Goal: Communication & Community: Answer question/provide support

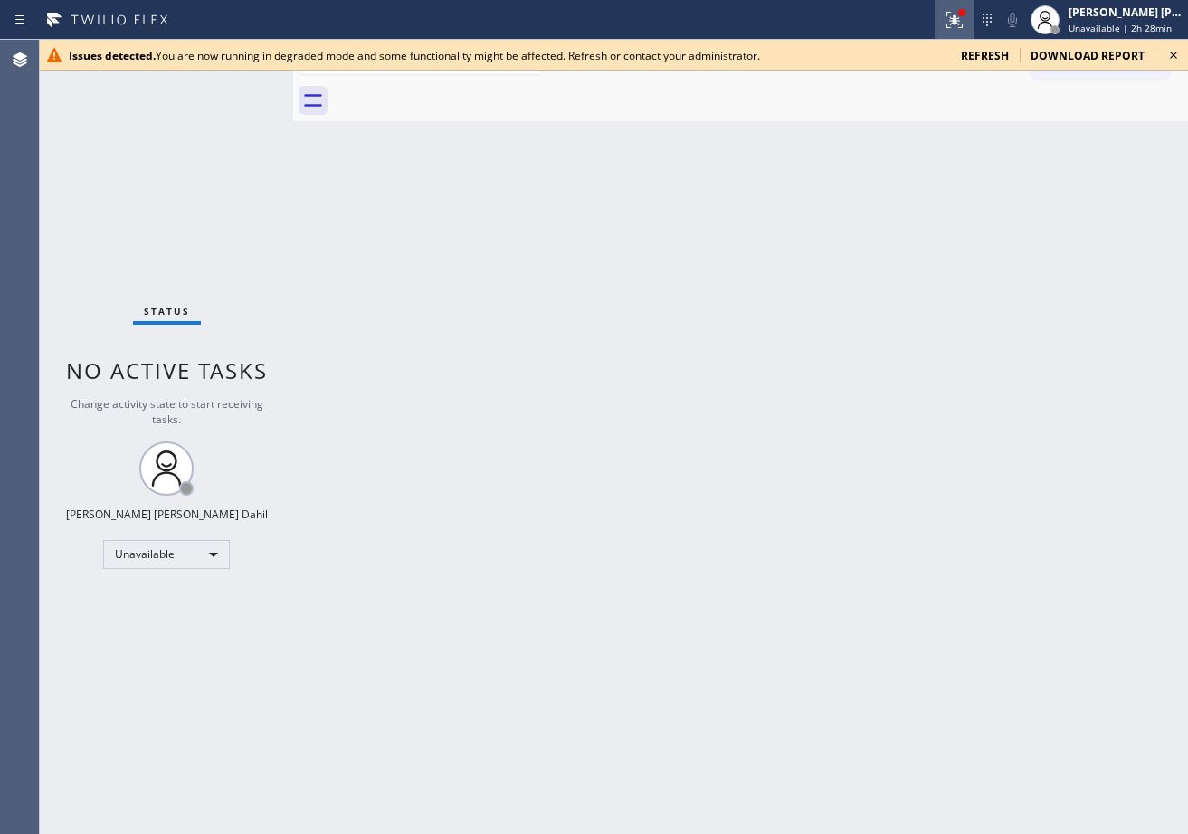
click at [965, 16] on icon at bounding box center [955, 20] width 22 height 22
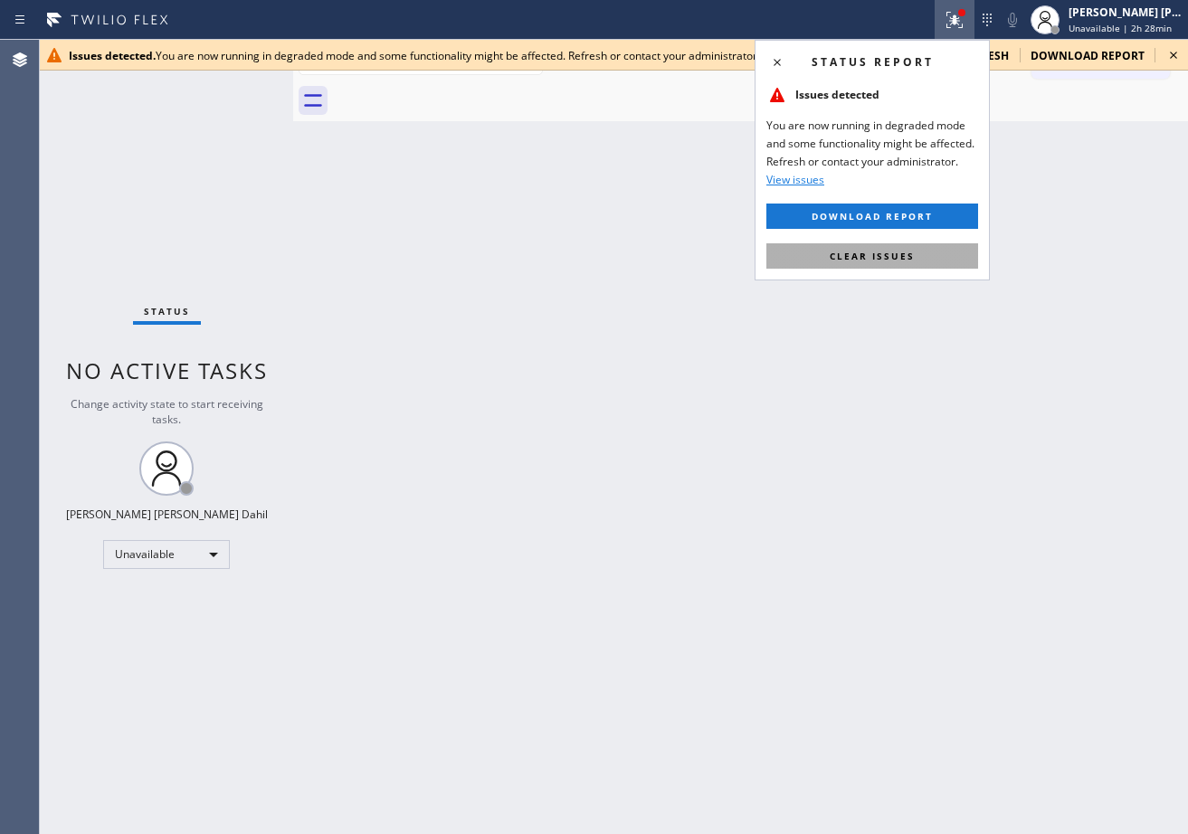
click at [918, 252] on button "Clear issues" at bounding box center [872, 255] width 212 height 25
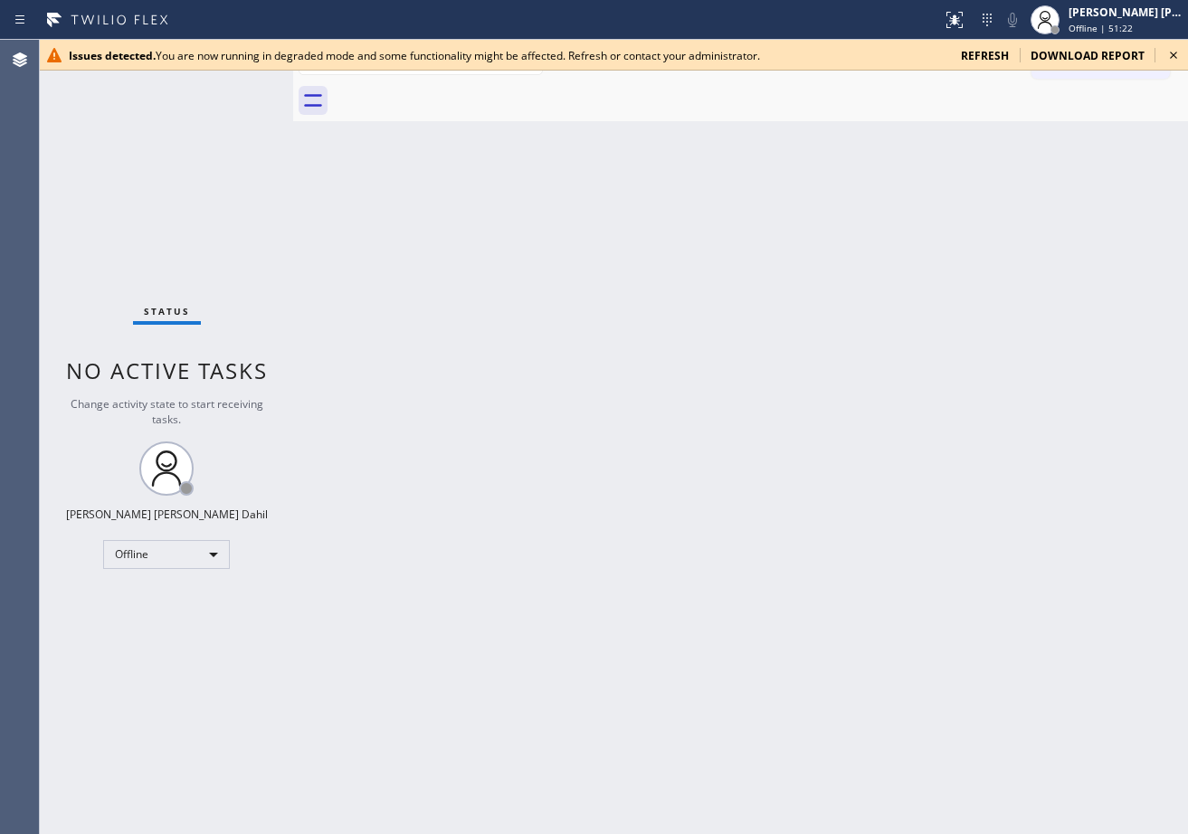
click at [996, 54] on span "refresh" at bounding box center [985, 55] width 48 height 15
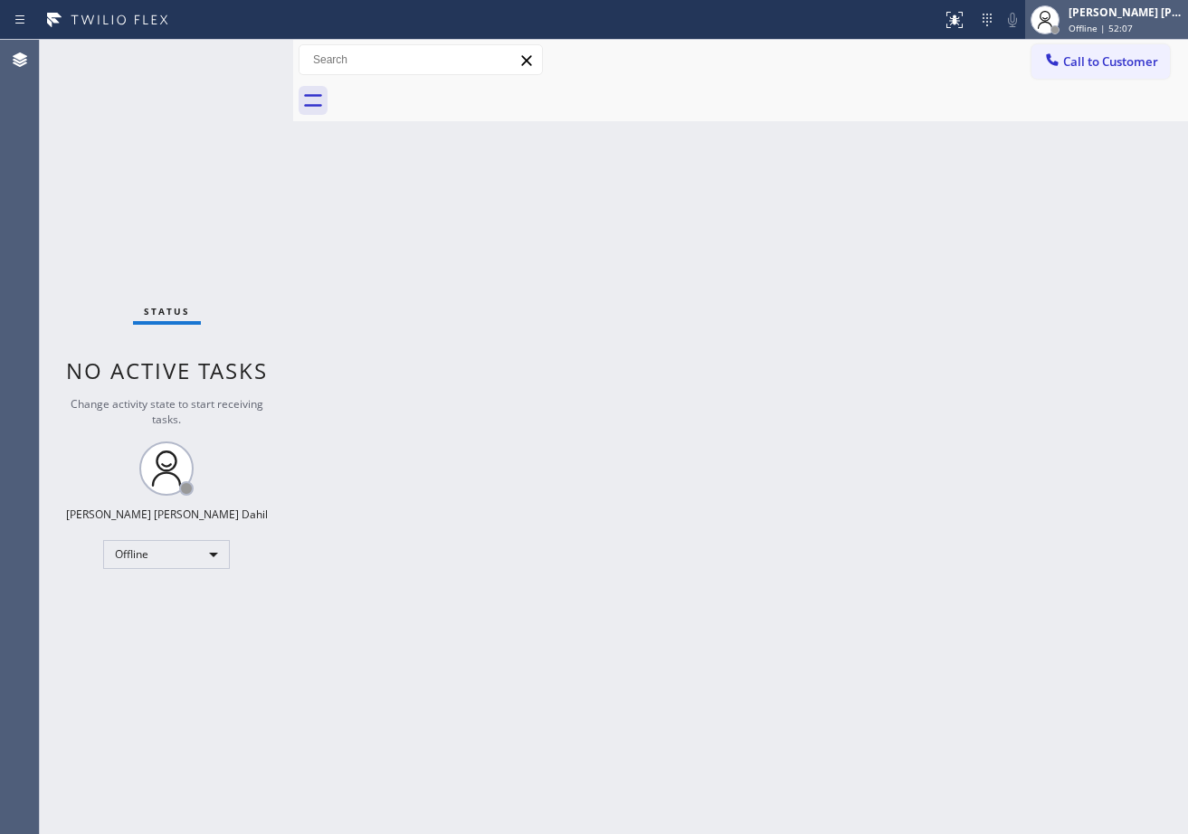
click at [1110, 24] on span "Offline | 52:07" at bounding box center [1101, 28] width 64 height 13
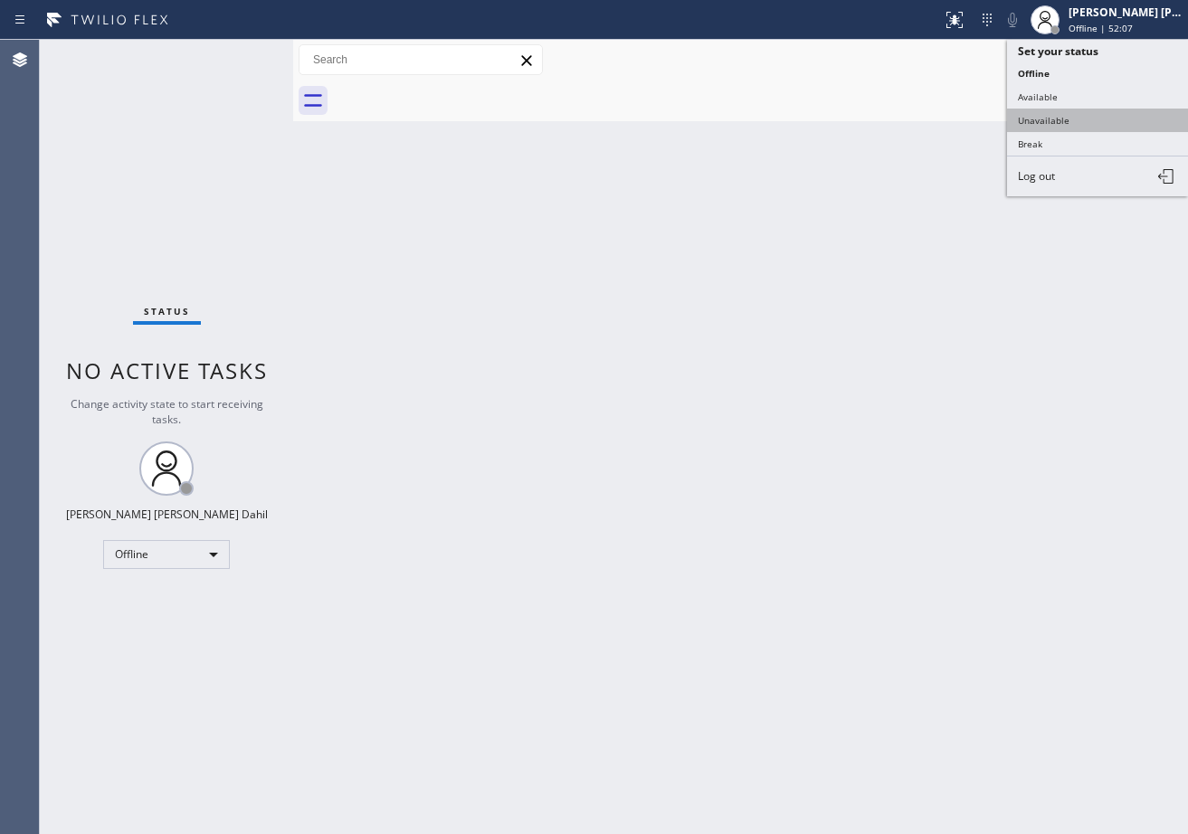
click at [1065, 115] on button "Unavailable" at bounding box center [1097, 121] width 181 height 24
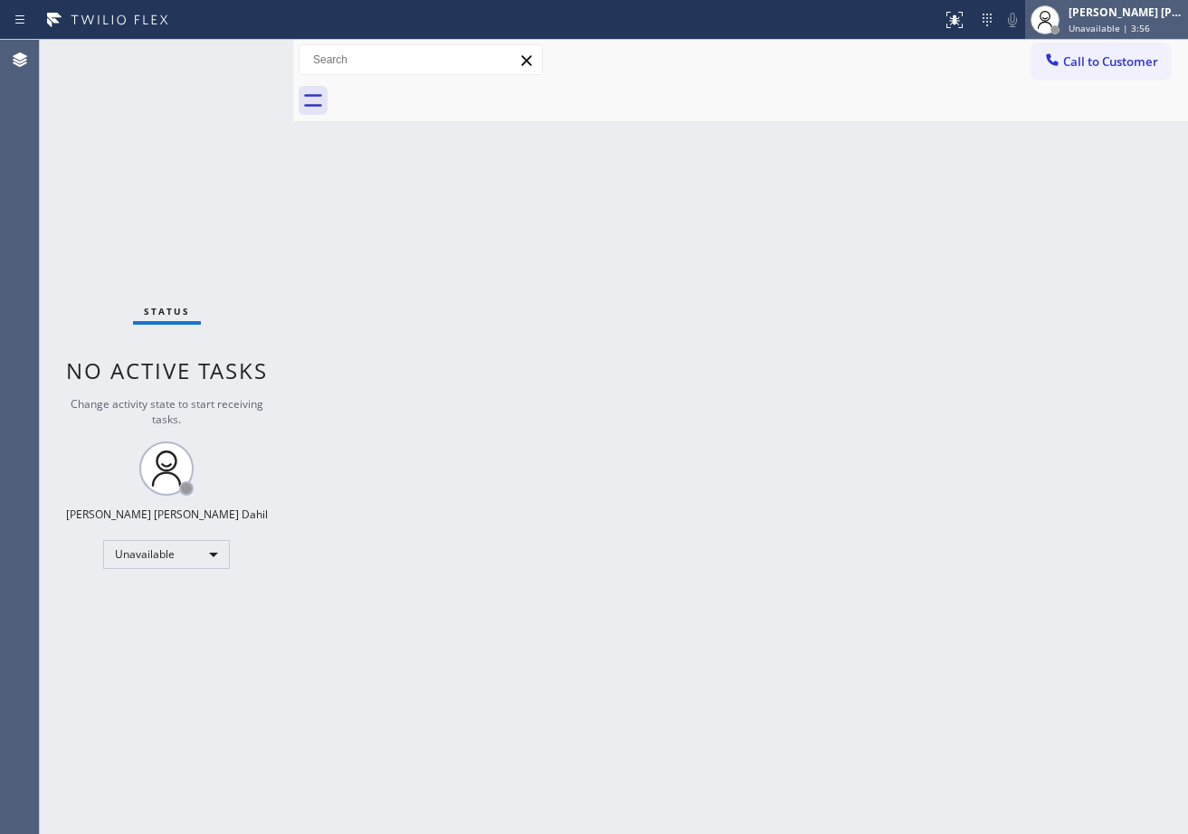
click at [1056, 22] on icon at bounding box center [1045, 20] width 22 height 22
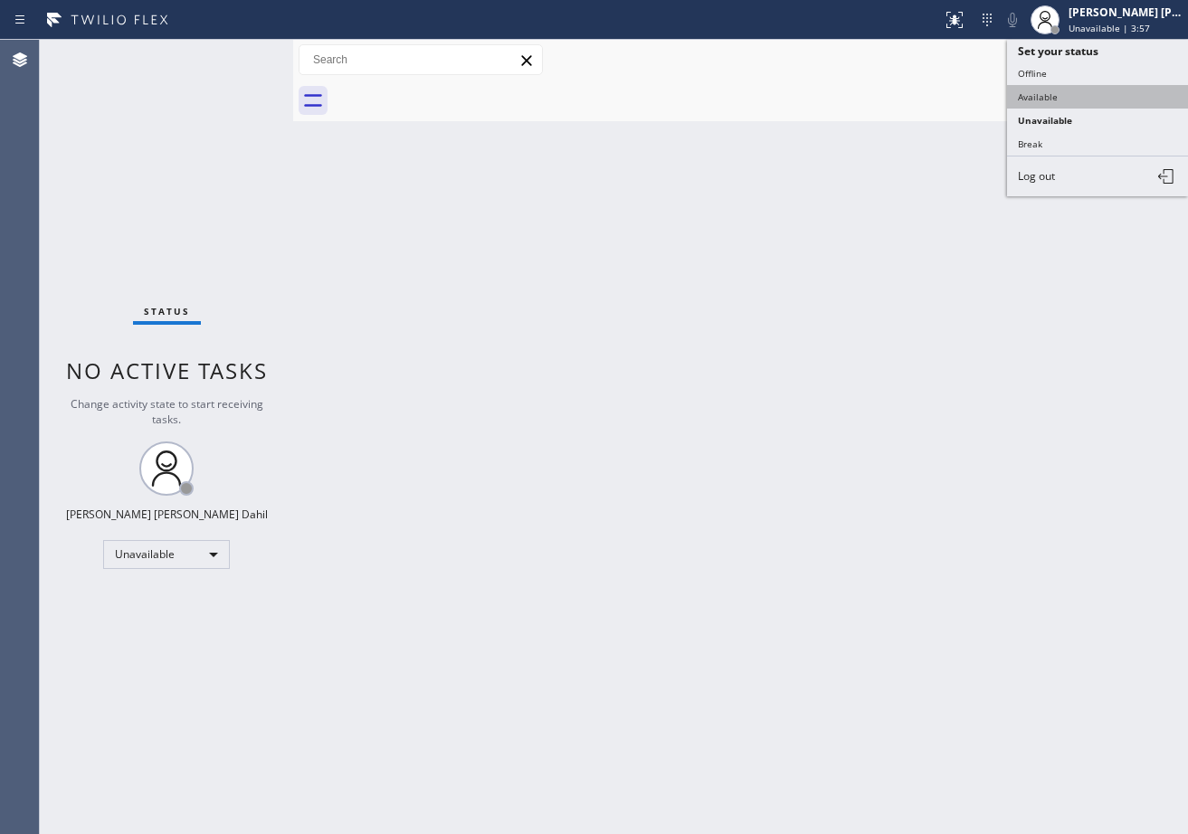
click at [1059, 93] on button "Available" at bounding box center [1097, 97] width 181 height 24
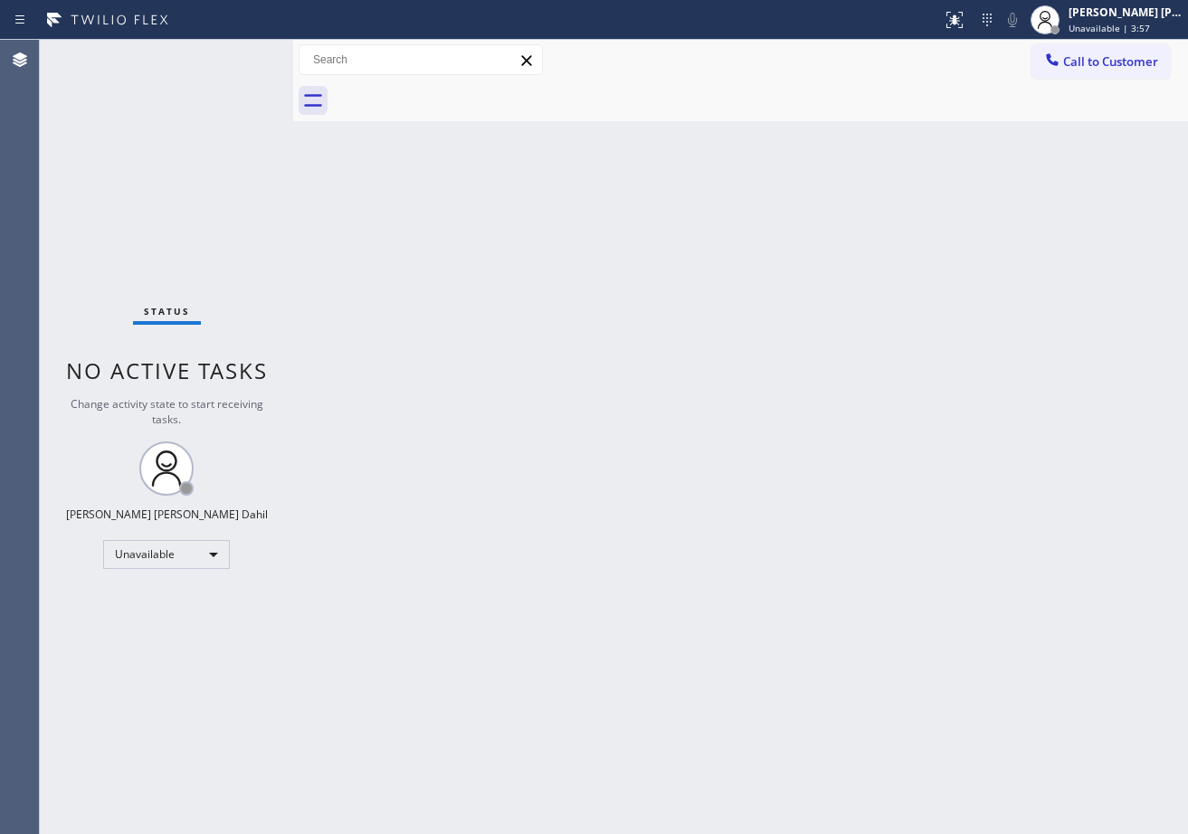
drag, startPoint x: 987, startPoint y: 370, endPoint x: 1031, endPoint y: 490, distance: 127.9
click at [991, 423] on div "Back to Dashboard Change Sender ID Customers Technicians Select a contact Outbo…" at bounding box center [740, 437] width 895 height 794
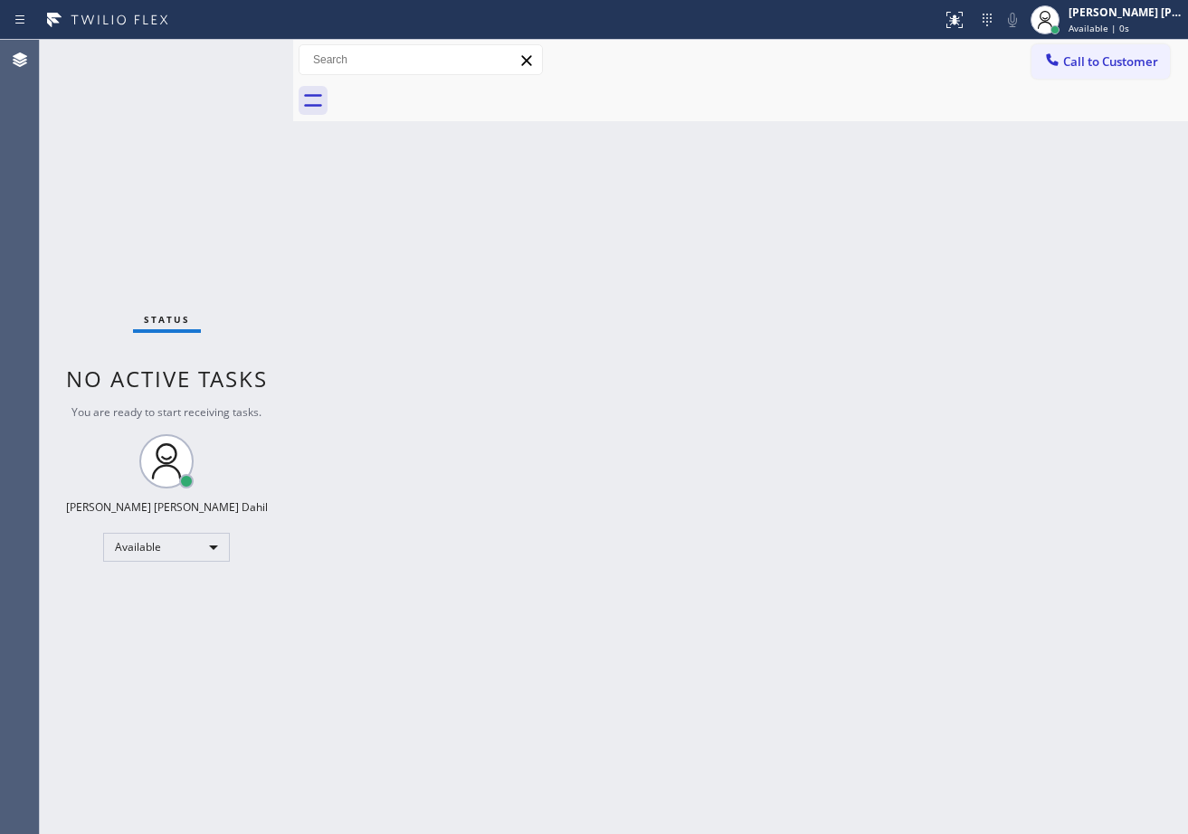
click at [948, 692] on div "Back to Dashboard Change Sender ID Customers Technicians Select a contact Outbo…" at bounding box center [740, 437] width 895 height 794
click at [803, 81] on div at bounding box center [760, 101] width 855 height 41
click at [701, 346] on div "Back to Dashboard Change Sender ID Customers Technicians Select a contact Outbo…" at bounding box center [740, 437] width 895 height 794
click at [240, 98] on div "Status No active tasks You are ready to start receiving tasks. [PERSON_NAME] [P…" at bounding box center [166, 437] width 253 height 794
click at [241, 60] on div "Status No active tasks You are ready to start receiving tasks. [PERSON_NAME] [P…" at bounding box center [166, 437] width 253 height 794
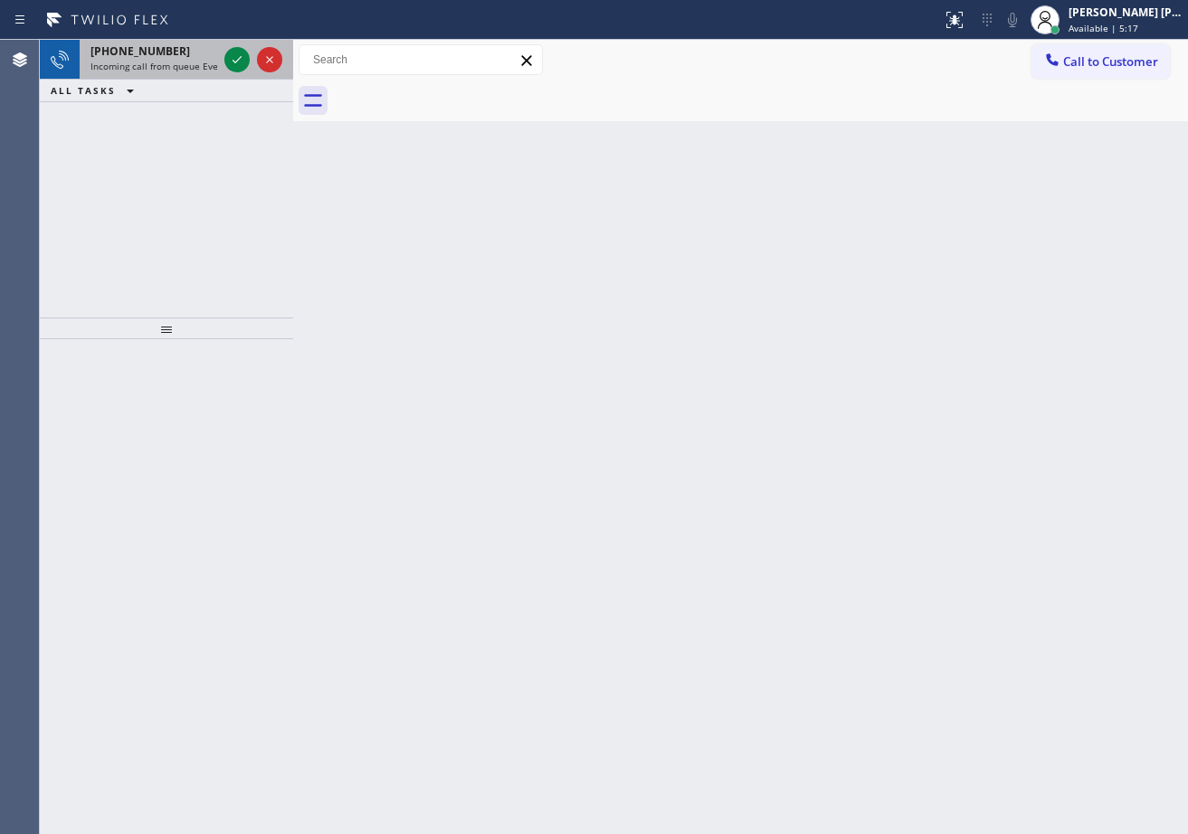
click at [193, 64] on span "Incoming call from queue Everybody" at bounding box center [168, 66] width 157 height 13
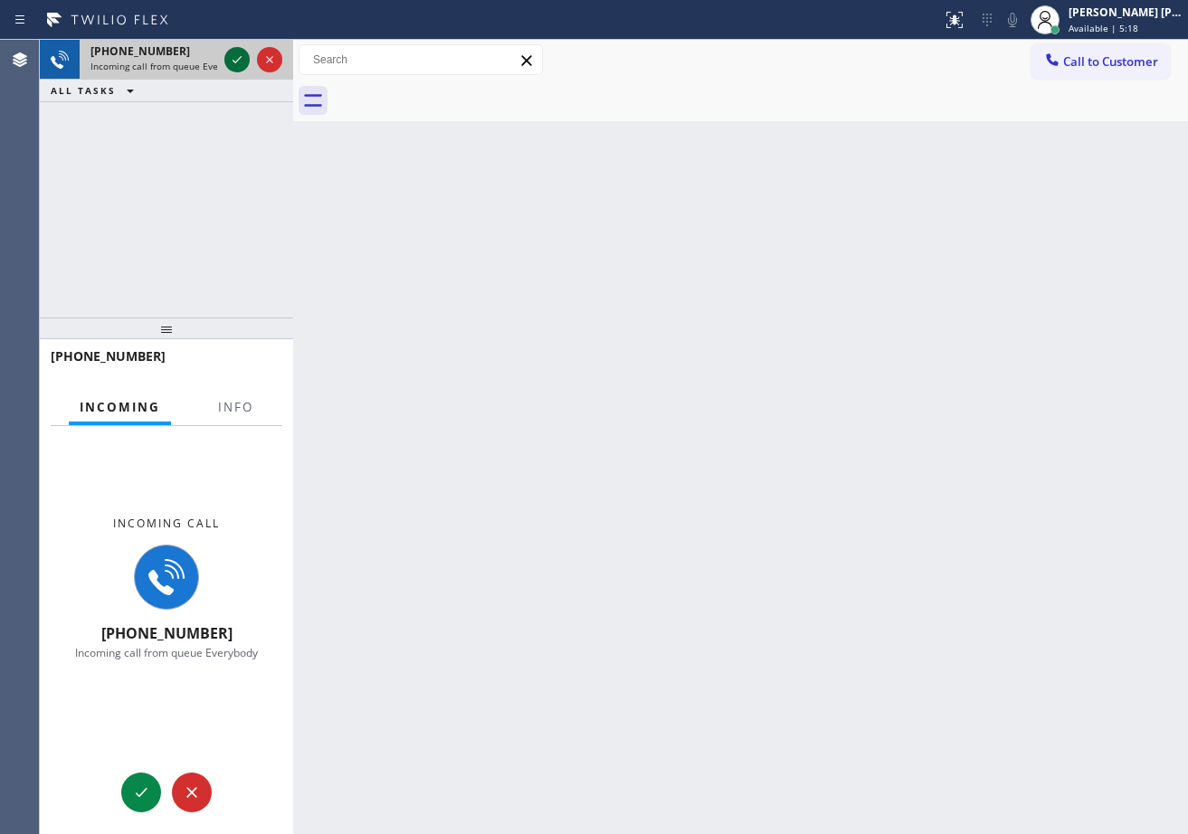
click at [233, 61] on icon at bounding box center [237, 60] width 22 height 22
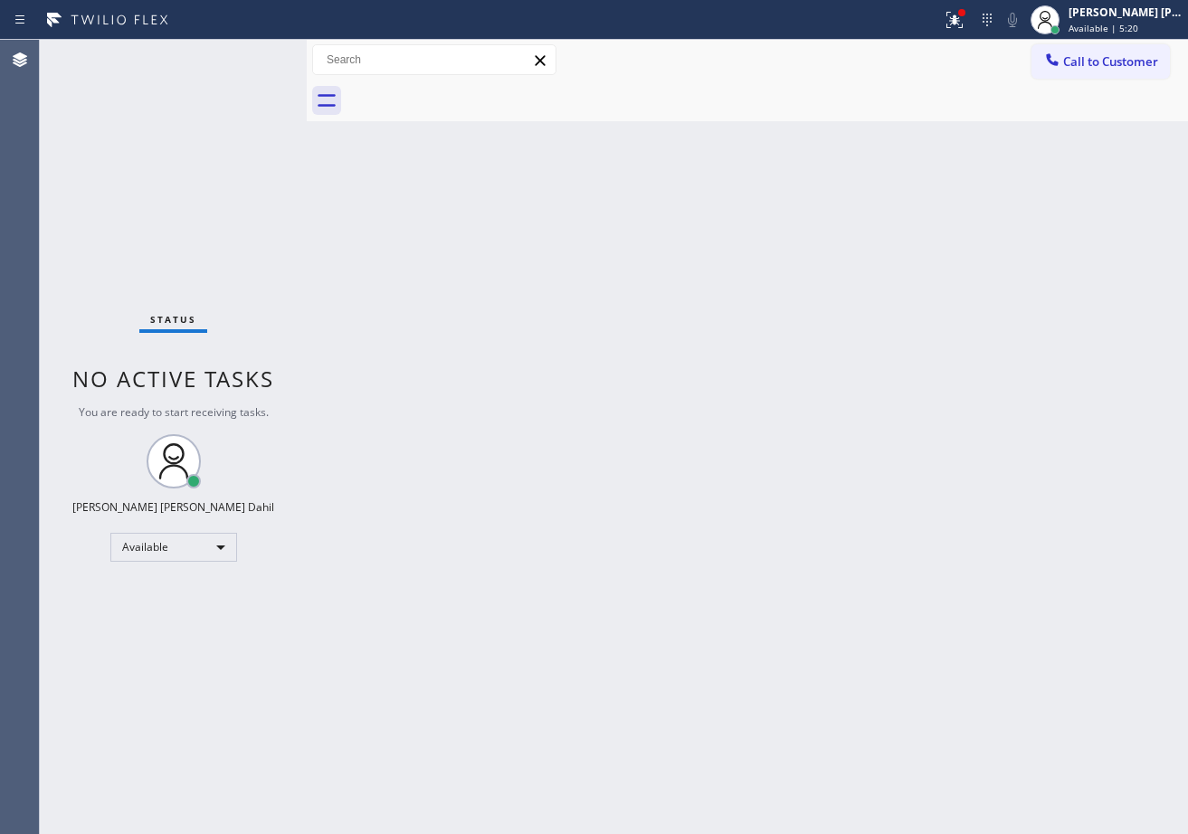
drag, startPoint x: 293, startPoint y: 80, endPoint x: 325, endPoint y: 180, distance: 105.3
click at [307, 96] on div at bounding box center [307, 437] width 0 height 794
click at [963, 18] on icon at bounding box center [954, 20] width 16 height 16
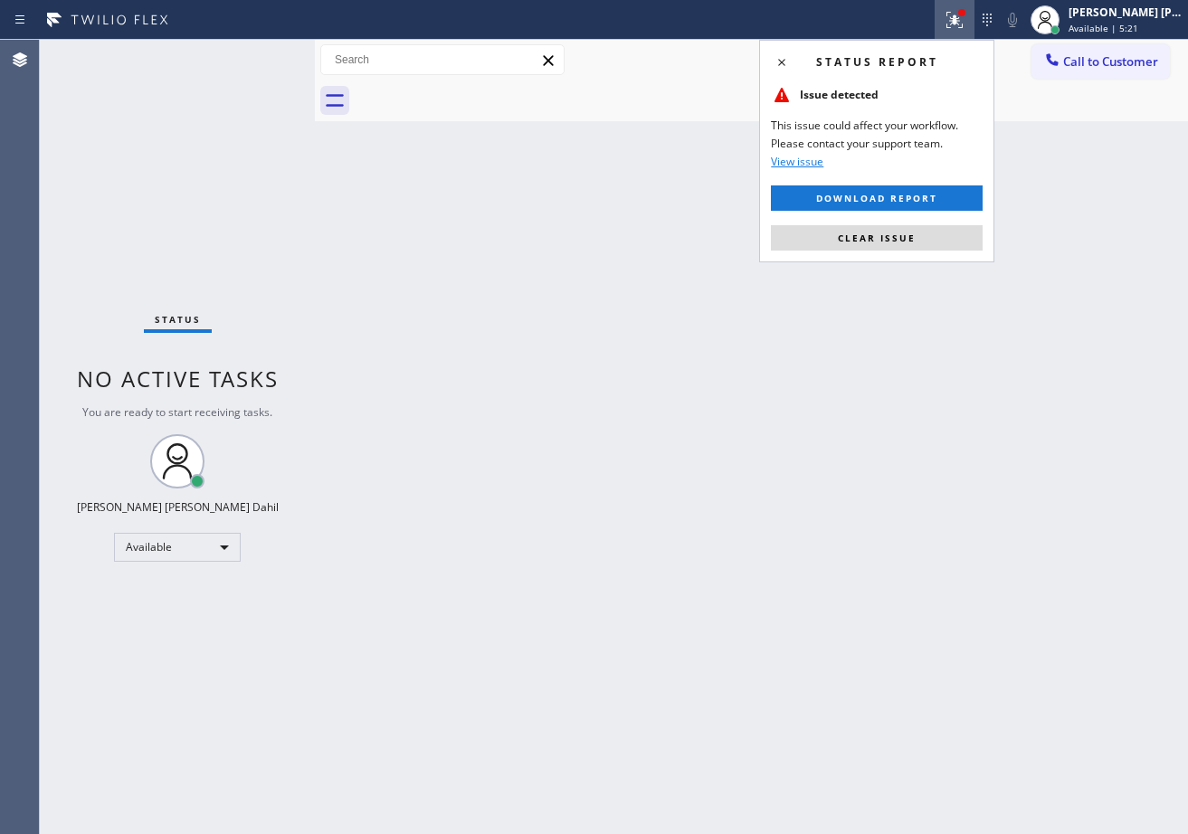
click at [906, 230] on button "Clear issue" at bounding box center [877, 237] width 212 height 25
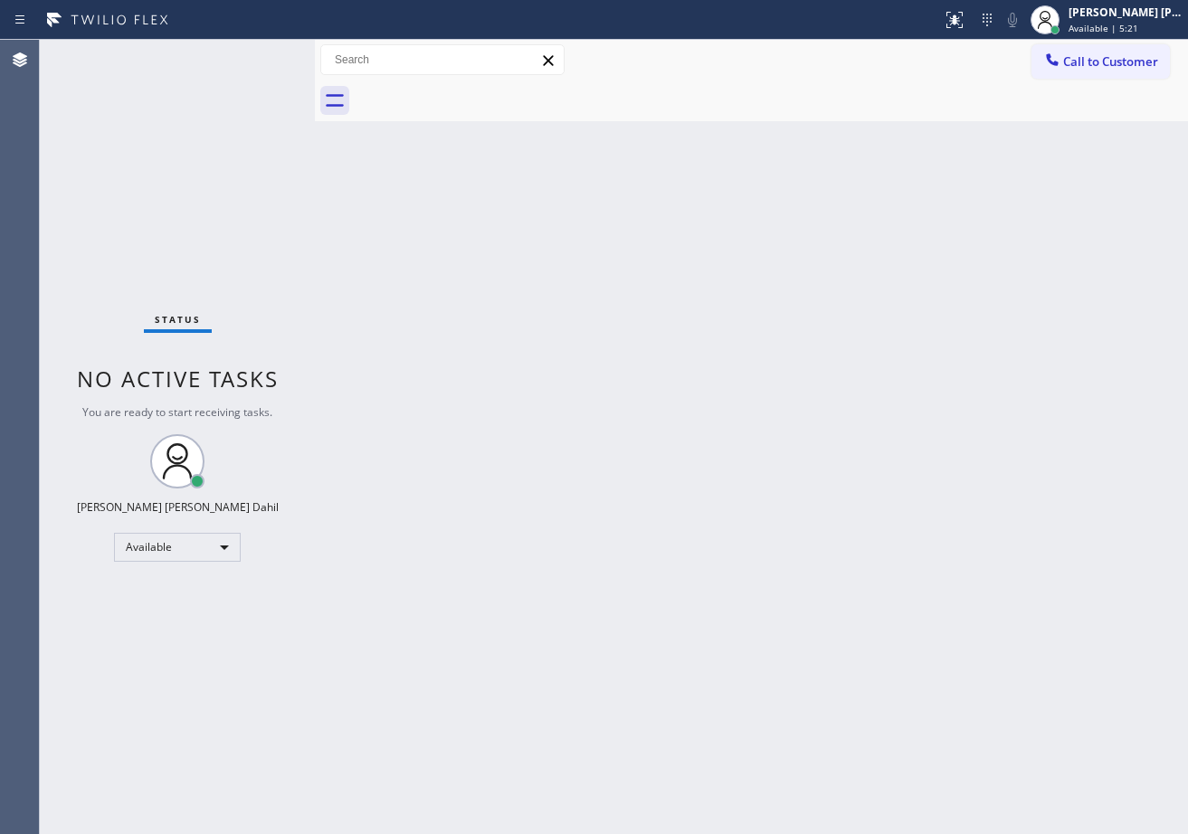
click at [905, 238] on div "Back to Dashboard Change Sender ID Customers Technicians Select a contact Outbo…" at bounding box center [751, 437] width 873 height 794
click at [713, 509] on div "Back to Dashboard Change Sender ID Customers Technicians Select a contact Outbo…" at bounding box center [751, 437] width 873 height 794
click at [724, 518] on div "Back to Dashboard Change Sender ID Customers Technicians Select a contact Outbo…" at bounding box center [751, 437] width 873 height 794
click at [516, 373] on div "Back to Dashboard Change Sender ID Customers Technicians Select a contact Outbo…" at bounding box center [751, 437] width 873 height 794
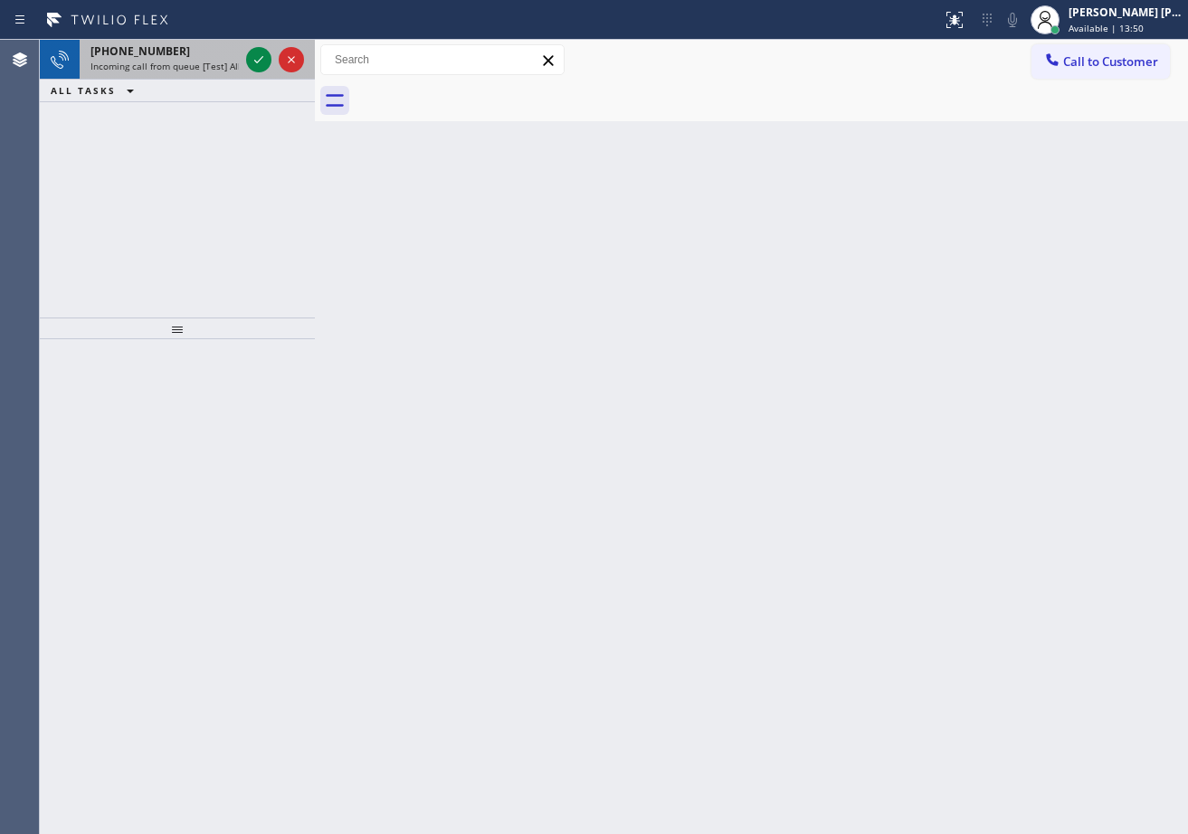
click at [273, 54] on div at bounding box center [274, 60] width 65 height 40
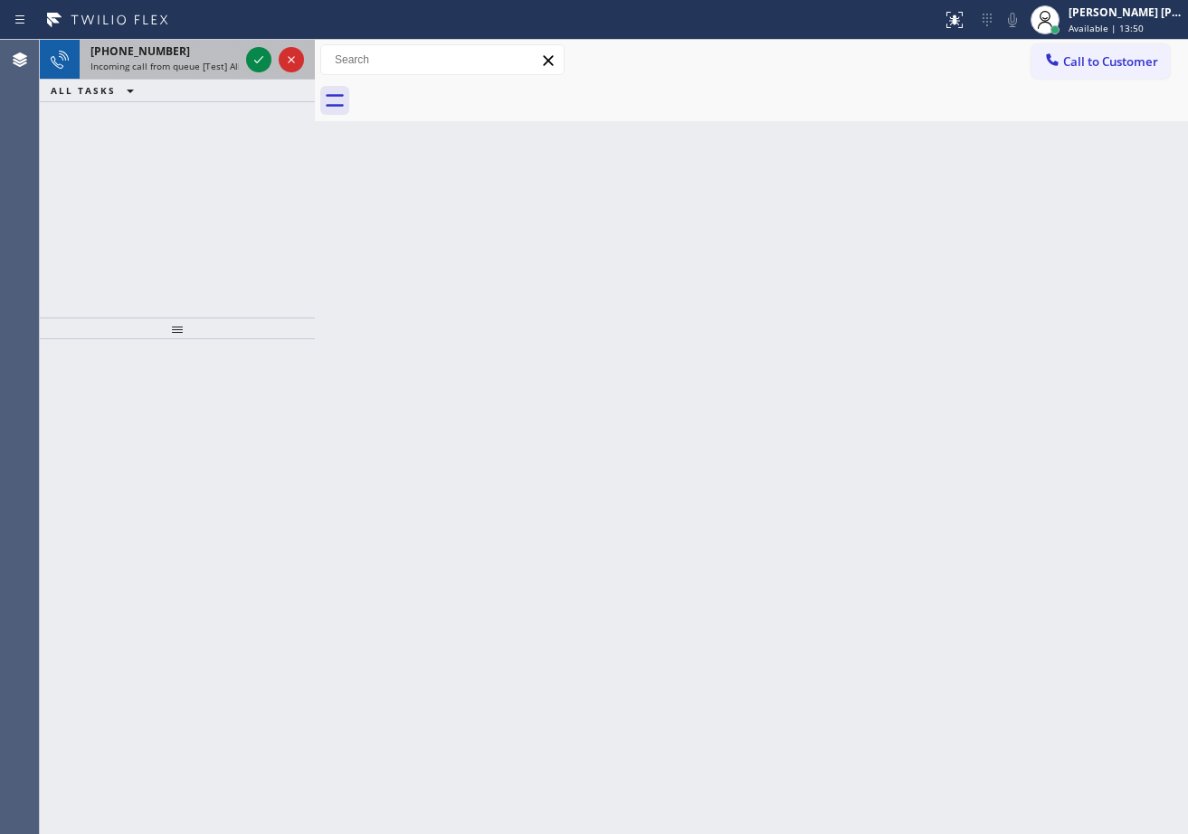
click at [273, 54] on div at bounding box center [274, 60] width 65 height 40
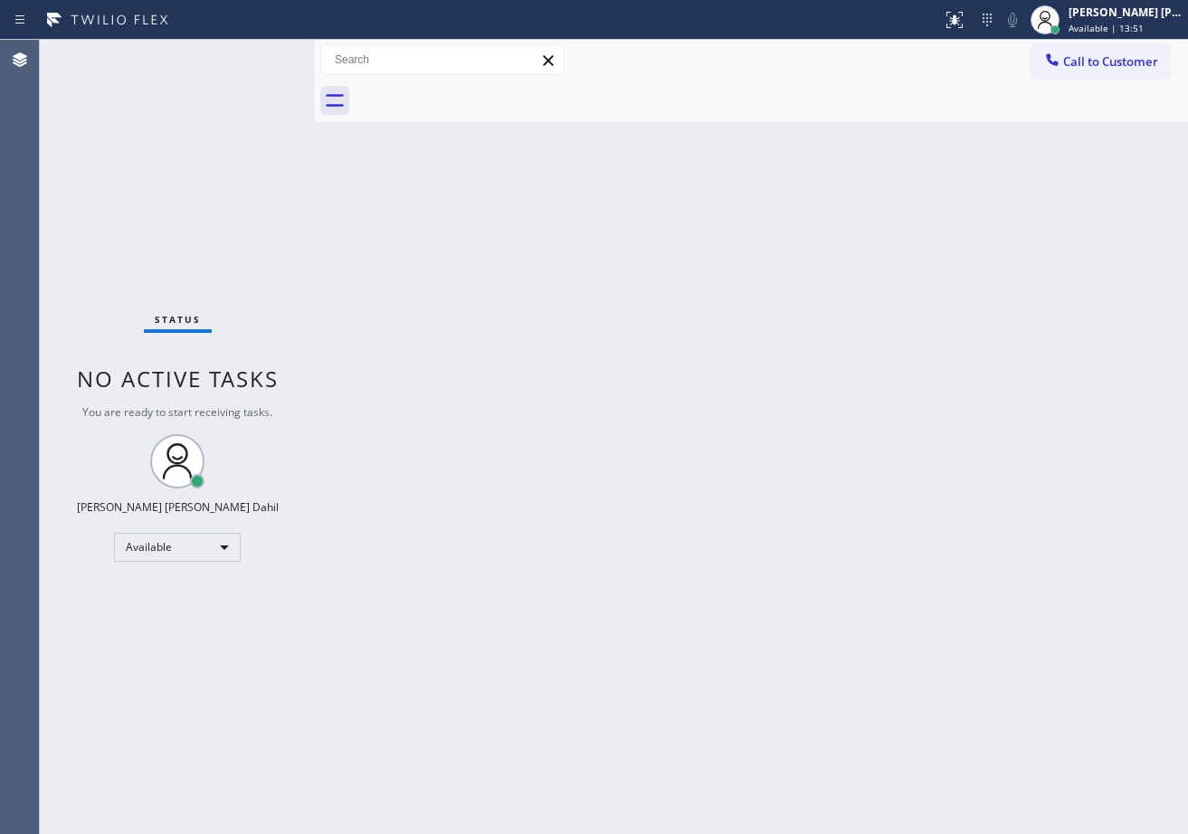
click at [273, 54] on div "Status No active tasks You are ready to start receiving tasks. [PERSON_NAME] [P…" at bounding box center [177, 437] width 275 height 794
drag, startPoint x: 313, startPoint y: 58, endPoint x: 322, endPoint y: 63, distance: 10.6
click at [324, 63] on div at bounding box center [324, 437] width 0 height 794
click at [459, 385] on div "Back to Dashboard Change Sender ID Customers Technicians Select a contact Outbo…" at bounding box center [756, 437] width 864 height 794
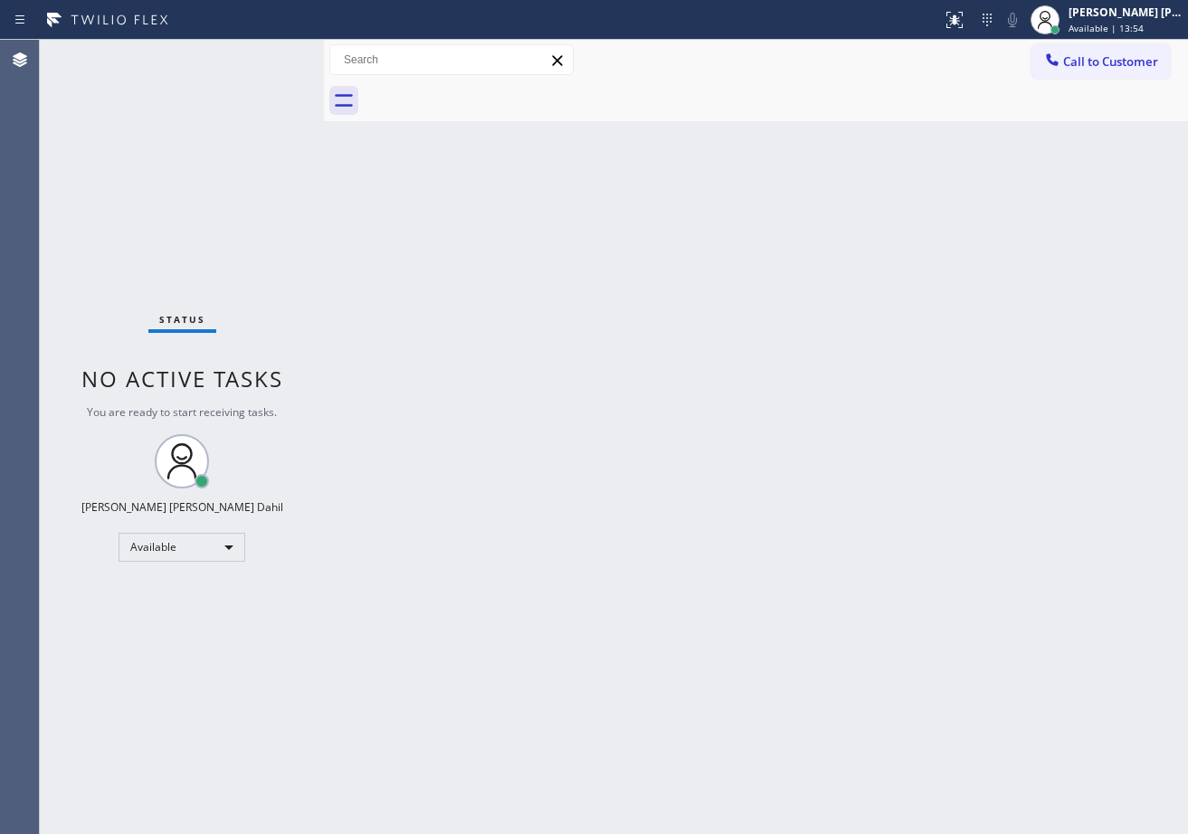
click at [273, 54] on div "Status No active tasks You are ready to start receiving tasks. [PERSON_NAME] [P…" at bounding box center [182, 437] width 284 height 794
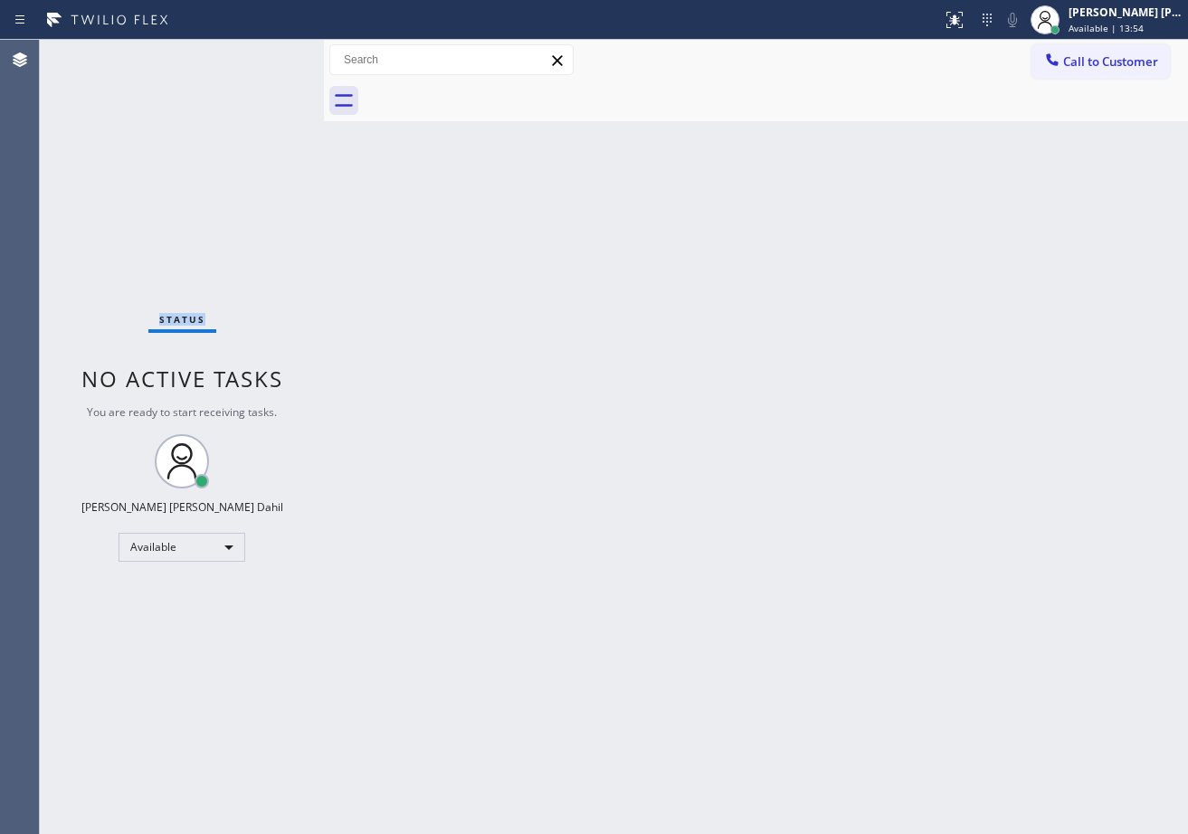
click at [273, 54] on div "Status No active tasks You are ready to start receiving tasks. [PERSON_NAME] [P…" at bounding box center [182, 437] width 284 height 794
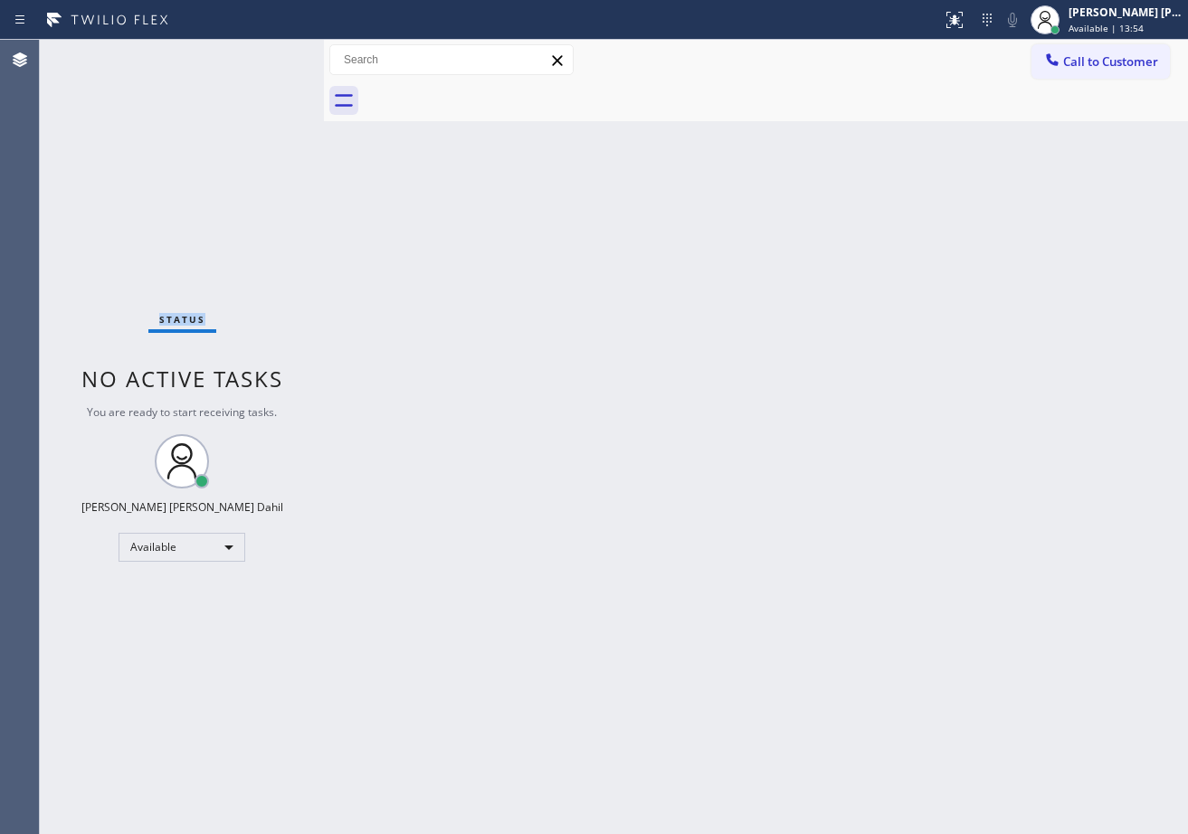
click at [273, 54] on div "Status No active tasks You are ready to start receiving tasks. [PERSON_NAME] [P…" at bounding box center [182, 437] width 284 height 794
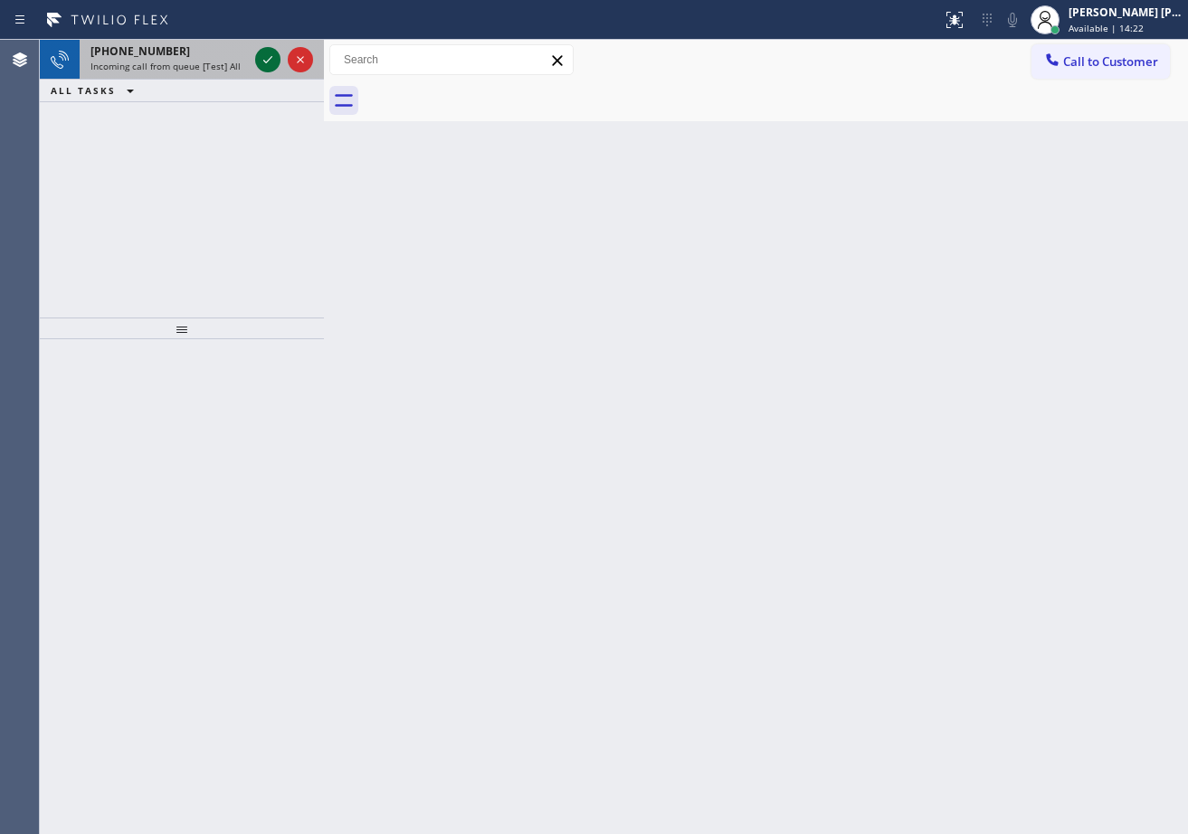
click at [273, 54] on icon at bounding box center [268, 60] width 22 height 22
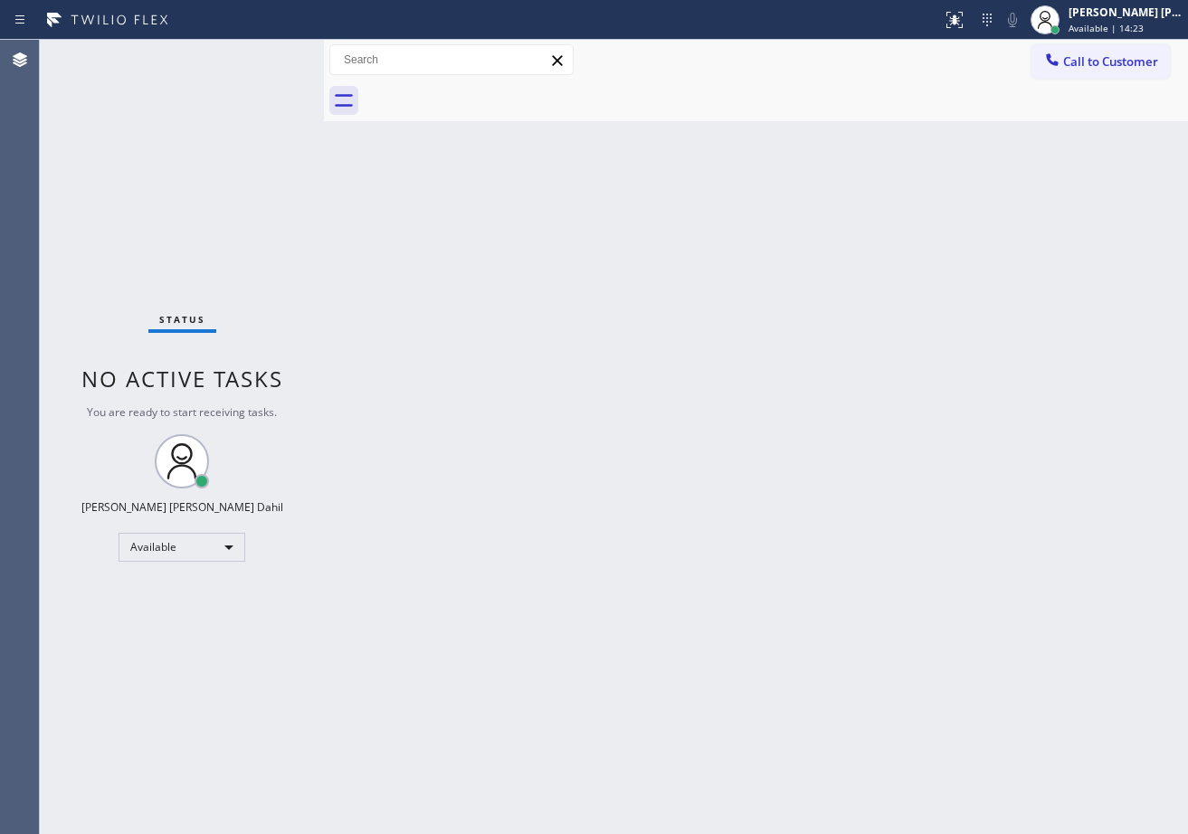
click at [273, 54] on div "Status No active tasks You are ready to start receiving tasks. [PERSON_NAME] [P…" at bounding box center [182, 437] width 284 height 794
click at [325, 52] on div at bounding box center [325, 437] width 0 height 794
click at [965, 19] on icon at bounding box center [955, 20] width 22 height 22
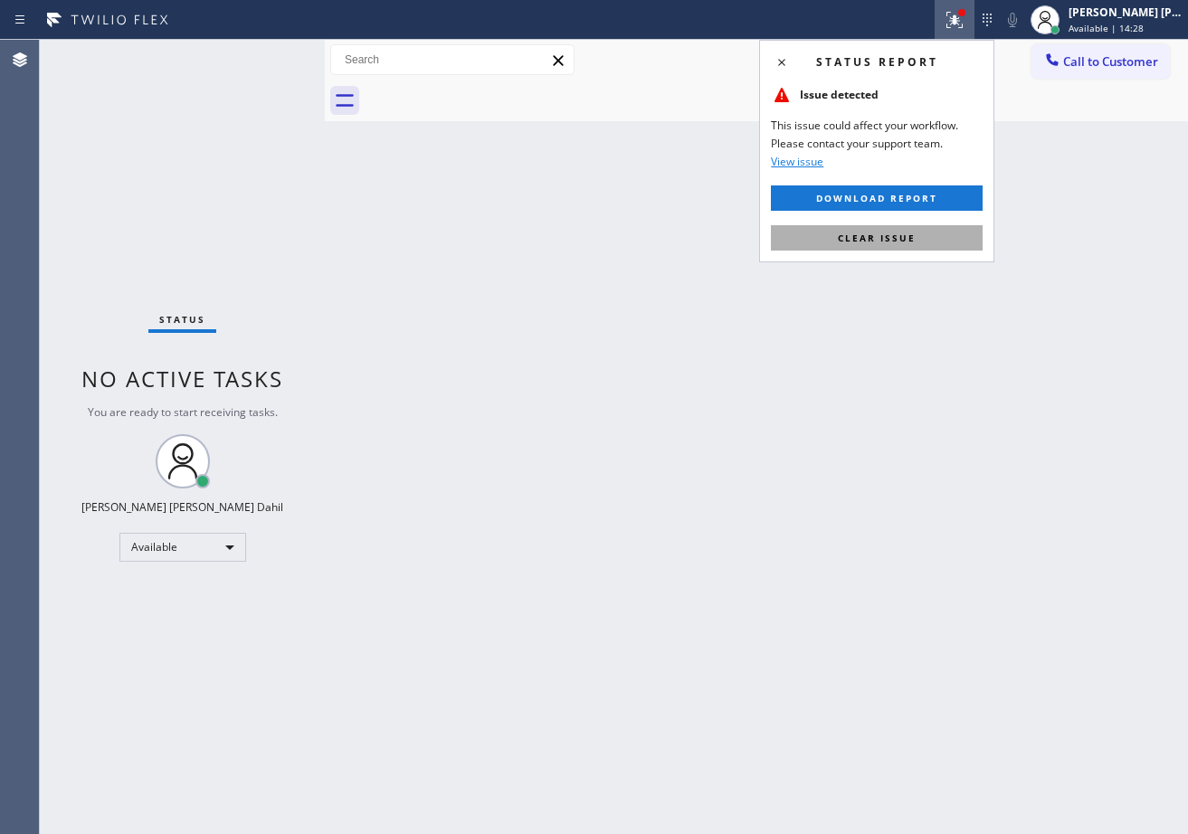
drag, startPoint x: 878, startPoint y: 238, endPoint x: 931, endPoint y: 405, distance: 175.7
click at [879, 238] on span "Clear issue" at bounding box center [877, 238] width 78 height 13
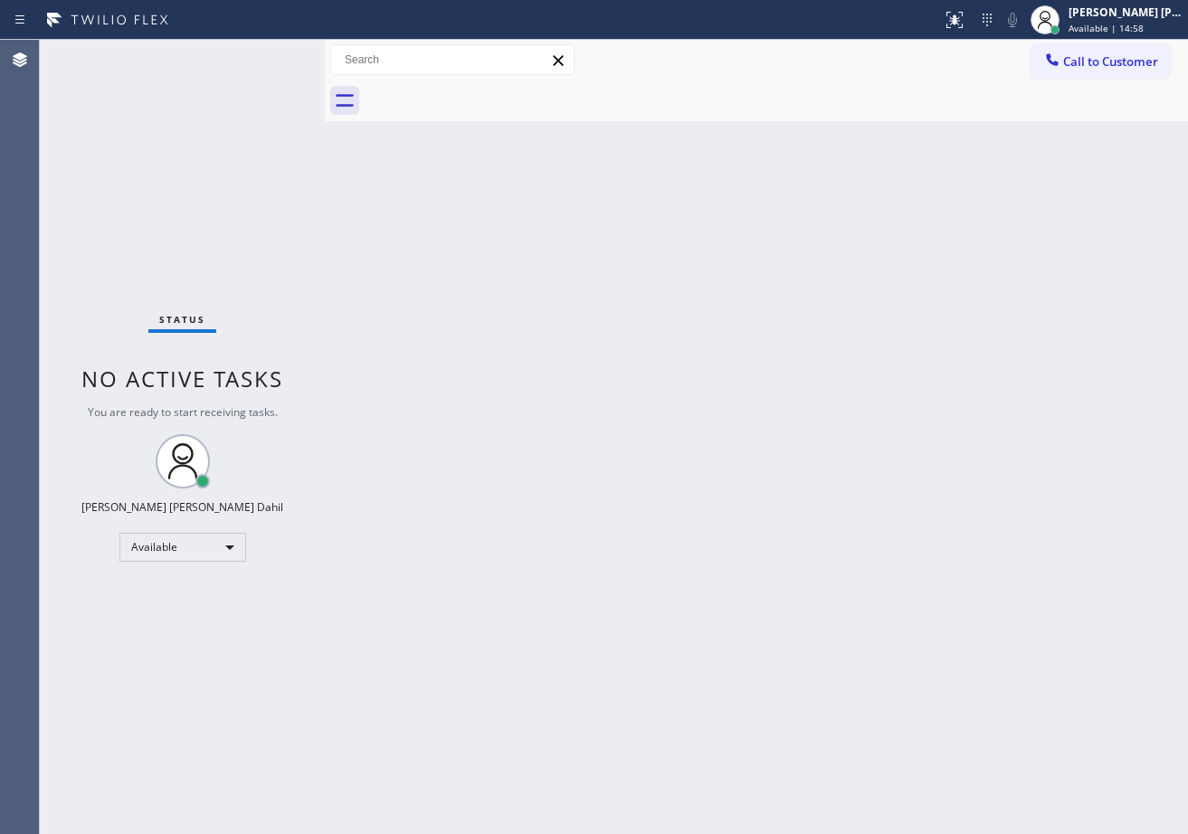
click at [208, 54] on div "Status No active tasks You are ready to start receiving tasks. [PERSON_NAME] [P…" at bounding box center [182, 437] width 285 height 794
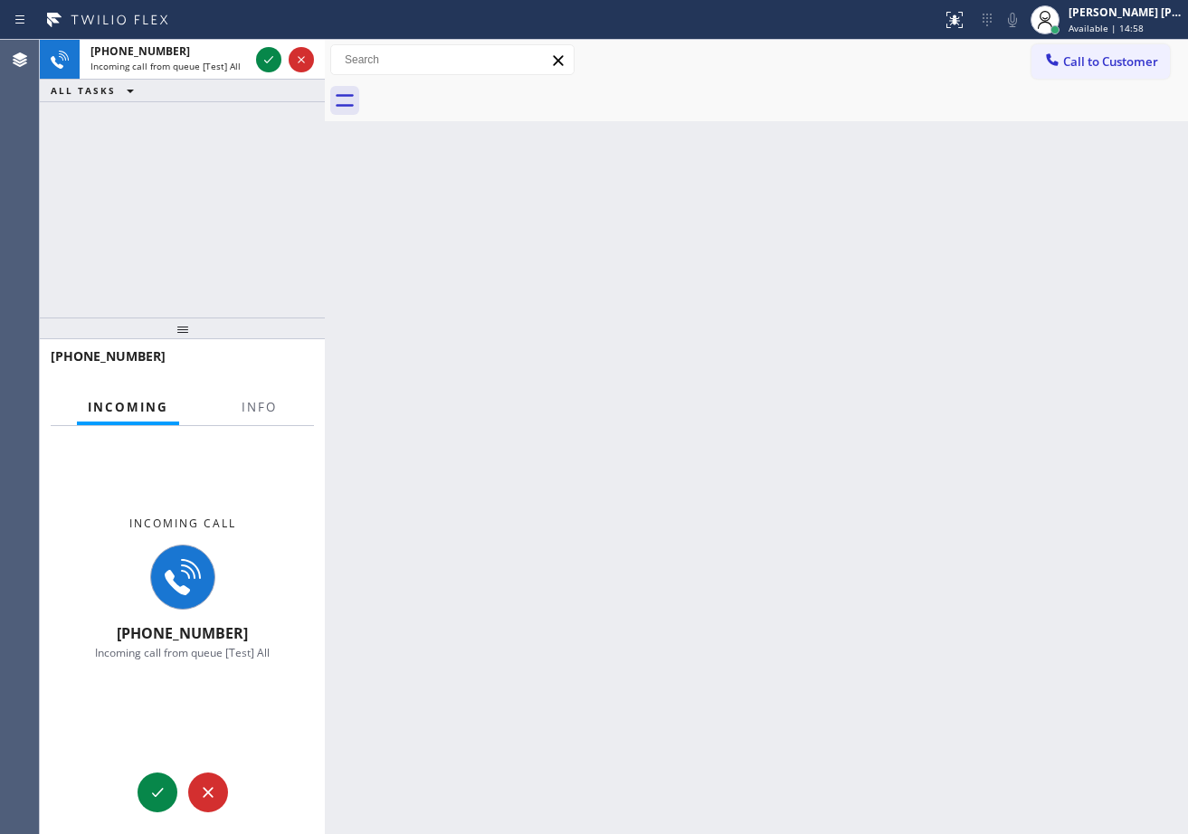
click at [232, 58] on div "[PHONE_NUMBER]" at bounding box center [169, 50] width 158 height 15
click at [242, 59] on div "[PHONE_NUMBER] Incoming call from queue [Test] All" at bounding box center [166, 60] width 173 height 40
click at [254, 62] on div "[PHONE_NUMBER] Incoming call from queue [Test] All" at bounding box center [182, 60] width 285 height 40
click at [275, 63] on icon at bounding box center [269, 60] width 22 height 22
click at [248, 406] on span "Info" at bounding box center [259, 407] width 35 height 16
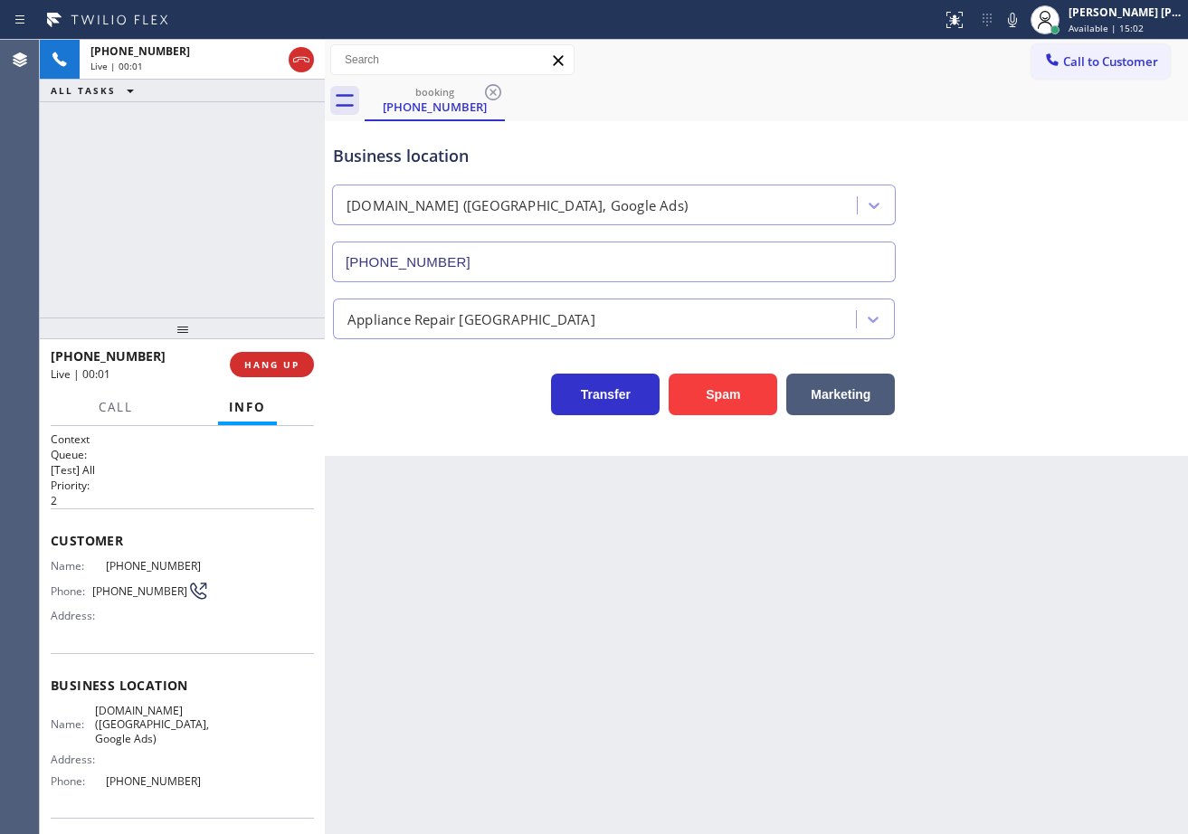
type input "[PHONE_NUMBER]"
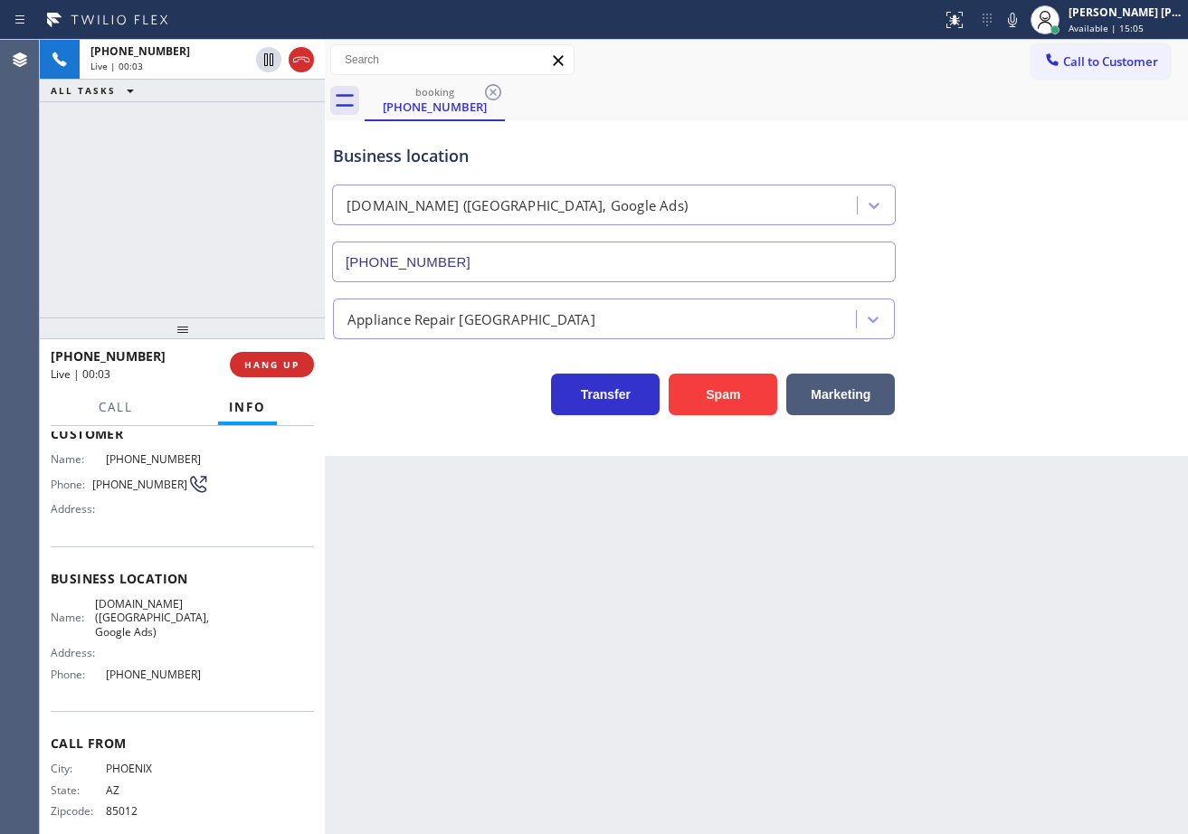
scroll to position [22, 0]
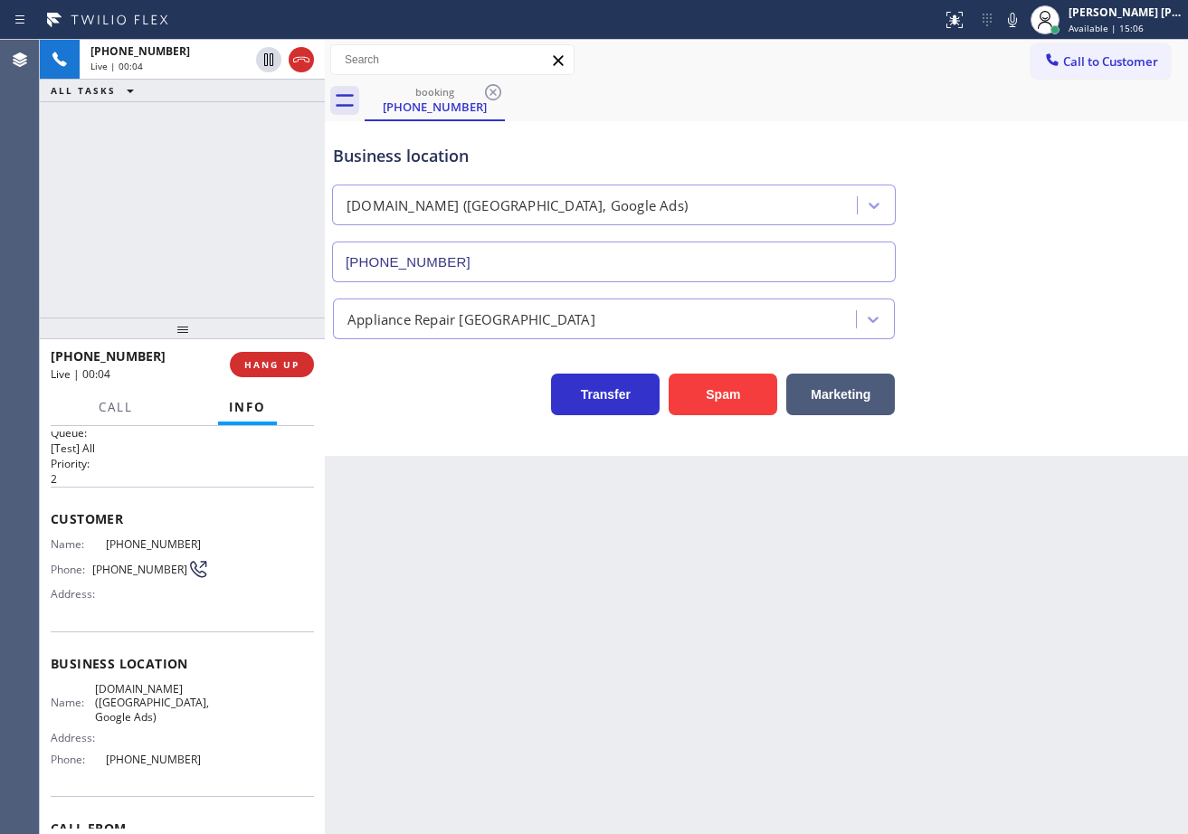
click at [1023, 20] on icon at bounding box center [1013, 20] width 22 height 22
click at [987, 180] on div "Business location [DOMAIN_NAME] ([GEOGRAPHIC_DATA], Google Ads) [PHONE_NUMBER]" at bounding box center [756, 201] width 854 height 164
click at [1023, 21] on icon at bounding box center [1013, 20] width 22 height 22
click at [891, 712] on div "Back to Dashboard Change Sender ID Customers Technicians Select a contact Outbo…" at bounding box center [756, 437] width 863 height 794
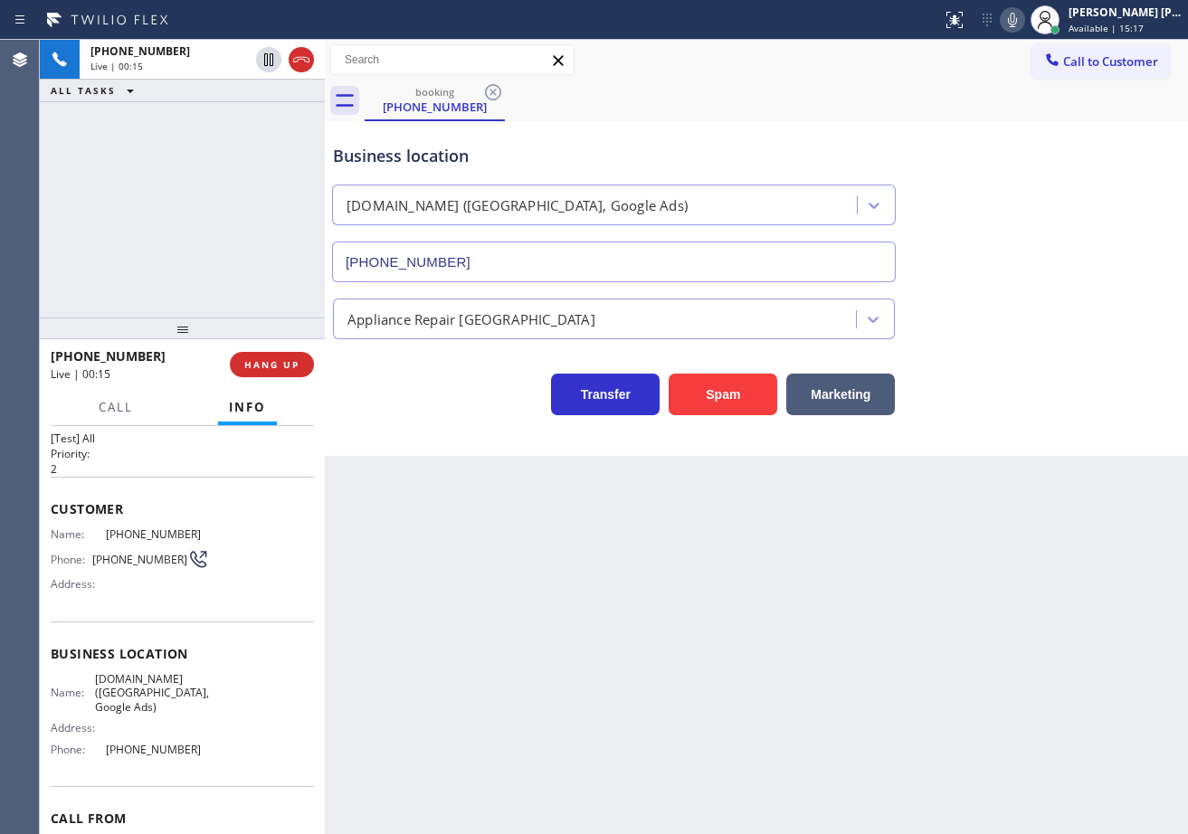
scroll to position [112, 0]
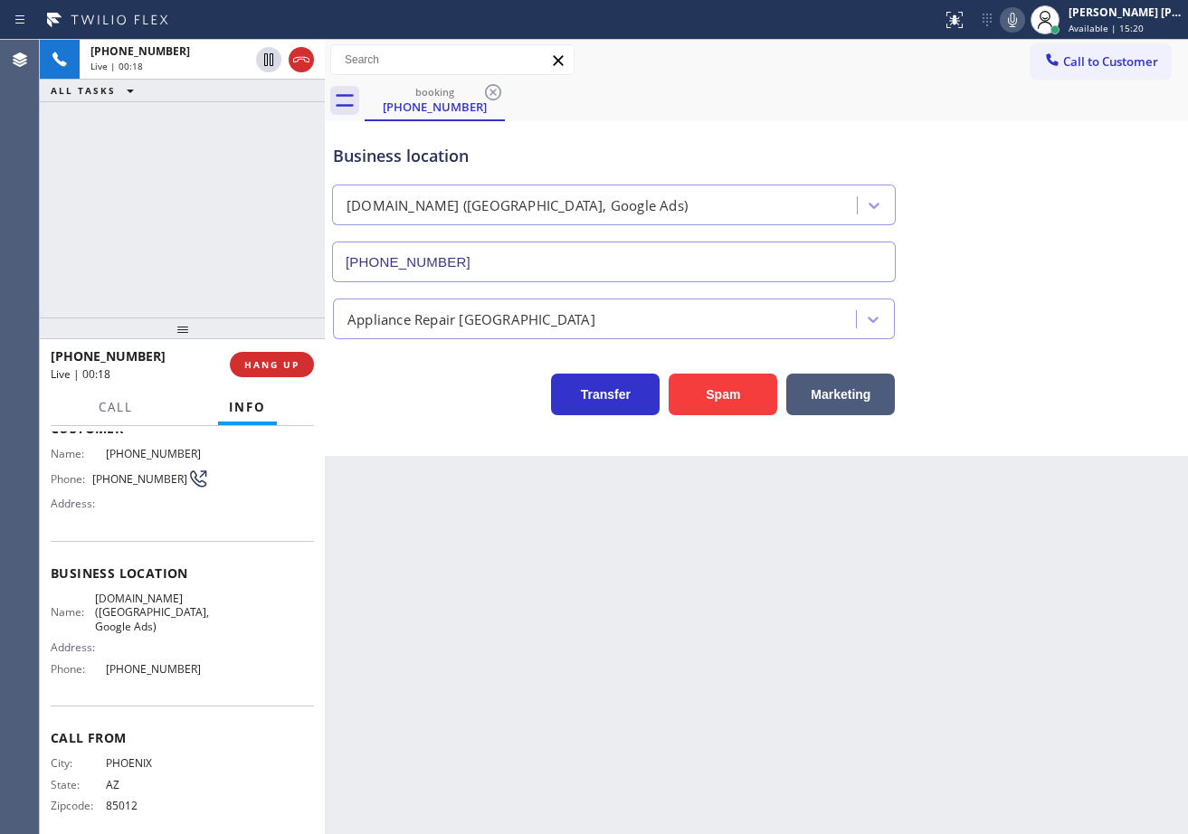
click at [596, 600] on div "Back to Dashboard Change Sender ID Customers Technicians Select a contact Outbo…" at bounding box center [756, 437] width 863 height 794
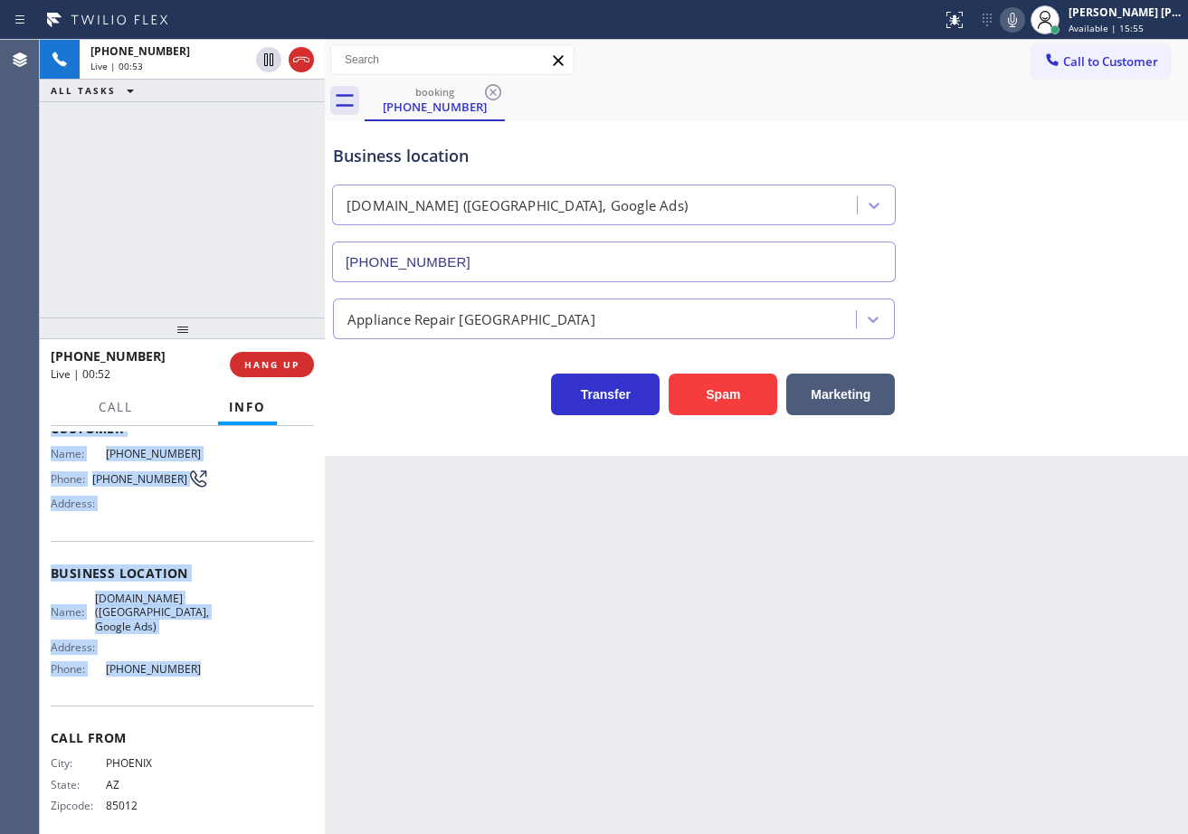
drag, startPoint x: 43, startPoint y: 534, endPoint x: 314, endPoint y: 654, distance: 296.9
click at [222, 678] on div "Context Queue: [Test] All Priority: 2 Customer Name: [PHONE_NUMBER] Phone: [PHO…" at bounding box center [182, 630] width 285 height 408
copy div "Customer Name: [PHONE_NUMBER] Phone: [PHONE_NUMBER] Address: Business location …"
click at [1023, 27] on icon at bounding box center [1013, 20] width 22 height 22
click at [1023, 22] on icon at bounding box center [1013, 20] width 22 height 22
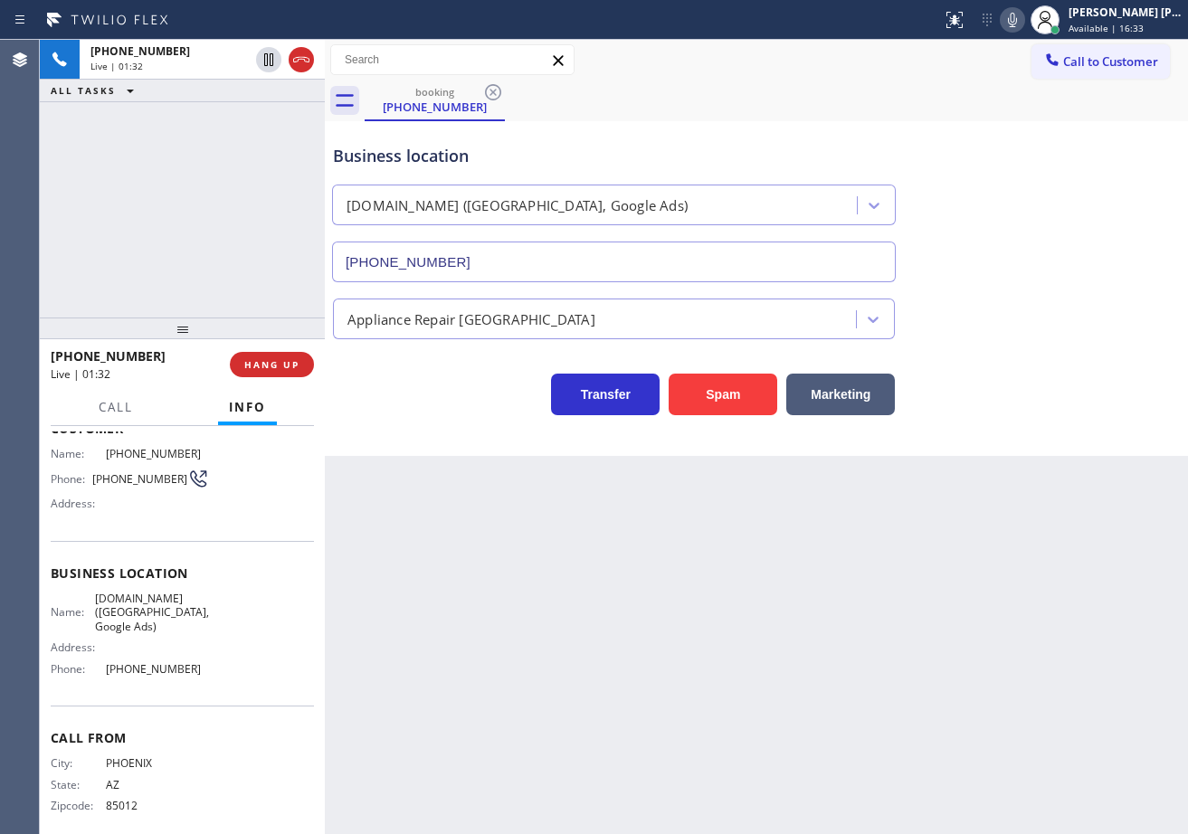
click at [1050, 217] on div "Business location [DOMAIN_NAME] ([GEOGRAPHIC_DATA], Google Ads) [PHONE_NUMBER]" at bounding box center [756, 201] width 854 height 164
drag, startPoint x: 997, startPoint y: 307, endPoint x: 1185, endPoint y: 228, distance: 204.0
click at [997, 306] on div "Appliance Repair [GEOGRAPHIC_DATA]" at bounding box center [756, 315] width 854 height 48
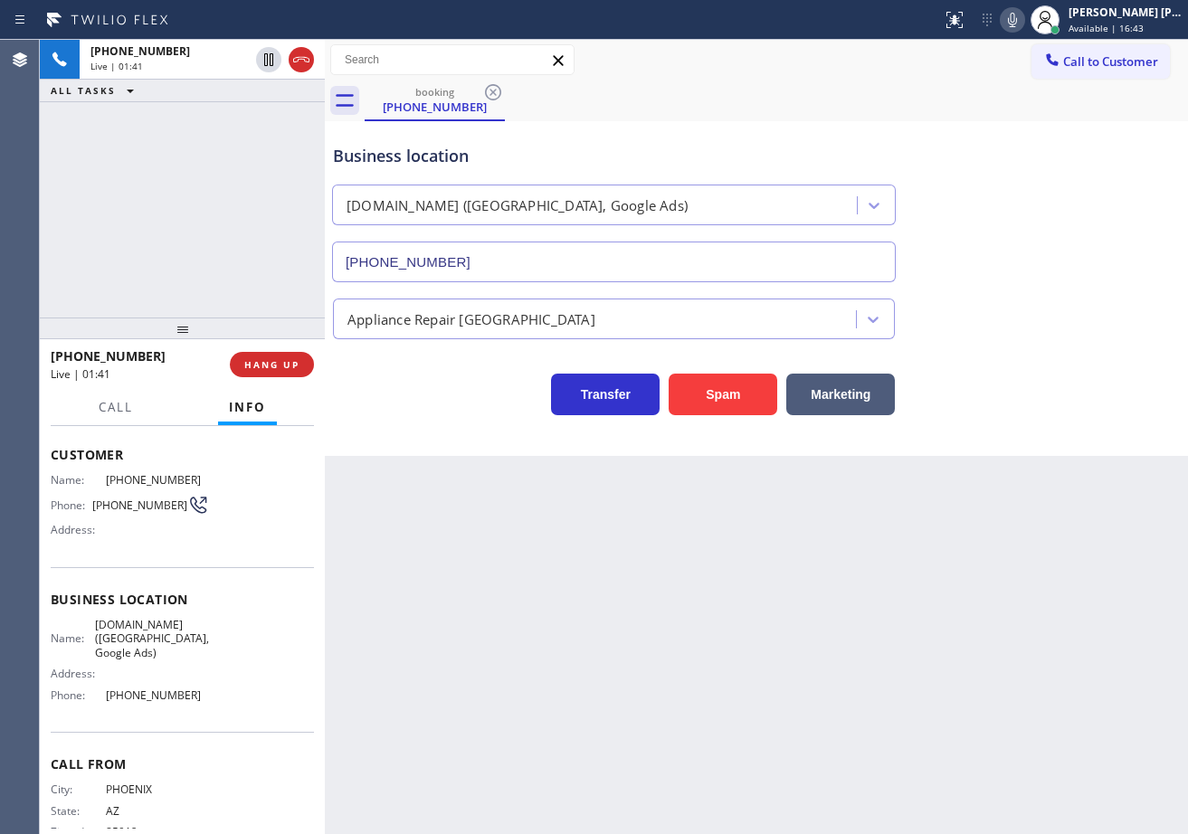
scroll to position [22, 0]
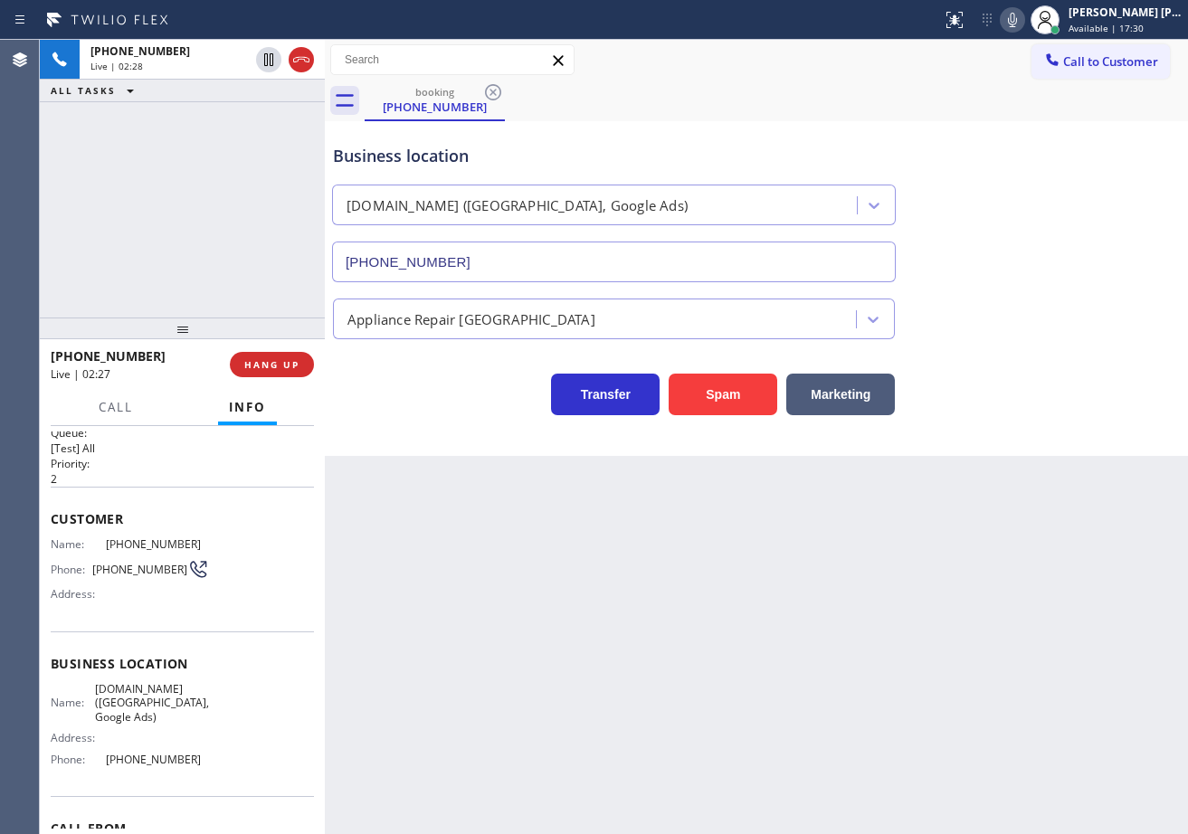
click at [983, 214] on div "Business location [DOMAIN_NAME] ([GEOGRAPHIC_DATA], Google Ads) [PHONE_NUMBER]" at bounding box center [756, 201] width 854 height 164
click at [1023, 26] on icon at bounding box center [1013, 20] width 22 height 22
click at [1092, 205] on div "Business location [DOMAIN_NAME] ([GEOGRAPHIC_DATA], Google Ads) [PHONE_NUMBER]" at bounding box center [756, 201] width 854 height 164
click at [128, 146] on div "[PHONE_NUMBER] Live | 02:30 ALL TASKS ALL TASKS ACTIVE TASKS TASKS IN WRAP UP" at bounding box center [182, 179] width 285 height 278
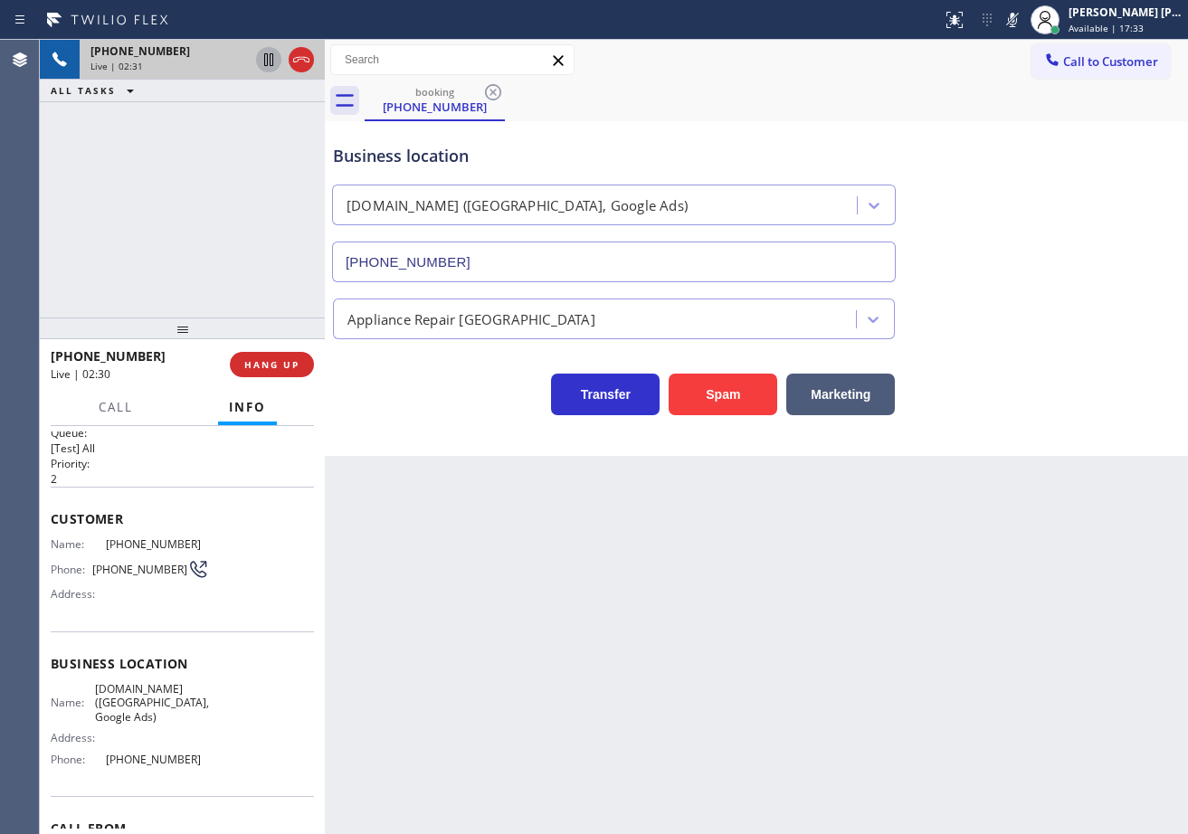
click at [265, 70] on icon at bounding box center [269, 60] width 22 height 22
click at [265, 58] on icon at bounding box center [268, 59] width 13 height 13
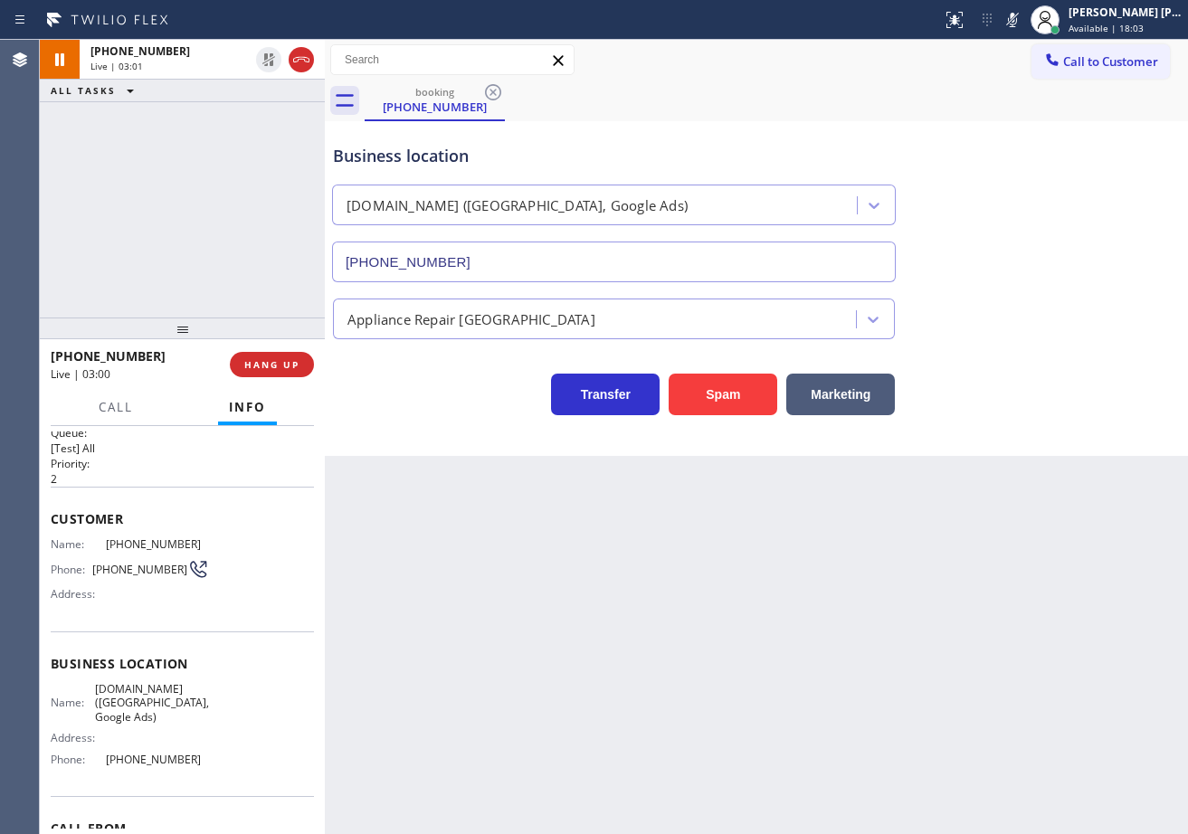
click at [236, 141] on div "[PHONE_NUMBER] Live | 03:01 ALL TASKS ALL TASKS ACTIVE TASKS TASKS IN WRAP UP" at bounding box center [182, 179] width 285 height 278
click at [1023, 19] on icon at bounding box center [1013, 20] width 22 height 22
click at [1026, 147] on div "Business location [DOMAIN_NAME] ([GEOGRAPHIC_DATA], Google Ads) [PHONE_NUMBER]" at bounding box center [756, 201] width 854 height 164
drag, startPoint x: 527, startPoint y: 544, endPoint x: 679, endPoint y: 626, distance: 172.1
click at [528, 543] on div "Back to Dashboard Change Sender ID Customers Technicians Select a contact Outbo…" at bounding box center [756, 437] width 863 height 794
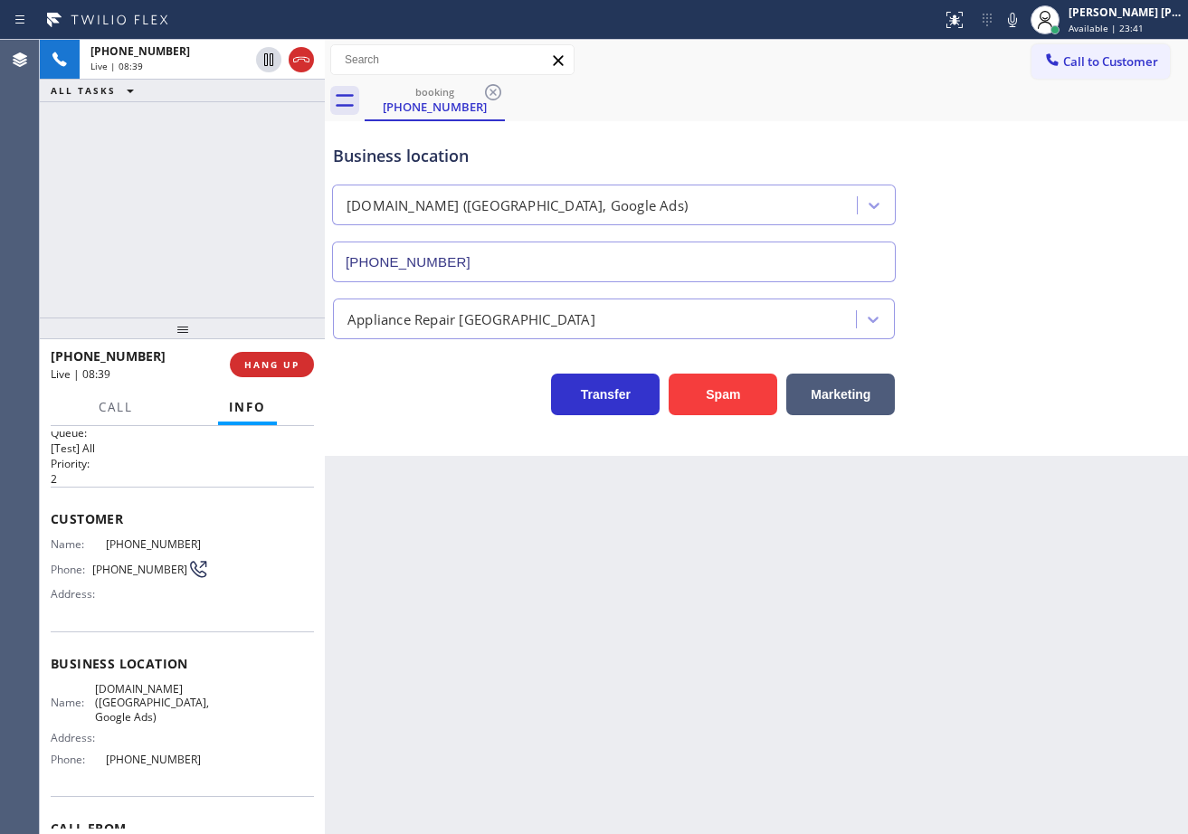
click at [123, 100] on icon at bounding box center [130, 91] width 22 height 22
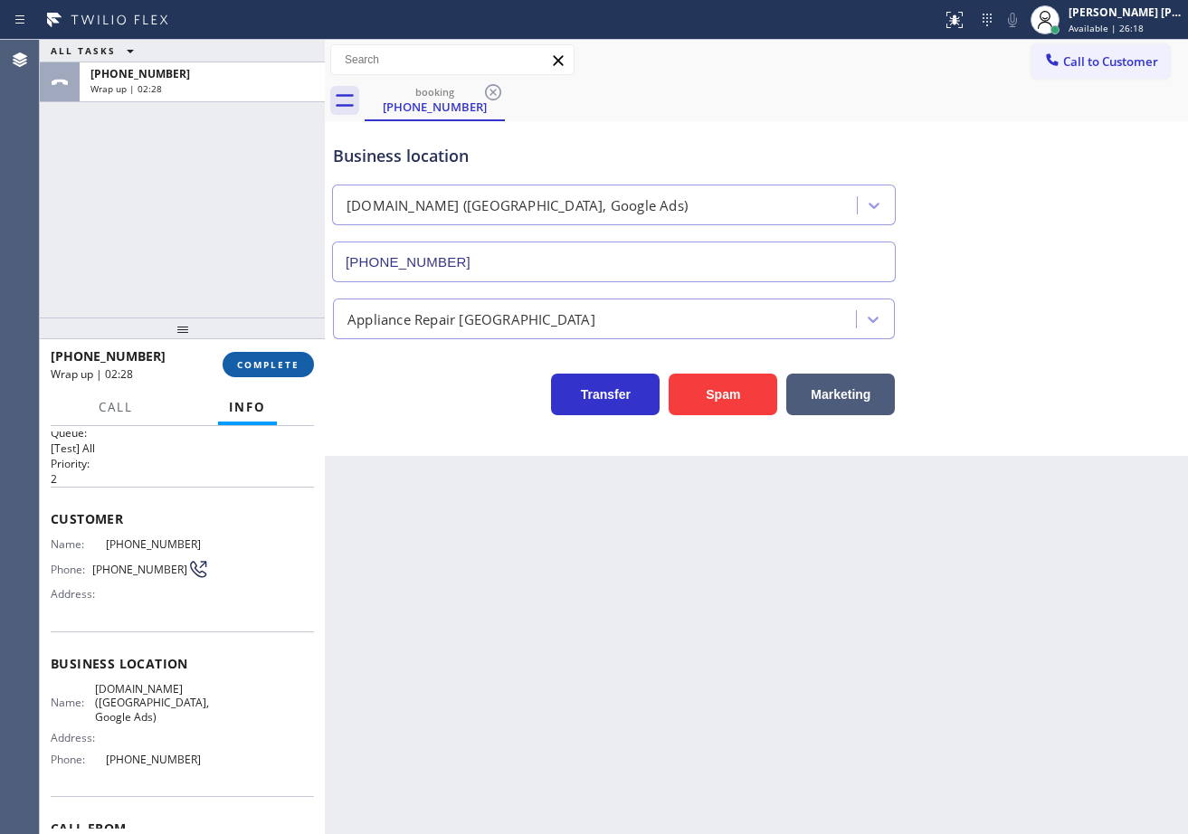
click at [261, 362] on span "COMPLETE" at bounding box center [268, 364] width 62 height 13
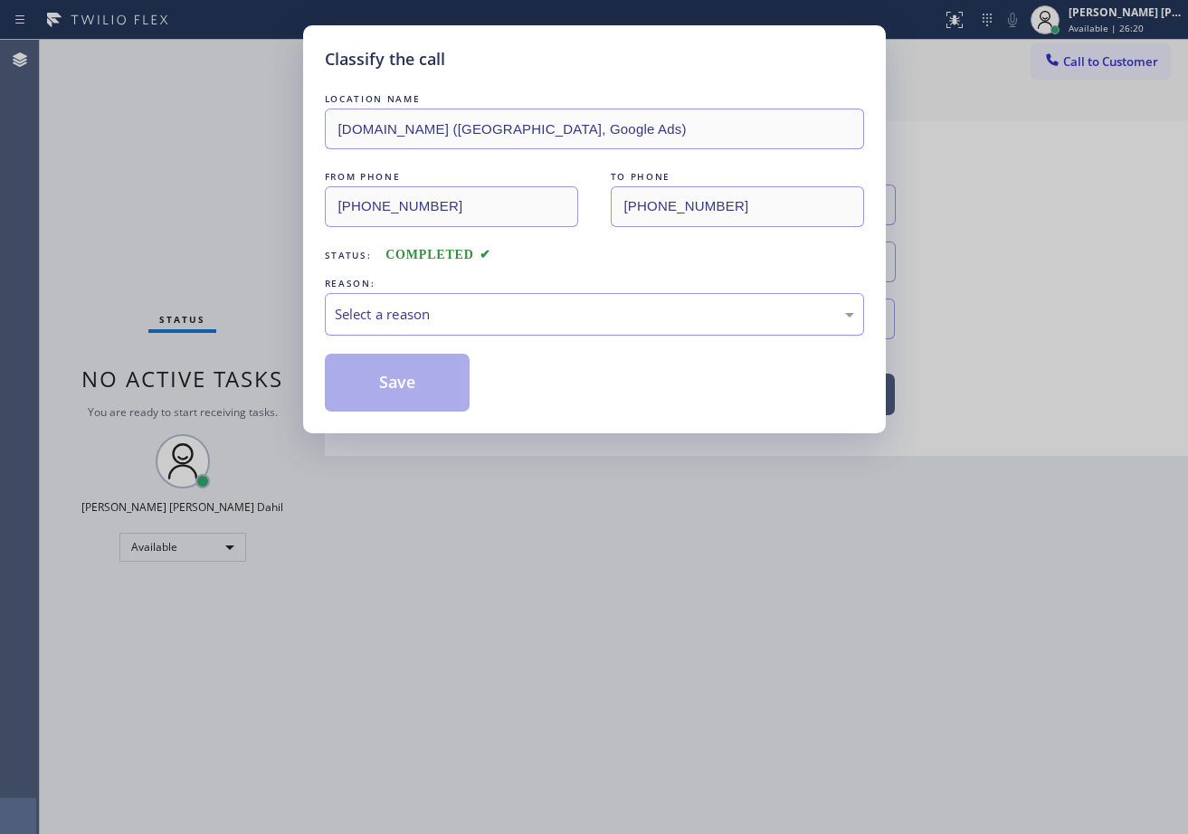
drag, startPoint x: 346, startPoint y: 313, endPoint x: 366, endPoint y: 333, distance: 28.8
click at [354, 313] on div "Select a reason" at bounding box center [594, 314] width 519 height 21
click at [375, 369] on button "Save" at bounding box center [398, 383] width 146 height 58
click at [375, 370] on button "Save" at bounding box center [398, 383] width 146 height 58
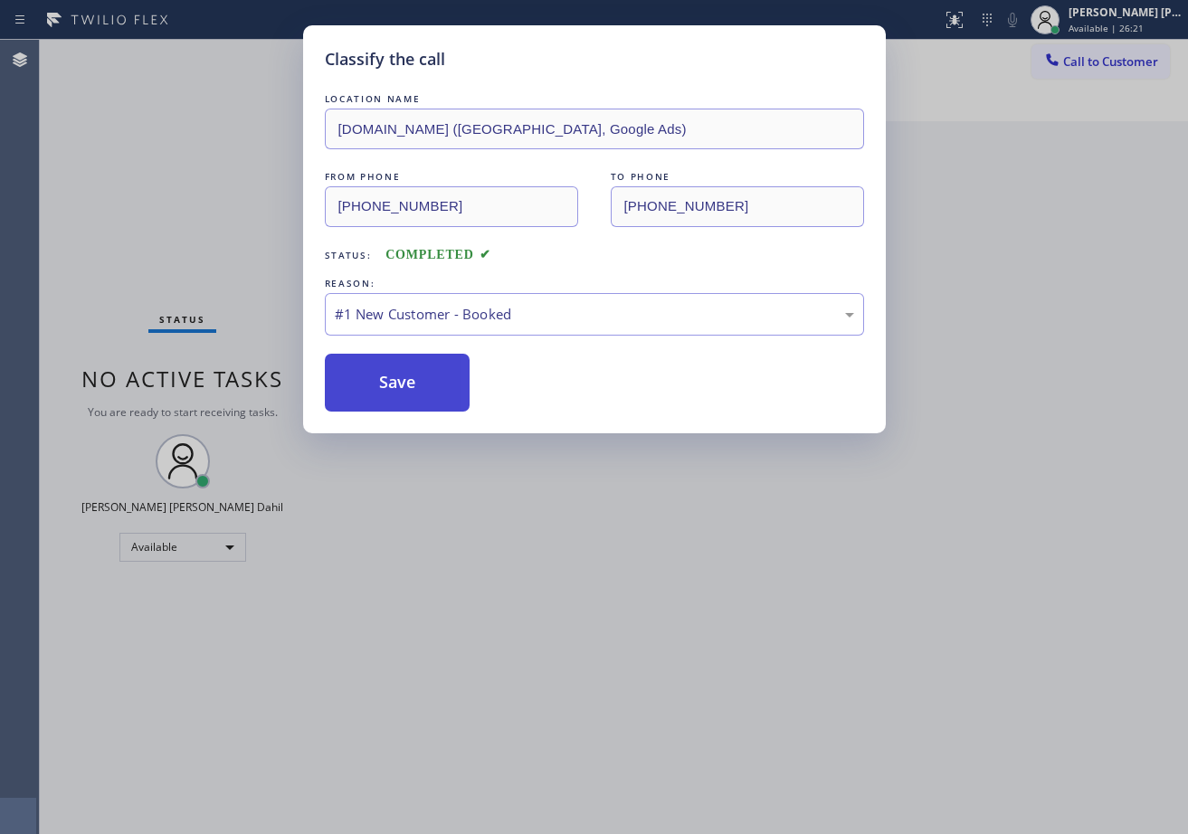
click at [375, 373] on button "Save" at bounding box center [398, 383] width 146 height 58
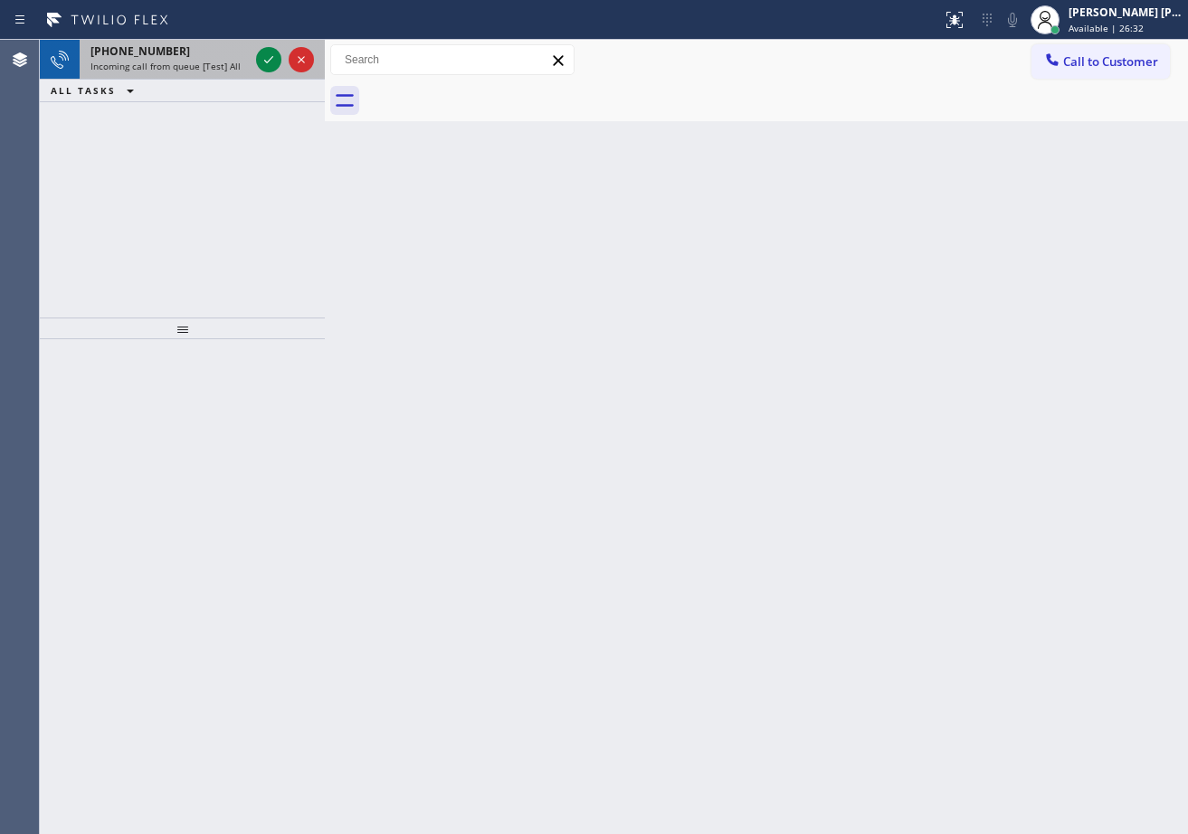
click at [232, 62] on span "Incoming call from queue [Test] All" at bounding box center [165, 66] width 150 height 13
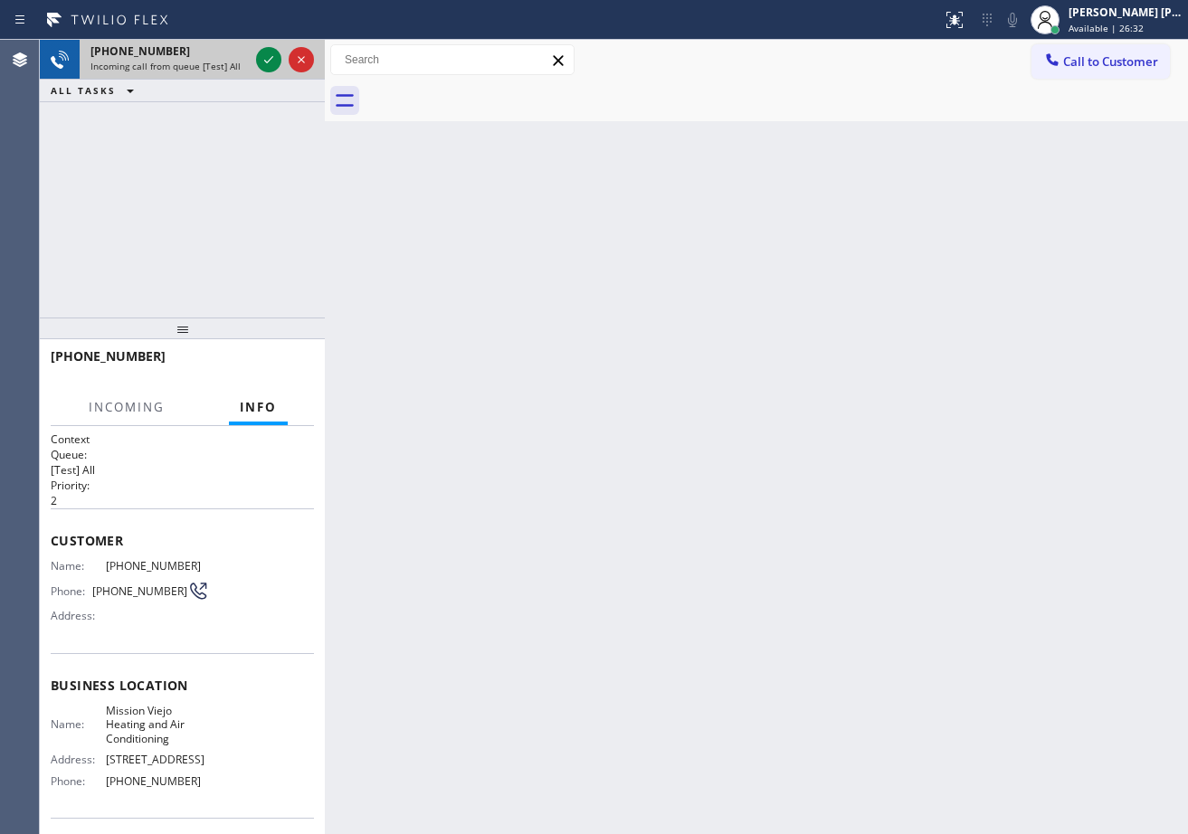
click at [232, 62] on span "Incoming call from queue [Test] All" at bounding box center [165, 66] width 150 height 13
click at [231, 62] on span "Incoming call from queue [Test] All" at bounding box center [165, 66] width 150 height 13
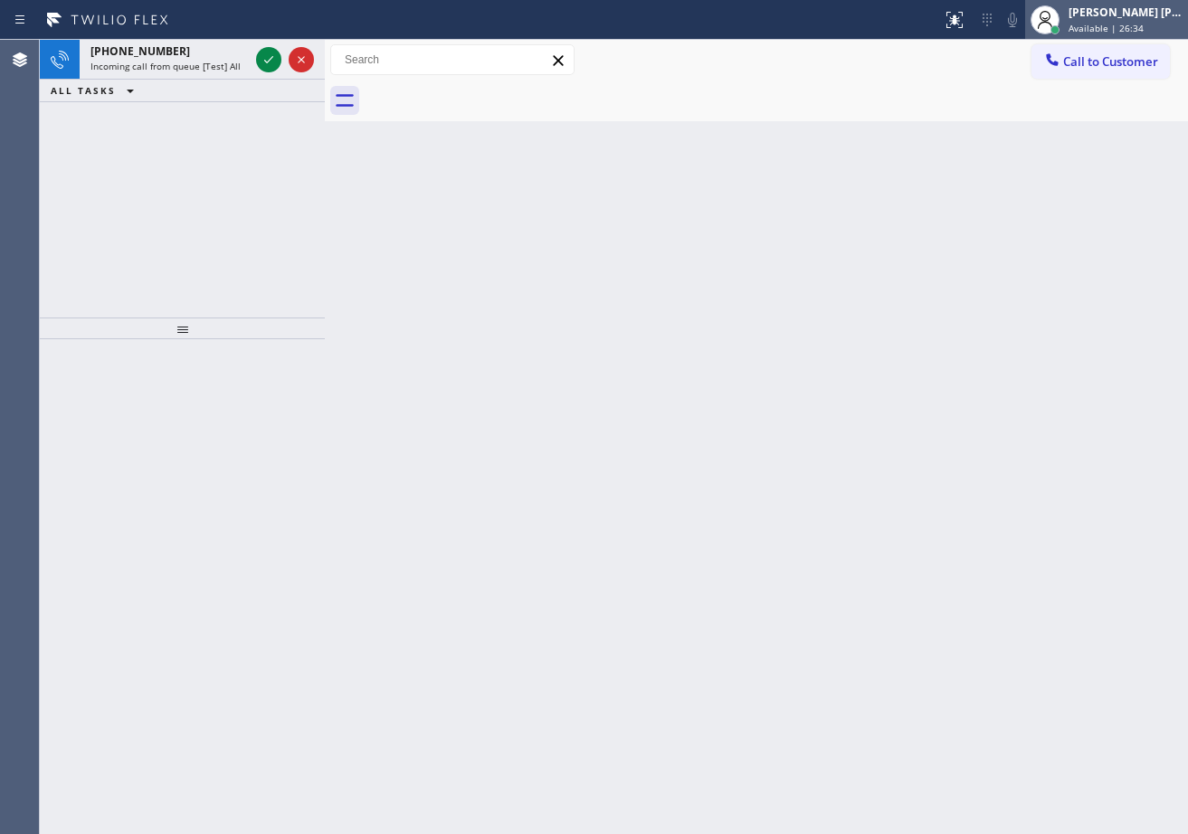
click at [1095, 24] on span "Available | 26:34" at bounding box center [1106, 28] width 75 height 13
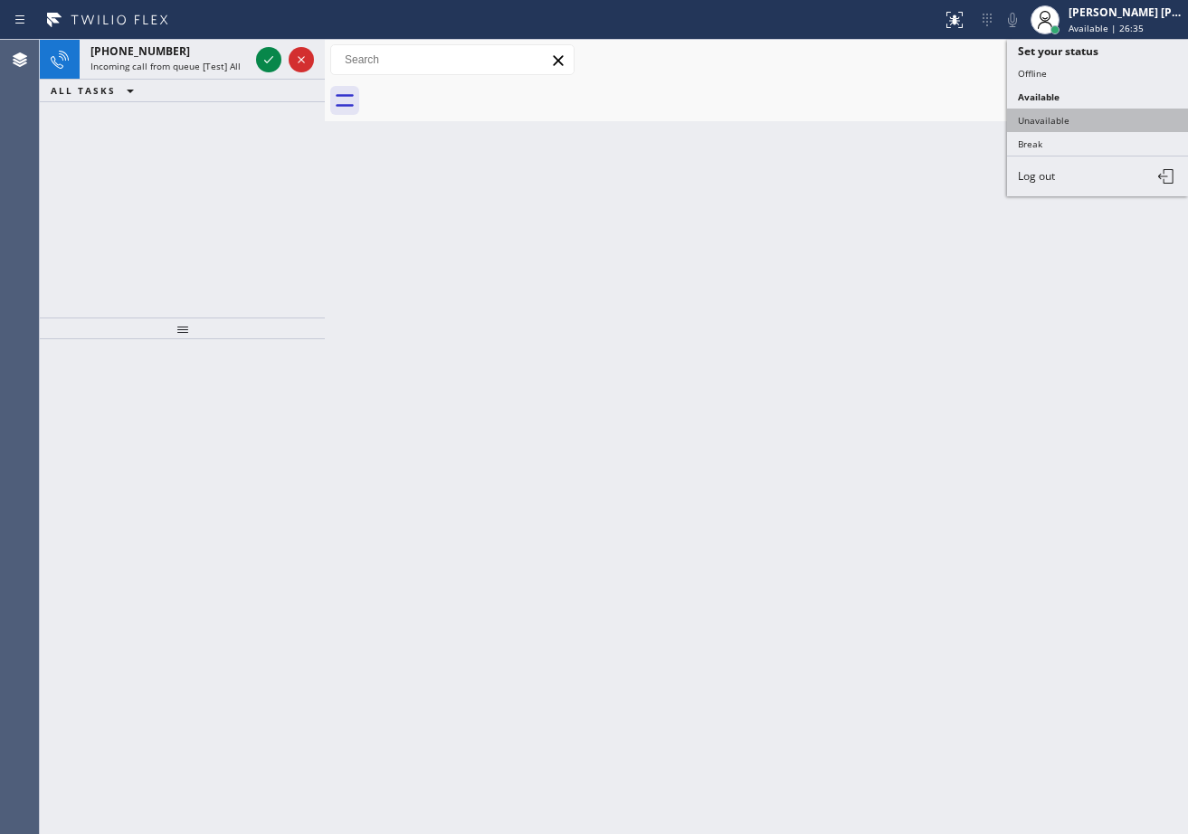
click at [1072, 116] on button "Unavailable" at bounding box center [1097, 121] width 181 height 24
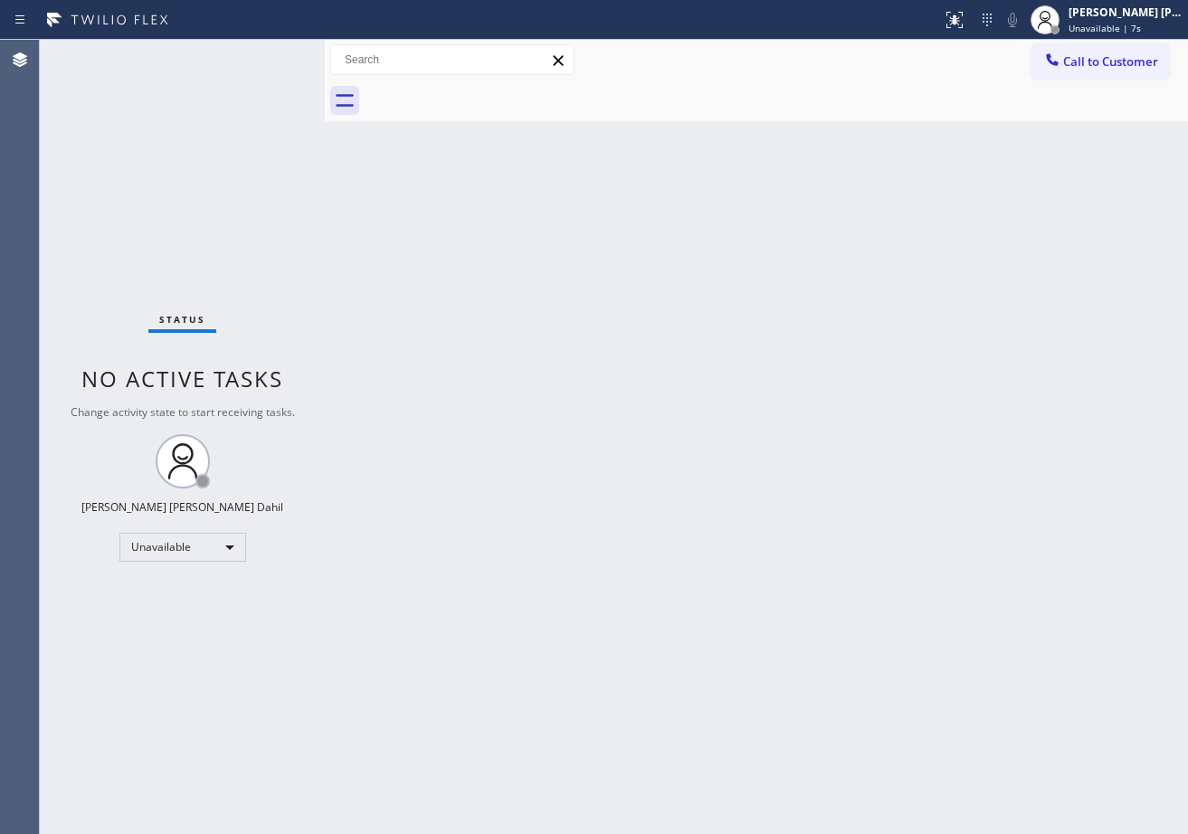
click at [1051, 125] on div "Back to Dashboard Change Sender ID Customers Technicians Select a contact Outbo…" at bounding box center [756, 437] width 863 height 794
click at [1080, 61] on span "Call to Customer" at bounding box center [1110, 61] width 95 height 16
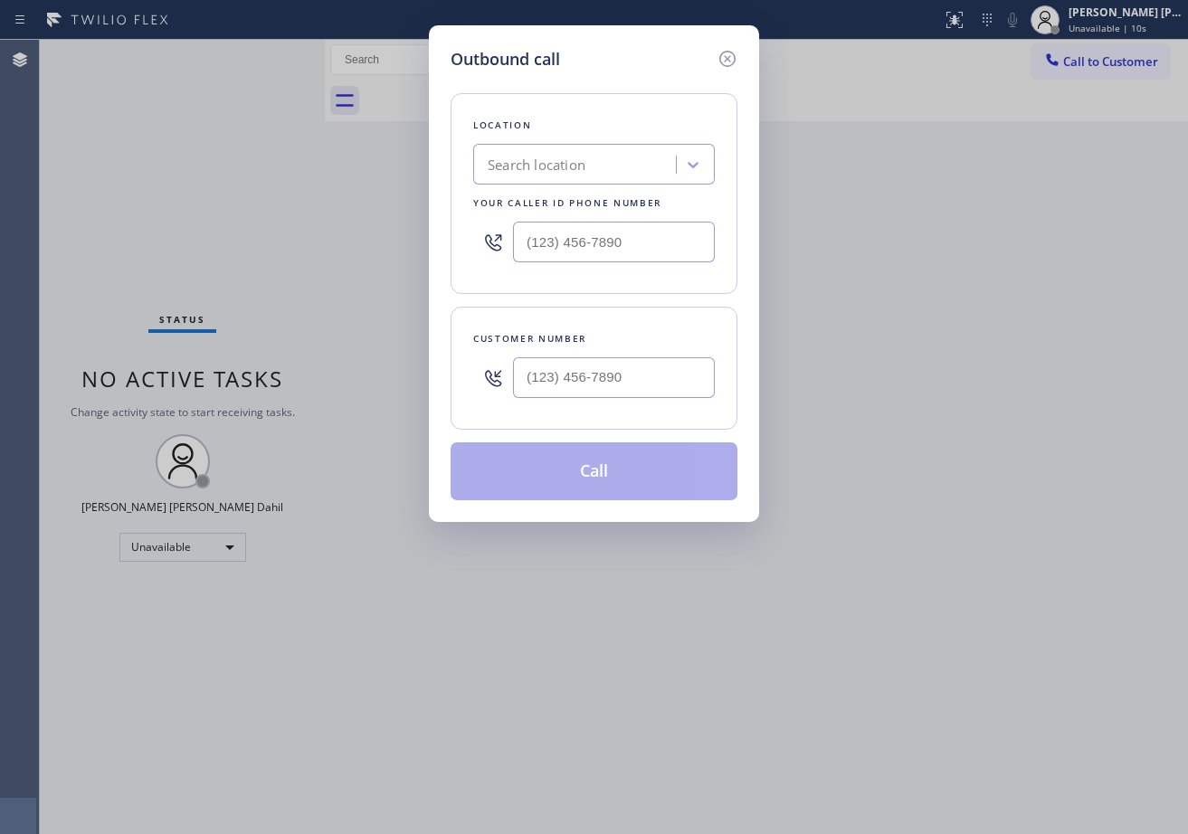
drag, startPoint x: 647, startPoint y: 378, endPoint x: 881, endPoint y: 378, distance: 234.3
click at [647, 378] on input "text" at bounding box center [614, 377] width 202 height 41
paste input "480) 975-1369"
type input "[PHONE_NUMBER]"
click at [626, 242] on input "text" at bounding box center [614, 242] width 202 height 41
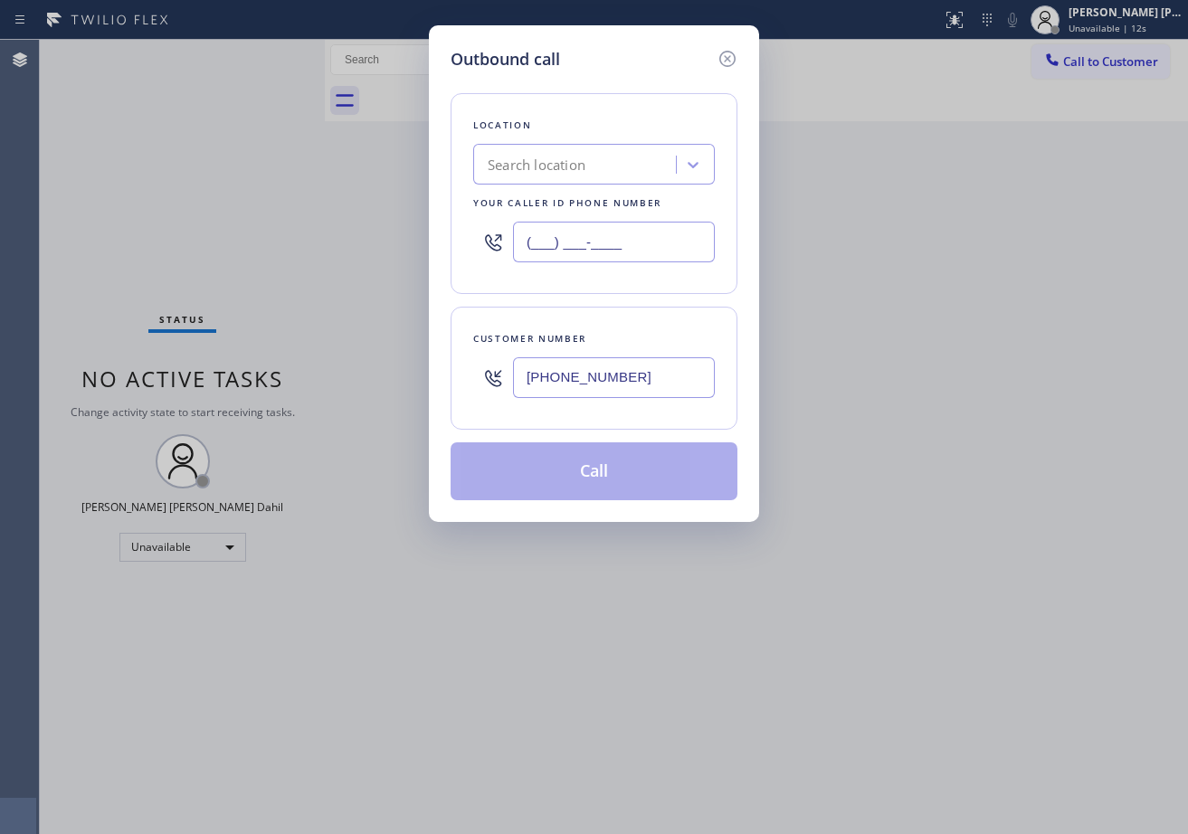
paste input "602) 806-7936"
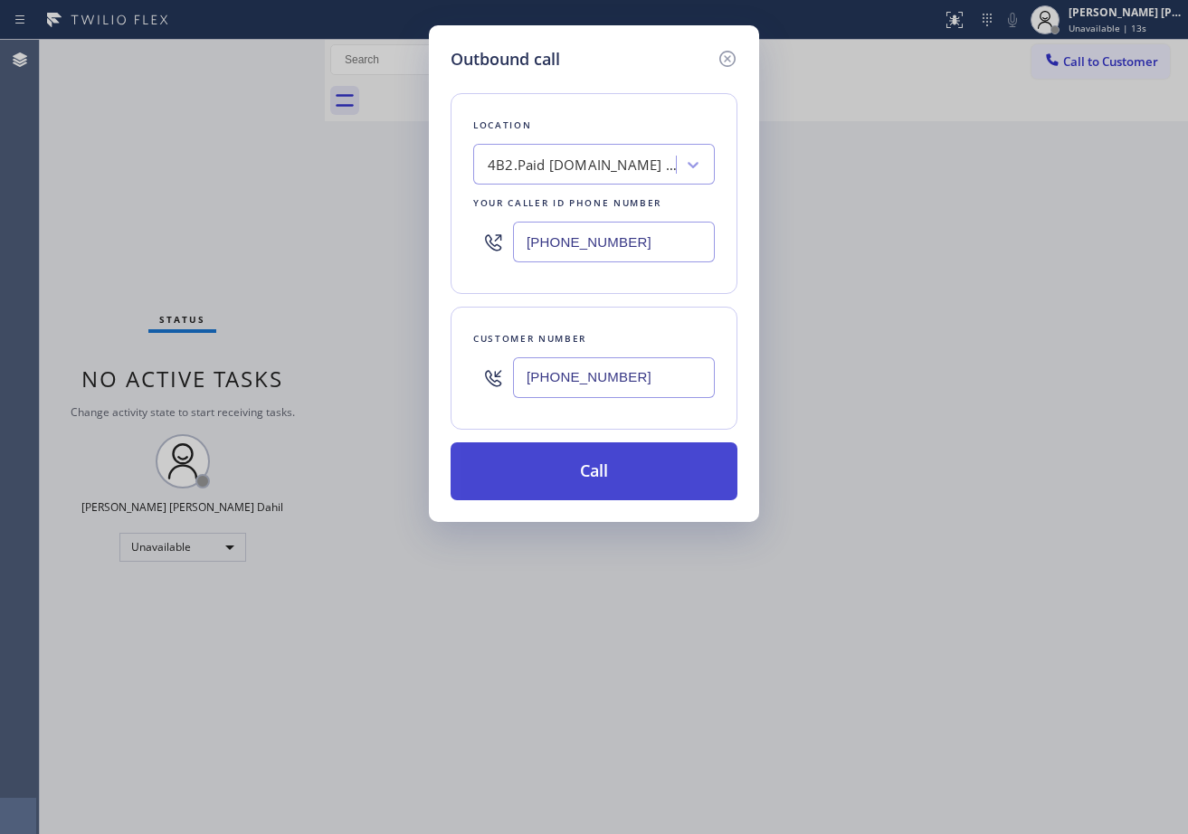
type input "[PHONE_NUMBER]"
click at [546, 480] on button "Call" at bounding box center [594, 471] width 287 height 58
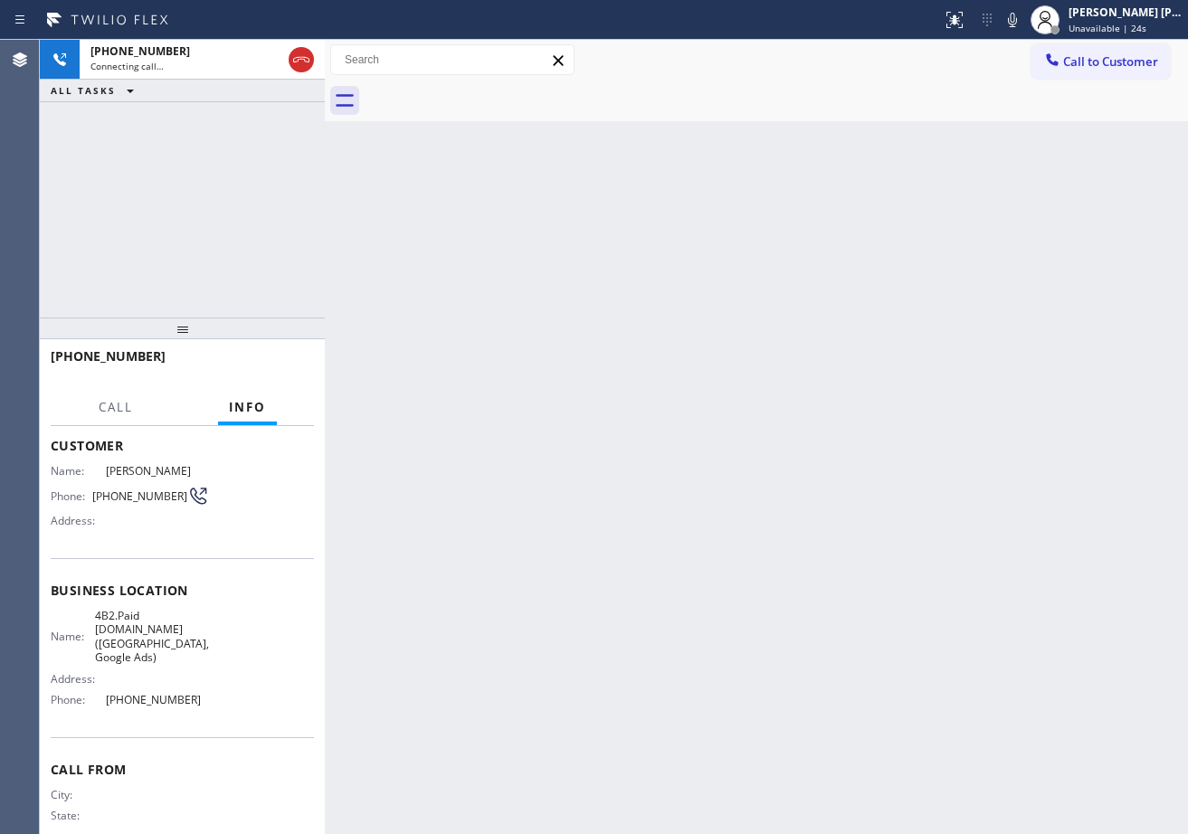
scroll to position [127, 0]
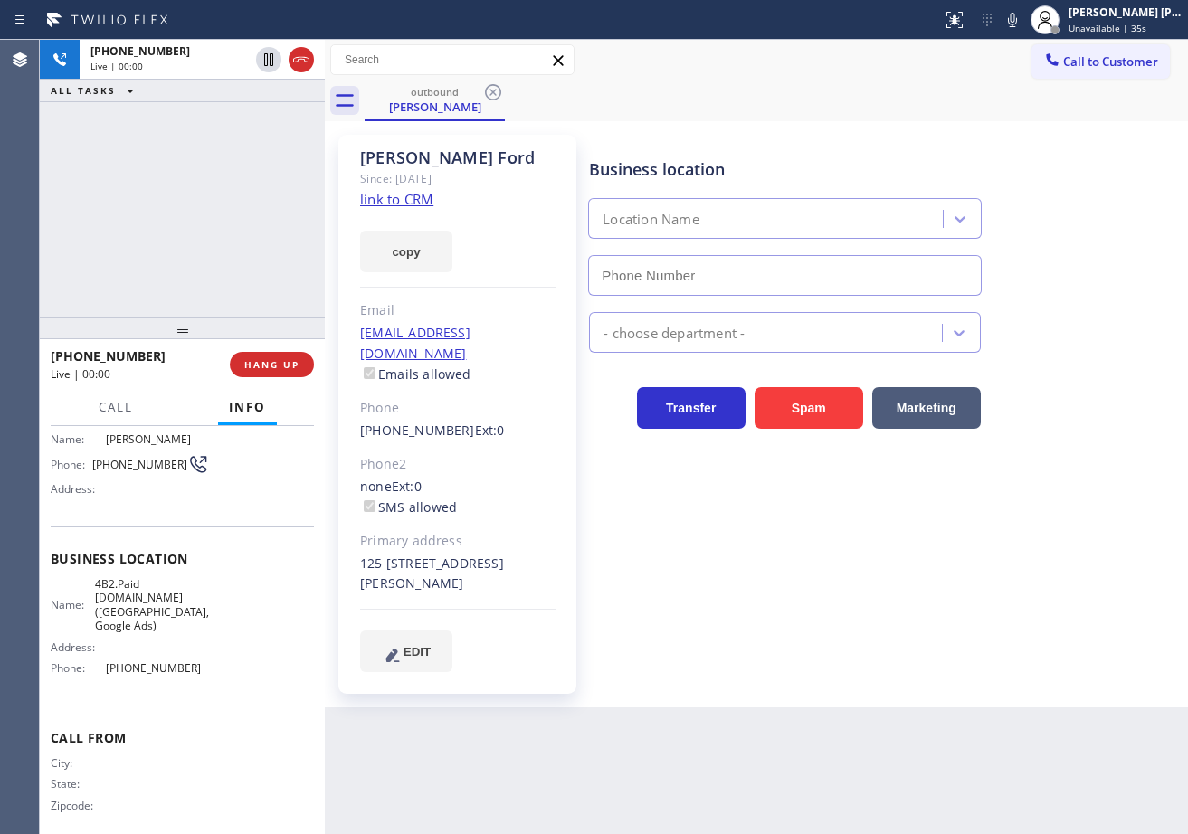
type input "[PHONE_NUMBER]"
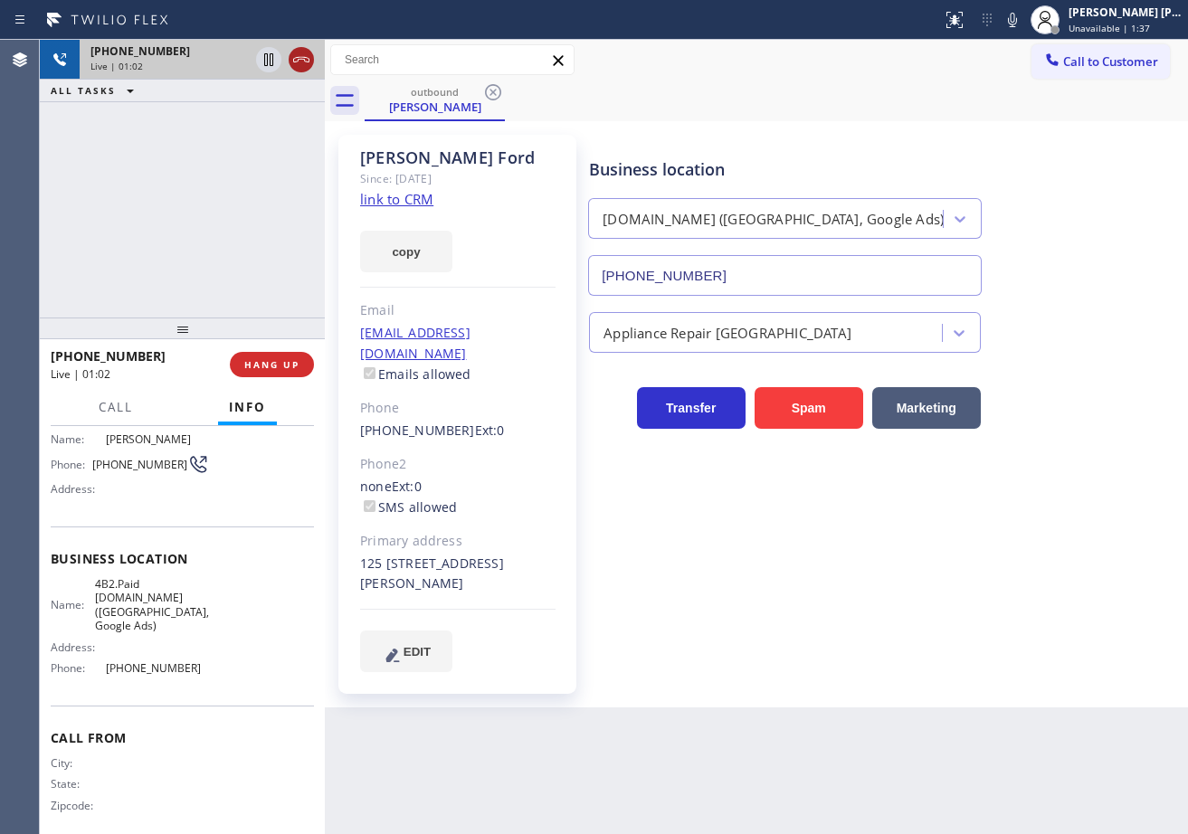
click at [301, 56] on icon at bounding box center [301, 60] width 22 height 22
click at [301, 56] on div "[PHONE_NUMBER]" at bounding box center [201, 50] width 223 height 15
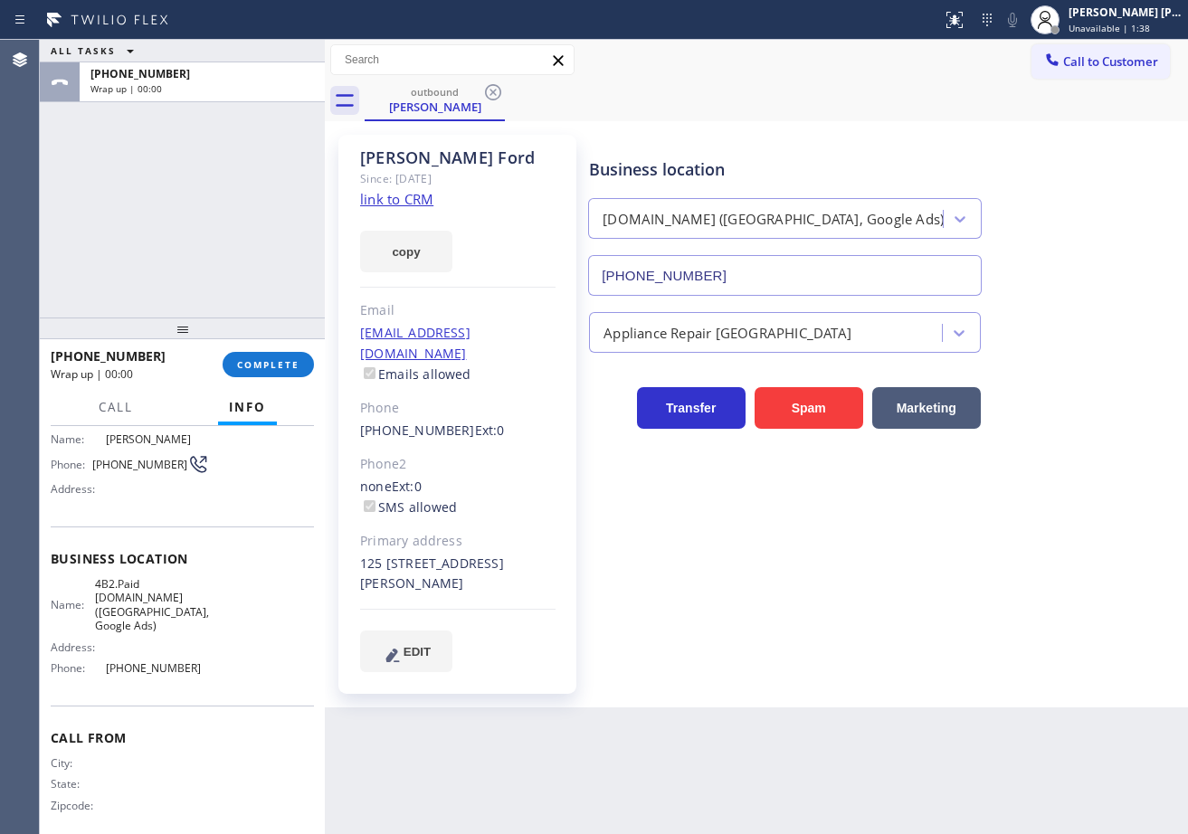
click at [1126, 41] on div "Call to Customer Outbound call Location [DOMAIN_NAME] ([GEOGRAPHIC_DATA], Googl…" at bounding box center [756, 60] width 863 height 41
click at [1103, 24] on span "Unavailable | 1:39" at bounding box center [1109, 28] width 81 height 13
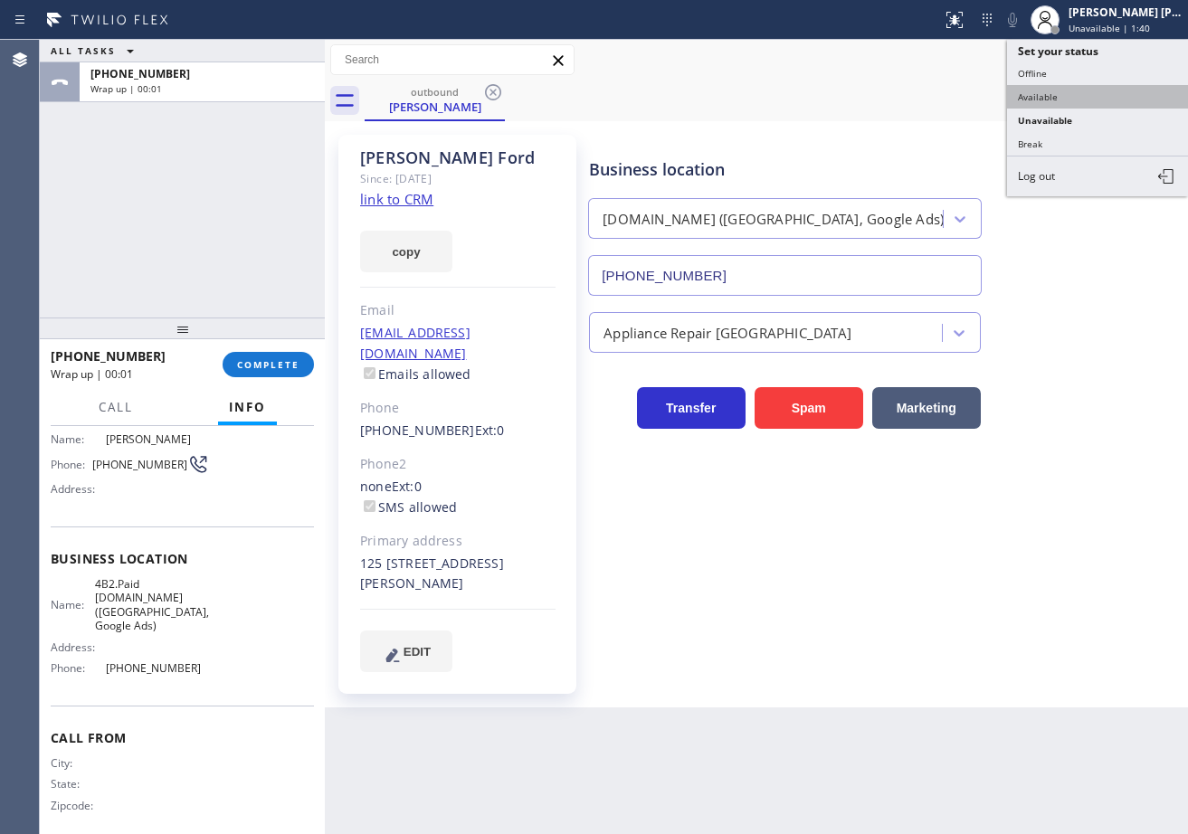
click at [1091, 96] on button "Available" at bounding box center [1097, 97] width 181 height 24
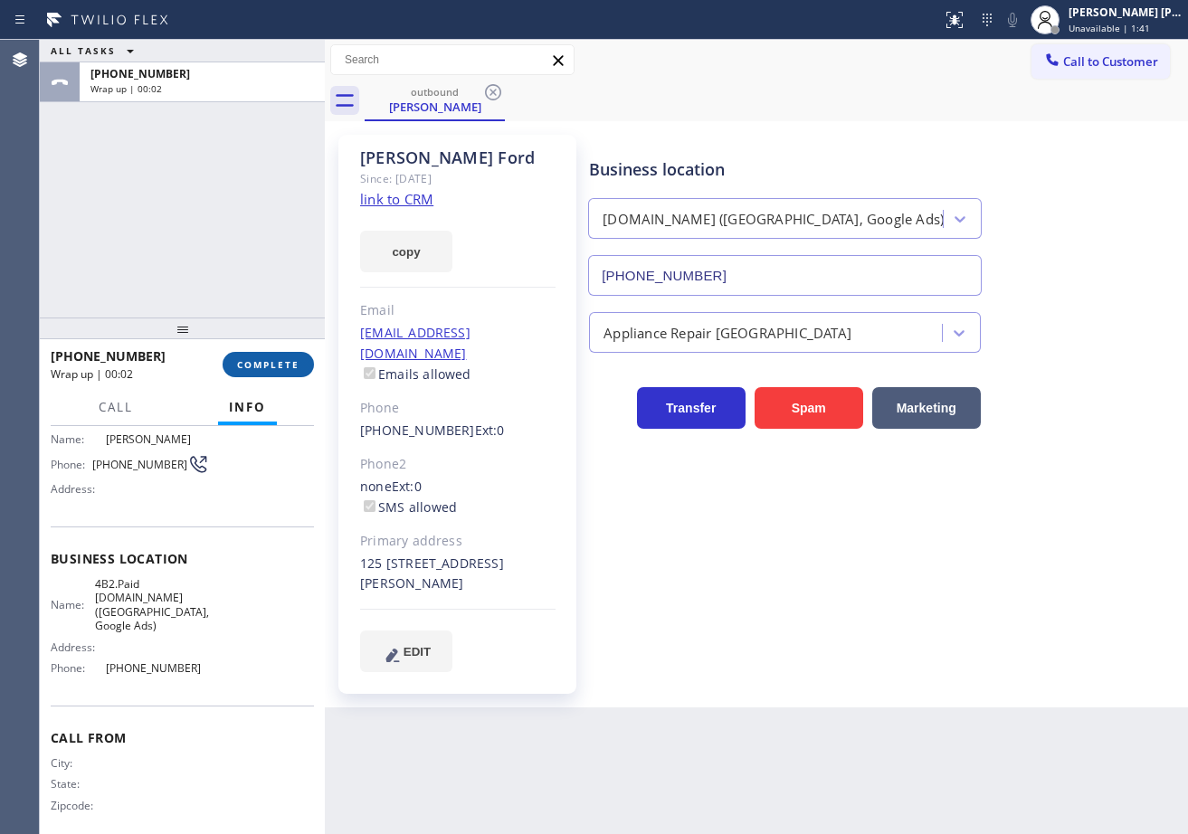
click at [259, 363] on button "COMPLETE" at bounding box center [268, 364] width 91 height 25
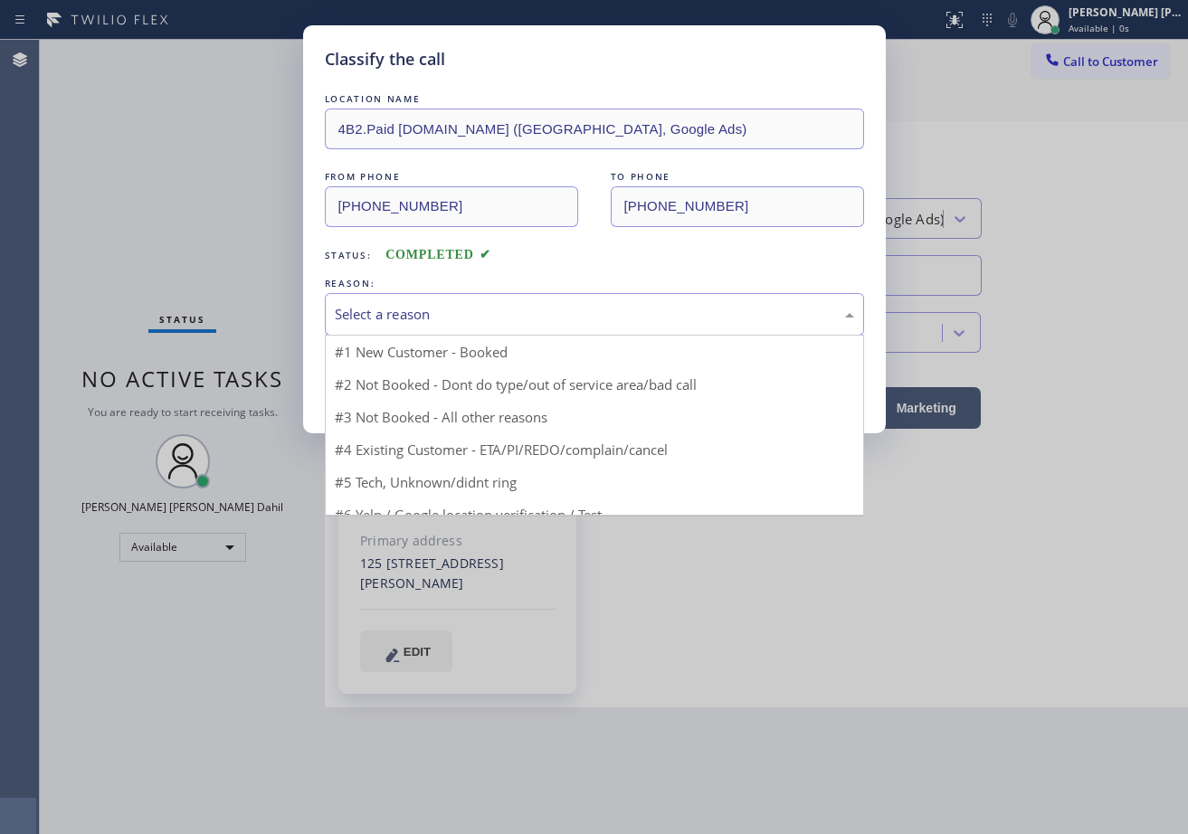
click at [470, 301] on div "Select a reason" at bounding box center [594, 314] width 539 height 43
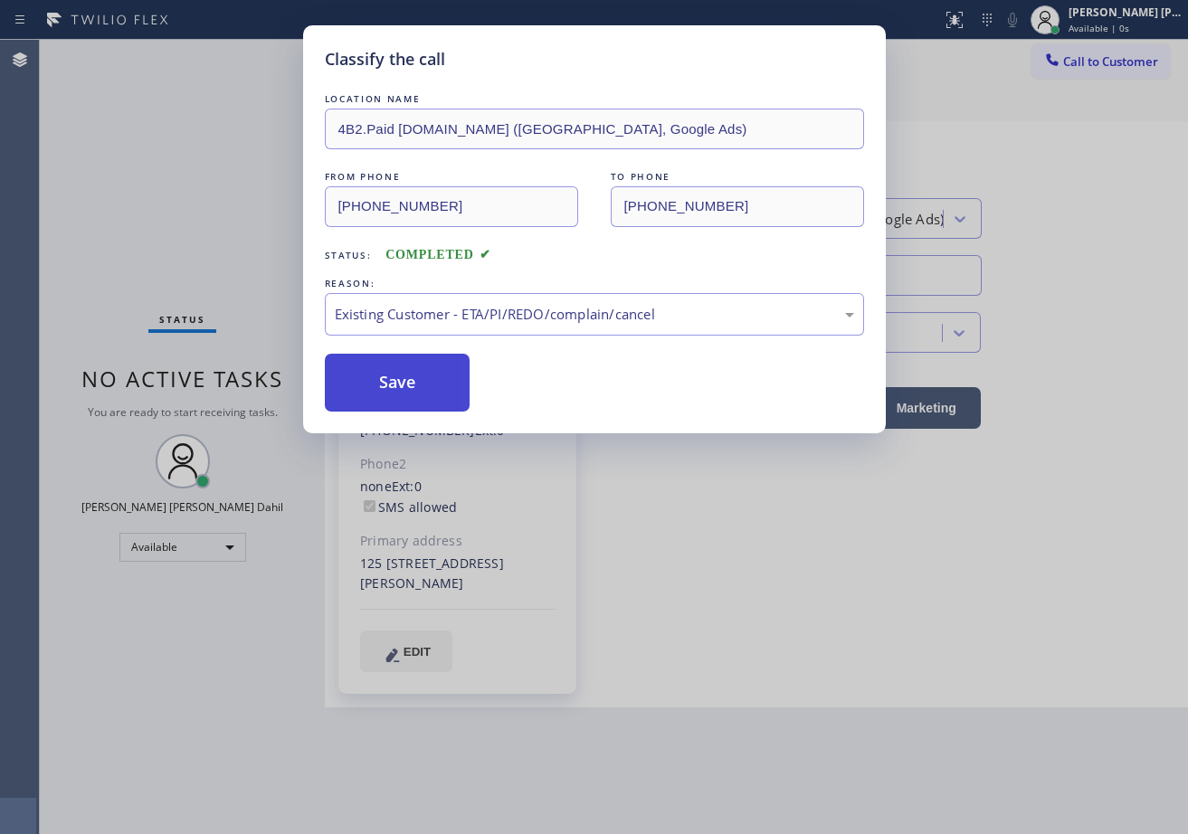
click at [449, 375] on button "Save" at bounding box center [398, 383] width 146 height 58
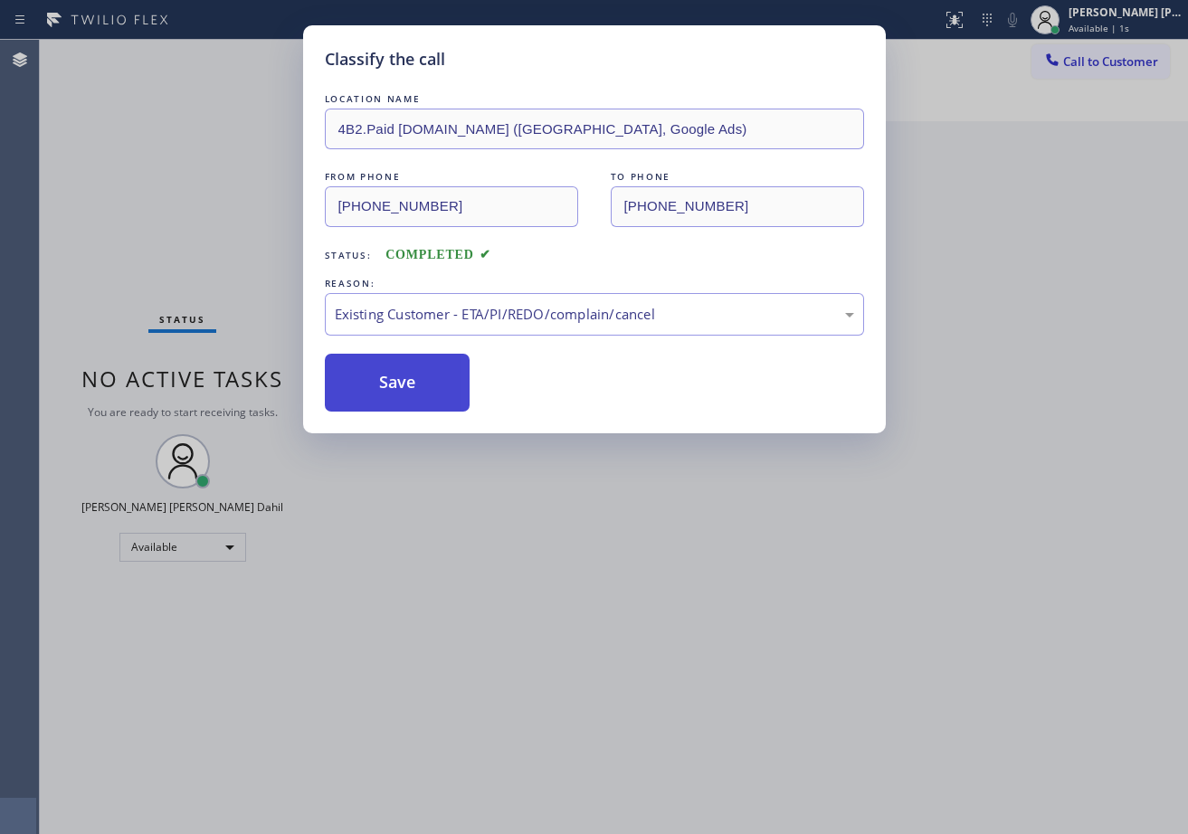
drag, startPoint x: 449, startPoint y: 375, endPoint x: 1155, endPoint y: 314, distance: 709.3
click at [450, 375] on button "Save" at bounding box center [398, 383] width 146 height 58
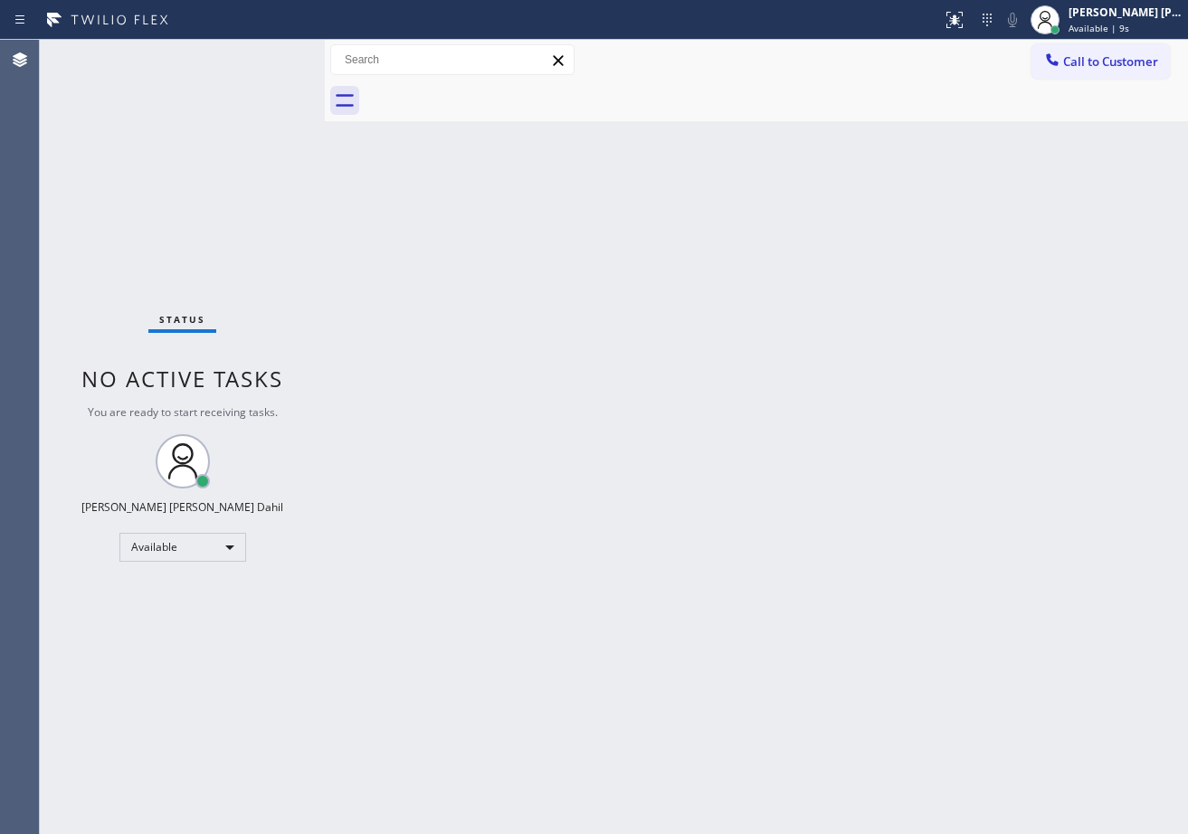
click at [999, 457] on div "Back to Dashboard Change Sender ID Customers Technicians Select a contact Outbo…" at bounding box center [756, 437] width 863 height 794
click at [1124, 9] on div "[PERSON_NAME] [PERSON_NAME] Dahil" at bounding box center [1126, 12] width 114 height 15
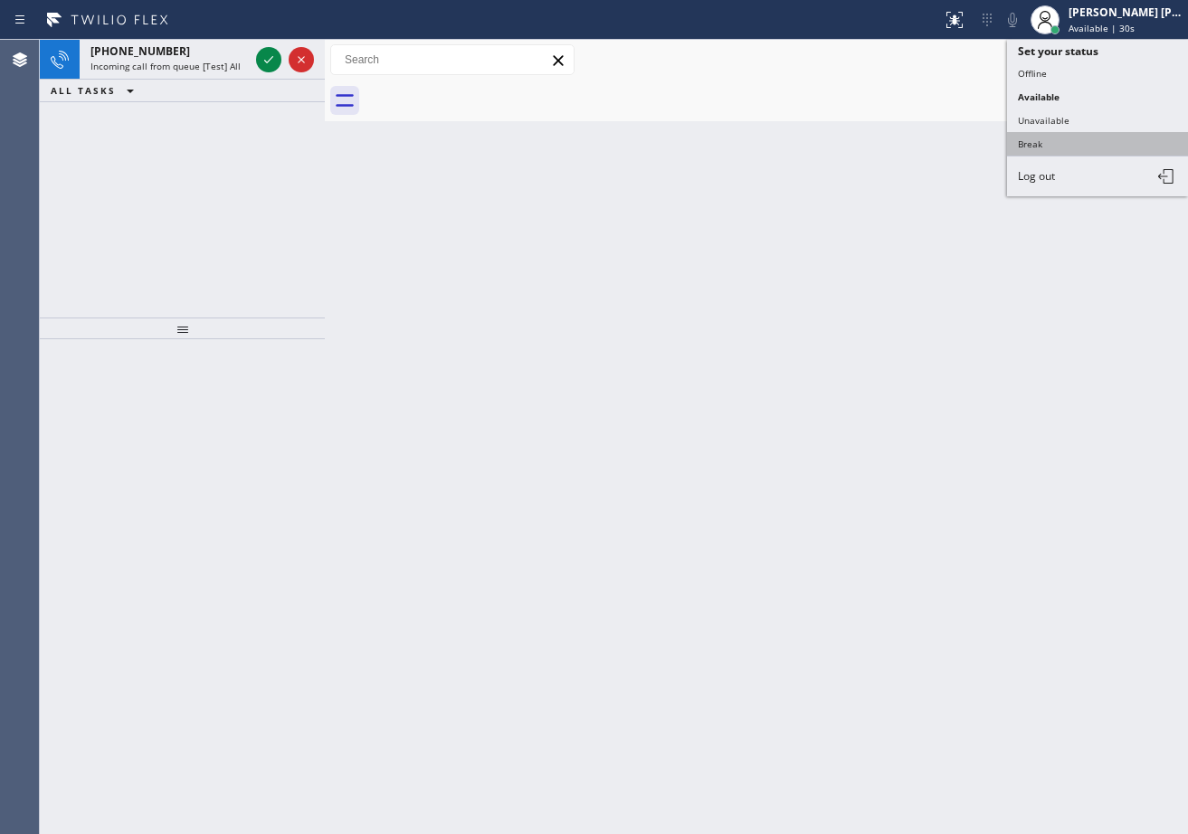
click at [1093, 152] on button "Break" at bounding box center [1097, 144] width 181 height 24
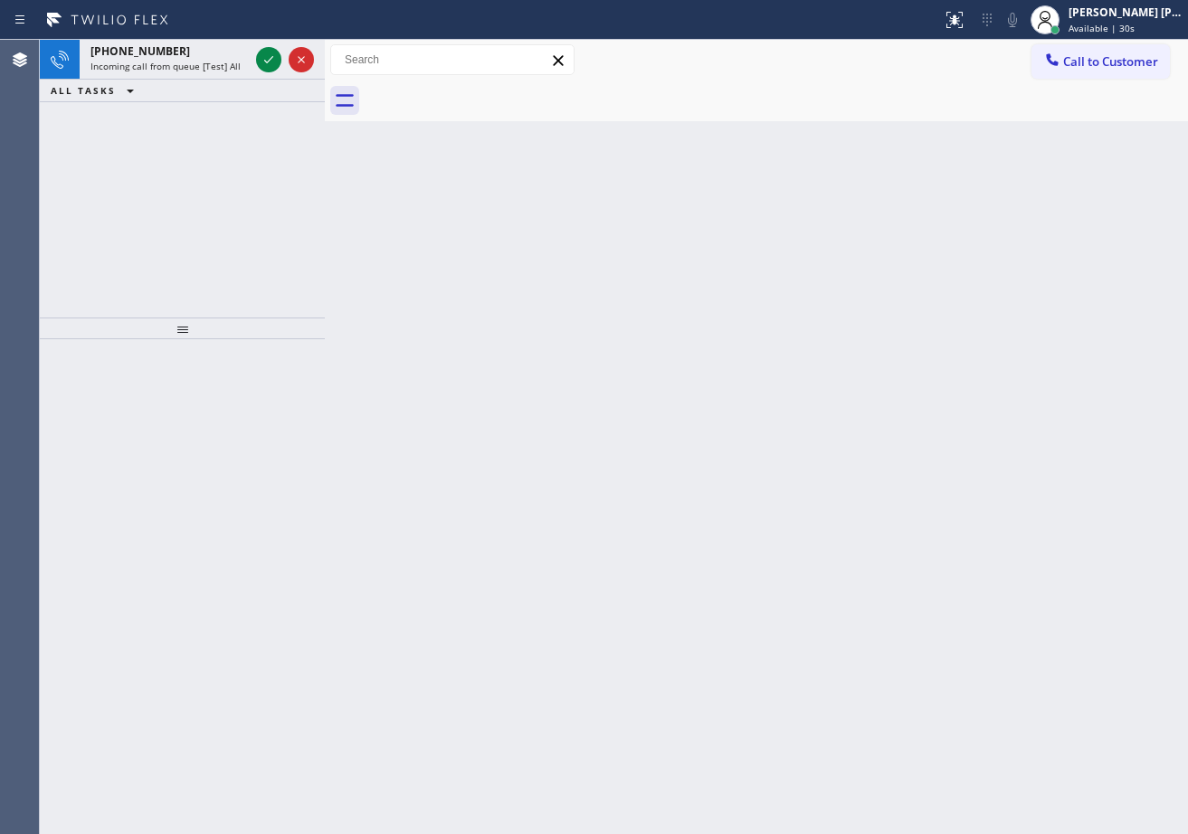
click at [1080, 190] on div "Back to Dashboard Change Sender ID Customers Technicians Select a contact Outbo…" at bounding box center [756, 437] width 863 height 794
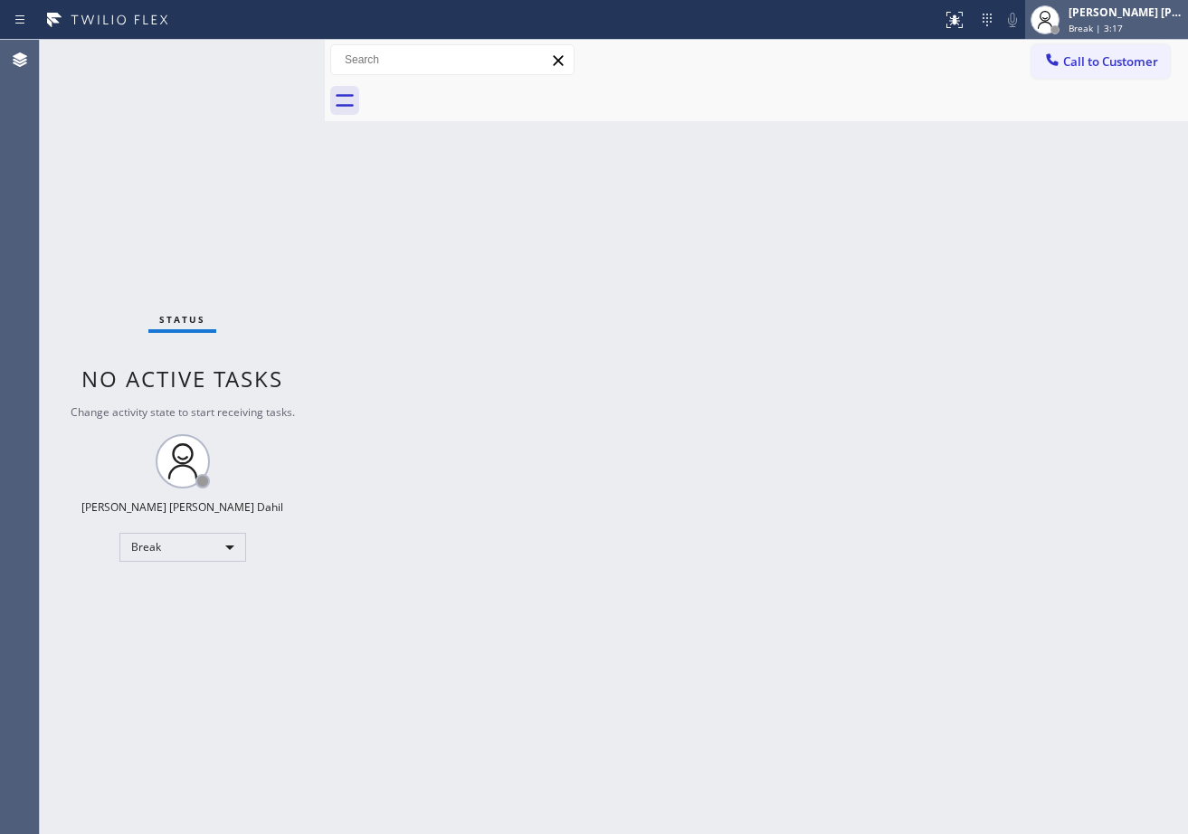
click at [1097, 34] on div "[PERSON_NAME] [PERSON_NAME] Dahil Break | 3:17" at bounding box center [1126, 20] width 123 height 32
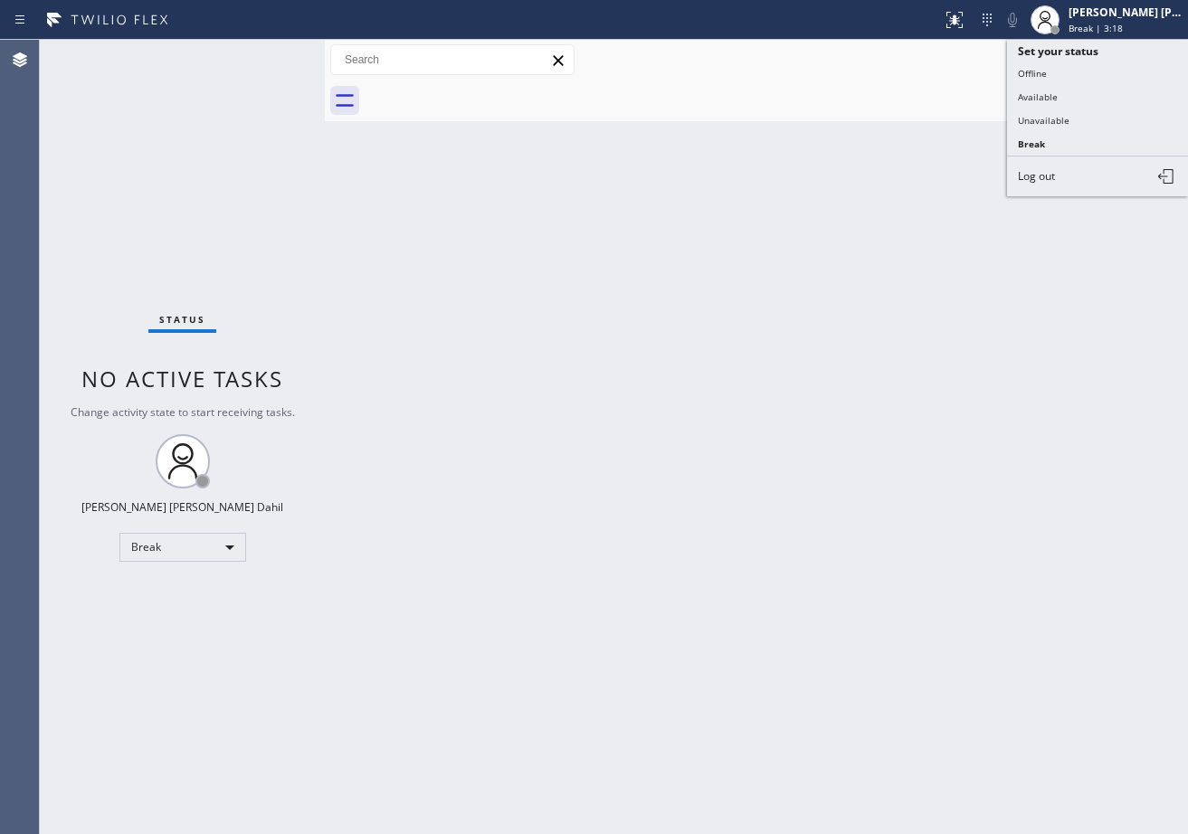
click at [1093, 97] on button "Available" at bounding box center [1097, 97] width 181 height 24
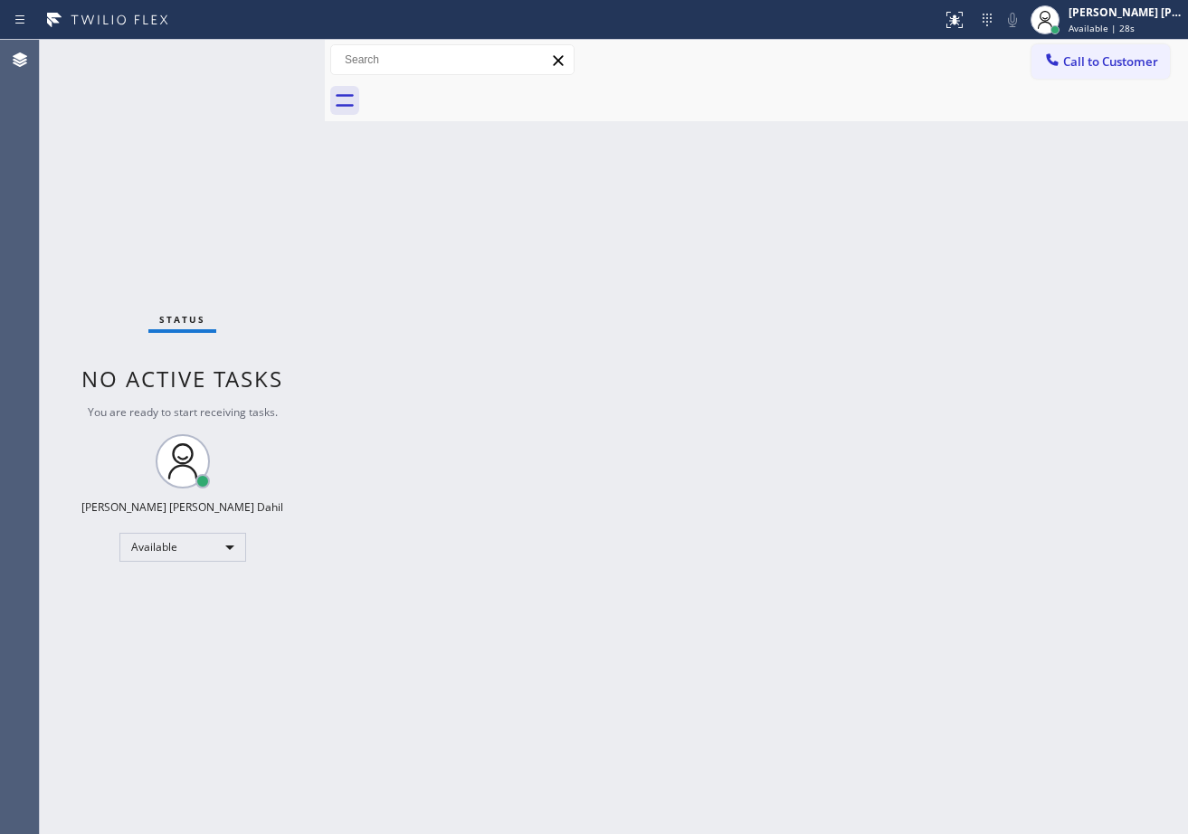
click at [508, 657] on div "Back to Dashboard Change Sender ID Customers Technicians Select a contact Outbo…" at bounding box center [756, 437] width 863 height 794
click at [755, 550] on div "Back to Dashboard Change Sender ID Customers Technicians Select a contact Outbo…" at bounding box center [756, 437] width 863 height 794
click at [256, 52] on div "Status No active tasks You are ready to start receiving tasks. [PERSON_NAME] [P…" at bounding box center [182, 437] width 285 height 794
click at [263, 57] on div "Status No active tasks You are ready to start receiving tasks. [PERSON_NAME] [P…" at bounding box center [182, 437] width 285 height 794
click at [266, 62] on div "Status No active tasks You are ready to start receiving tasks. [PERSON_NAME] [P…" at bounding box center [182, 437] width 285 height 794
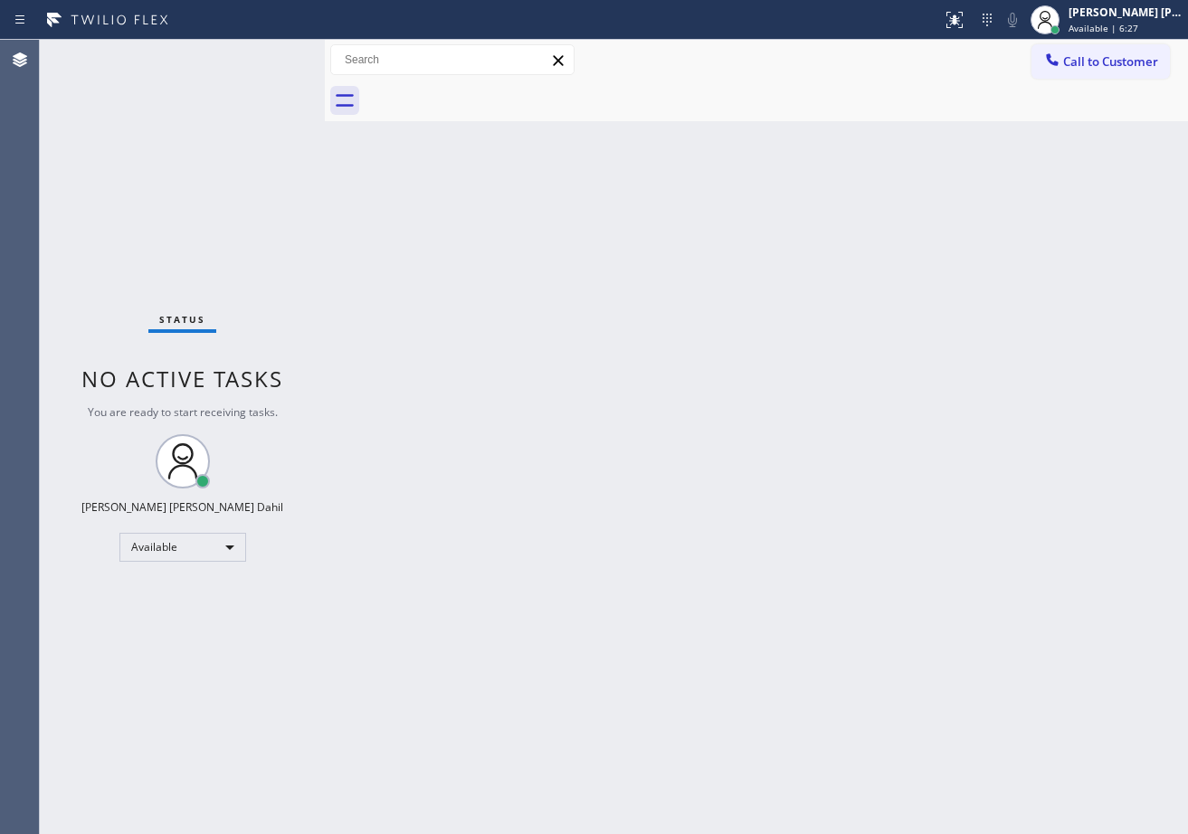
click at [294, 98] on div "Status No active tasks You are ready to start receiving tasks. [PERSON_NAME] [P…" at bounding box center [182, 437] width 285 height 794
click at [275, 56] on div "Status No active tasks You are ready to start receiving tasks. [PERSON_NAME] [P…" at bounding box center [182, 437] width 285 height 794
click at [580, 540] on div "Back to Dashboard Change Sender ID Customers Technicians Select a contact Outbo…" at bounding box center [756, 437] width 863 height 794
click at [587, 277] on div "Back to Dashboard Change Sender ID Customers Technicians Select a contact Outbo…" at bounding box center [756, 437] width 863 height 794
click at [1086, 718] on div "Back to Dashboard Change Sender ID Customers Technicians Select a contact Outbo…" at bounding box center [756, 437] width 863 height 794
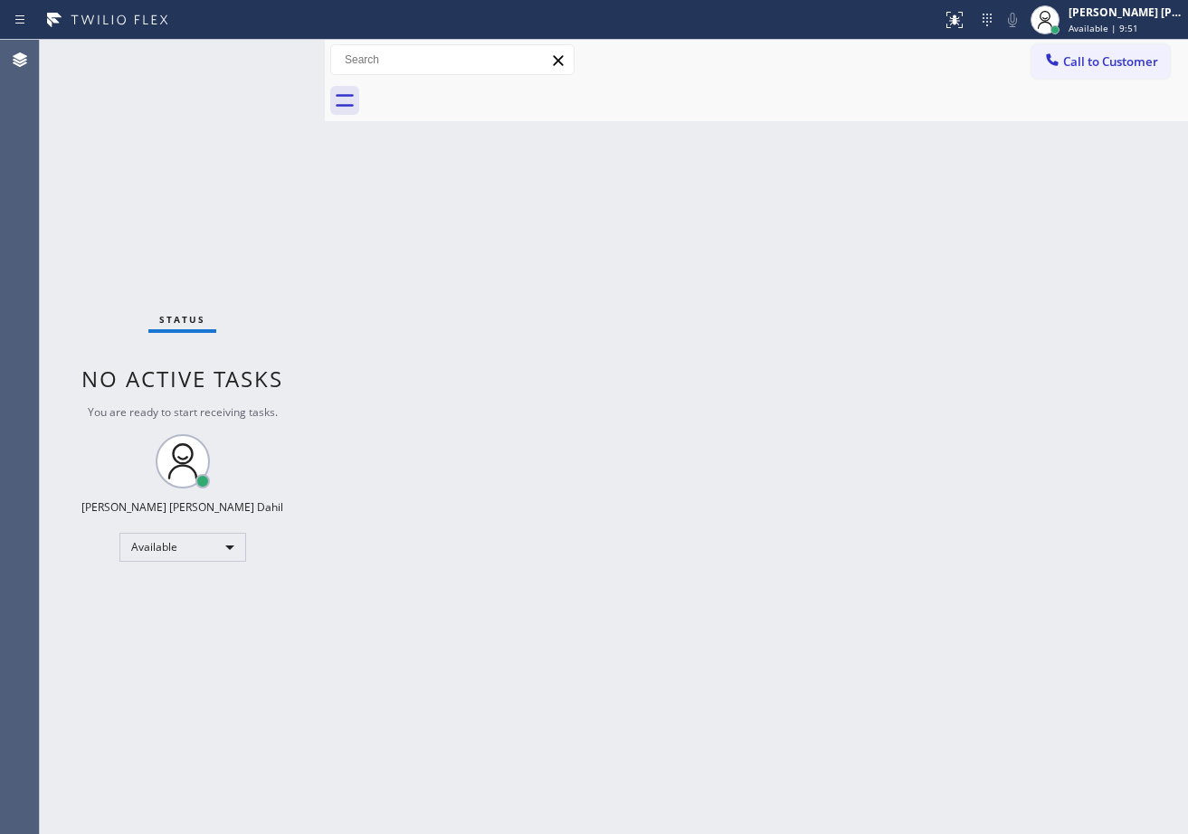
click at [253, 99] on div "Status No active tasks You are ready to start receiving tasks. [PERSON_NAME] [P…" at bounding box center [182, 437] width 285 height 794
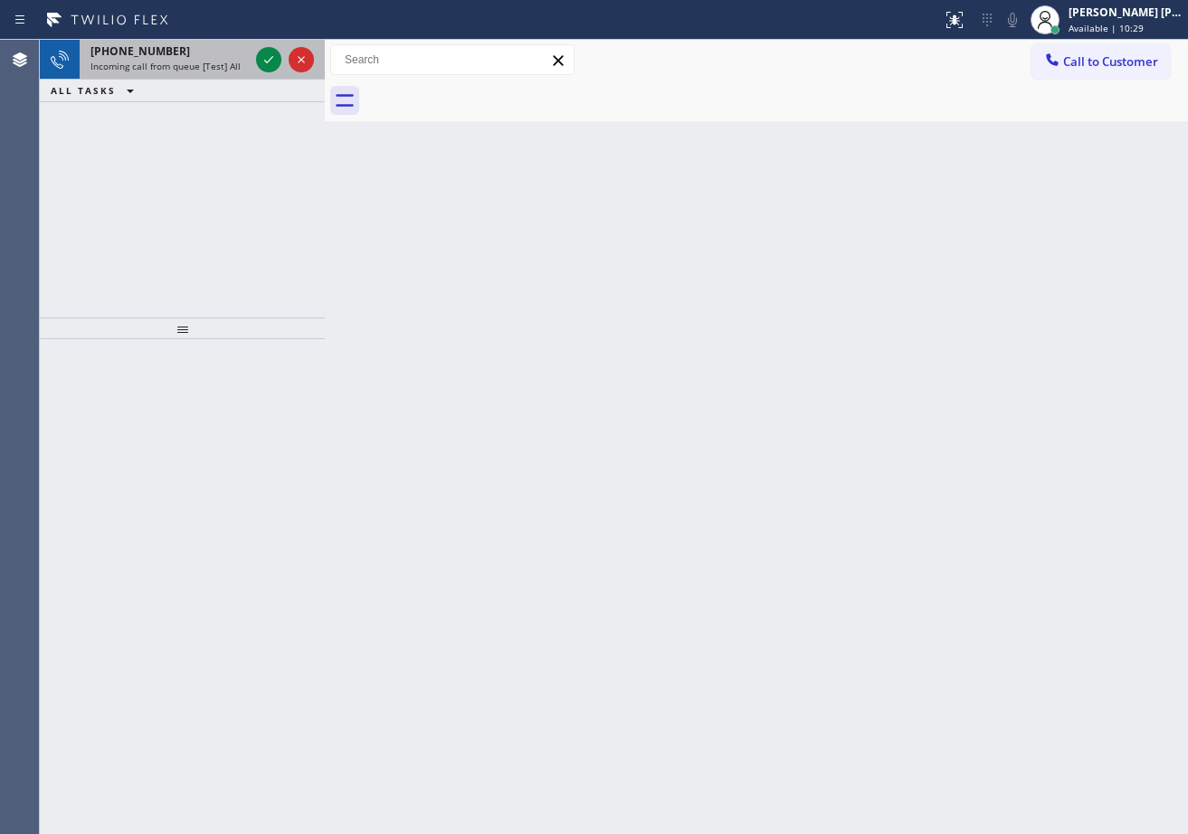
click at [233, 53] on div "[PHONE_NUMBER]" at bounding box center [169, 50] width 158 height 15
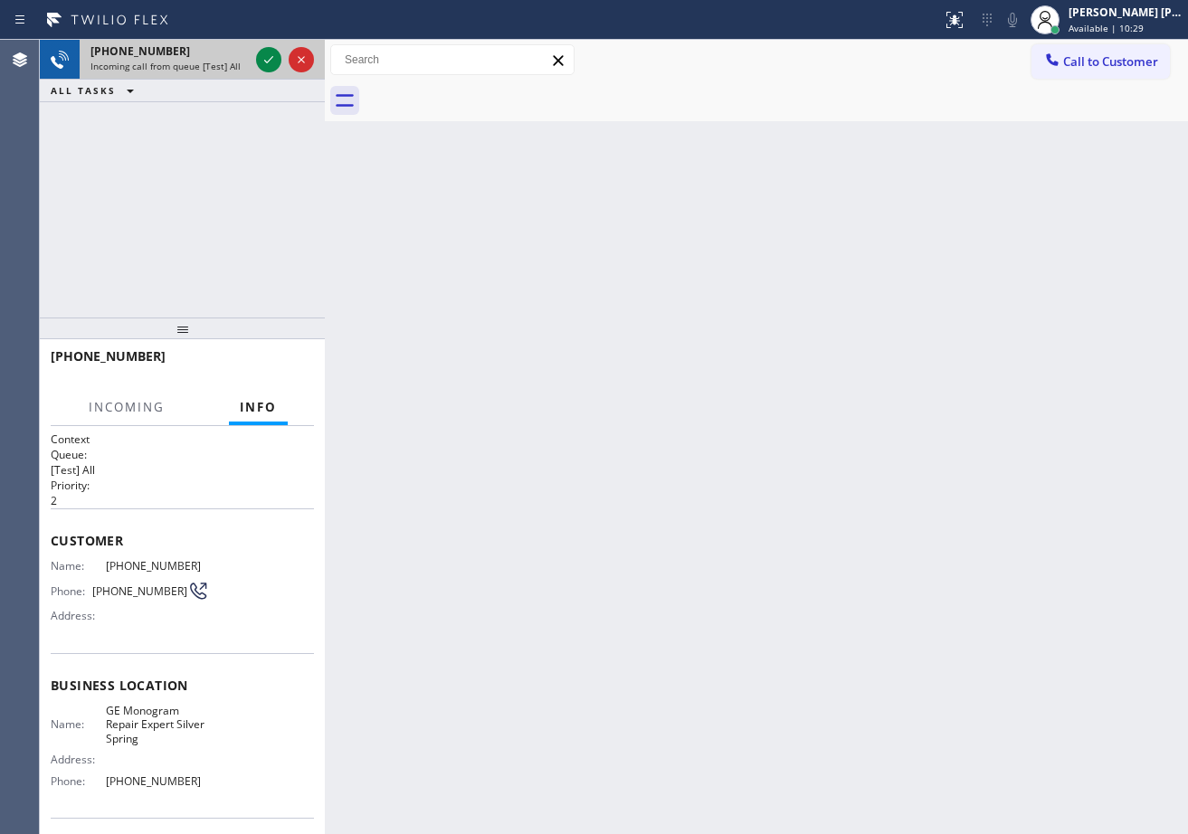
click at [237, 56] on div "[PHONE_NUMBER]" at bounding box center [169, 50] width 158 height 15
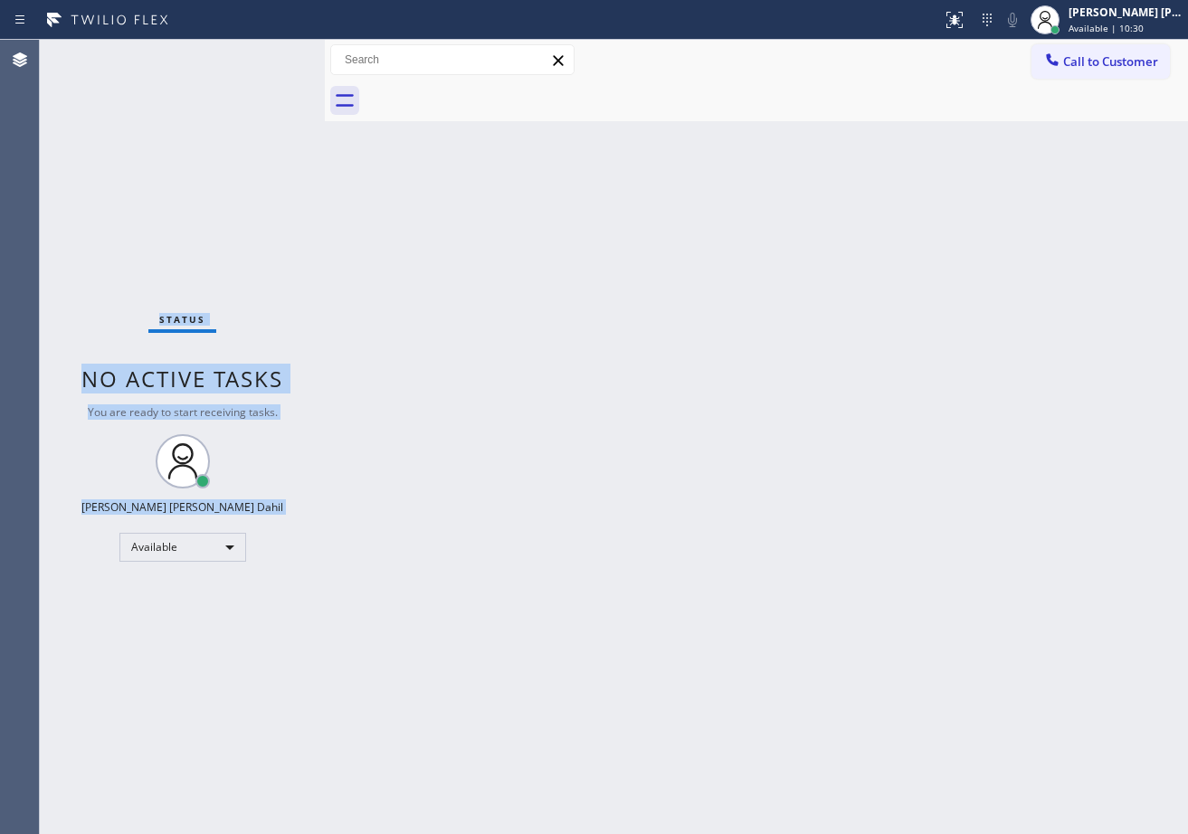
click at [239, 57] on div "Status No active tasks You are ready to start receiving tasks. [PERSON_NAME] [P…" at bounding box center [182, 437] width 285 height 794
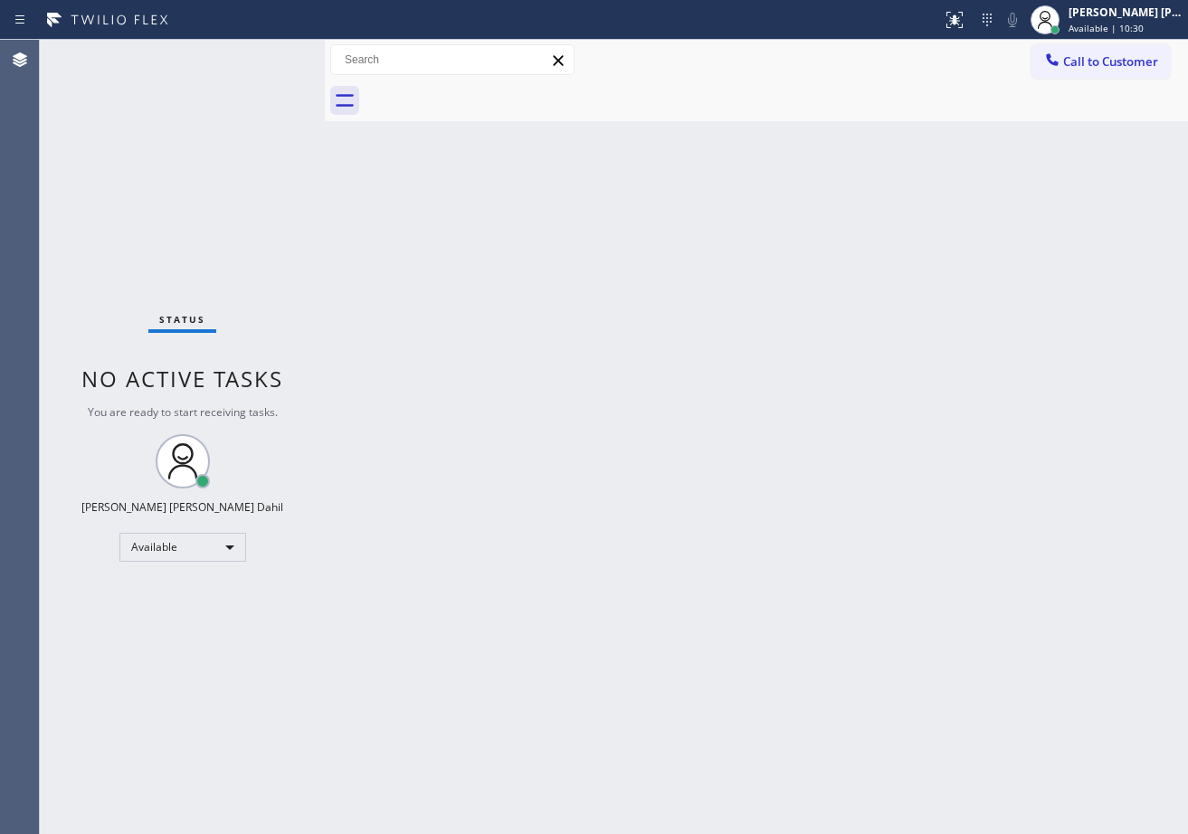
click at [239, 57] on div "Status No active tasks You are ready to start receiving tasks. [PERSON_NAME] [P…" at bounding box center [182, 437] width 285 height 794
click at [240, 57] on div "Status No active tasks You are ready to start receiving tasks. [PERSON_NAME] [P…" at bounding box center [182, 437] width 285 height 794
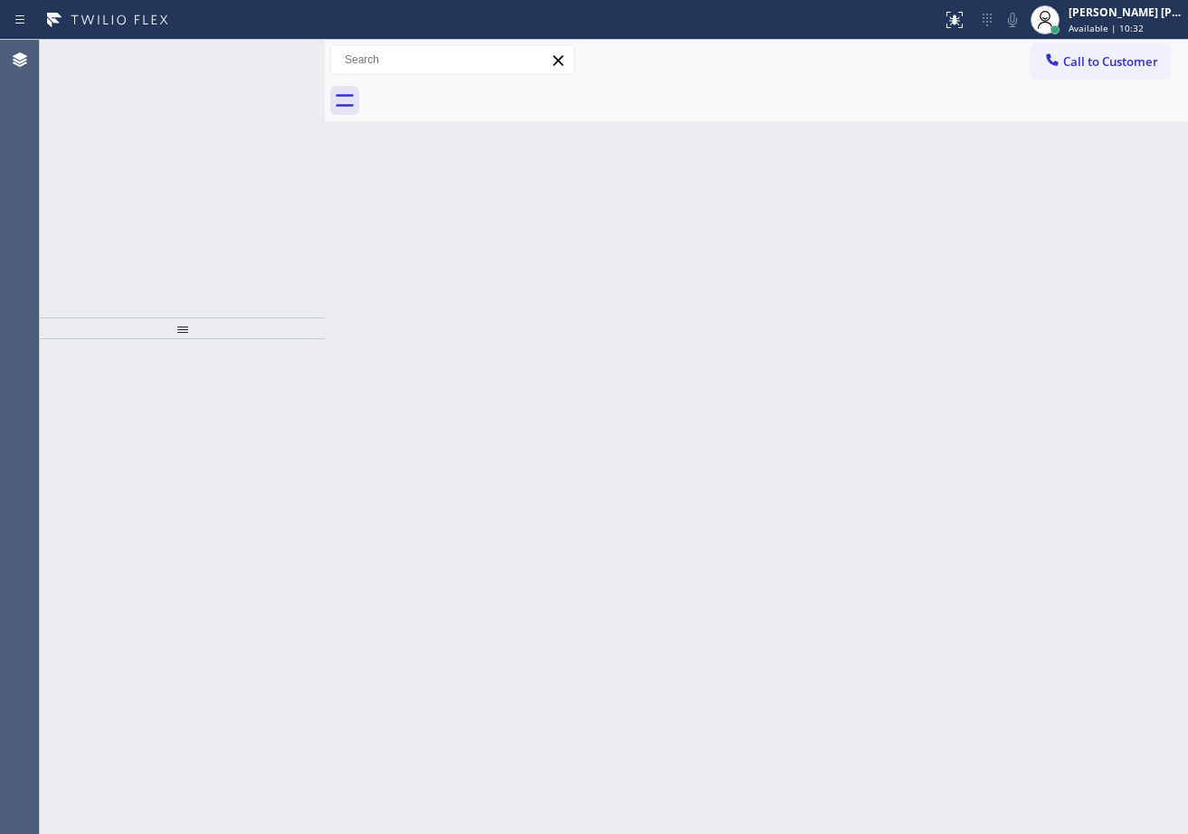
click at [252, 57] on div "[PHONE_NUMBER] Incoming call from queue [Test] All" at bounding box center [166, 60] width 173 height 40
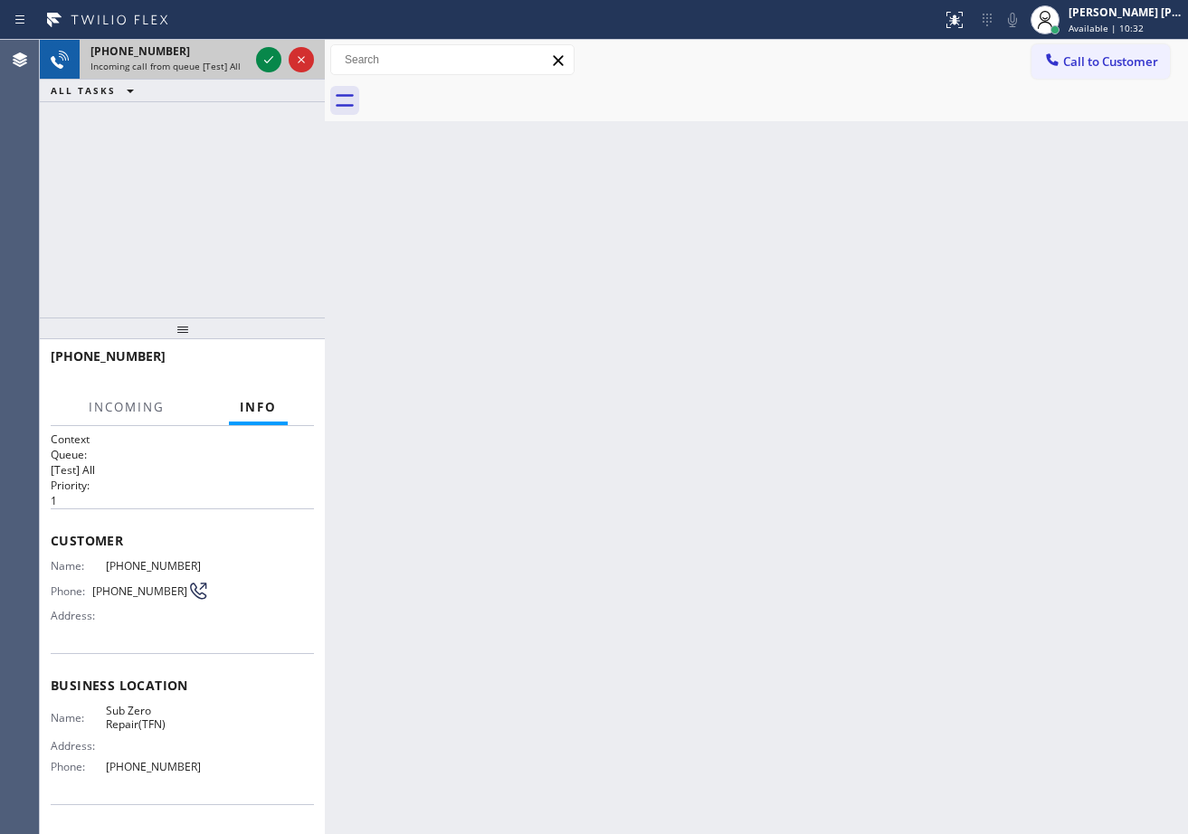
click at [251, 60] on div "[PHONE_NUMBER] Incoming call from queue [Test] All" at bounding box center [166, 60] width 173 height 40
drag, startPoint x: 244, startPoint y: 69, endPoint x: 236, endPoint y: 73, distance: 9.3
click at [244, 71] on div "Incoming call from queue [Test] All" at bounding box center [169, 66] width 158 height 13
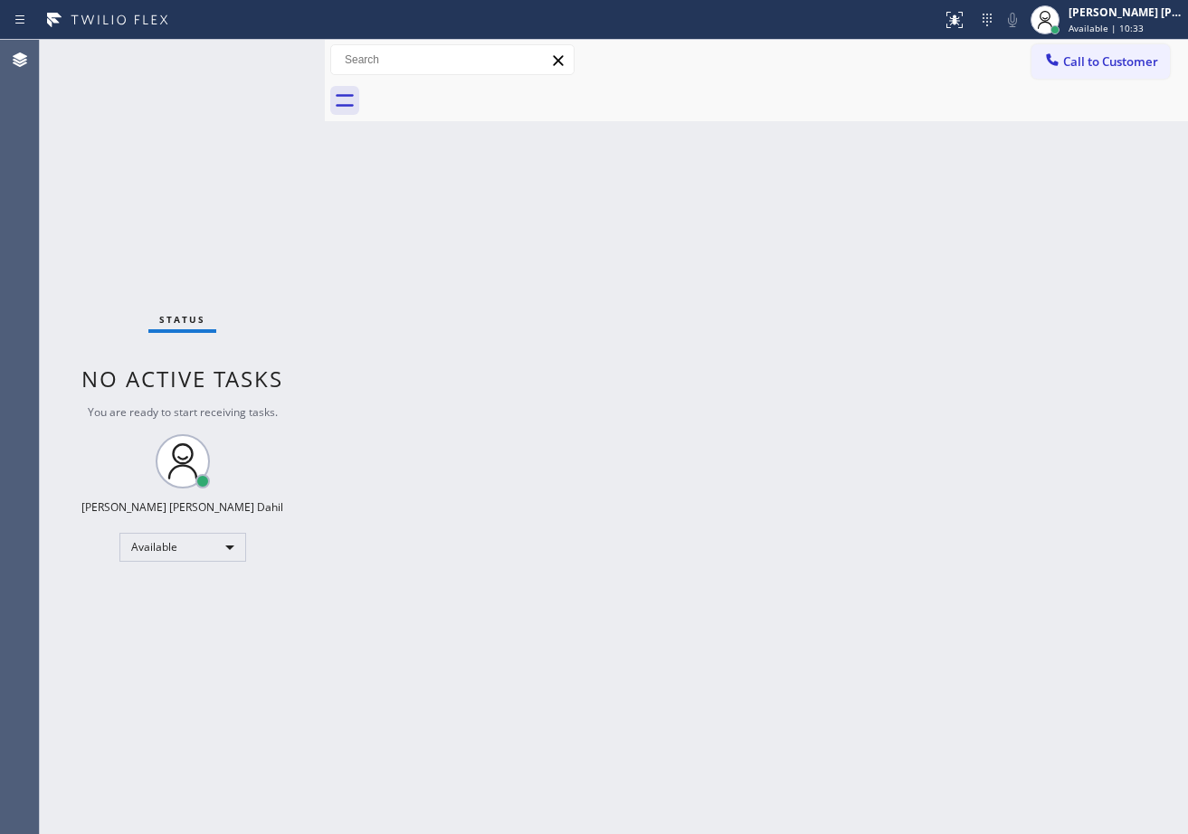
click at [1015, 735] on div "Back to Dashboard Change Sender ID Customers Technicians Select a contact Outbo…" at bounding box center [756, 437] width 863 height 794
click at [804, 124] on div "Back to Dashboard Change Sender ID Customers Technicians Select a contact Outbo…" at bounding box center [756, 437] width 863 height 794
click at [835, 495] on div "Back to Dashboard Change Sender ID Customers Technicians Select a contact Outbo…" at bounding box center [756, 437] width 863 height 794
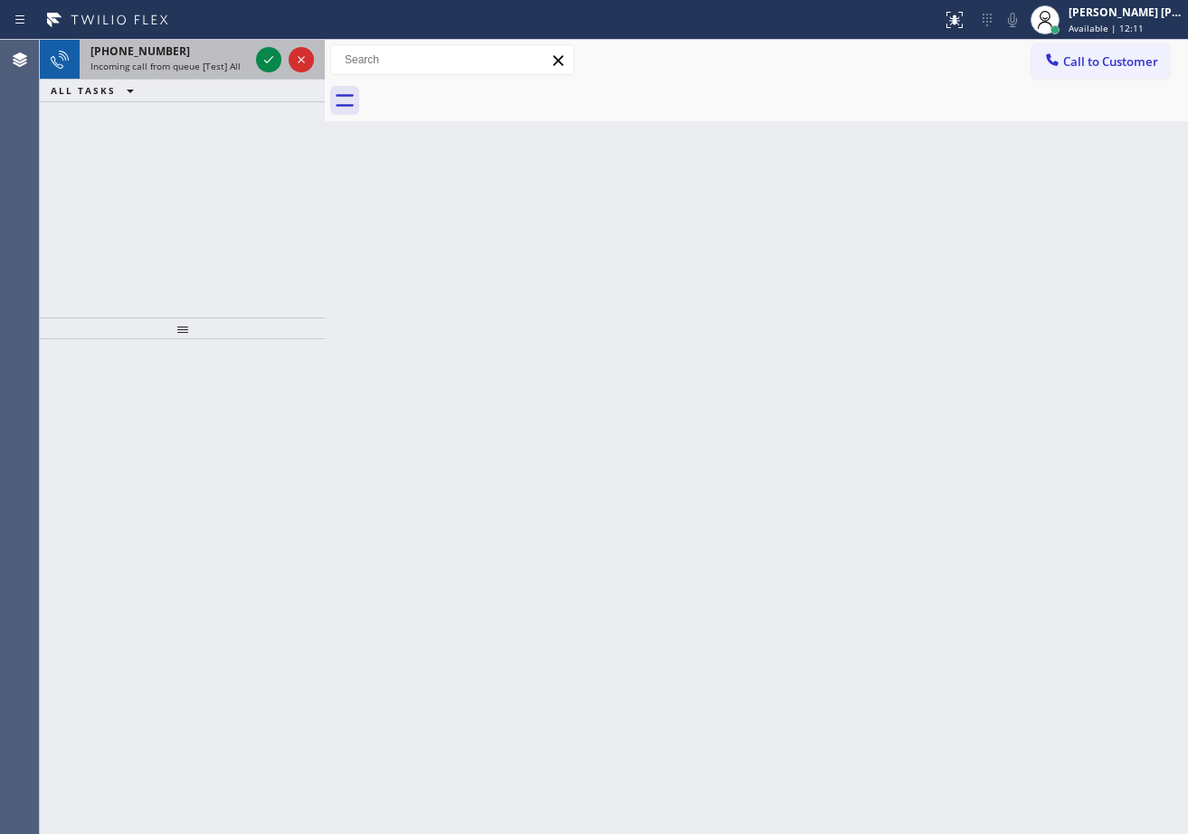
click at [255, 64] on div at bounding box center [284, 60] width 65 height 40
click at [262, 54] on icon at bounding box center [269, 60] width 22 height 22
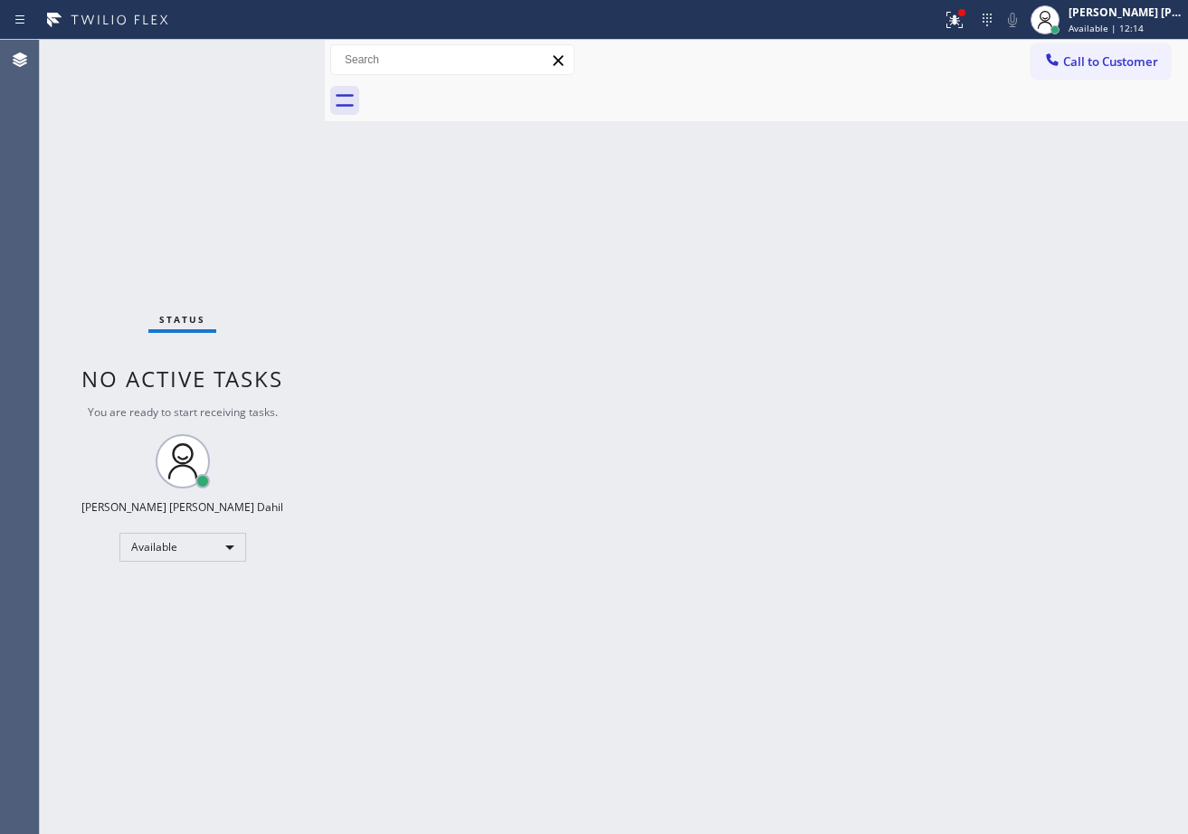
click at [262, 54] on div "Status No active tasks You are ready to start receiving tasks. [PERSON_NAME] [P…" at bounding box center [182, 437] width 285 height 794
drag, startPoint x: 664, startPoint y: 423, endPoint x: 664, endPoint y: 390, distance: 33.5
click at [664, 424] on div "Back to Dashboard Change Sender ID Customers Technicians Select a contact Outbo…" at bounding box center [756, 437] width 863 height 794
click at [962, 12] on div at bounding box center [955, 20] width 40 height 22
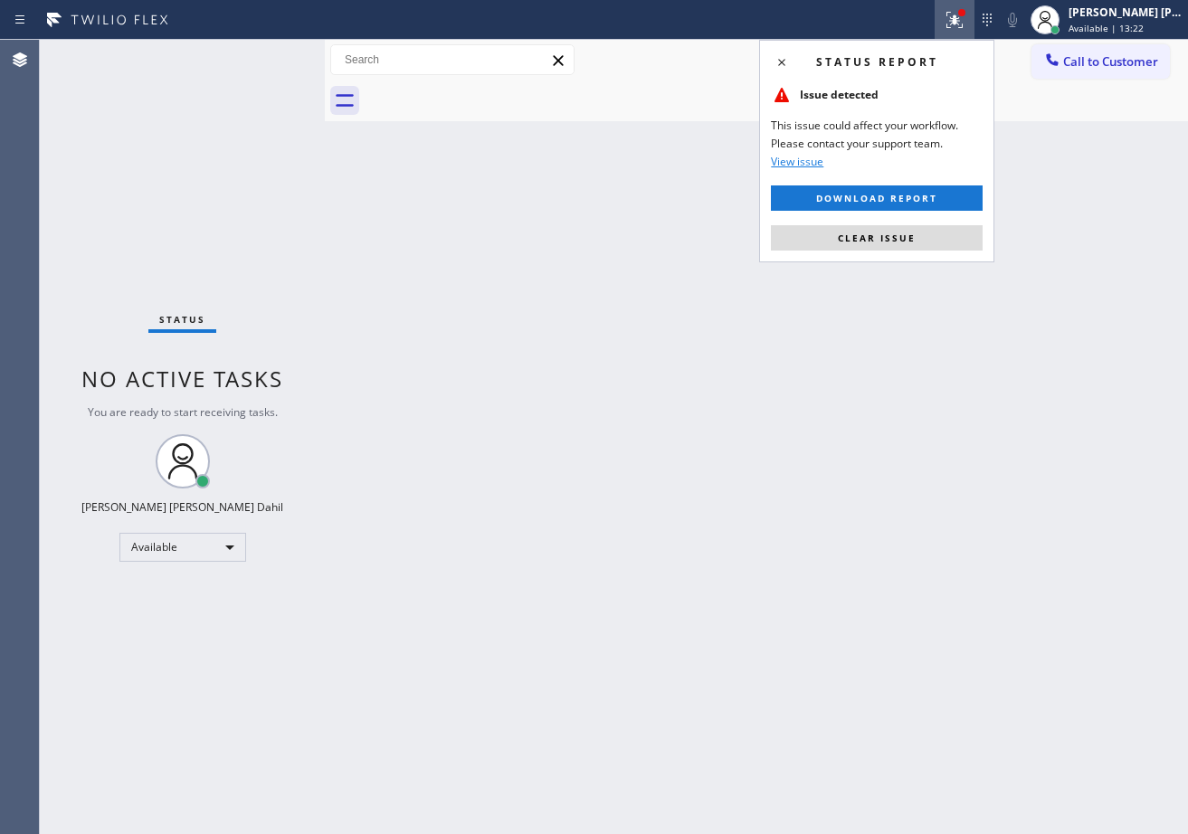
click at [903, 254] on div "Status report Issue detected This issue could affect your workflow. Please cont…" at bounding box center [876, 151] width 235 height 223
click at [899, 237] on span "Clear issue" at bounding box center [877, 238] width 78 height 13
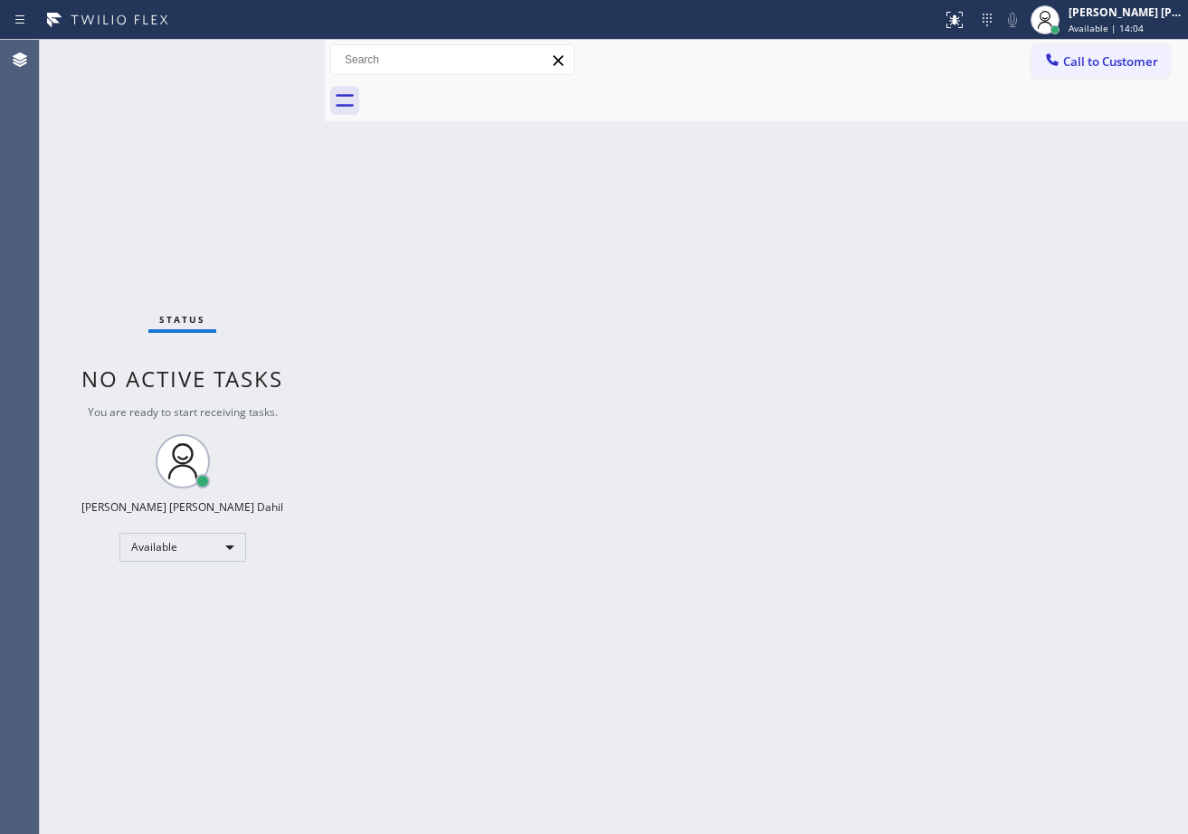
click at [908, 668] on div "Back to Dashboard Change Sender ID Customers Technicians Select a contact Outbo…" at bounding box center [756, 437] width 863 height 794
drag, startPoint x: 919, startPoint y: 633, endPoint x: 895, endPoint y: 768, distance: 137.0
click at [909, 629] on div "Back to Dashboard Change Sender ID Customers Technicians Select a contact Outbo…" at bounding box center [756, 437] width 863 height 794
click at [231, 176] on div "Status No active tasks You are ready to start receiving tasks. [PERSON_NAME] [P…" at bounding box center [182, 437] width 285 height 794
click at [231, 175] on div "Status No active tasks You are ready to start receiving tasks. [PERSON_NAME] [P…" at bounding box center [182, 437] width 285 height 794
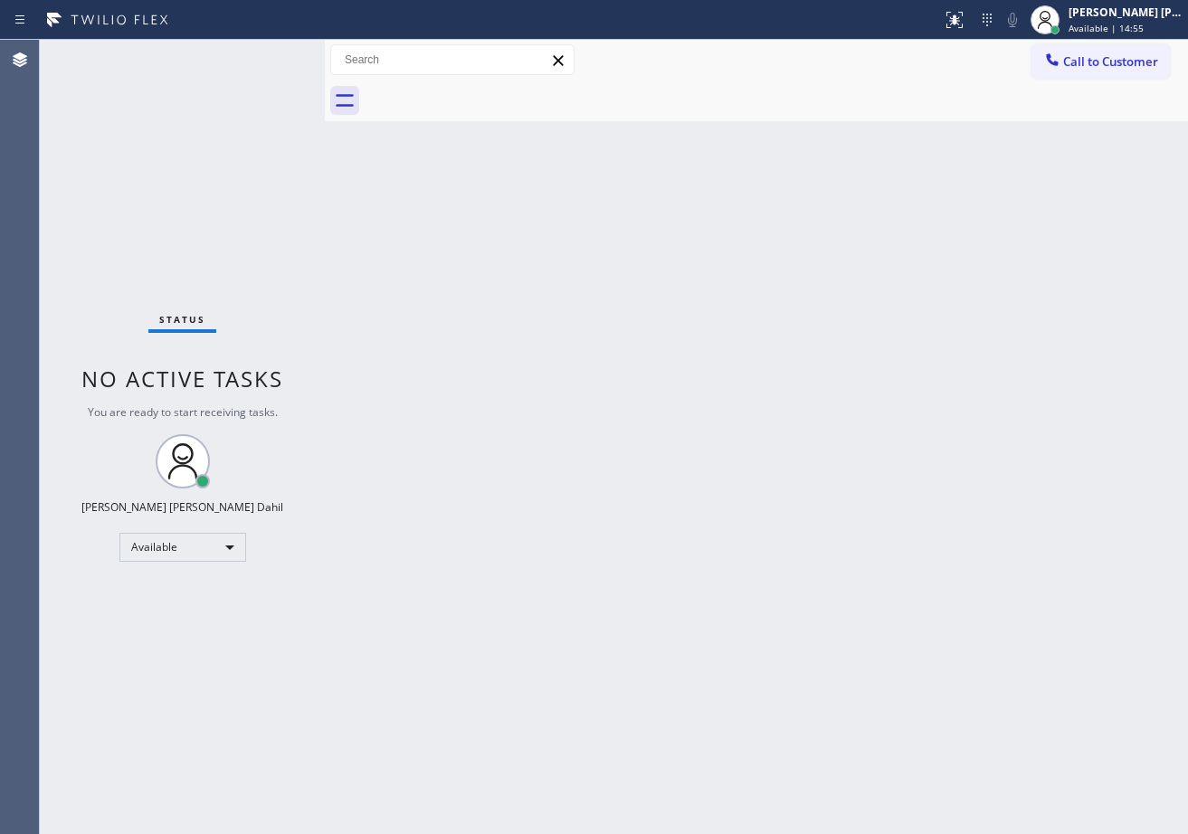
drag, startPoint x: 231, startPoint y: 175, endPoint x: 223, endPoint y: 148, distance: 27.5
click at [225, 164] on div "Status No active tasks You are ready to start receiving tasks. [PERSON_NAME] [P…" at bounding box center [182, 437] width 285 height 794
click at [460, 330] on div "Back to Dashboard Change Sender ID Customers Technicians Select a contact Outbo…" at bounding box center [756, 437] width 863 height 794
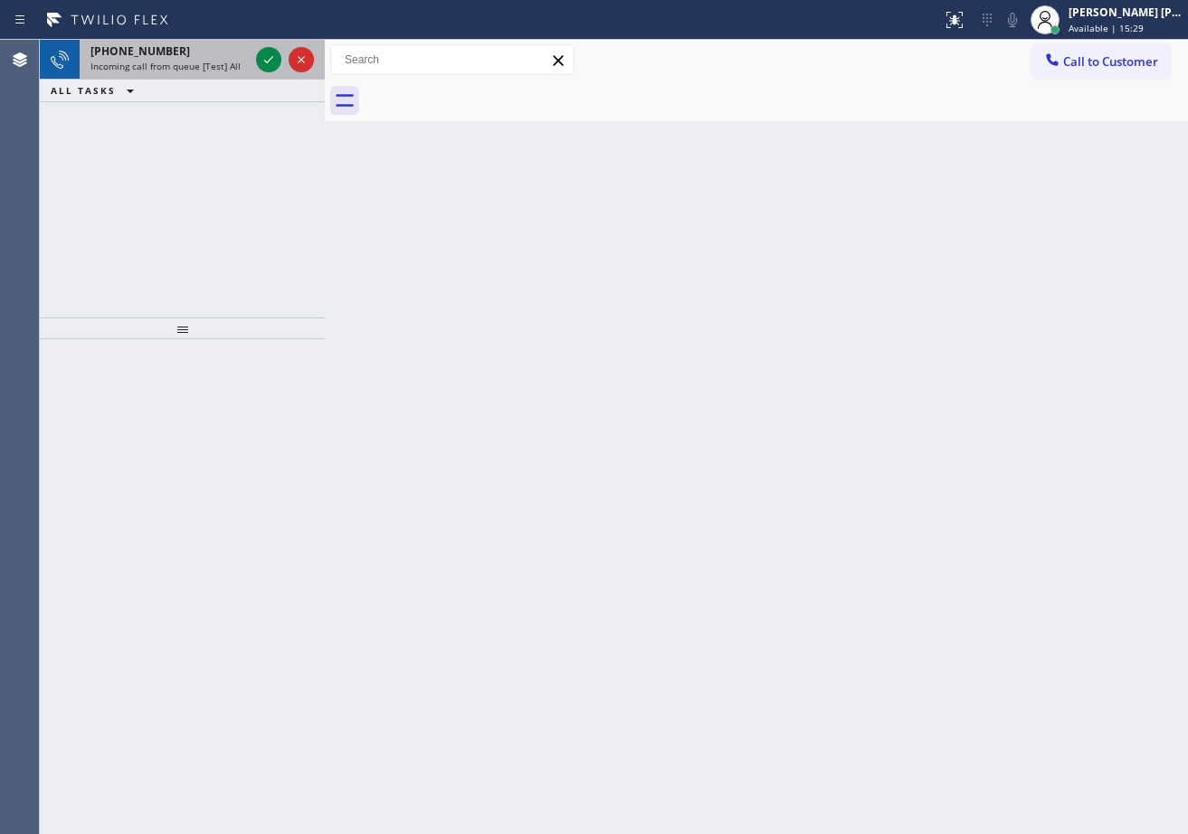
click at [182, 52] on div "[PHONE_NUMBER]" at bounding box center [169, 50] width 158 height 15
click at [185, 56] on div "[PHONE_NUMBER]" at bounding box center [169, 50] width 158 height 15
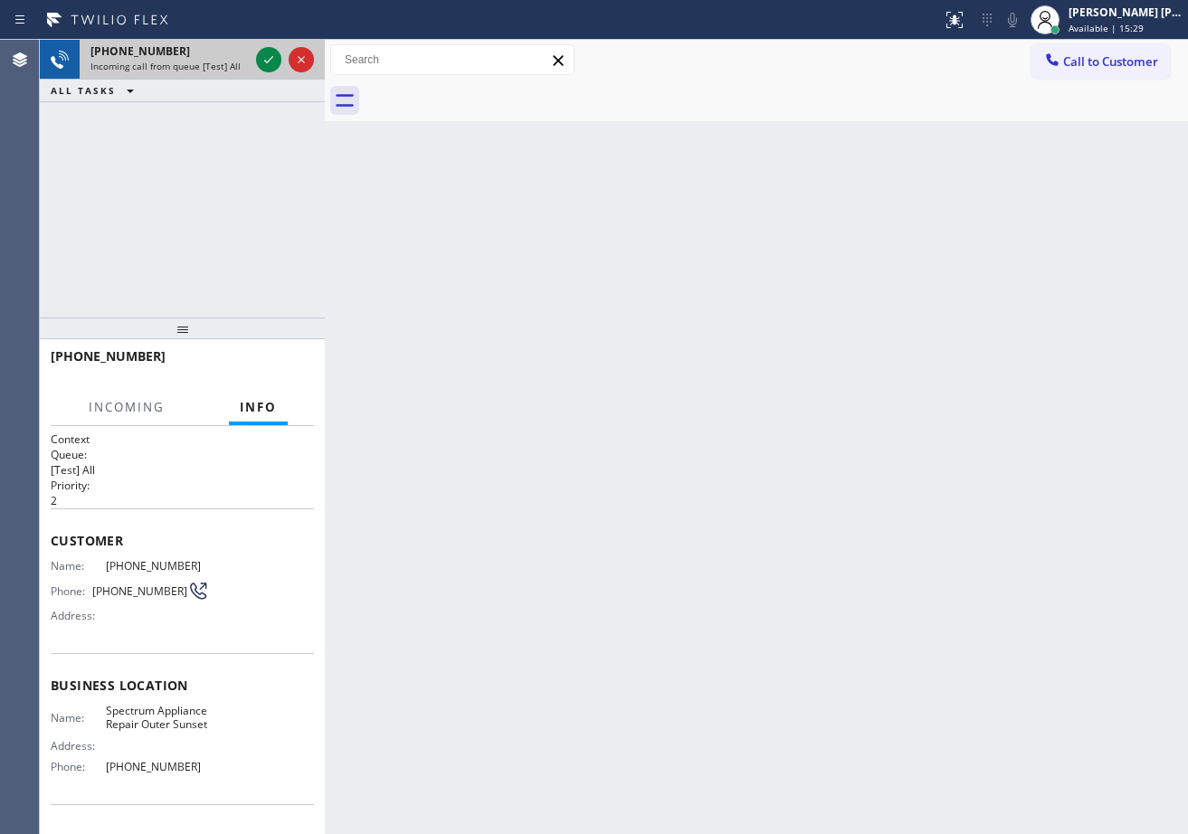
click at [186, 57] on div "[PHONE_NUMBER]" at bounding box center [169, 50] width 158 height 15
click at [263, 64] on icon at bounding box center [269, 60] width 22 height 22
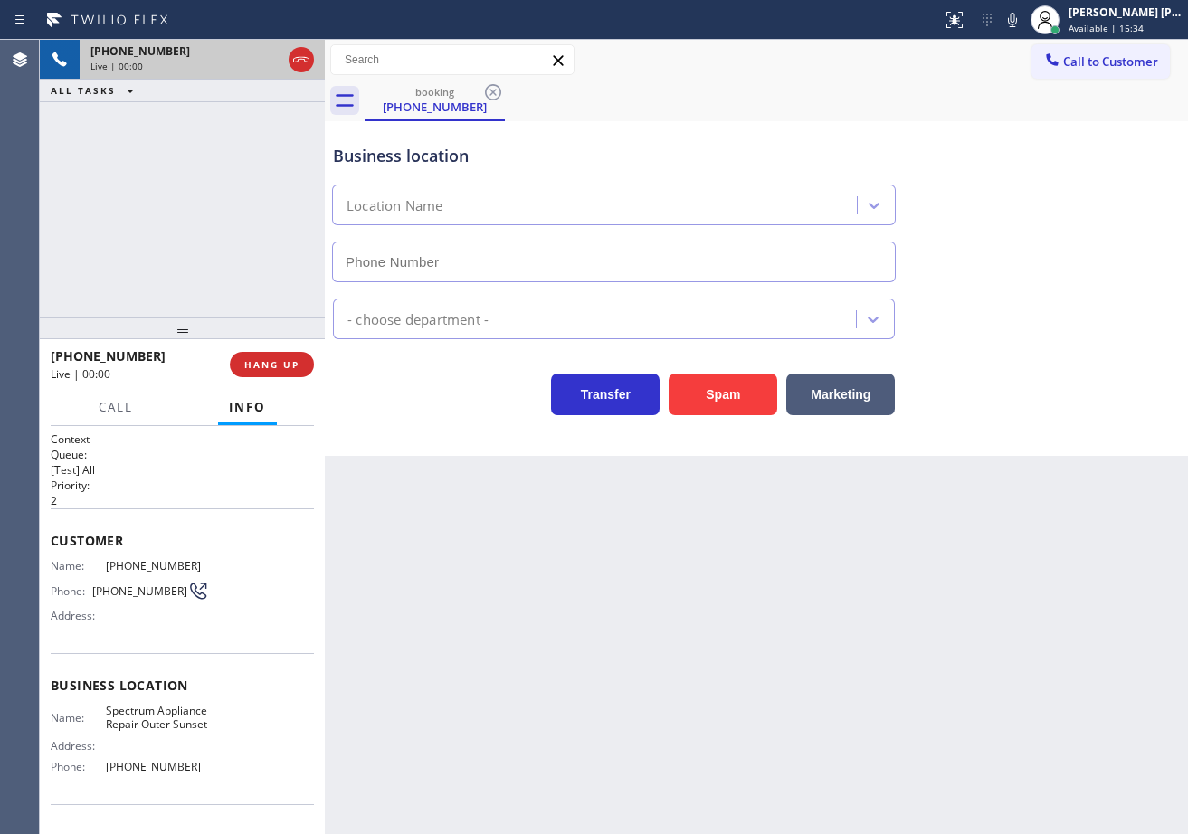
type input "[PHONE_NUMBER]"
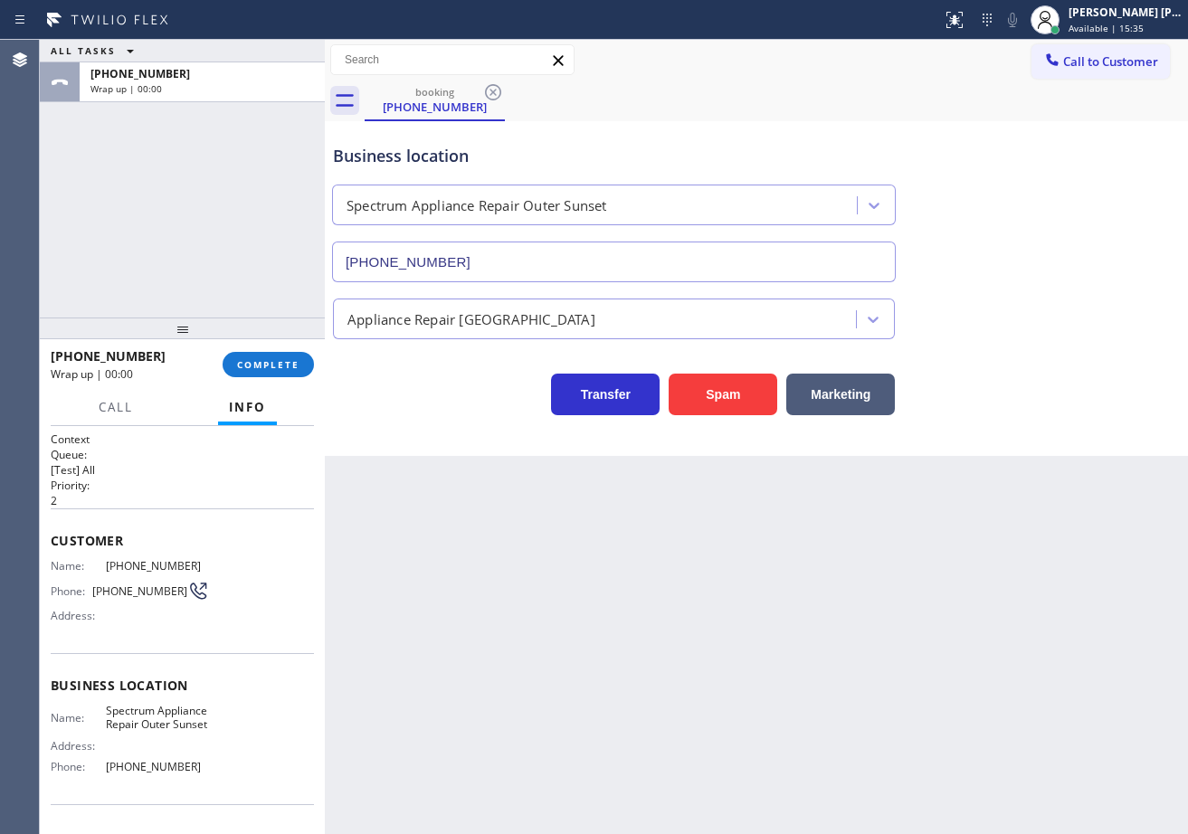
click at [223, 328] on div at bounding box center [182, 329] width 285 height 22
click at [253, 364] on span "COMPLETE" at bounding box center [268, 364] width 62 height 13
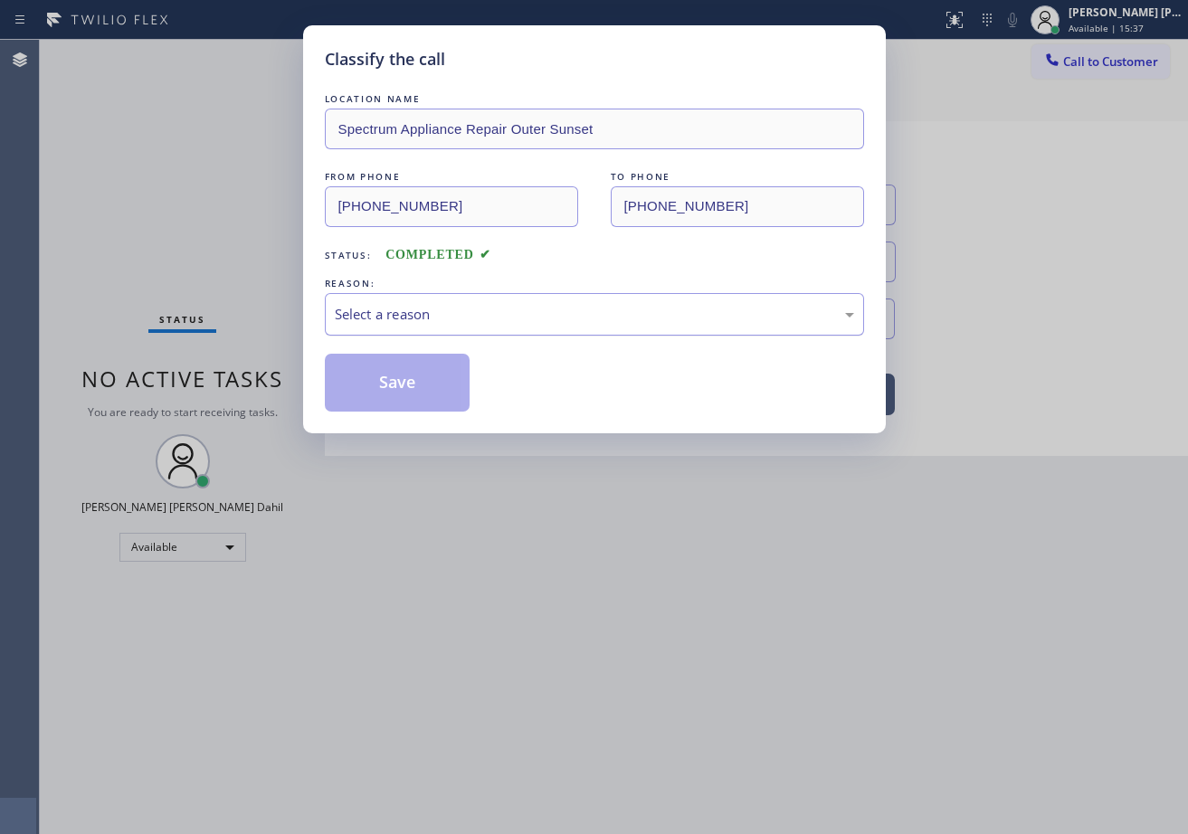
click at [395, 314] on div "Select a reason" at bounding box center [594, 314] width 519 height 21
click at [415, 398] on button "Save" at bounding box center [398, 383] width 146 height 58
click at [415, 397] on button "Save" at bounding box center [398, 383] width 146 height 58
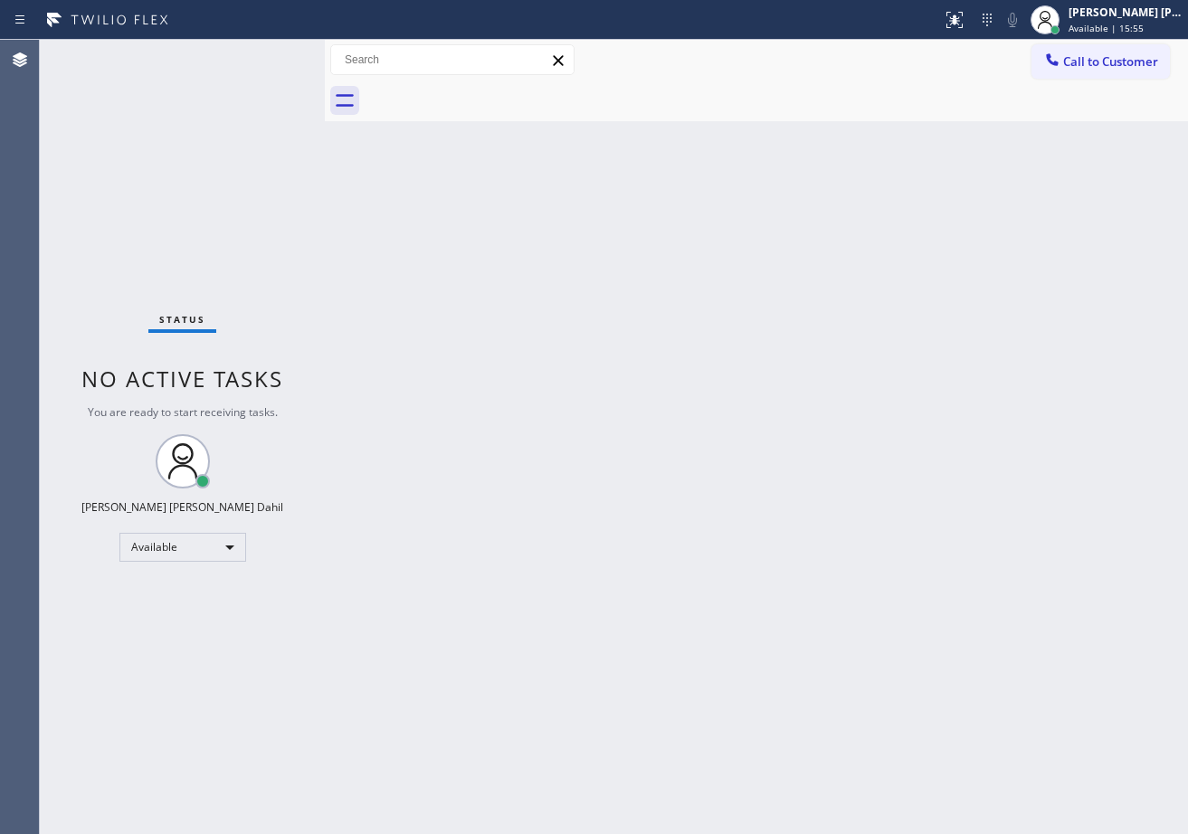
drag, startPoint x: 264, startPoint y: 89, endPoint x: 269, endPoint y: 77, distance: 12.6
click at [264, 88] on div "Status No active tasks You are ready to start receiving tasks. [PERSON_NAME] [P…" at bounding box center [182, 437] width 285 height 794
click at [270, 56] on div "Status No active tasks You are ready to start receiving tasks. [PERSON_NAME] [P…" at bounding box center [182, 437] width 285 height 794
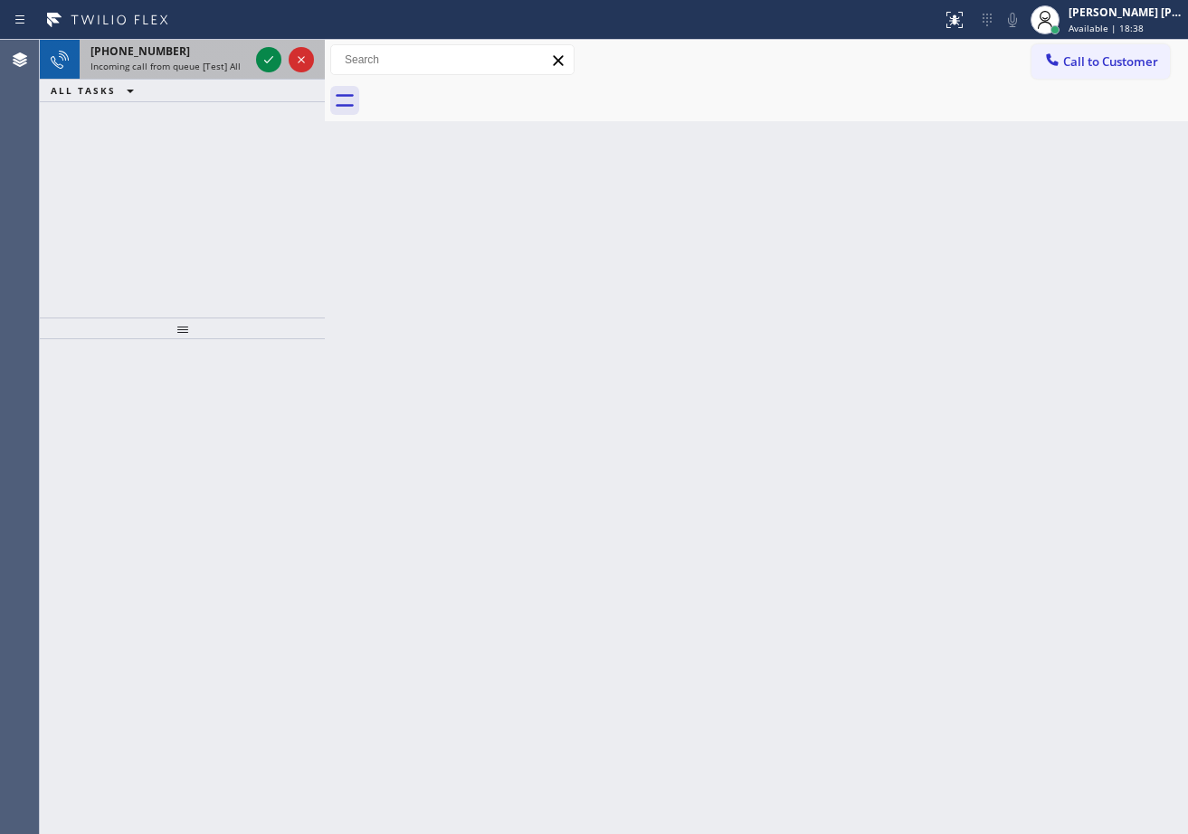
click at [222, 59] on div "[PHONE_NUMBER] Incoming call from queue [Test] All" at bounding box center [166, 60] width 173 height 40
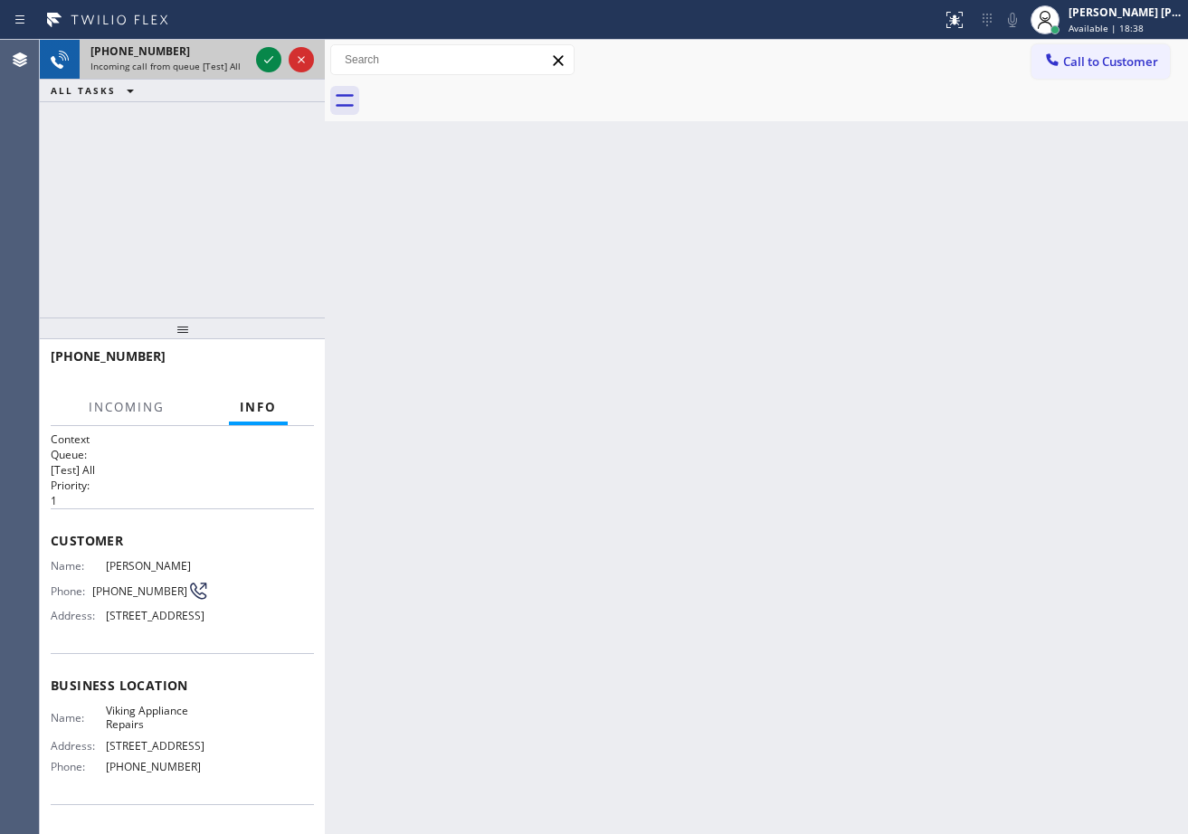
click at [222, 59] on div "[PHONE_NUMBER] Incoming call from queue [Test] All" at bounding box center [166, 60] width 173 height 40
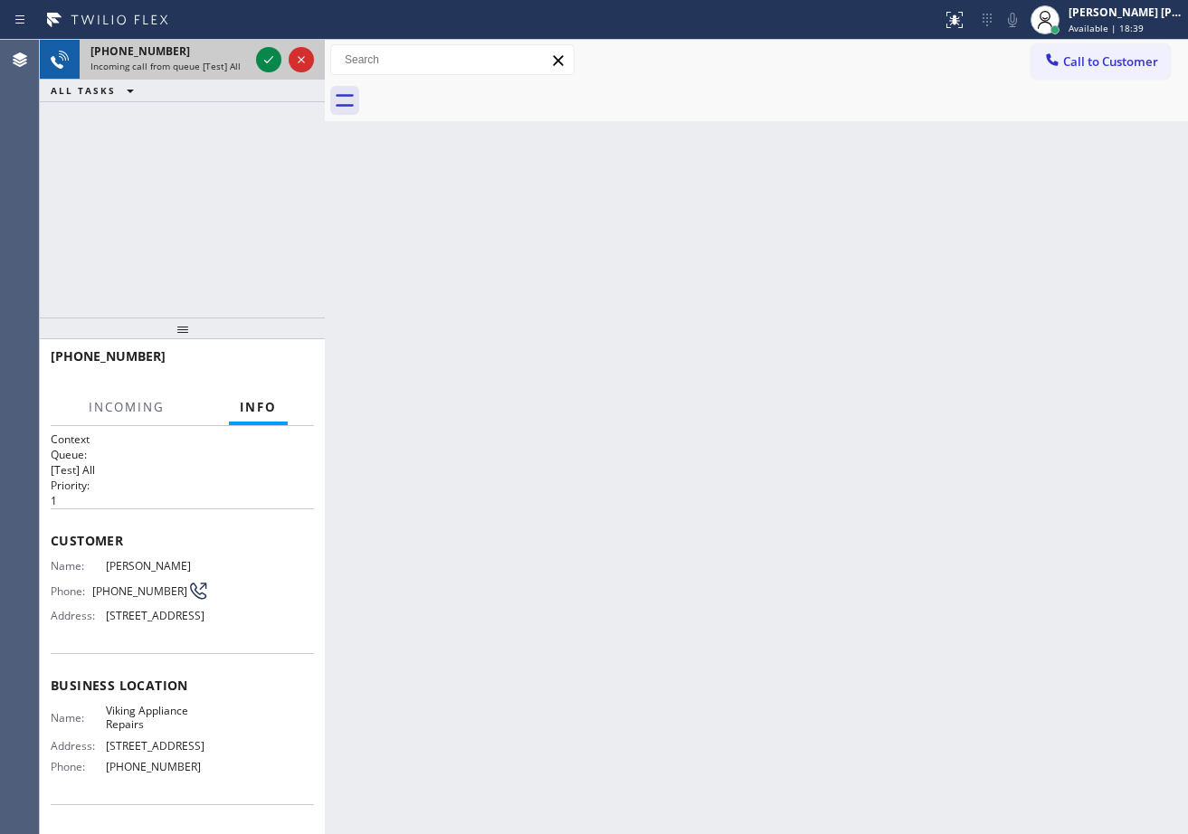
click at [222, 59] on div "[PHONE_NUMBER] Incoming call from queue [Test] All" at bounding box center [166, 60] width 173 height 40
click at [222, 62] on div "[PHONE_NUMBER] Incoming call from queue [Test] All" at bounding box center [166, 60] width 173 height 40
click at [233, 78] on div "[PHONE_NUMBER] Incoming call from queue [Test] All" at bounding box center [166, 60] width 173 height 40
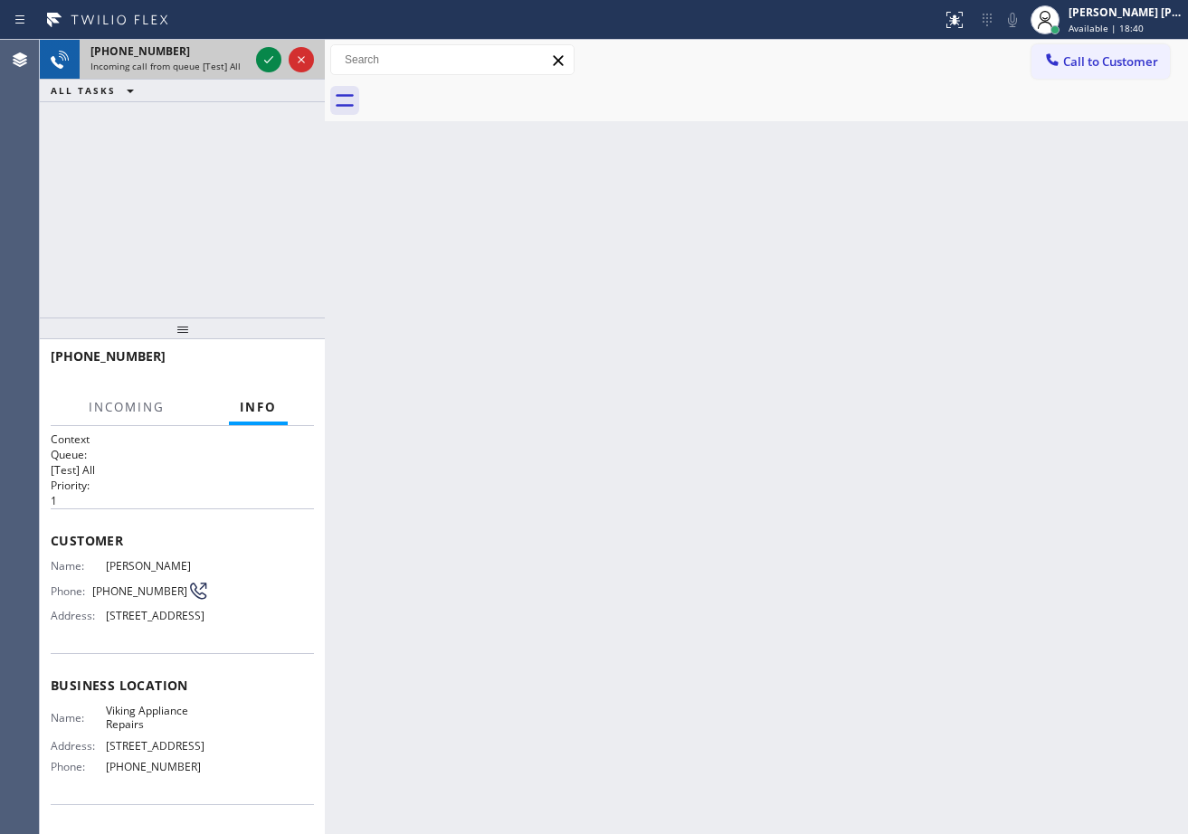
click at [233, 79] on div "[PHONE_NUMBER] Incoming call from queue [Test] All" at bounding box center [182, 60] width 285 height 40
click at [233, 80] on div "ALL TASKS ALL TASKS ACTIVE TASKS TASKS IN WRAP UP" at bounding box center [182, 91] width 285 height 23
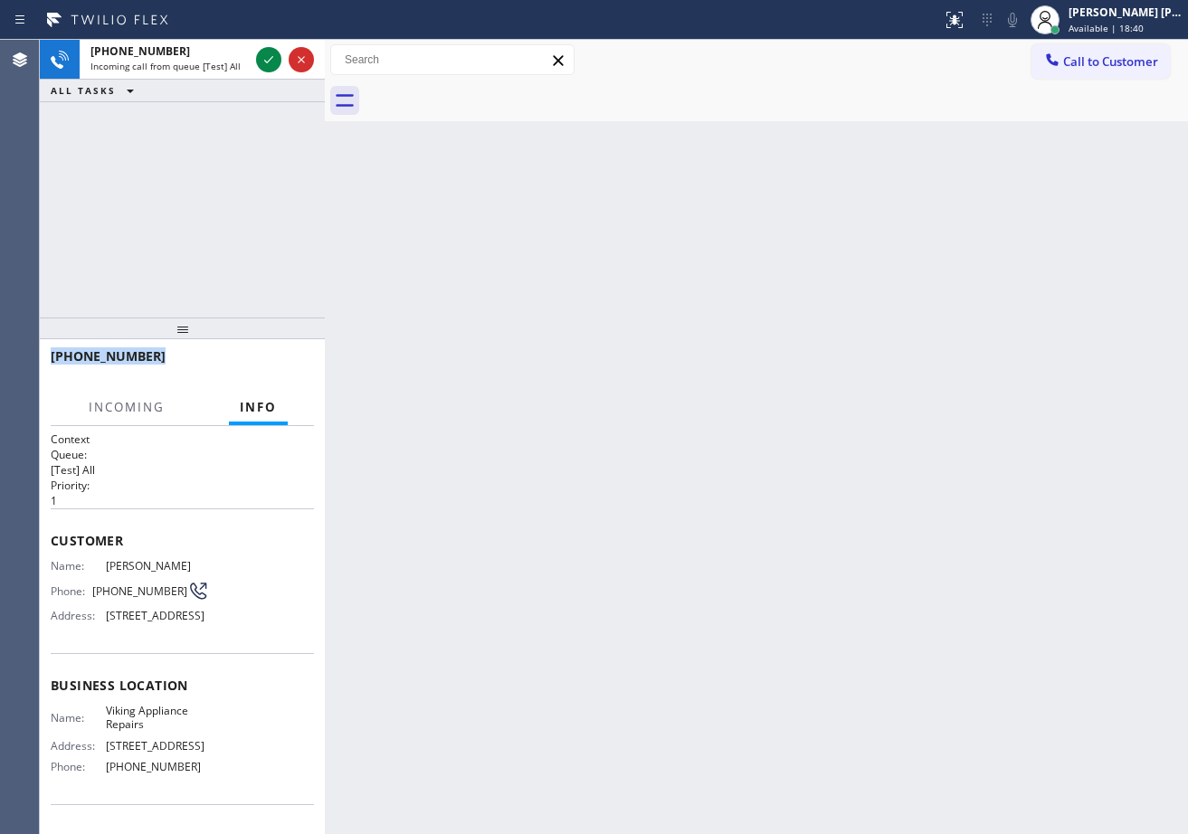
click at [233, 80] on div "ALL TASKS ALL TASKS ACTIVE TASKS TASKS IN WRAP UP" at bounding box center [182, 91] width 285 height 23
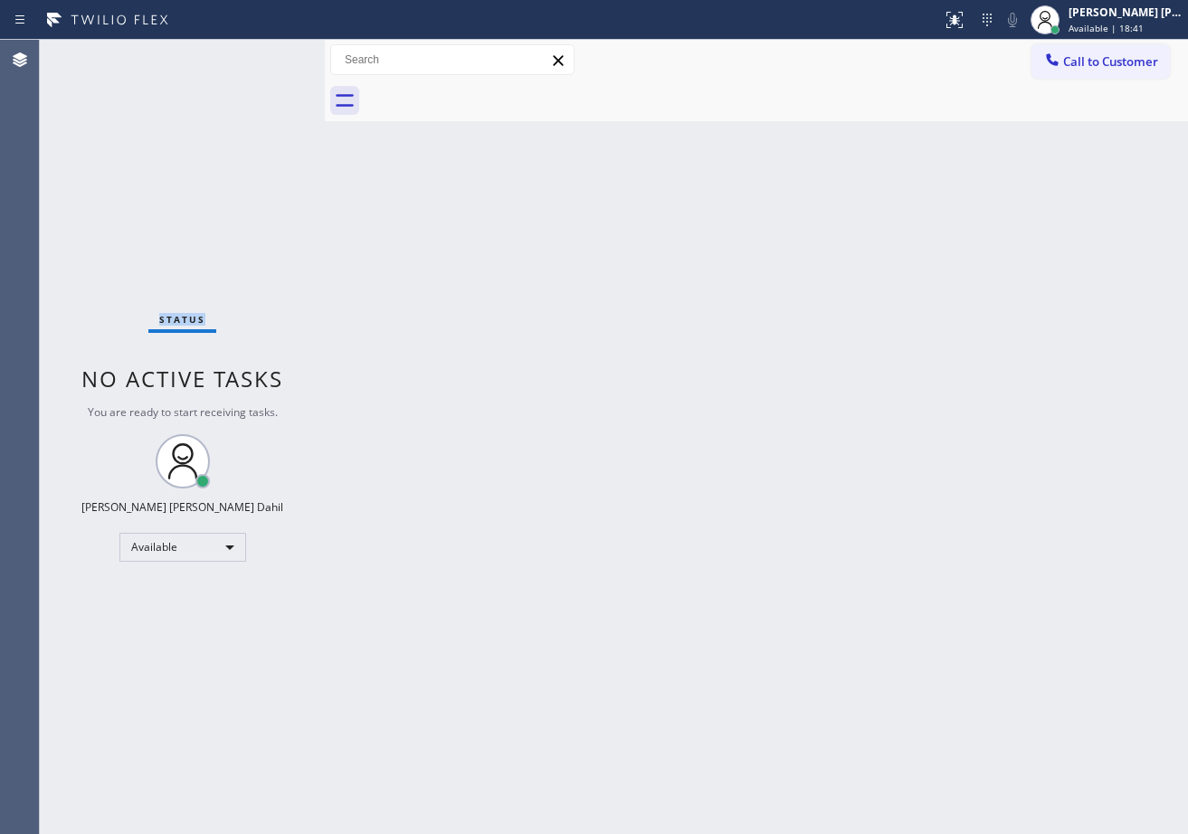
click at [233, 80] on div "Status No active tasks You are ready to start receiving tasks. [PERSON_NAME] [P…" at bounding box center [182, 437] width 285 height 794
drag, startPoint x: 237, startPoint y: 72, endPoint x: 275, endPoint y: 62, distance: 39.5
click at [239, 72] on div "Status No active tasks You are ready to start receiving tasks. [PERSON_NAME] [P…" at bounding box center [182, 437] width 285 height 794
click at [265, 58] on div "Status No active tasks You are ready to start receiving tasks. [PERSON_NAME] [P…" at bounding box center [182, 437] width 285 height 794
click at [275, 53] on div "Status No active tasks You are ready to start receiving tasks. [PERSON_NAME] [P…" at bounding box center [182, 437] width 285 height 794
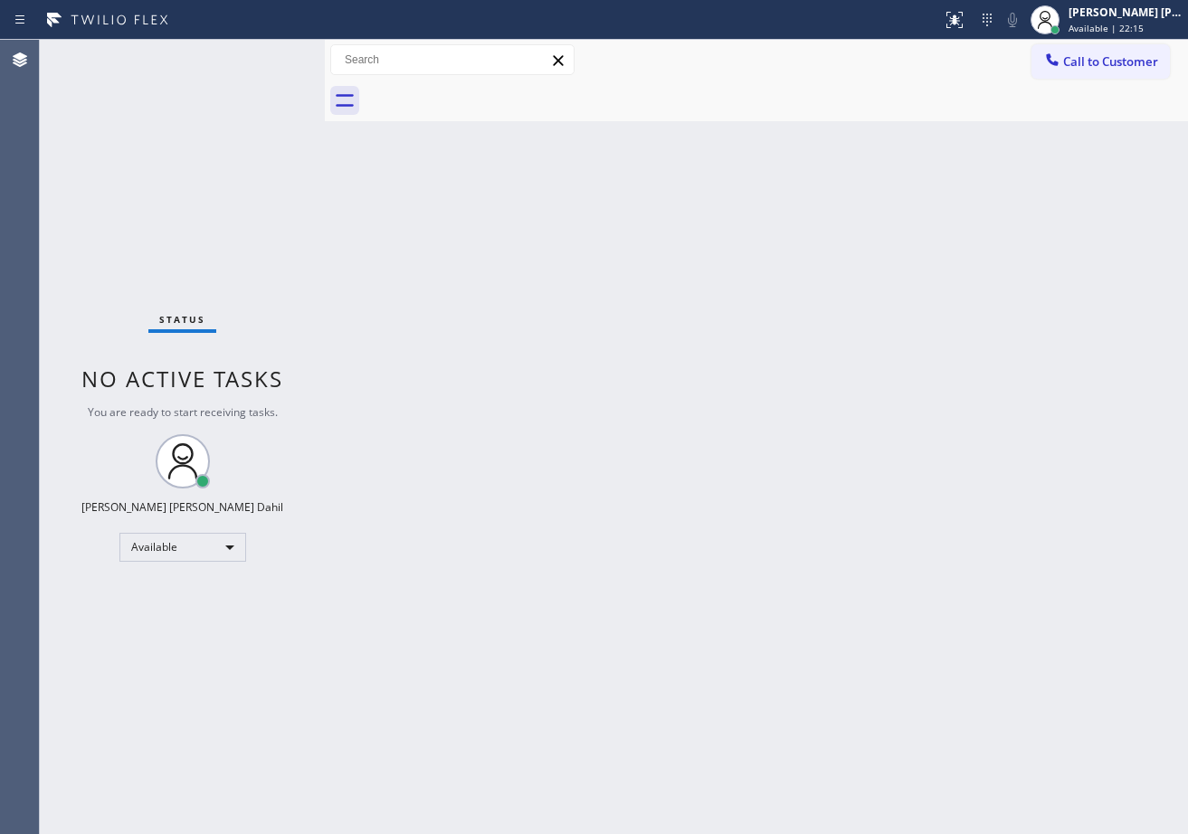
click at [273, 54] on div "Status No active tasks You are ready to start receiving tasks. [PERSON_NAME] [P…" at bounding box center [182, 437] width 285 height 794
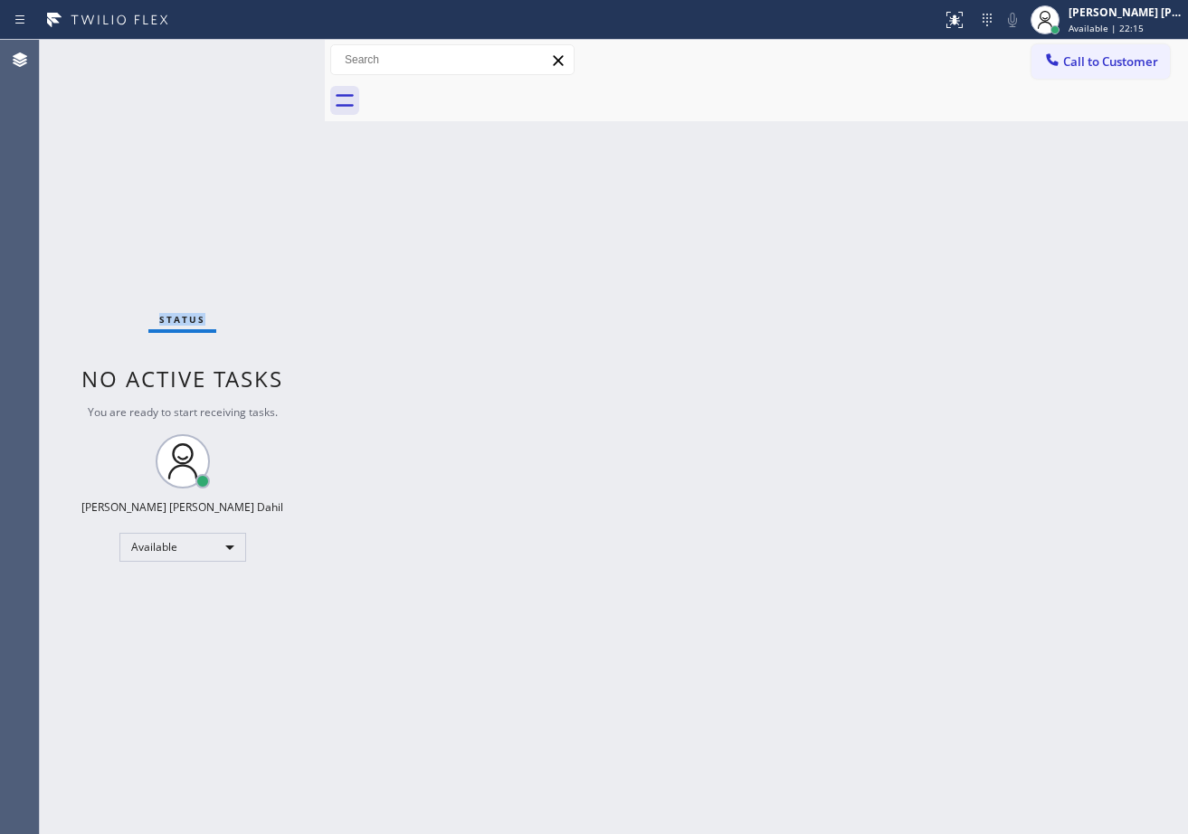
click at [273, 54] on div "Status No active tasks You are ready to start receiving tasks. [PERSON_NAME] [P…" at bounding box center [182, 437] width 285 height 794
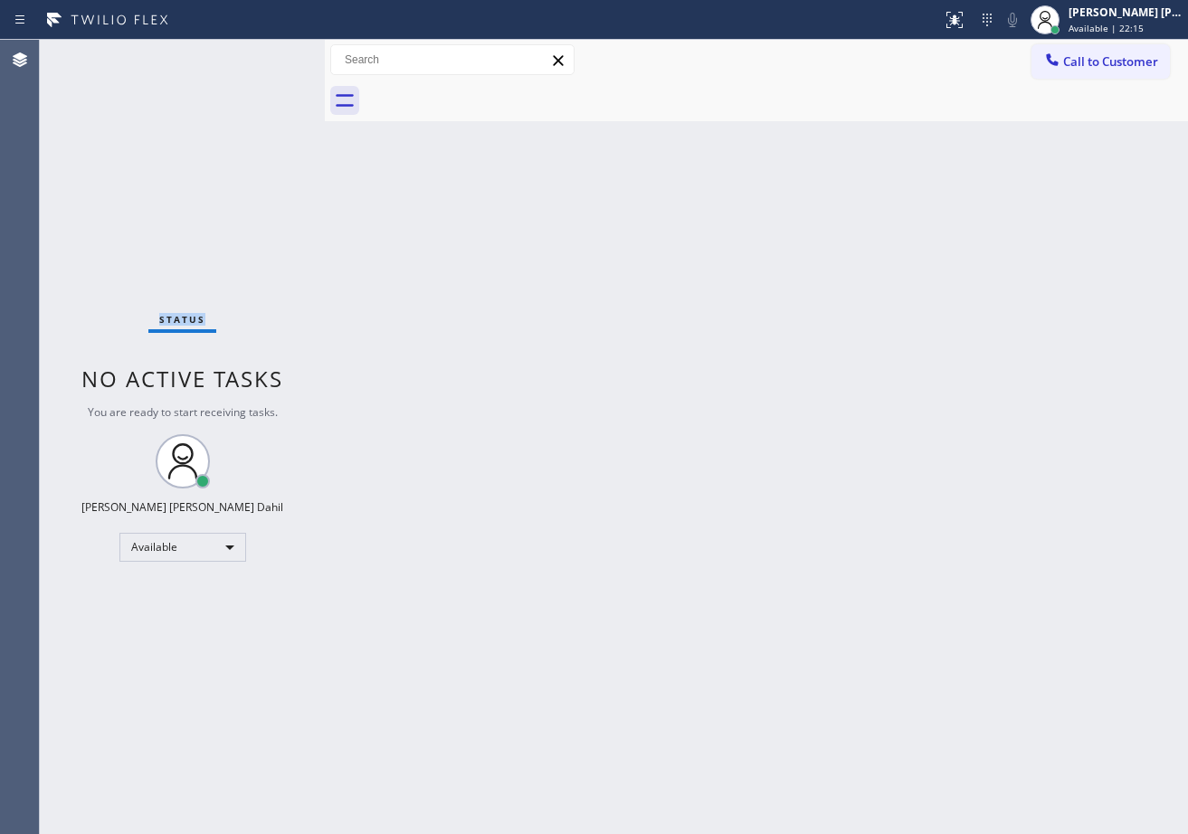
click at [273, 54] on div "Status No active tasks You are ready to start receiving tasks. [PERSON_NAME] [P…" at bounding box center [182, 437] width 285 height 794
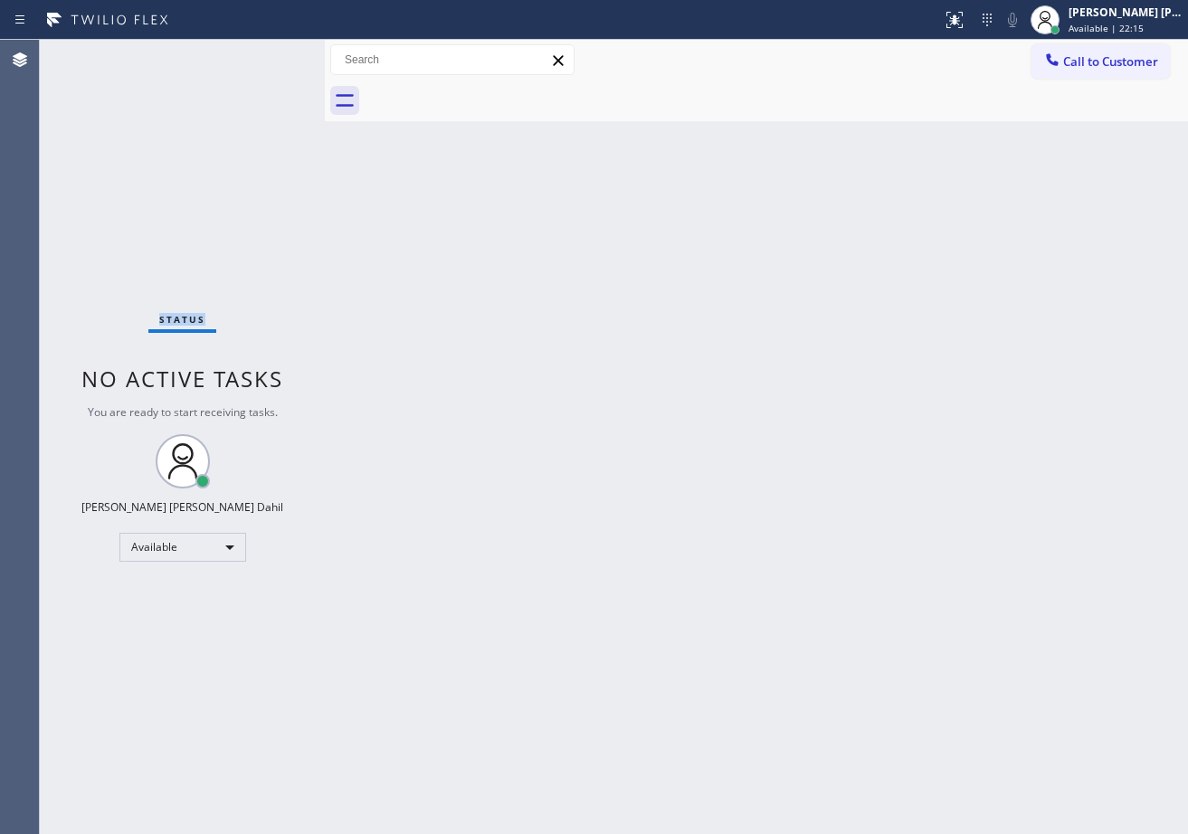
click at [273, 54] on div "Status No active tasks You are ready to start receiving tasks. [PERSON_NAME] [P…" at bounding box center [182, 437] width 285 height 794
click at [867, 81] on div at bounding box center [776, 101] width 823 height 41
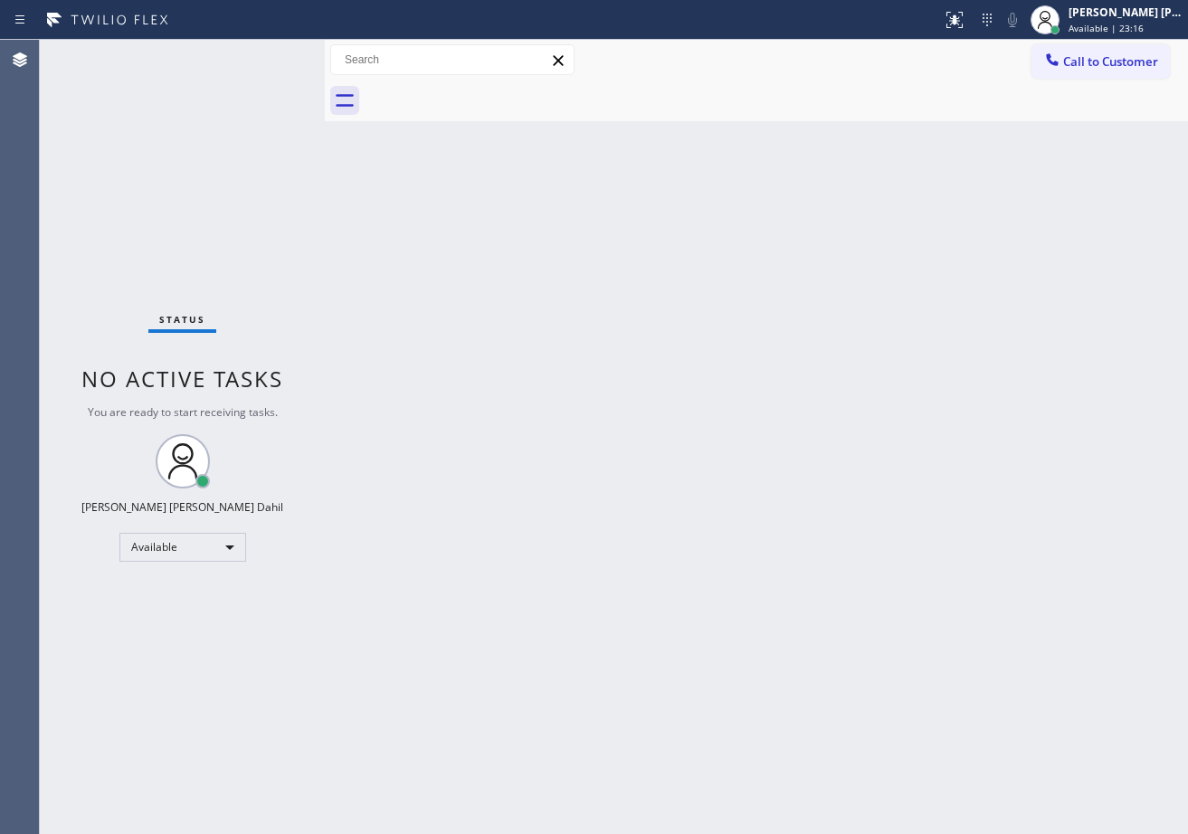
click at [802, 355] on div "Back to Dashboard Change Sender ID Customers Technicians Select a contact Outbo…" at bounding box center [756, 437] width 863 height 794
click at [766, 718] on div "Back to Dashboard Change Sender ID Customers Technicians Select a contact Outbo…" at bounding box center [756, 437] width 863 height 794
click at [269, 72] on div "Status No active tasks You are ready to start receiving tasks. [PERSON_NAME] [P…" at bounding box center [182, 437] width 285 height 794
click at [277, 63] on div "Status No active tasks You are ready to start receiving tasks. [PERSON_NAME] [P…" at bounding box center [182, 437] width 285 height 794
click at [271, 62] on div "Status No active tasks You are ready to start receiving tasks. [PERSON_NAME] [P…" at bounding box center [182, 437] width 285 height 794
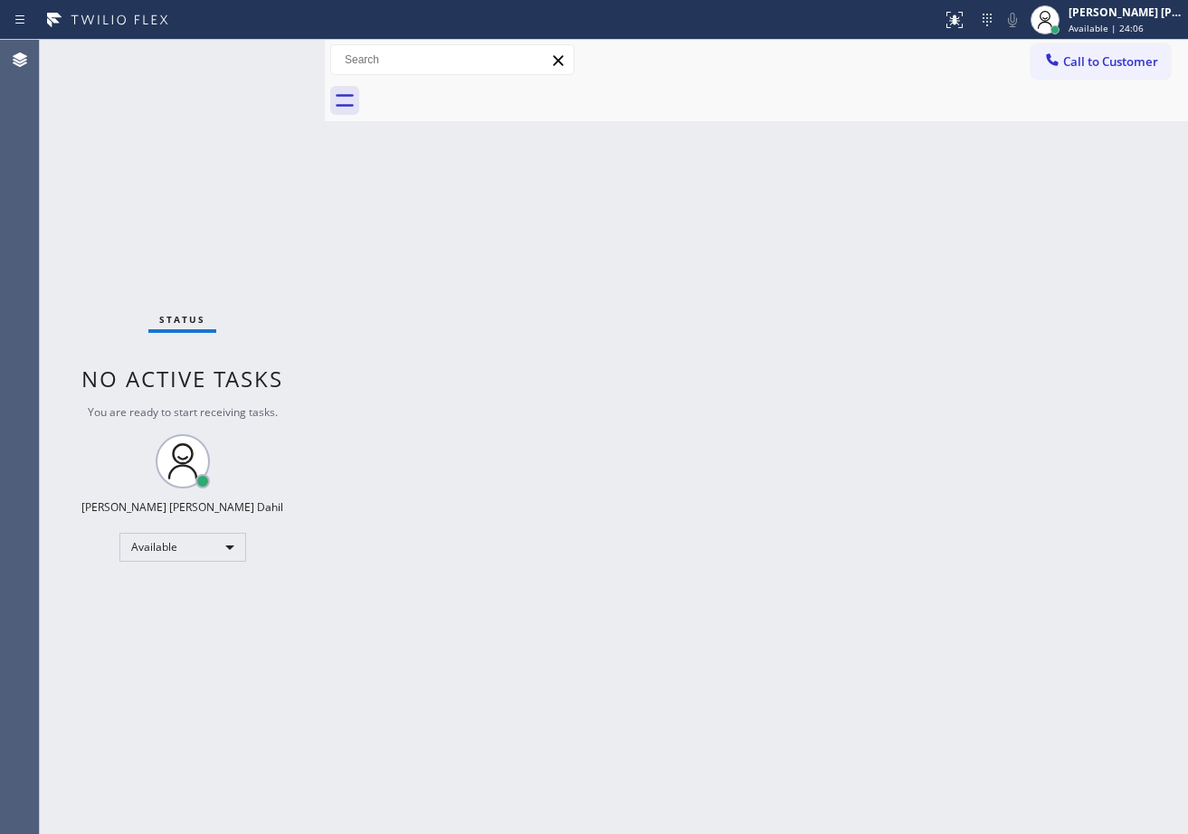
click at [273, 54] on div "Status No active tasks You are ready to start receiving tasks. [PERSON_NAME] [P…" at bounding box center [182, 437] width 285 height 794
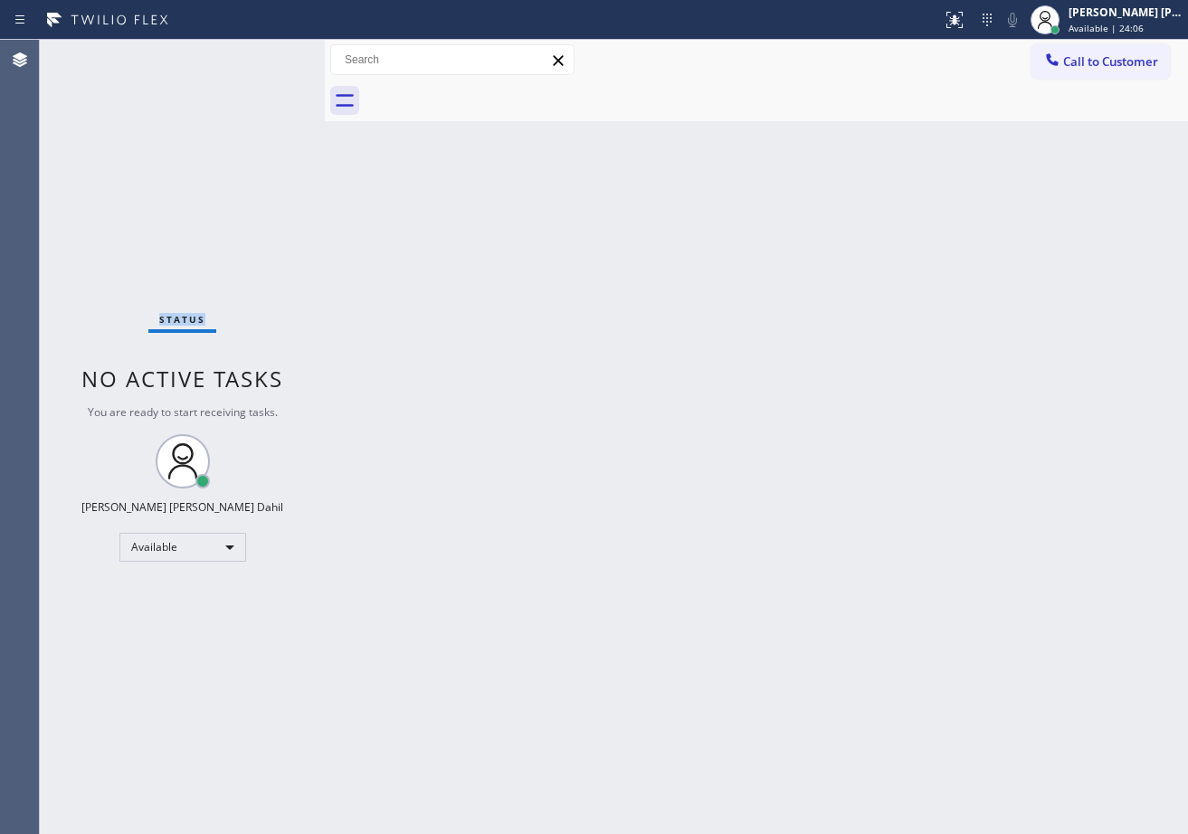
click at [273, 54] on div "Status No active tasks You are ready to start receiving tasks. [PERSON_NAME] [P…" at bounding box center [182, 437] width 285 height 794
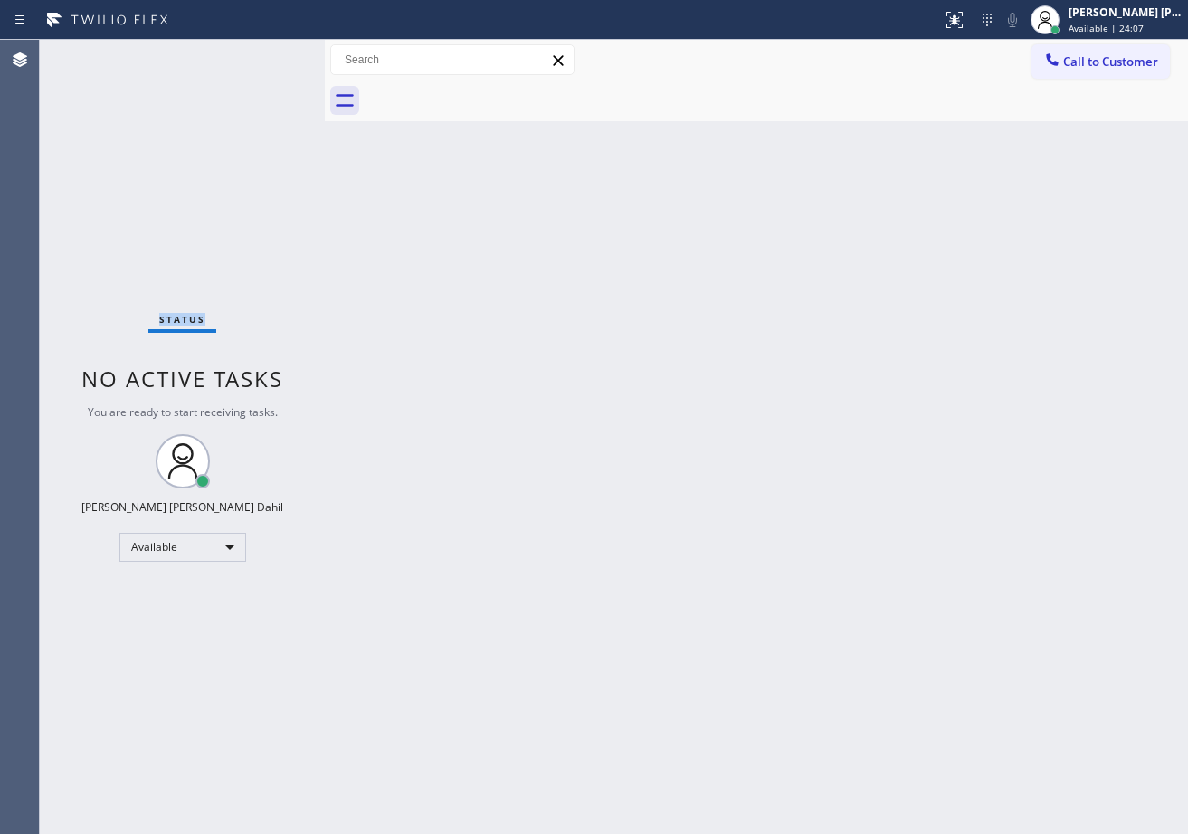
click at [273, 54] on div "Status No active tasks You are ready to start receiving tasks. [PERSON_NAME] [P…" at bounding box center [182, 437] width 285 height 794
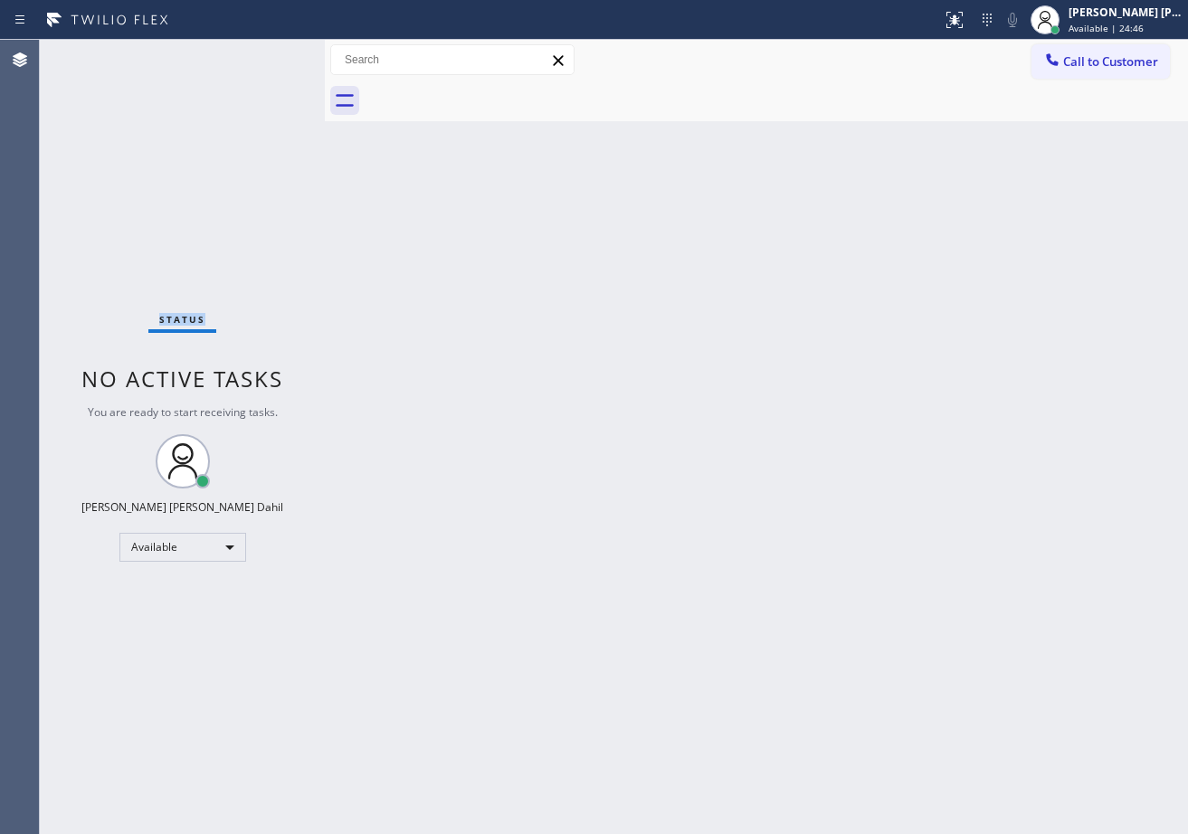
click at [273, 54] on div "Status No active tasks You are ready to start receiving tasks. [PERSON_NAME] [P…" at bounding box center [182, 437] width 285 height 794
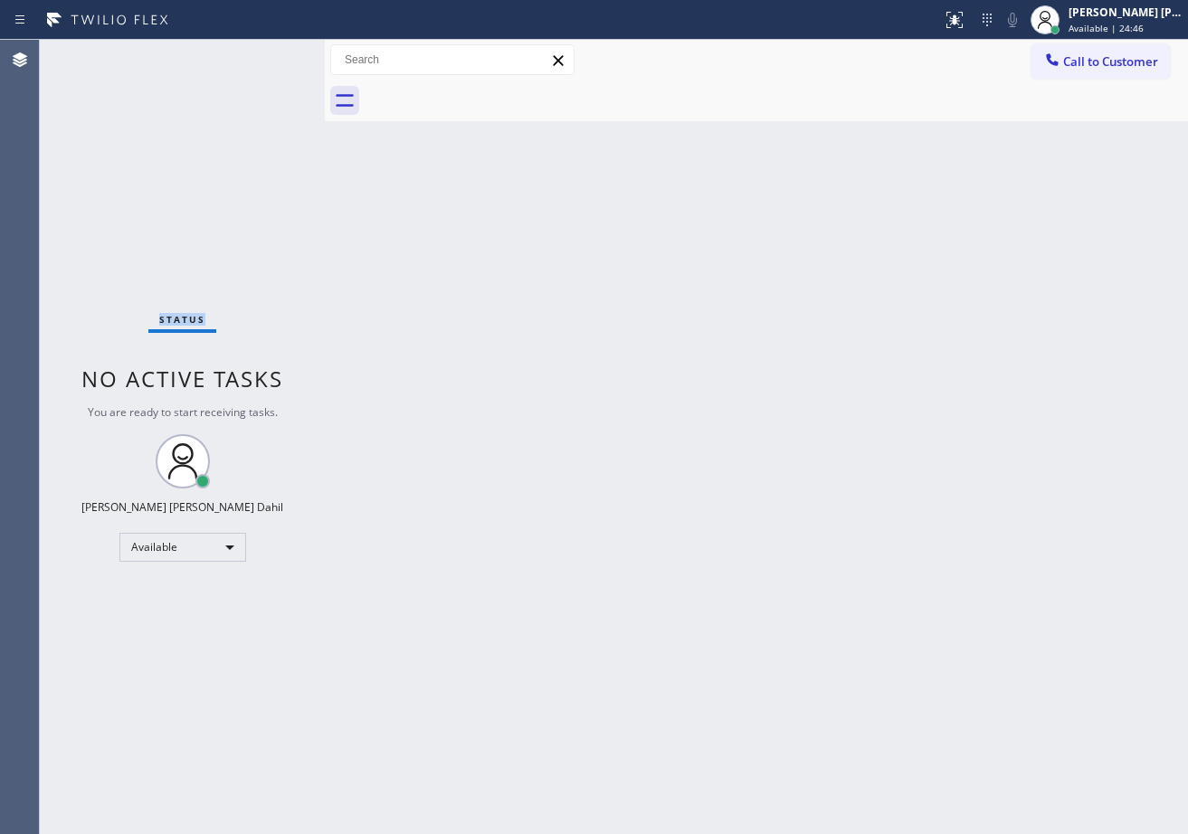
click at [273, 54] on div "Status No active tasks You are ready to start receiving tasks. [PERSON_NAME] [P…" at bounding box center [182, 437] width 285 height 794
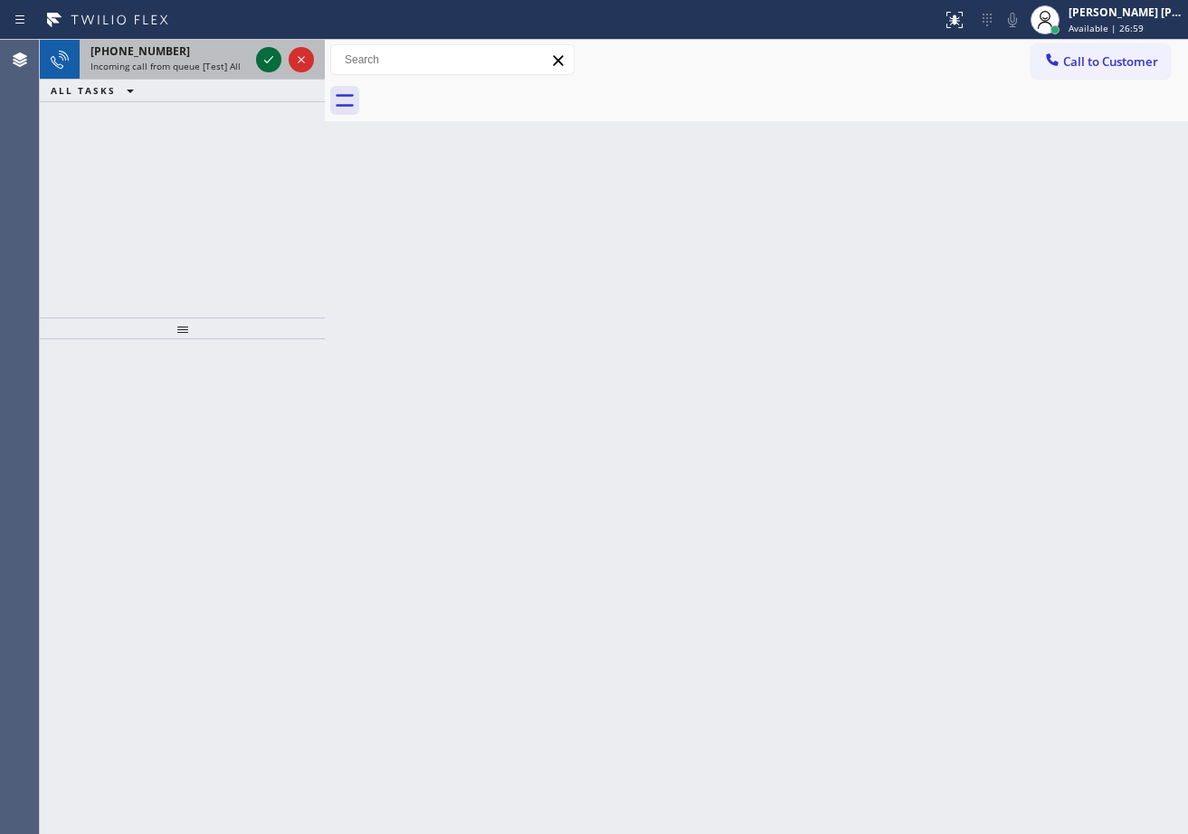
click at [273, 54] on icon at bounding box center [269, 60] width 22 height 22
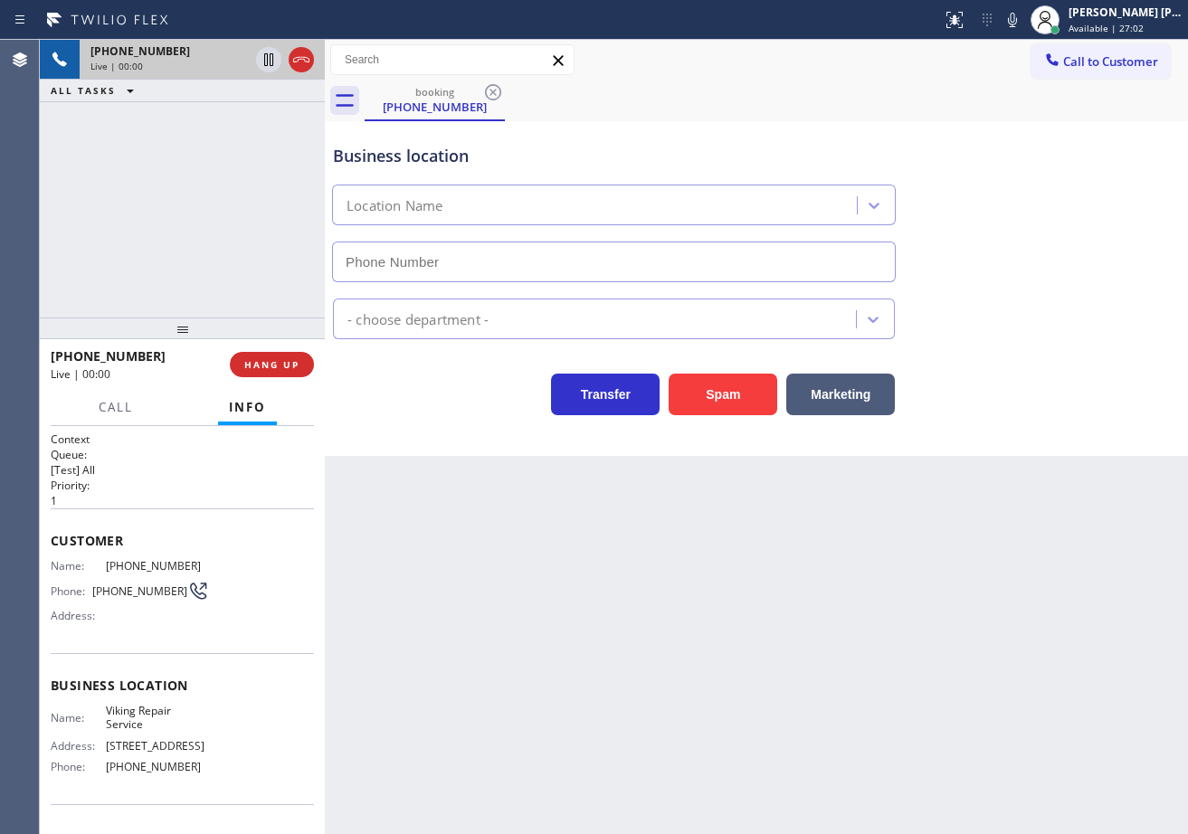
type input "[PHONE_NUMBER]"
drag, startPoint x: 508, startPoint y: 664, endPoint x: 483, endPoint y: 661, distance: 24.6
click at [502, 664] on div "Back to Dashboard Change Sender ID Customers Technicians Select a contact Outbo…" at bounding box center [756, 437] width 863 height 794
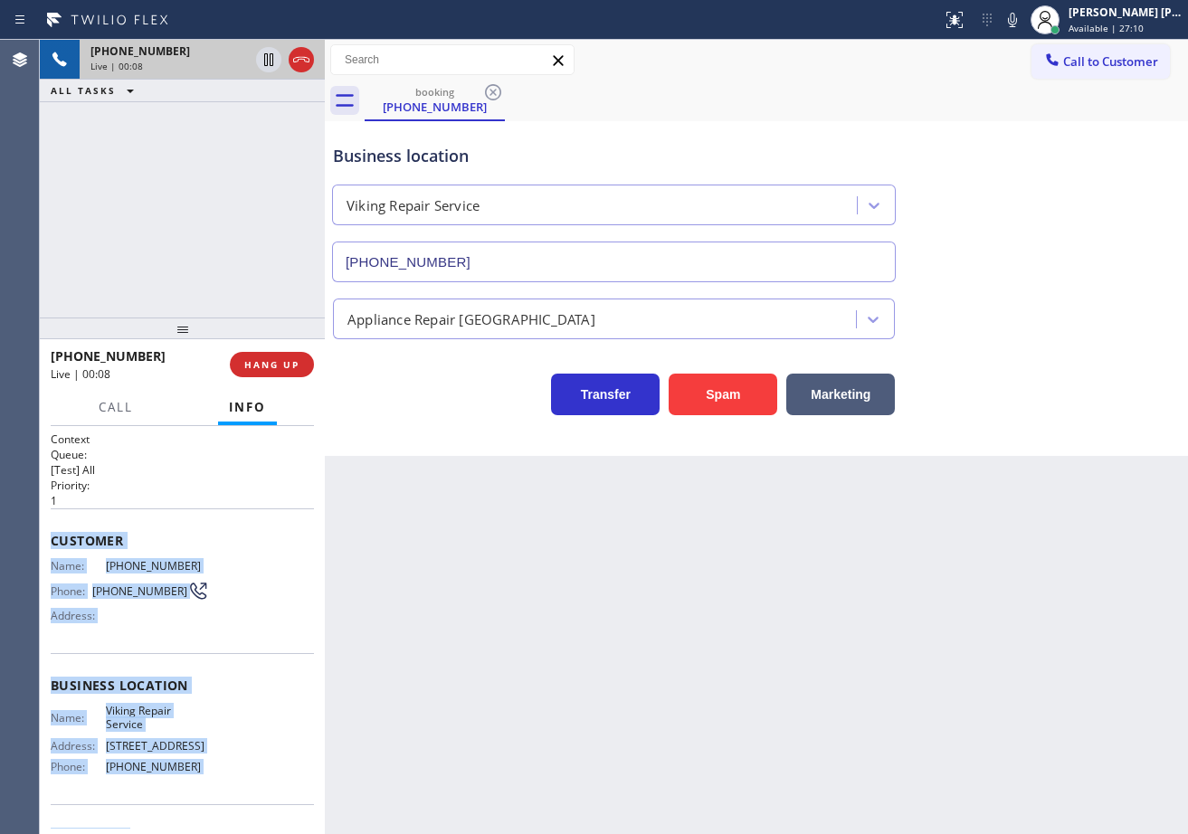
scroll to position [112, 0]
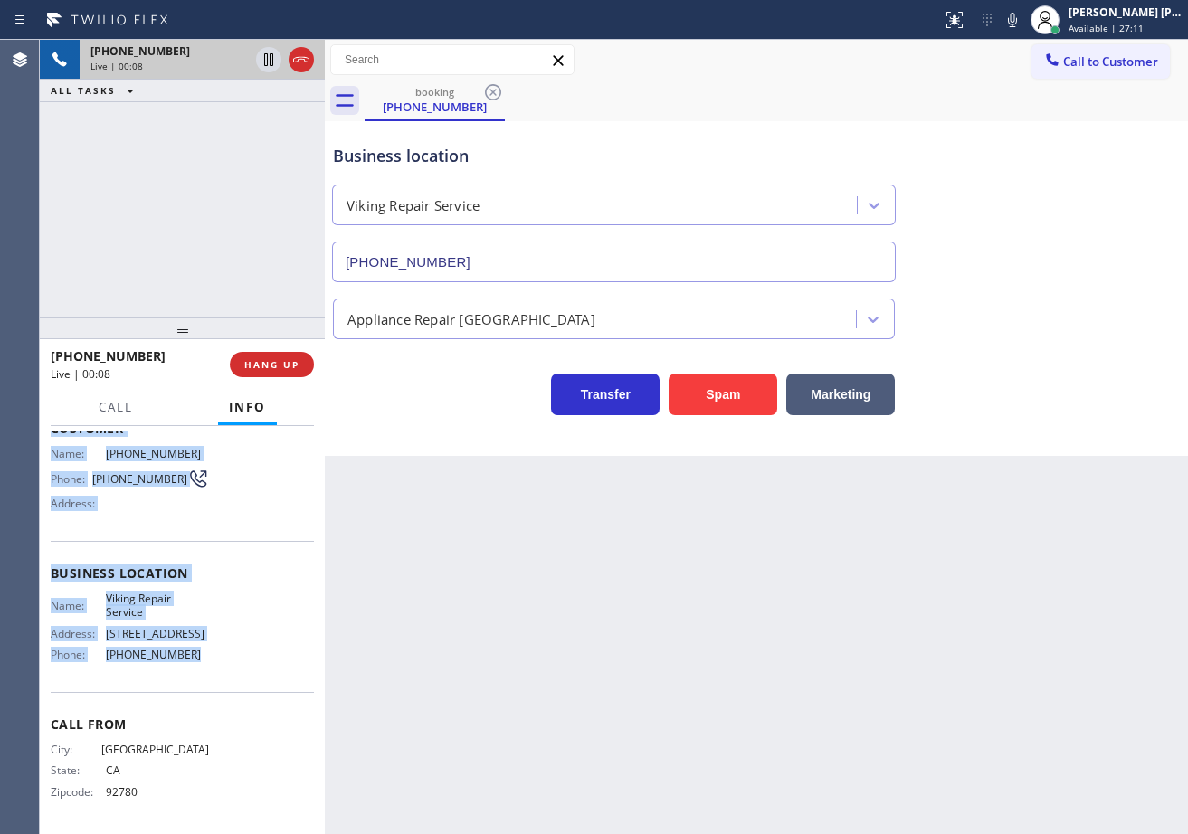
drag, startPoint x: 49, startPoint y: 537, endPoint x: 707, endPoint y: 467, distance: 661.5
click at [195, 679] on div "Context Queue: [Test] All Priority: 1 Customer Name: [PHONE_NUMBER] Phone: [PHO…" at bounding box center [182, 630] width 285 height 408
copy div "Customer Name: [PHONE_NUMBER] Phone: [PHONE_NUMBER] Address: Business location …"
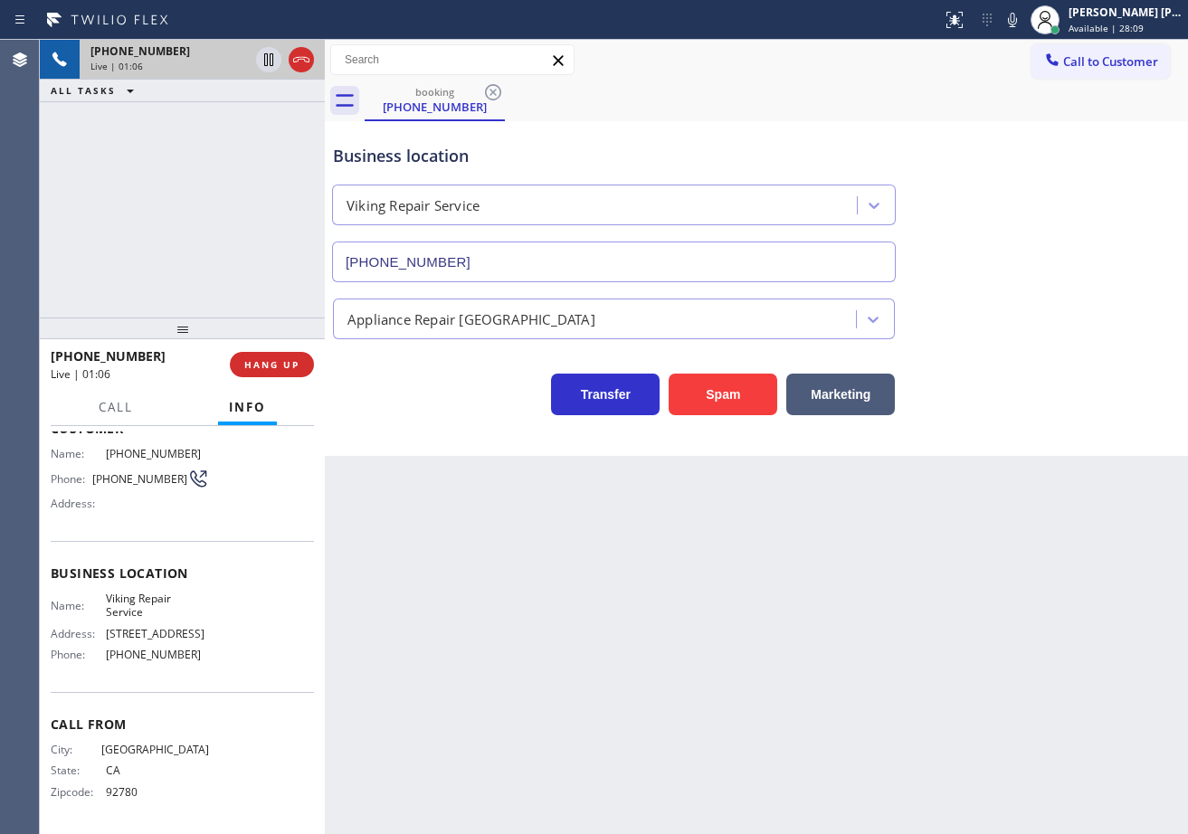
click at [997, 308] on div "Appliance Repair [GEOGRAPHIC_DATA]" at bounding box center [756, 315] width 854 height 48
click at [998, 308] on div "Appliance Repair [GEOGRAPHIC_DATA]" at bounding box center [756, 315] width 854 height 48
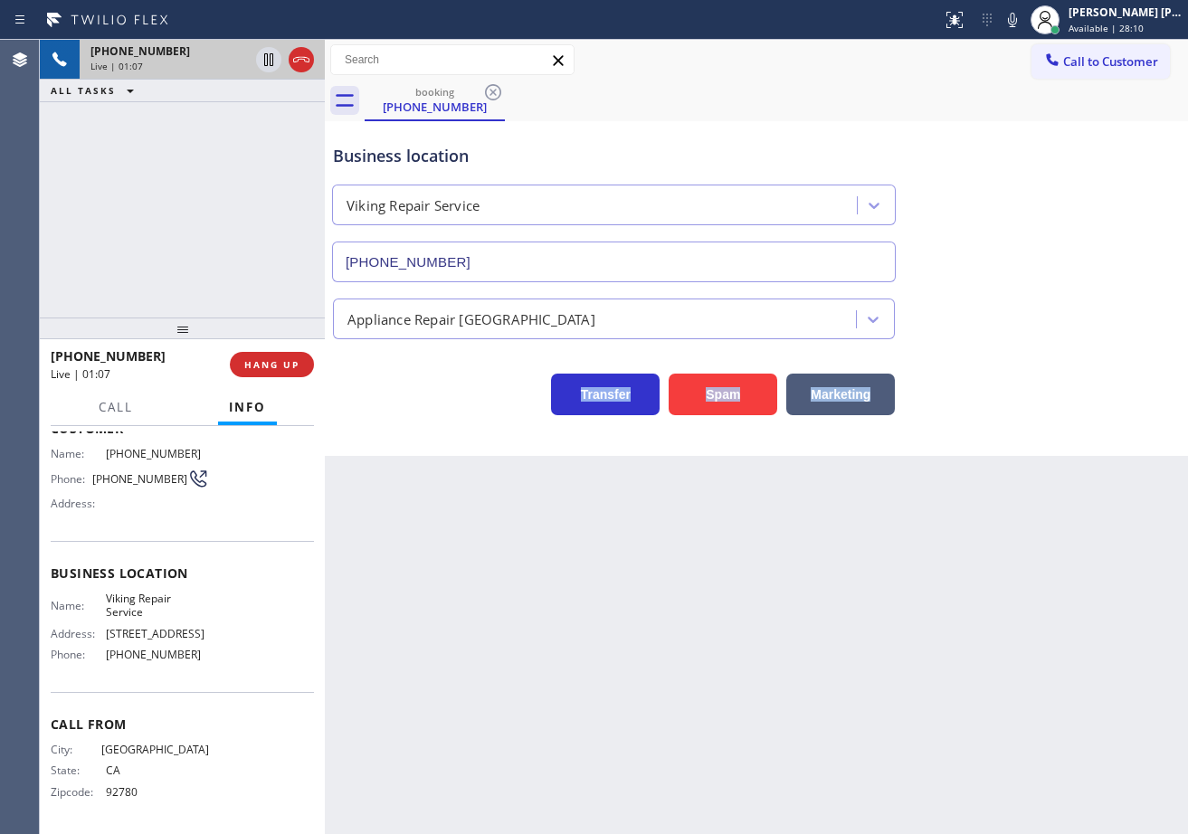
click at [998, 308] on div "Appliance Repair [GEOGRAPHIC_DATA]" at bounding box center [756, 315] width 854 height 48
drag, startPoint x: 1029, startPoint y: 24, endPoint x: 1023, endPoint y: 40, distance: 17.2
click at [1023, 24] on icon at bounding box center [1013, 20] width 22 height 22
drag, startPoint x: 1074, startPoint y: 342, endPoint x: 1053, endPoint y: 334, distance: 22.3
click at [1076, 344] on div "Transfer Spam Marketing" at bounding box center [756, 377] width 854 height 76
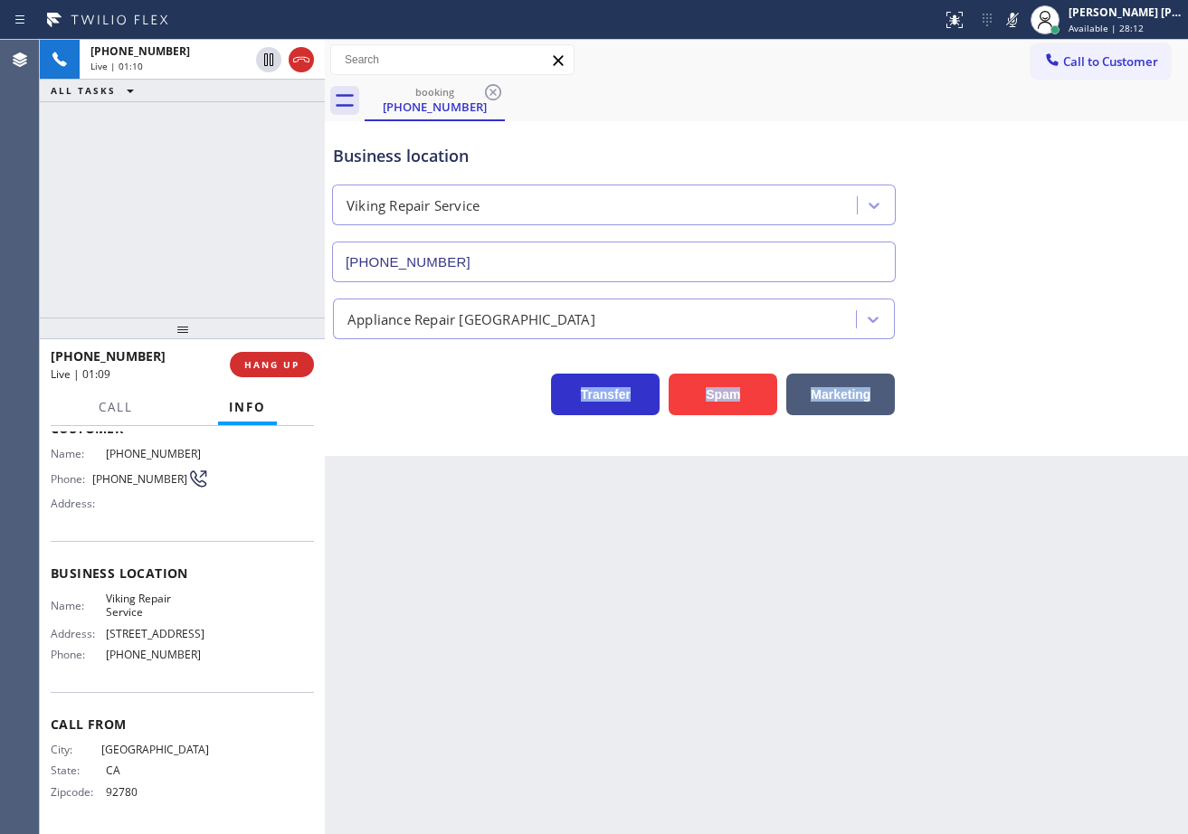
drag, startPoint x: 268, startPoint y: 63, endPoint x: 243, endPoint y: 109, distance: 52.2
click at [268, 62] on icon at bounding box center [268, 59] width 9 height 13
click at [233, 133] on div "[PHONE_NUMBER] Live | 01:10 ALL TASKS ALL TASKS ACTIVE TASKS TASKS IN WRAP UP" at bounding box center [182, 179] width 285 height 278
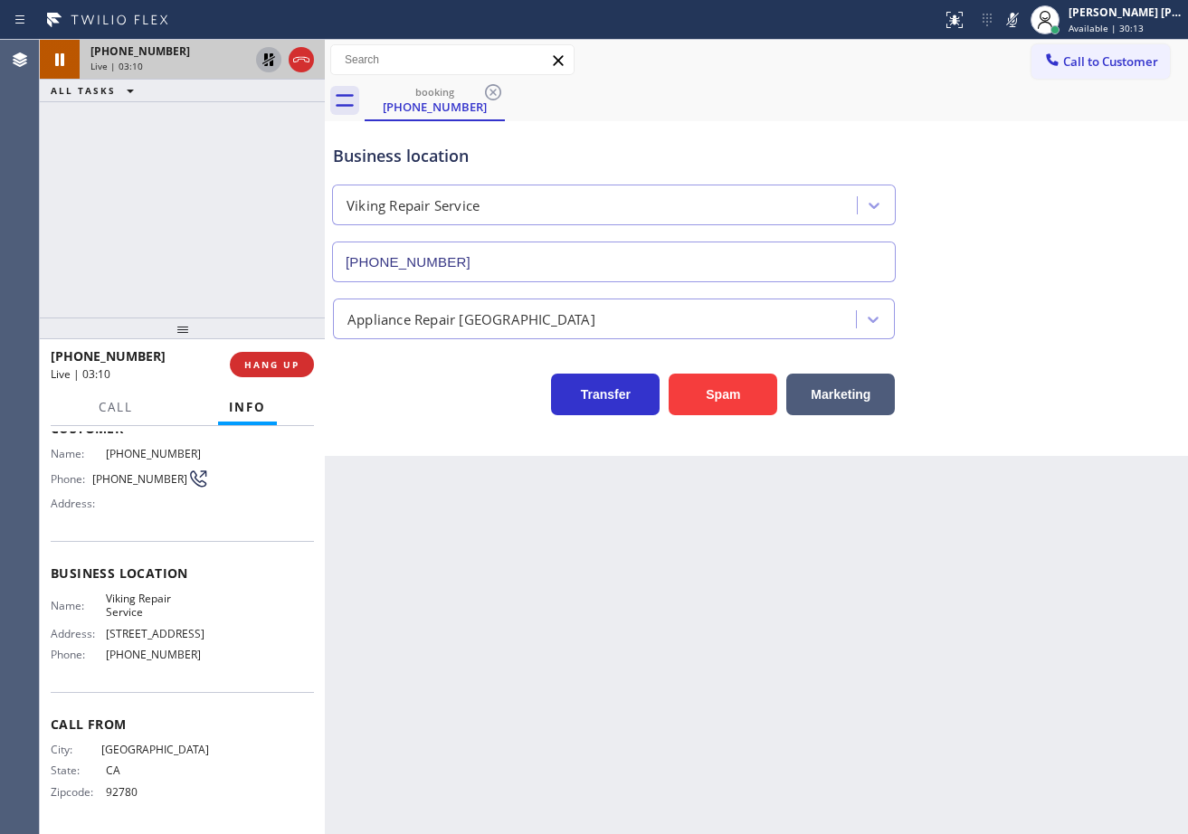
click at [268, 56] on icon at bounding box center [268, 59] width 13 height 13
drag, startPoint x: 1032, startPoint y: 21, endPoint x: 1059, endPoint y: 141, distance: 123.2
click at [1023, 24] on icon at bounding box center [1013, 20] width 22 height 22
click at [1061, 145] on div "Business location Viking Repair Service [PHONE_NUMBER]" at bounding box center [756, 201] width 854 height 164
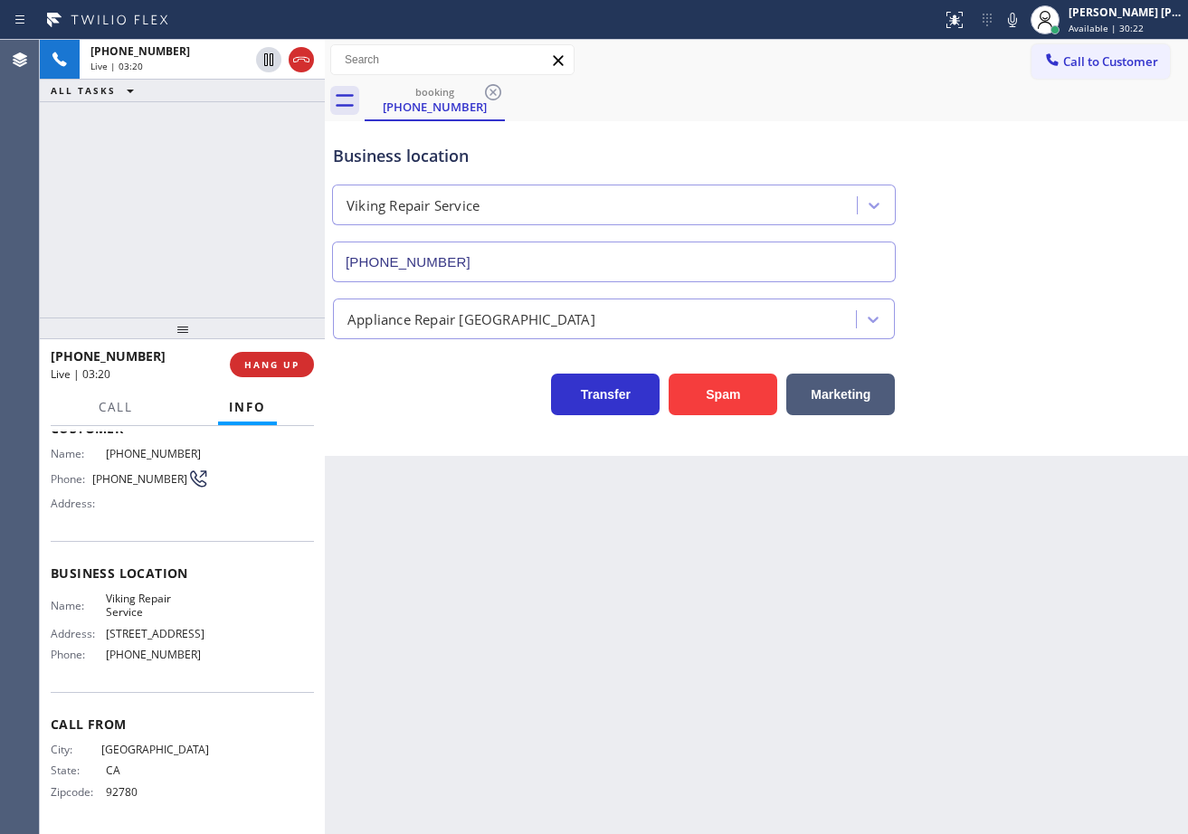
click at [95, 228] on div "[PHONE_NUMBER] Live | 03:20 ALL TASKS ALL TASKS ACTIVE TASKS TASKS IN WRAP UP" at bounding box center [182, 179] width 285 height 278
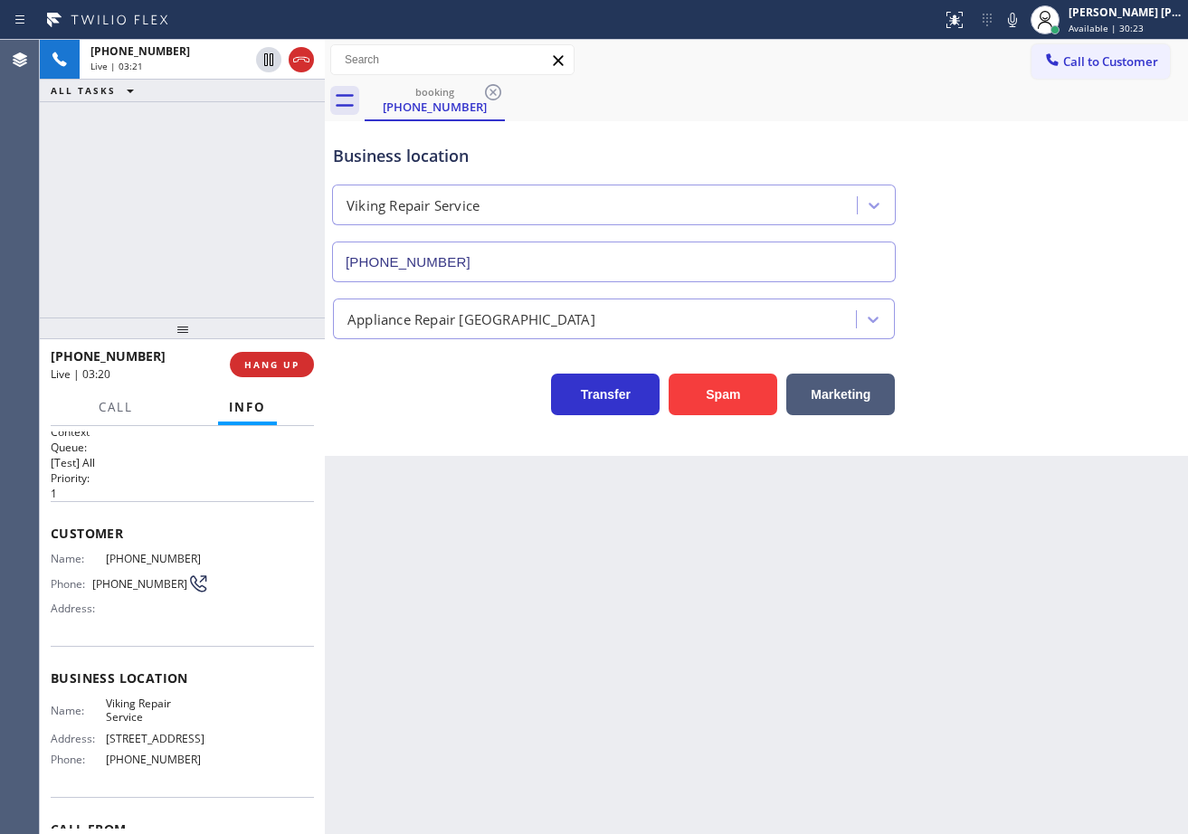
scroll to position [0, 0]
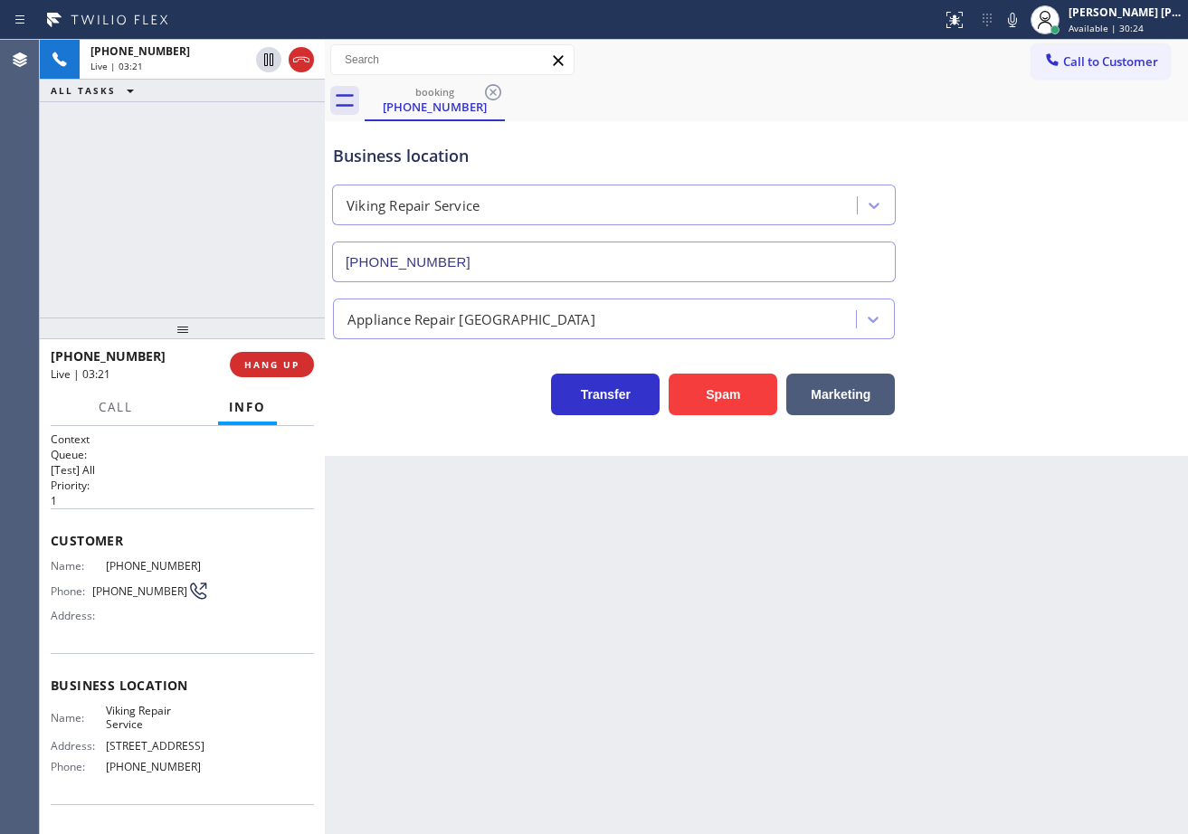
click at [108, 422] on div at bounding box center [116, 424] width 56 height 4
click at [109, 406] on span "Call" at bounding box center [116, 407] width 34 height 16
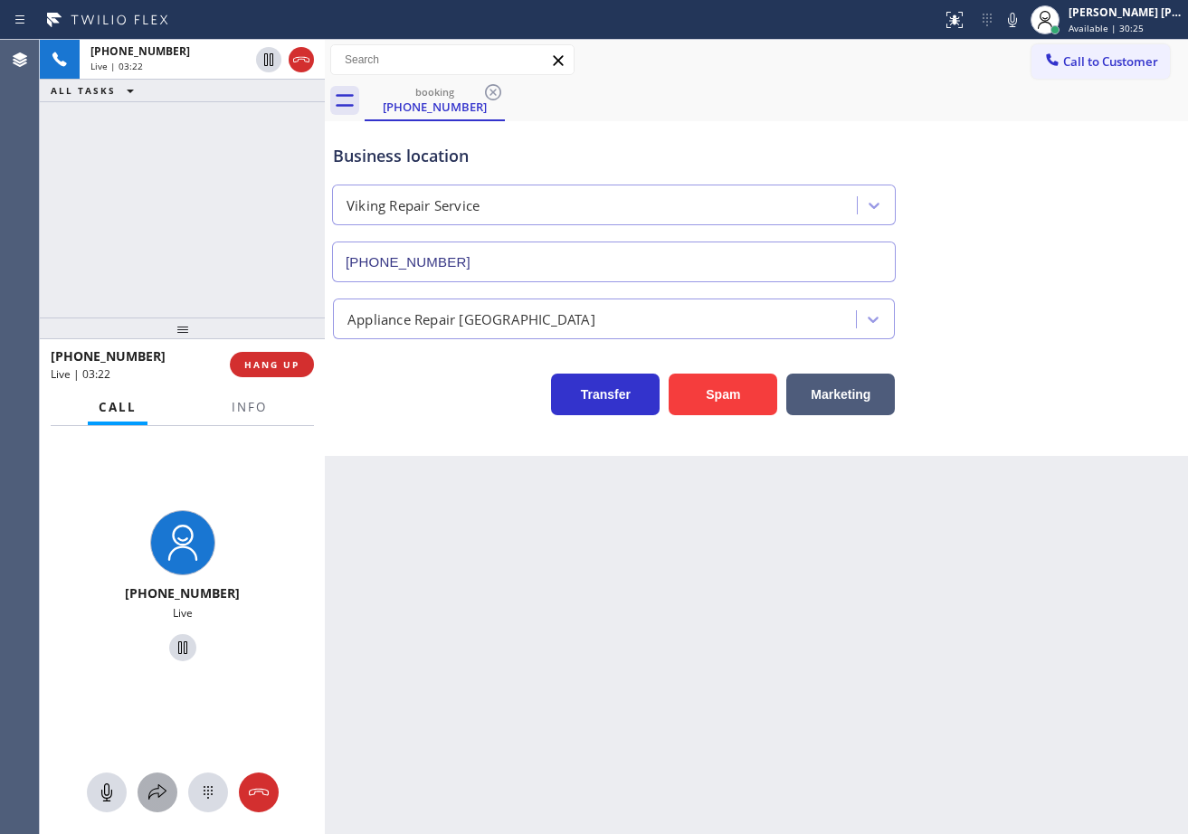
click at [157, 793] on icon at bounding box center [157, 791] width 18 height 15
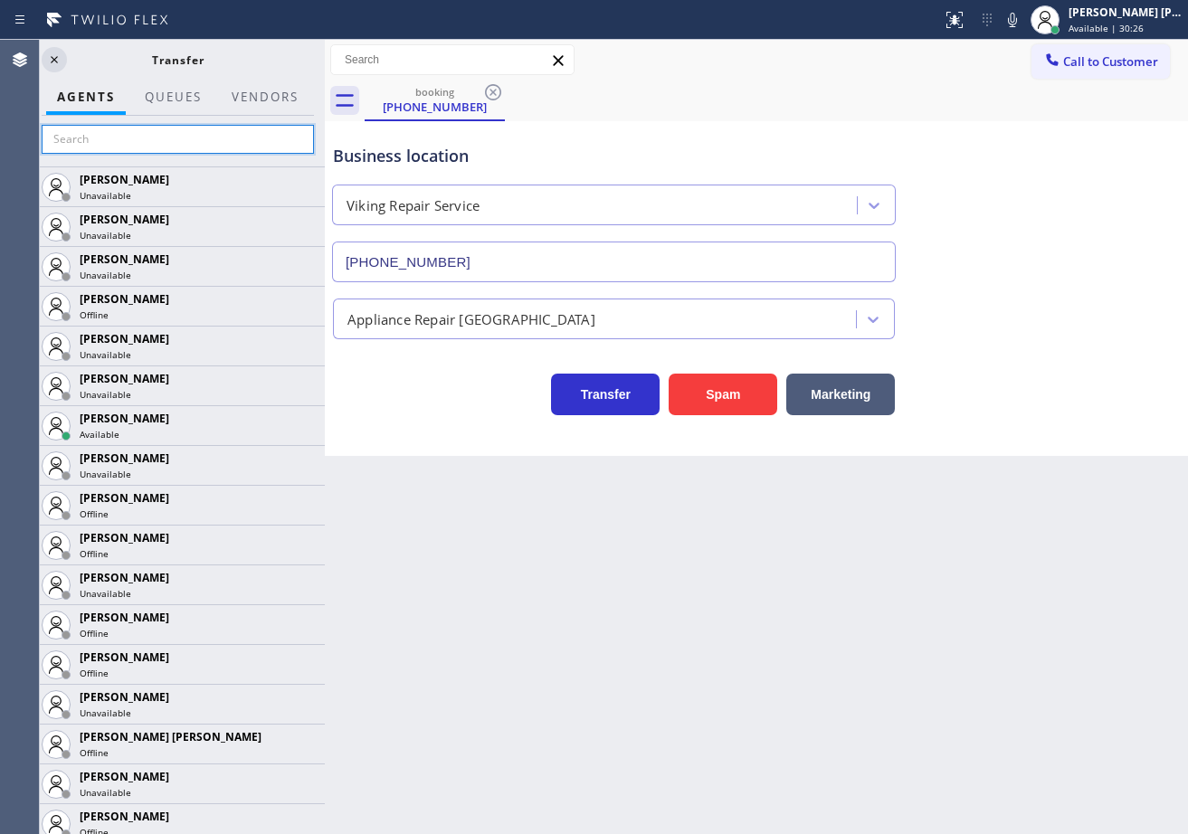
click at [206, 136] on input "text" at bounding box center [178, 139] width 272 height 29
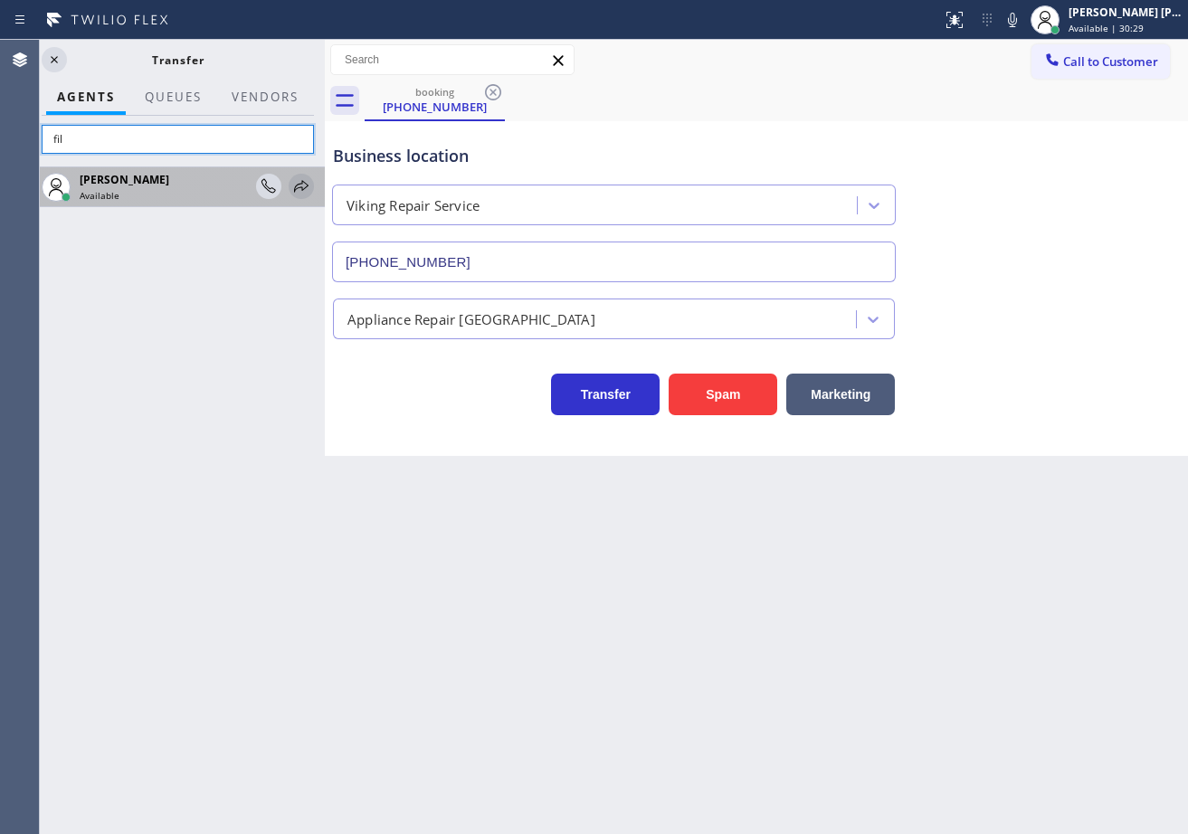
type input "fil"
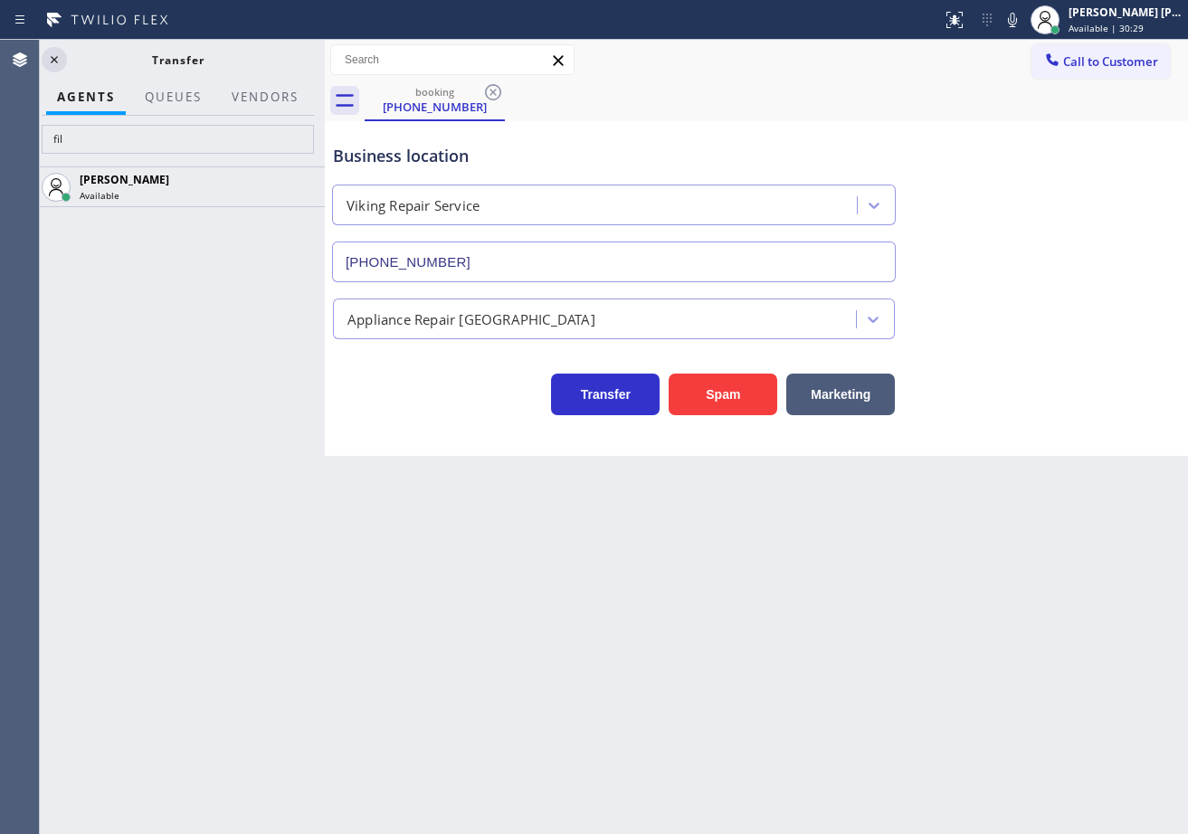
click at [0, 0] on icon at bounding box center [0, 0] width 0 height 0
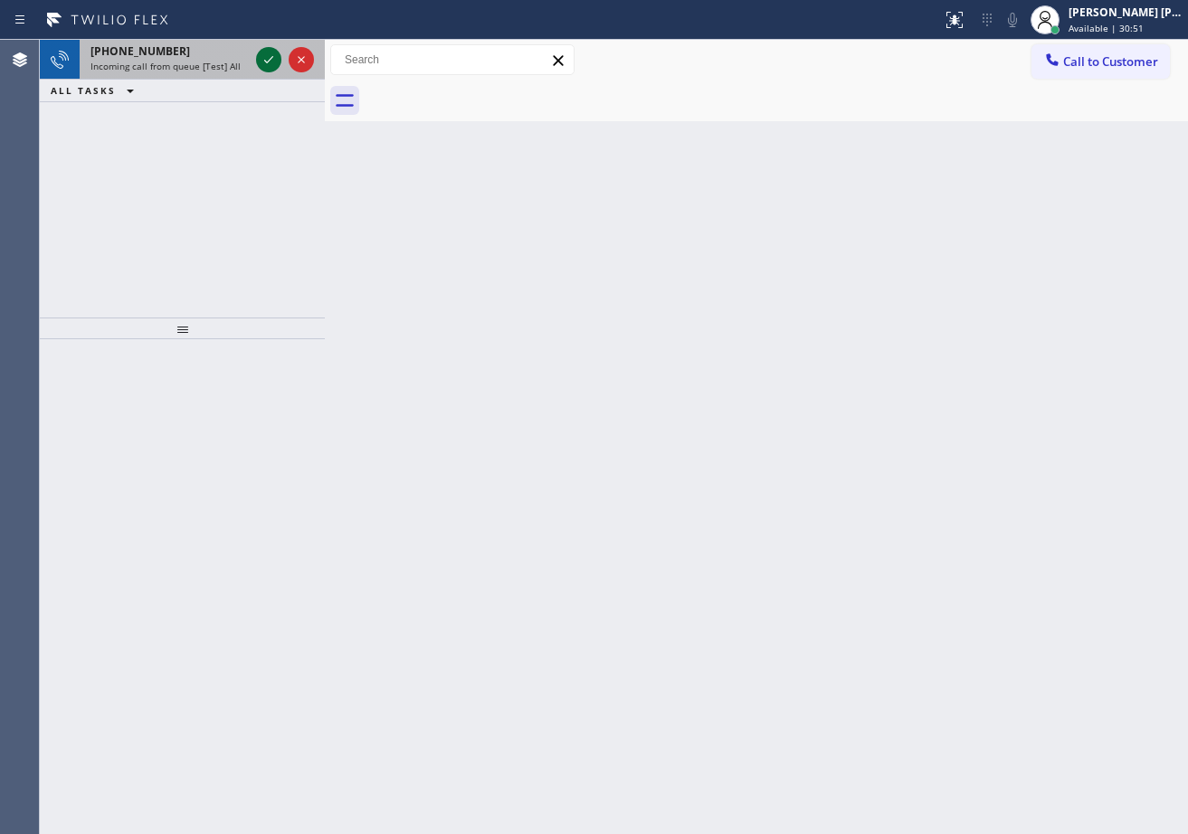
click at [263, 62] on icon at bounding box center [269, 60] width 22 height 22
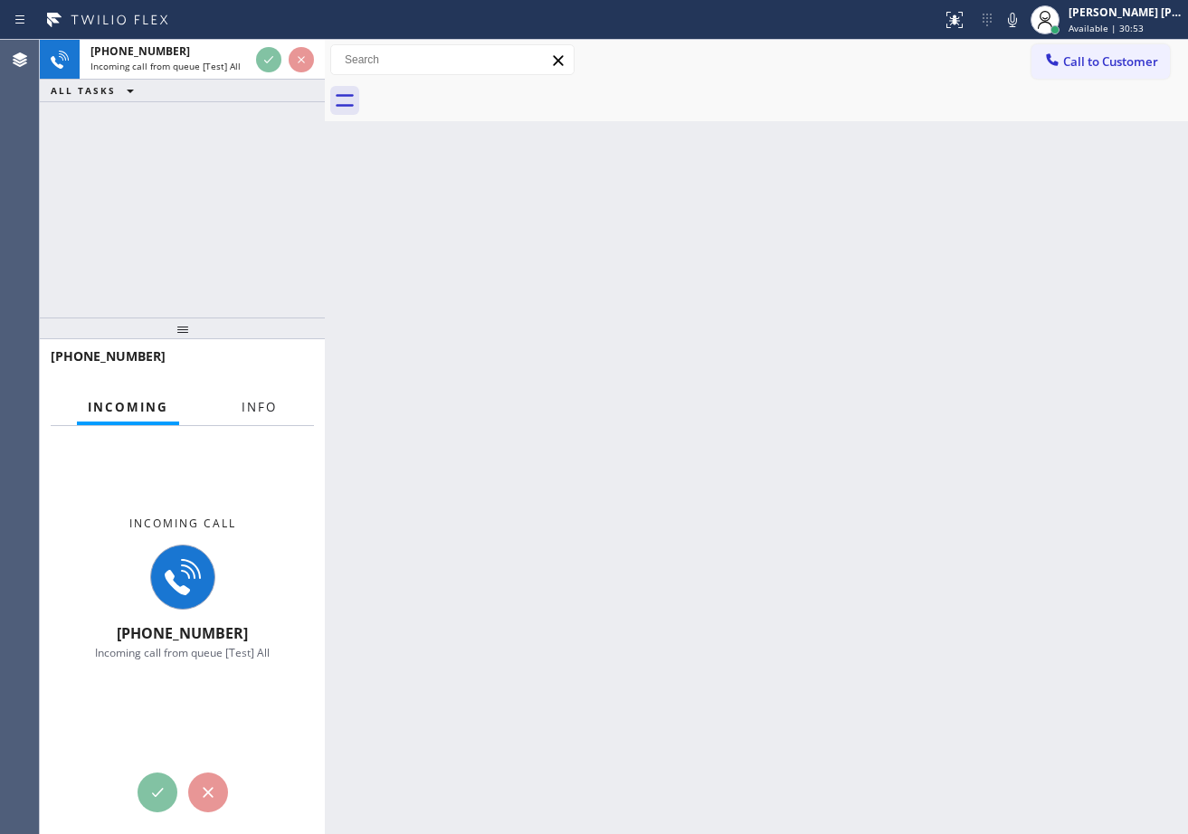
click at [265, 402] on span "Info" at bounding box center [259, 407] width 35 height 16
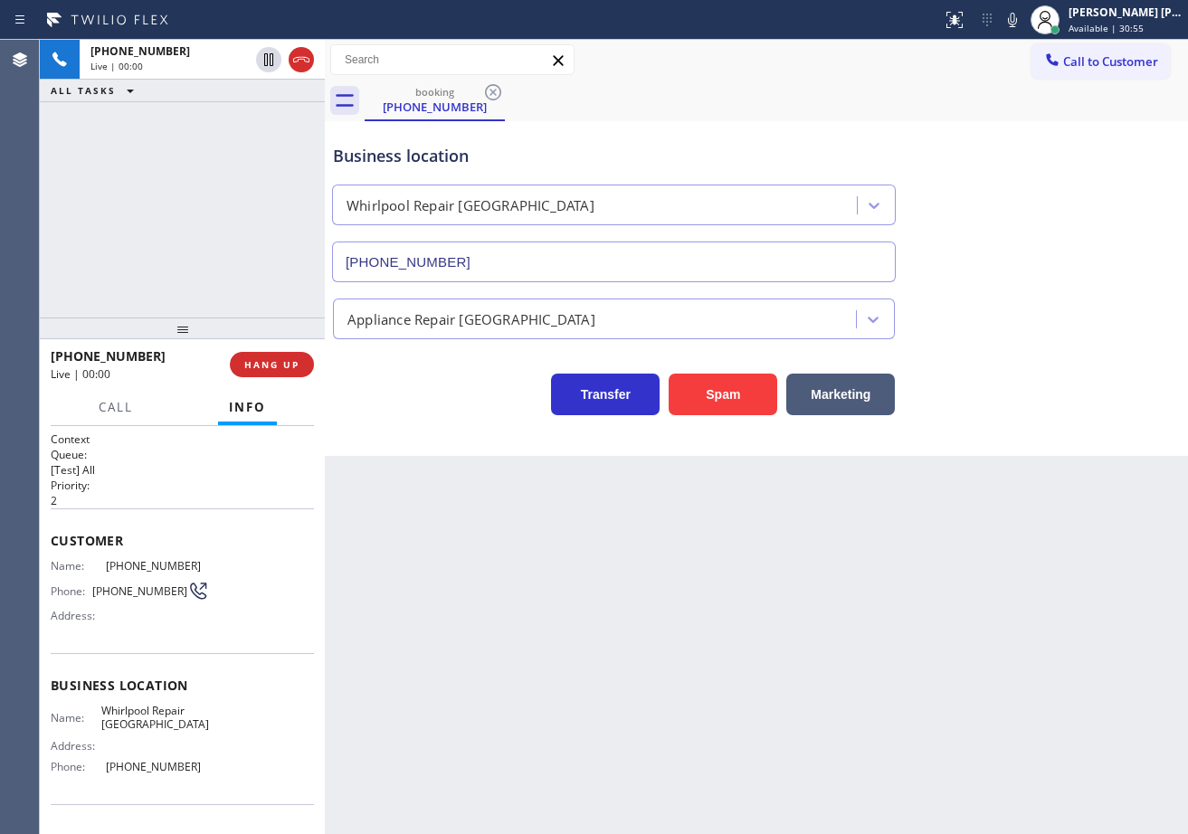
type input "[PHONE_NUMBER]"
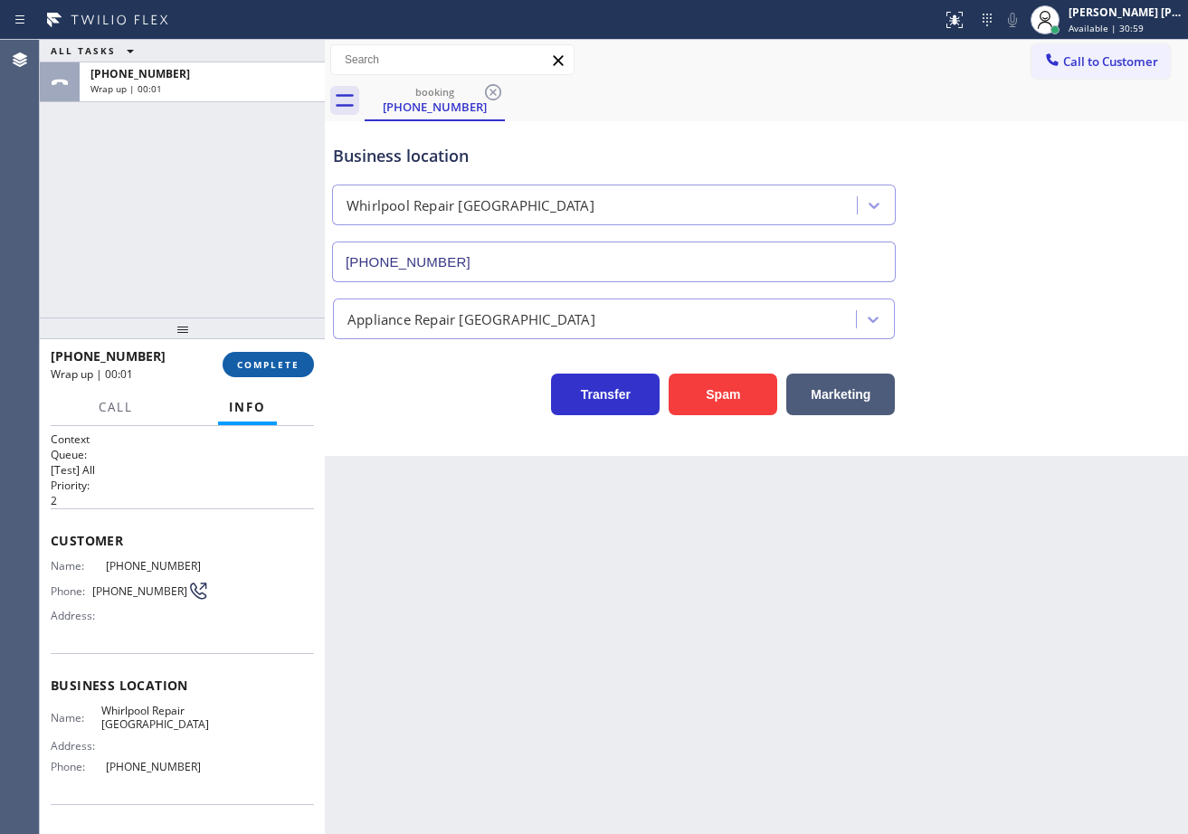
click at [273, 366] on span "COMPLETE" at bounding box center [268, 364] width 62 height 13
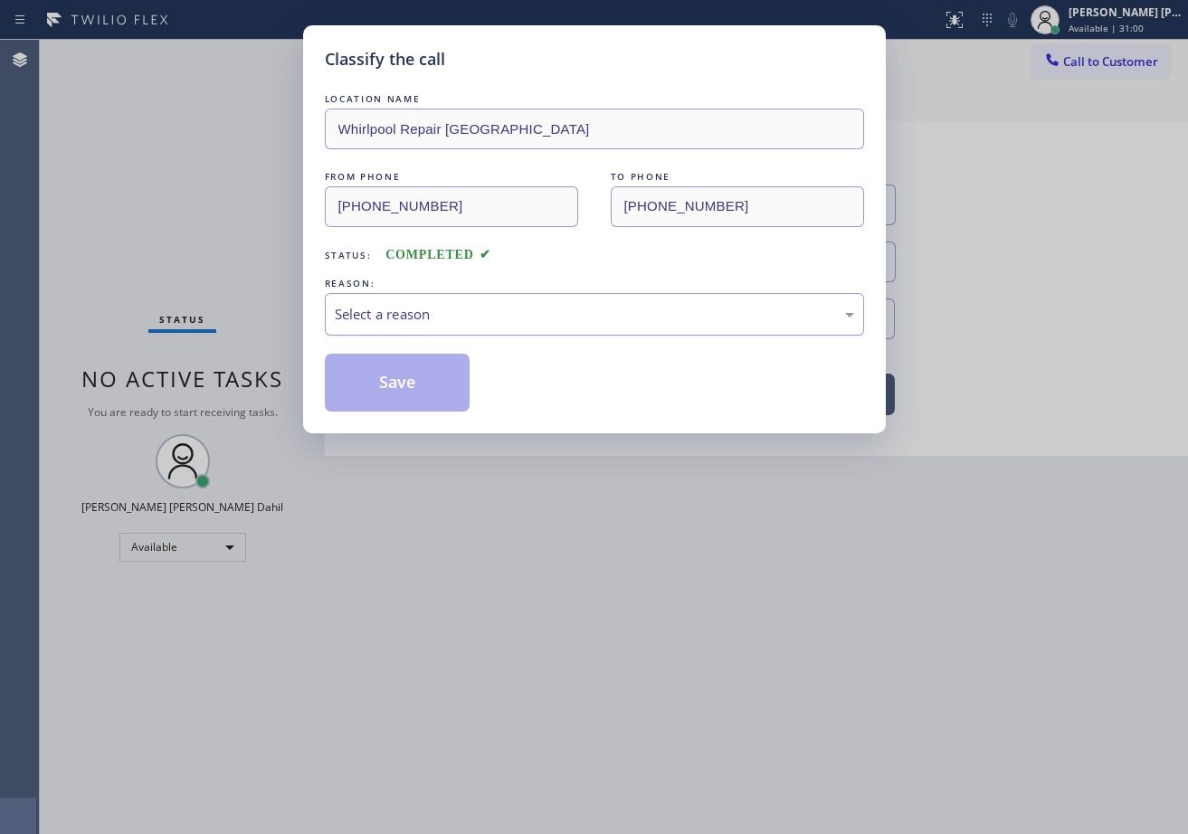
click at [437, 332] on div "Select a reason" at bounding box center [594, 314] width 539 height 43
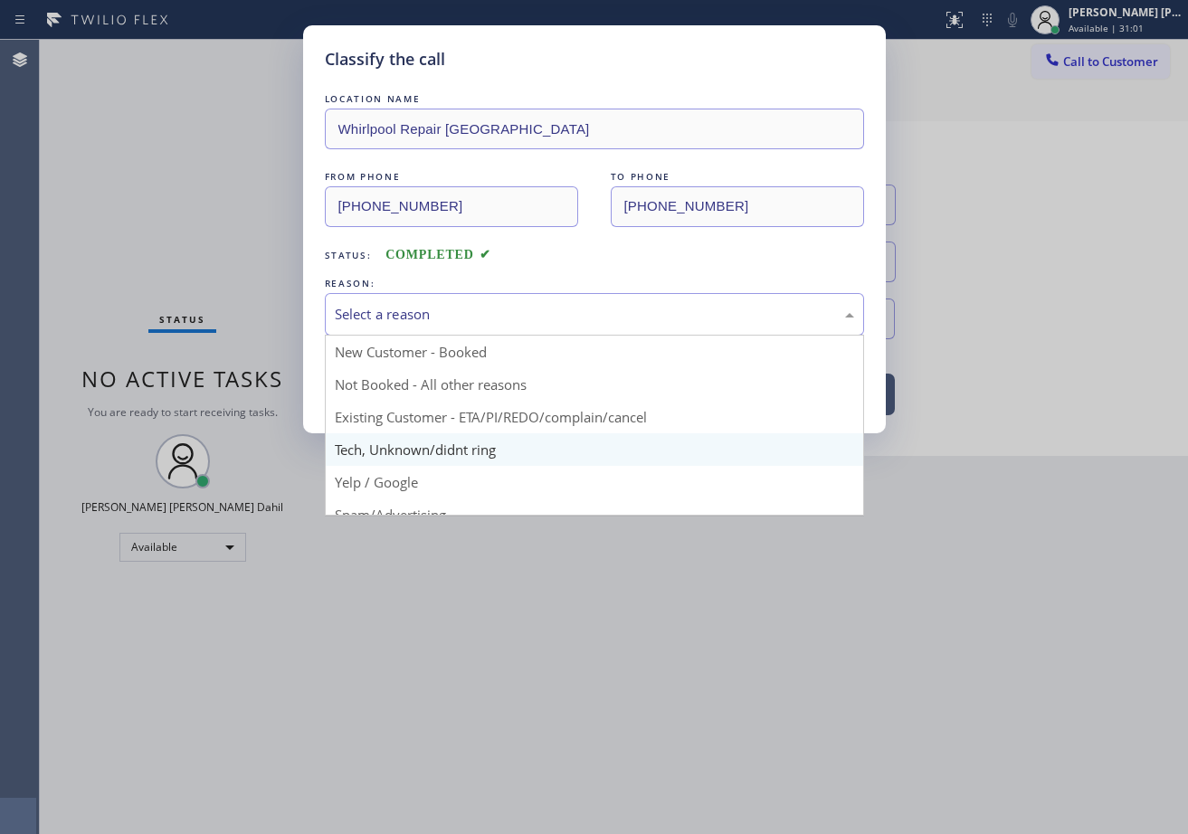
scroll to position [114, 0]
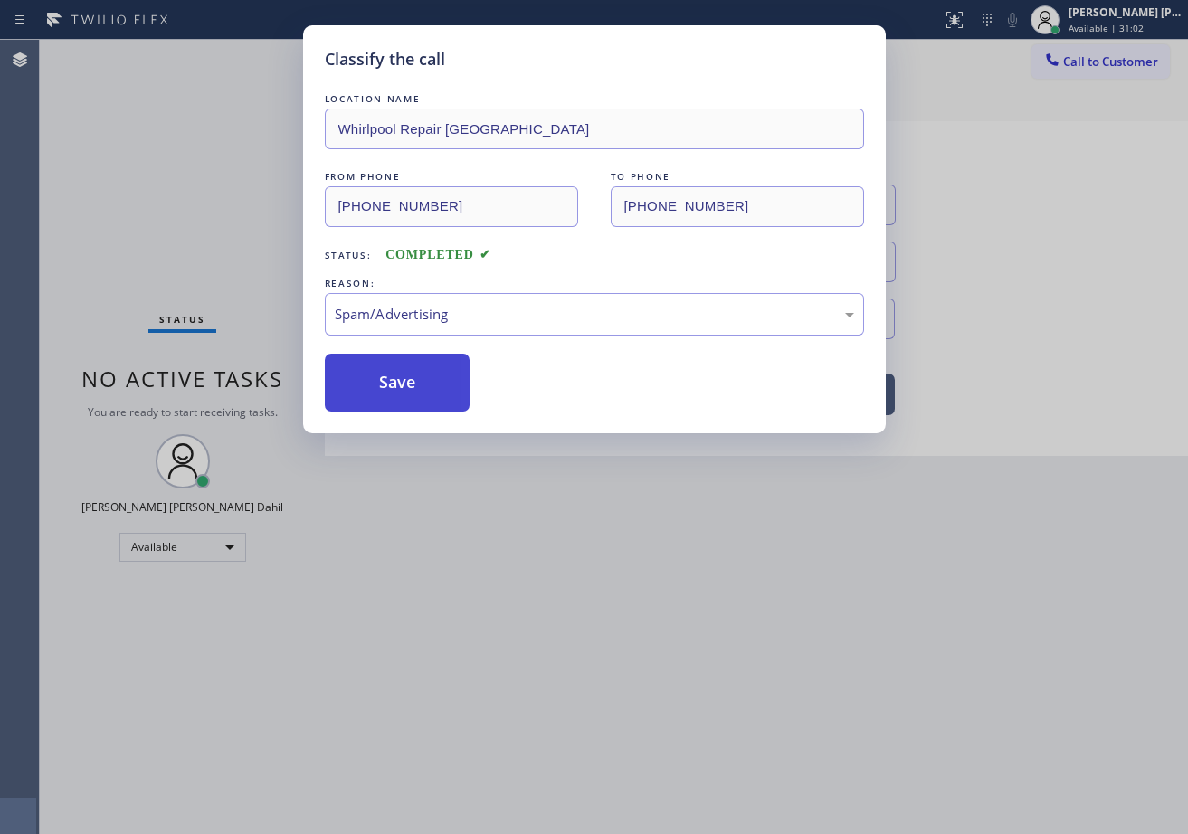
click at [413, 377] on button "Save" at bounding box center [398, 383] width 146 height 58
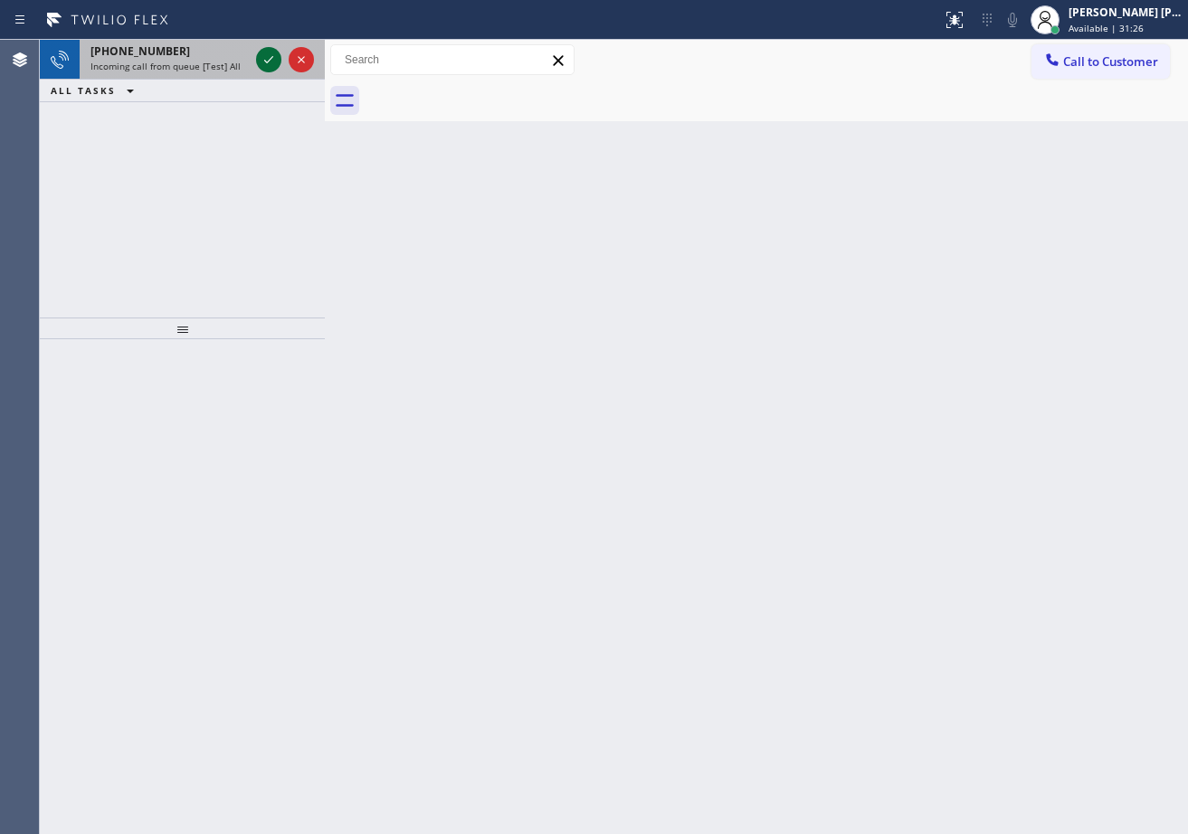
click at [273, 54] on icon at bounding box center [269, 60] width 22 height 22
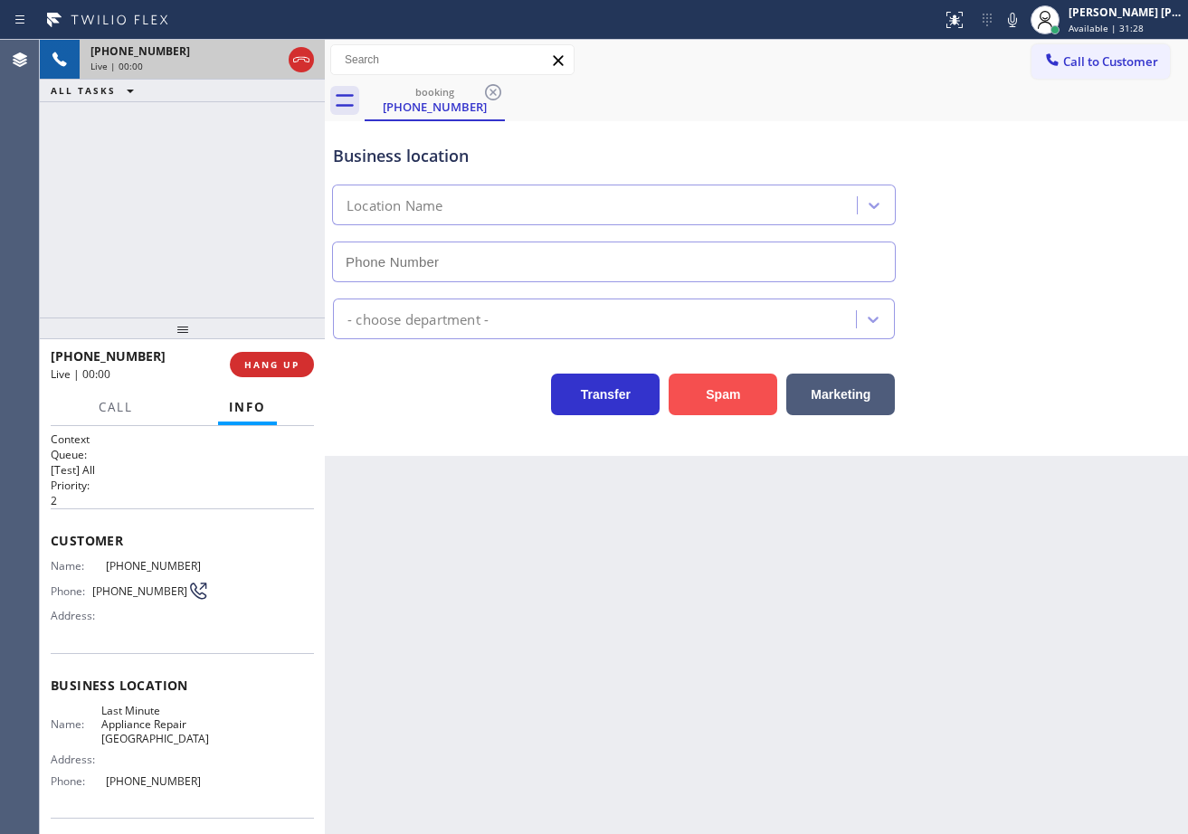
type input "[PHONE_NUMBER]"
click at [741, 393] on button "Spam" at bounding box center [723, 395] width 109 height 42
click at [740, 391] on button "Spam" at bounding box center [723, 395] width 109 height 42
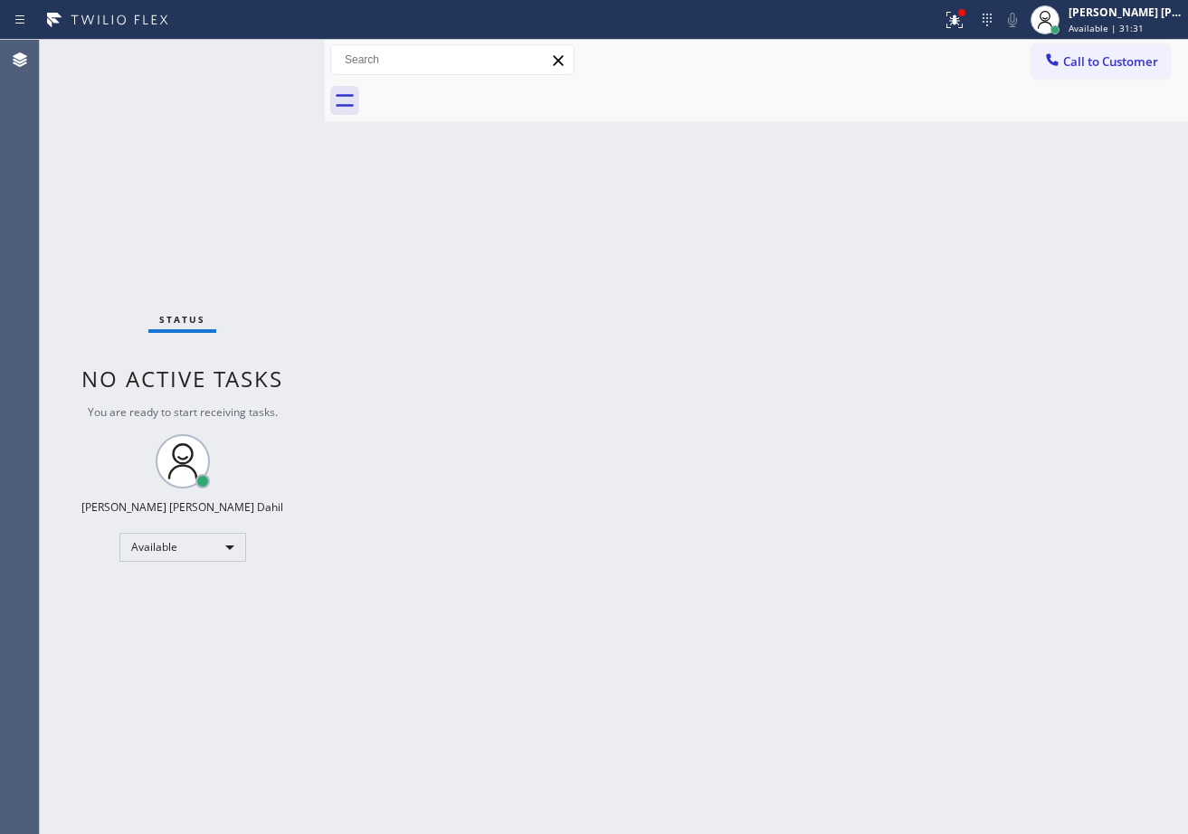
click at [375, 197] on div "Back to Dashboard Change Sender ID Customers Technicians Select a contact Outbo…" at bounding box center [756, 437] width 863 height 794
drag, startPoint x: 990, startPoint y: 13, endPoint x: 987, endPoint y: 38, distance: 25.5
click at [974, 13] on div at bounding box center [955, 20] width 40 height 22
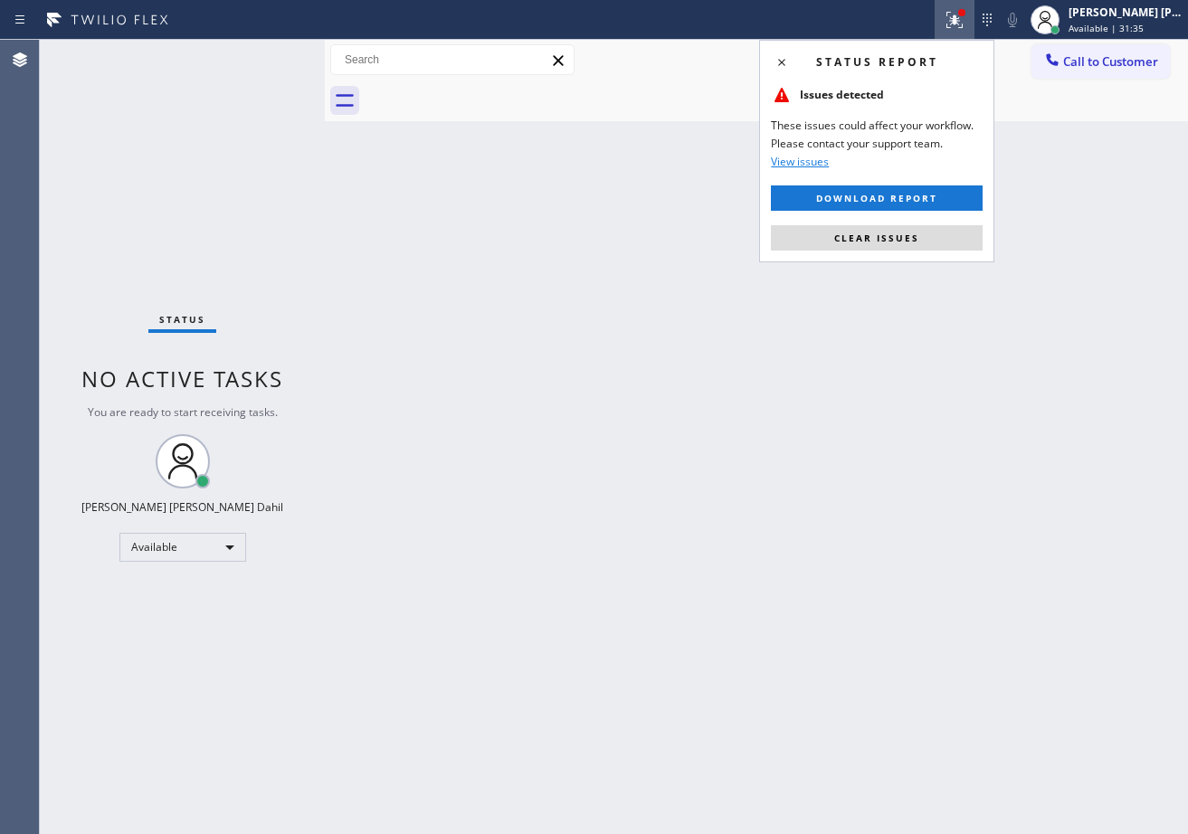
click at [945, 223] on div "Status report Issues detected These issues could affect your workflow. Please c…" at bounding box center [876, 151] width 235 height 223
click at [945, 233] on button "Clear issues" at bounding box center [877, 237] width 212 height 25
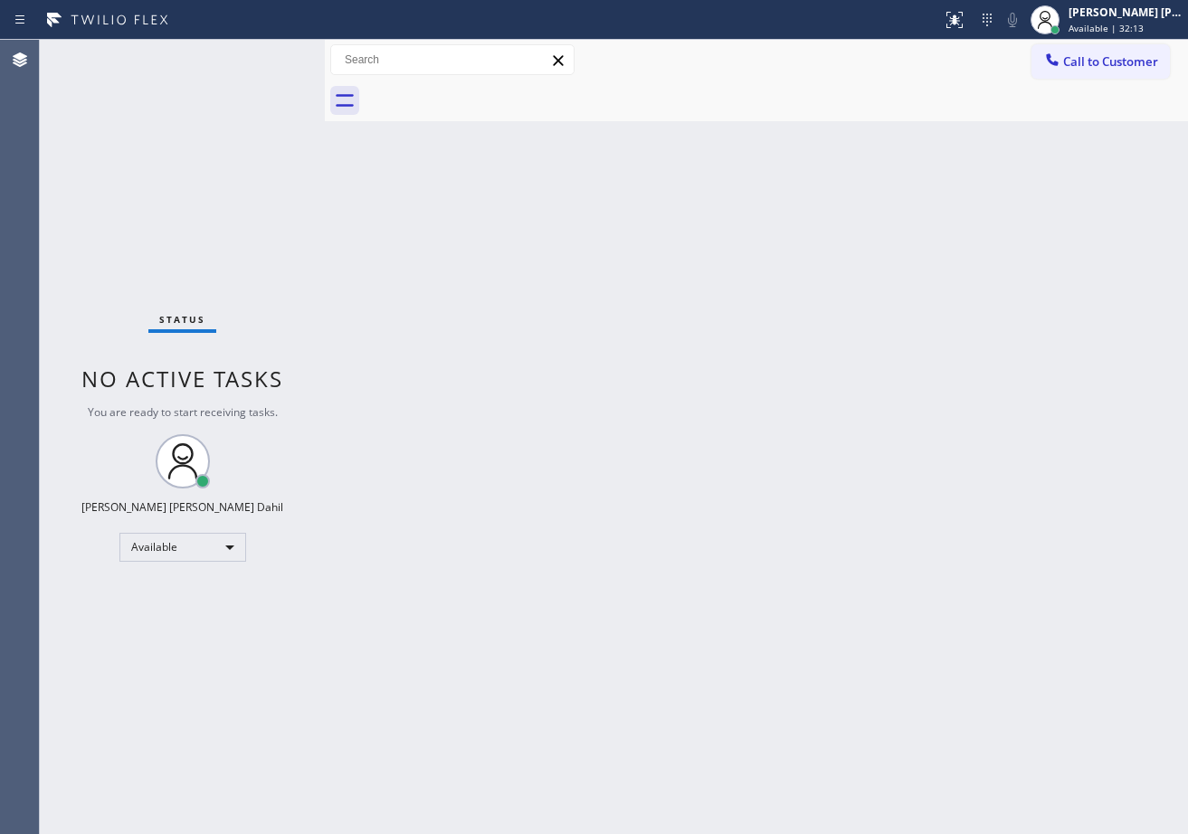
click at [711, 427] on div "Back to Dashboard Change Sender ID Customers Technicians Select a contact Outbo…" at bounding box center [756, 437] width 863 height 794
click at [987, 123] on div "Back to Dashboard Change Sender ID Customers Technicians Select a contact Outbo…" at bounding box center [756, 437] width 863 height 794
click at [655, 327] on div "Back to Dashboard Change Sender ID Customers Technicians Select a contact Outbo…" at bounding box center [756, 437] width 863 height 794
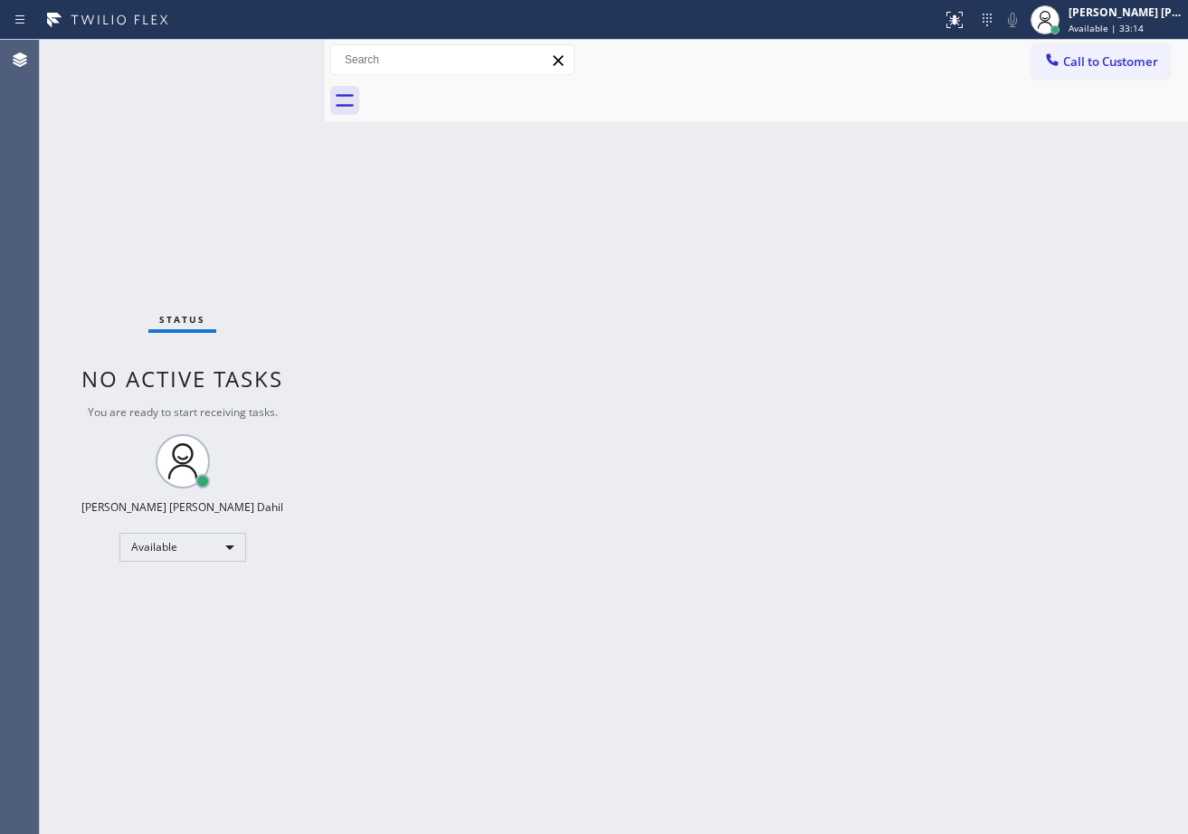
click at [658, 328] on div "Back to Dashboard Change Sender ID Customers Technicians Select a contact Outbo…" at bounding box center [756, 437] width 863 height 794
click at [666, 325] on div "Back to Dashboard Change Sender ID Customers Technicians Select a contact Outbo…" at bounding box center [756, 437] width 863 height 794
click at [832, 225] on div "Back to Dashboard Change Sender ID Customers Technicians Select a contact Outbo…" at bounding box center [756, 437] width 863 height 794
click at [765, 392] on div "Back to Dashboard Change Sender ID Customers Technicians Select a contact Outbo…" at bounding box center [756, 437] width 863 height 794
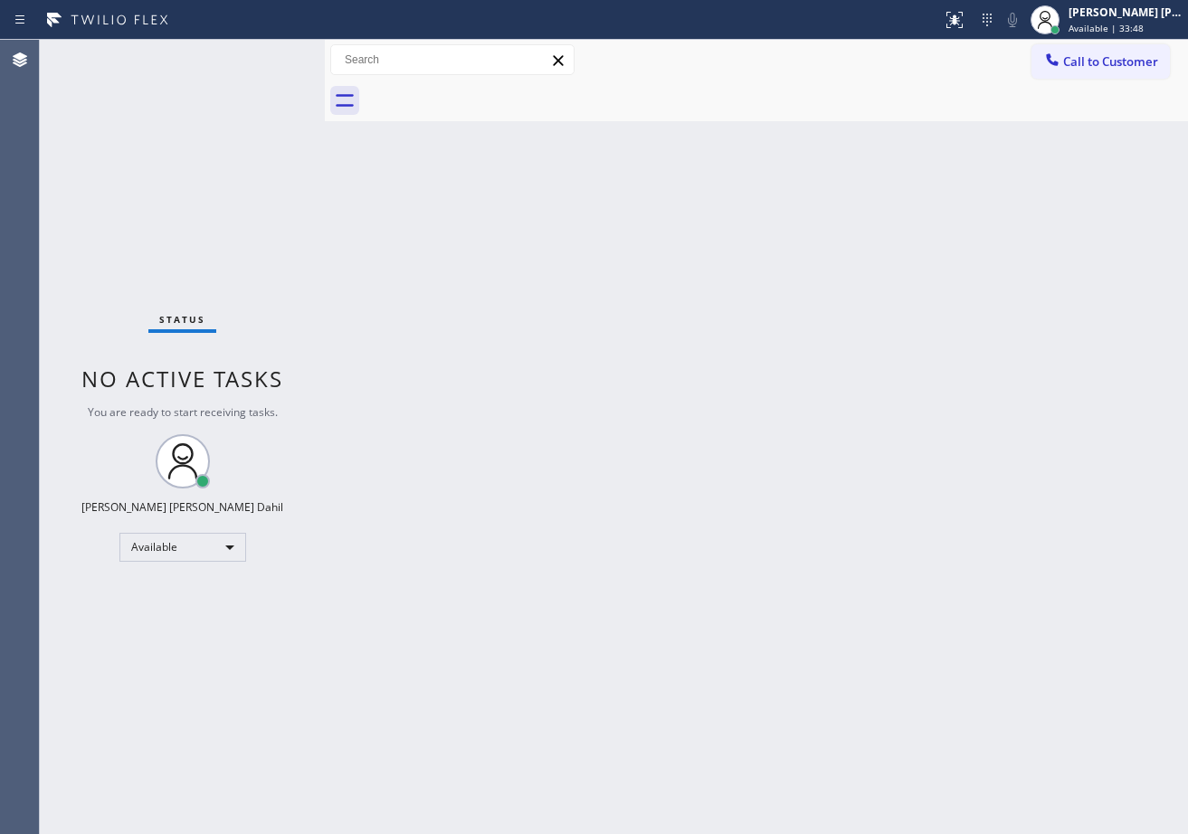
click at [765, 392] on div "Back to Dashboard Change Sender ID Customers Technicians Select a contact Outbo…" at bounding box center [756, 437] width 863 height 794
click at [203, 52] on div "Status No active tasks You are ready to start receiving tasks. [PERSON_NAME] [P…" at bounding box center [182, 437] width 285 height 794
click at [210, 124] on div "Status No active tasks You are ready to start receiving tasks. [PERSON_NAME] [P…" at bounding box center [182, 437] width 285 height 794
drag, startPoint x: 252, startPoint y: 81, endPoint x: 255, endPoint y: 68, distance: 13.2
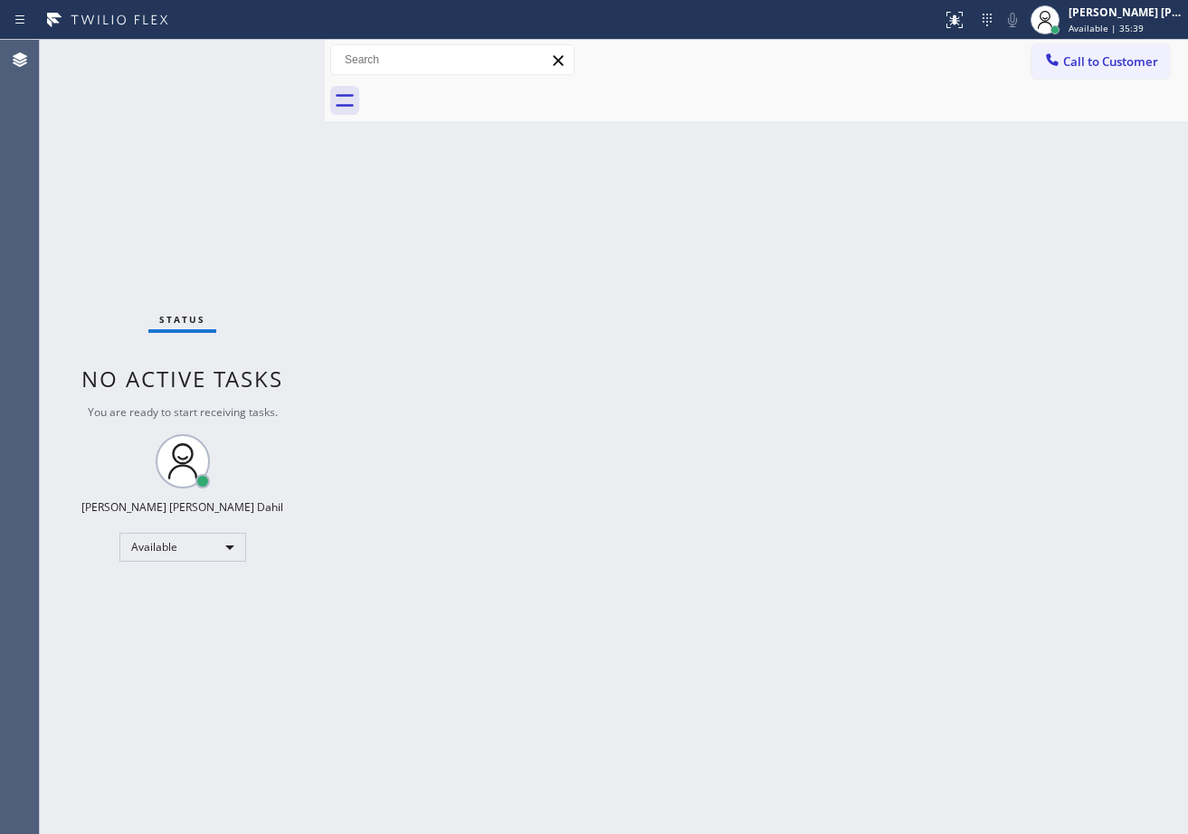
click at [252, 79] on div "Status No active tasks You are ready to start receiving tasks. [PERSON_NAME] [P…" at bounding box center [182, 437] width 285 height 794
click at [257, 59] on div "Status No active tasks You are ready to start receiving tasks. [PERSON_NAME] [P…" at bounding box center [182, 437] width 285 height 794
click at [261, 54] on div "Status No active tasks You are ready to start receiving tasks. [PERSON_NAME] [P…" at bounding box center [182, 437] width 285 height 794
click at [267, 55] on div "Status No active tasks You are ready to start receiving tasks. [PERSON_NAME] [P…" at bounding box center [182, 437] width 285 height 794
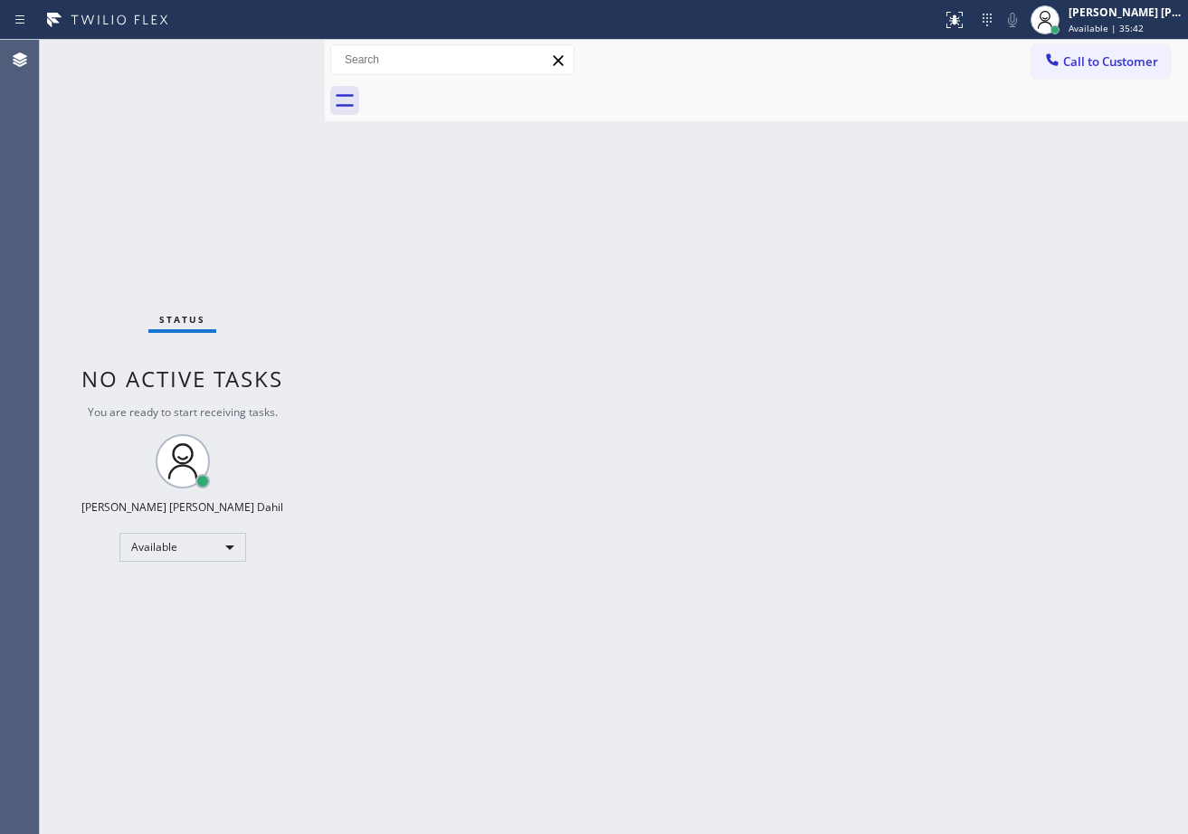
click at [270, 55] on div "Status No active tasks You are ready to start receiving tasks. [PERSON_NAME] [P…" at bounding box center [182, 437] width 285 height 794
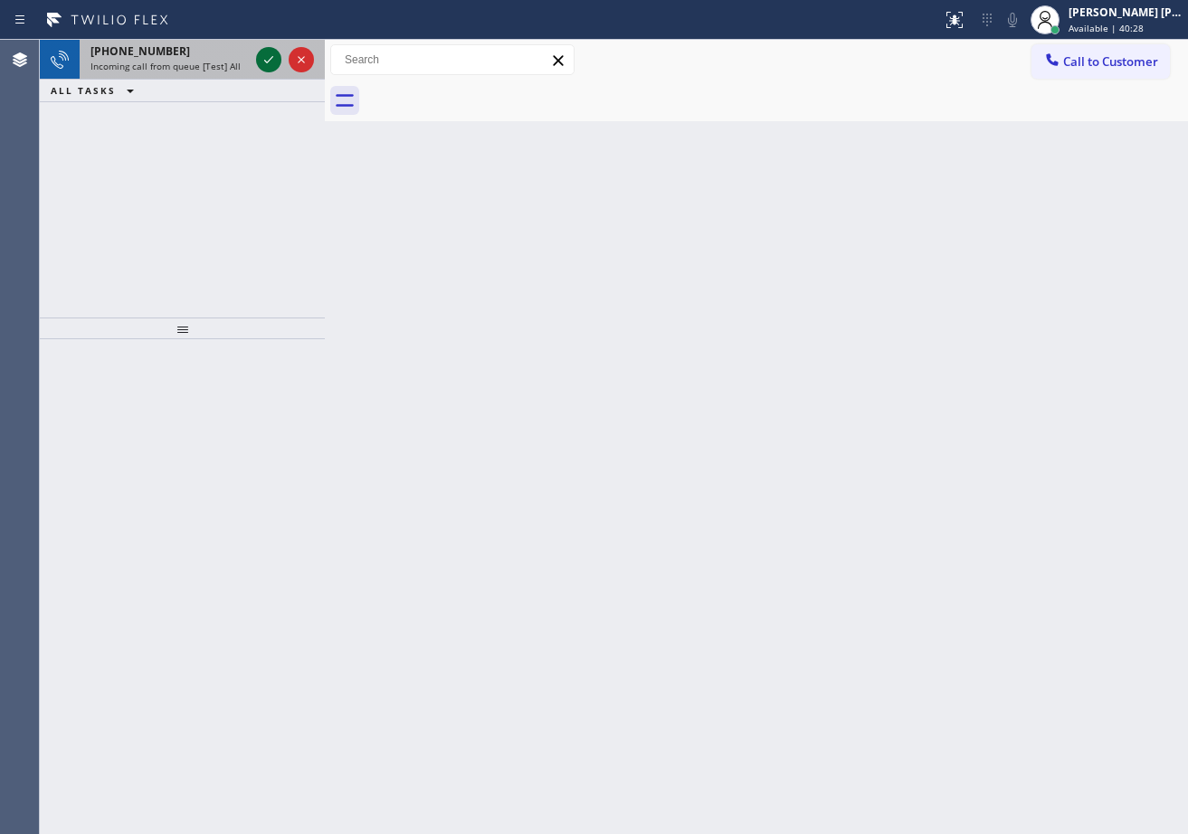
click at [273, 54] on icon at bounding box center [269, 60] width 22 height 22
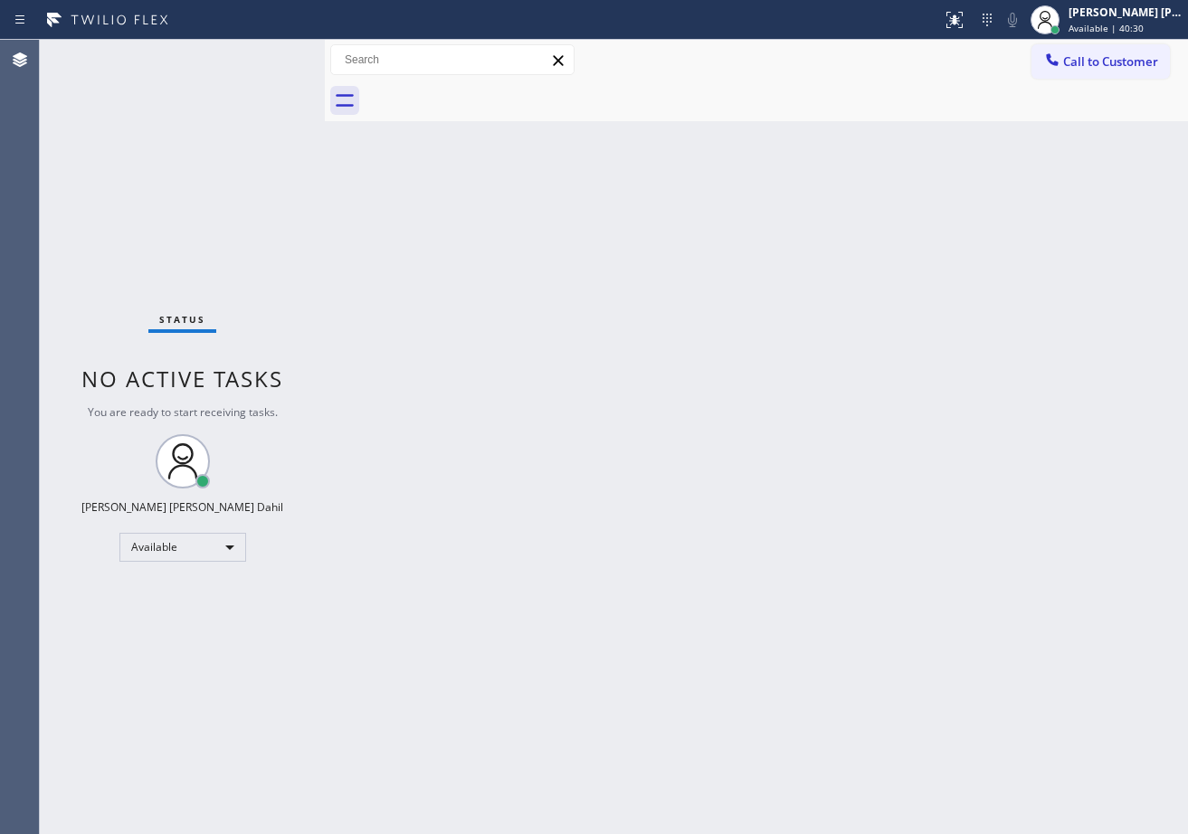
click at [273, 54] on div "Status No active tasks You are ready to start receiving tasks. [PERSON_NAME] [P…" at bounding box center [182, 437] width 285 height 794
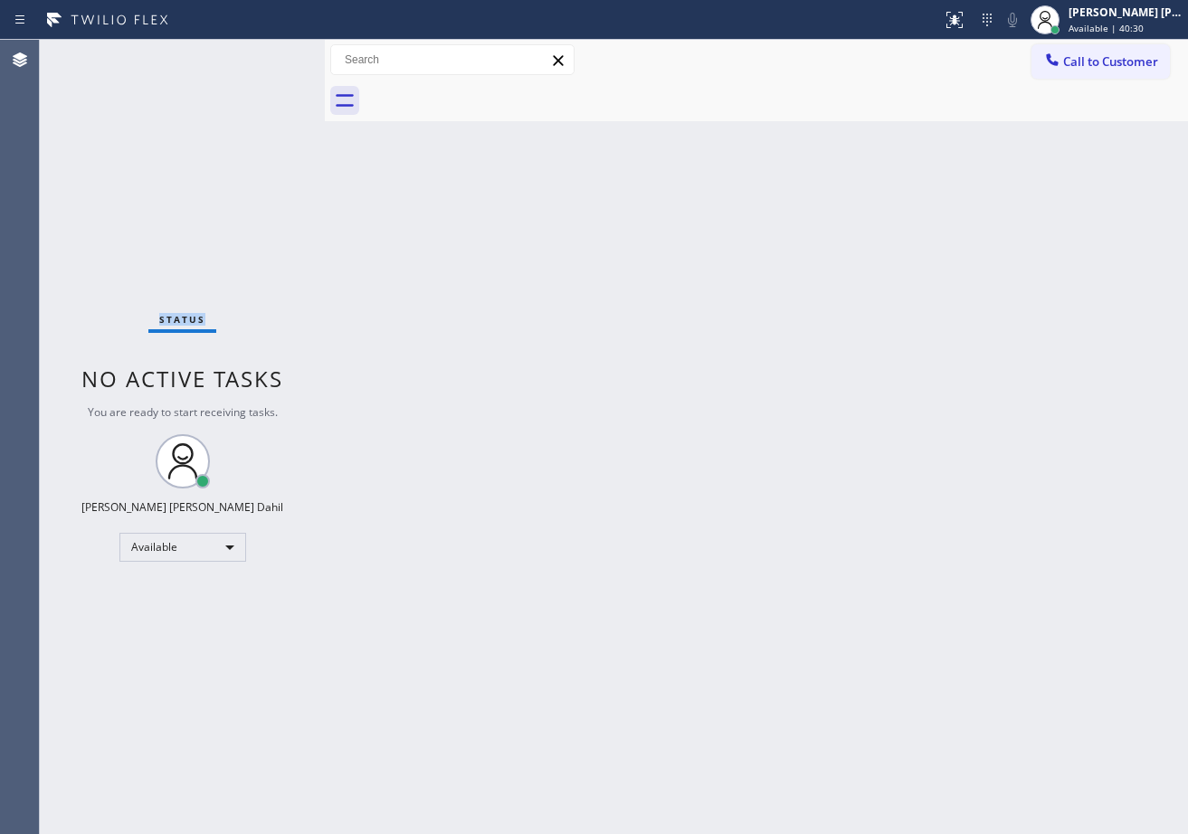
click at [273, 54] on div "Status No active tasks You are ready to start receiving tasks. [PERSON_NAME] [P…" at bounding box center [182, 437] width 285 height 794
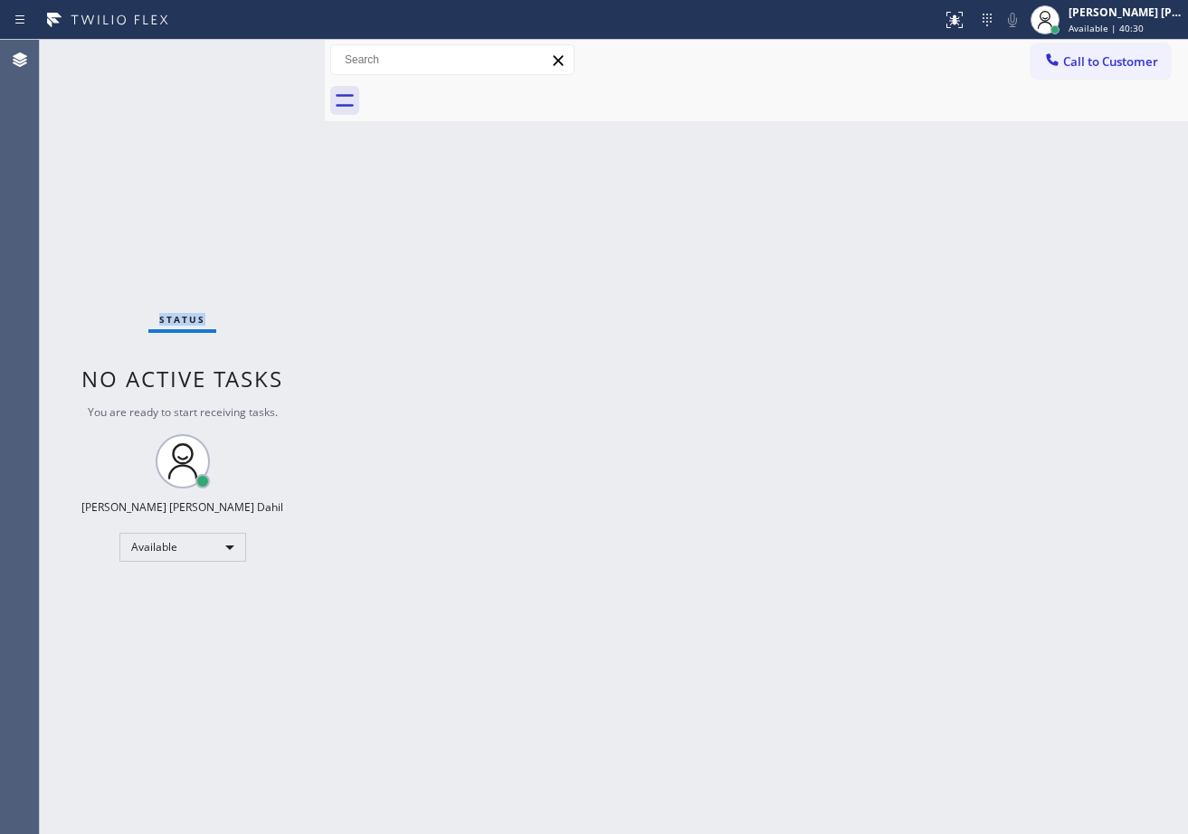
click at [273, 54] on div "Status No active tasks You are ready to start receiving tasks. [PERSON_NAME] [P…" at bounding box center [182, 437] width 285 height 794
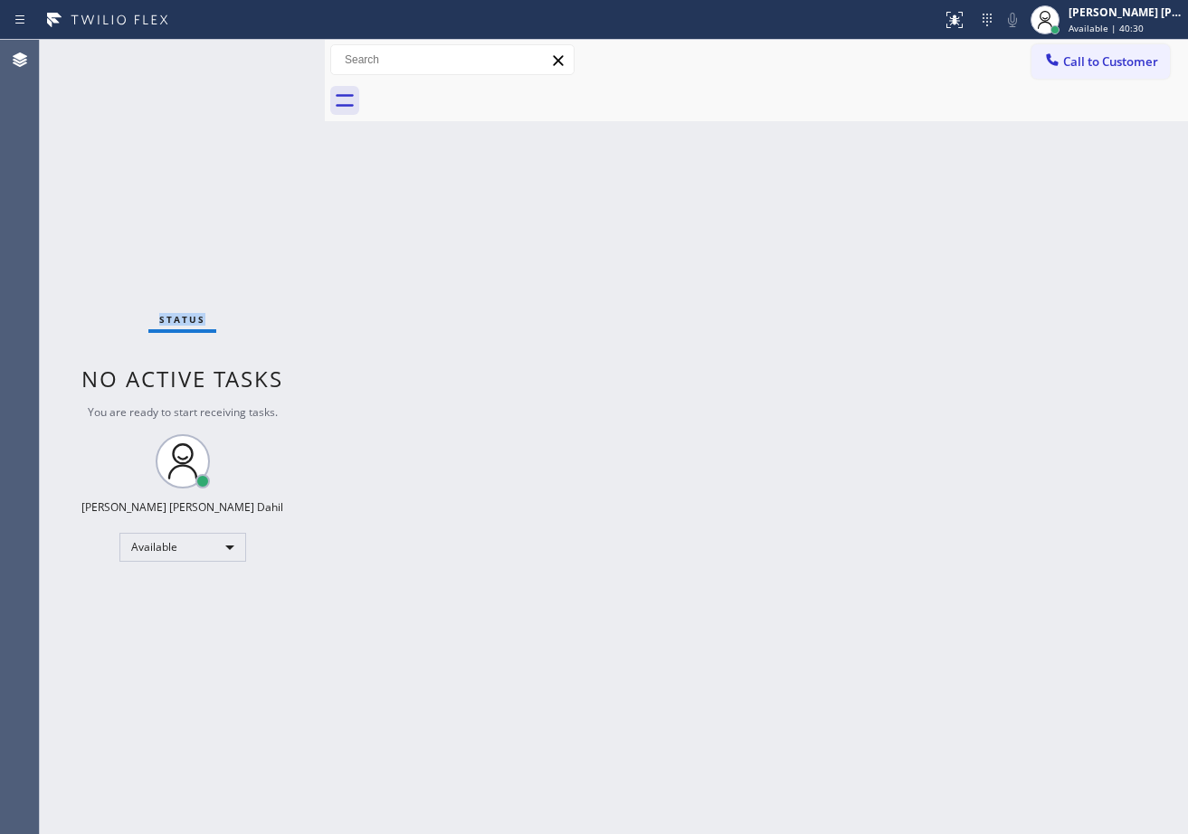
click at [273, 54] on div "Status No active tasks You are ready to start receiving tasks. [PERSON_NAME] [P…" at bounding box center [182, 437] width 285 height 794
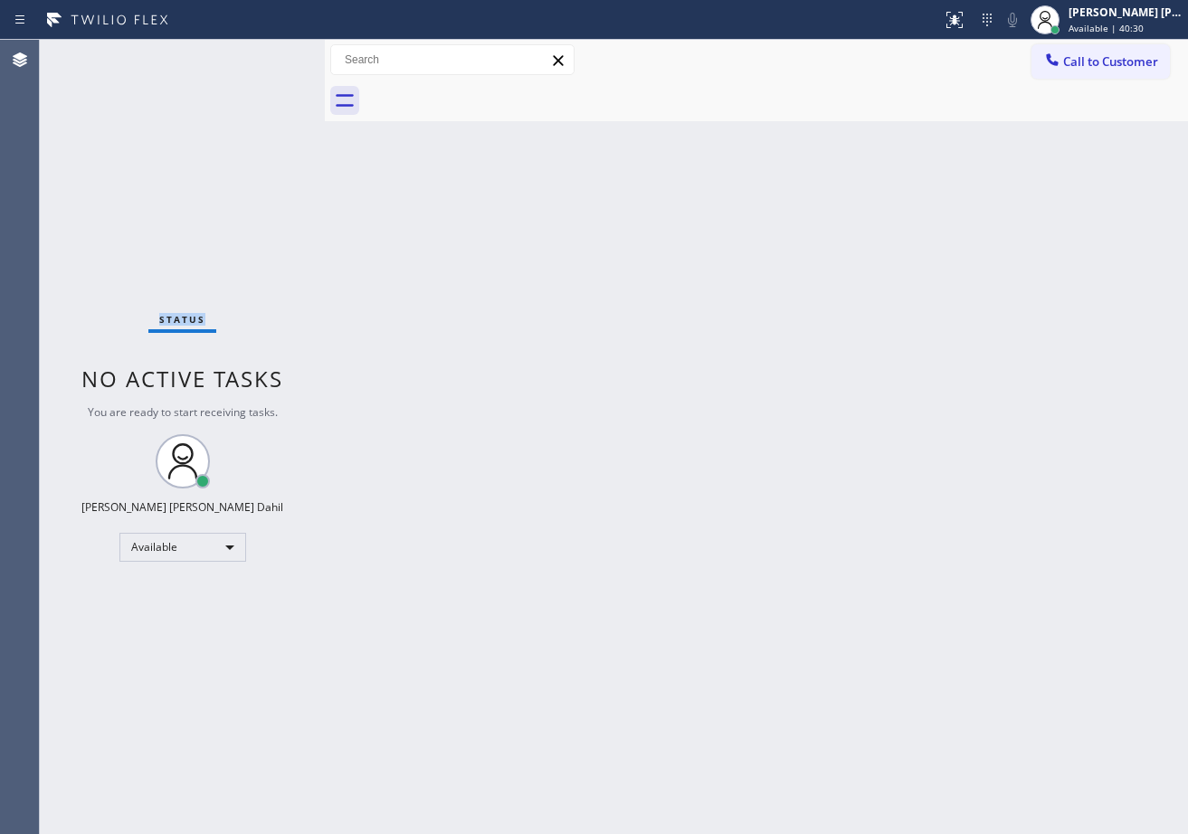
click at [273, 54] on div "Status No active tasks You are ready to start receiving tasks. [PERSON_NAME] [P…" at bounding box center [182, 437] width 285 height 794
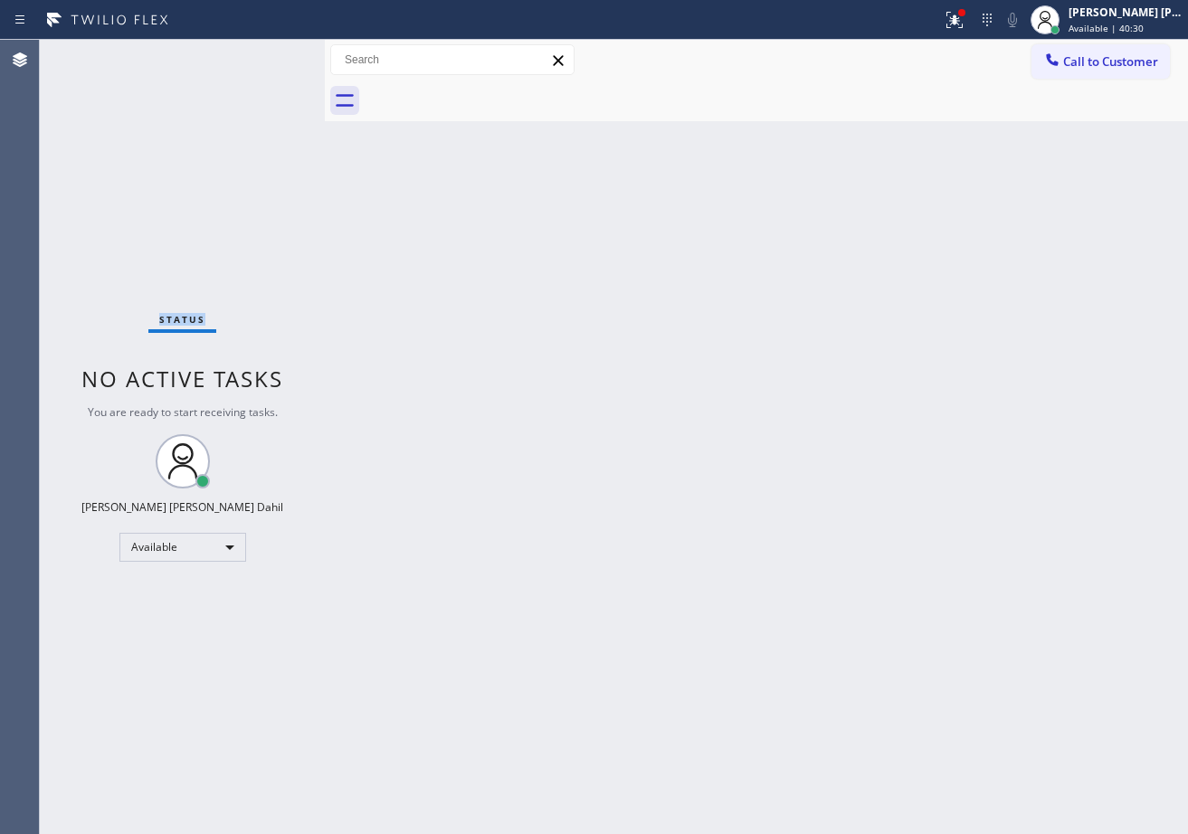
click at [273, 54] on div "Status No active tasks You are ready to start receiving tasks. [PERSON_NAME] [P…" at bounding box center [182, 437] width 285 height 794
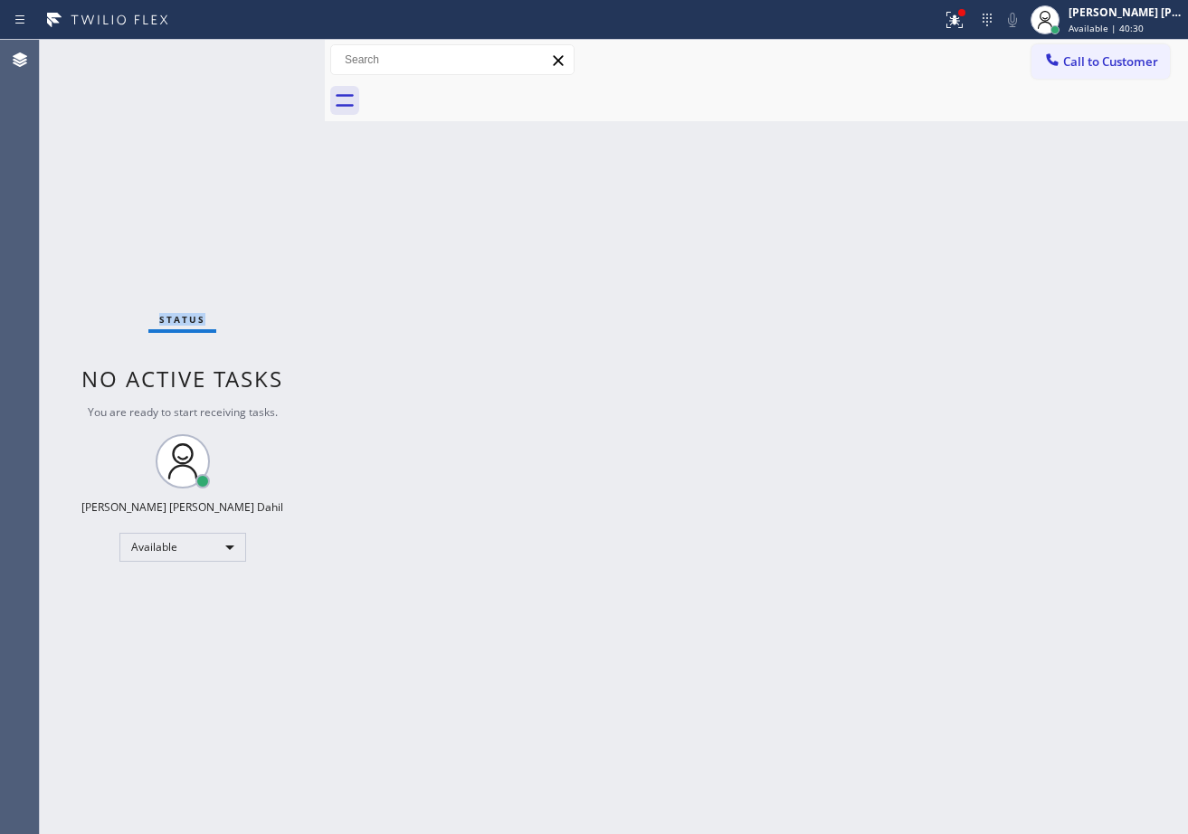
click at [273, 54] on div "Status No active tasks You are ready to start receiving tasks. [PERSON_NAME] [P…" at bounding box center [182, 437] width 285 height 794
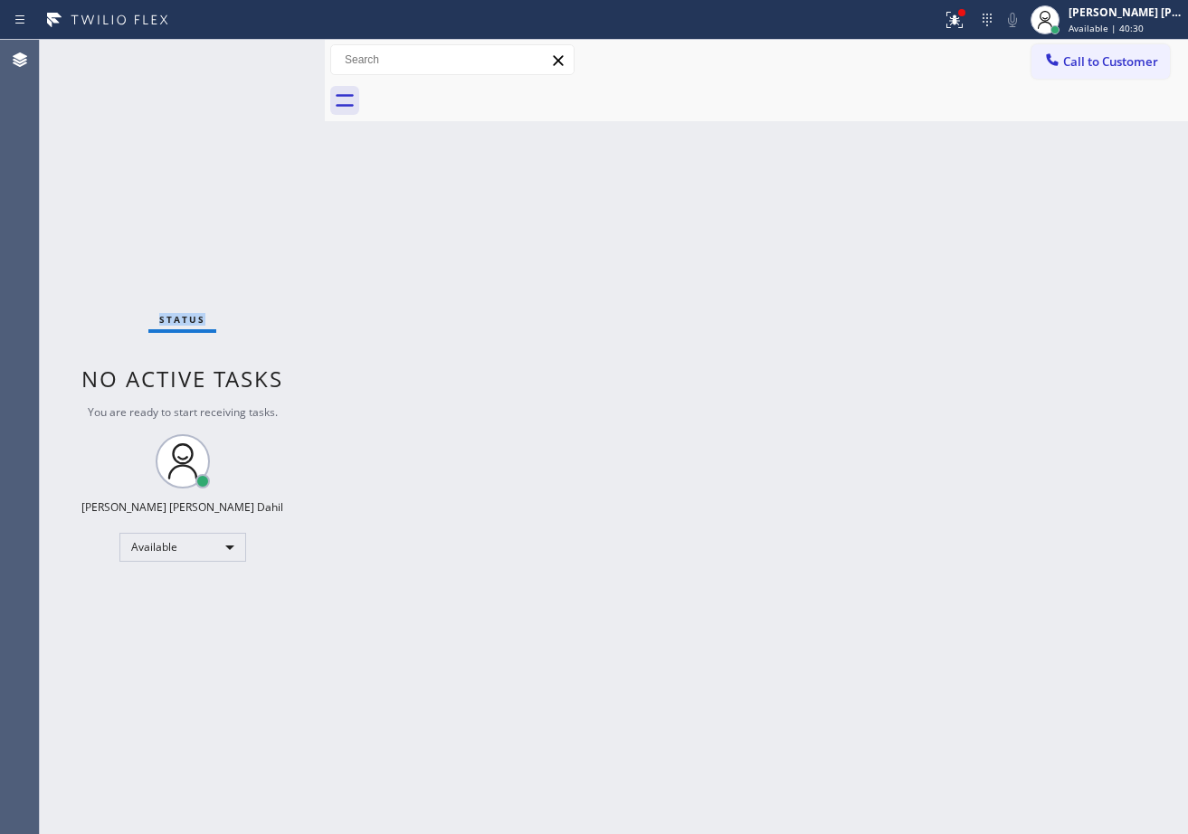
click at [273, 54] on div "Status No active tasks You are ready to start receiving tasks. [PERSON_NAME] [P…" at bounding box center [182, 437] width 285 height 794
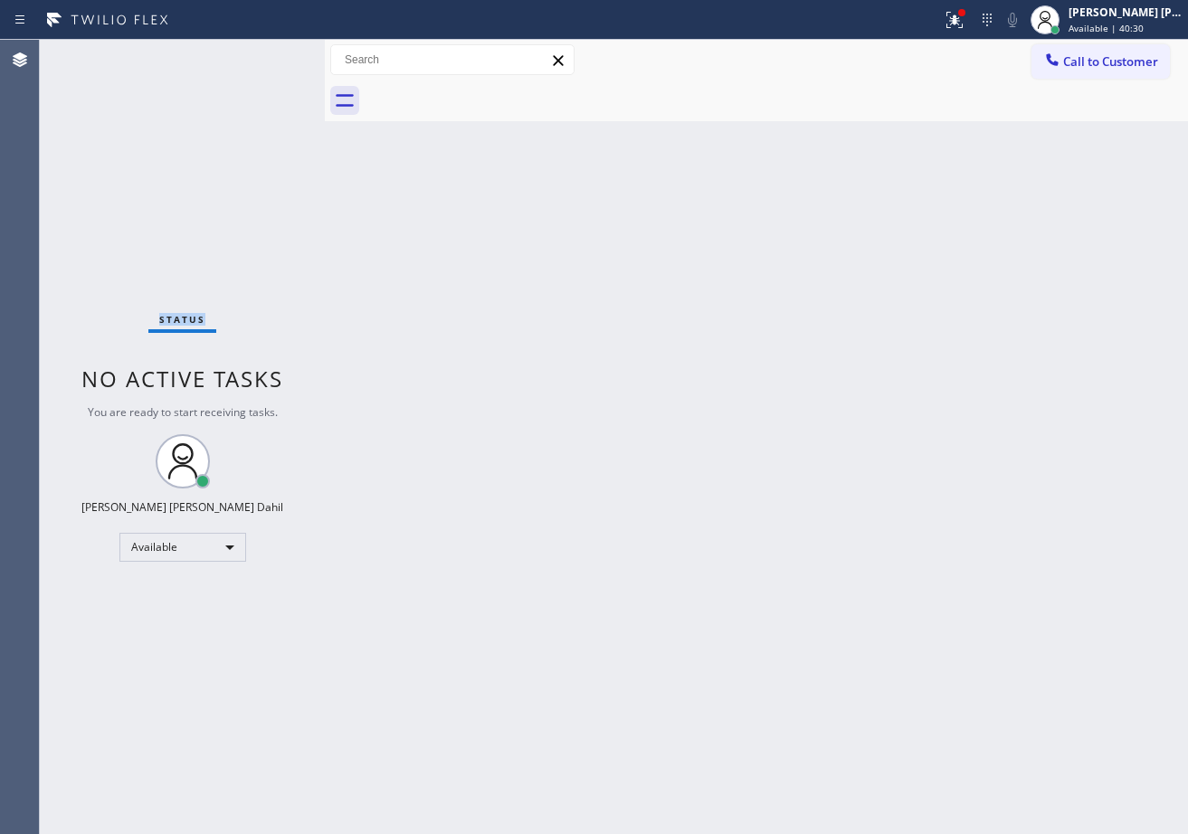
click at [273, 54] on div "Status No active tasks You are ready to start receiving tasks. [PERSON_NAME] [P…" at bounding box center [182, 437] width 285 height 794
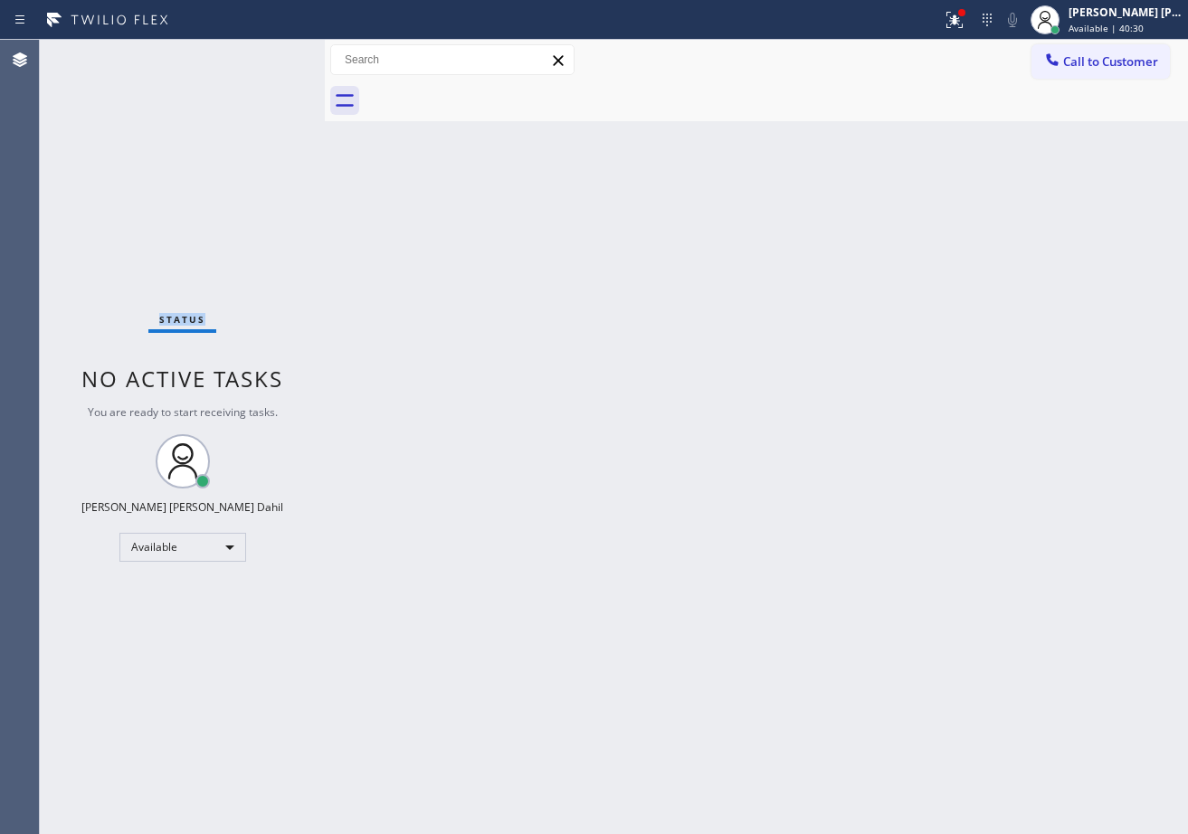
click at [273, 54] on div "Status No active tasks You are ready to start receiving tasks. [PERSON_NAME] [P…" at bounding box center [182, 437] width 285 height 794
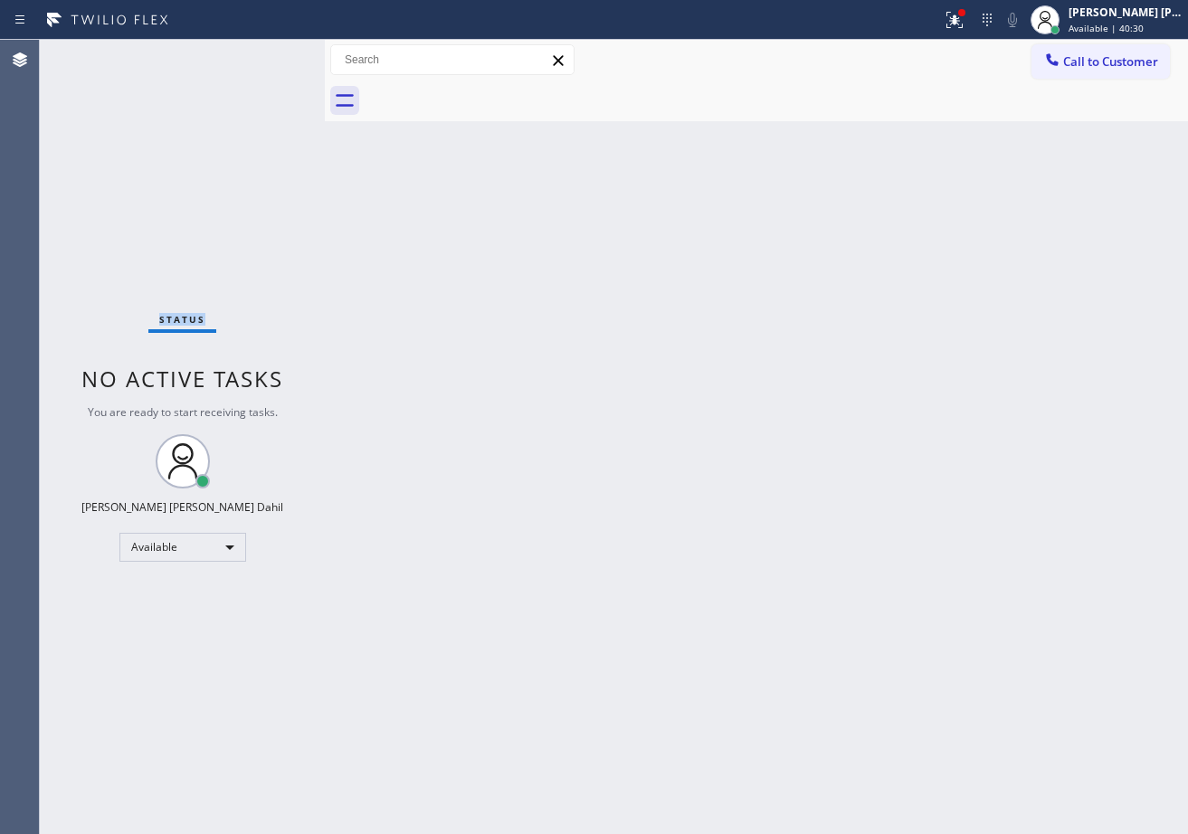
click at [273, 54] on div "Status No active tasks You are ready to start receiving tasks. [PERSON_NAME] [P…" at bounding box center [182, 437] width 285 height 794
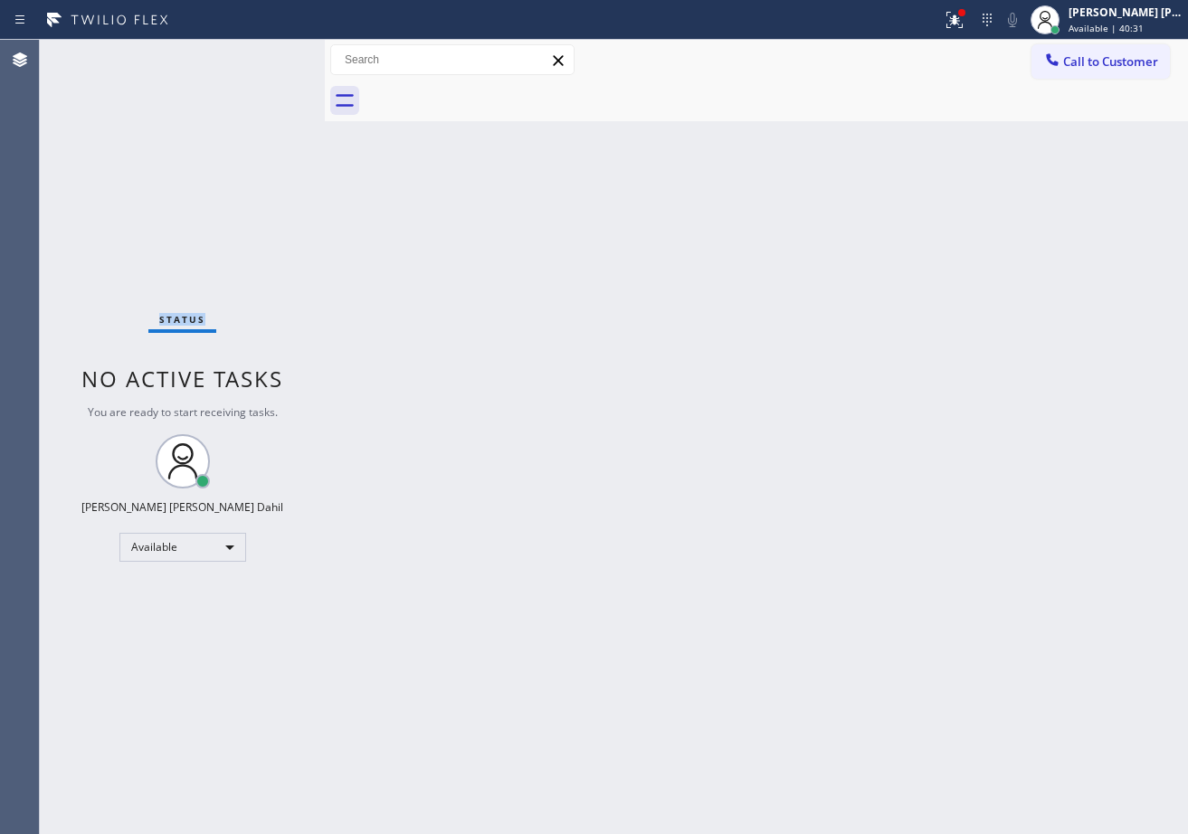
click at [273, 54] on div "Status No active tasks You are ready to start receiving tasks. [PERSON_NAME] [P…" at bounding box center [182, 437] width 285 height 794
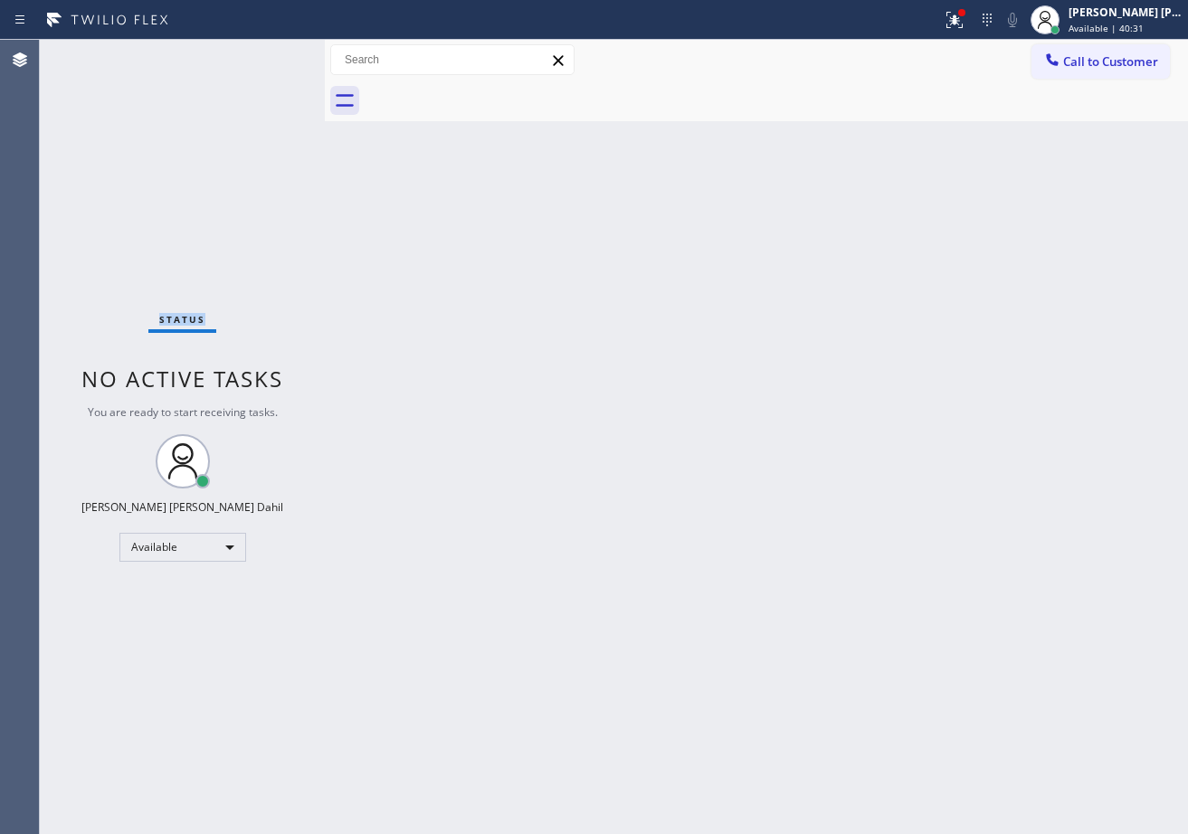
click at [273, 54] on div "Status No active tasks You are ready to start receiving tasks. [PERSON_NAME] [P…" at bounding box center [182, 437] width 285 height 794
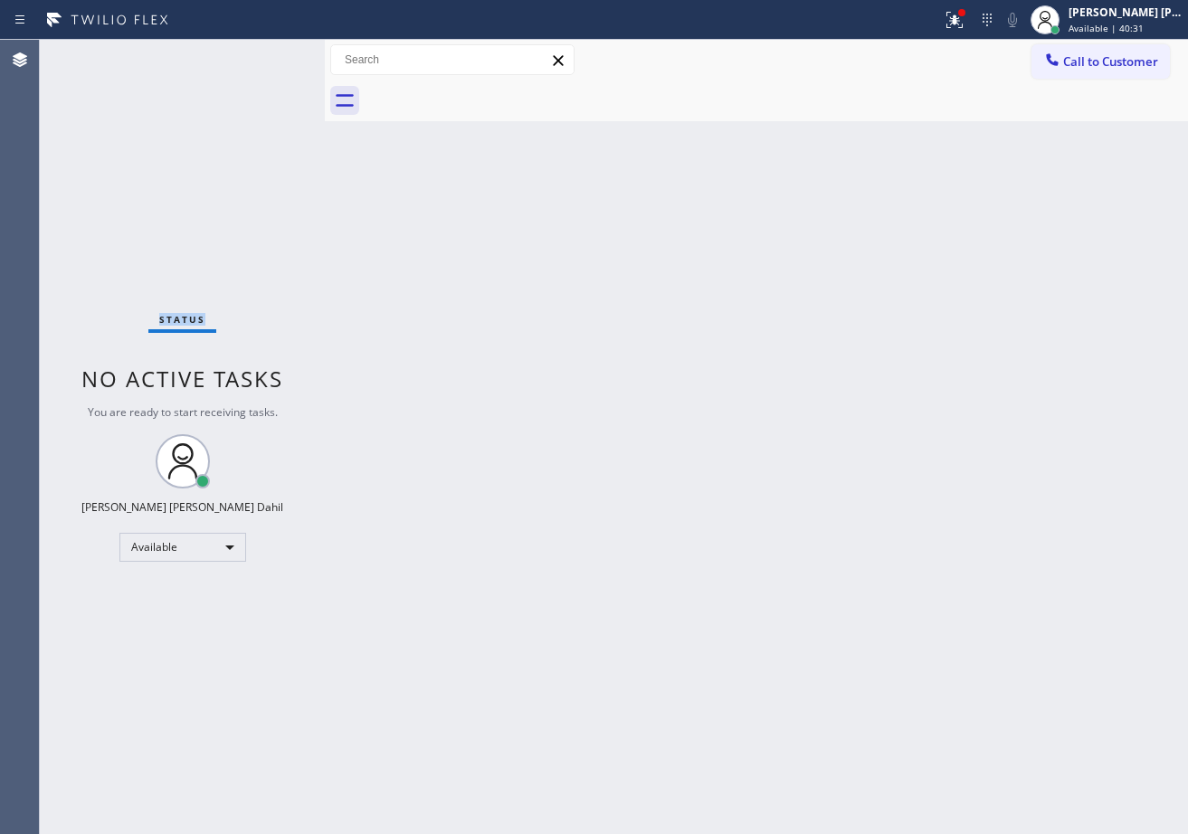
click at [273, 54] on div "Status No active tasks You are ready to start receiving tasks. [PERSON_NAME] [P…" at bounding box center [182, 437] width 285 height 794
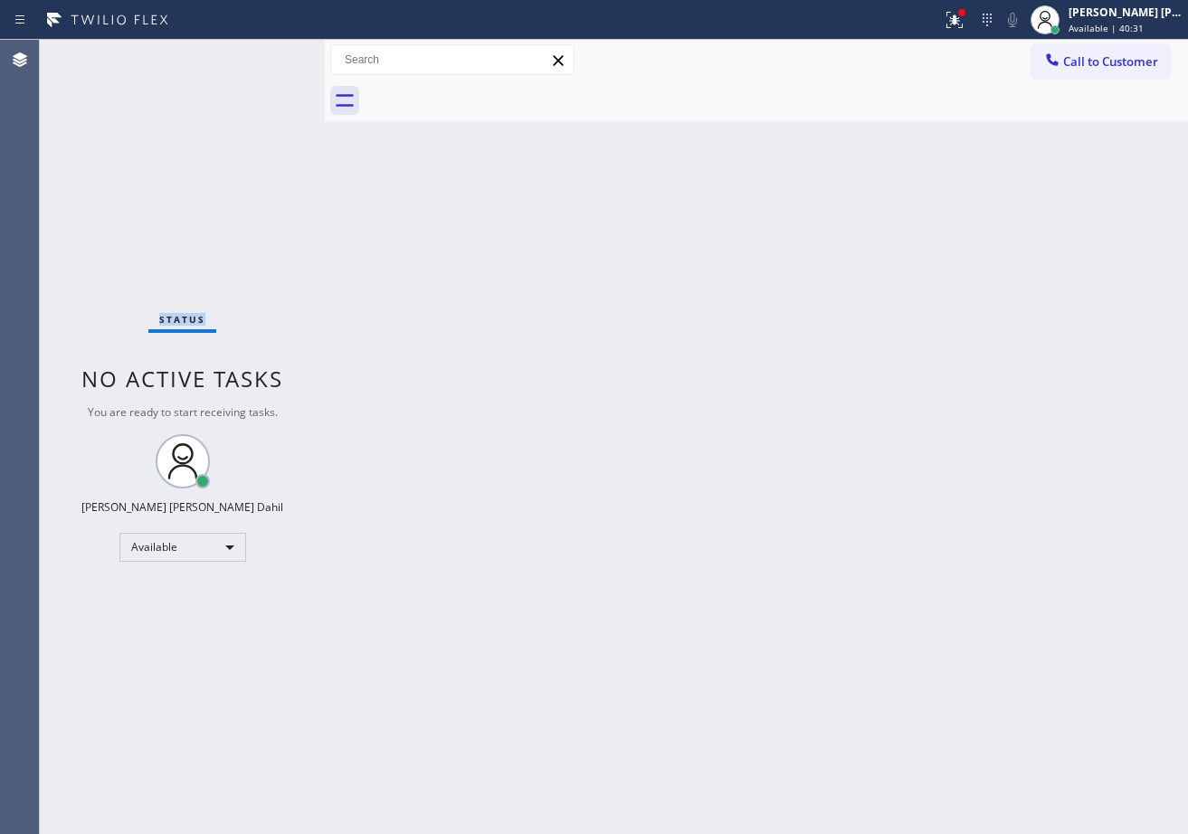
click at [273, 54] on div "Status No active tasks You are ready to start receiving tasks. [PERSON_NAME] [P…" at bounding box center [182, 437] width 285 height 794
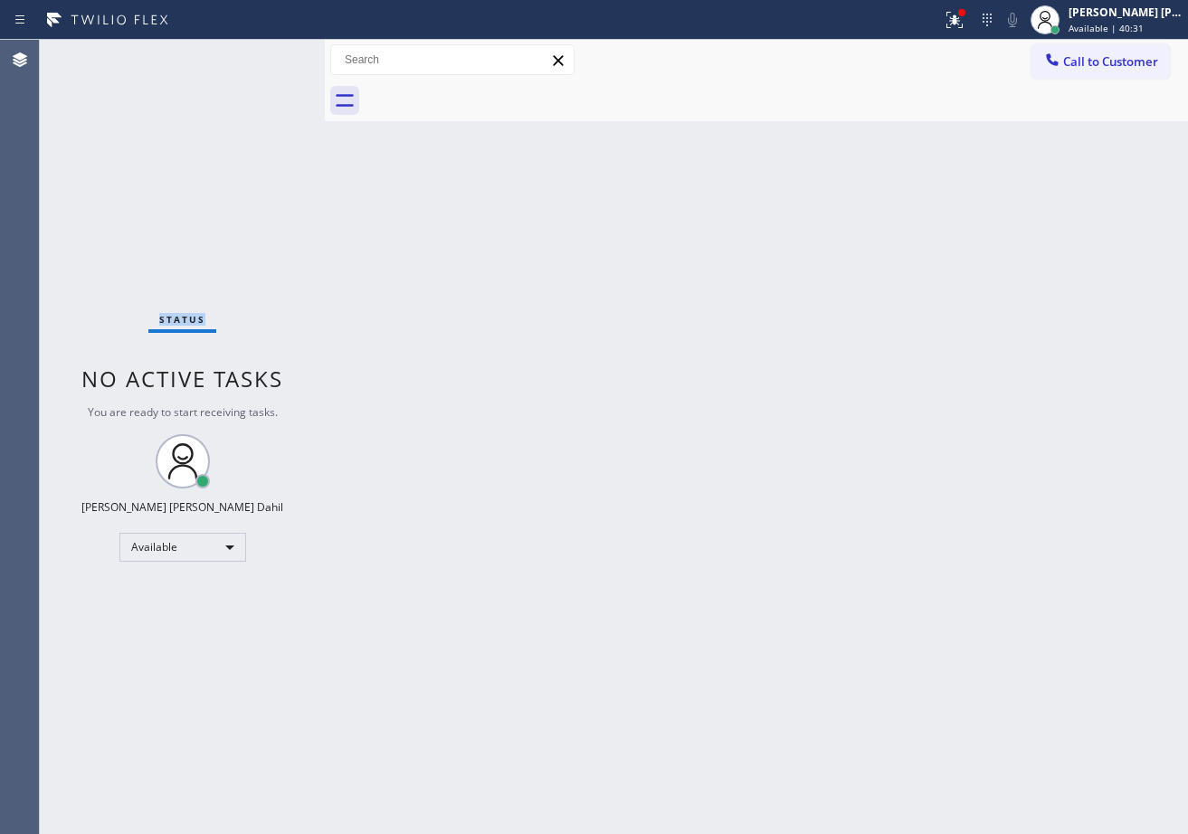
click at [273, 54] on div "Status No active tasks You are ready to start receiving tasks. [PERSON_NAME] [P…" at bounding box center [182, 437] width 285 height 794
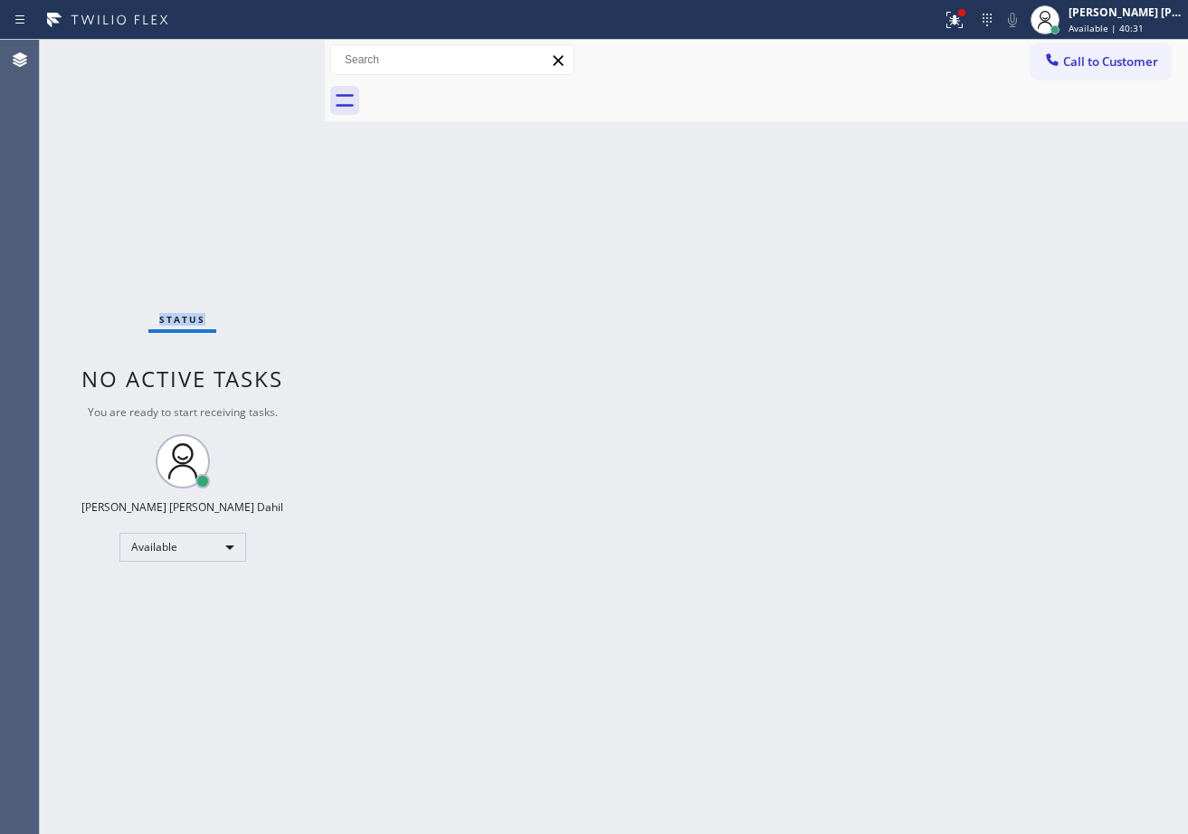
click at [273, 54] on div "Status No active tasks You are ready to start receiving tasks. [PERSON_NAME] [P…" at bounding box center [182, 437] width 285 height 794
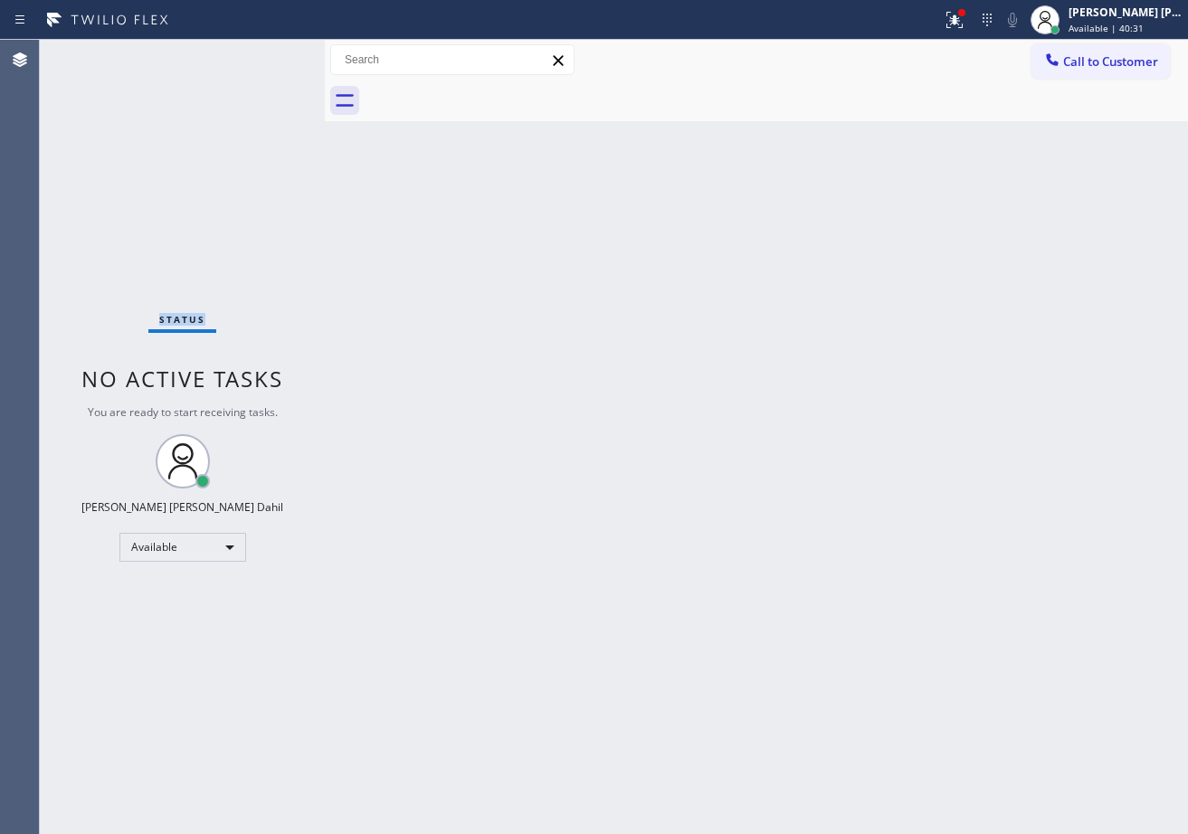
click at [273, 54] on div "Status No active tasks You are ready to start receiving tasks. [PERSON_NAME] [P…" at bounding box center [182, 437] width 285 height 794
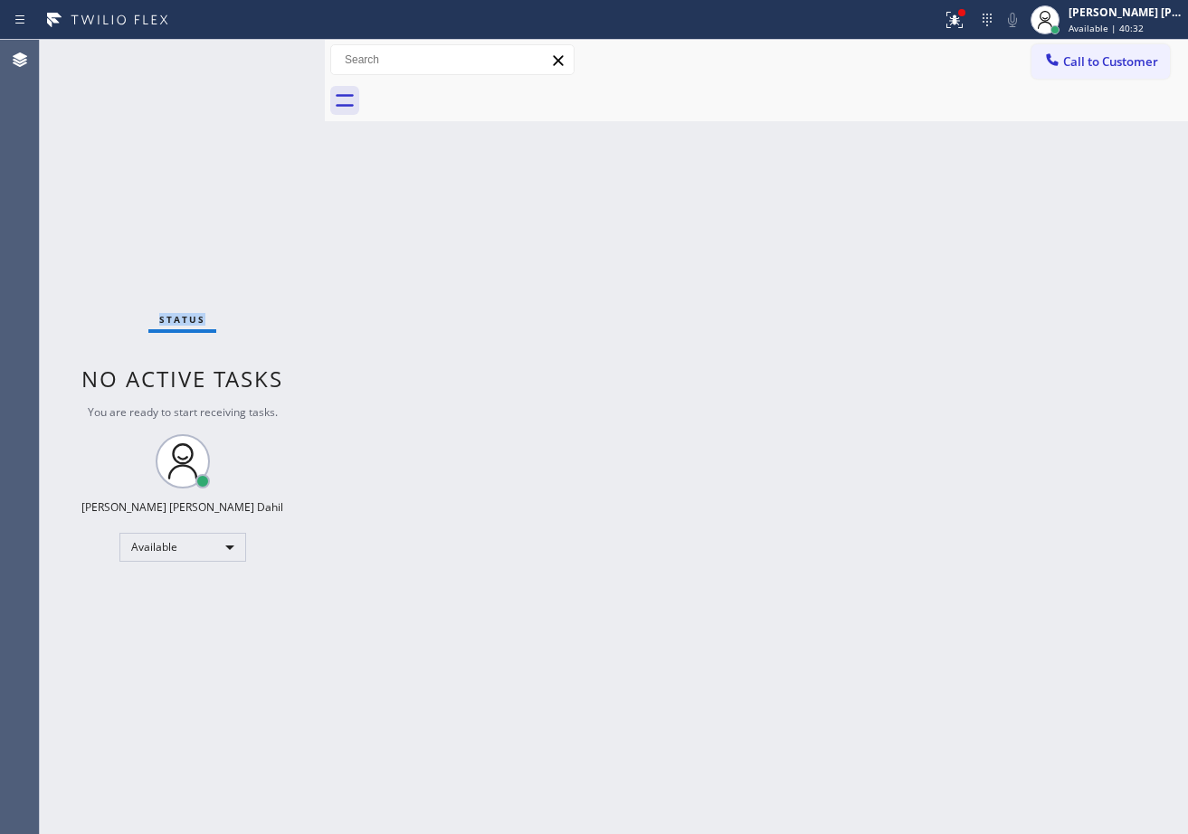
click at [273, 54] on div "Status No active tasks You are ready to start receiving tasks. [PERSON_NAME] [P…" at bounding box center [182, 437] width 285 height 794
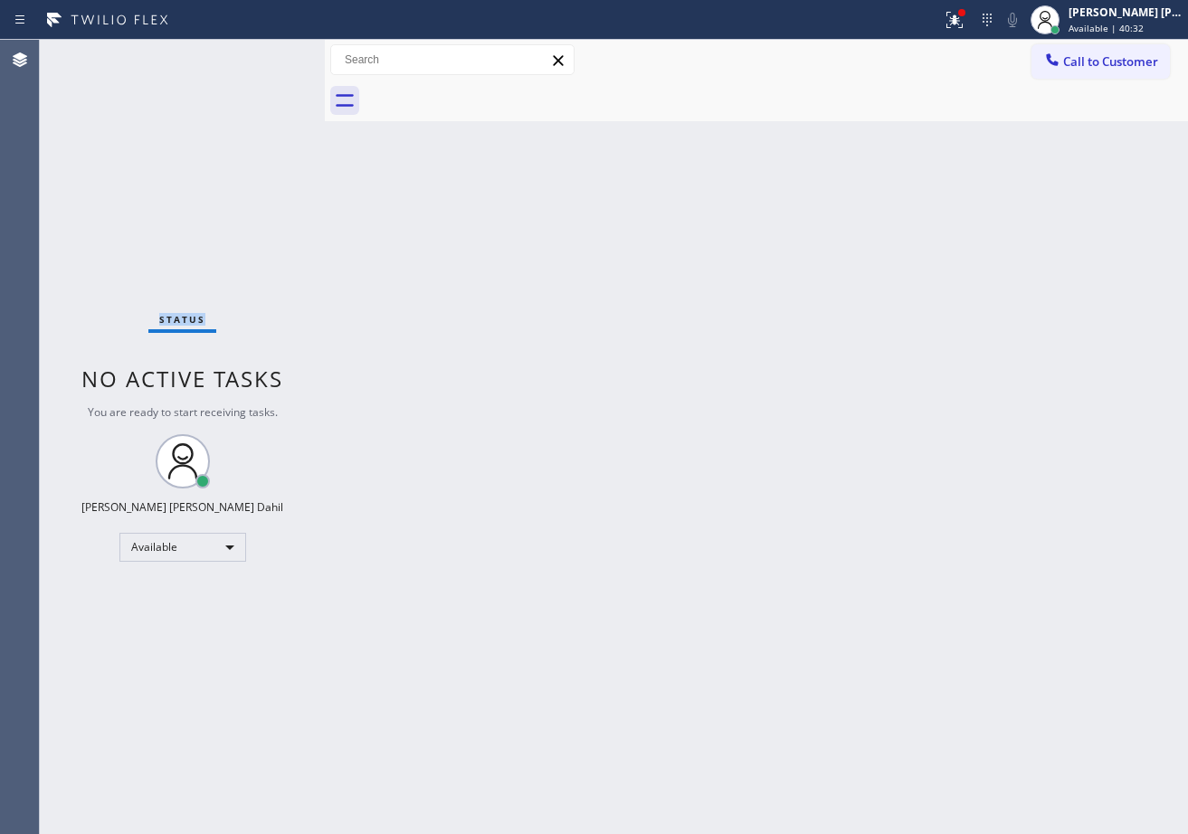
click at [273, 54] on div "Status No active tasks You are ready to start receiving tasks. [PERSON_NAME] [P…" at bounding box center [182, 437] width 285 height 794
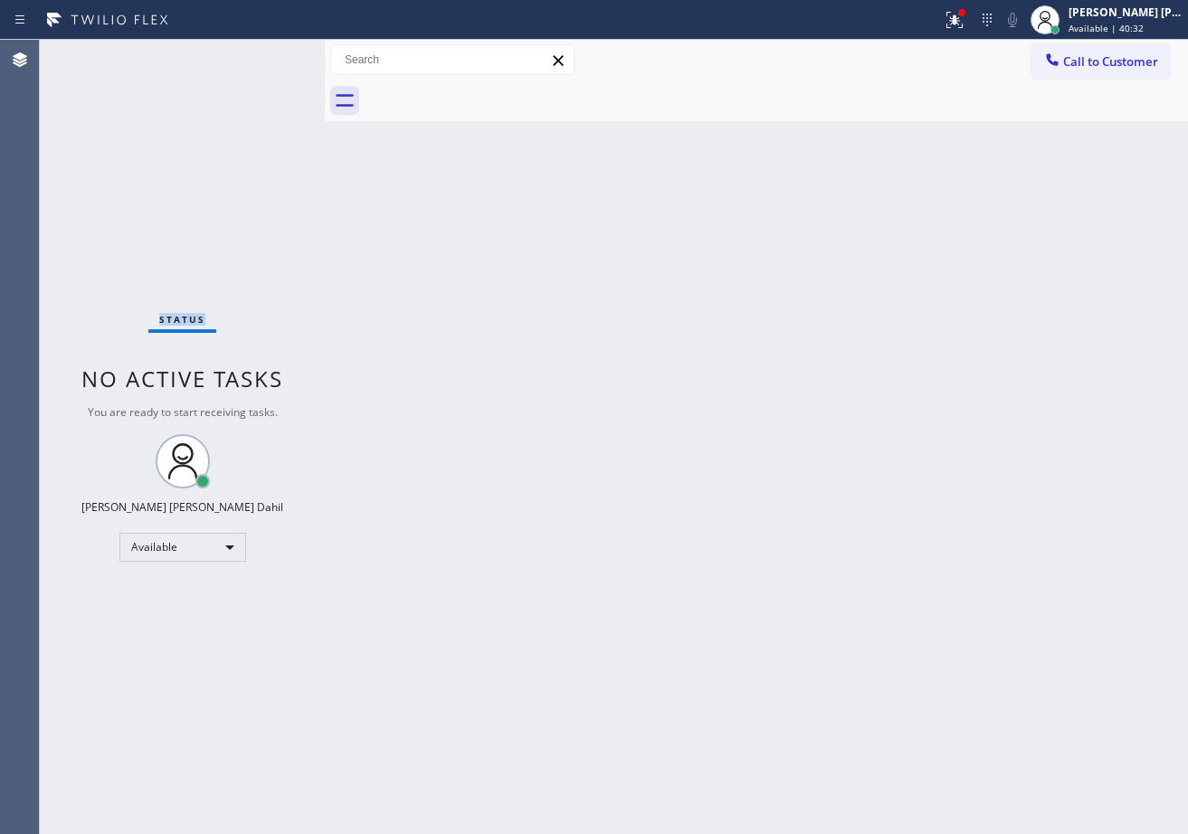
click at [273, 54] on div "Status No active tasks You are ready to start receiving tasks. [PERSON_NAME] [P…" at bounding box center [182, 437] width 285 height 794
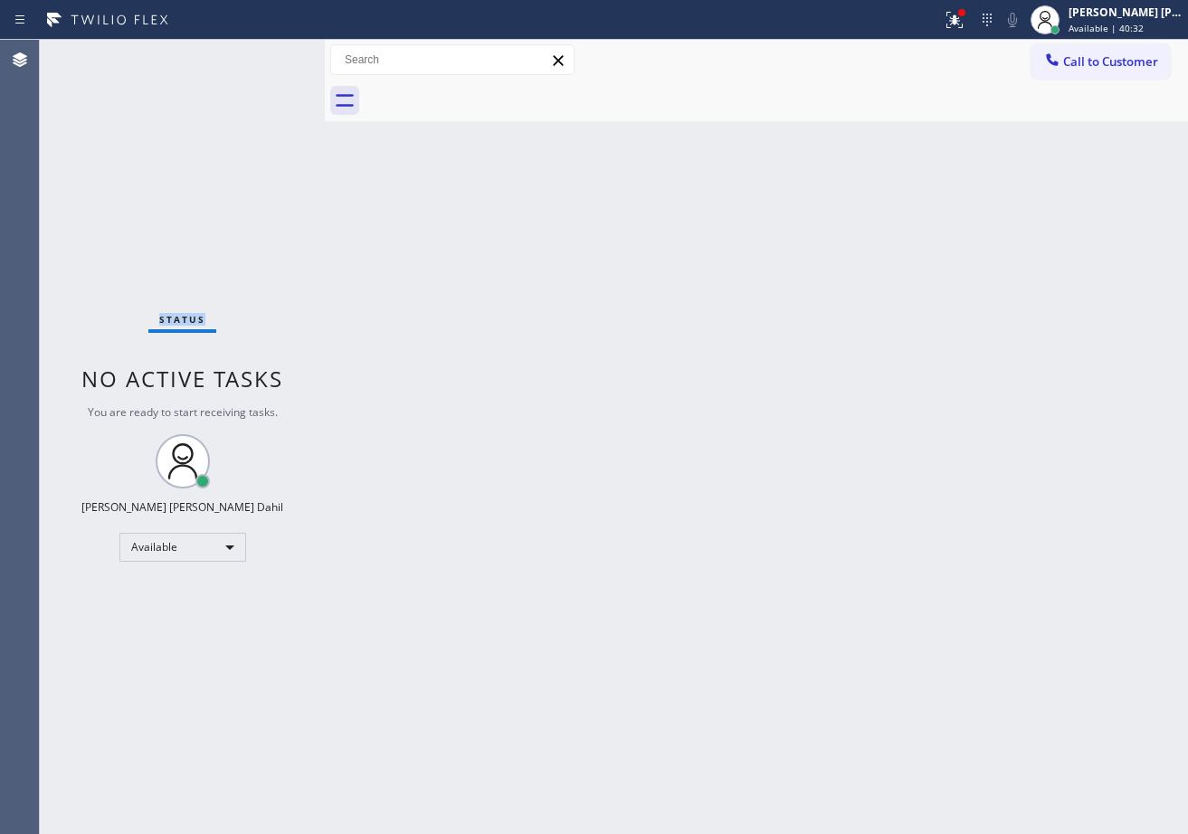
click at [273, 54] on div "Status No active tasks You are ready to start receiving tasks. [PERSON_NAME] [P…" at bounding box center [182, 437] width 285 height 794
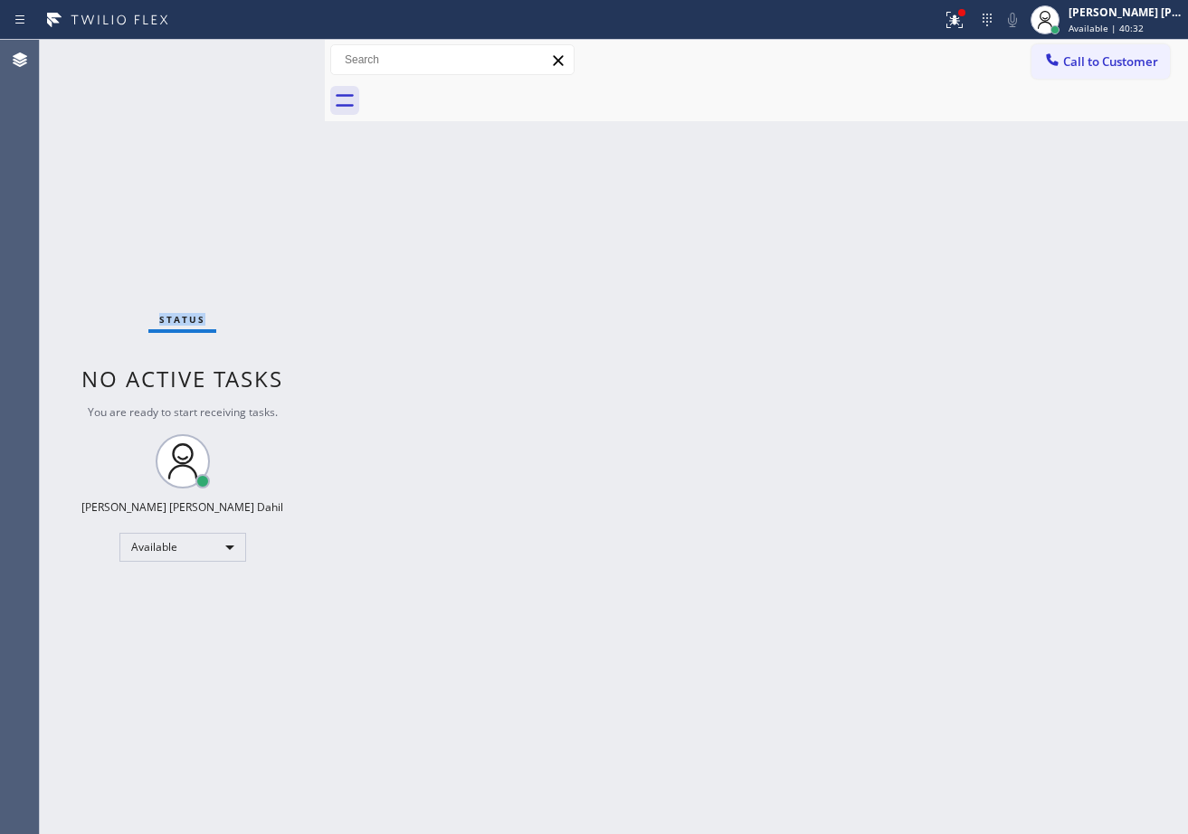
click at [273, 54] on div "Status No active tasks You are ready to start receiving tasks. [PERSON_NAME] [P…" at bounding box center [182, 437] width 285 height 794
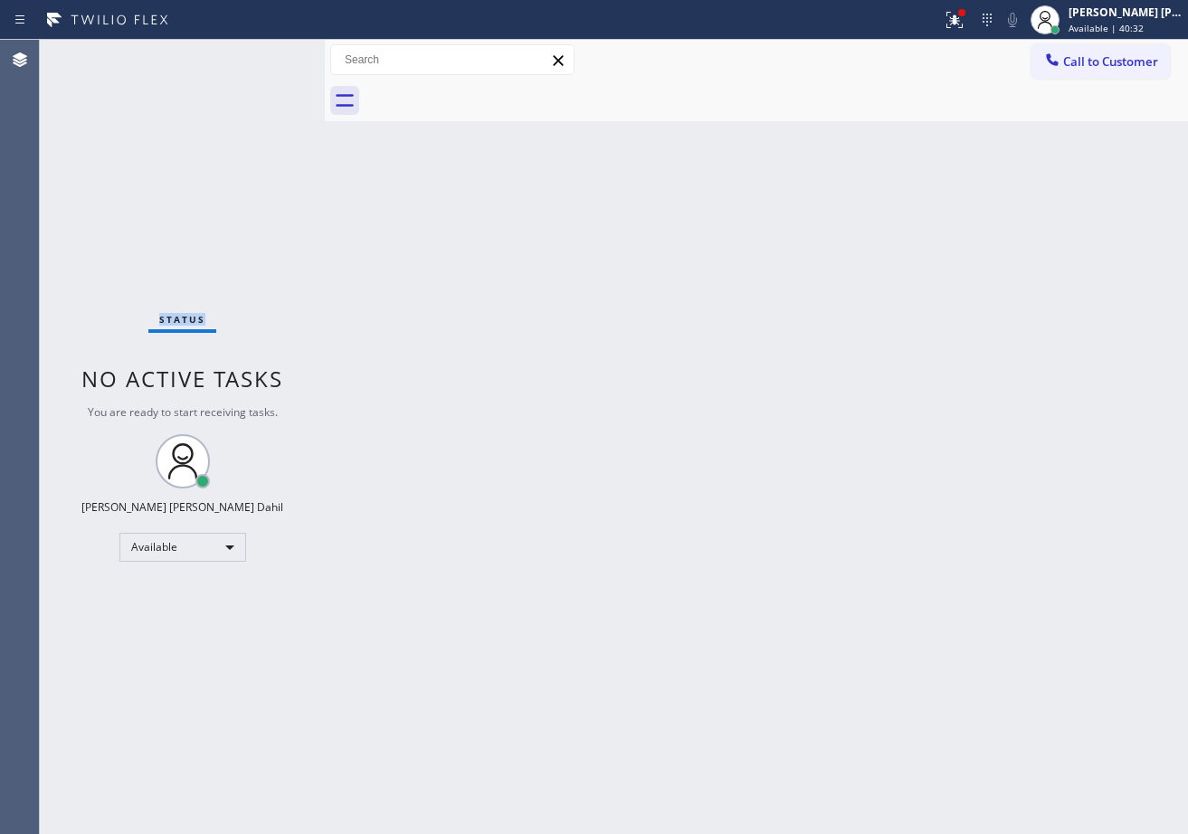
click at [273, 54] on div "Status No active tasks You are ready to start receiving tasks. [PERSON_NAME] [P…" at bounding box center [182, 437] width 285 height 794
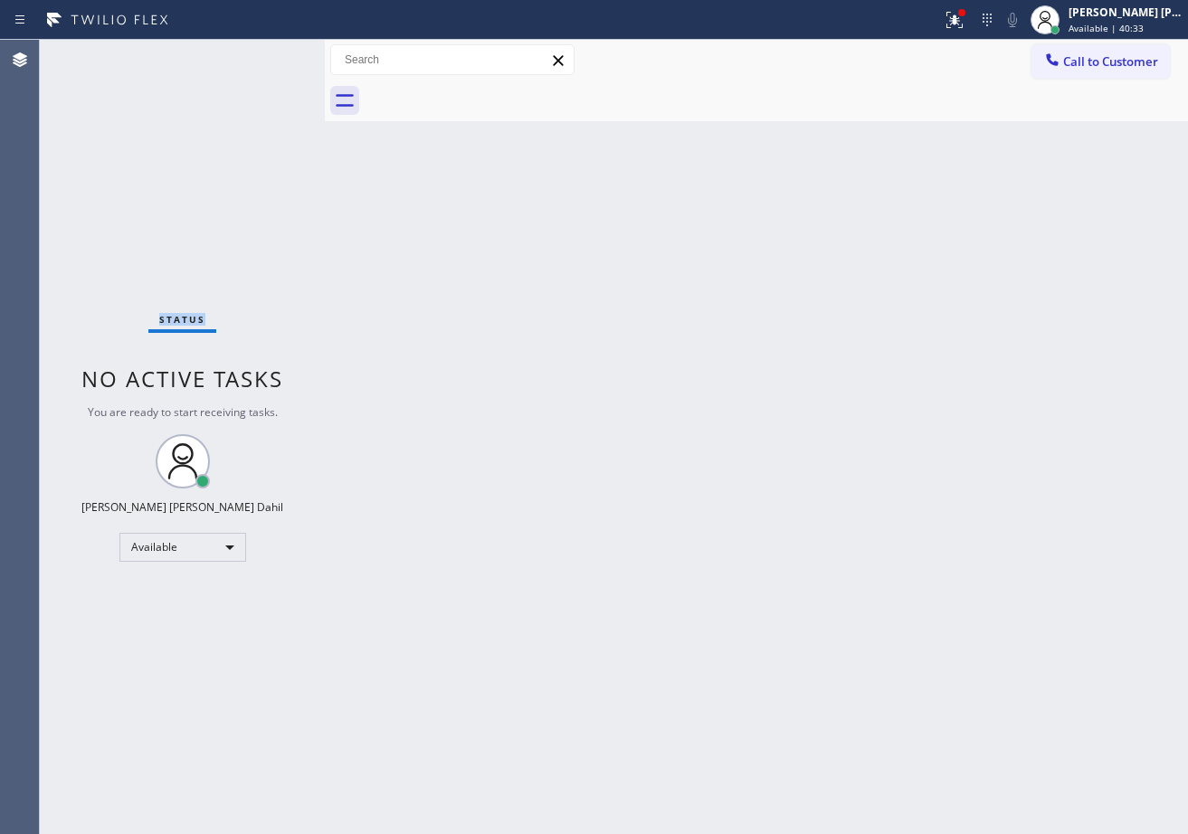
click at [273, 54] on div "Status No active tasks You are ready to start receiving tasks. [PERSON_NAME] [P…" at bounding box center [182, 437] width 285 height 794
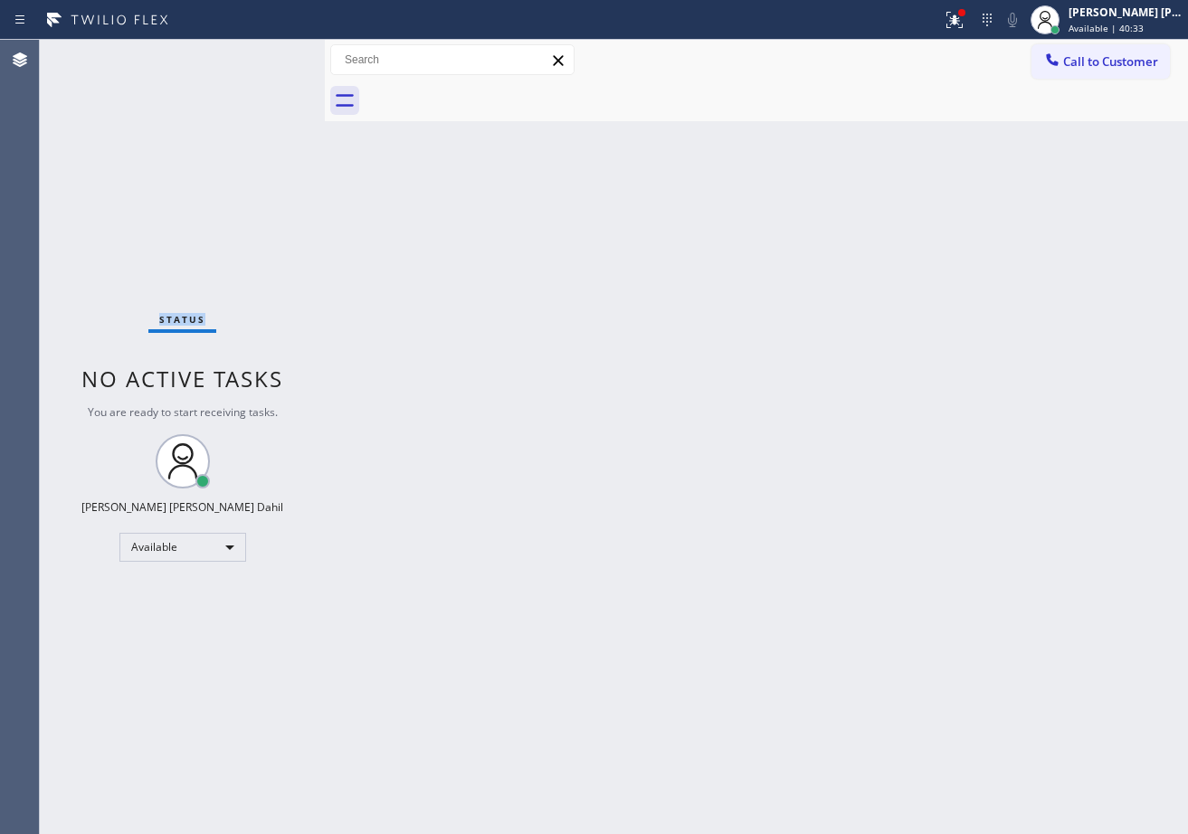
click at [273, 54] on div "Status No active tasks You are ready to start receiving tasks. [PERSON_NAME] [P…" at bounding box center [182, 437] width 285 height 794
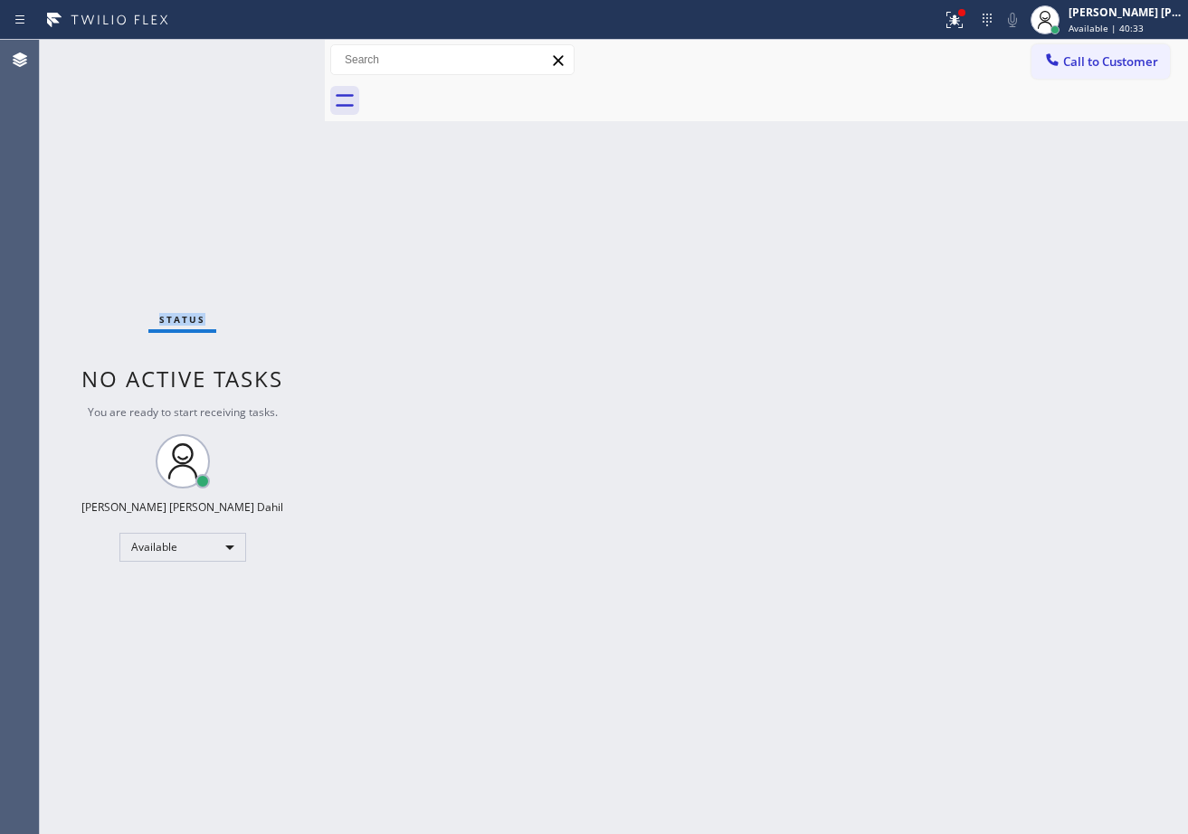
click at [273, 54] on div "Status No active tasks You are ready to start receiving tasks. [PERSON_NAME] [P…" at bounding box center [182, 437] width 285 height 794
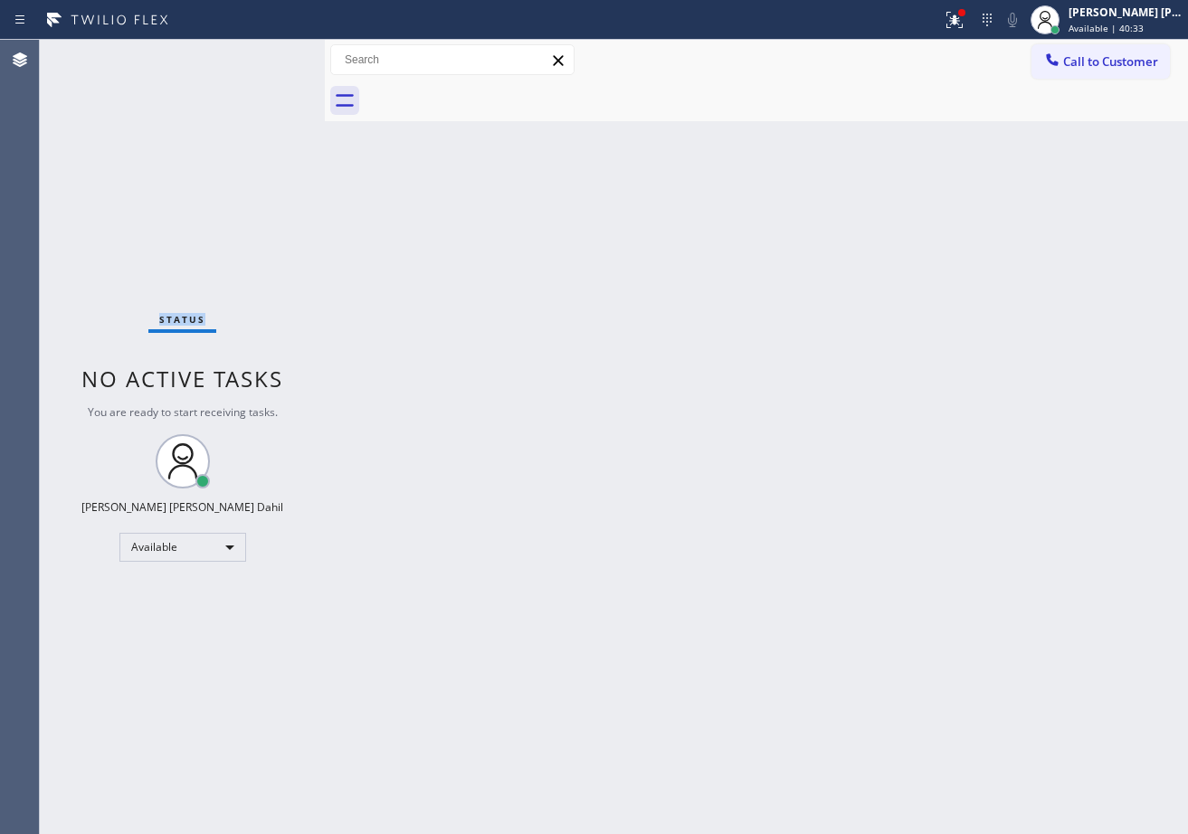
click at [273, 54] on div "Status No active tasks You are ready to start receiving tasks. [PERSON_NAME] [P…" at bounding box center [182, 437] width 285 height 794
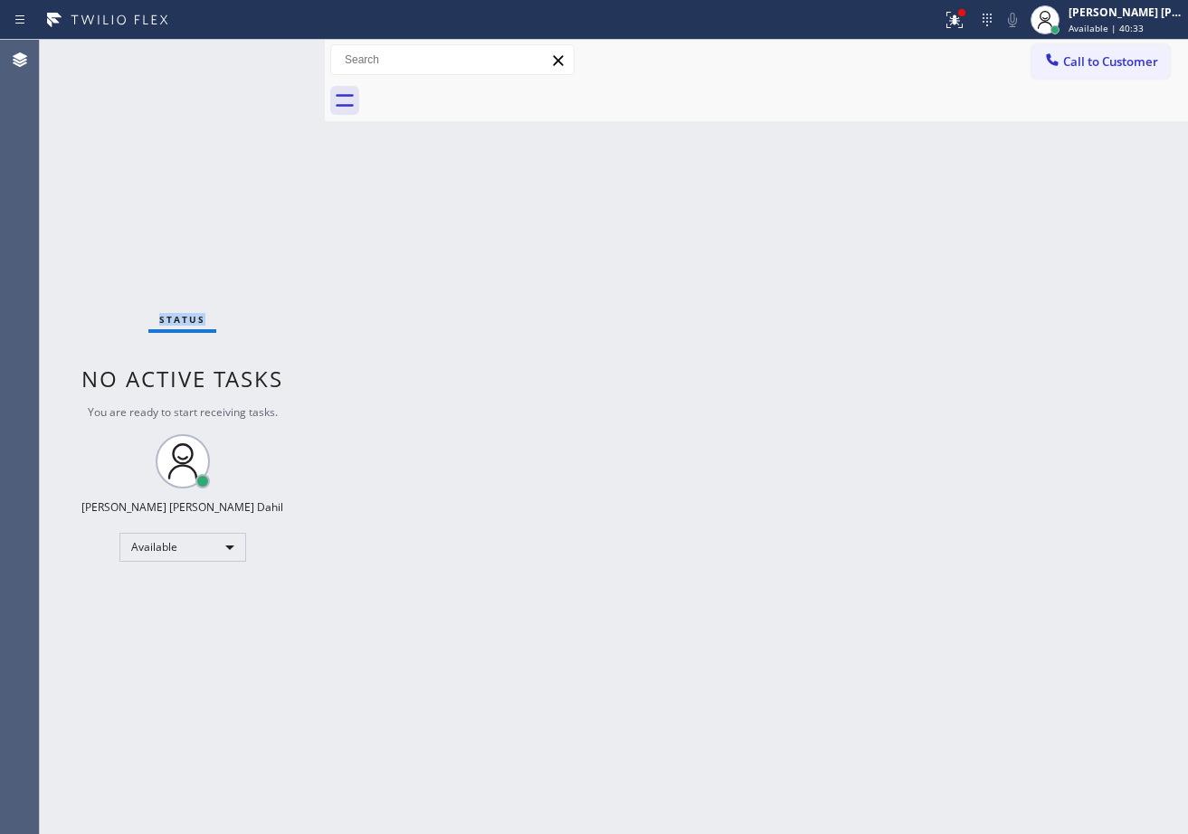
click at [273, 54] on div "Status No active tasks You are ready to start receiving tasks. [PERSON_NAME] [P…" at bounding box center [182, 437] width 285 height 794
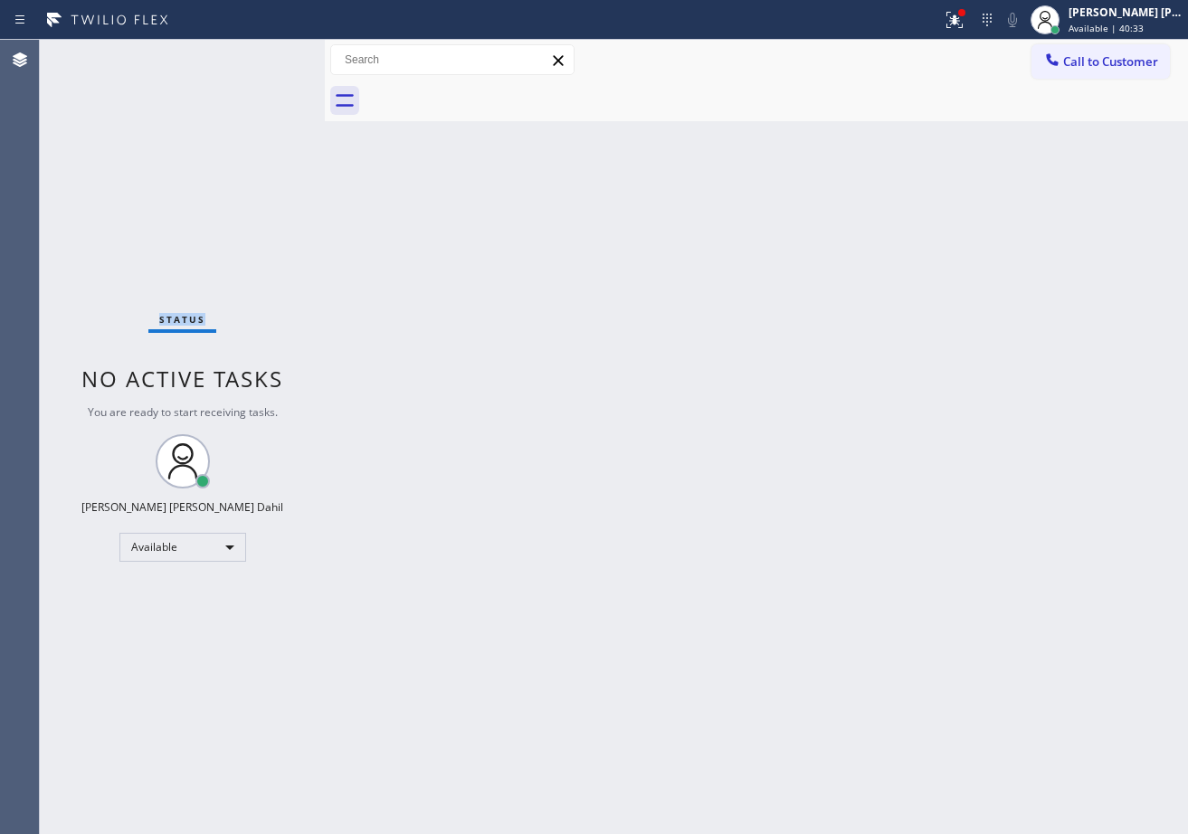
click at [273, 54] on div "Status No active tasks You are ready to start receiving tasks. [PERSON_NAME] [P…" at bounding box center [182, 437] width 285 height 794
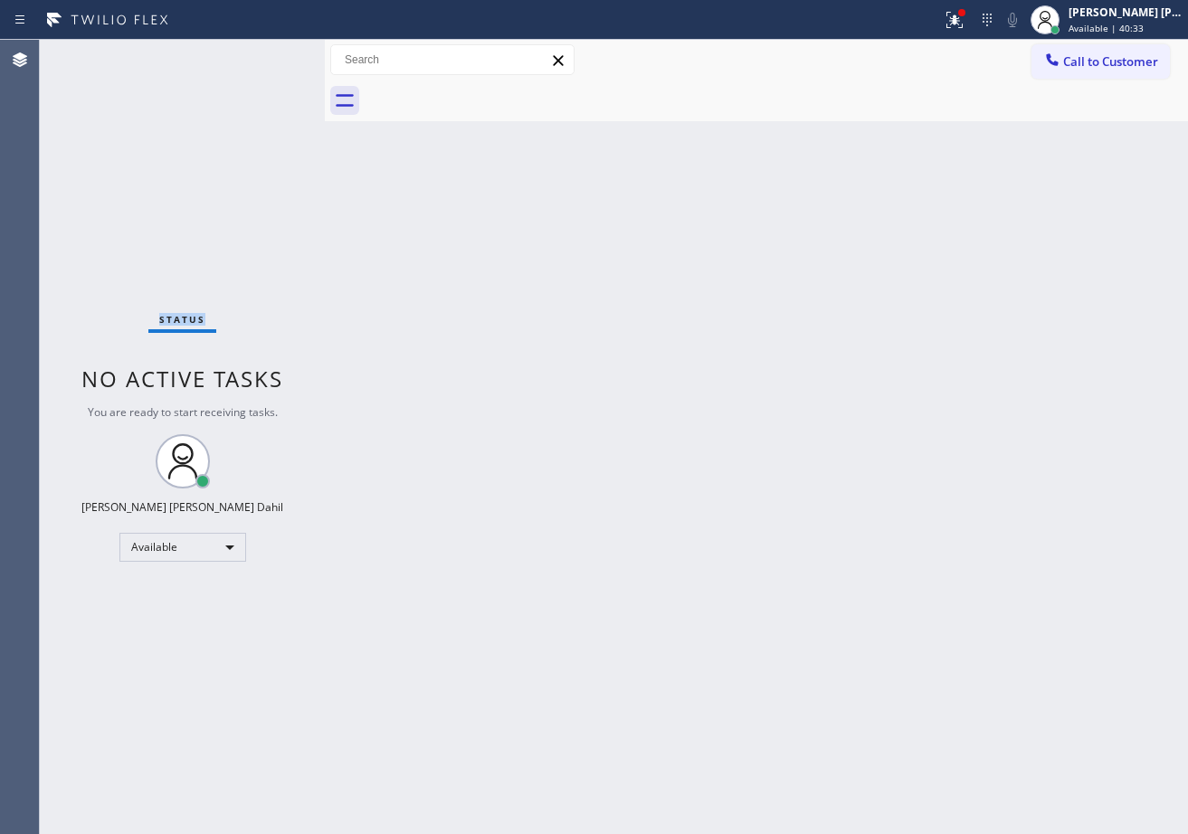
click at [273, 54] on div "Status No active tasks You are ready to start receiving tasks. [PERSON_NAME] [P…" at bounding box center [182, 437] width 285 height 794
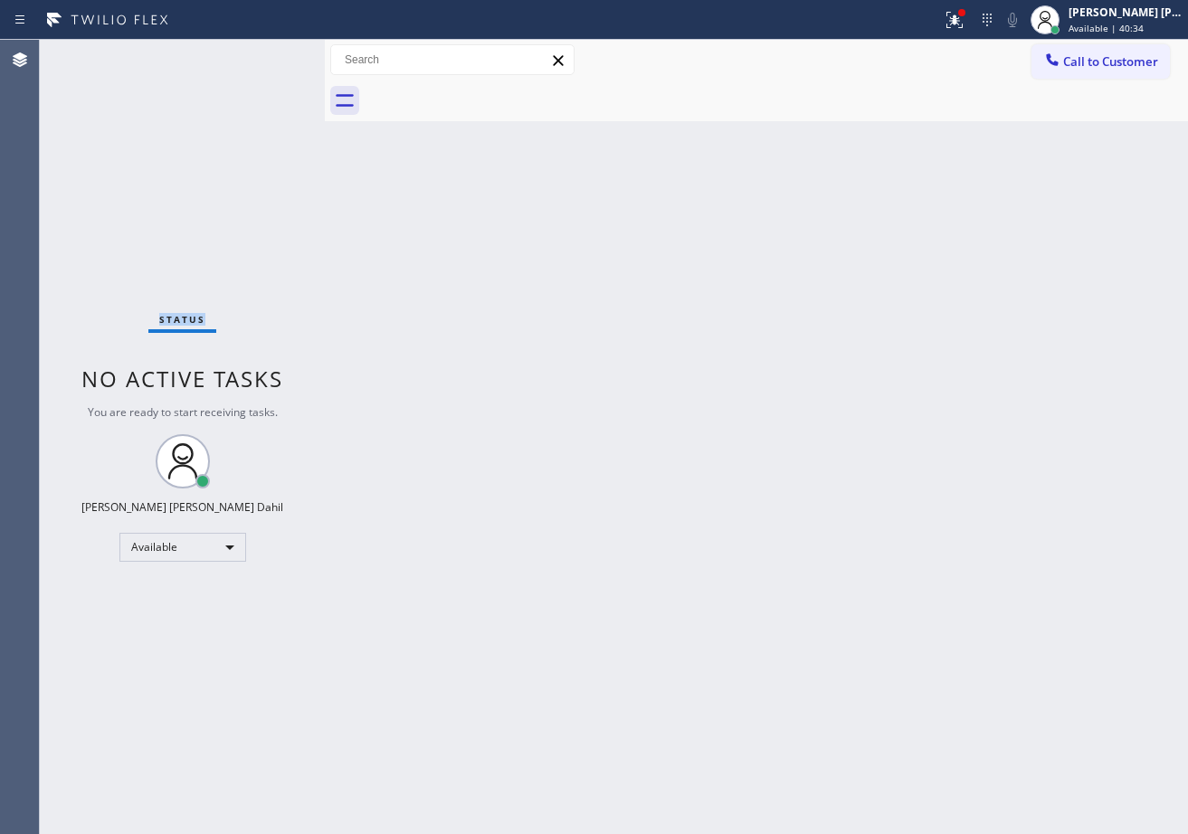
click at [273, 54] on div "Status No active tasks You are ready to start receiving tasks. [PERSON_NAME] [P…" at bounding box center [182, 437] width 285 height 794
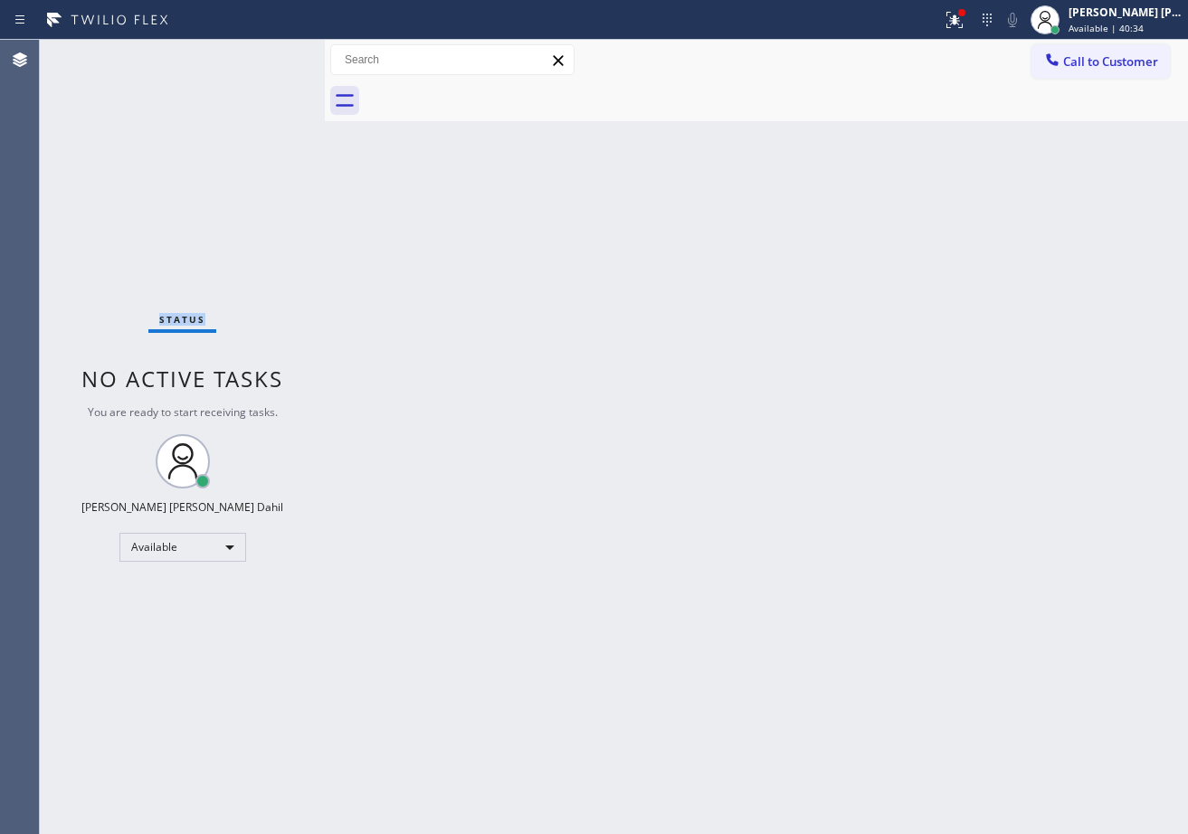
click at [273, 54] on div "Status No active tasks You are ready to start receiving tasks. [PERSON_NAME] [P…" at bounding box center [182, 437] width 285 height 794
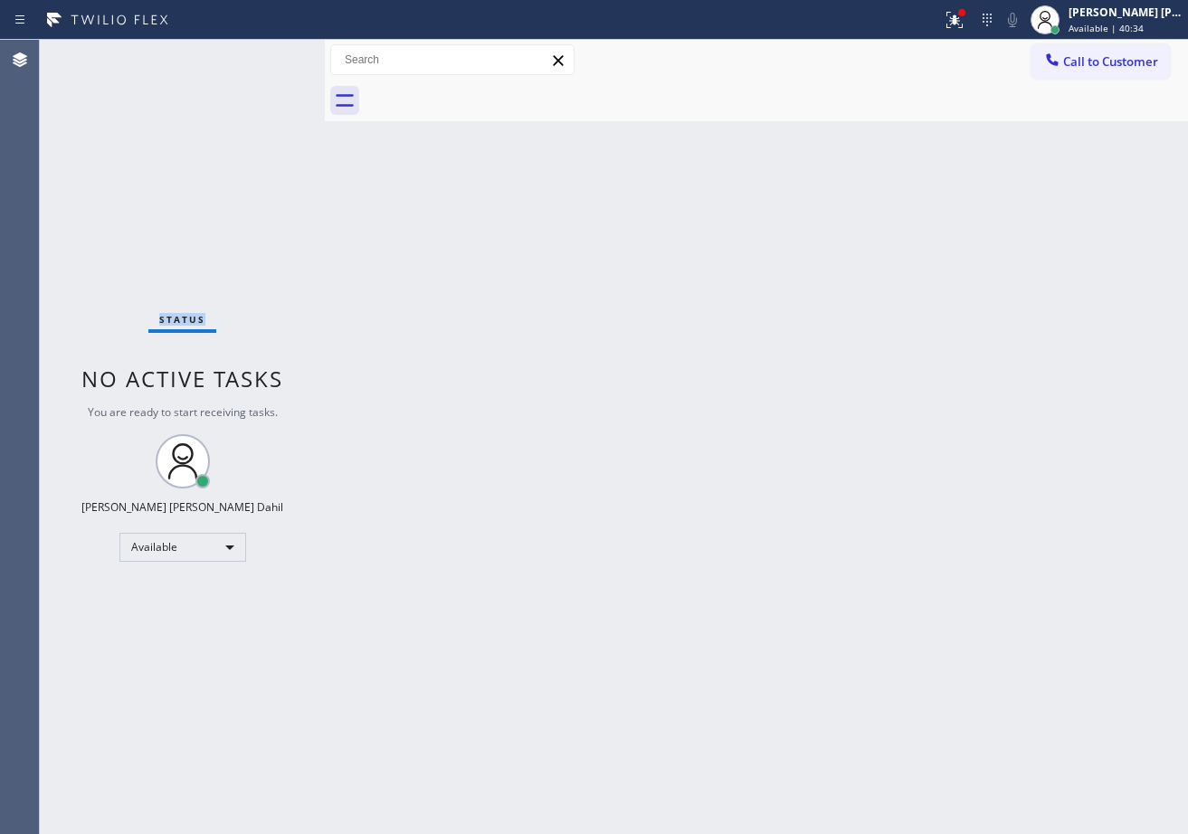
click at [273, 54] on div "Status No active tasks You are ready to start receiving tasks. [PERSON_NAME] [P…" at bounding box center [182, 437] width 285 height 794
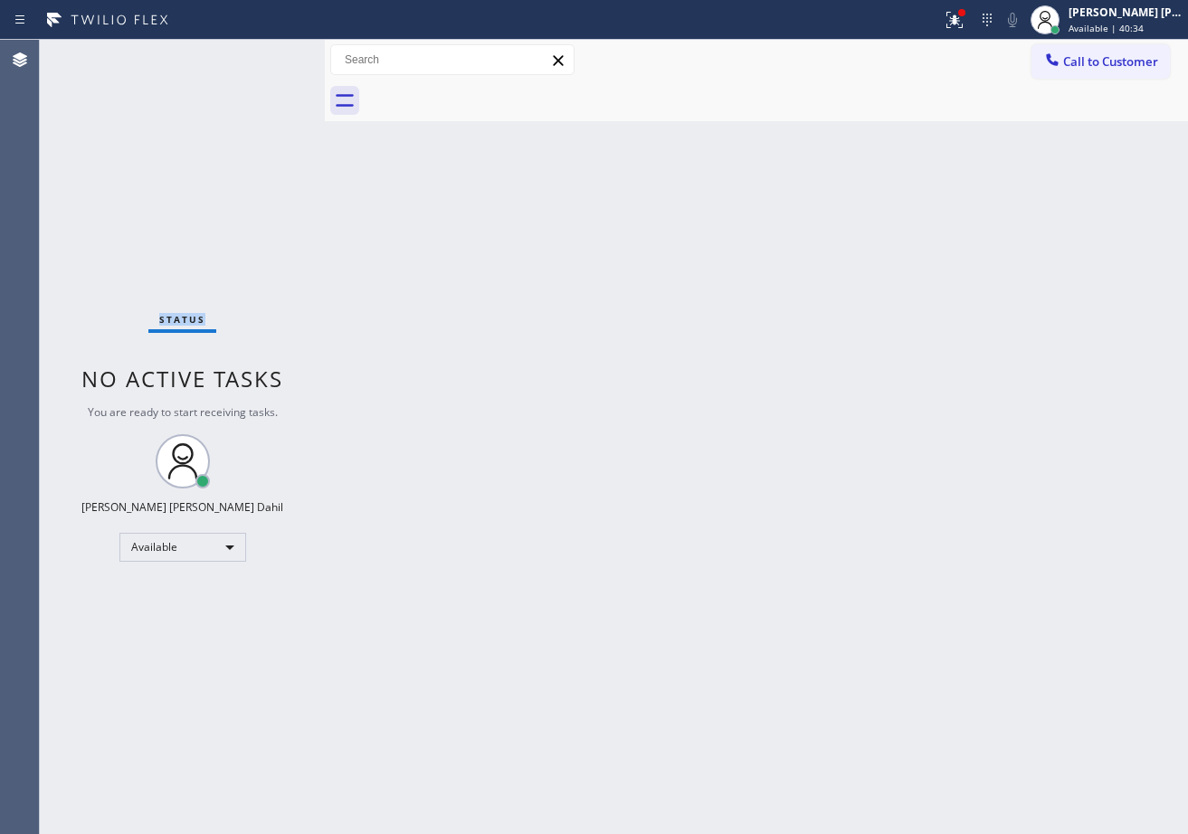
click at [273, 54] on div "Status No active tasks You are ready to start receiving tasks. [PERSON_NAME] [P…" at bounding box center [182, 437] width 285 height 794
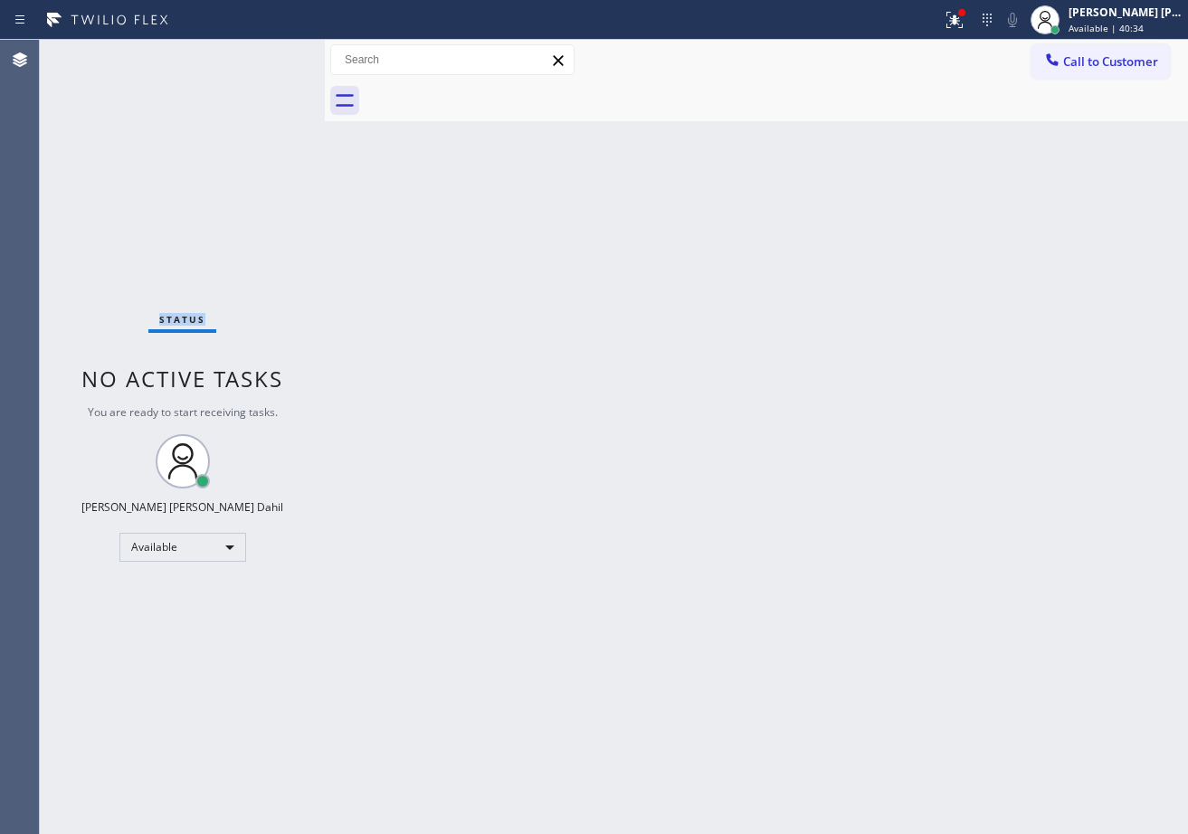
click at [273, 54] on div "Status No active tasks You are ready to start receiving tasks. [PERSON_NAME] [P…" at bounding box center [182, 437] width 285 height 794
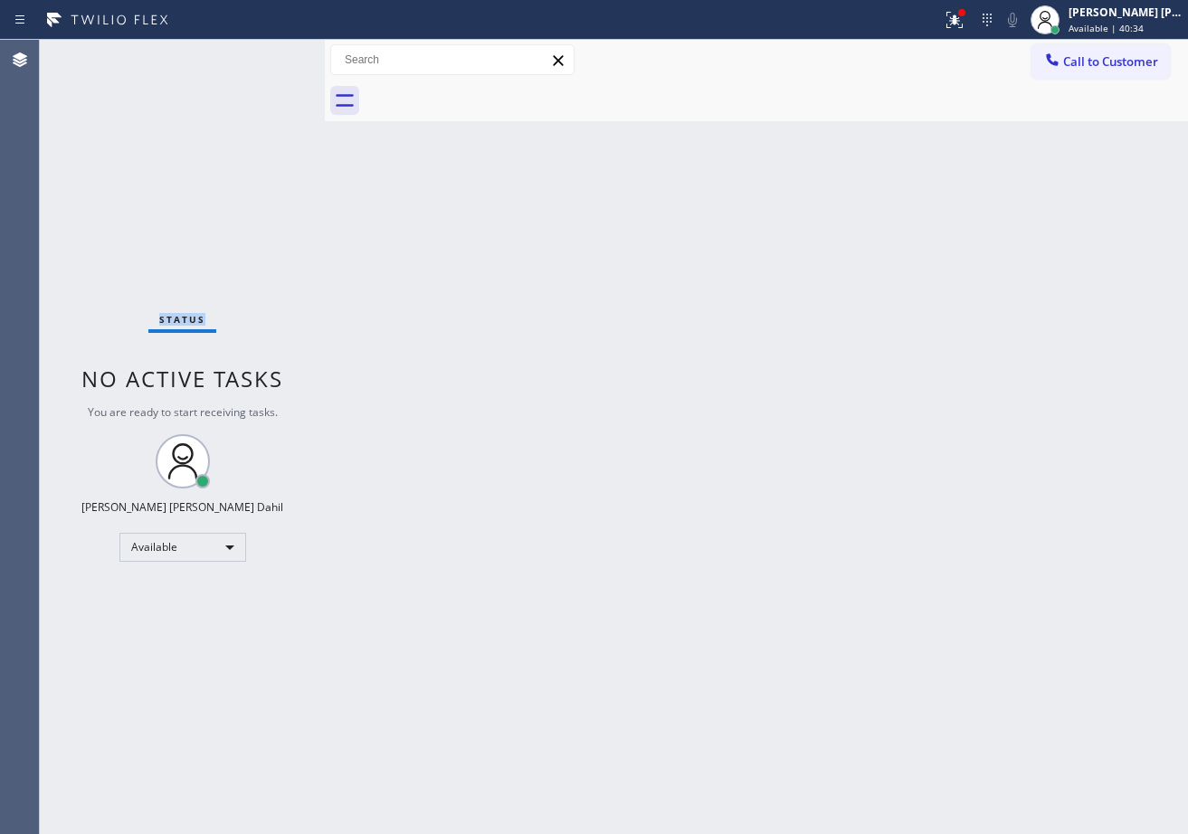
click at [273, 54] on div "Status No active tasks You are ready to start receiving tasks. [PERSON_NAME] [P…" at bounding box center [182, 437] width 285 height 794
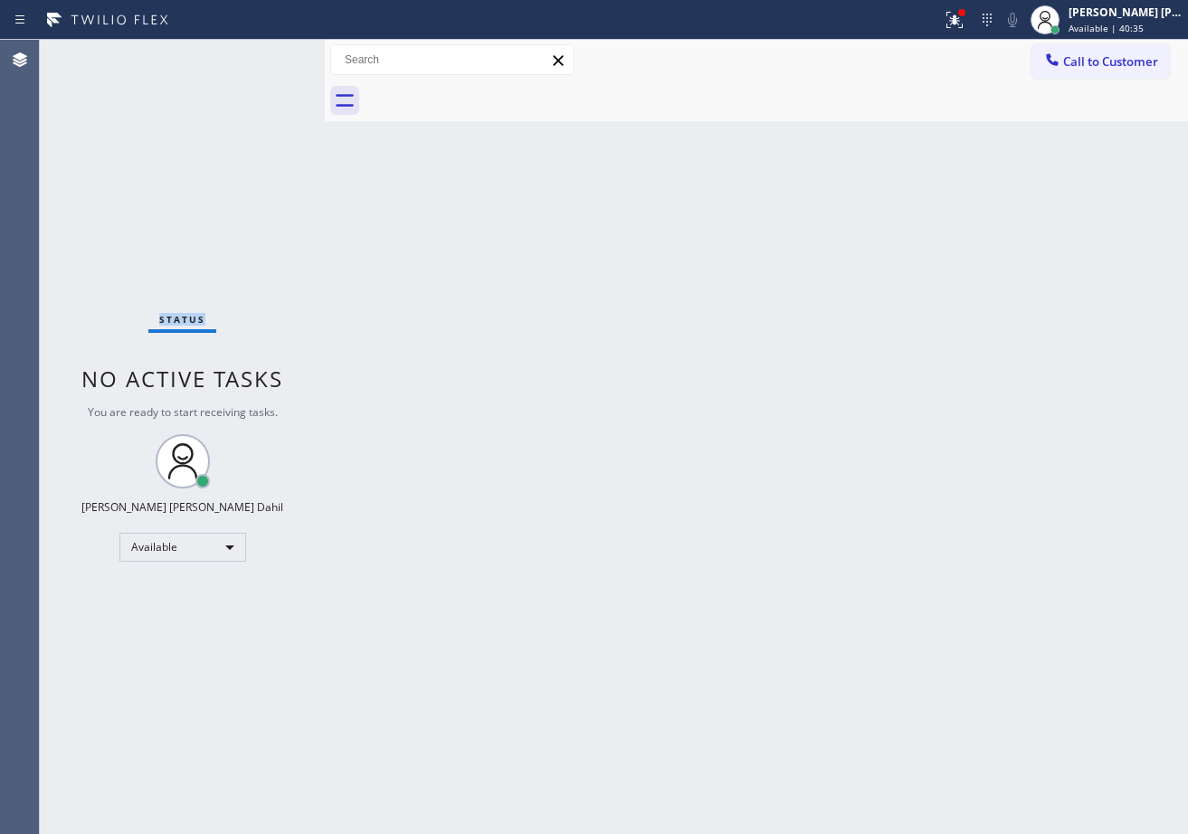
click at [273, 54] on div "Status No active tasks You are ready to start receiving tasks. [PERSON_NAME] [P…" at bounding box center [182, 437] width 285 height 794
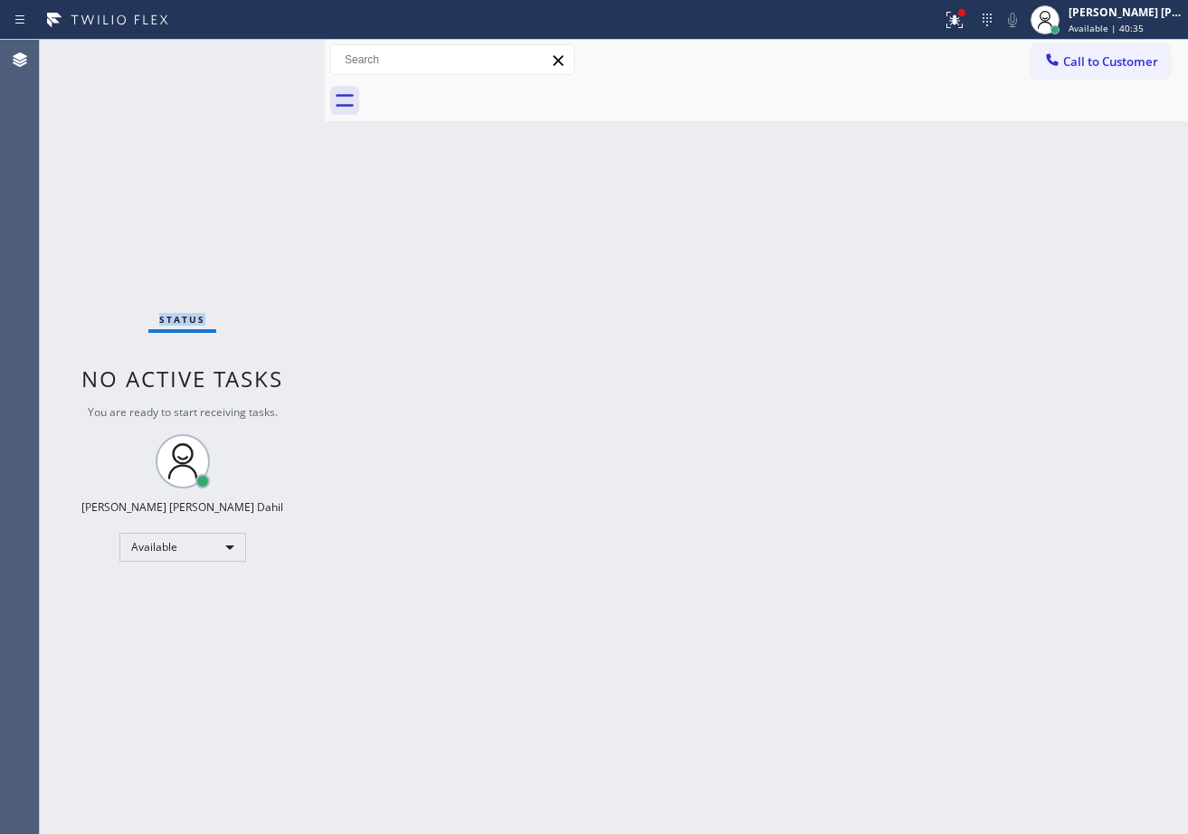
click at [273, 54] on div "Status No active tasks You are ready to start receiving tasks. [PERSON_NAME] [P…" at bounding box center [182, 437] width 285 height 794
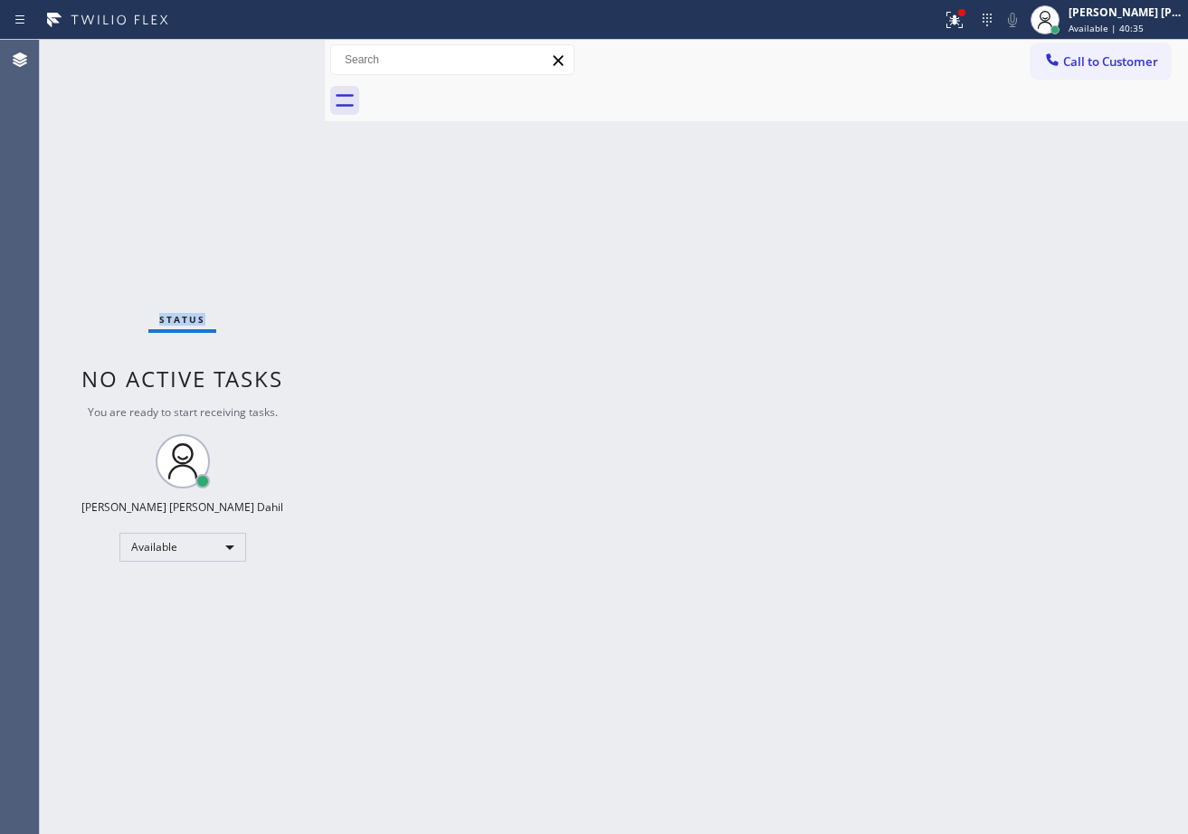
click at [273, 54] on div "Status No active tasks You are ready to start receiving tasks. [PERSON_NAME] [P…" at bounding box center [182, 437] width 285 height 794
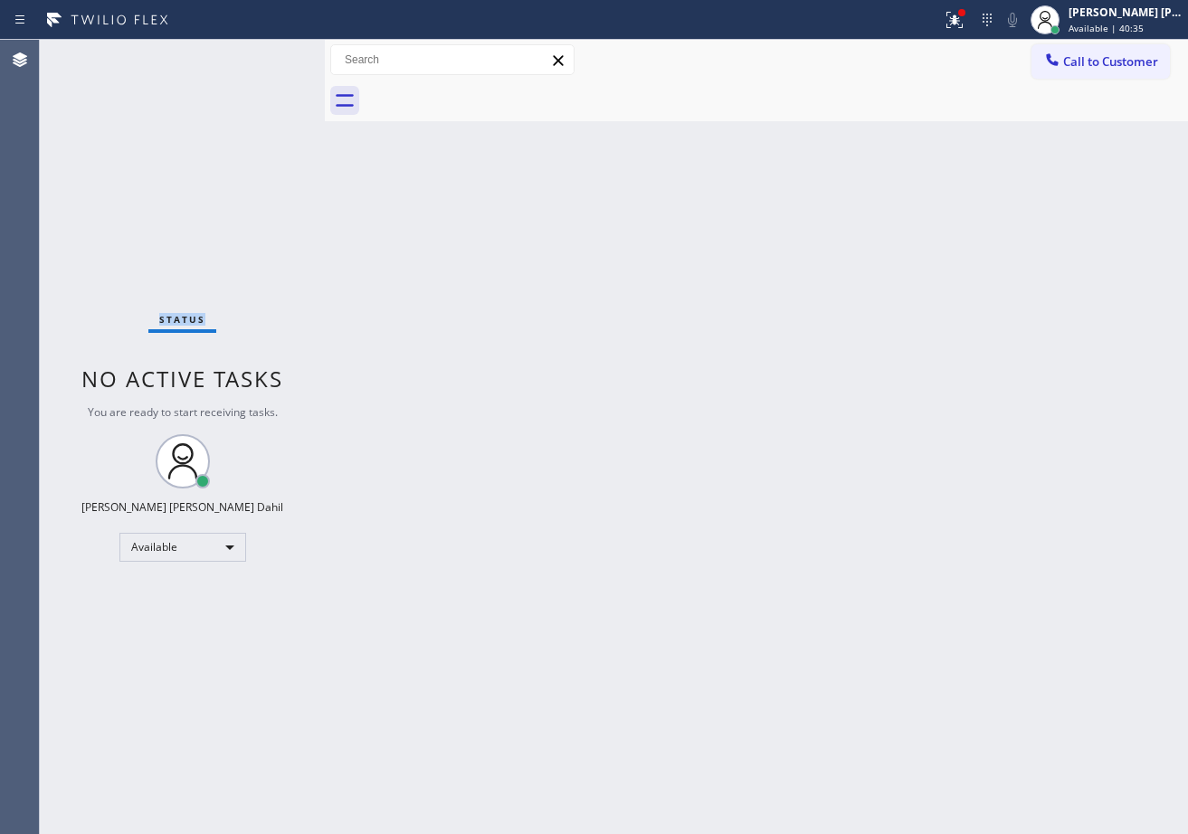
click at [273, 54] on div "Status No active tasks You are ready to start receiving tasks. [PERSON_NAME] [P…" at bounding box center [182, 437] width 285 height 794
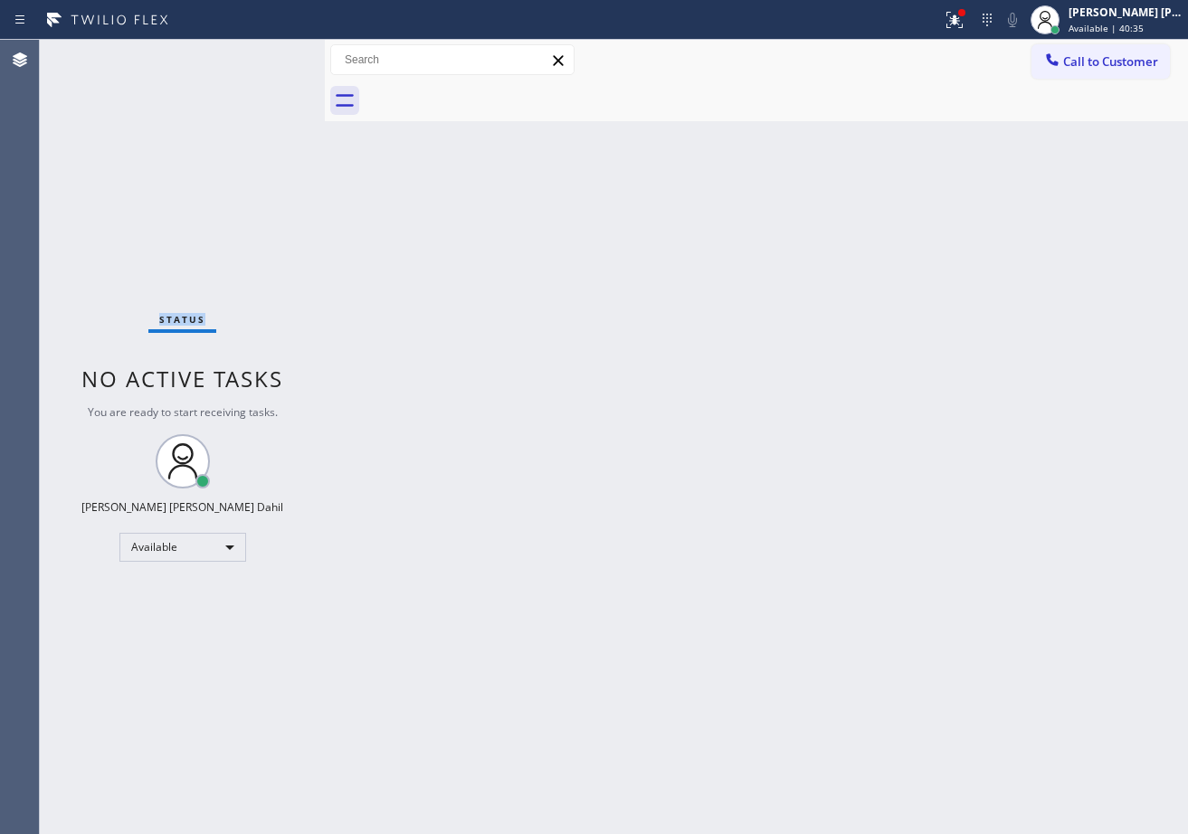
click at [273, 54] on div "Status No active tasks You are ready to start receiving tasks. [PERSON_NAME] [P…" at bounding box center [182, 437] width 285 height 794
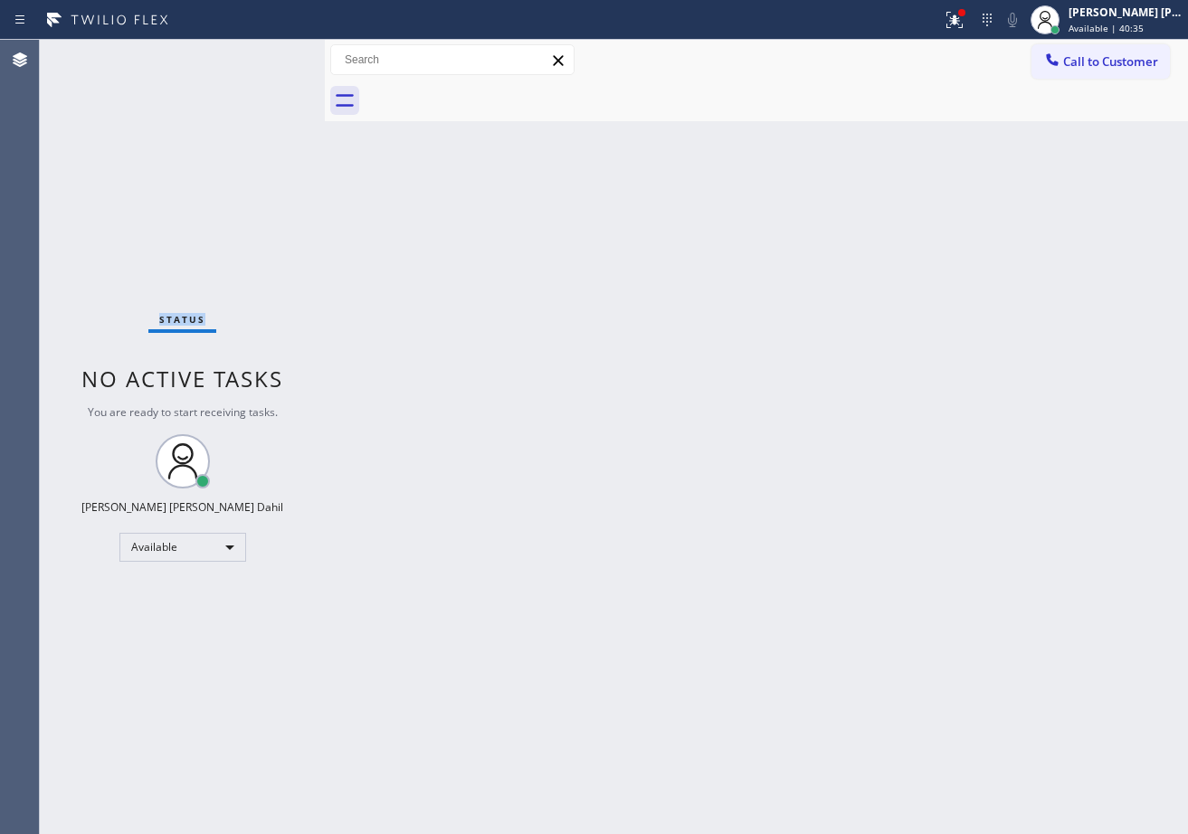
click at [273, 54] on div "Status No active tasks You are ready to start receiving tasks. [PERSON_NAME] [P…" at bounding box center [182, 437] width 285 height 794
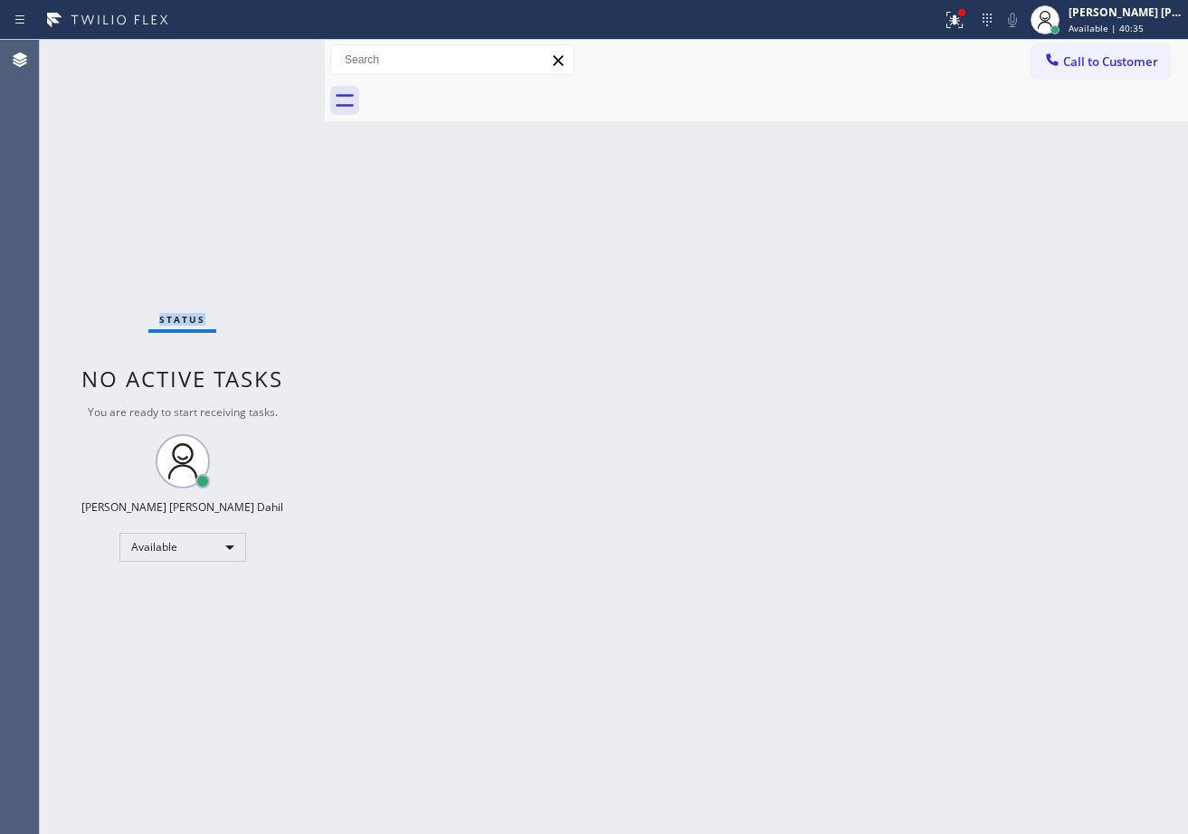
click at [273, 54] on div "Status No active tasks You are ready to start receiving tasks. [PERSON_NAME] [P…" at bounding box center [182, 437] width 285 height 794
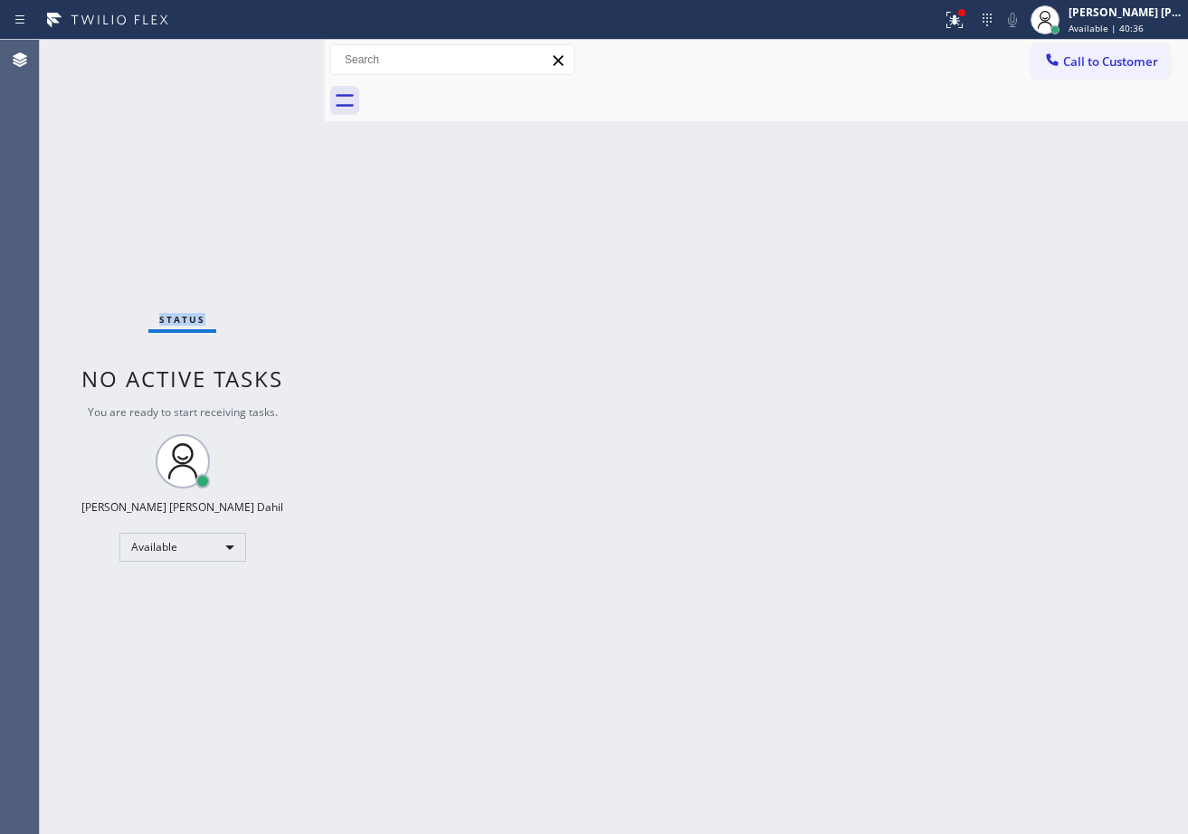
click at [273, 54] on div "Status No active tasks You are ready to start receiving tasks. [PERSON_NAME] [P…" at bounding box center [182, 437] width 285 height 794
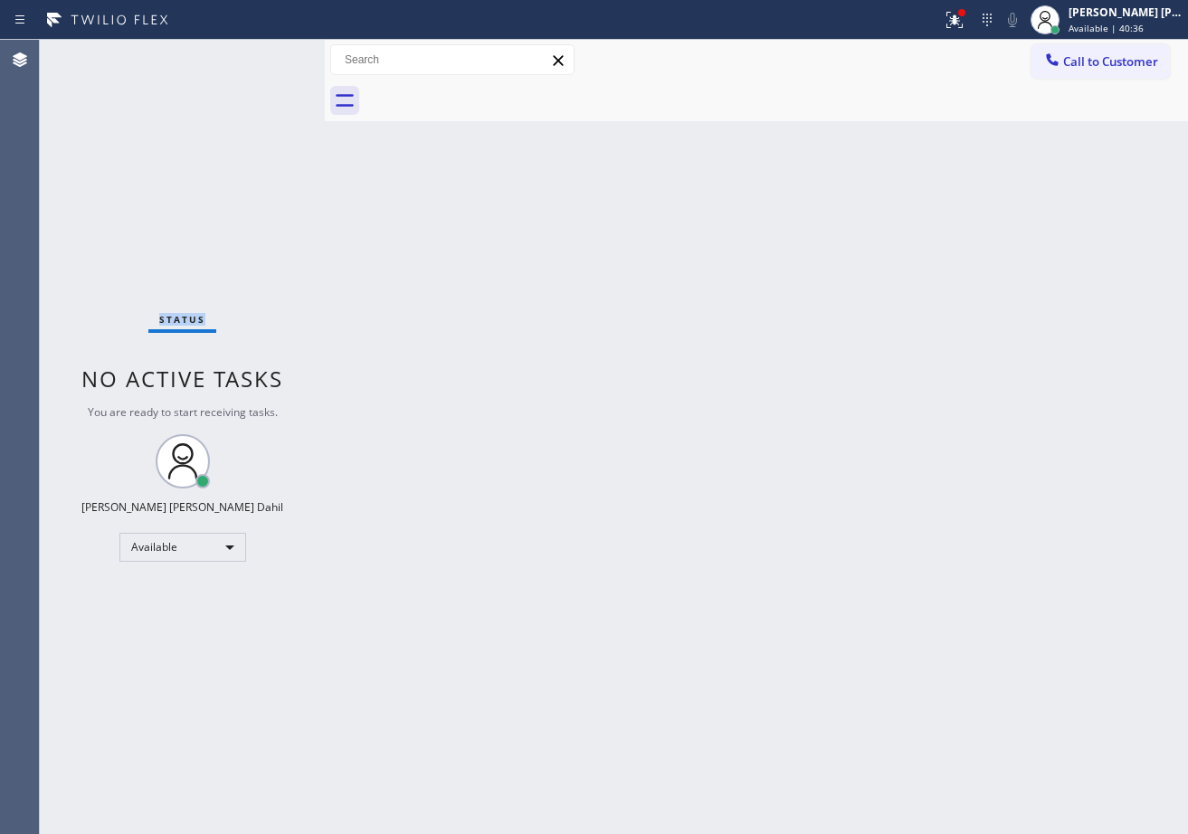
click at [273, 54] on div "Status No active tasks You are ready to start receiving tasks. [PERSON_NAME] [P…" at bounding box center [182, 437] width 285 height 794
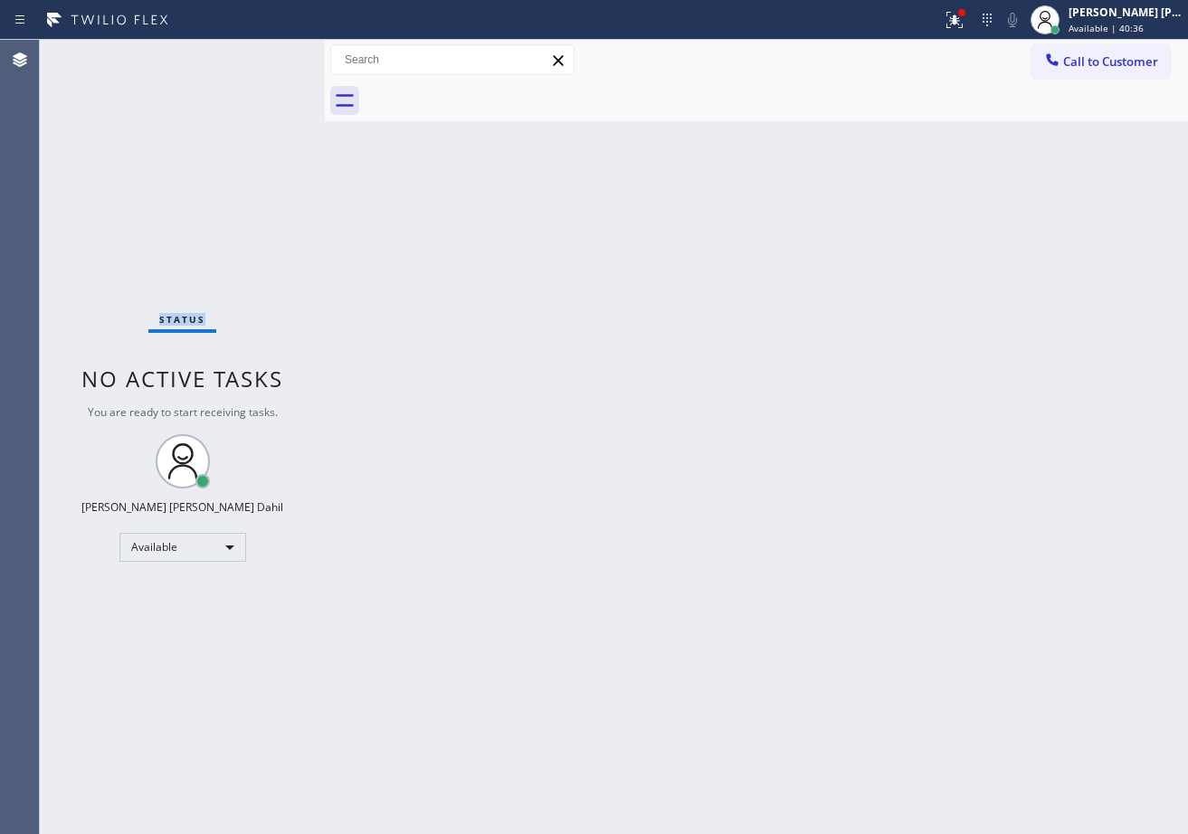
click at [273, 54] on div "Status No active tasks You are ready to start receiving tasks. [PERSON_NAME] [P…" at bounding box center [182, 437] width 285 height 794
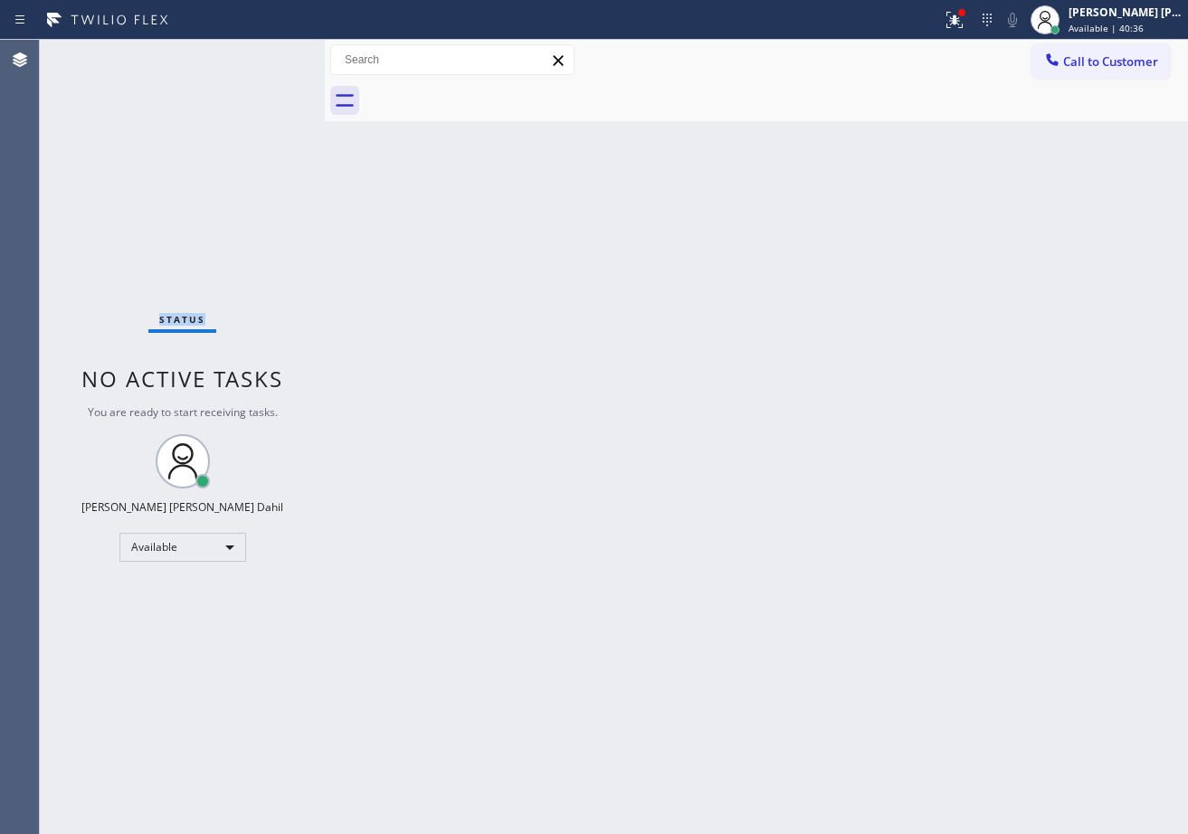
click at [273, 54] on div "Status No active tasks You are ready to start receiving tasks. [PERSON_NAME] [P…" at bounding box center [182, 437] width 285 height 794
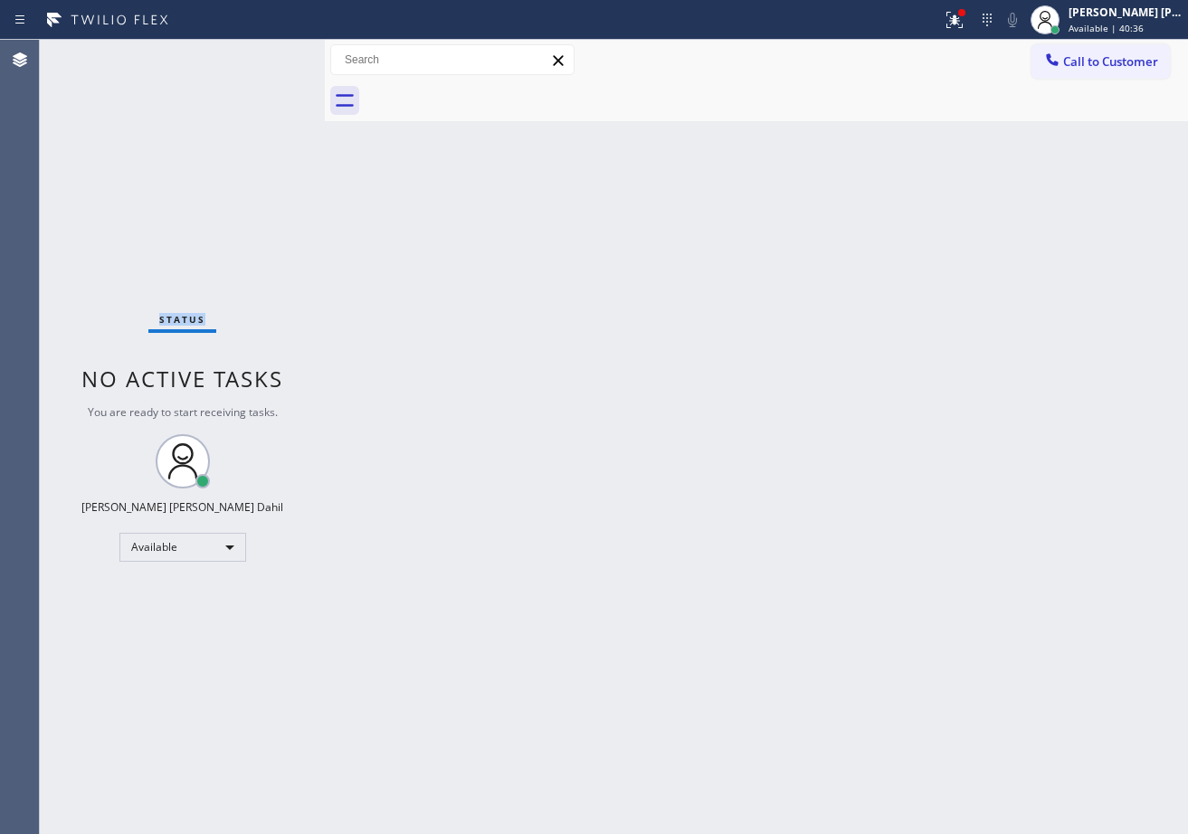
click at [273, 54] on div "Status No active tasks You are ready to start receiving tasks. [PERSON_NAME] [P…" at bounding box center [182, 437] width 285 height 794
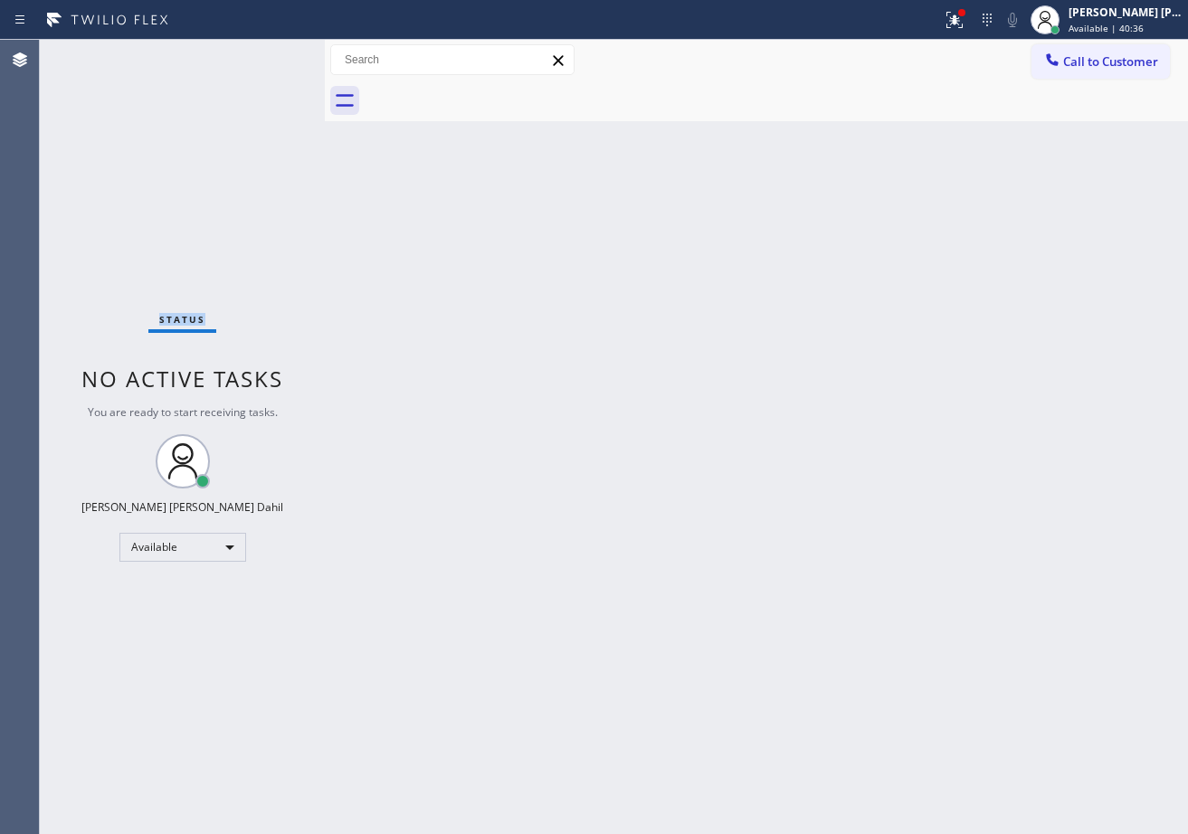
click at [273, 54] on div "Status No active tasks You are ready to start receiving tasks. [PERSON_NAME] [P…" at bounding box center [182, 437] width 285 height 794
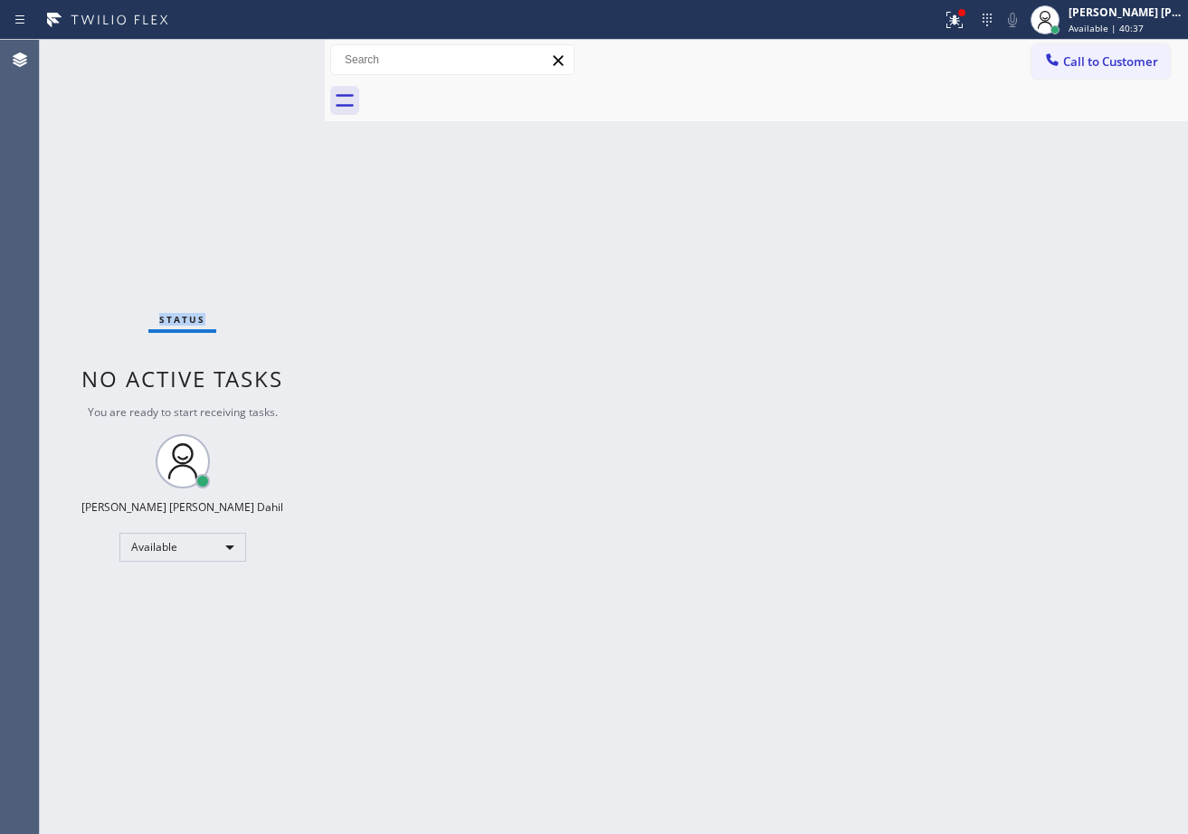
click at [273, 54] on div "Status No active tasks You are ready to start receiving tasks. [PERSON_NAME] [P…" at bounding box center [182, 437] width 285 height 794
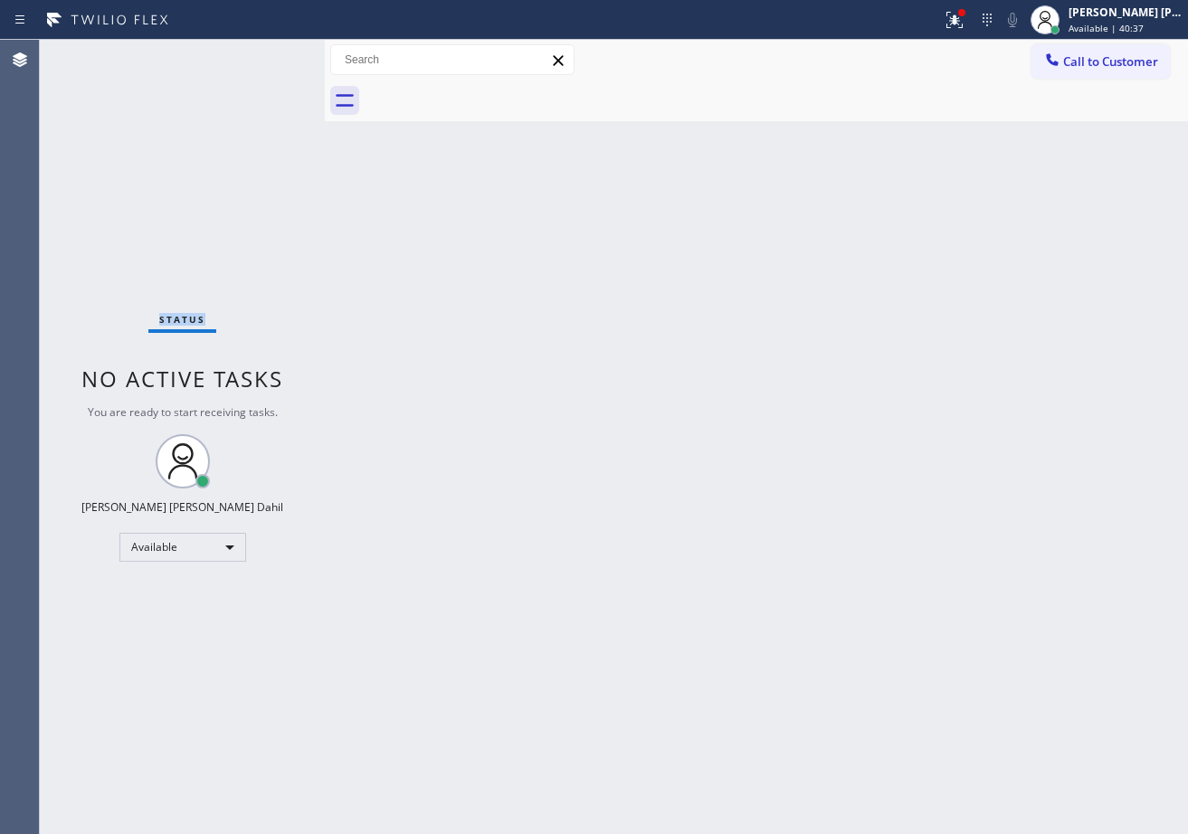
click at [273, 54] on div "Status No active tasks You are ready to start receiving tasks. [PERSON_NAME] [P…" at bounding box center [182, 437] width 285 height 794
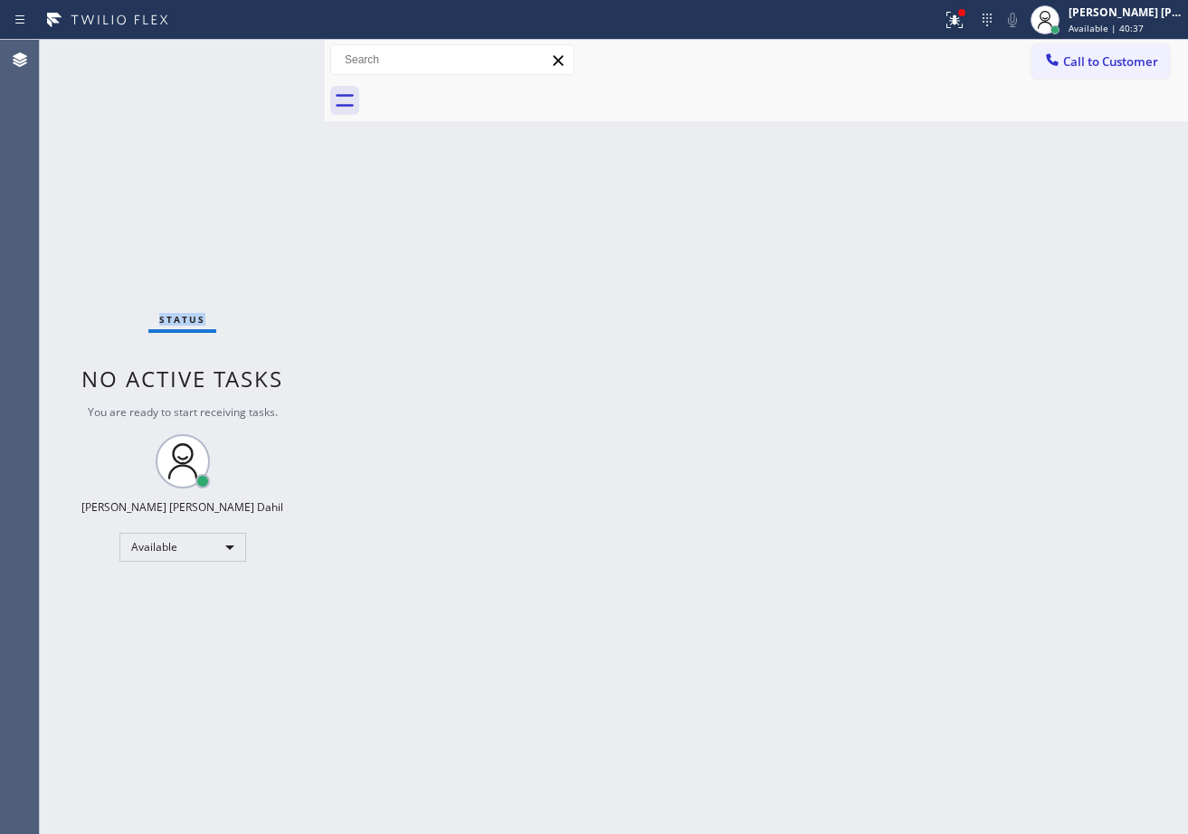
click at [273, 54] on div "Status No active tasks You are ready to start receiving tasks. [PERSON_NAME] [P…" at bounding box center [182, 437] width 285 height 794
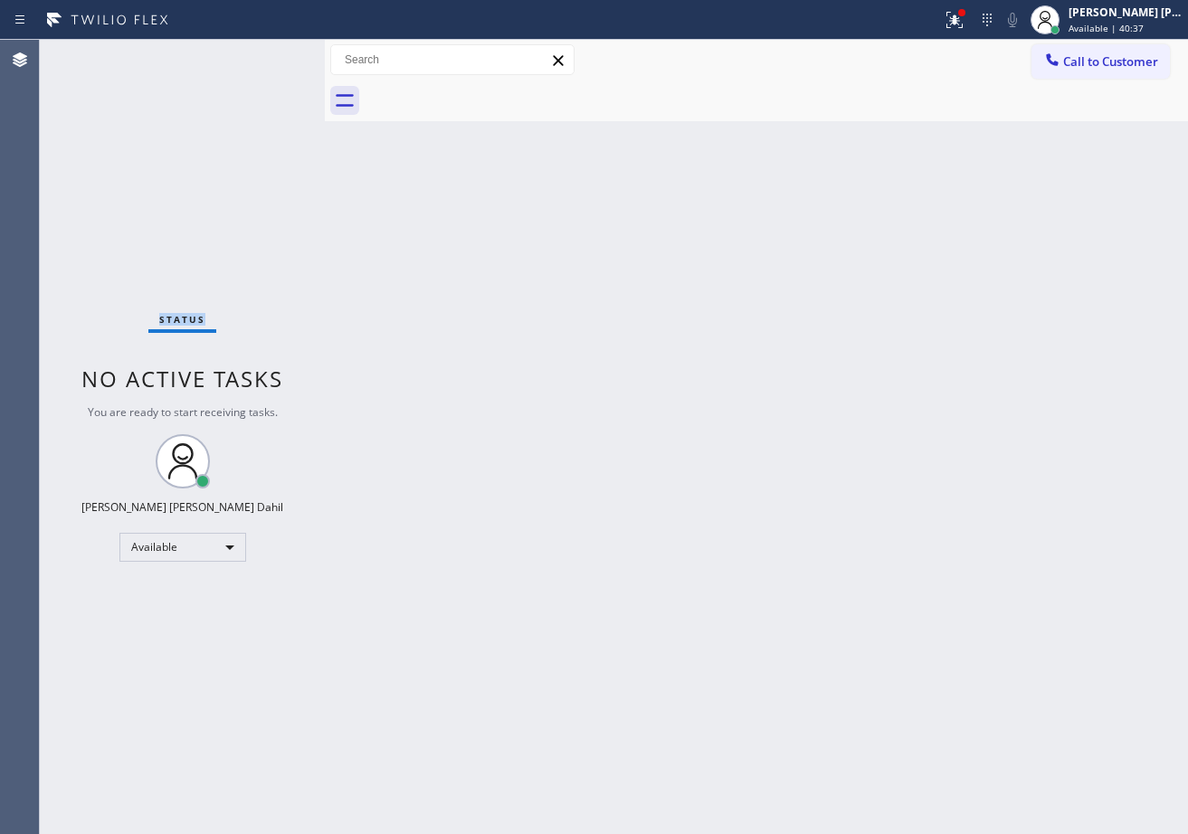
click at [273, 54] on div "Status No active tasks You are ready to start receiving tasks. [PERSON_NAME] [P…" at bounding box center [182, 437] width 285 height 794
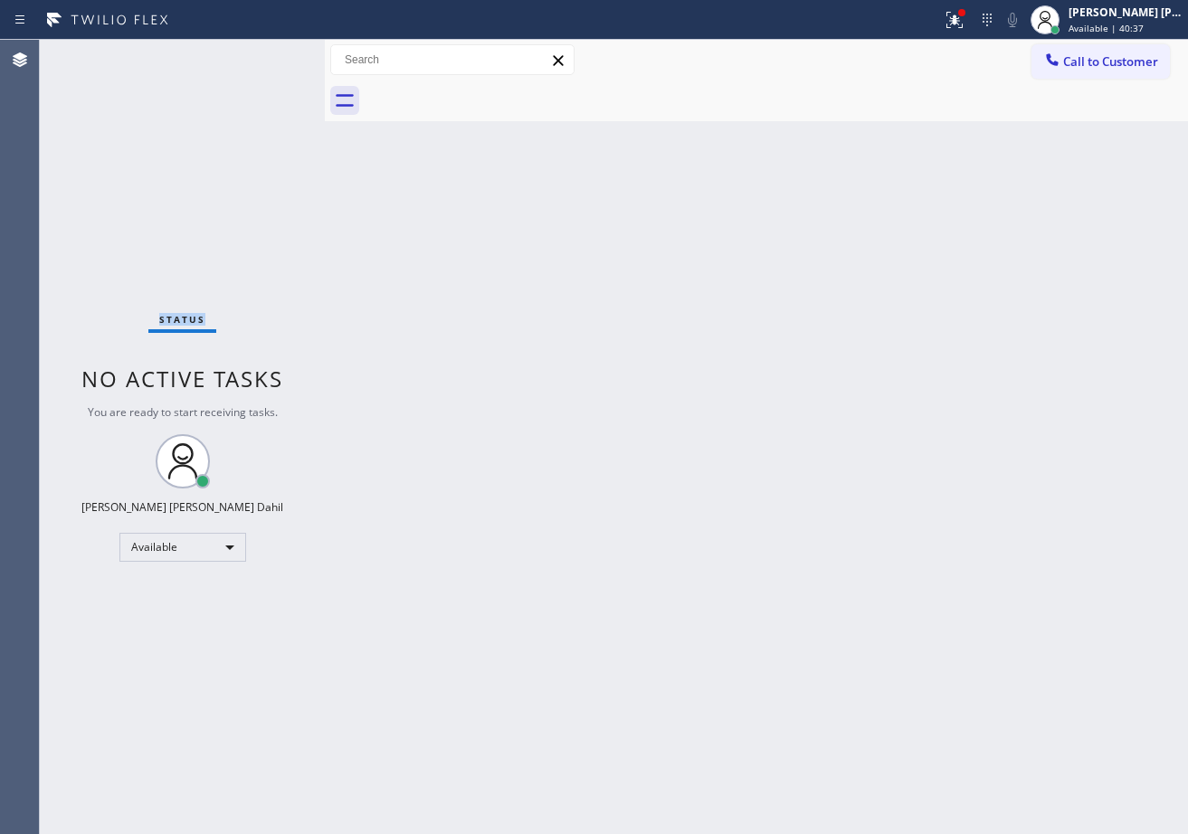
click at [273, 54] on div "Status No active tasks You are ready to start receiving tasks. [PERSON_NAME] [P…" at bounding box center [182, 437] width 285 height 794
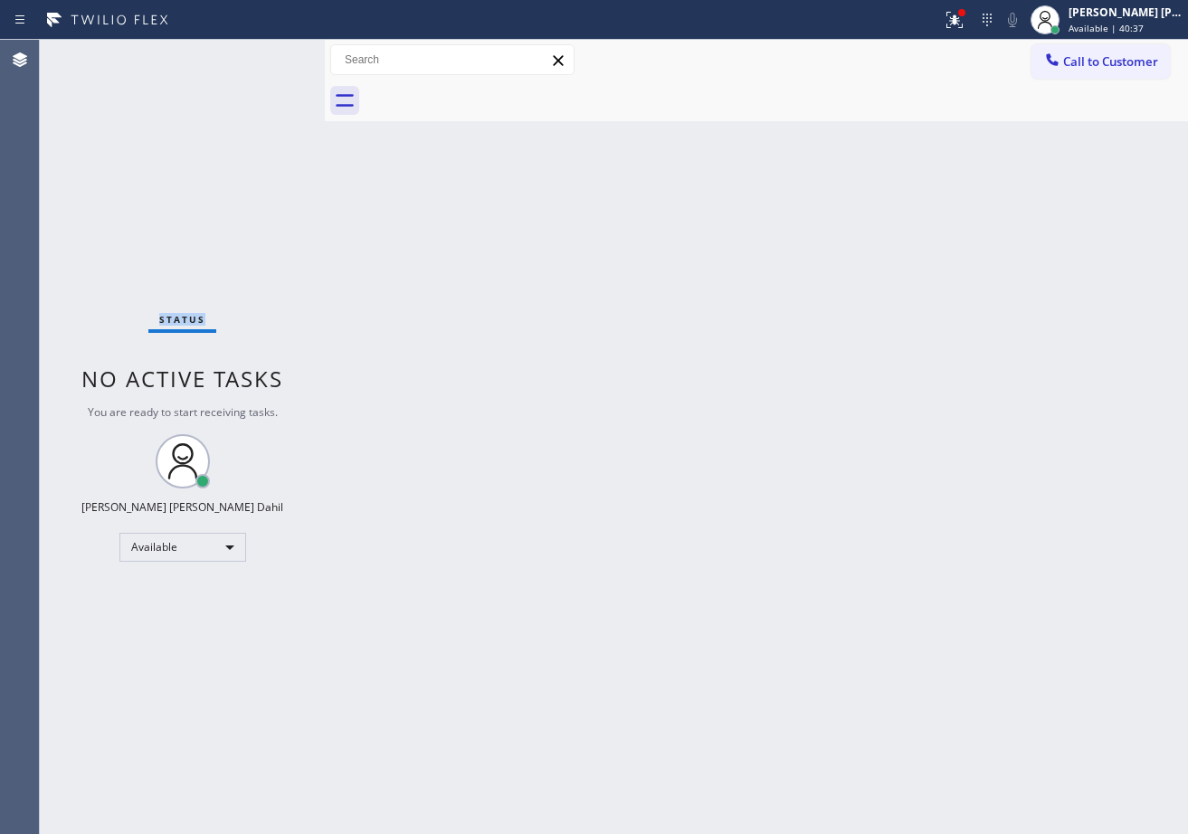
click at [273, 54] on div "Status No active tasks You are ready to start receiving tasks. [PERSON_NAME] [P…" at bounding box center [182, 437] width 285 height 794
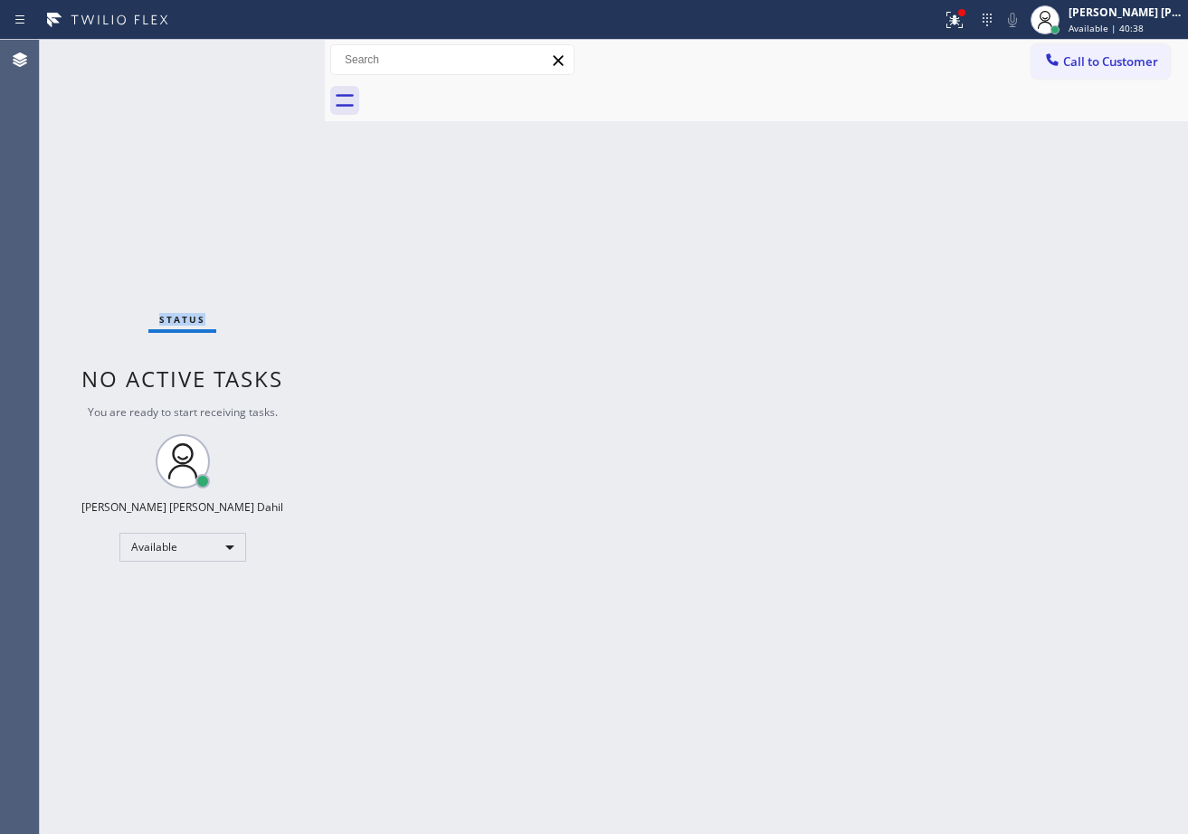
click at [273, 54] on div "Status No active tasks You are ready to start receiving tasks. [PERSON_NAME] [P…" at bounding box center [182, 437] width 285 height 794
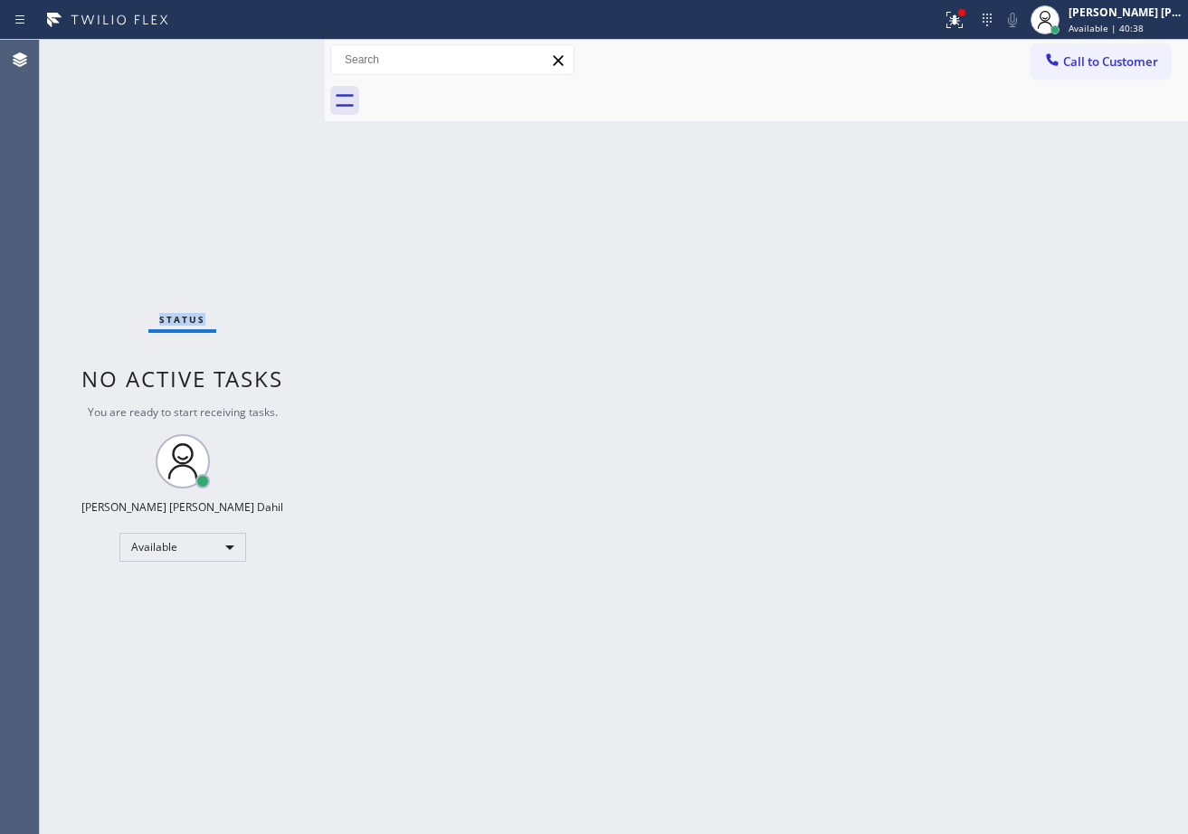
click at [273, 54] on div "Status No active tasks You are ready to start receiving tasks. [PERSON_NAME] [P…" at bounding box center [182, 437] width 285 height 794
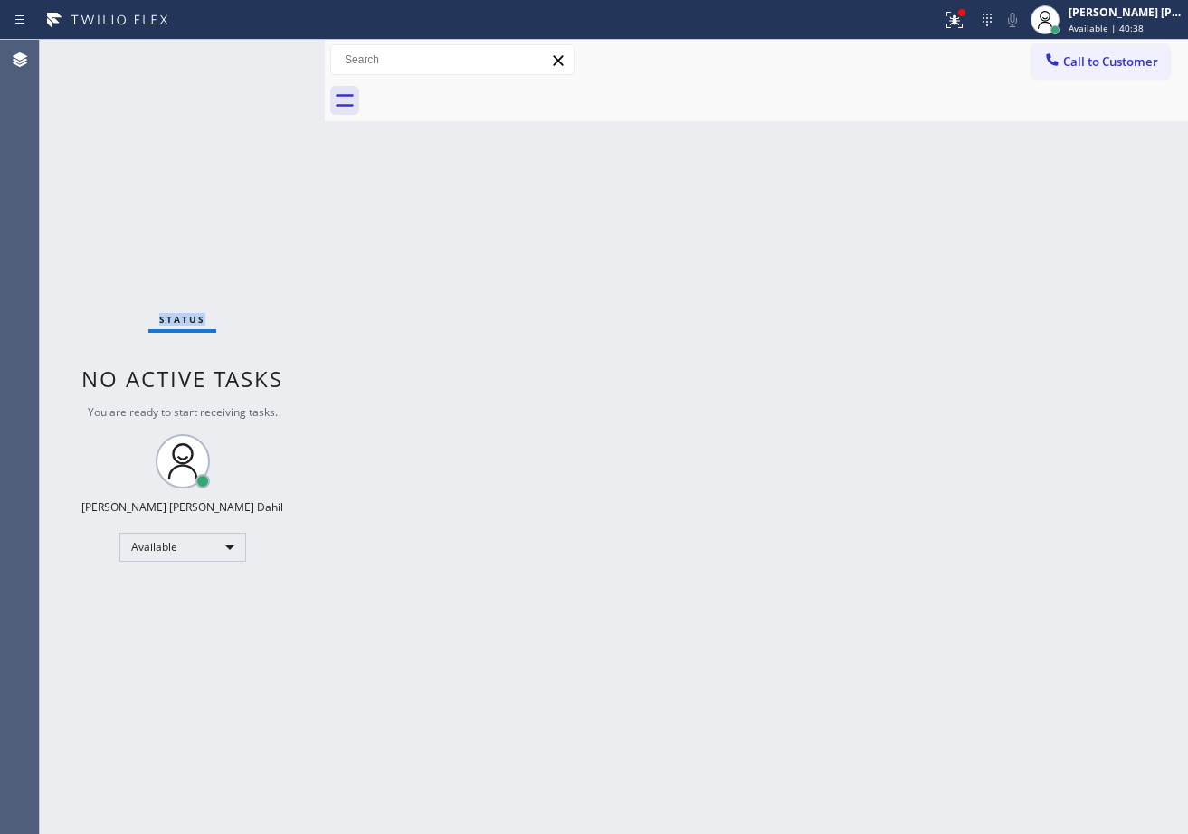
click at [273, 54] on div "Status No active tasks You are ready to start receiving tasks. [PERSON_NAME] [P…" at bounding box center [182, 437] width 285 height 794
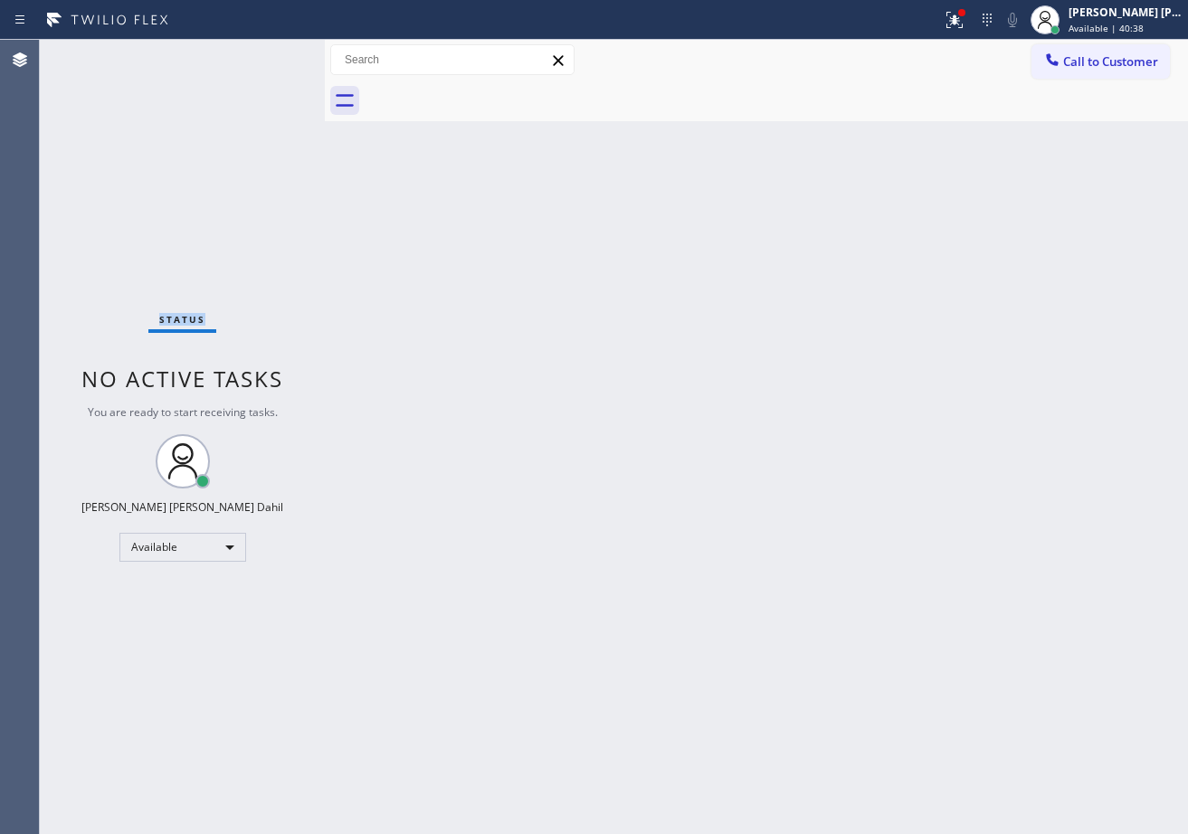
click at [273, 54] on div "Status No active tasks You are ready to start receiving tasks. [PERSON_NAME] [P…" at bounding box center [182, 437] width 285 height 794
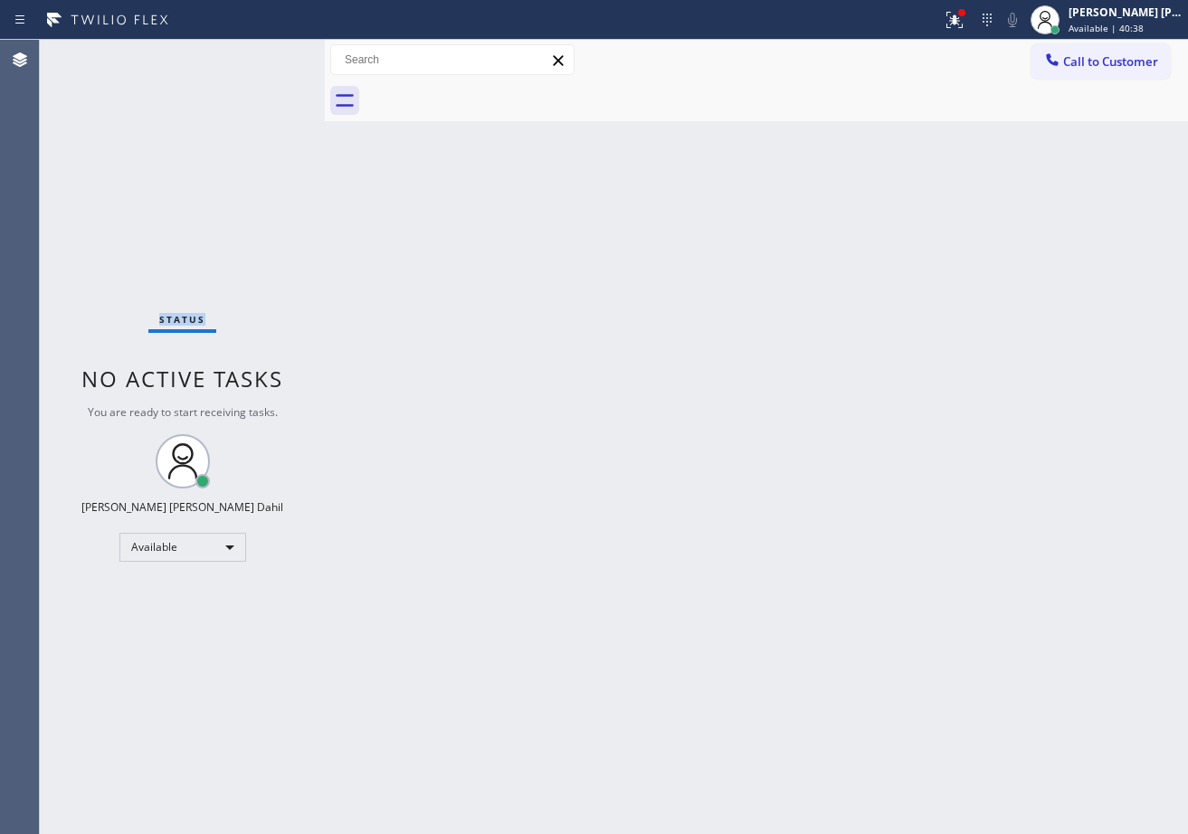
click at [273, 54] on div "Status No active tasks You are ready to start receiving tasks. [PERSON_NAME] [P…" at bounding box center [182, 437] width 285 height 794
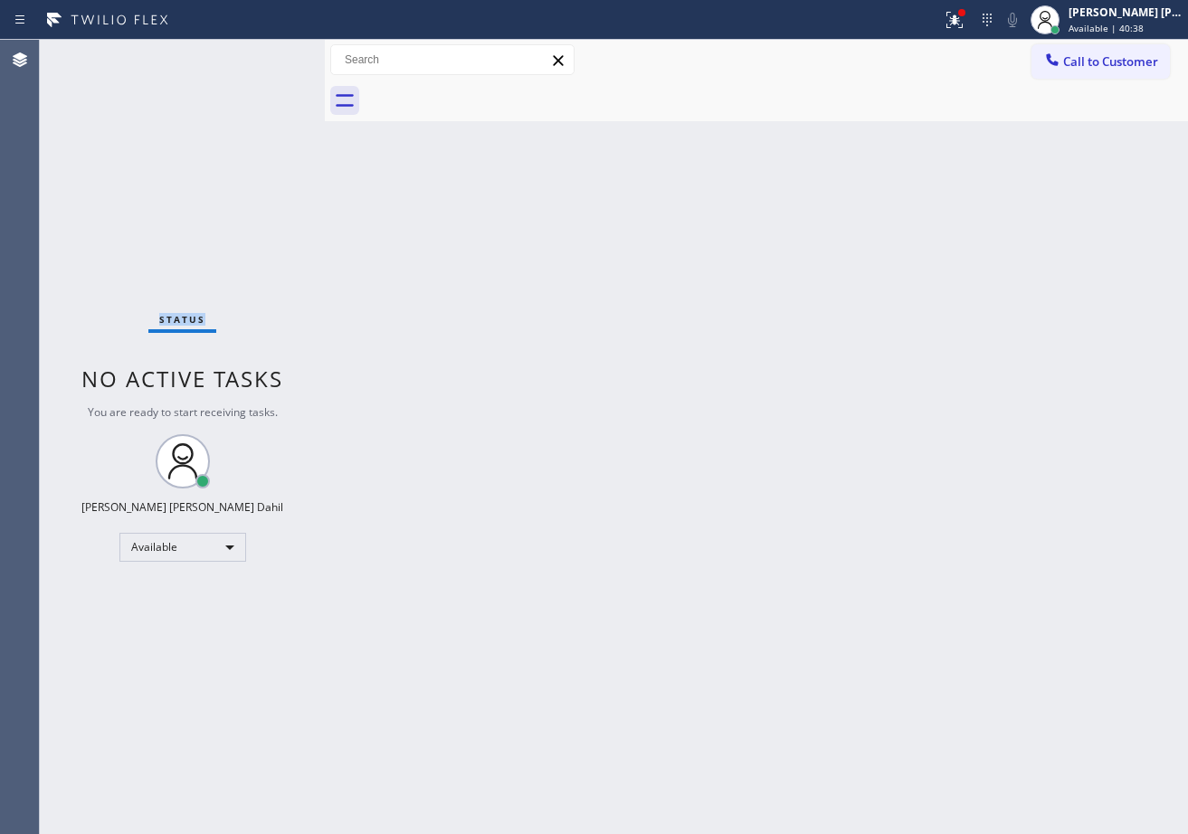
click at [273, 54] on div "Status No active tasks You are ready to start receiving tasks. [PERSON_NAME] [P…" at bounding box center [182, 437] width 285 height 794
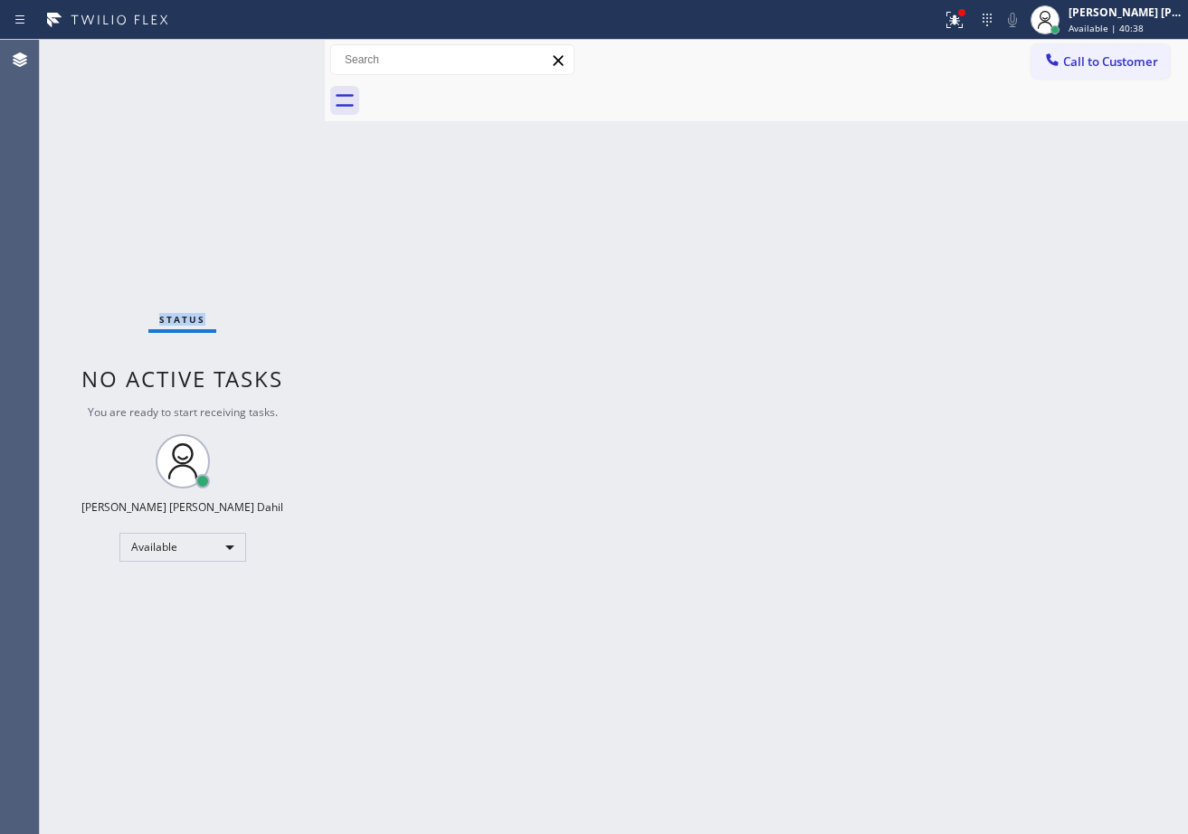
click at [273, 54] on div "Status No active tasks You are ready to start receiving tasks. [PERSON_NAME] [P…" at bounding box center [182, 437] width 285 height 794
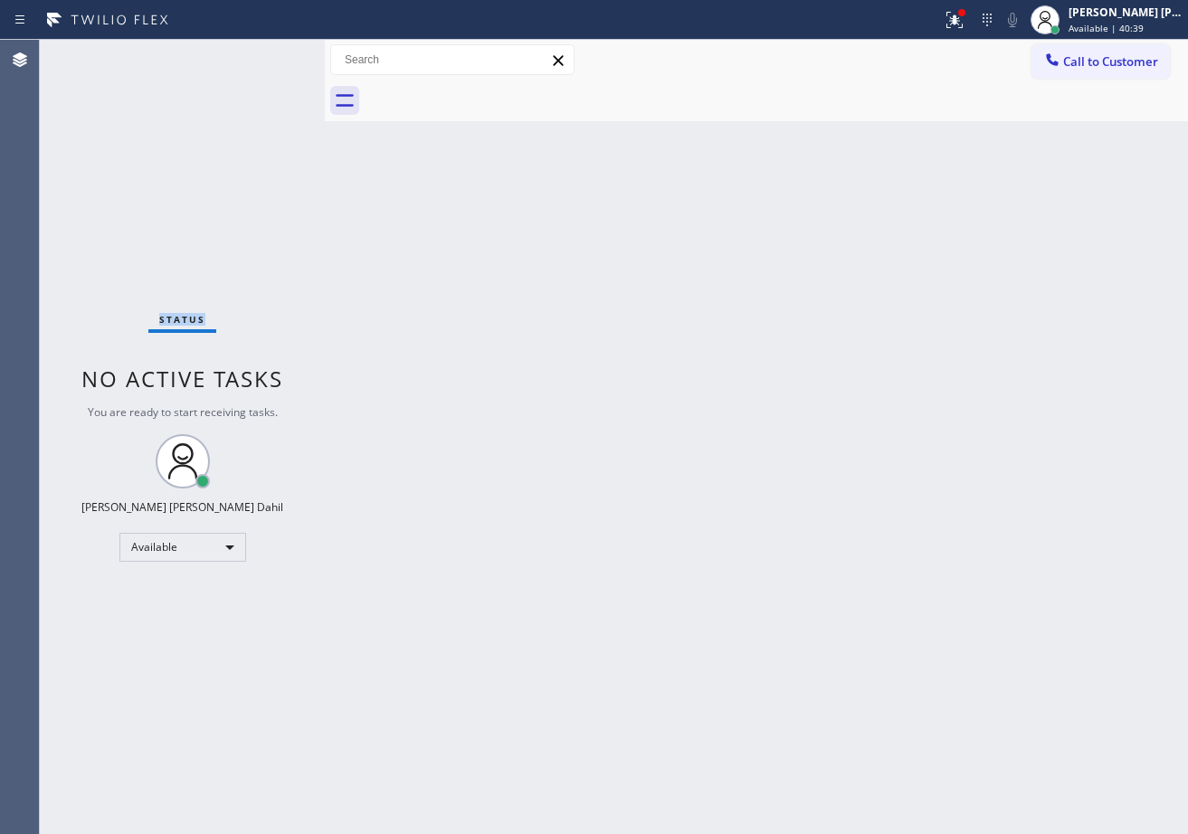
click at [273, 54] on div "Status No active tasks You are ready to start receiving tasks. [PERSON_NAME] [P…" at bounding box center [182, 437] width 285 height 794
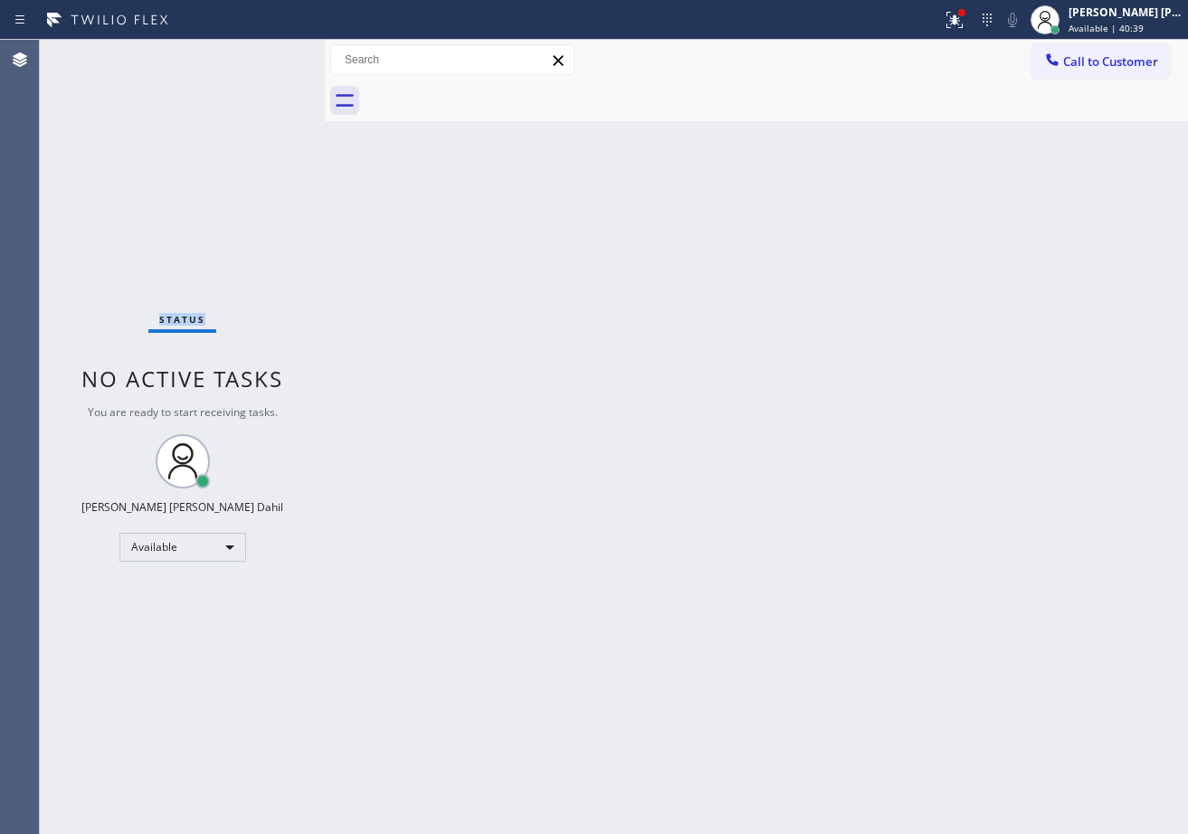
click at [273, 54] on div "Status No active tasks You are ready to start receiving tasks. [PERSON_NAME] [P…" at bounding box center [182, 437] width 285 height 794
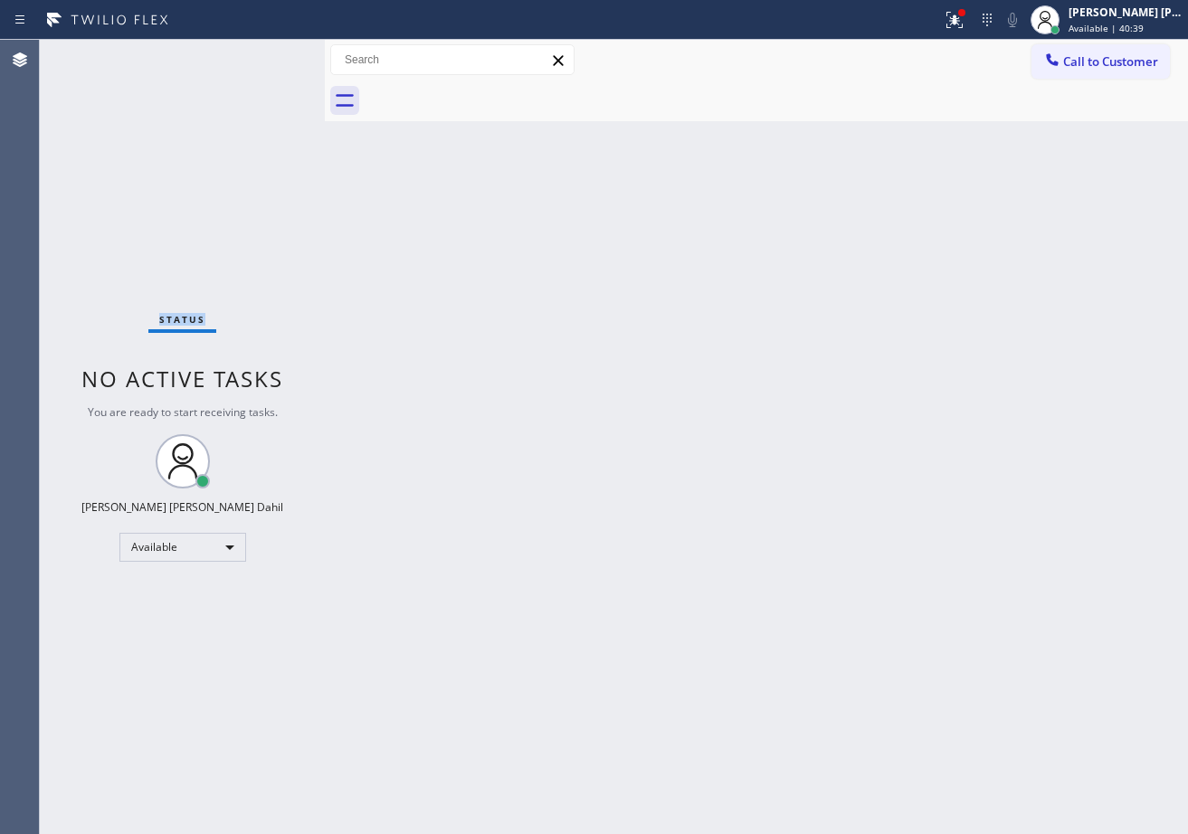
click at [273, 54] on div "Status No active tasks You are ready to start receiving tasks. [PERSON_NAME] [P…" at bounding box center [182, 437] width 285 height 794
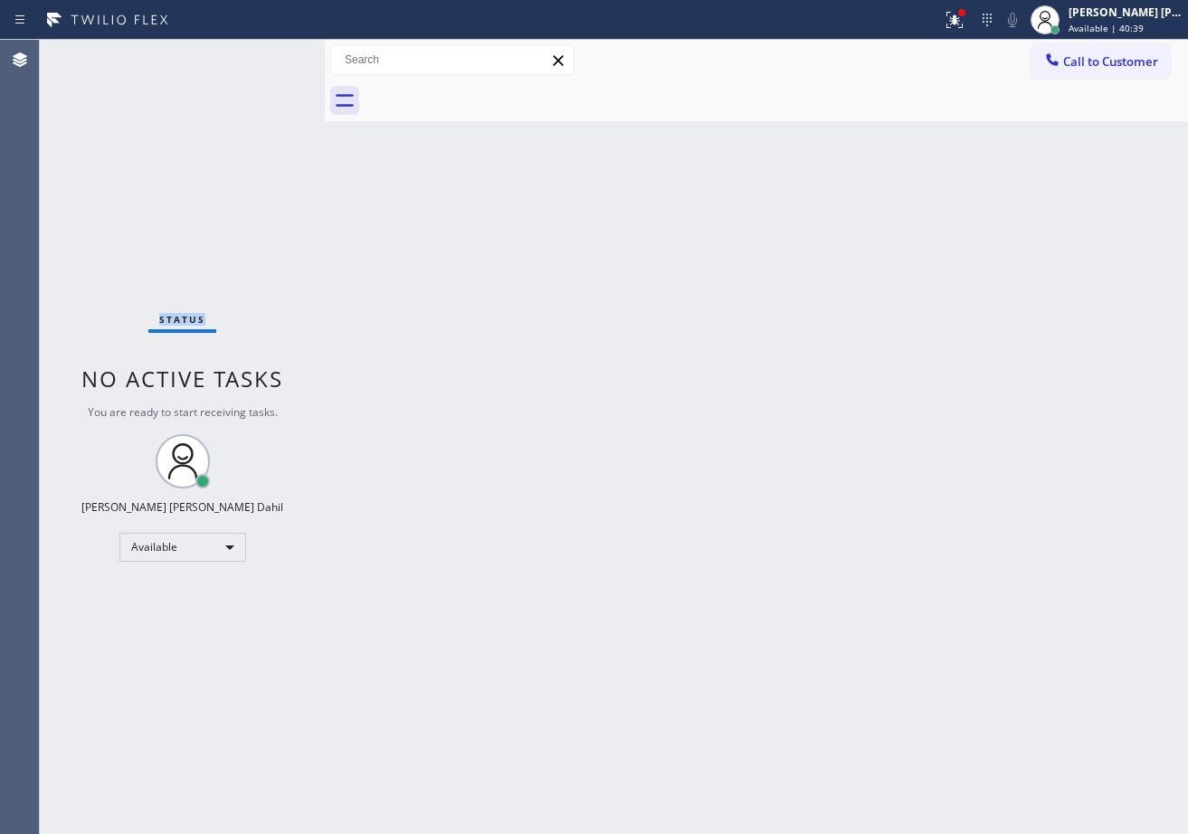
click at [273, 54] on div "Status No active tasks You are ready to start receiving tasks. [PERSON_NAME] [P…" at bounding box center [182, 437] width 285 height 794
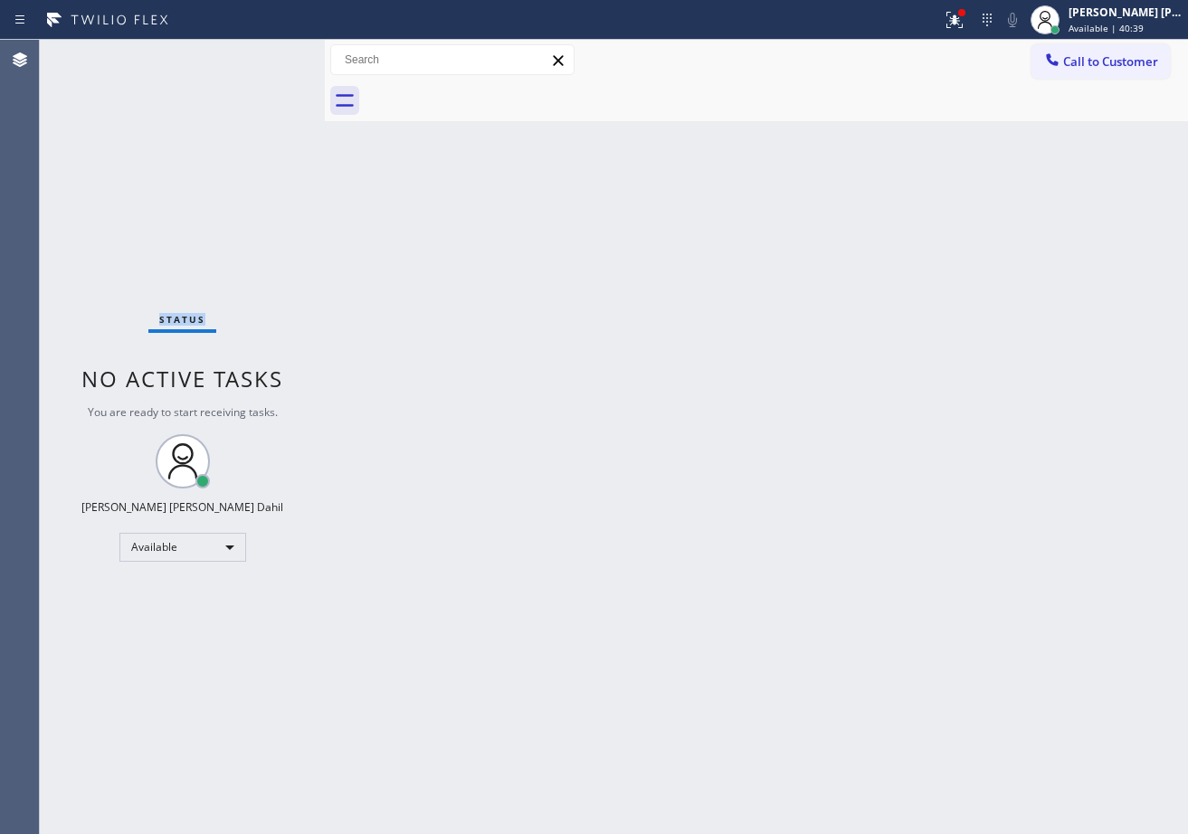
click at [273, 54] on div "Status No active tasks You are ready to start receiving tasks. [PERSON_NAME] [P…" at bounding box center [182, 437] width 285 height 794
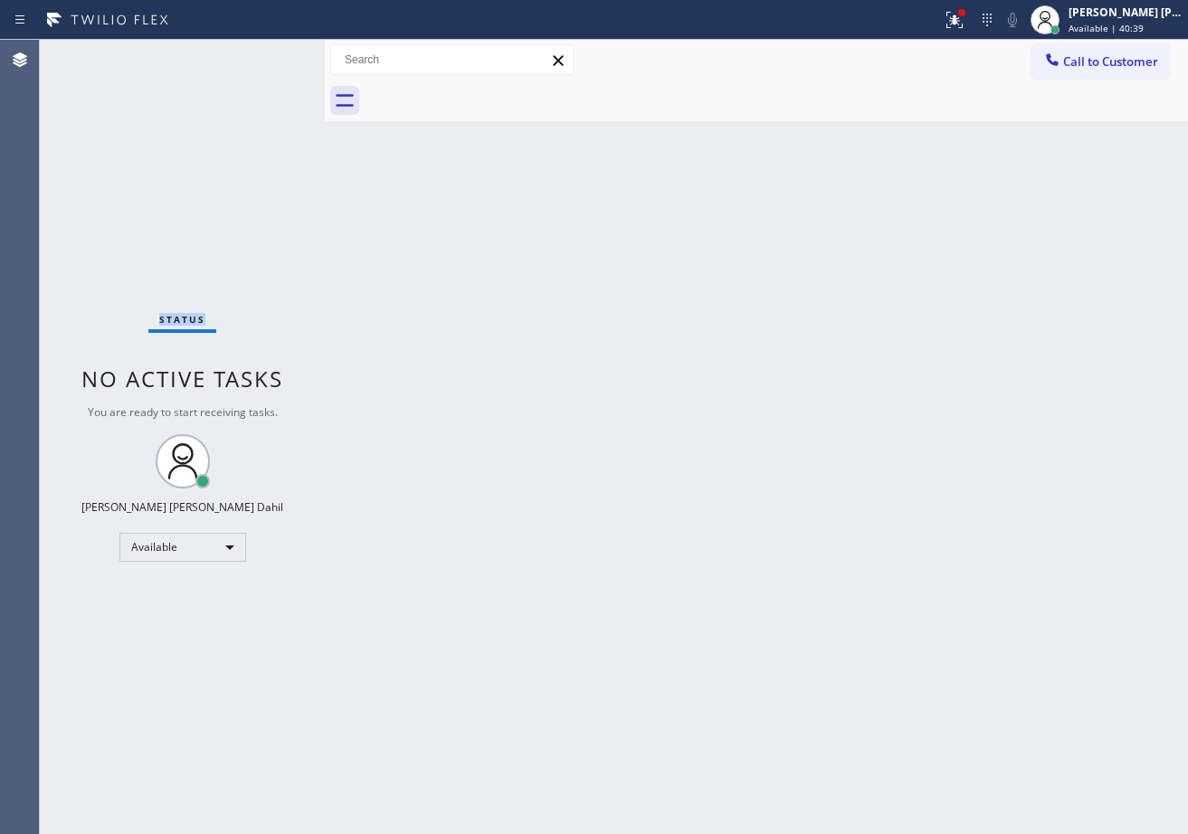
click at [273, 54] on div "Status No active tasks You are ready to start receiving tasks. [PERSON_NAME] [P…" at bounding box center [182, 437] width 285 height 794
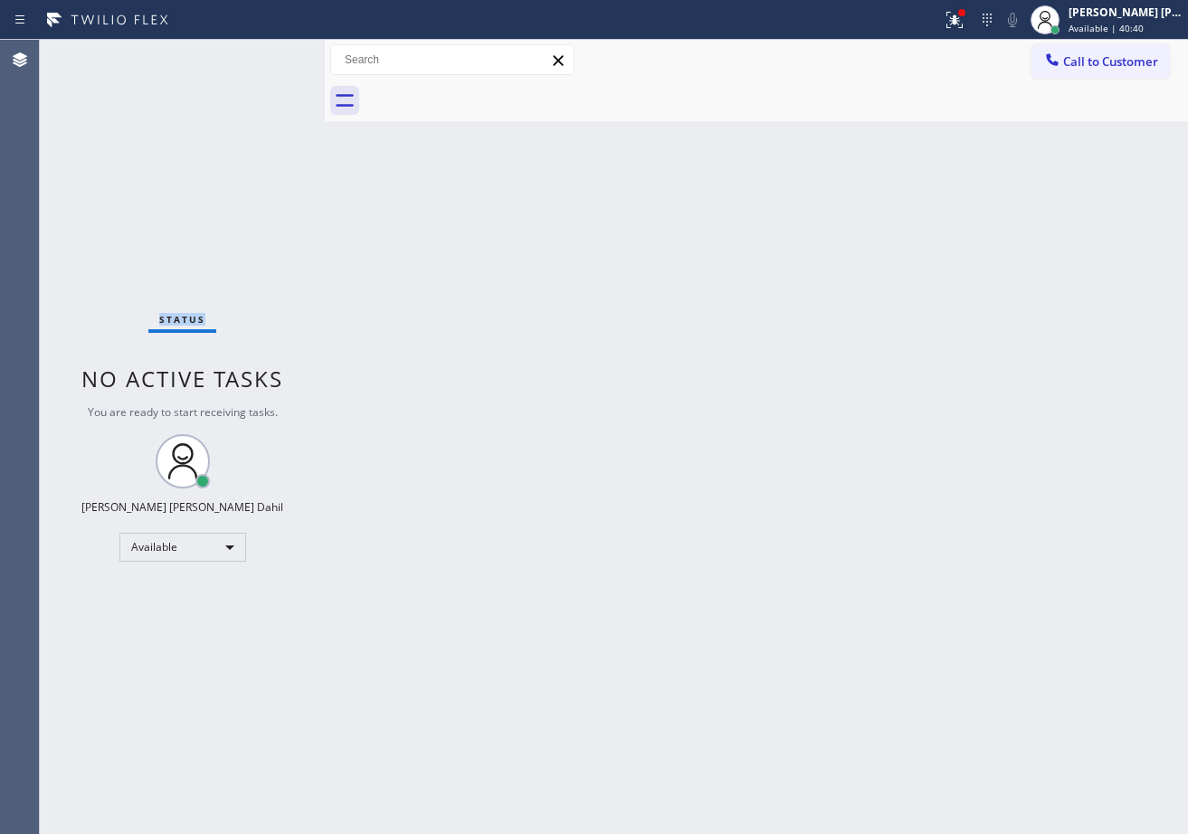
click at [273, 54] on div "Status No active tasks You are ready to start receiving tasks. [PERSON_NAME] [P…" at bounding box center [182, 437] width 285 height 794
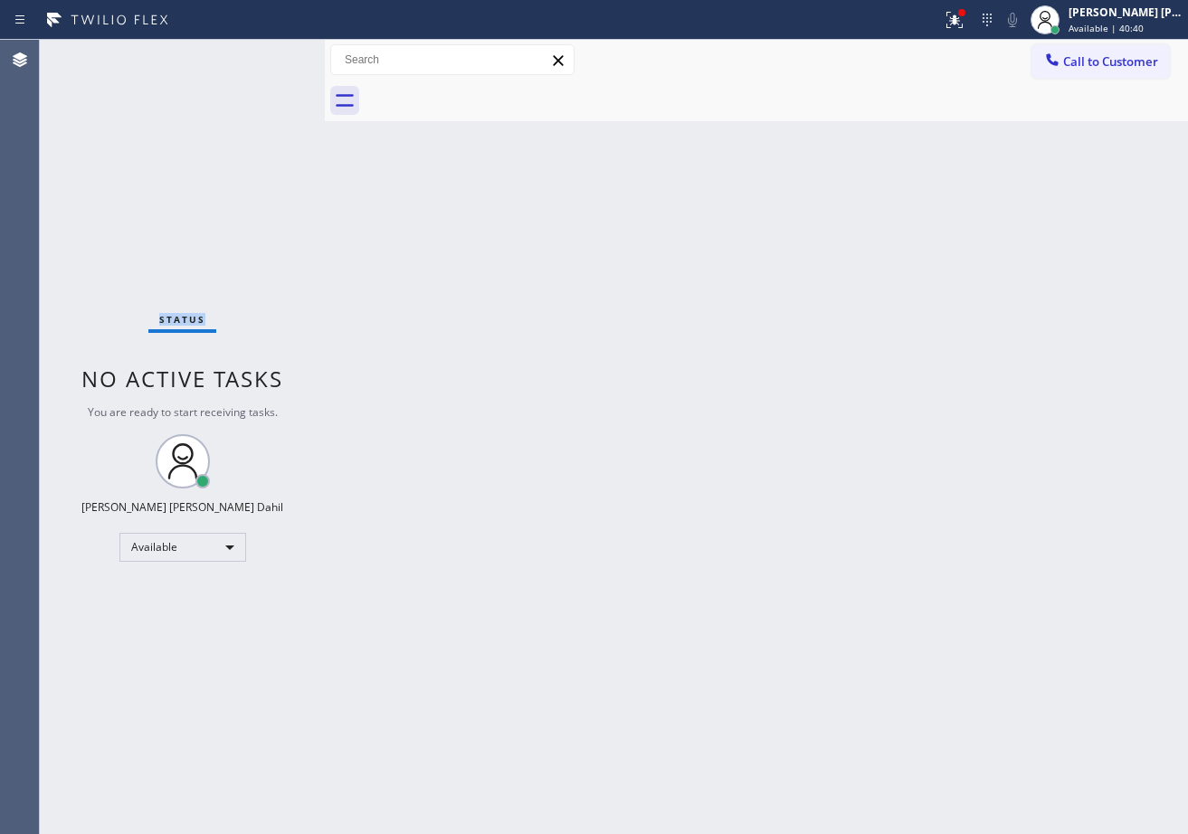
click at [273, 54] on div "Status No active tasks You are ready to start receiving tasks. [PERSON_NAME] [P…" at bounding box center [182, 437] width 285 height 794
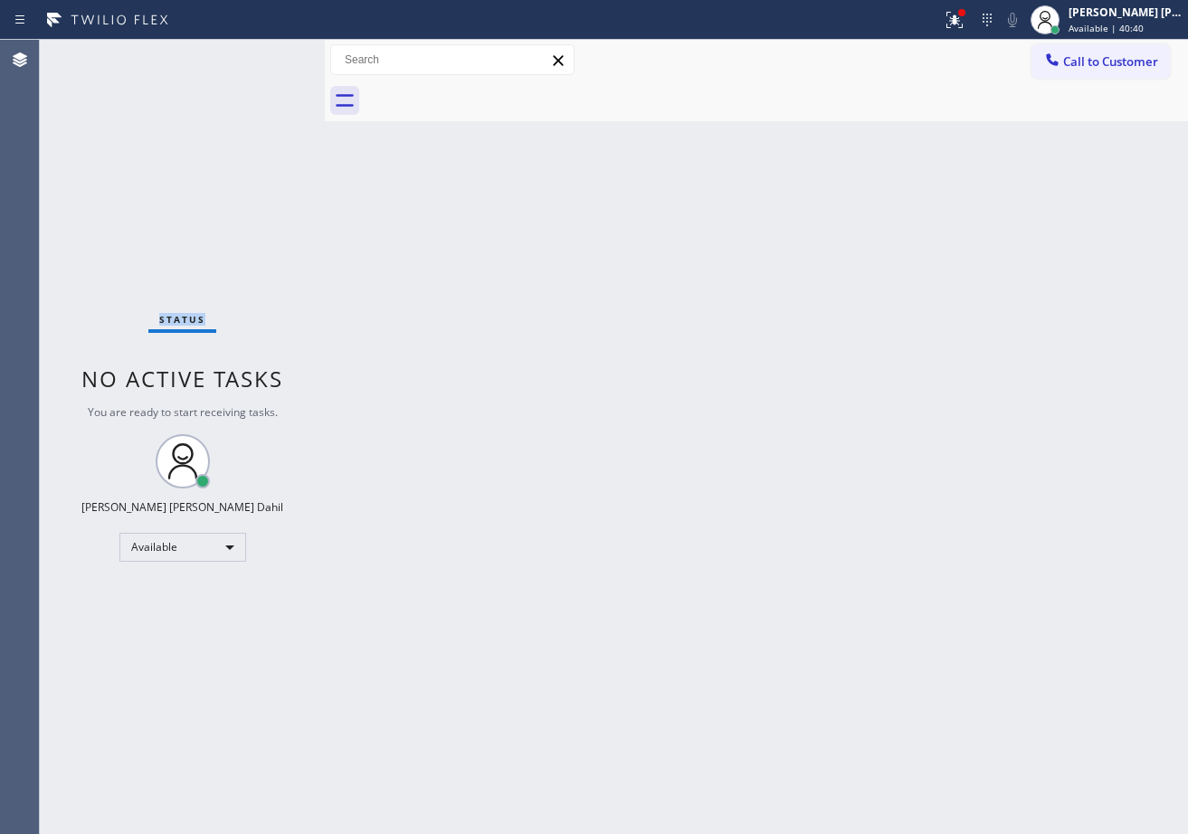
click at [273, 54] on div "Status No active tasks You are ready to start receiving tasks. [PERSON_NAME] [P…" at bounding box center [182, 437] width 285 height 794
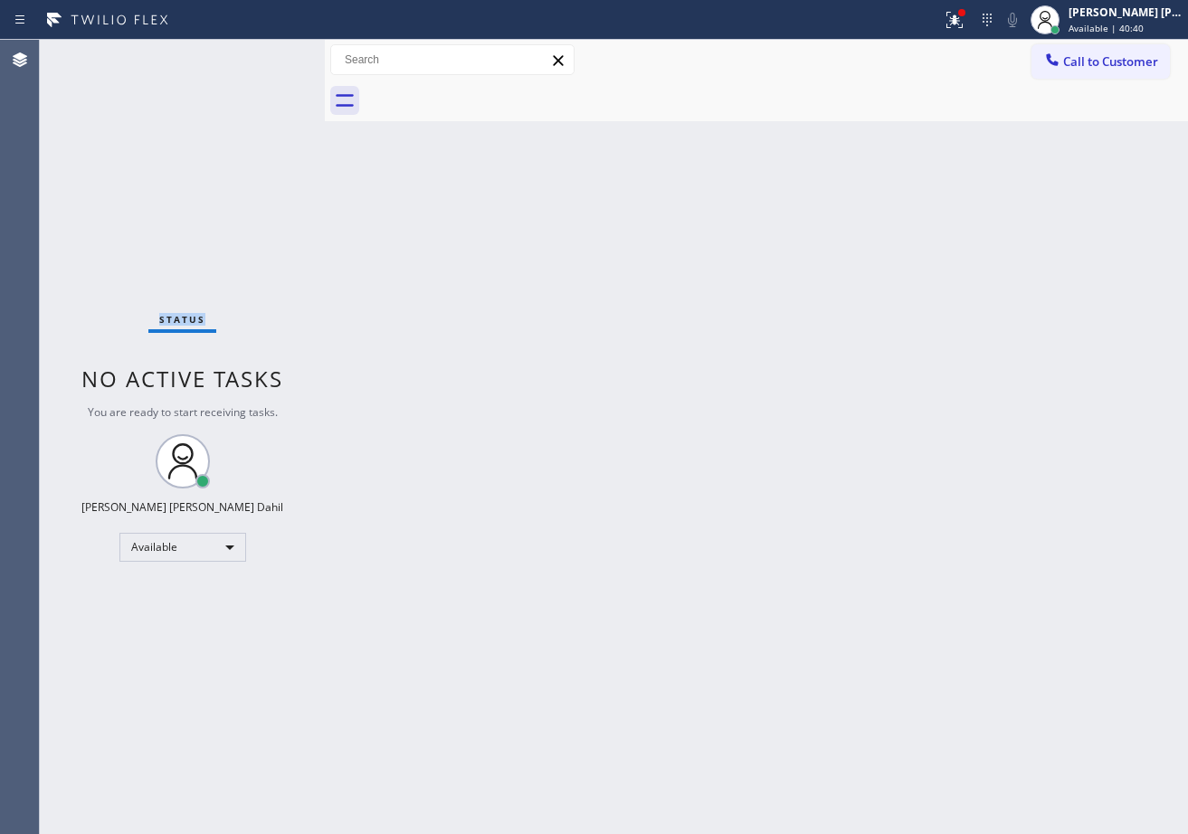
click at [273, 54] on div "Status No active tasks You are ready to start receiving tasks. [PERSON_NAME] [P…" at bounding box center [182, 437] width 285 height 794
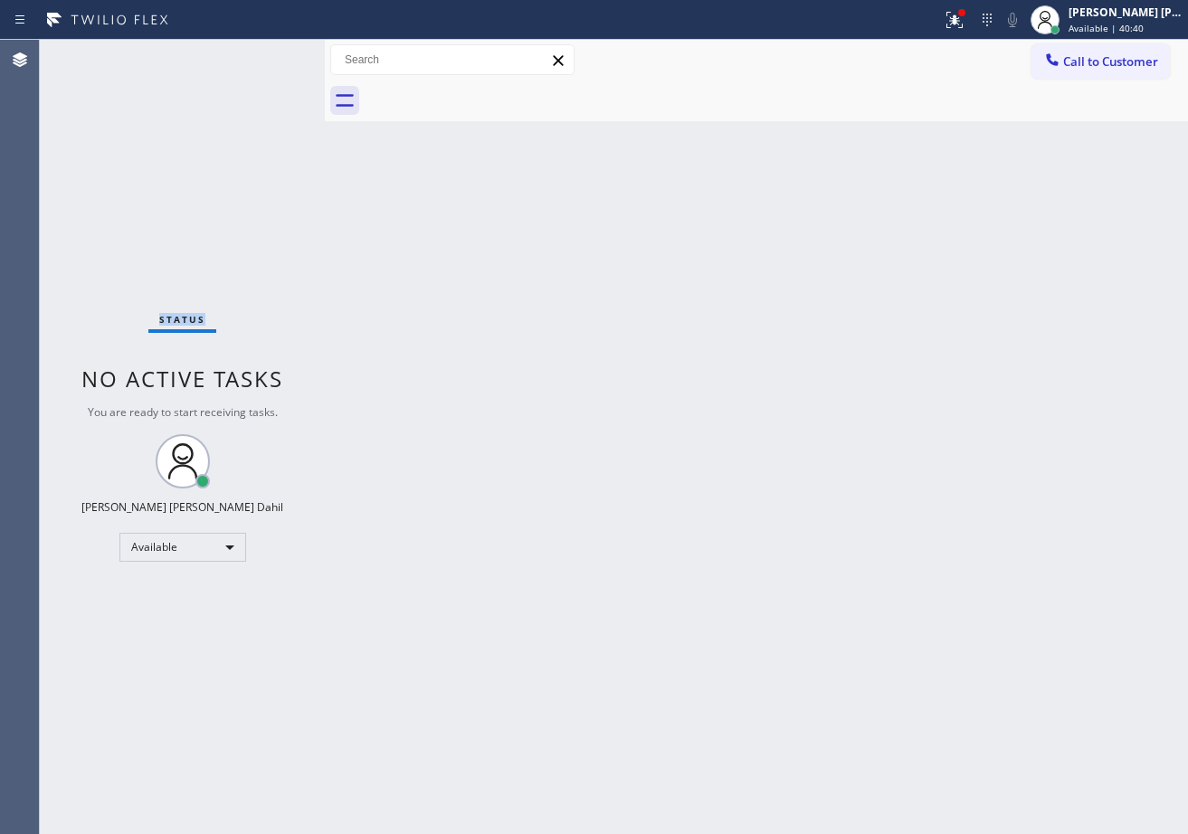
click at [273, 54] on div "Status No active tasks You are ready to start receiving tasks. [PERSON_NAME] [P…" at bounding box center [182, 437] width 285 height 794
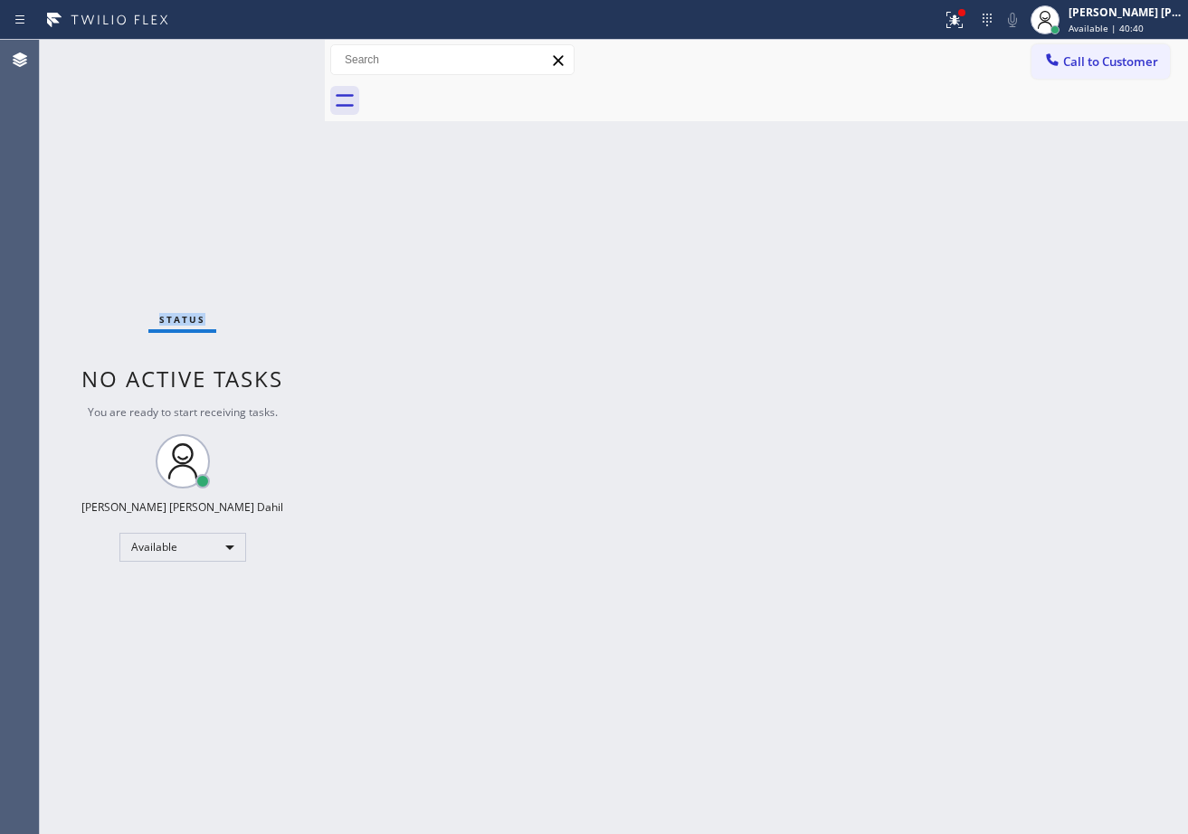
click at [273, 54] on div "Status No active tasks You are ready to start receiving tasks. [PERSON_NAME] [P…" at bounding box center [182, 437] width 285 height 794
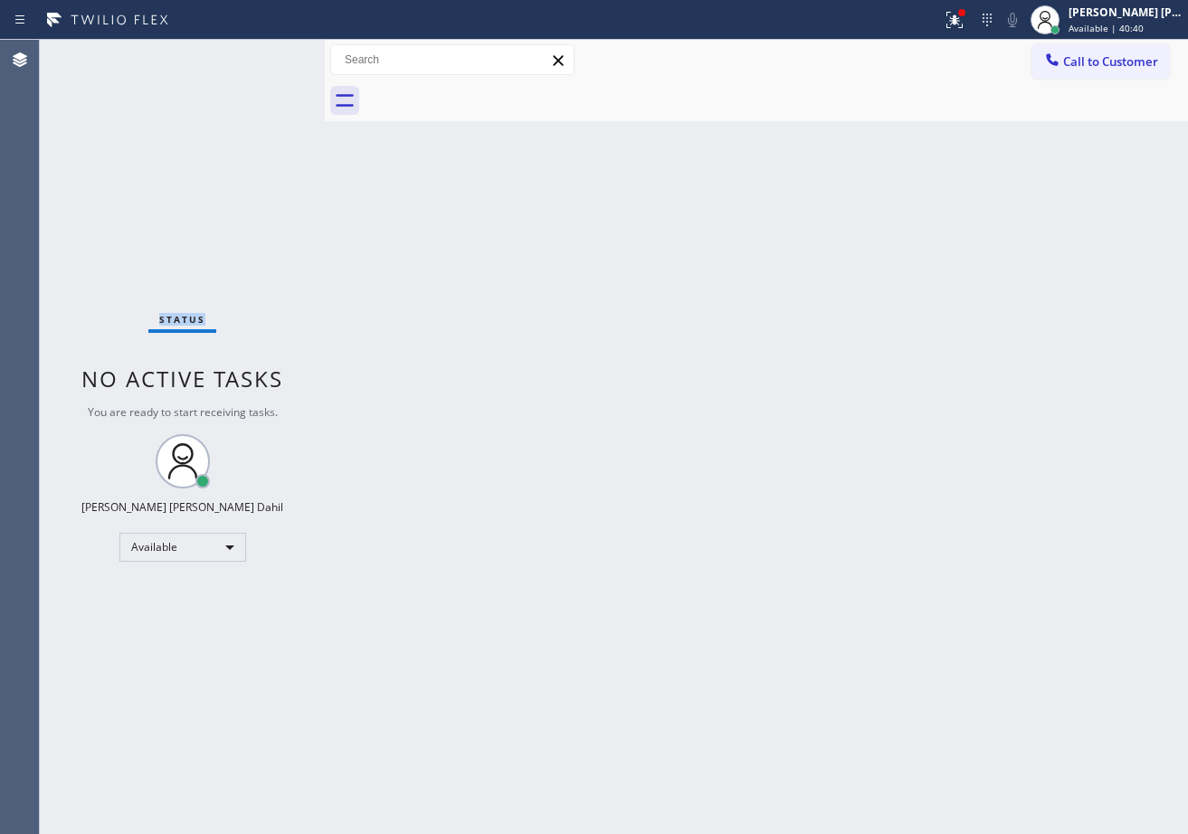
click at [273, 54] on div "Status No active tasks You are ready to start receiving tasks. [PERSON_NAME] [P…" at bounding box center [182, 437] width 285 height 794
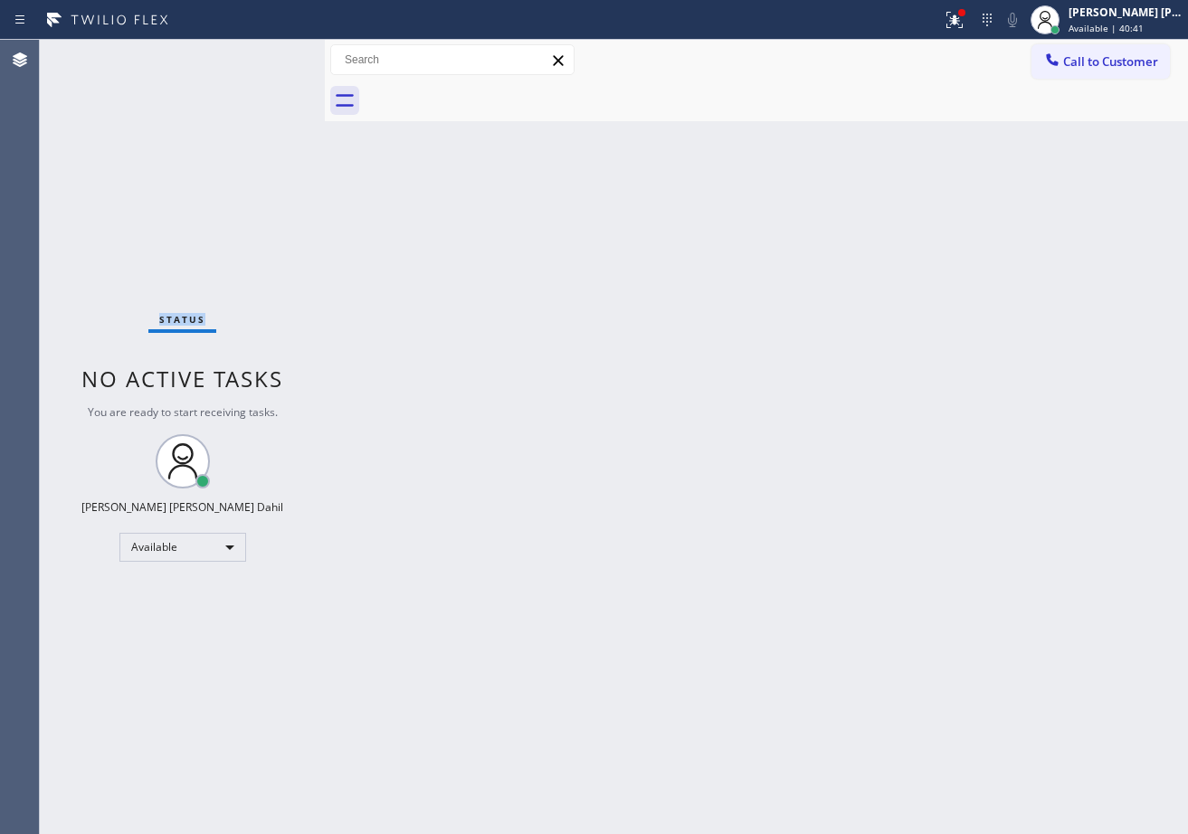
click at [273, 54] on div "Status No active tasks You are ready to start receiving tasks. [PERSON_NAME] [P…" at bounding box center [182, 437] width 285 height 794
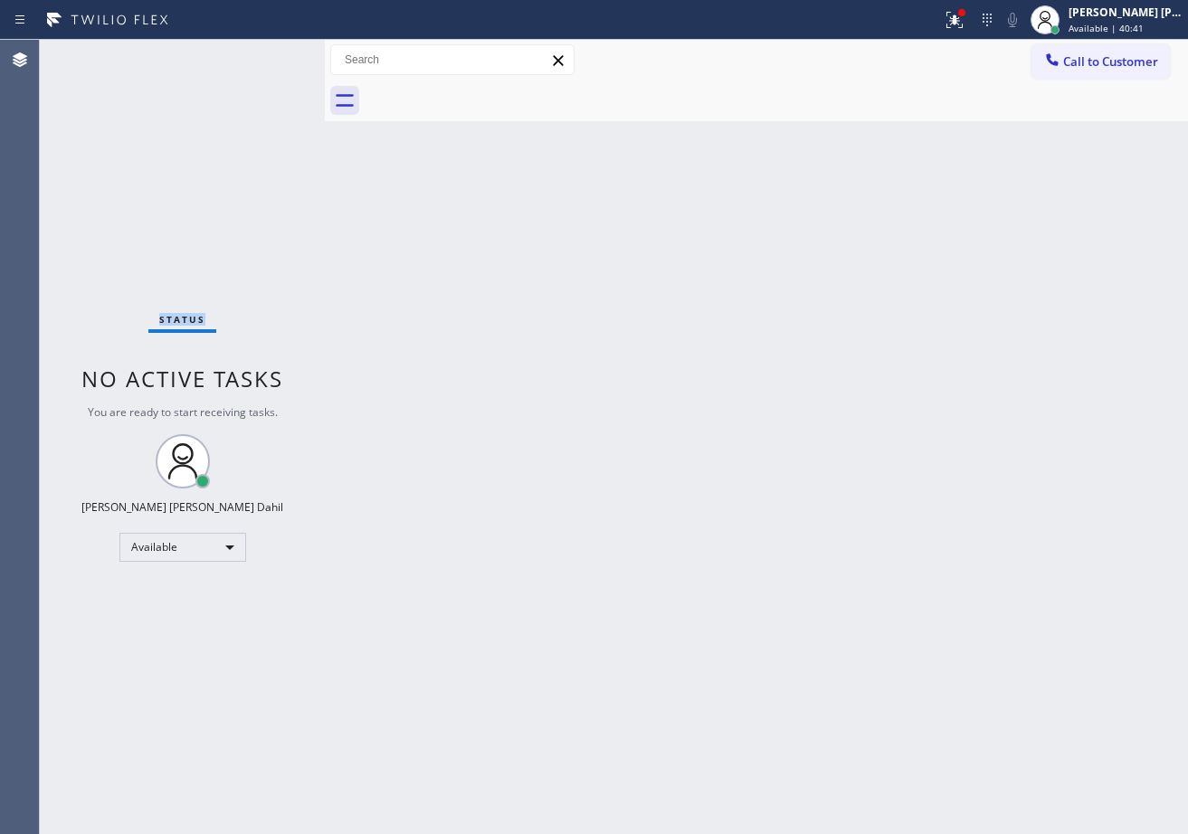
click at [273, 54] on div "Status No active tasks You are ready to start receiving tasks. [PERSON_NAME] [P…" at bounding box center [182, 437] width 285 height 794
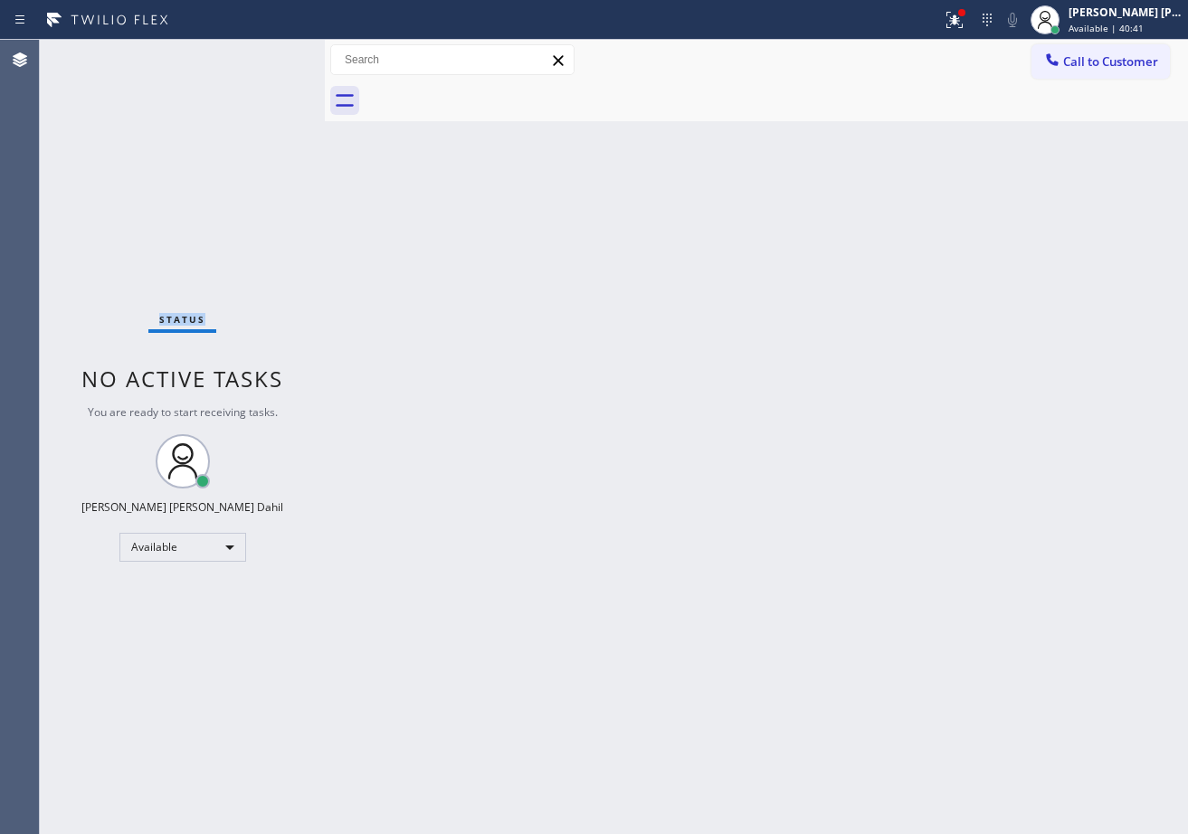
click at [273, 54] on div "Status No active tasks You are ready to start receiving tasks. [PERSON_NAME] [P…" at bounding box center [182, 437] width 285 height 794
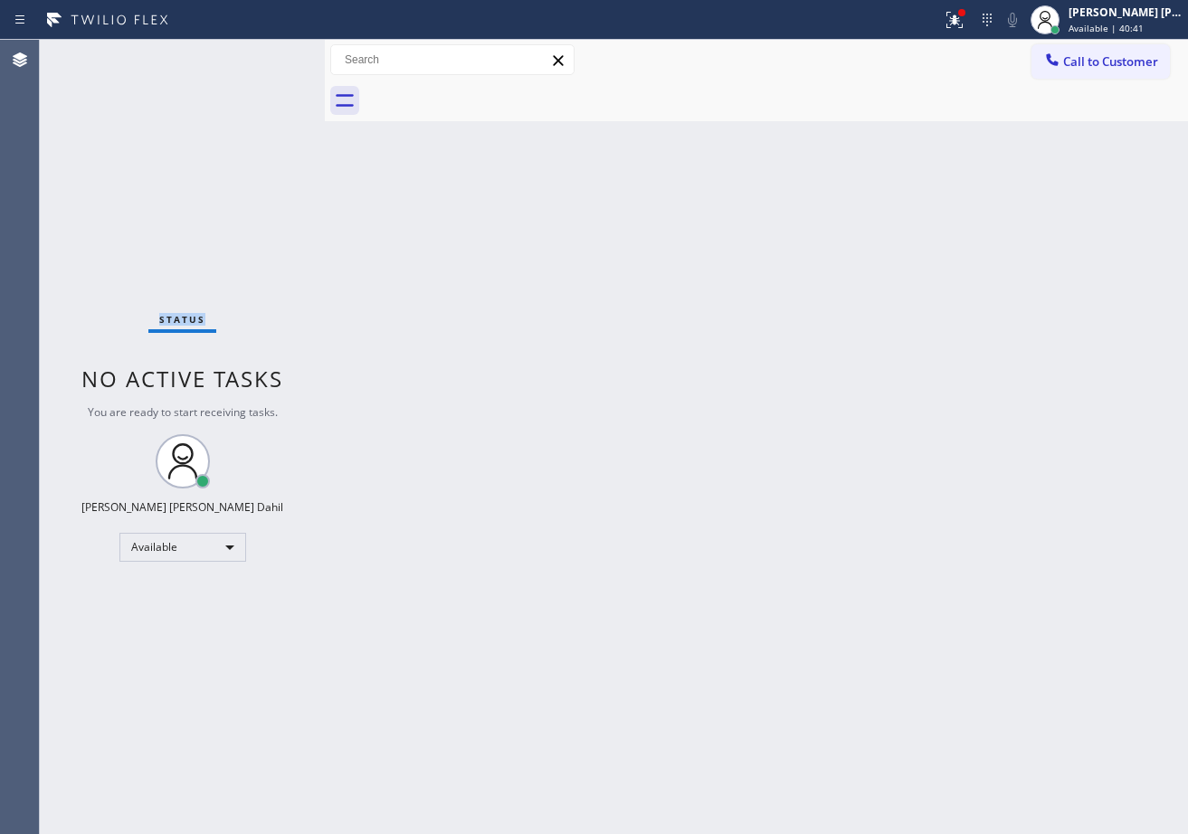
click at [273, 54] on div "Status No active tasks You are ready to start receiving tasks. [PERSON_NAME] [P…" at bounding box center [182, 437] width 285 height 794
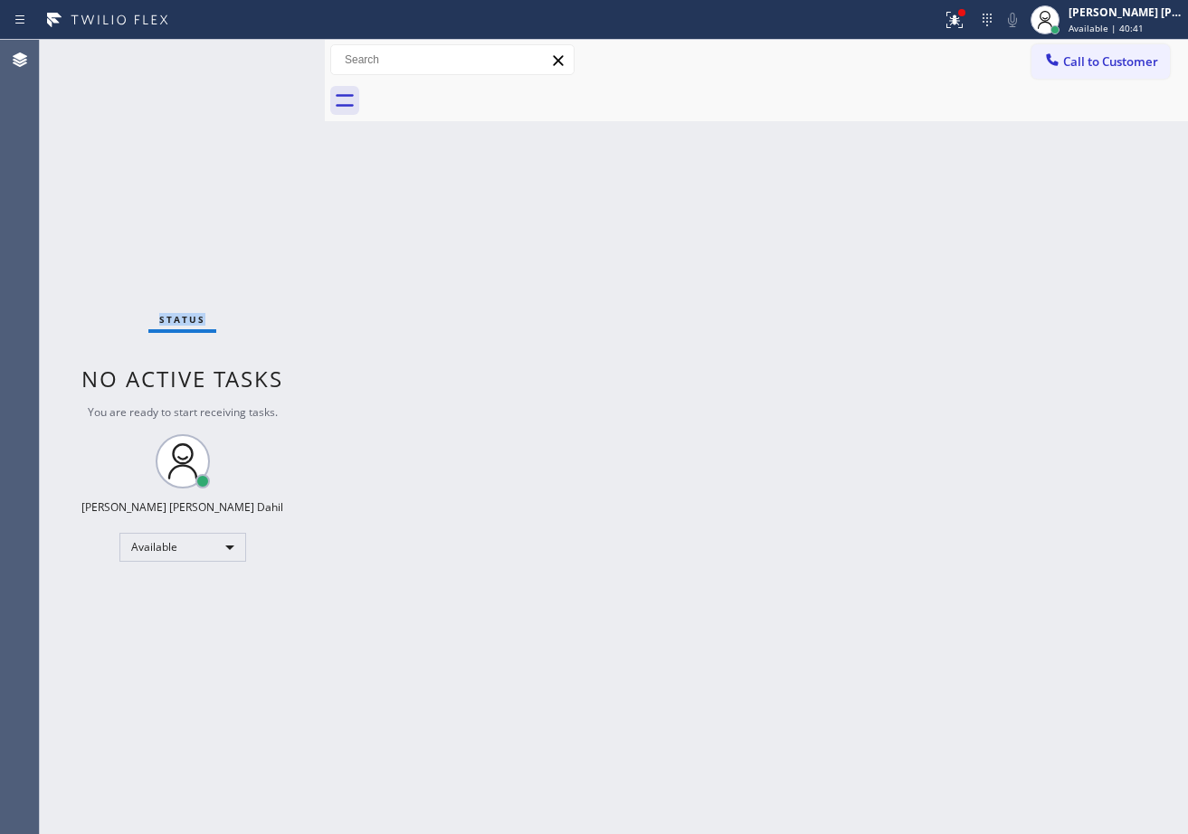
click at [273, 54] on div "Status No active tasks You are ready to start receiving tasks. [PERSON_NAME] [P…" at bounding box center [182, 437] width 285 height 794
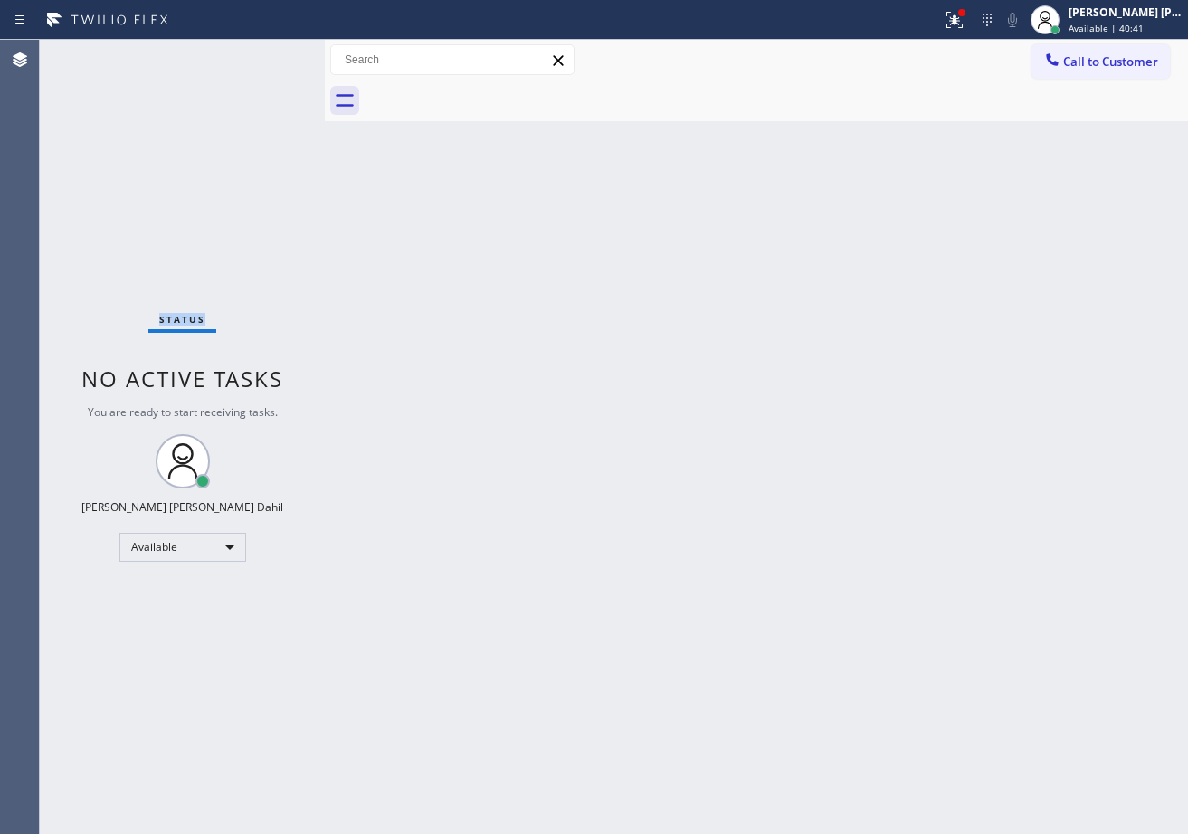
click at [273, 54] on div "Status No active tasks You are ready to start receiving tasks. [PERSON_NAME] [P…" at bounding box center [182, 437] width 285 height 794
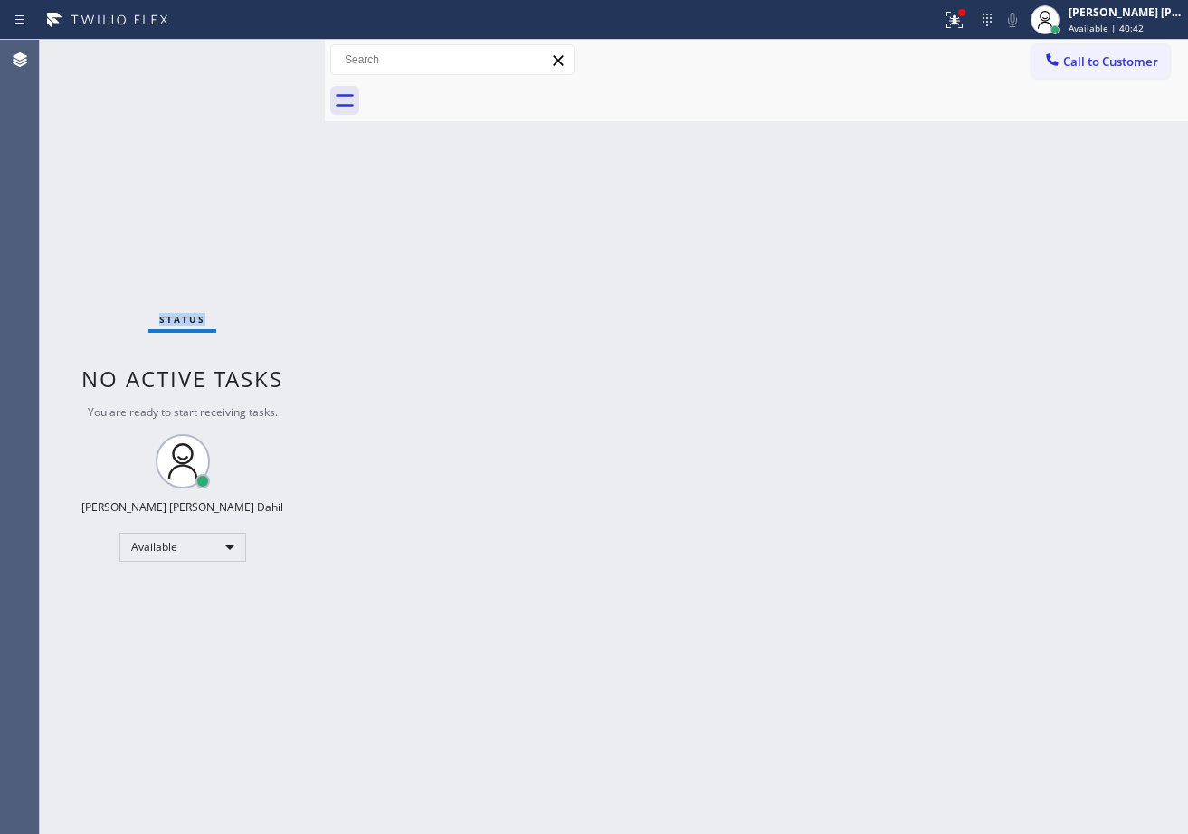
click at [273, 54] on div "Status No active tasks You are ready to start receiving tasks. [PERSON_NAME] [P…" at bounding box center [182, 437] width 285 height 794
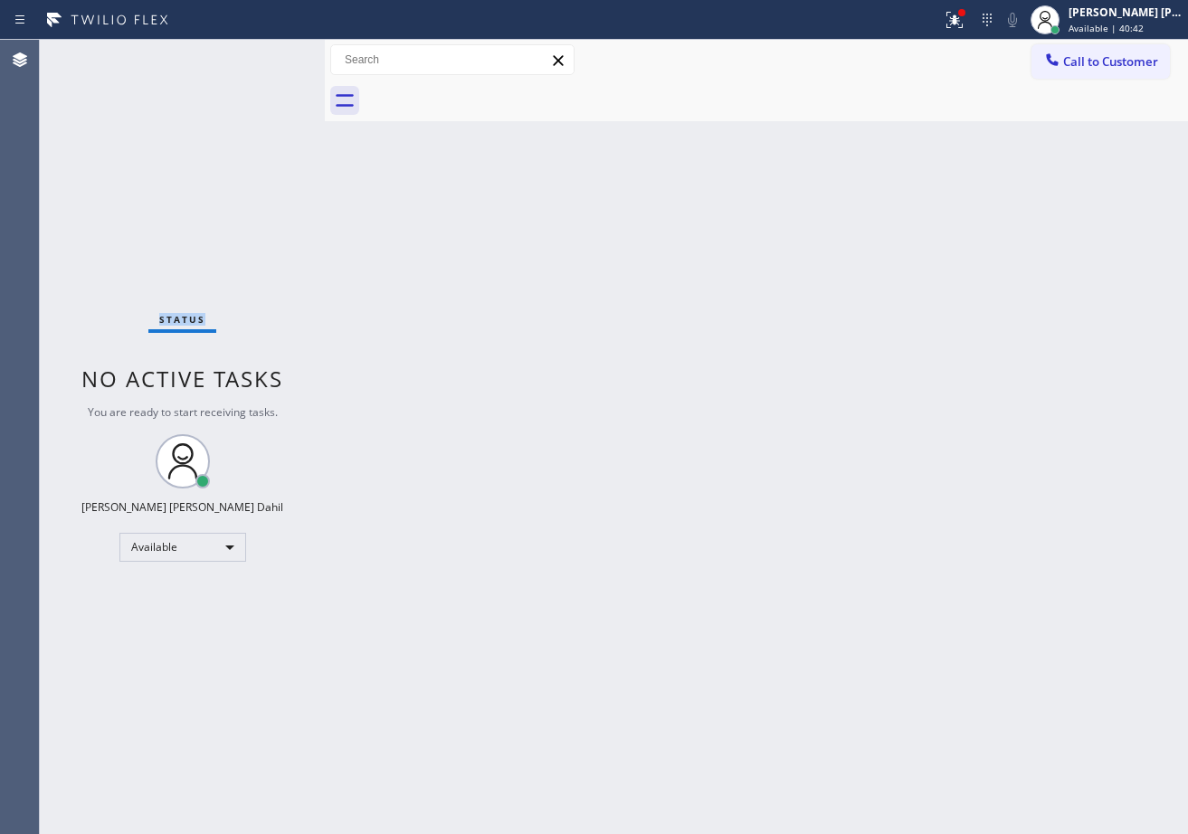
click at [273, 54] on div "Status No active tasks You are ready to start receiving tasks. [PERSON_NAME] [P…" at bounding box center [182, 437] width 285 height 794
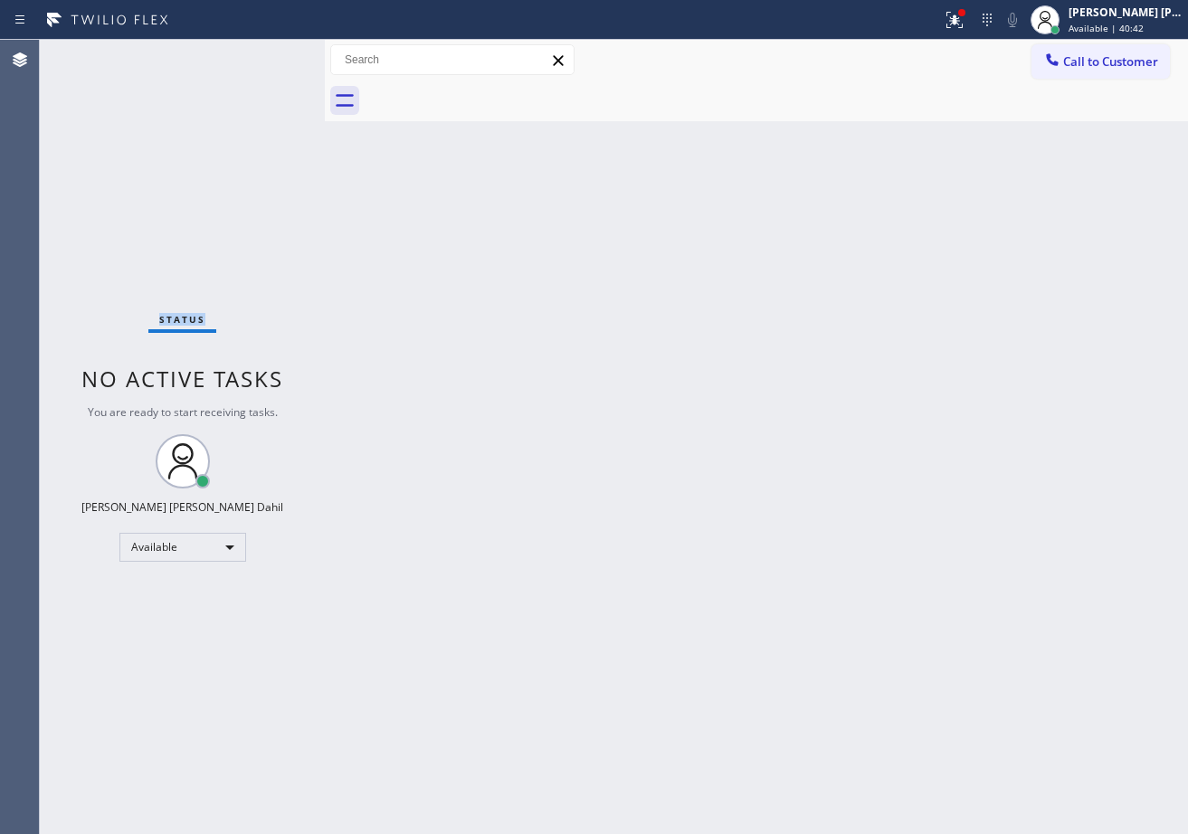
click at [273, 54] on div "Status No active tasks You are ready to start receiving tasks. [PERSON_NAME] [P…" at bounding box center [182, 437] width 285 height 794
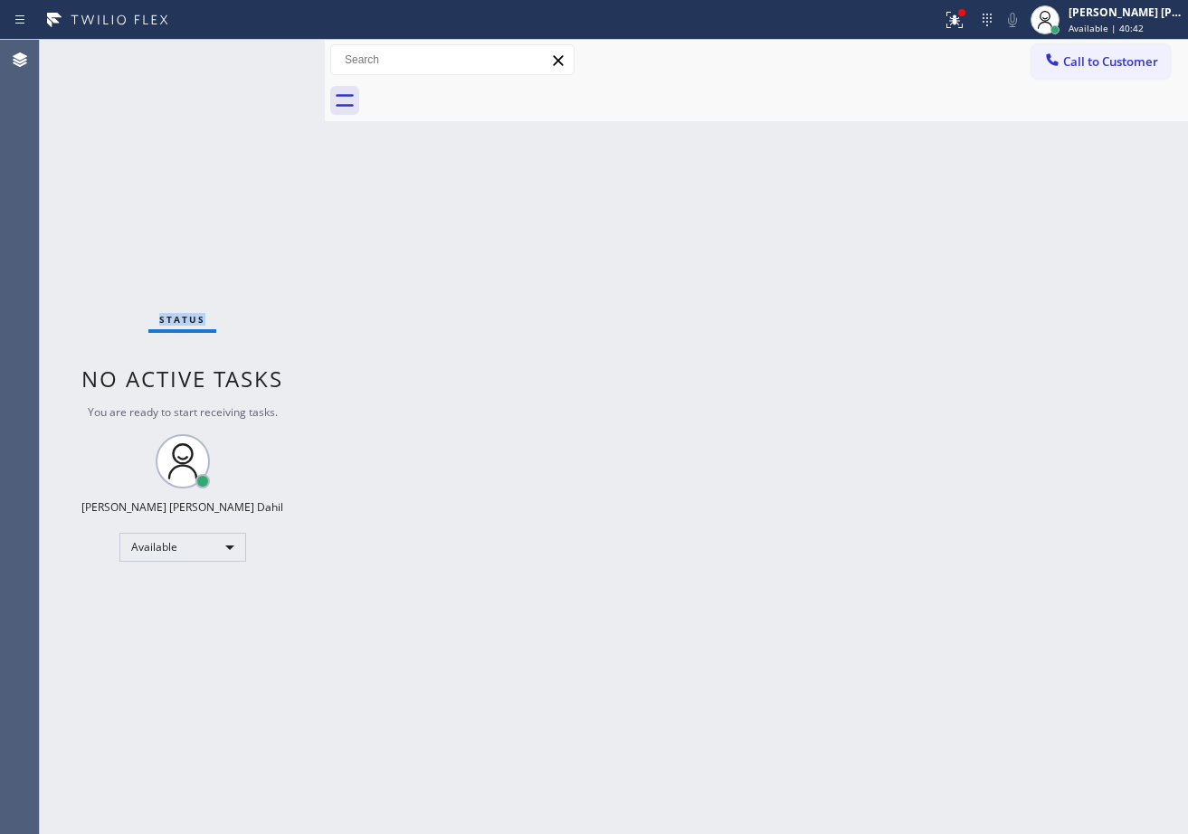
click at [273, 54] on div "Status No active tasks You are ready to start receiving tasks. [PERSON_NAME] [P…" at bounding box center [182, 437] width 285 height 794
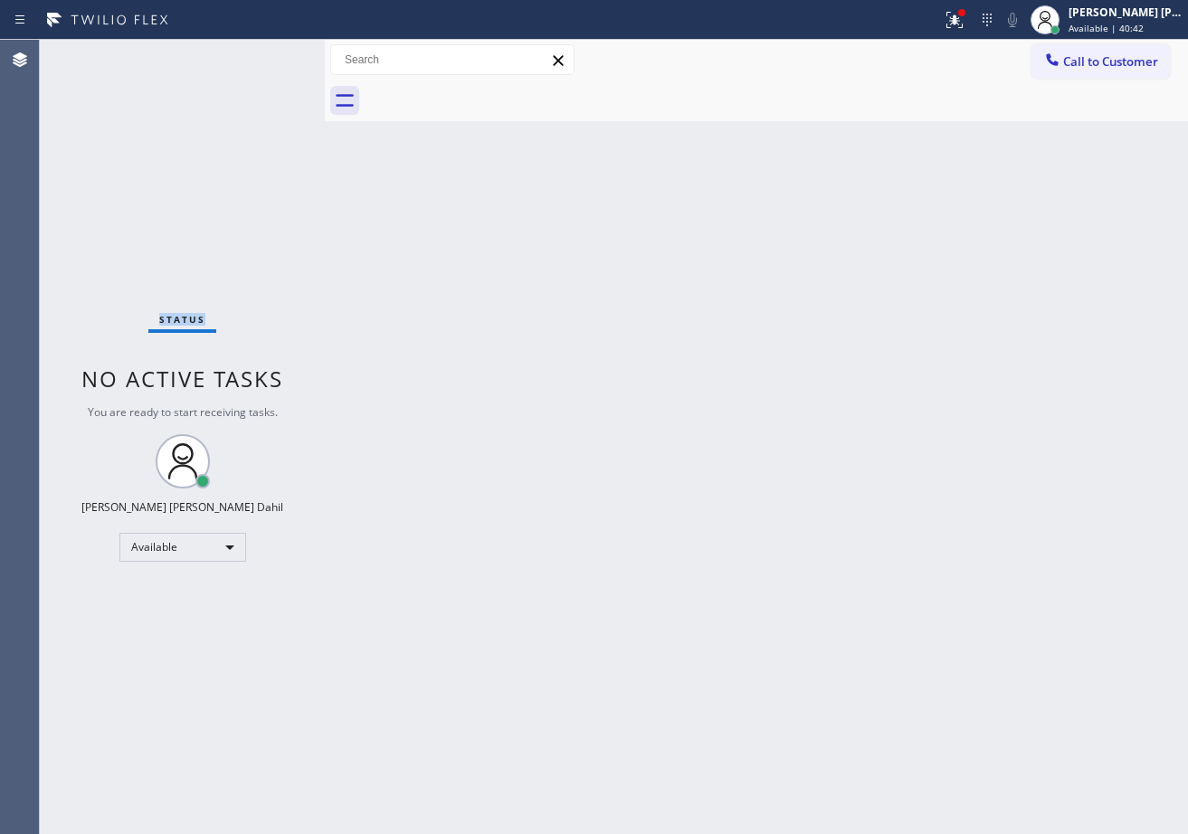
click at [273, 54] on div "Status No active tasks You are ready to start receiving tasks. [PERSON_NAME] [P…" at bounding box center [182, 437] width 285 height 794
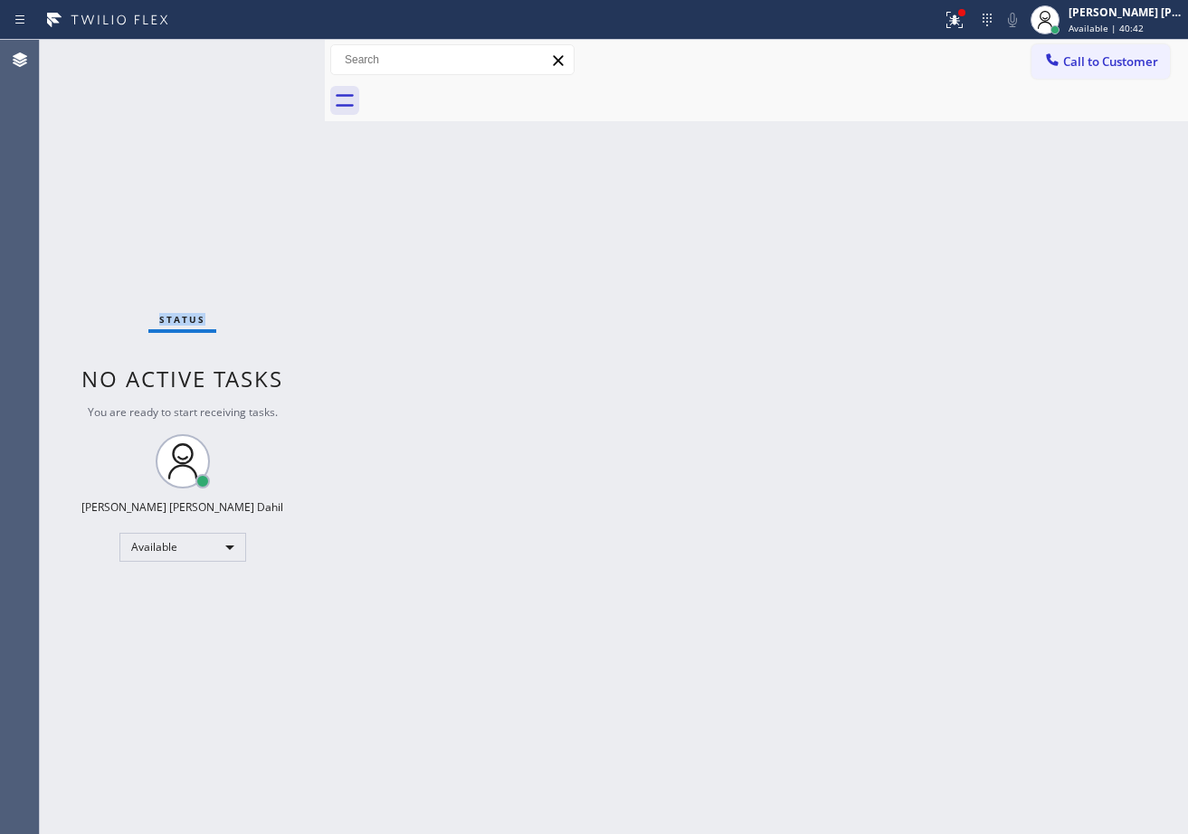
click at [273, 54] on div "Status No active tasks You are ready to start receiving tasks. [PERSON_NAME] [P…" at bounding box center [182, 437] width 285 height 794
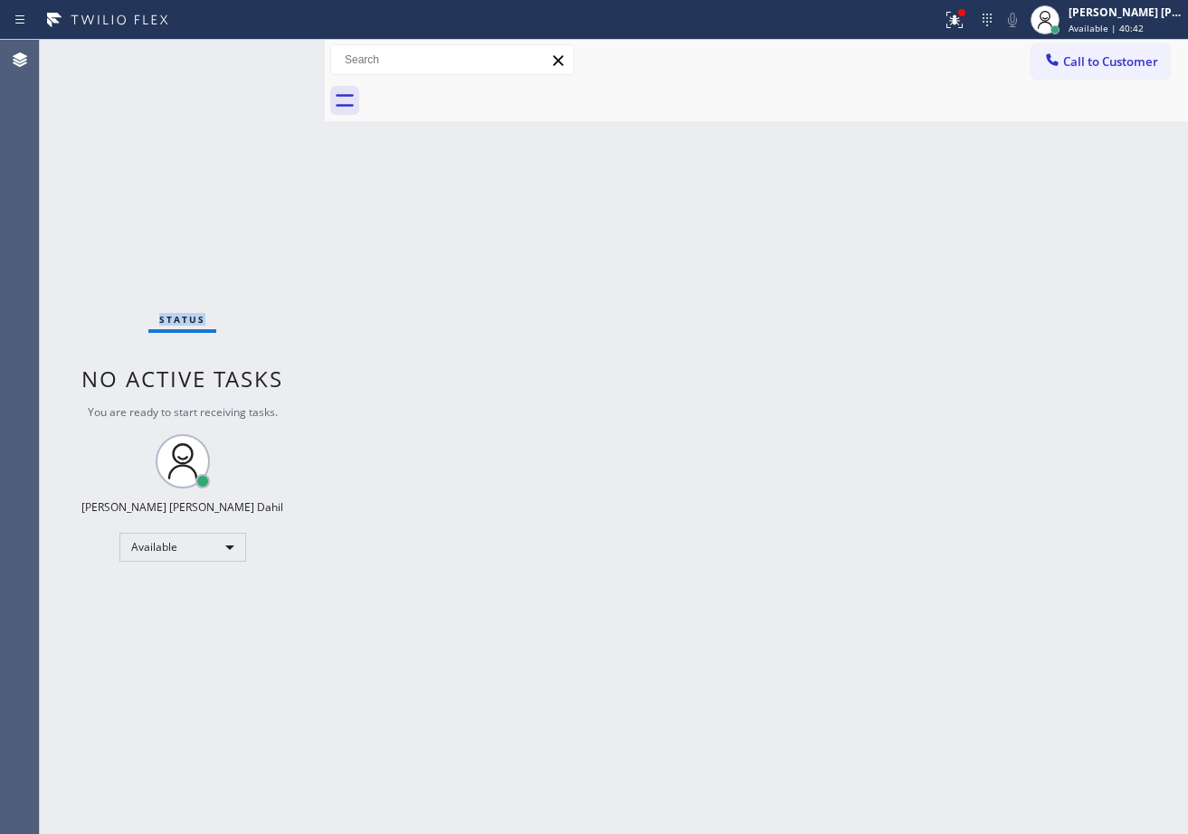
click at [273, 54] on div "Status No active tasks You are ready to start receiving tasks. [PERSON_NAME] [P…" at bounding box center [182, 437] width 285 height 794
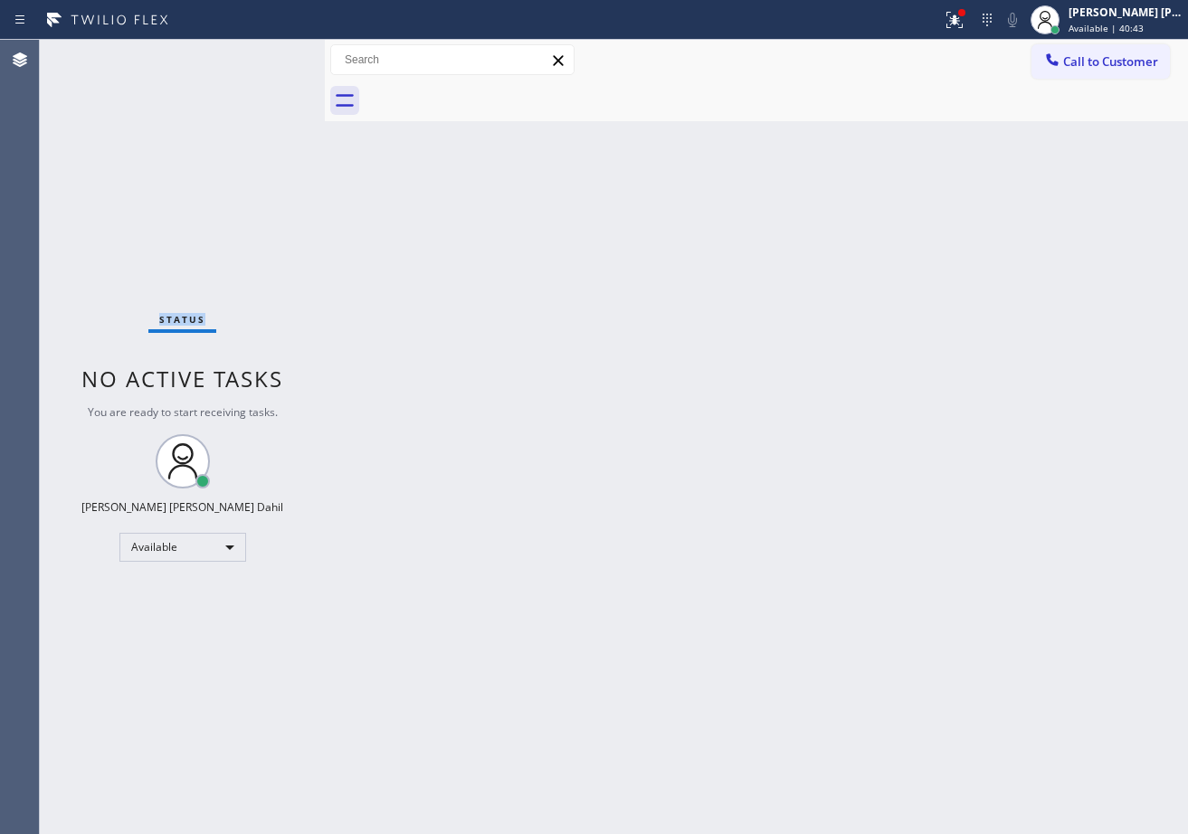
click at [273, 54] on div "Status No active tasks You are ready to start receiving tasks. [PERSON_NAME] [P…" at bounding box center [182, 437] width 285 height 794
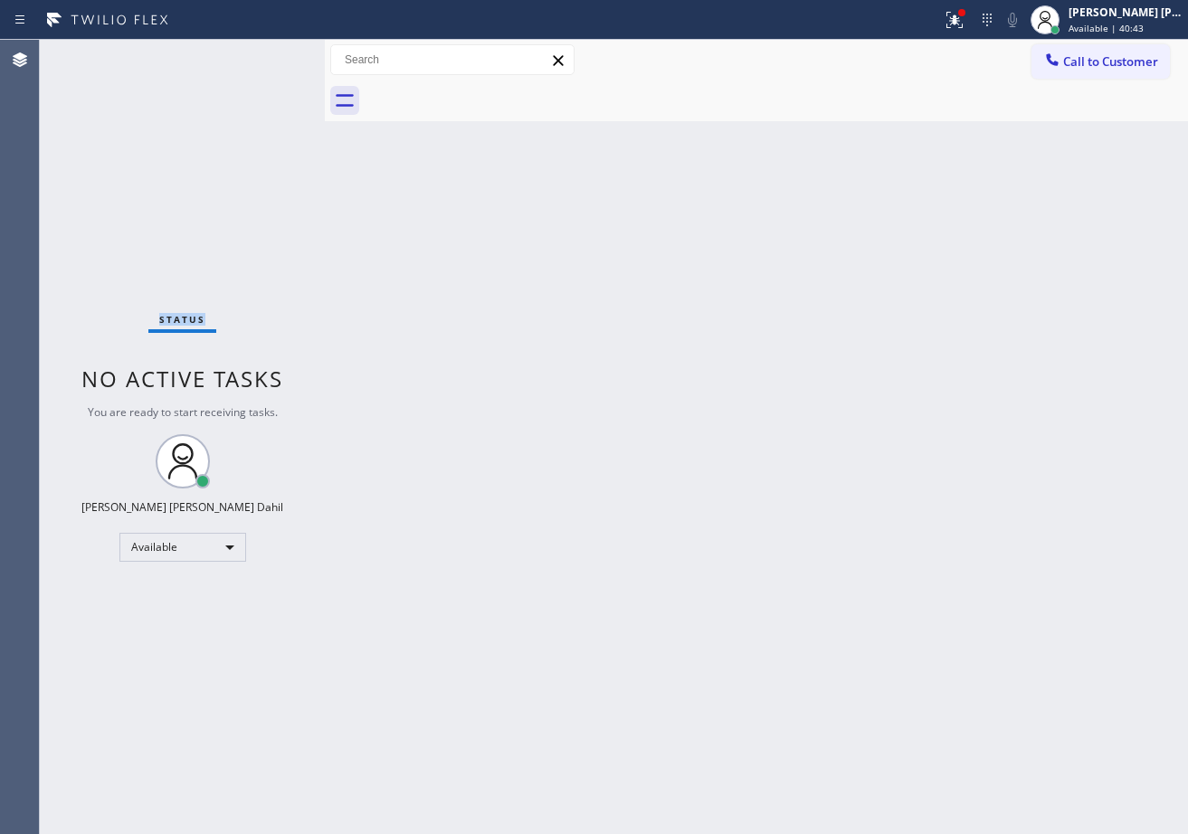
click at [273, 54] on div "Status No active tasks You are ready to start receiving tasks. [PERSON_NAME] [P…" at bounding box center [182, 437] width 285 height 794
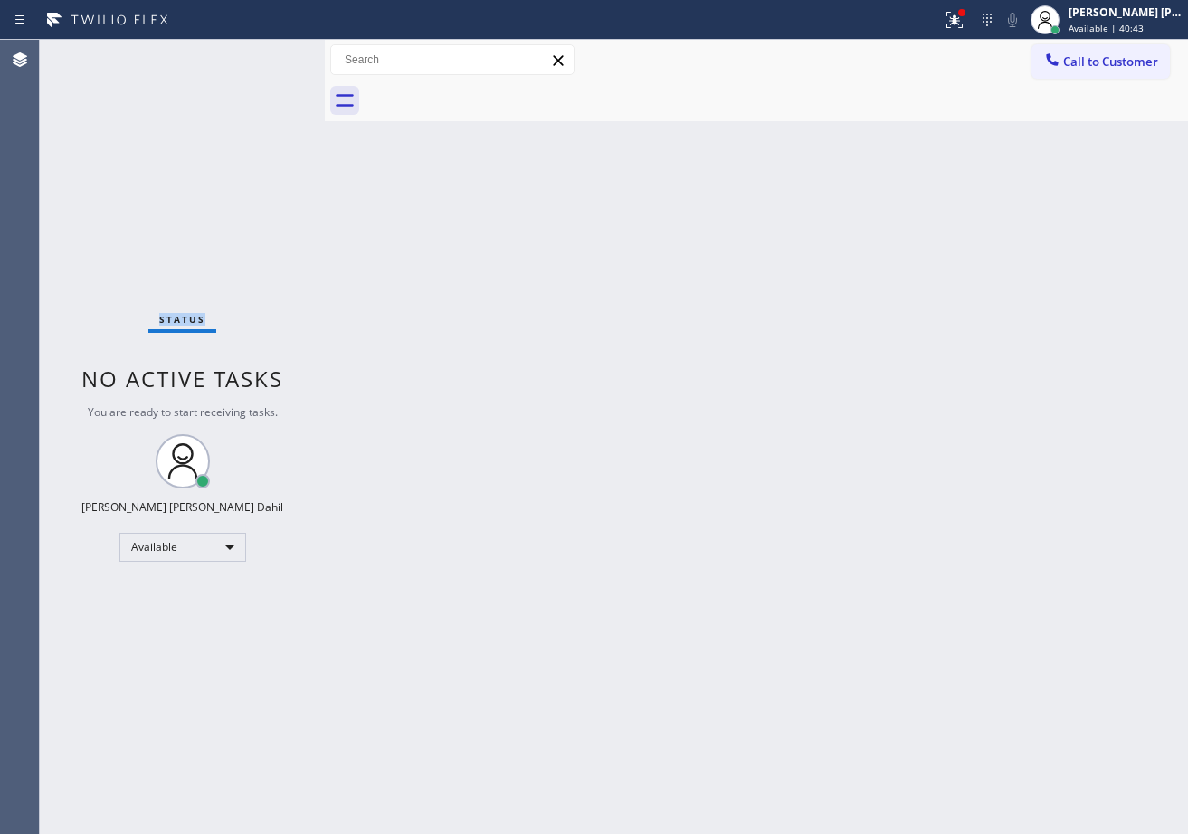
click at [273, 54] on div "Status No active tasks You are ready to start receiving tasks. [PERSON_NAME] [P…" at bounding box center [182, 437] width 285 height 794
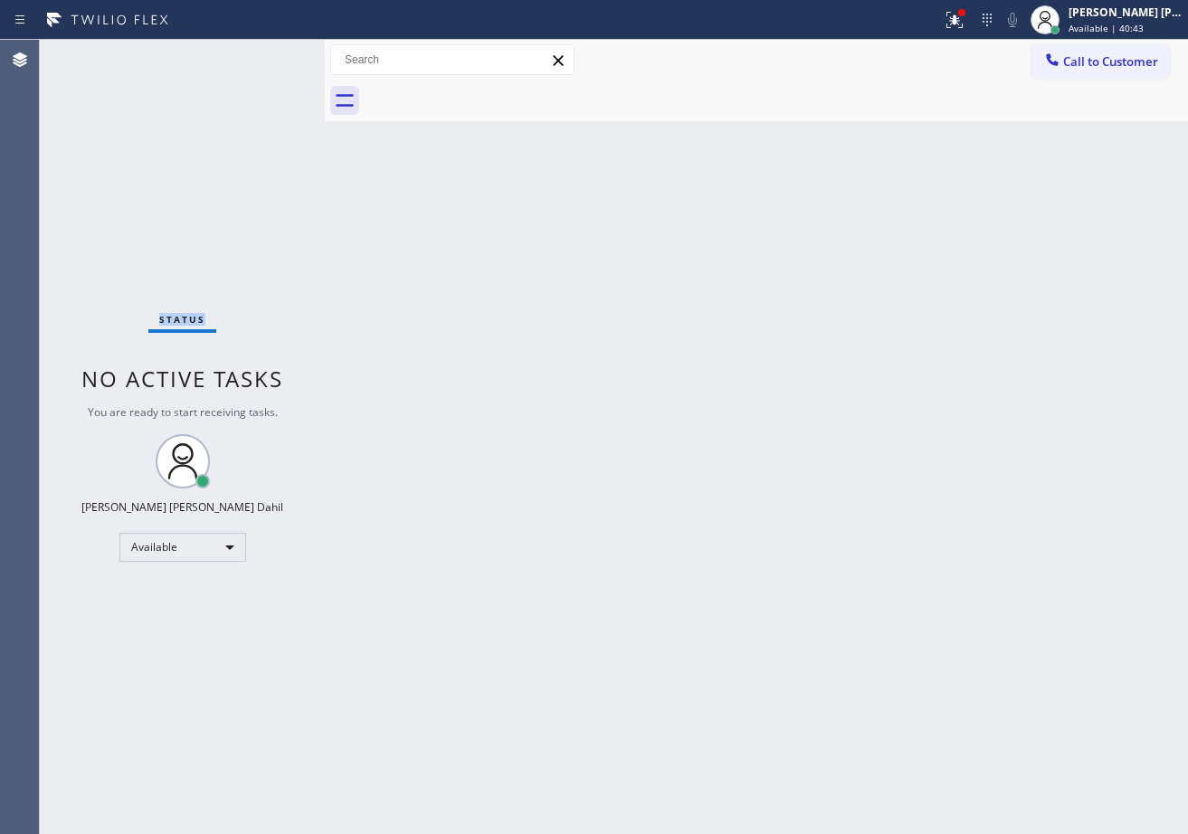
click at [273, 54] on div "Status No active tasks You are ready to start receiving tasks. [PERSON_NAME] [P…" at bounding box center [182, 437] width 285 height 794
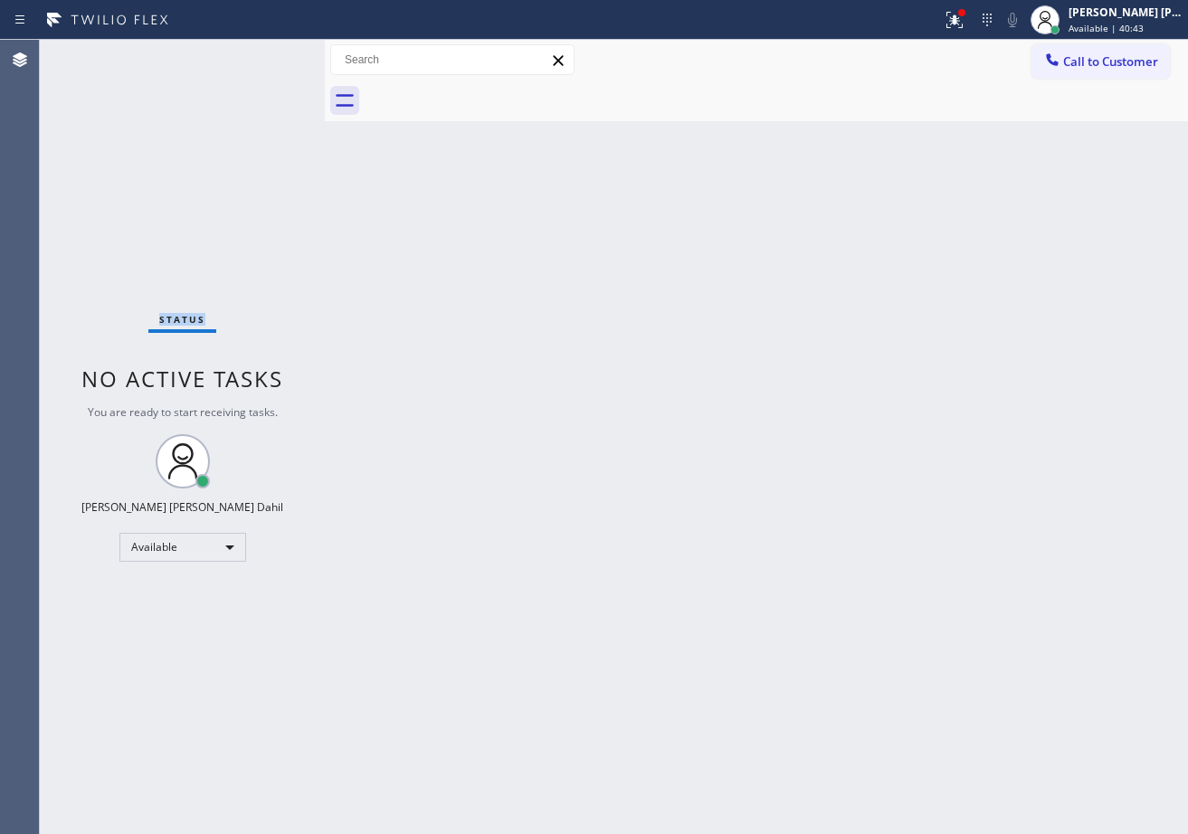
click at [273, 54] on div "Status No active tasks You are ready to start receiving tasks. [PERSON_NAME] [P…" at bounding box center [182, 437] width 285 height 794
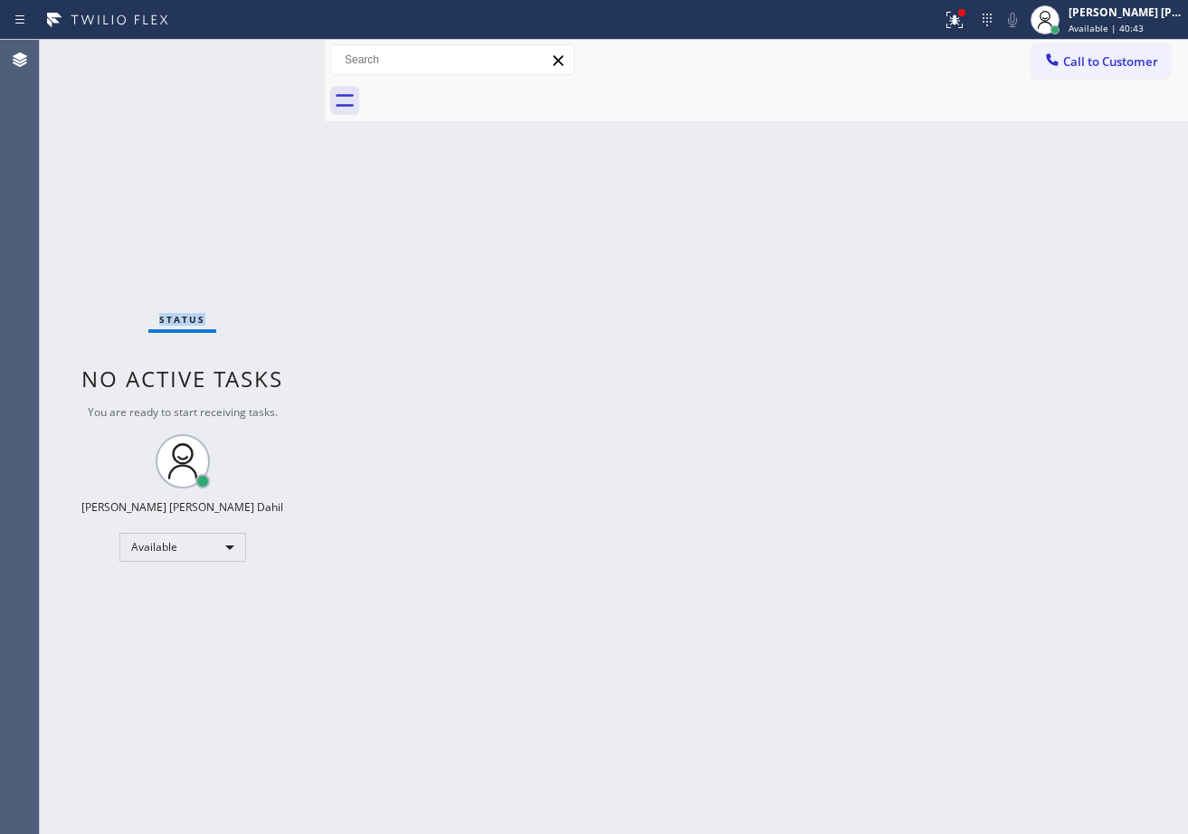
click at [273, 54] on div "Status No active tasks You are ready to start receiving tasks. [PERSON_NAME] [P…" at bounding box center [182, 437] width 285 height 794
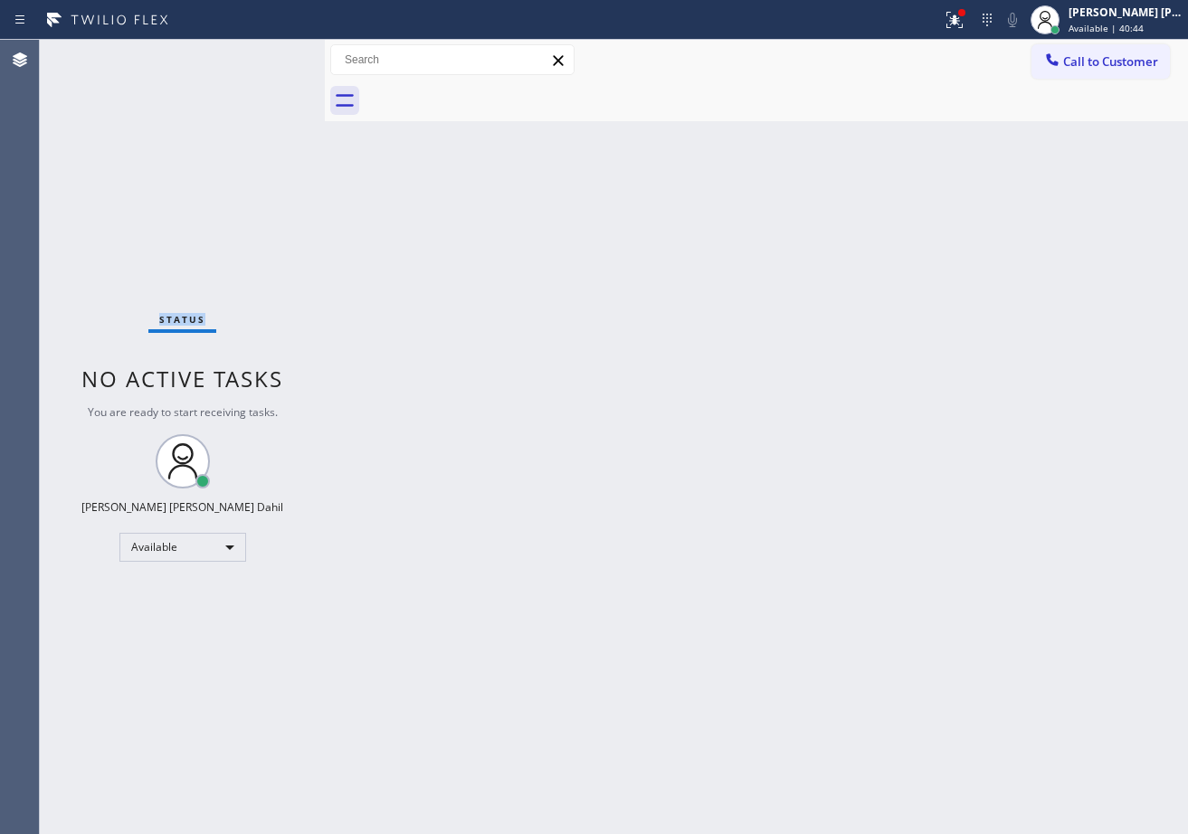
click at [273, 54] on div "Status No active tasks You are ready to start receiving tasks. [PERSON_NAME] [P…" at bounding box center [182, 437] width 285 height 794
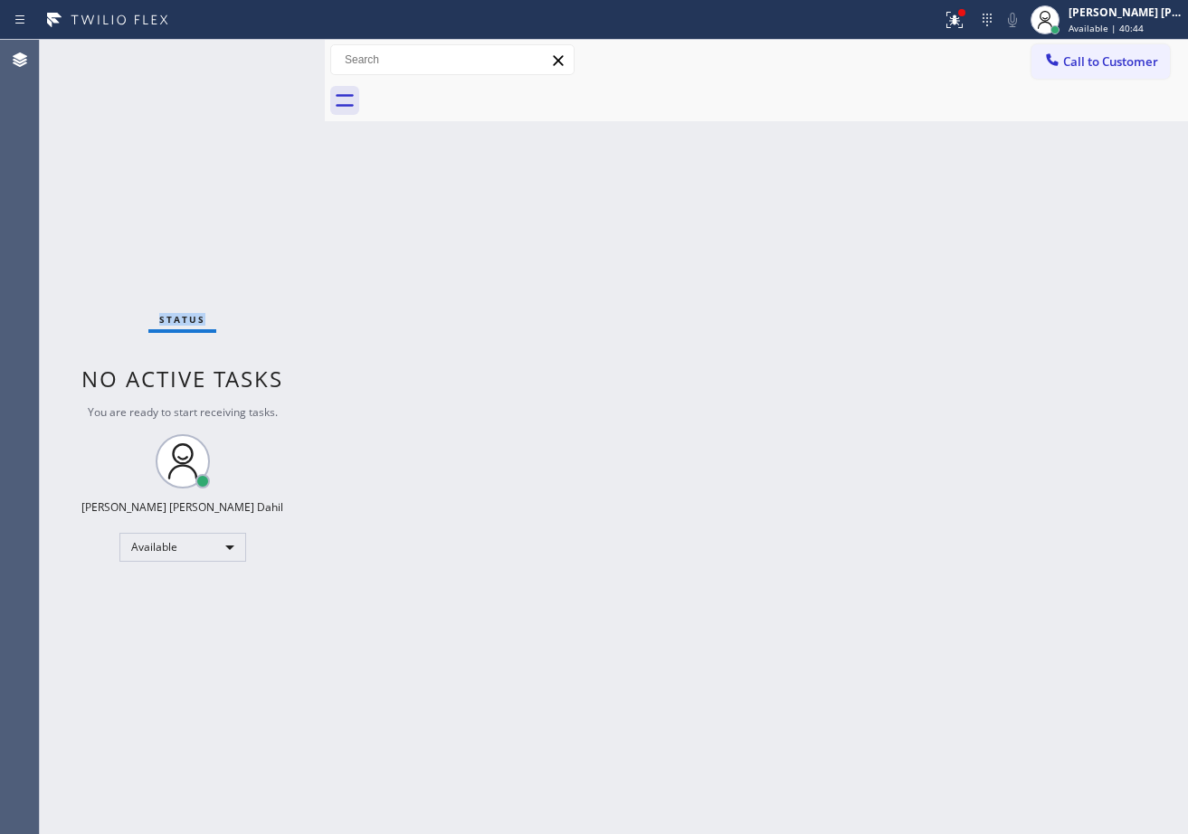
click at [273, 54] on div "Status No active tasks You are ready to start receiving tasks. [PERSON_NAME] [P…" at bounding box center [182, 437] width 285 height 794
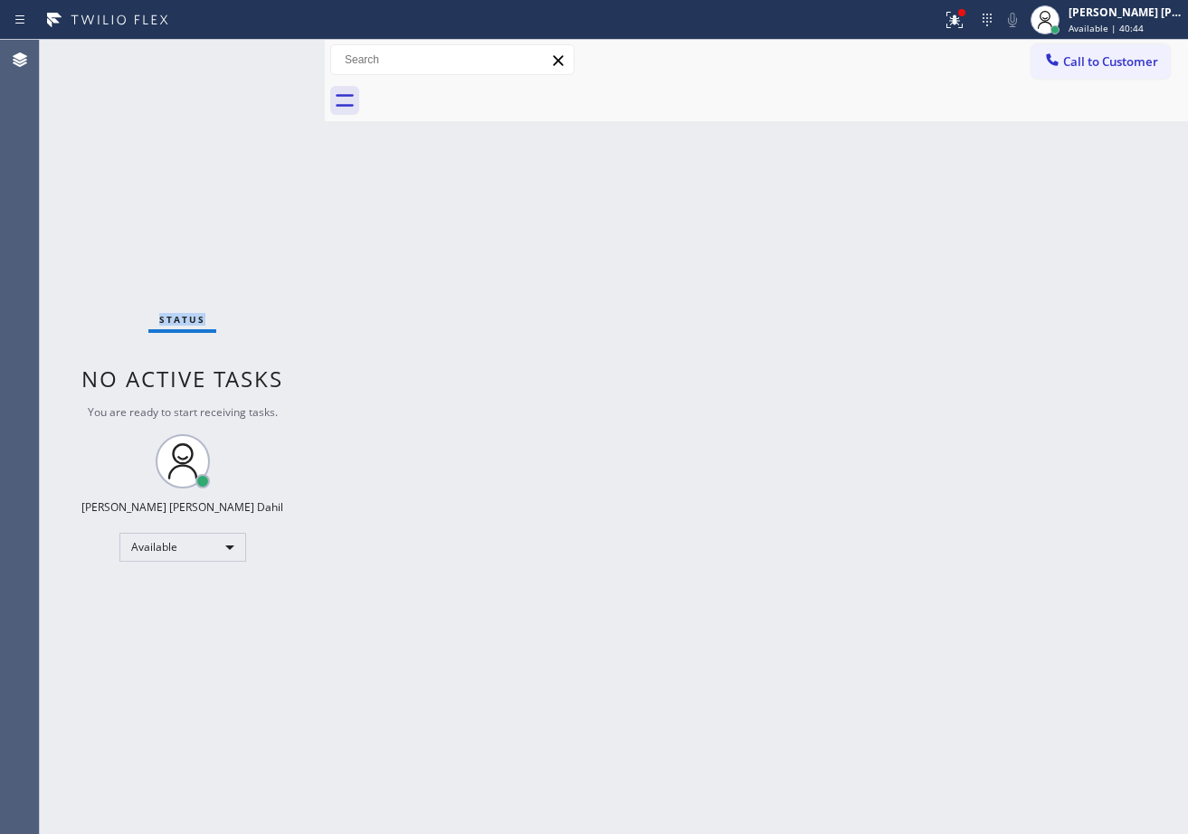
click at [273, 54] on div "Status No active tasks You are ready to start receiving tasks. [PERSON_NAME] [P…" at bounding box center [182, 437] width 285 height 794
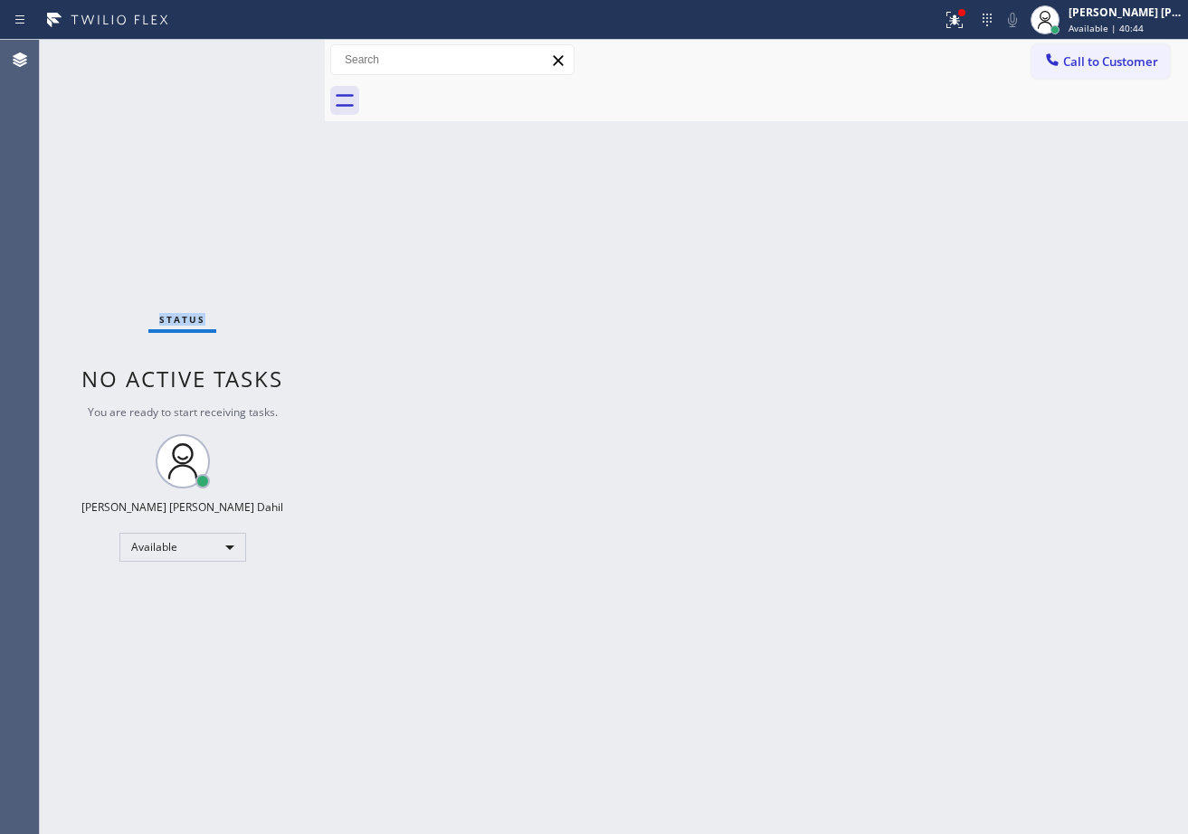
click at [273, 54] on div "Status No active tasks You are ready to start receiving tasks. [PERSON_NAME] [P…" at bounding box center [182, 437] width 285 height 794
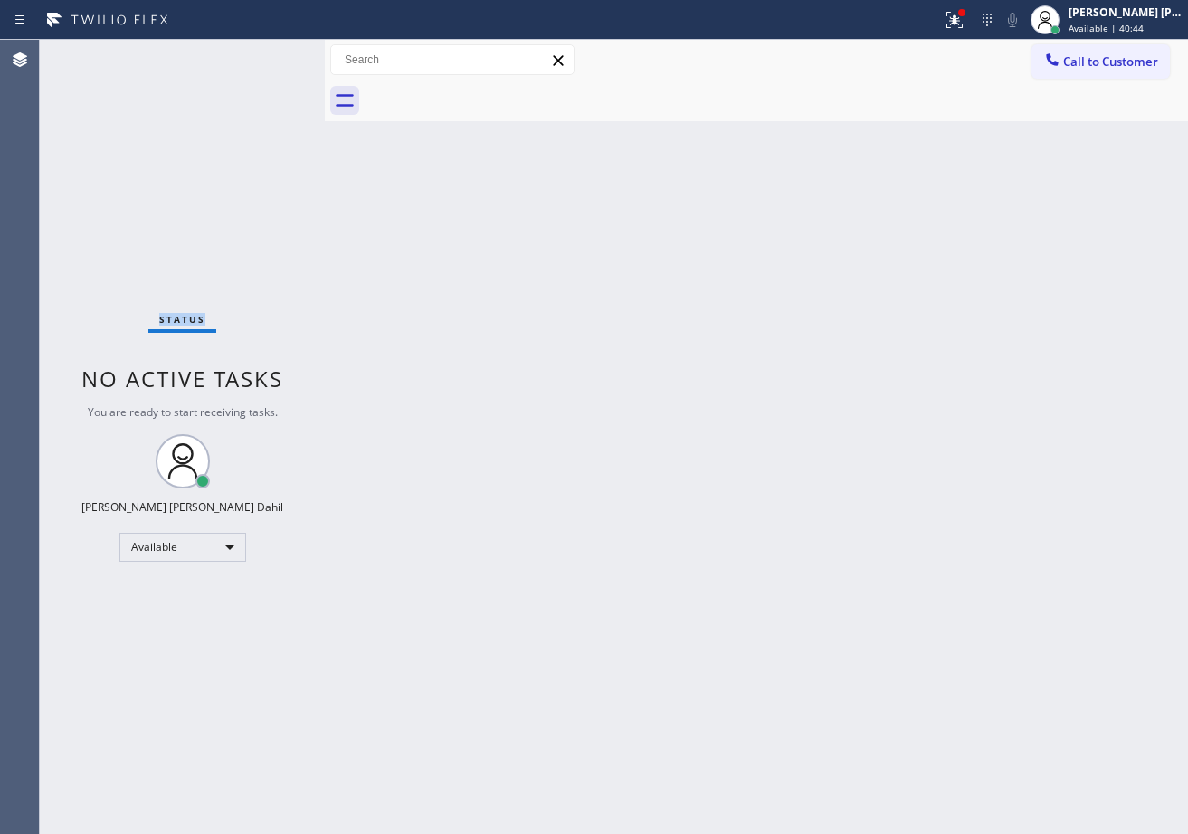
click at [273, 54] on div "Status No active tasks You are ready to start receiving tasks. [PERSON_NAME] [P…" at bounding box center [182, 437] width 285 height 794
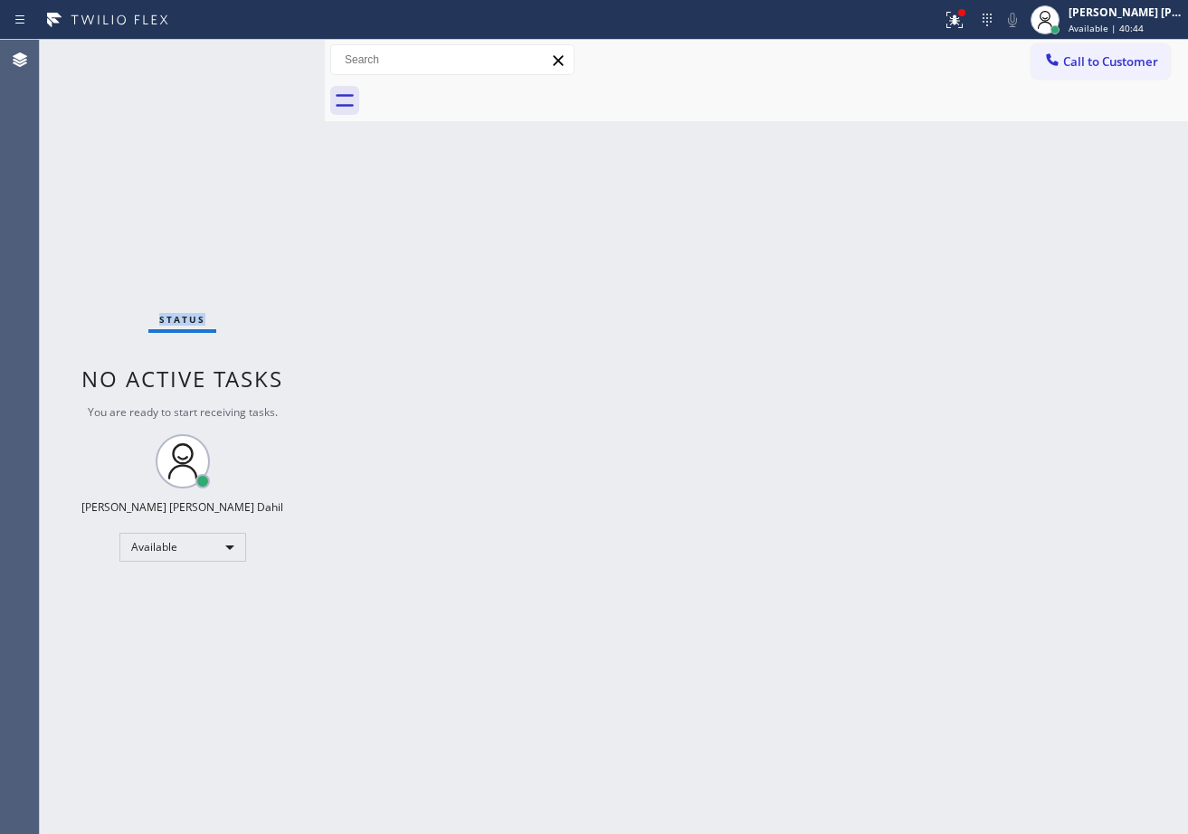
click at [273, 54] on div "Status No active tasks You are ready to start receiving tasks. [PERSON_NAME] [P…" at bounding box center [182, 437] width 285 height 794
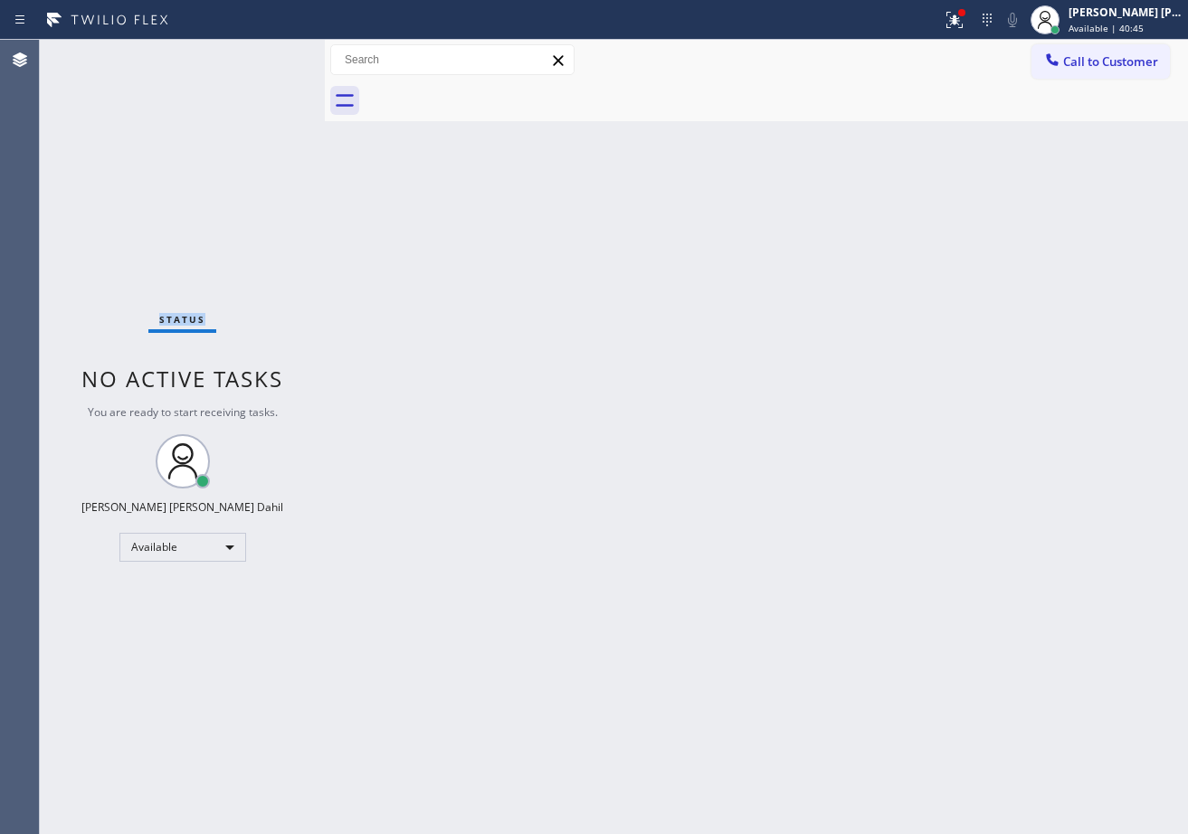
click at [273, 54] on div "Status No active tasks You are ready to start receiving tasks. [PERSON_NAME] [P…" at bounding box center [182, 437] width 285 height 794
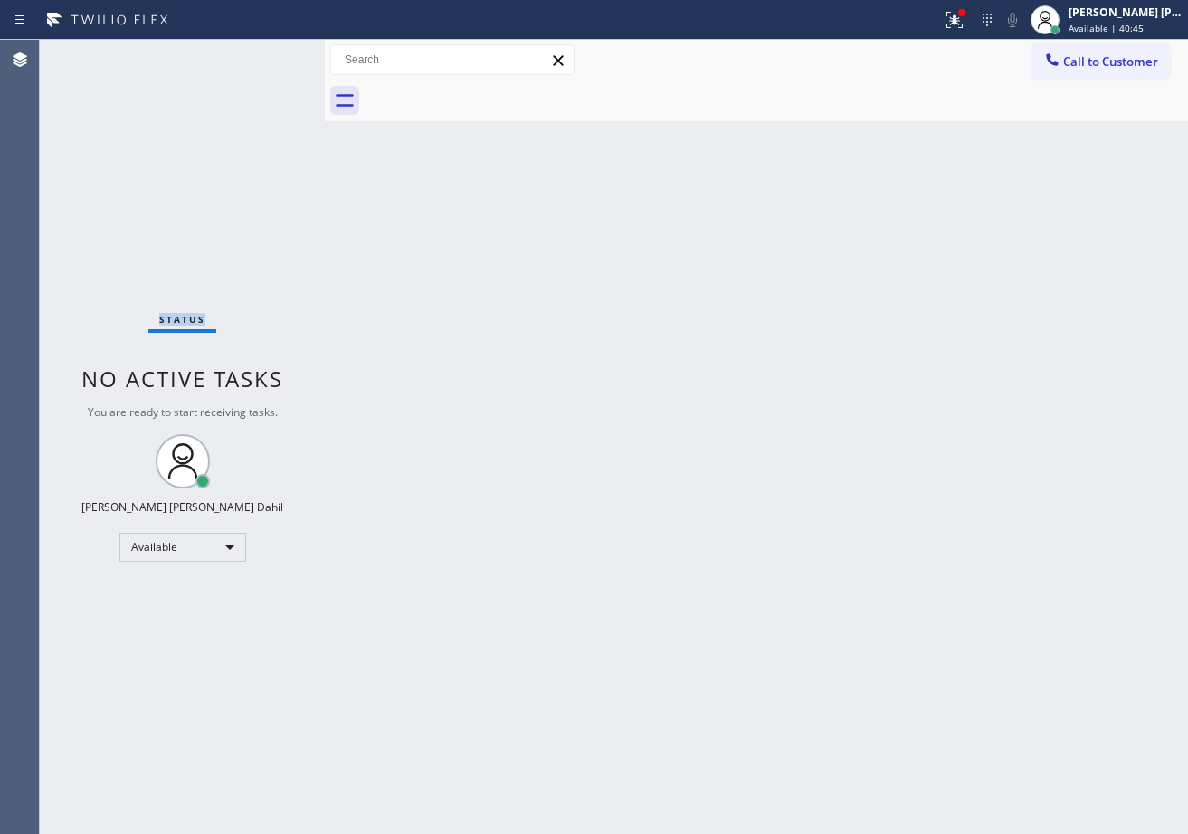
click at [273, 54] on div "Status No active tasks You are ready to start receiving tasks. [PERSON_NAME] [P…" at bounding box center [182, 437] width 285 height 794
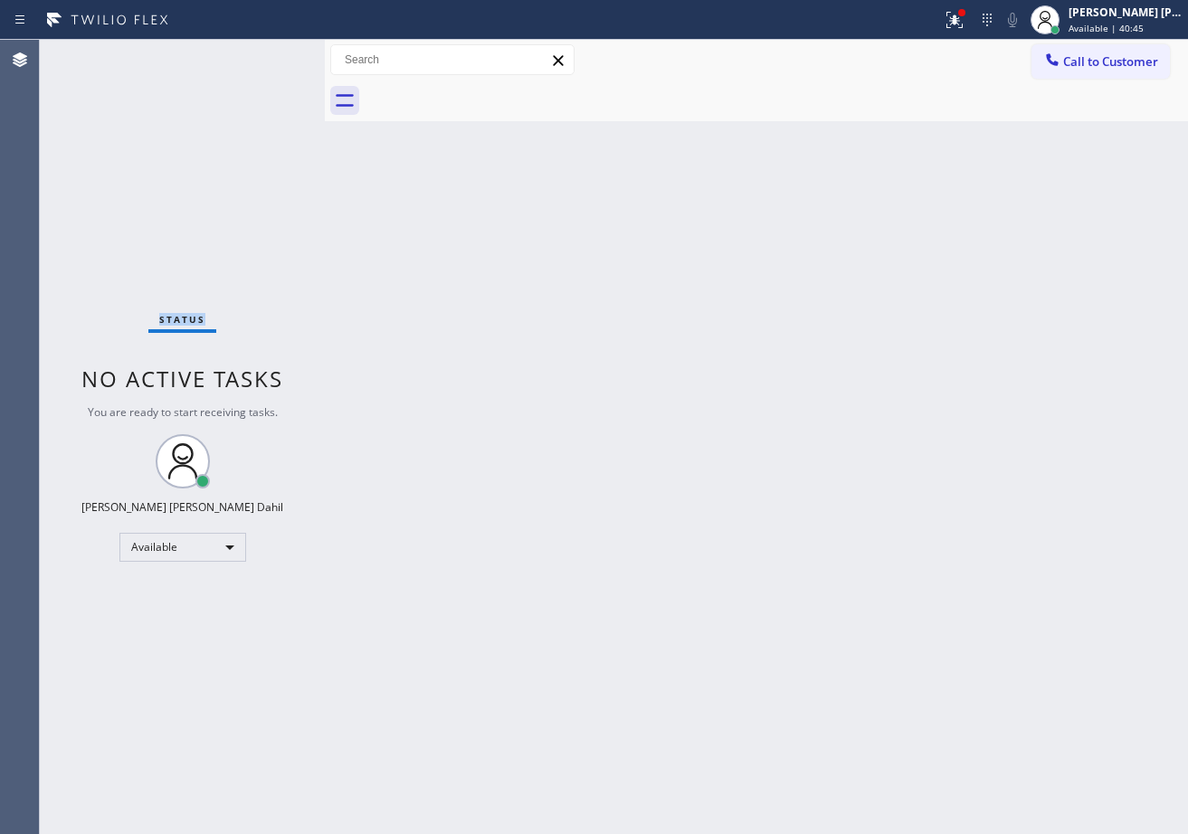
click at [273, 54] on div "Status No active tasks You are ready to start receiving tasks. [PERSON_NAME] [P…" at bounding box center [182, 437] width 285 height 794
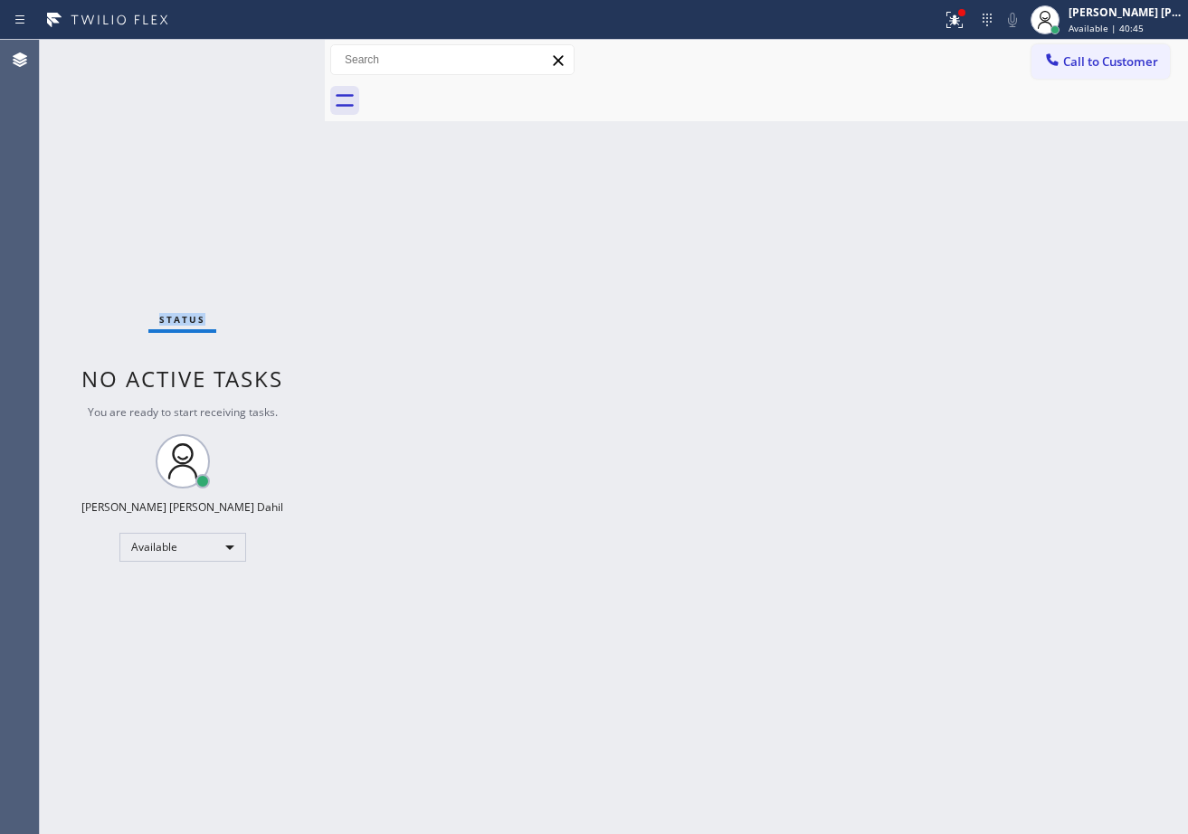
click at [273, 54] on div "Status No active tasks You are ready to start receiving tasks. [PERSON_NAME] [P…" at bounding box center [182, 437] width 285 height 794
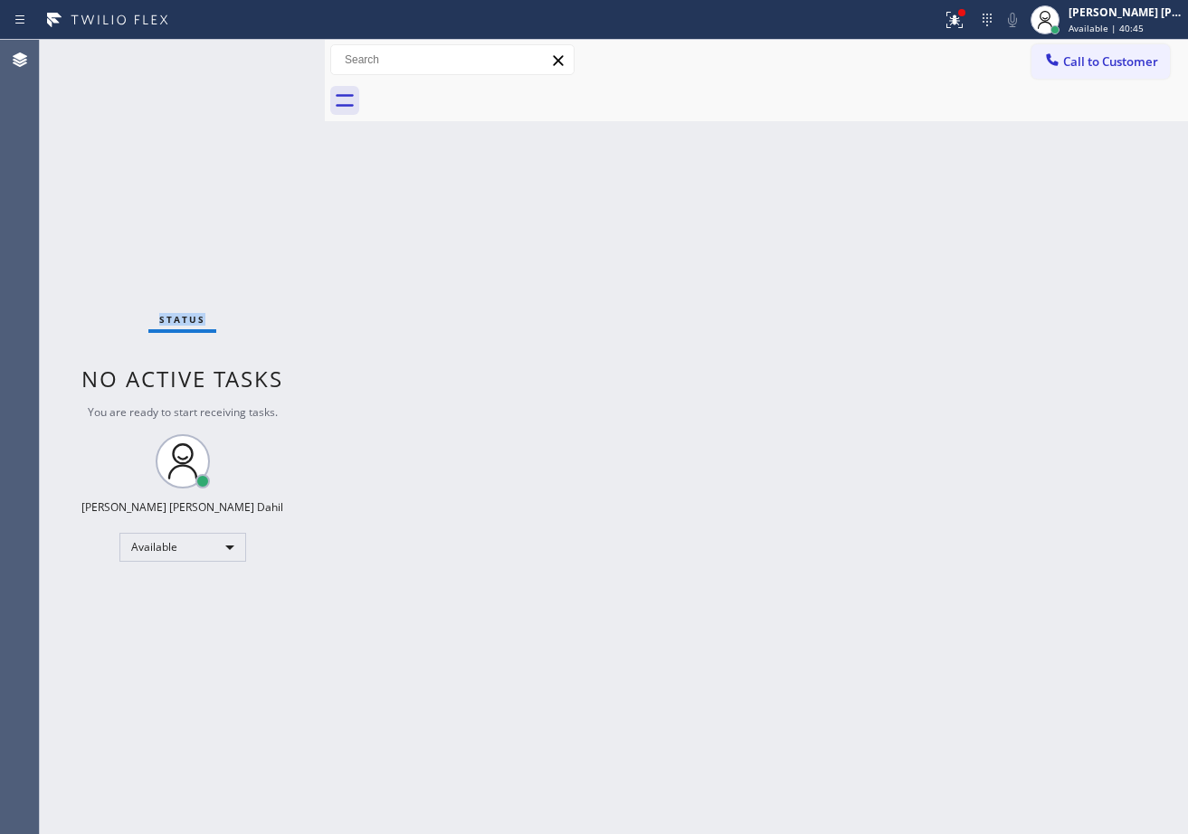
click at [273, 54] on div "Status No active tasks You are ready to start receiving tasks. [PERSON_NAME] [P…" at bounding box center [182, 437] width 285 height 794
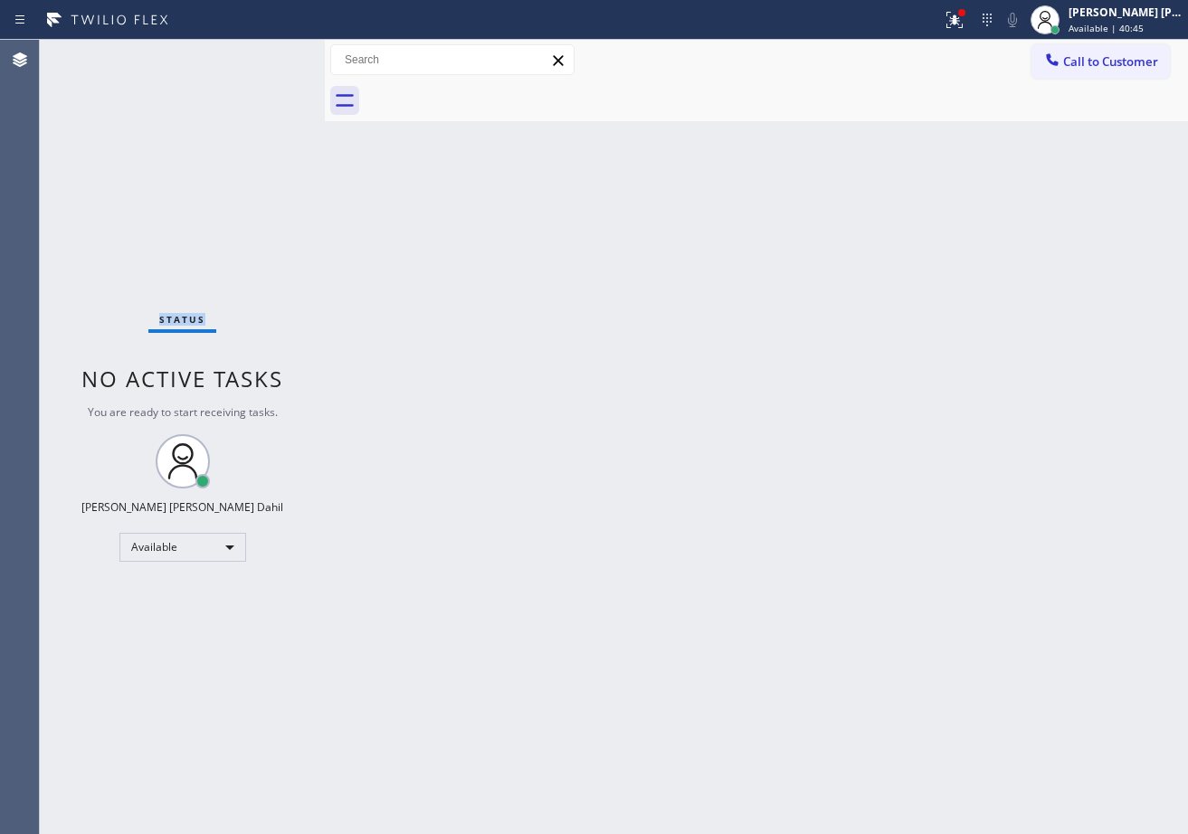
click at [273, 54] on div "Status No active tasks You are ready to start receiving tasks. [PERSON_NAME] [P…" at bounding box center [182, 437] width 285 height 794
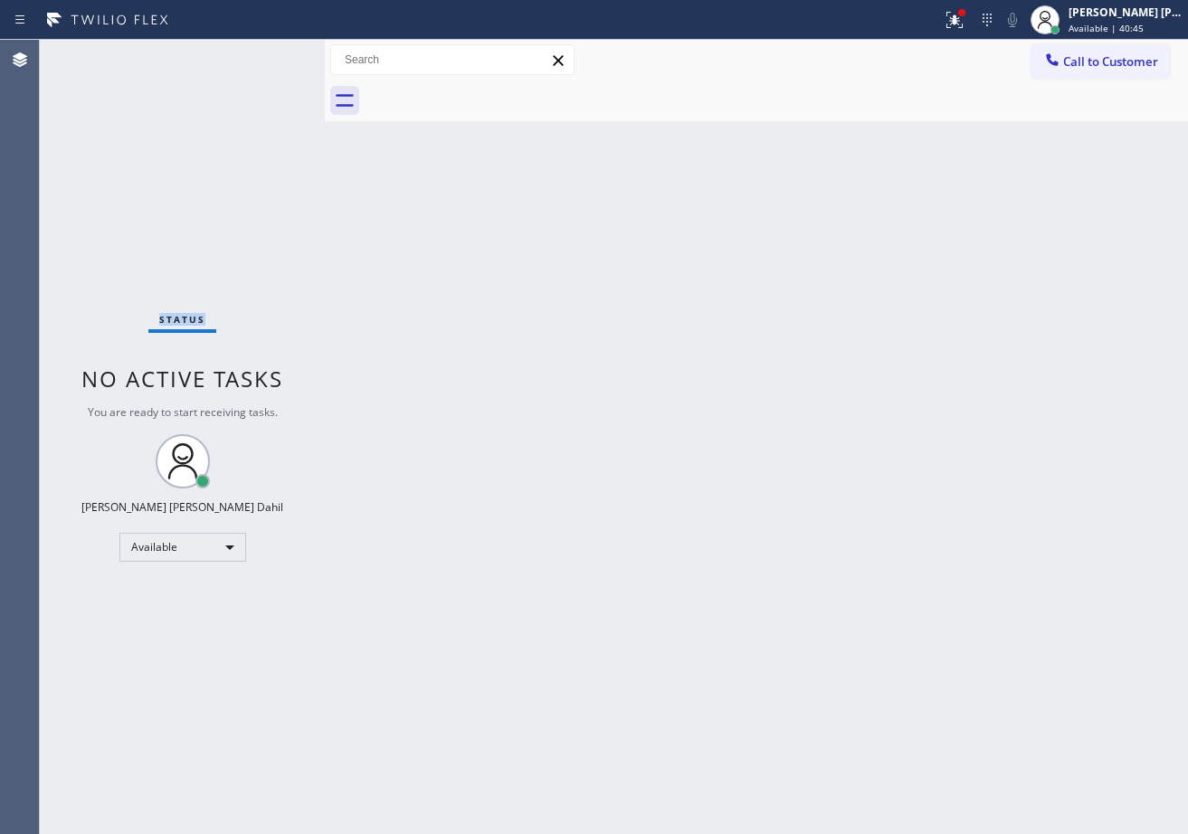
click at [273, 54] on div "Status No active tasks You are ready to start receiving tasks. [PERSON_NAME] [P…" at bounding box center [182, 437] width 285 height 794
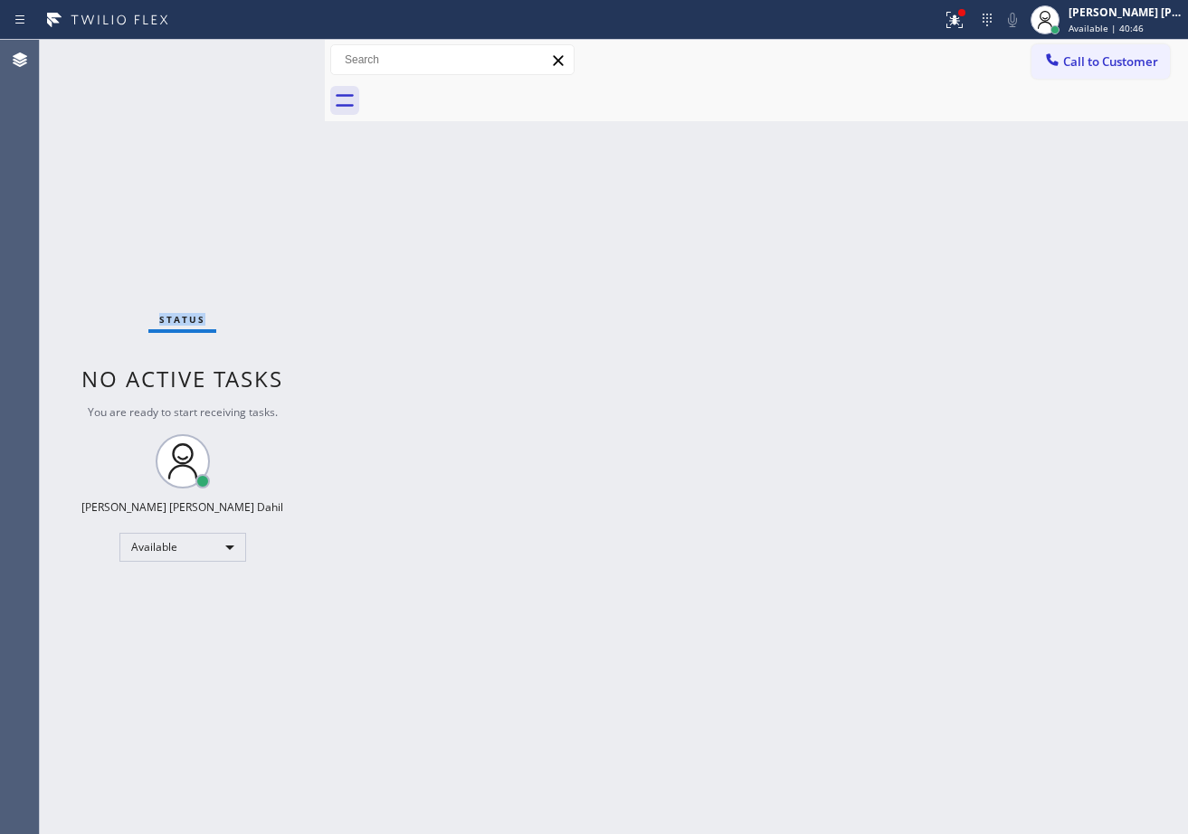
click at [273, 54] on div "Status No active tasks You are ready to start receiving tasks. [PERSON_NAME] [P…" at bounding box center [182, 437] width 285 height 794
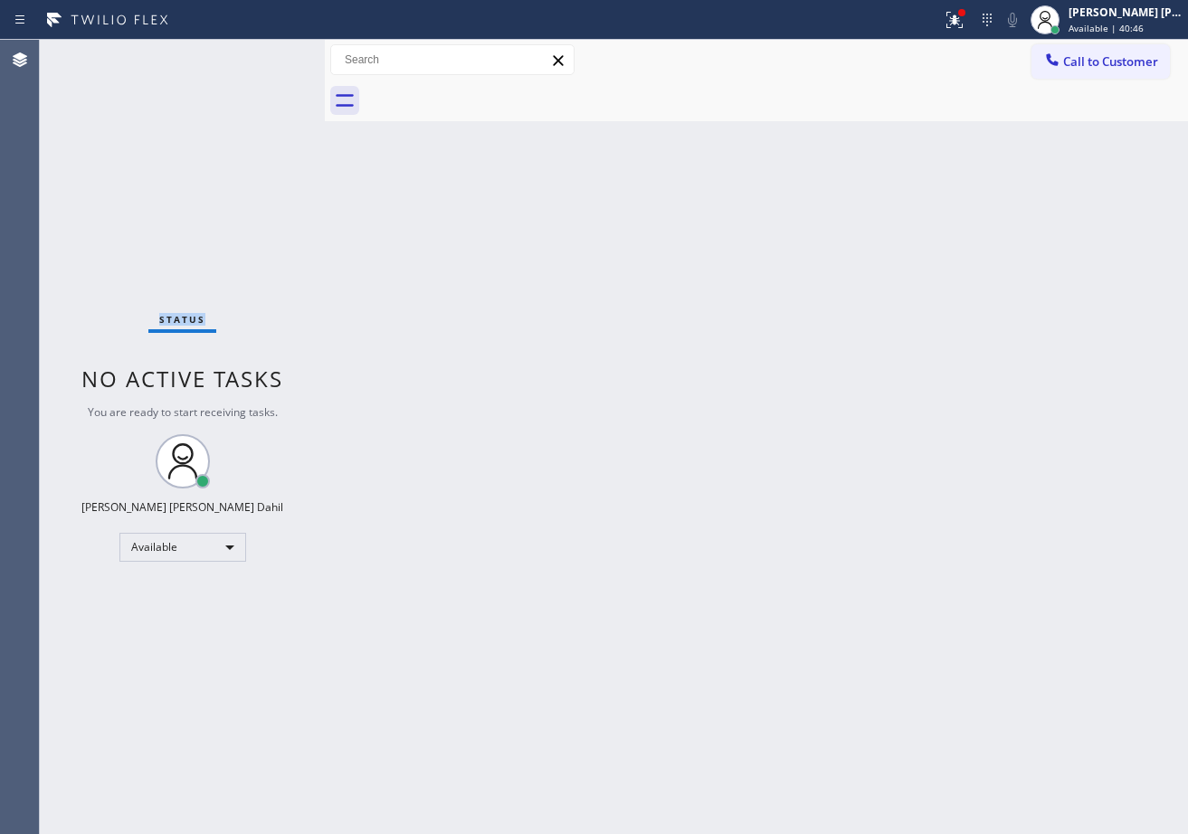
click at [273, 54] on div "Status No active tasks You are ready to start receiving tasks. [PERSON_NAME] [P…" at bounding box center [182, 437] width 285 height 794
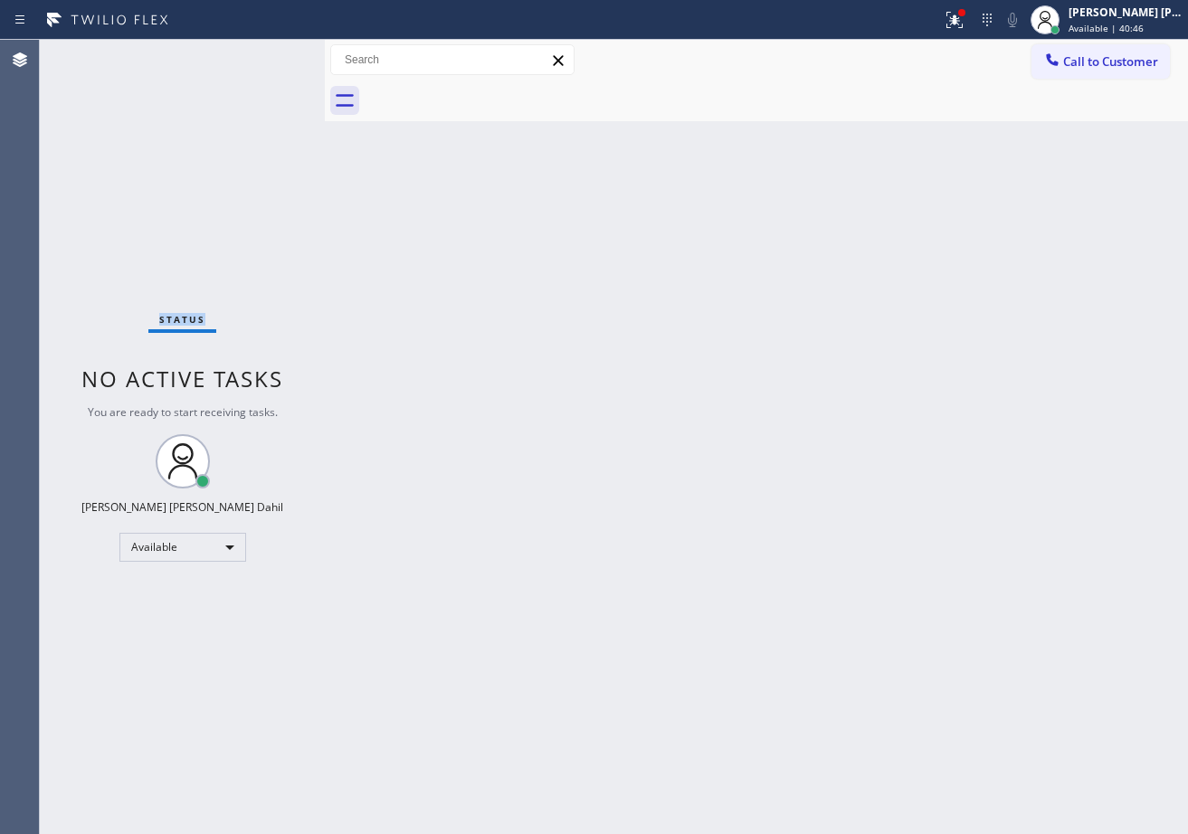
click at [273, 54] on div "Status No active tasks You are ready to start receiving tasks. [PERSON_NAME] [P…" at bounding box center [182, 437] width 285 height 794
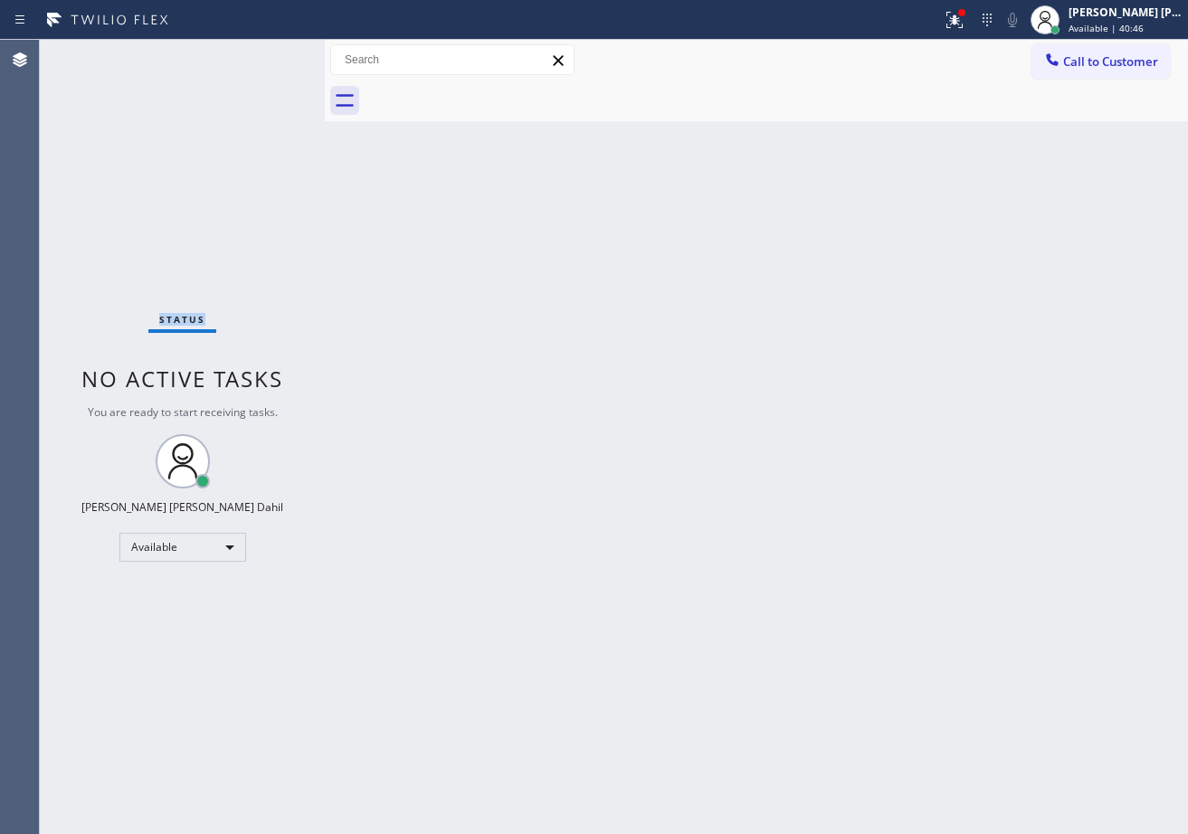
click at [273, 54] on div "Status No active tasks You are ready to start receiving tasks. [PERSON_NAME] [P…" at bounding box center [182, 437] width 285 height 794
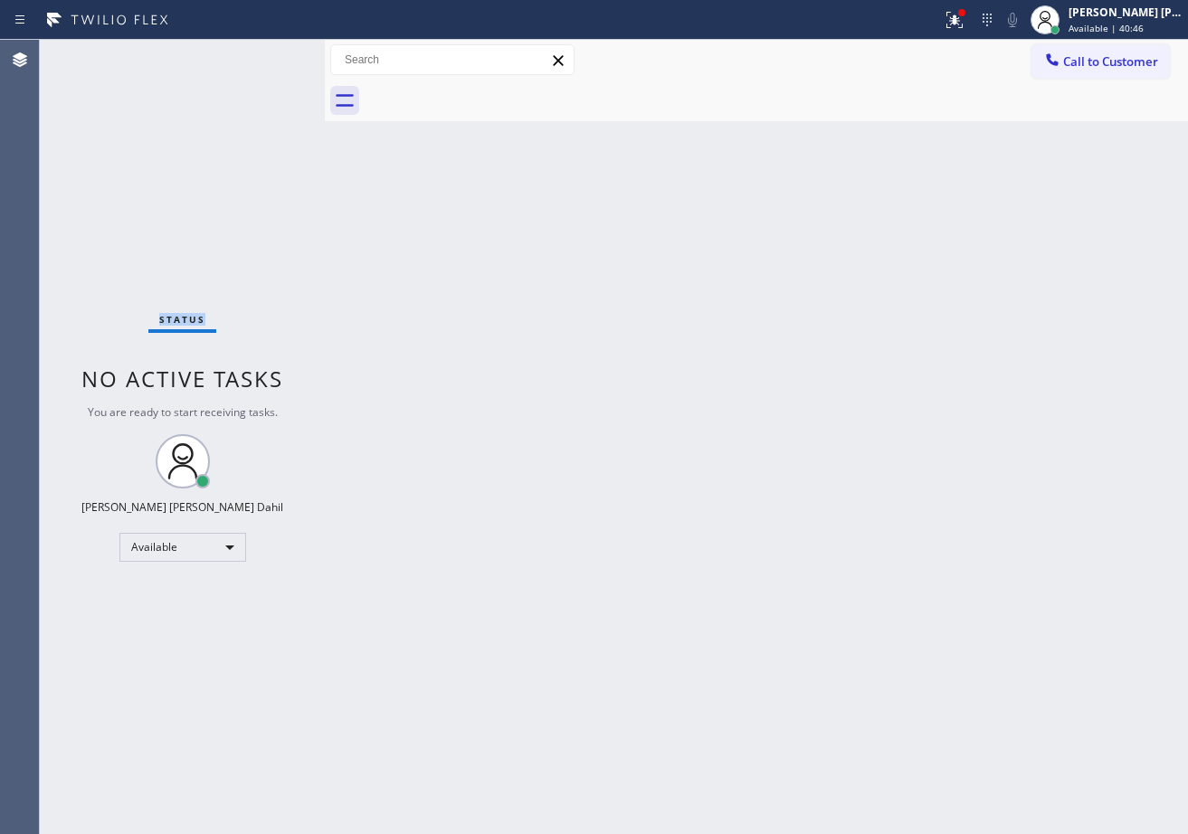
click at [273, 54] on div "Status No active tasks You are ready to start receiving tasks. [PERSON_NAME] [P…" at bounding box center [182, 437] width 285 height 794
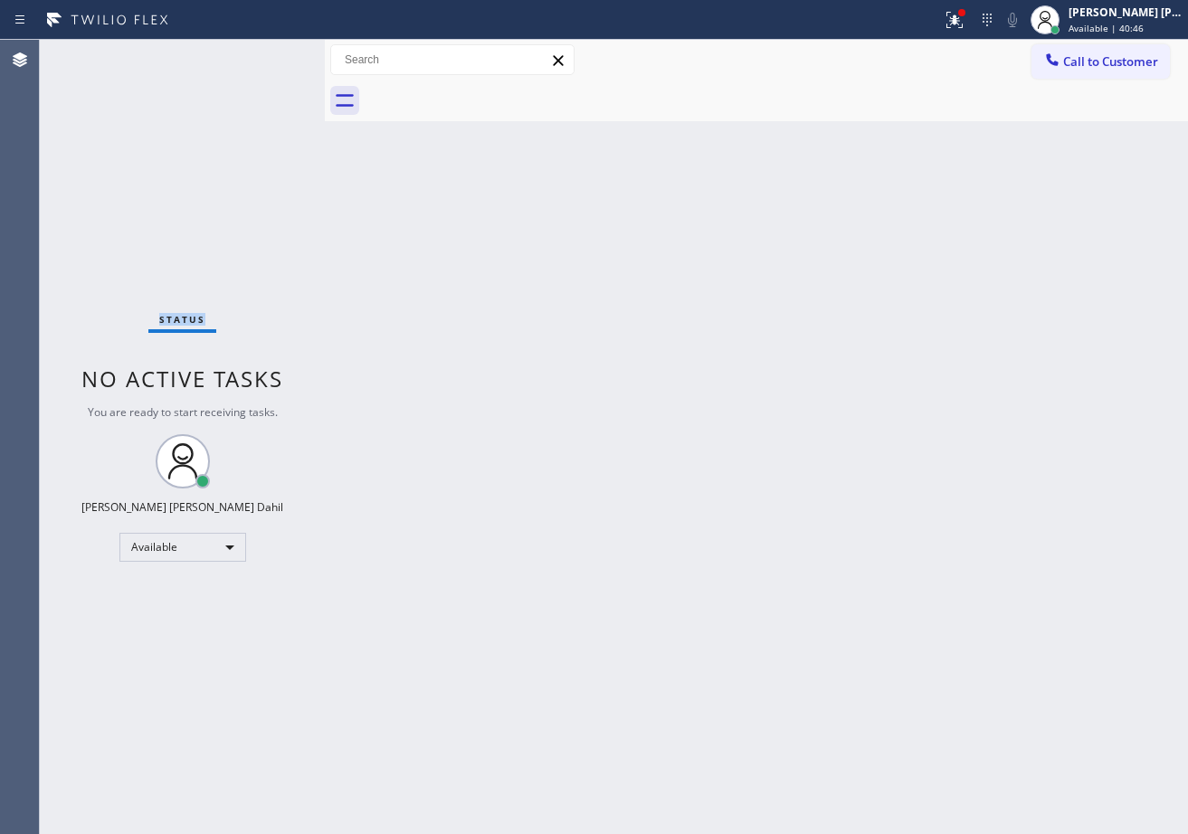
click at [273, 54] on div "Status No active tasks You are ready to start receiving tasks. [PERSON_NAME] [P…" at bounding box center [182, 437] width 285 height 794
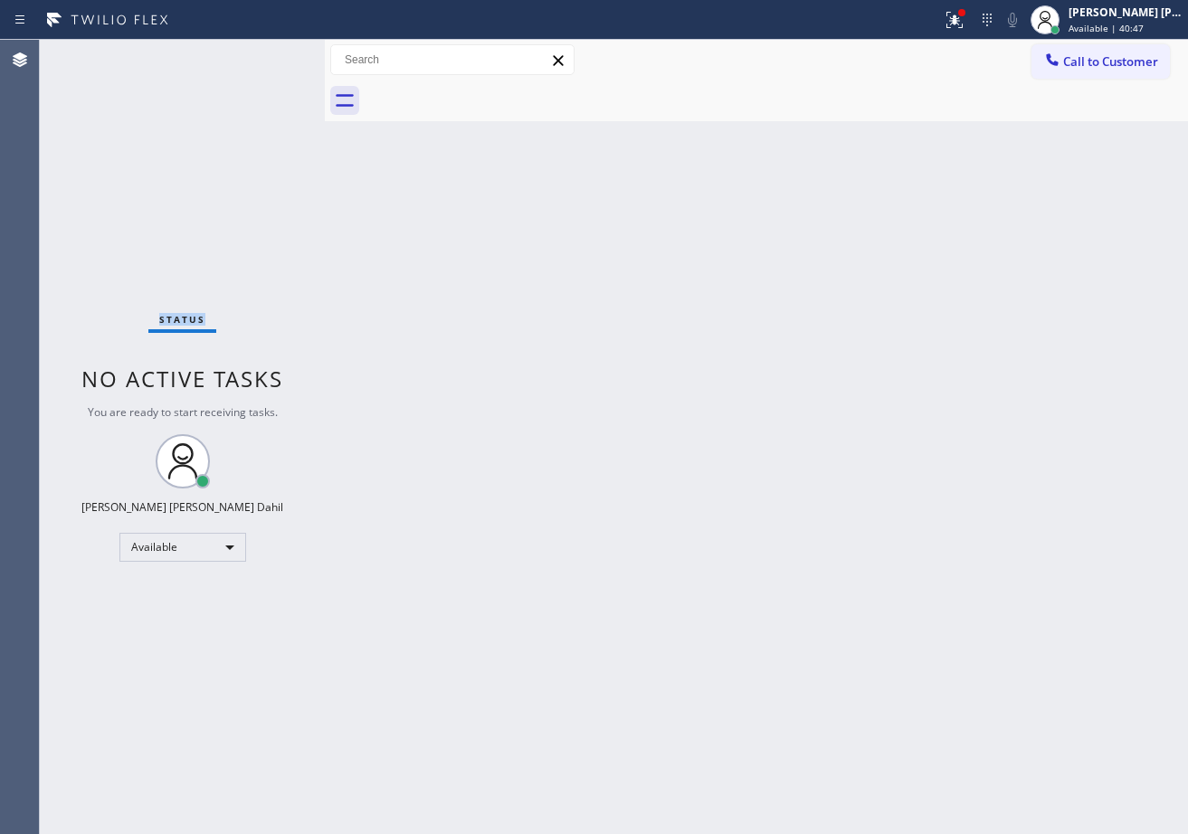
click at [273, 54] on div "Status No active tasks You are ready to start receiving tasks. [PERSON_NAME] [P…" at bounding box center [182, 437] width 285 height 794
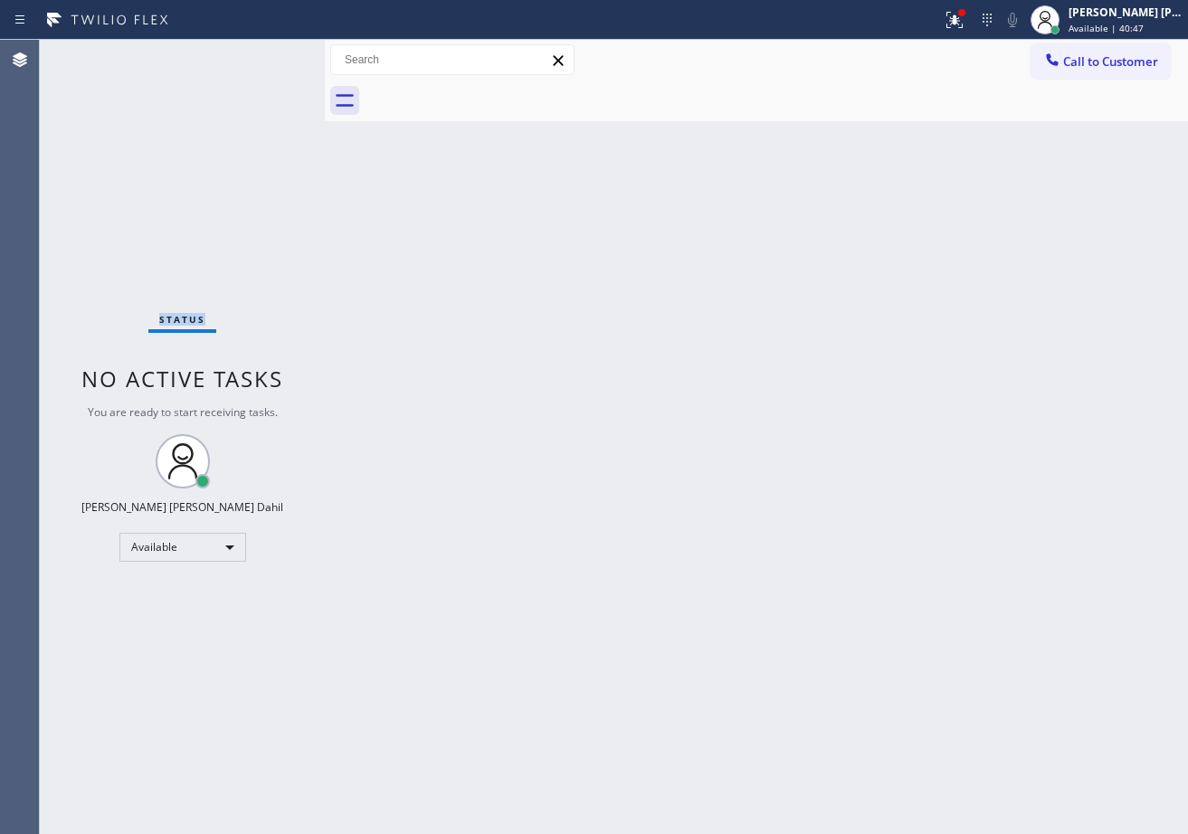
click at [273, 54] on div "Status No active tasks You are ready to start receiving tasks. [PERSON_NAME] [P…" at bounding box center [182, 437] width 285 height 794
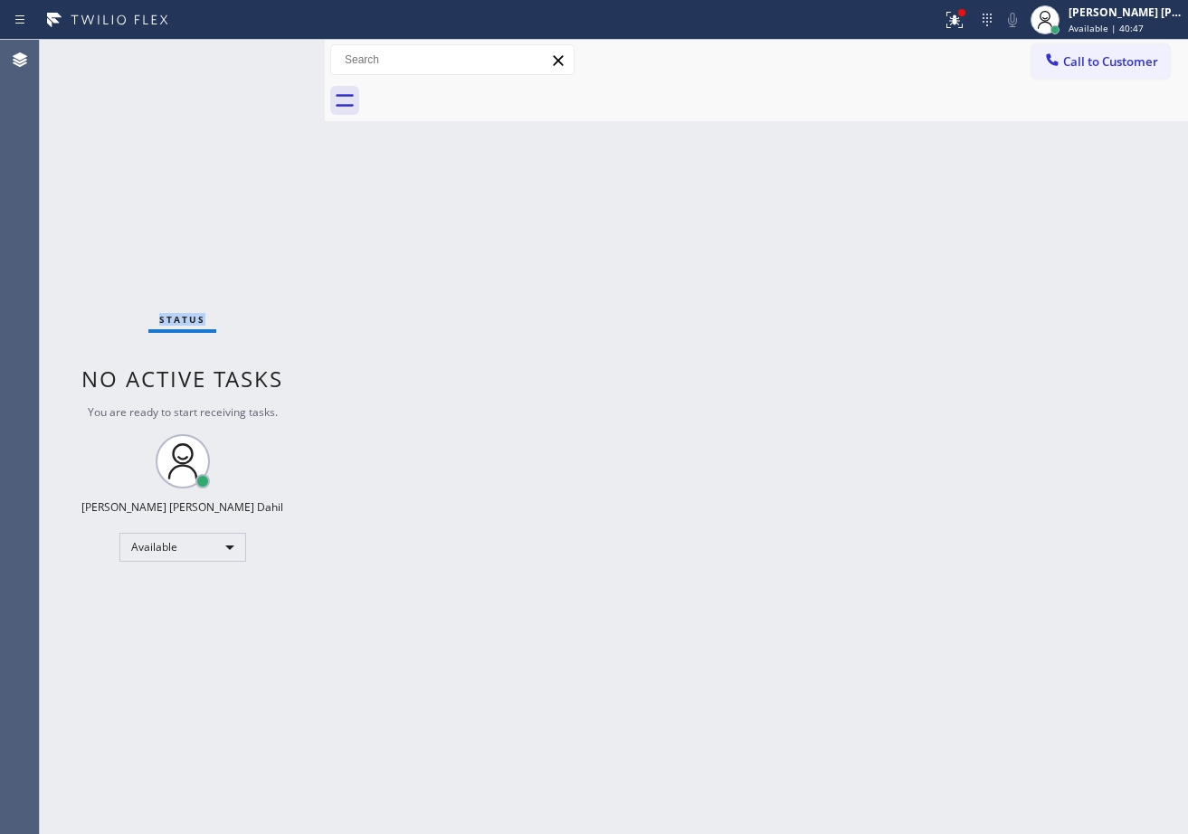
click at [273, 54] on div "Status No active tasks You are ready to start receiving tasks. [PERSON_NAME] [P…" at bounding box center [182, 437] width 285 height 794
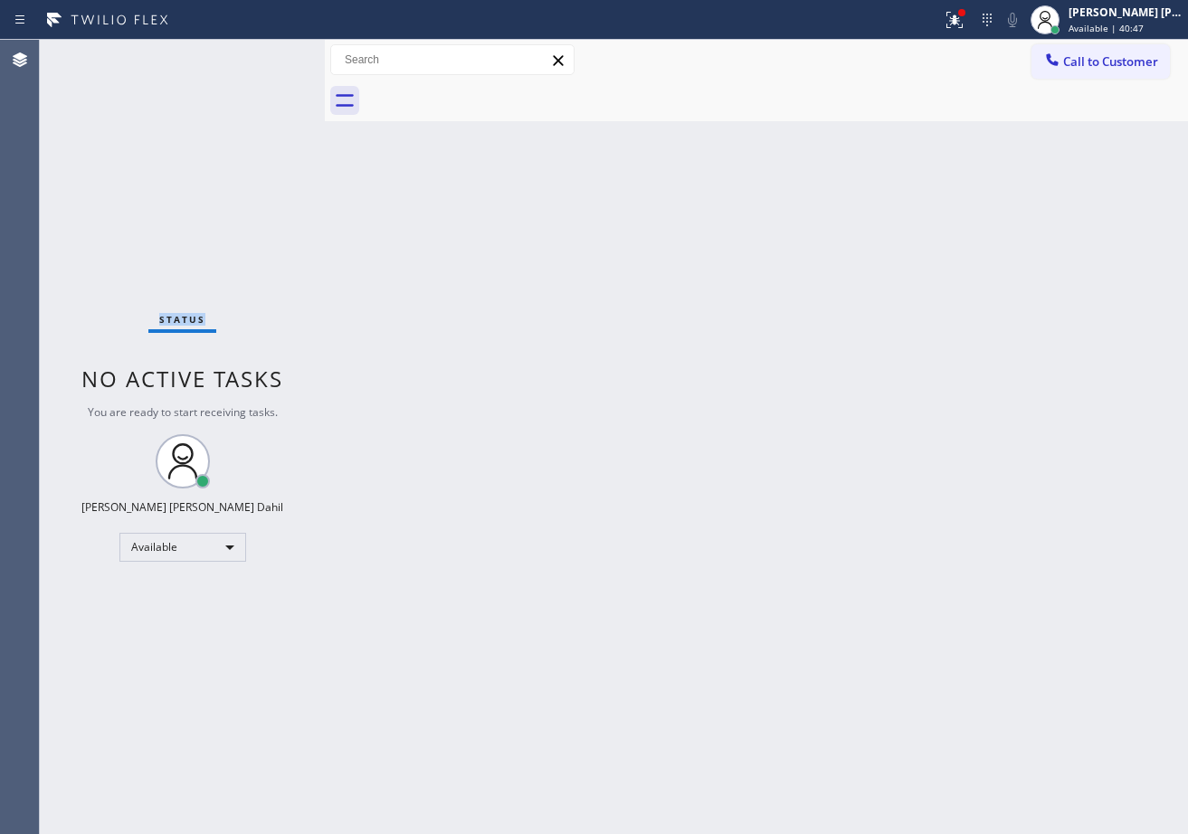
click at [273, 54] on div "Status No active tasks You are ready to start receiving tasks. [PERSON_NAME] [P…" at bounding box center [182, 437] width 285 height 794
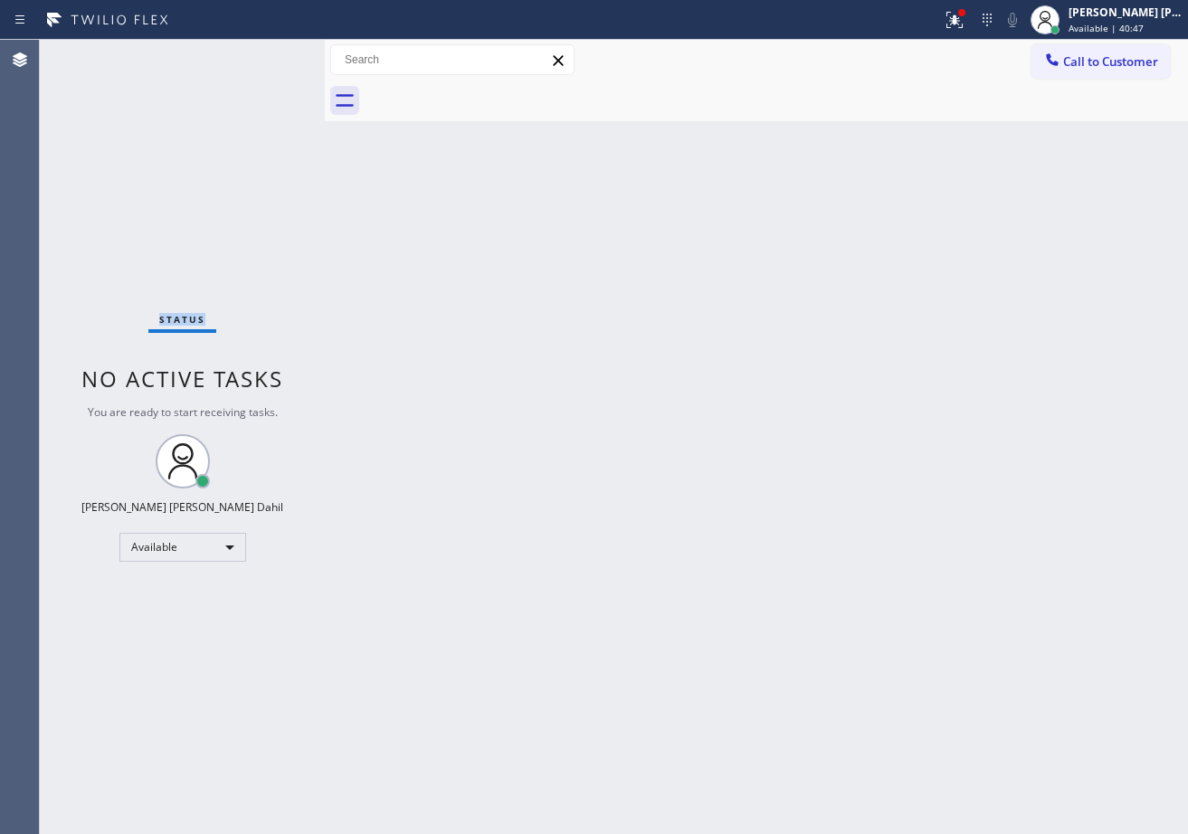
click at [273, 54] on div "Status No active tasks You are ready to start receiving tasks. [PERSON_NAME] [P…" at bounding box center [182, 437] width 285 height 794
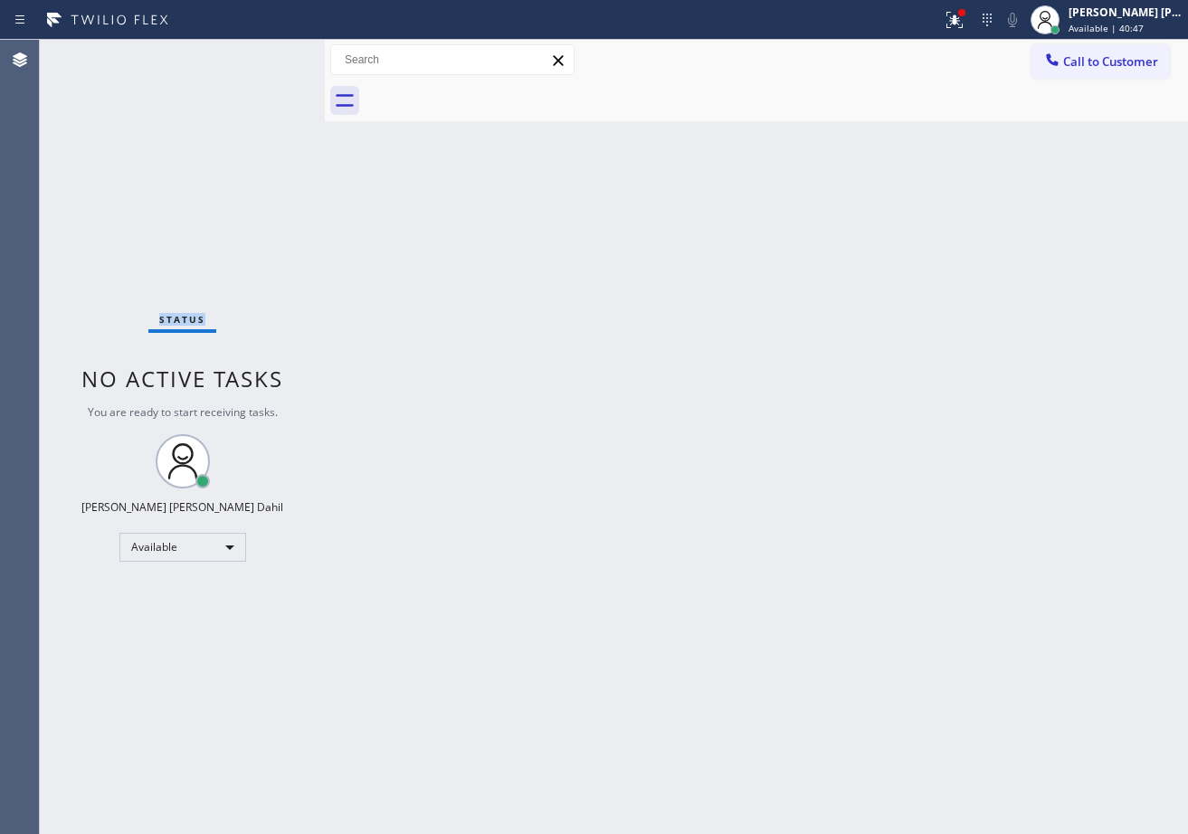
click at [273, 54] on div "Status No active tasks You are ready to start receiving tasks. [PERSON_NAME] [P…" at bounding box center [182, 437] width 285 height 794
click
drag, startPoint x: 271, startPoint y: 58, endPoint x: 275, endPoint y: 71, distance: 13.5
drag, startPoint x: 275, startPoint y: 71, endPoint x: 290, endPoint y: 56, distance: 20.5
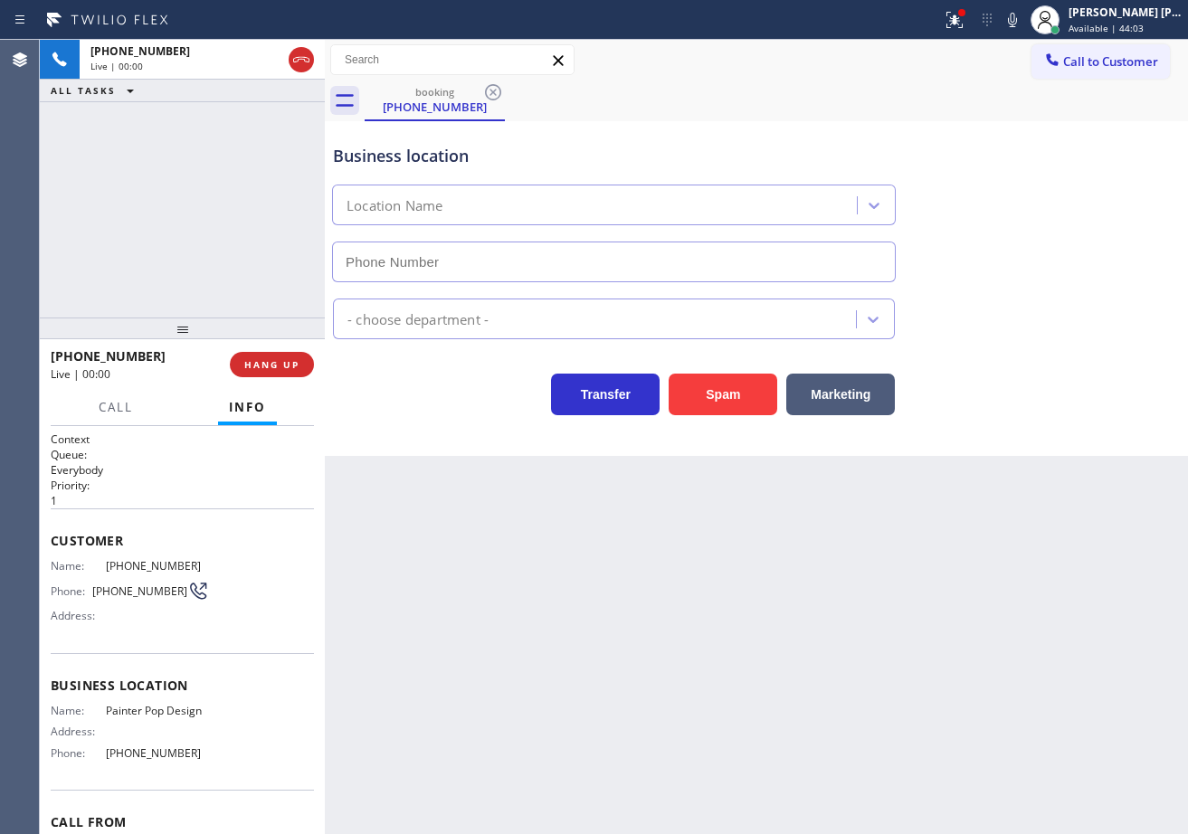
type input "[PHONE_NUMBER]"
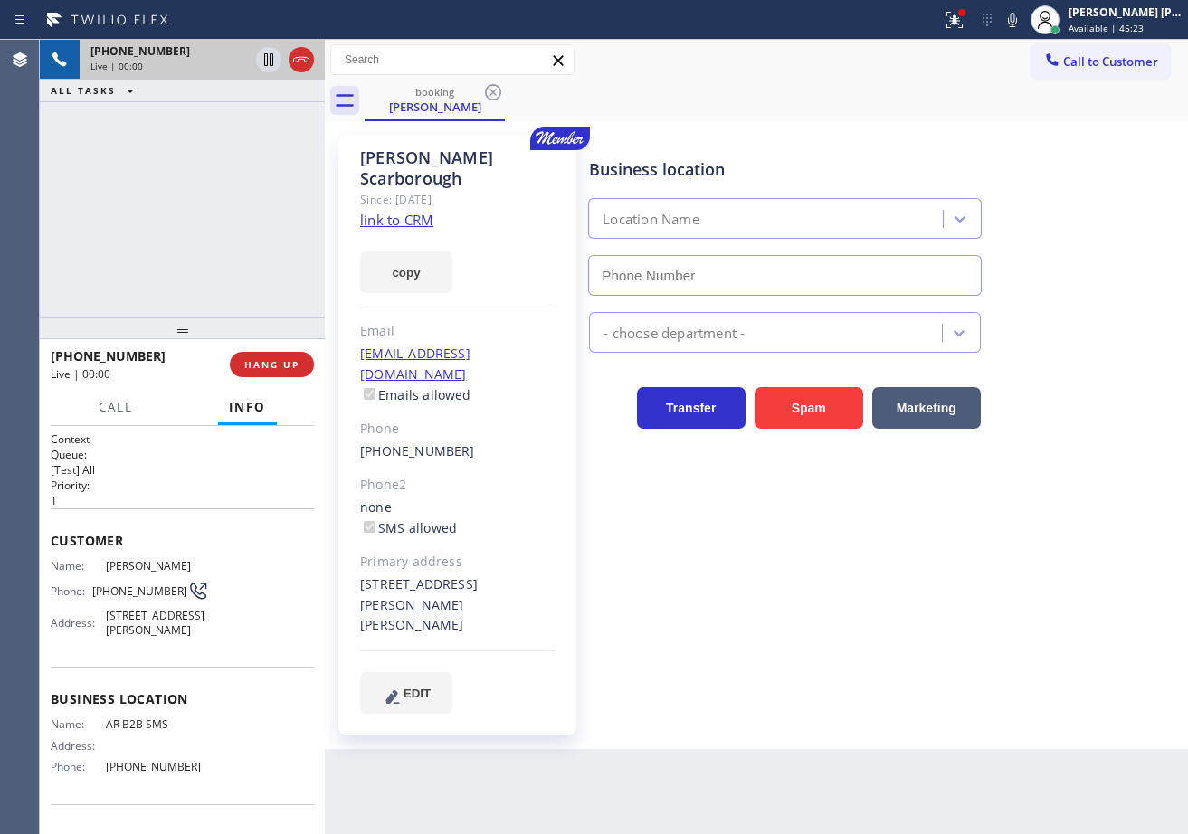
type input "[PHONE_NUMBER]"
drag, startPoint x: 986, startPoint y: 28, endPoint x: 985, endPoint y: 90, distance: 62.4
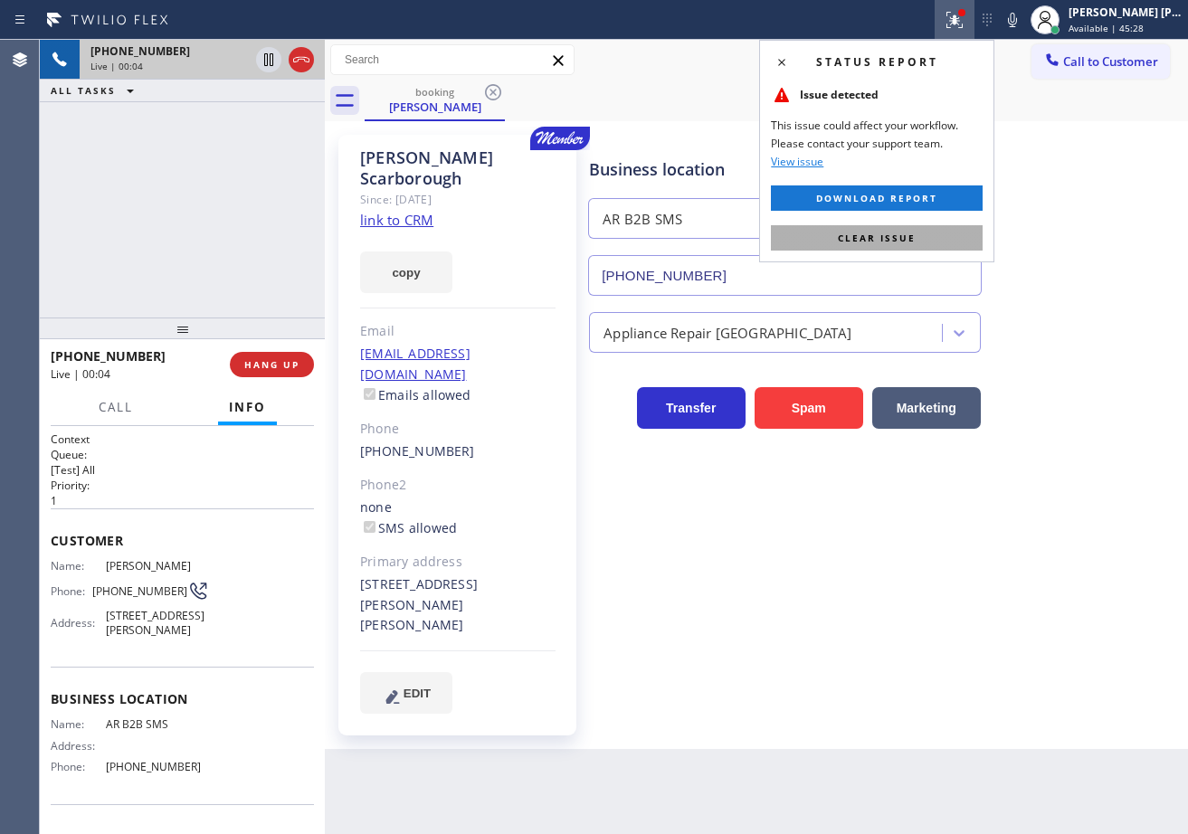
drag, startPoint x: 929, startPoint y: 253, endPoint x: 937, endPoint y: 234, distance: 20.7
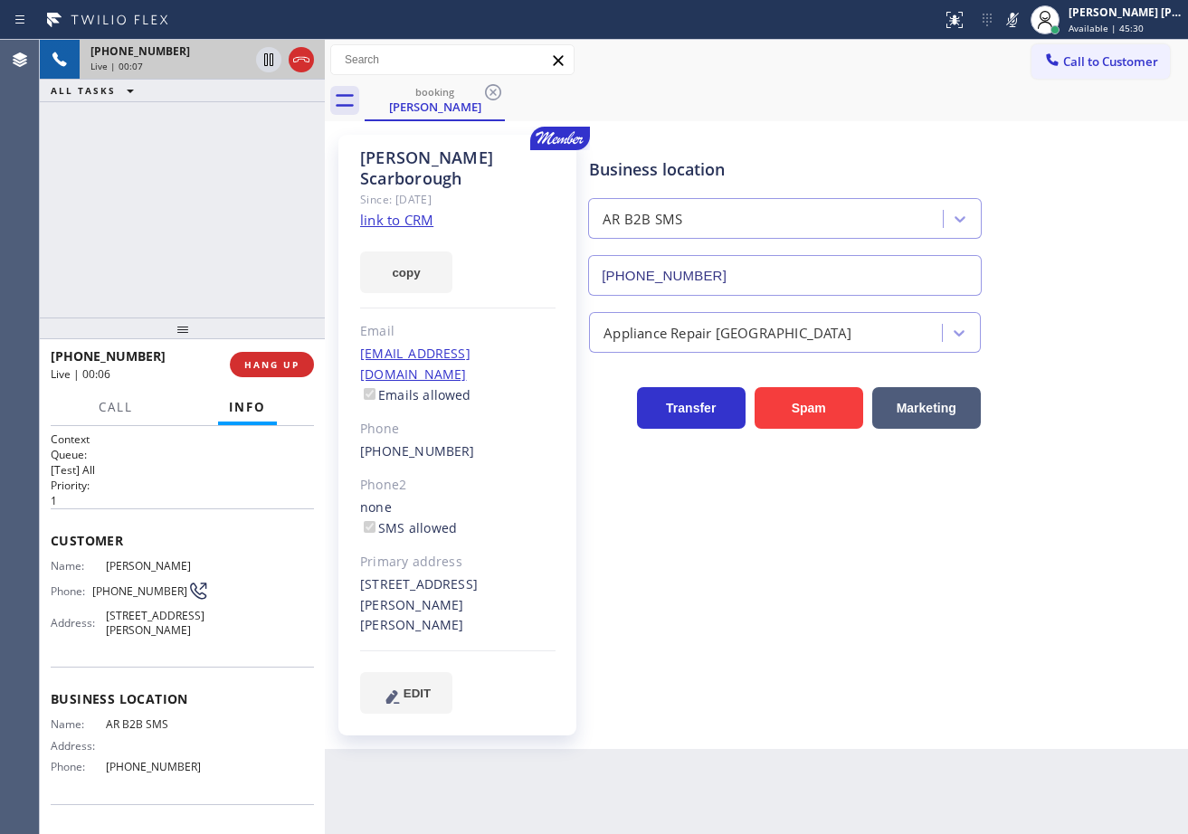
drag, startPoint x: 1035, startPoint y: 19, endPoint x: 972, endPoint y: 74, distance: 84.0
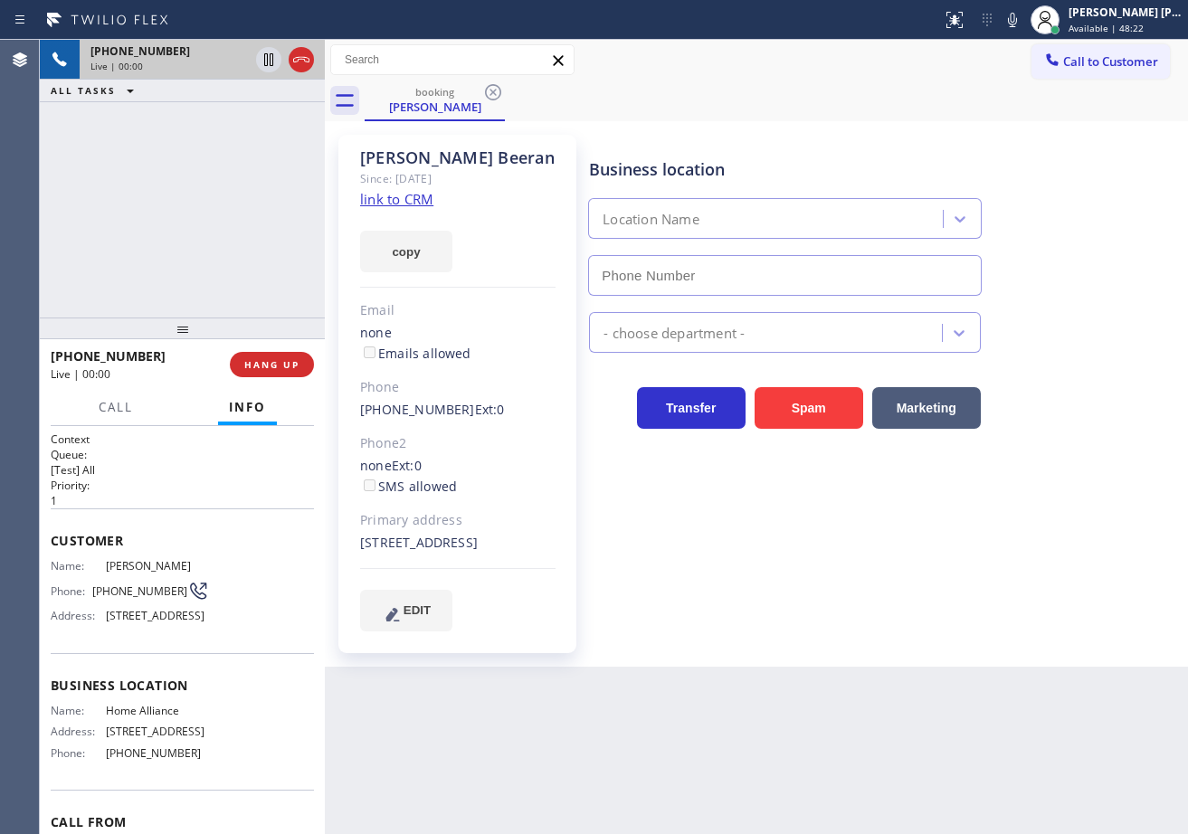
type input "[PHONE_NUMBER]"
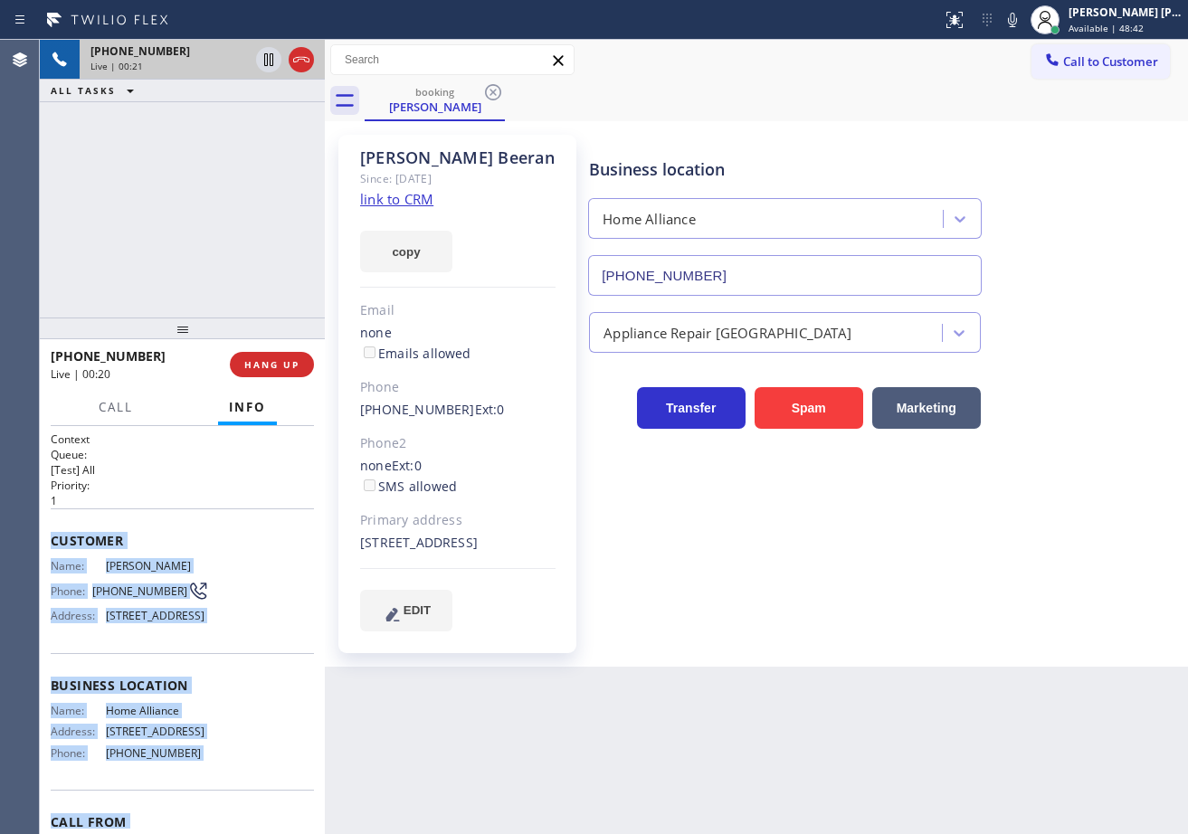
scroll to position [140, 0]
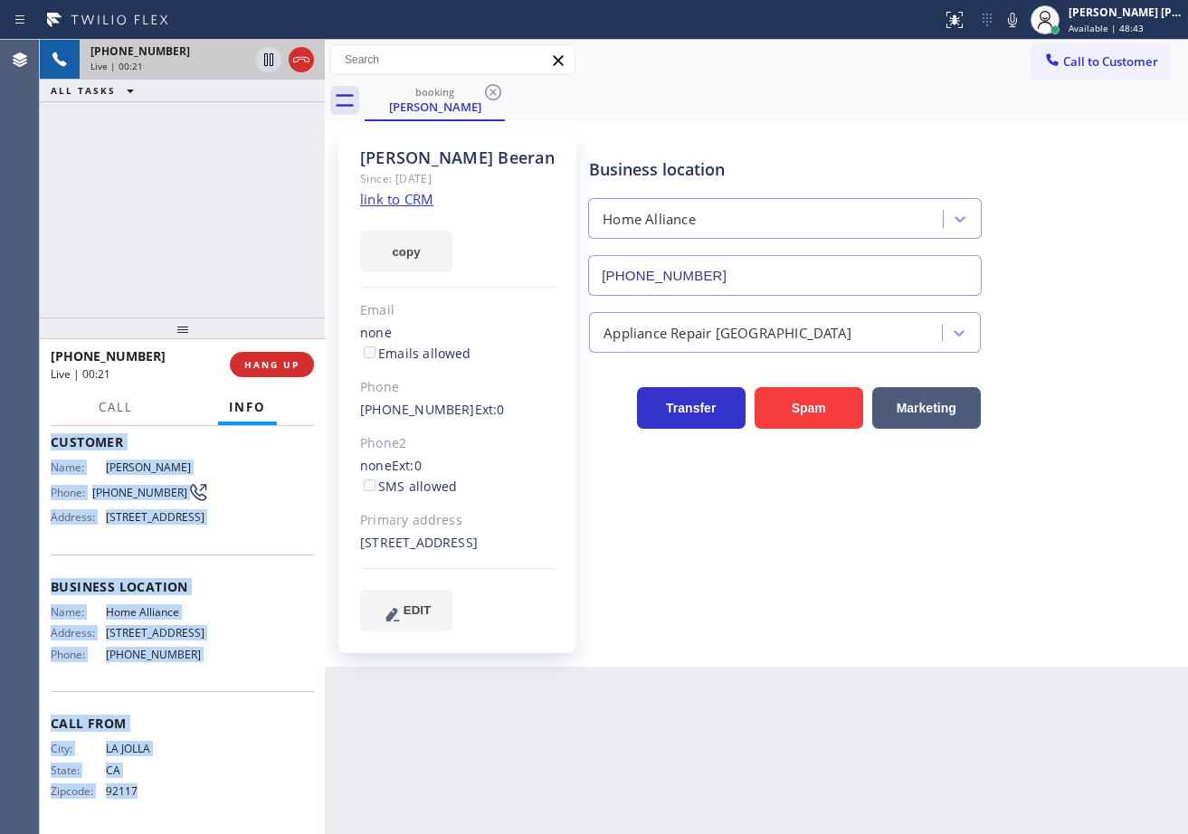
drag, startPoint x: 170, startPoint y: 822, endPoint x: 204, endPoint y: 638, distance: 186.9
drag, startPoint x: 176, startPoint y: 858, endPoint x: 255, endPoint y: 664, distance: 209.4
copy div "Customer Name: [PERSON_NAME] Phone: [PHONE_NUMBER] Address: [STREET_ADDRESS] Bu…"
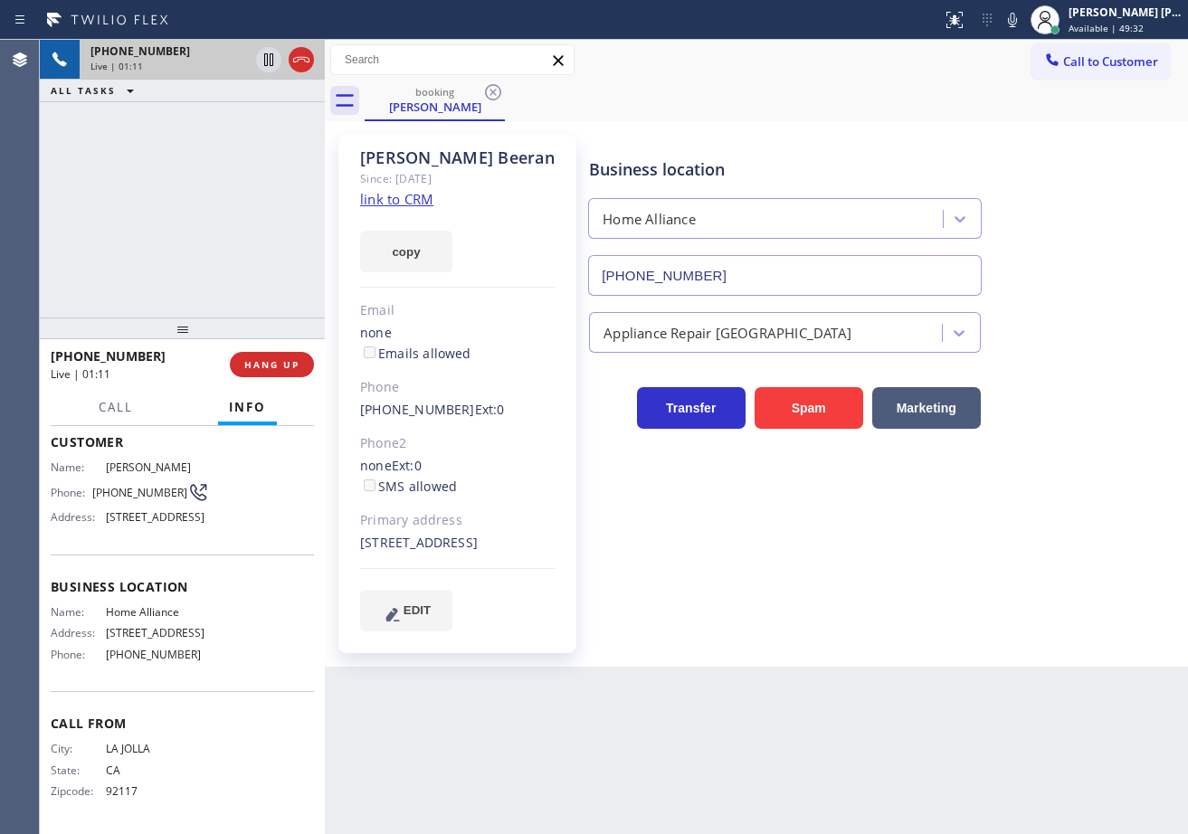
drag, startPoint x: 628, startPoint y: 75, endPoint x: 1117, endPoint y: 229, distance: 513.1
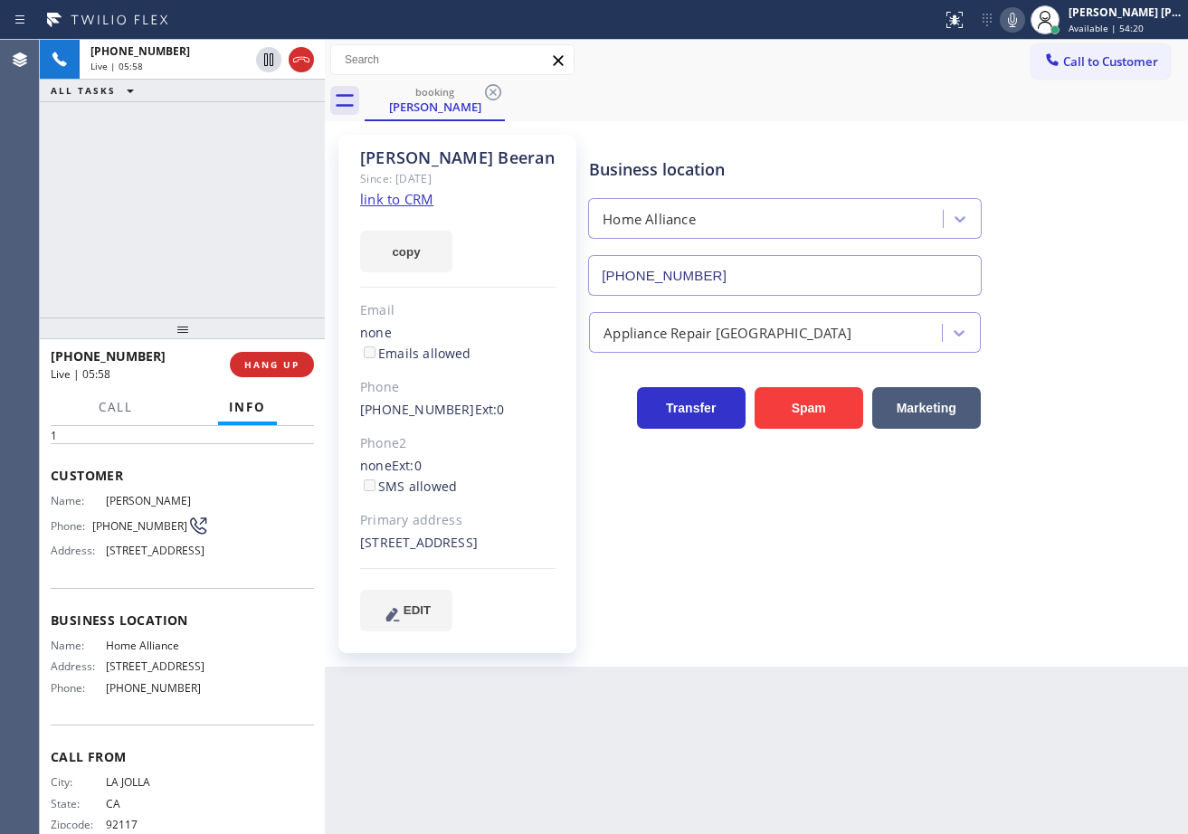
scroll to position [0, 0]
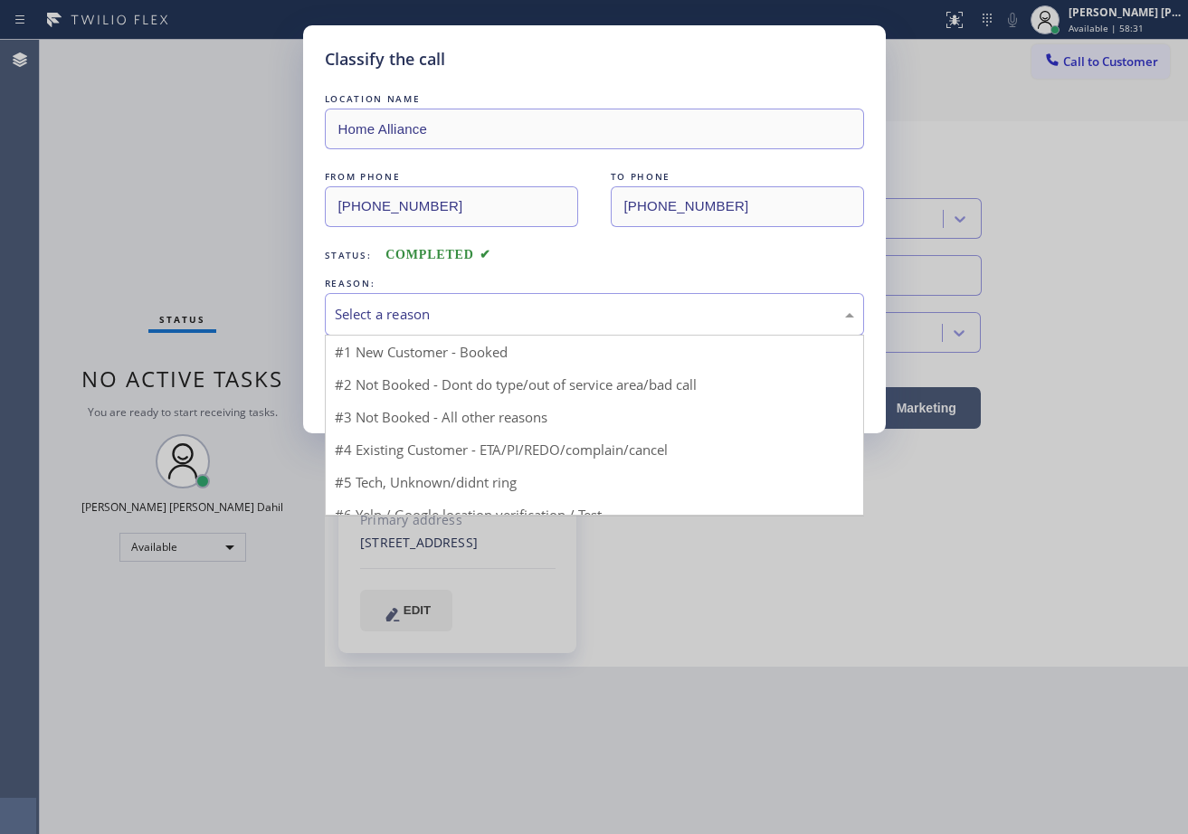
drag, startPoint x: 450, startPoint y: 351, endPoint x: 450, endPoint y: 371, distance: 19.9
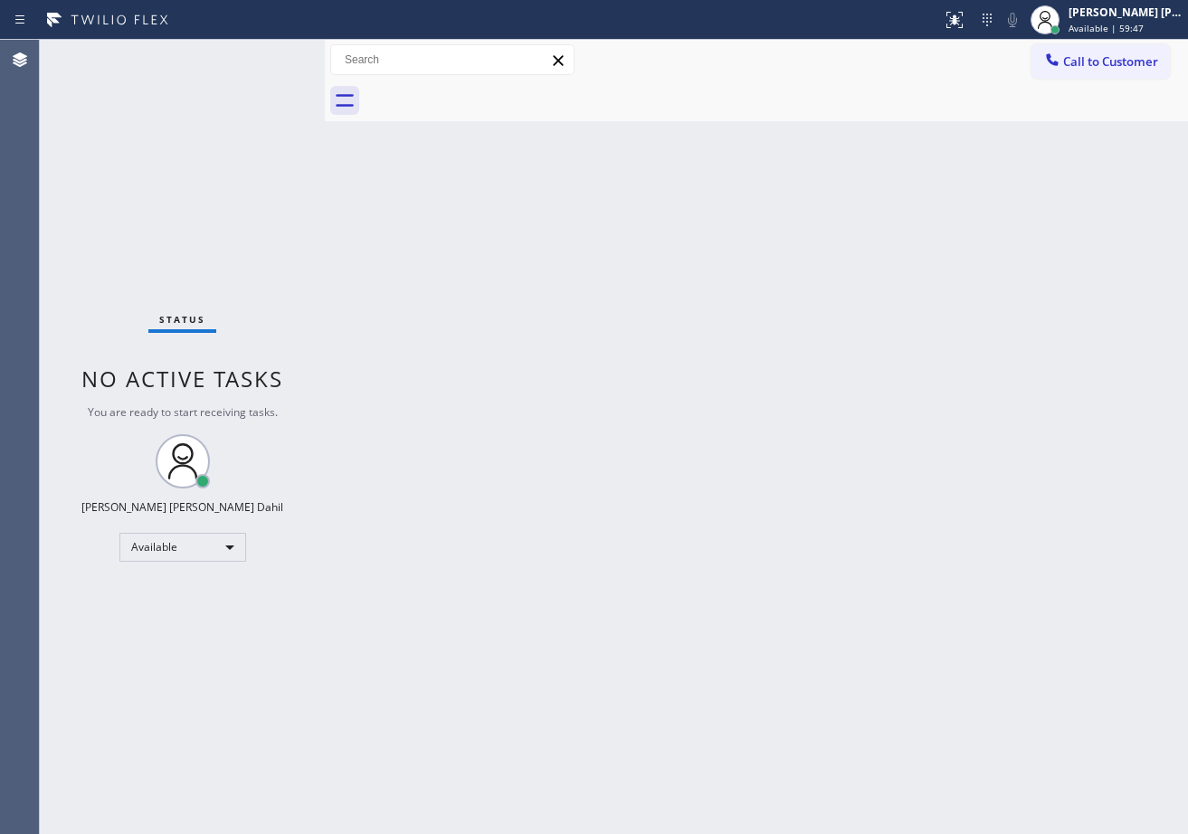
drag, startPoint x: 265, startPoint y: 82, endPoint x: 264, endPoint y: 73, distance: 9.1
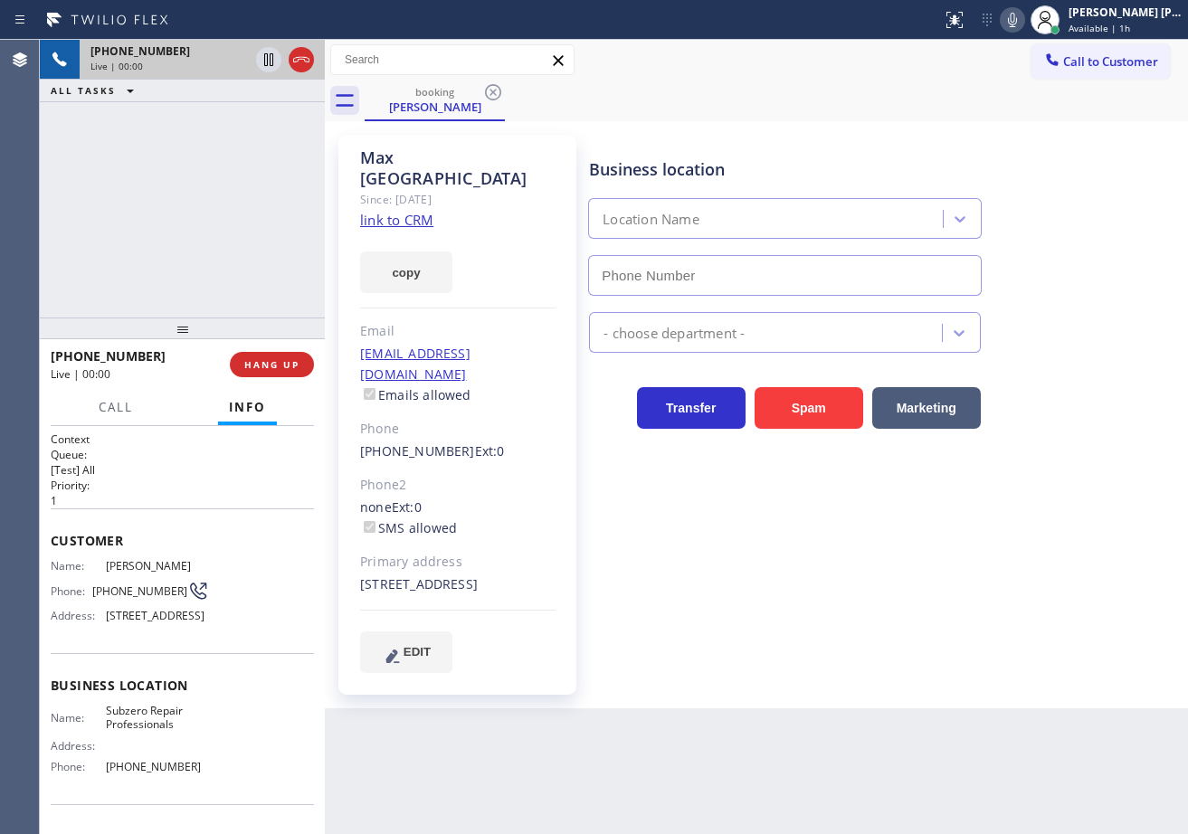
type input "[PHONE_NUMBER]"
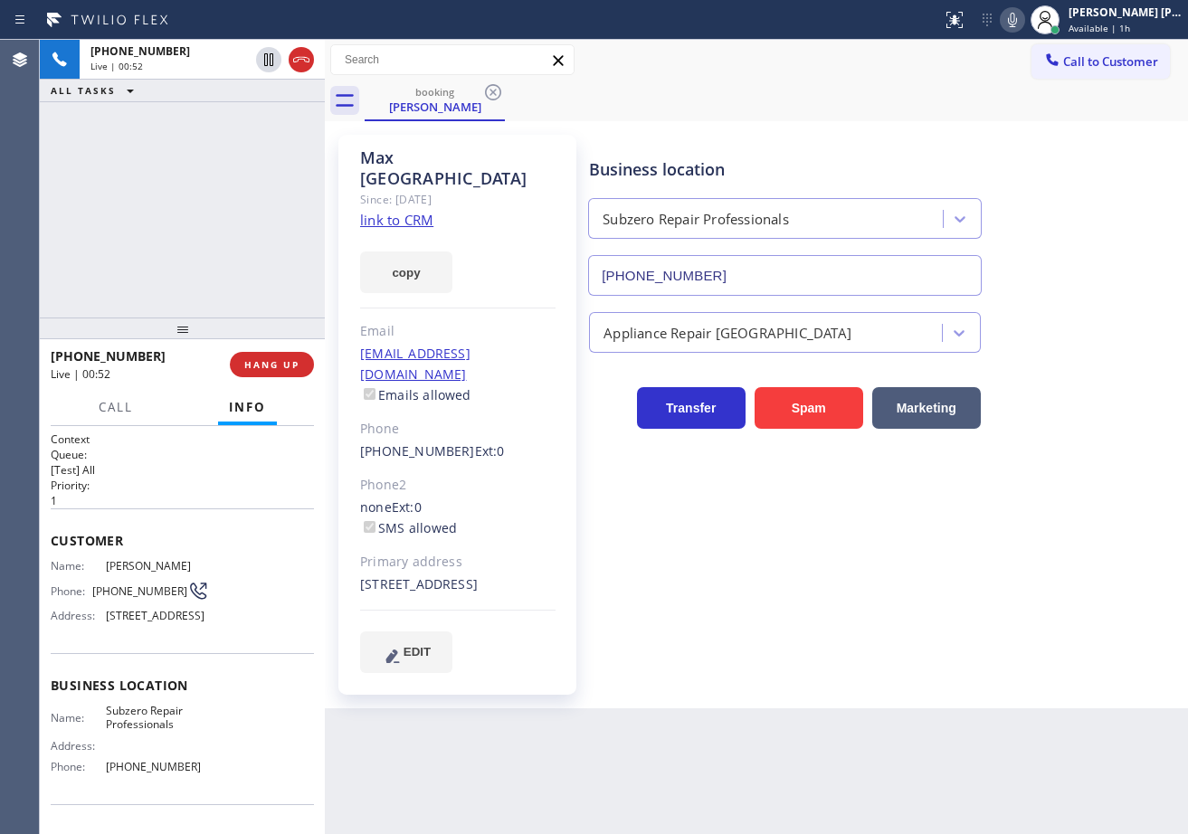
drag, startPoint x: 223, startPoint y: 161, endPoint x: 240, endPoint y: 157, distance: 17.8
drag, startPoint x: 272, startPoint y: 58, endPoint x: 822, endPoint y: 133, distance: 554.3
drag, startPoint x: 268, startPoint y: 62, endPoint x: 262, endPoint y: 92, distance: 31.2
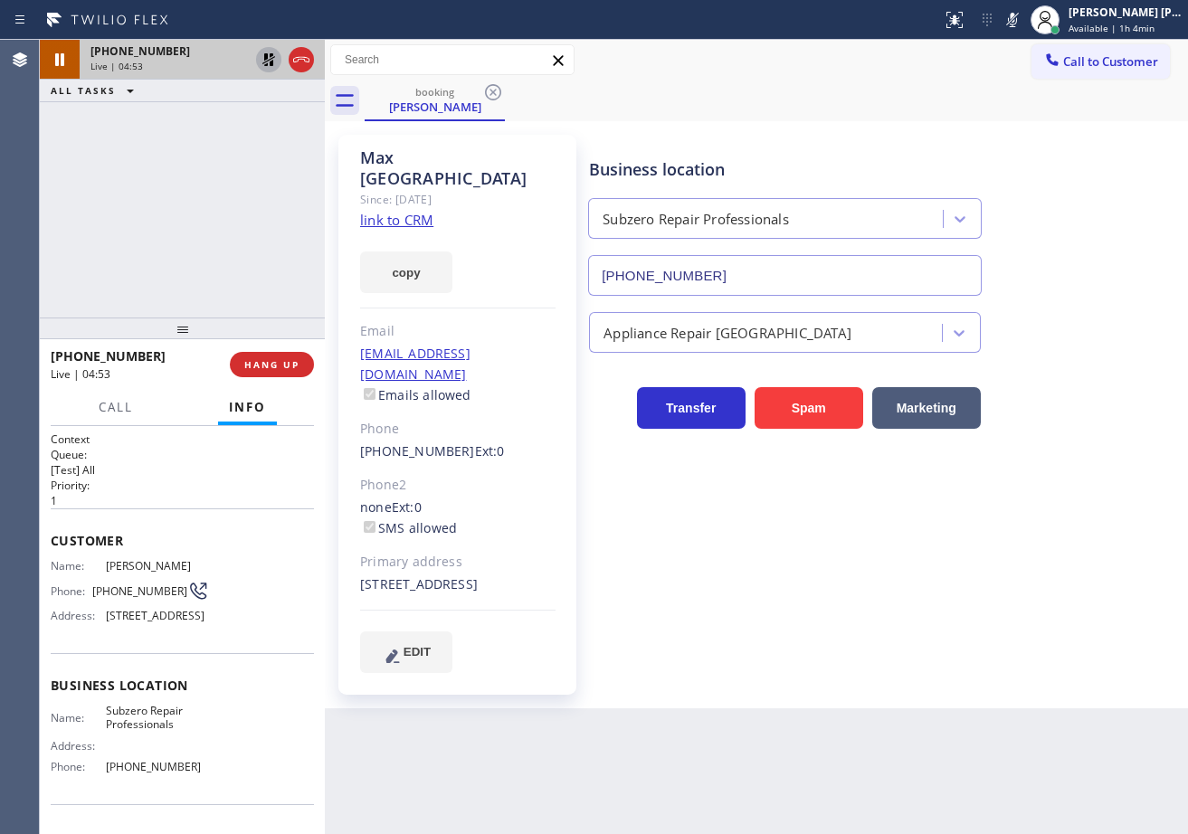
drag, startPoint x: 271, startPoint y: 63, endPoint x: 520, endPoint y: 31, distance: 251.8
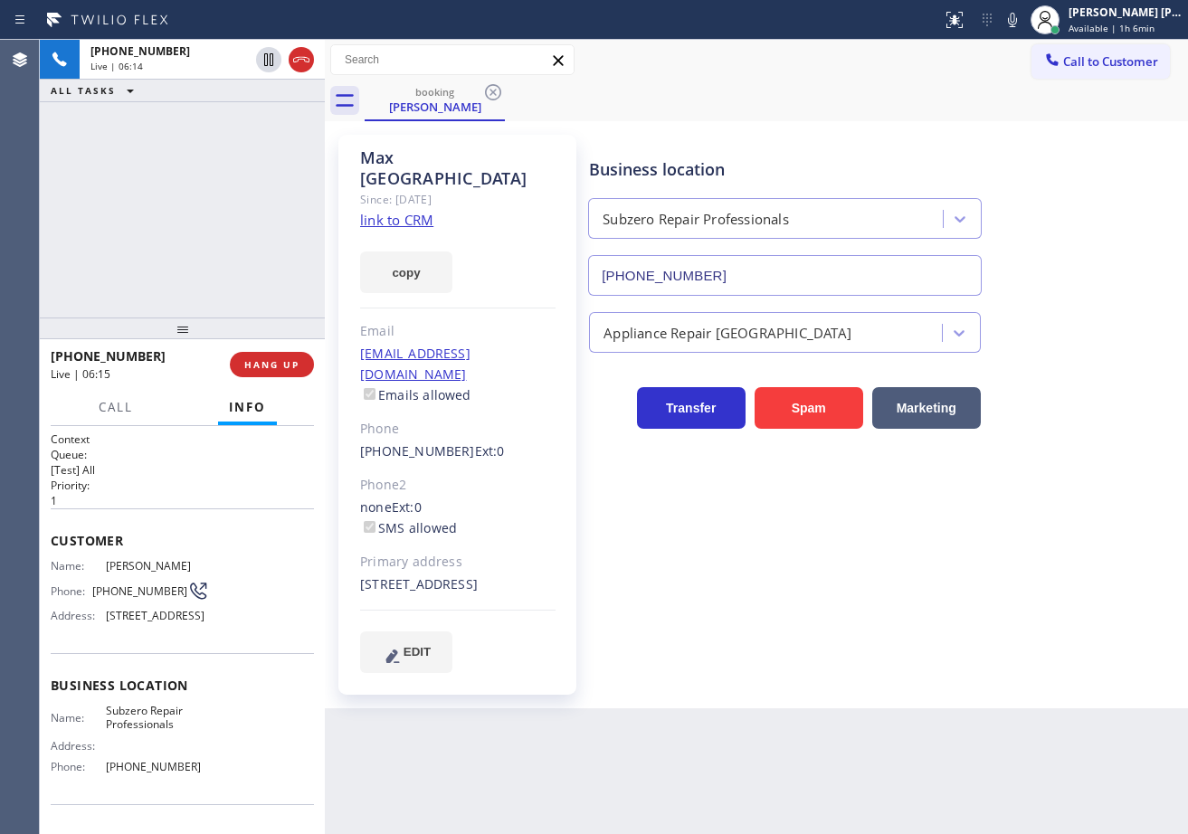
drag, startPoint x: 162, startPoint y: 221, endPoint x: 170, endPoint y: 239, distance: 19.8
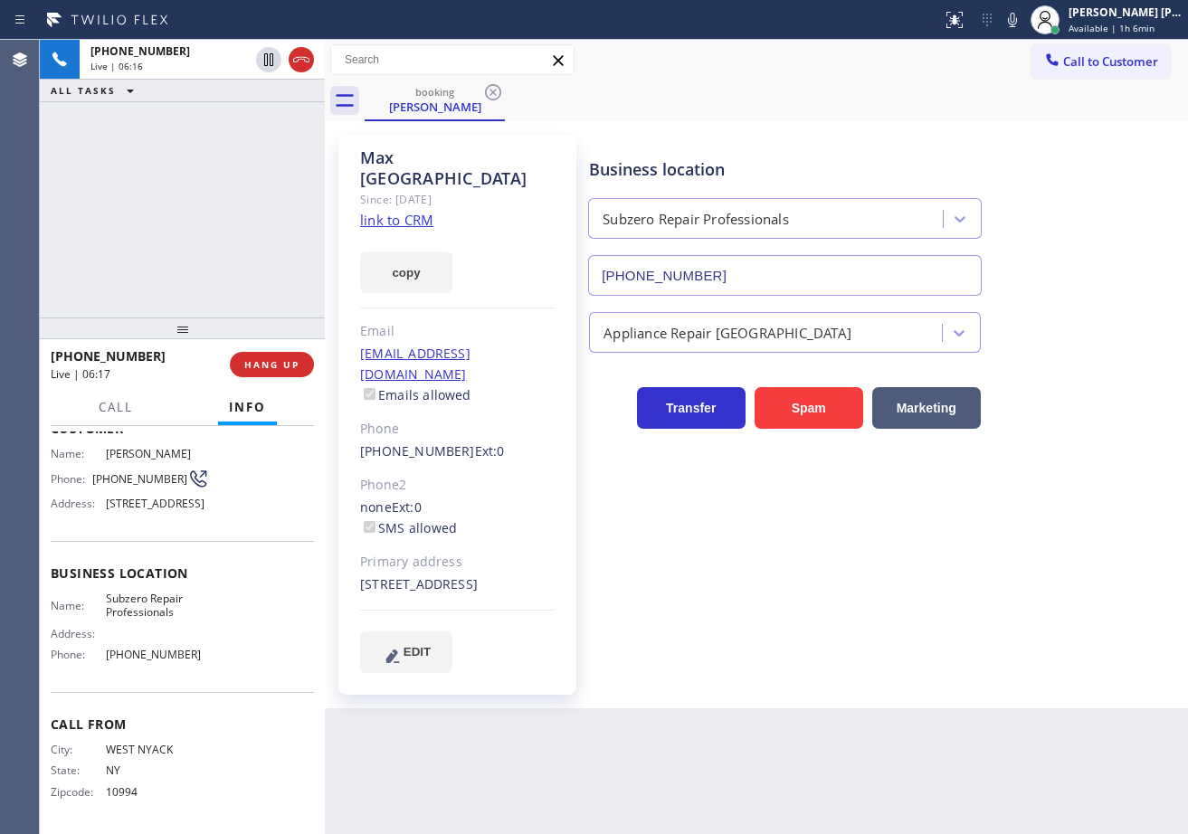
scroll to position [140, 0]
drag, startPoint x: 803, startPoint y: 565, endPoint x: 800, endPoint y: 576, distance: 11.2
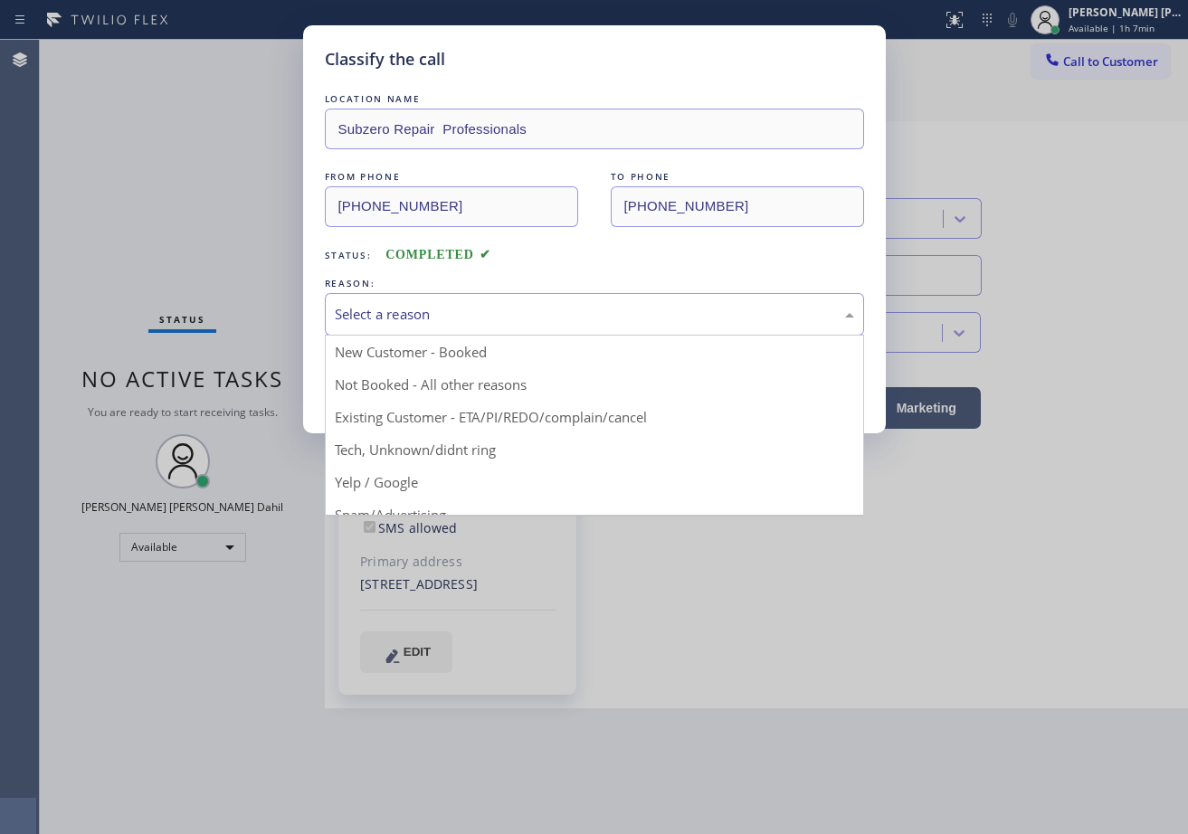
drag, startPoint x: 476, startPoint y: 414, endPoint x: 423, endPoint y: 376, distance: 65.5
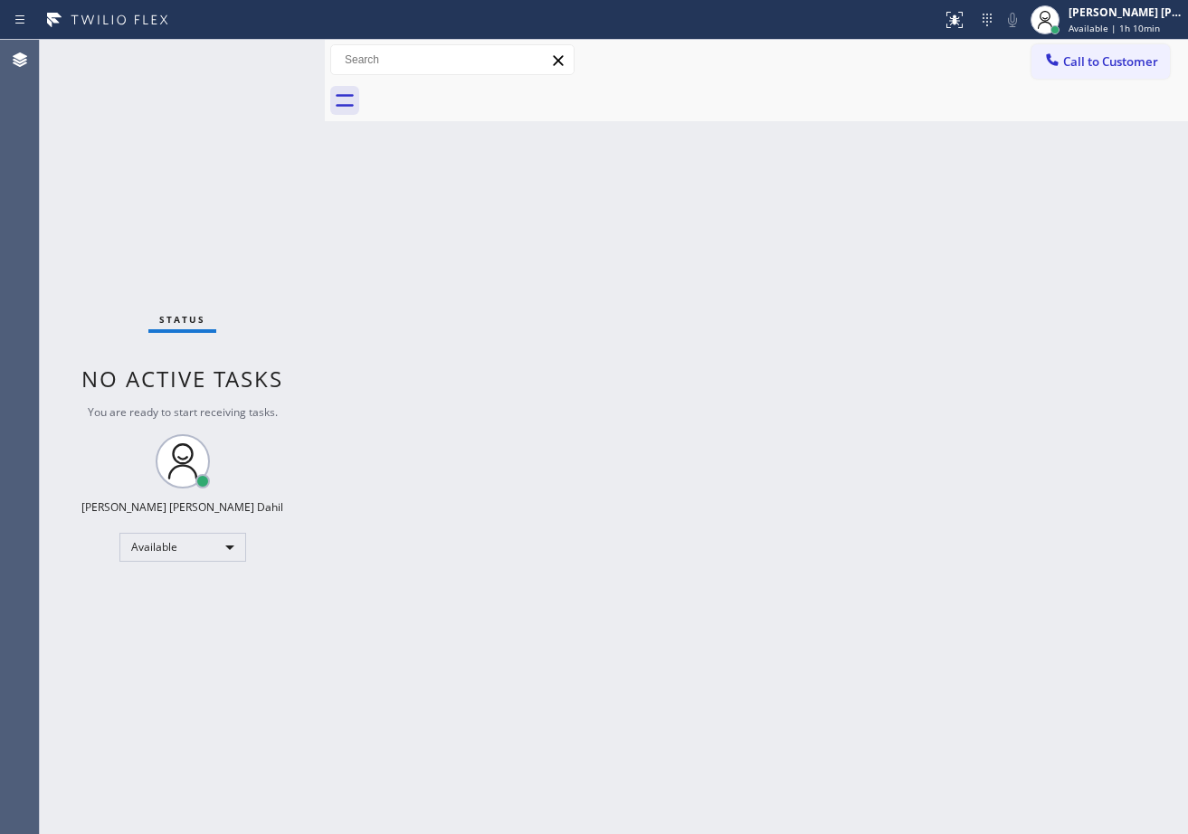
drag, startPoint x: 379, startPoint y: 238, endPoint x: 388, endPoint y: 236, distance: 9.2
drag, startPoint x: 672, startPoint y: 383, endPoint x: 664, endPoint y: 354, distance: 30.1
click at [1120, 19] on div "[PERSON_NAME] [PERSON_NAME] Dahil" at bounding box center [1126, 12] width 114 height 15
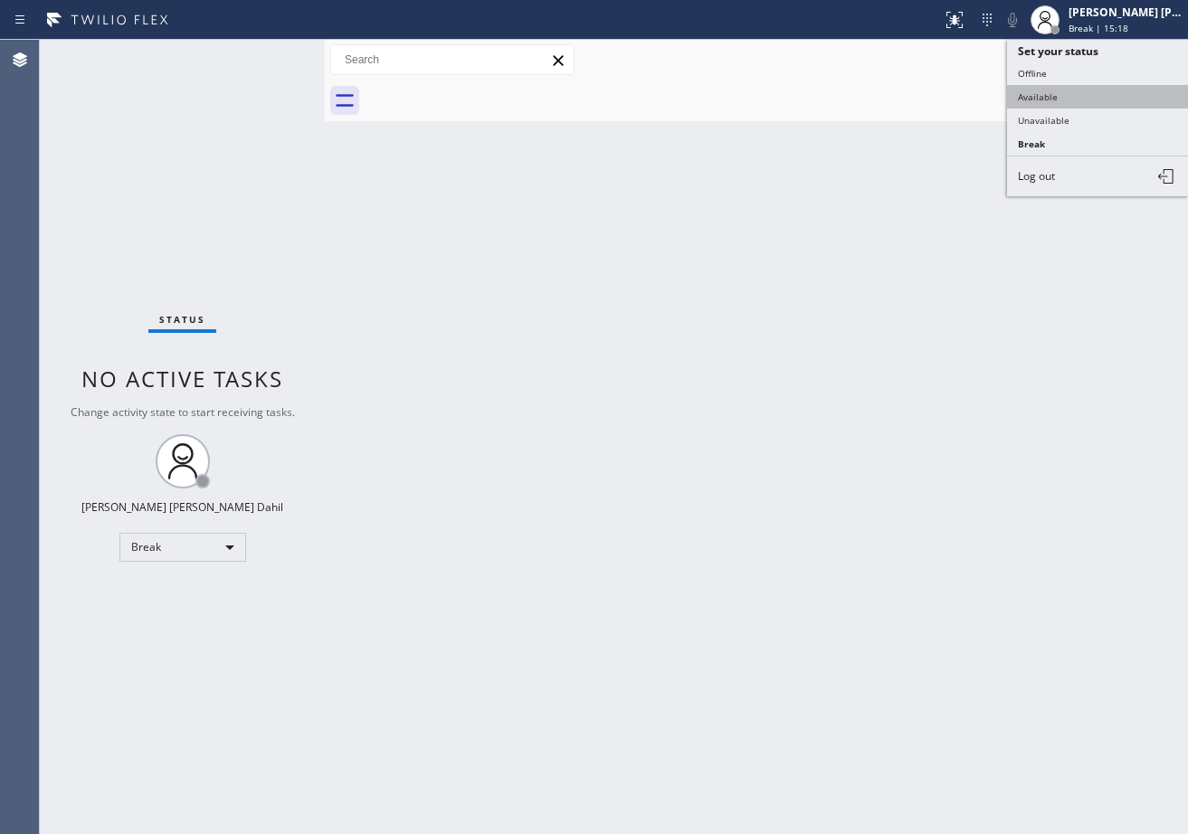
click at [1100, 86] on button "Available" at bounding box center [1097, 97] width 181 height 24
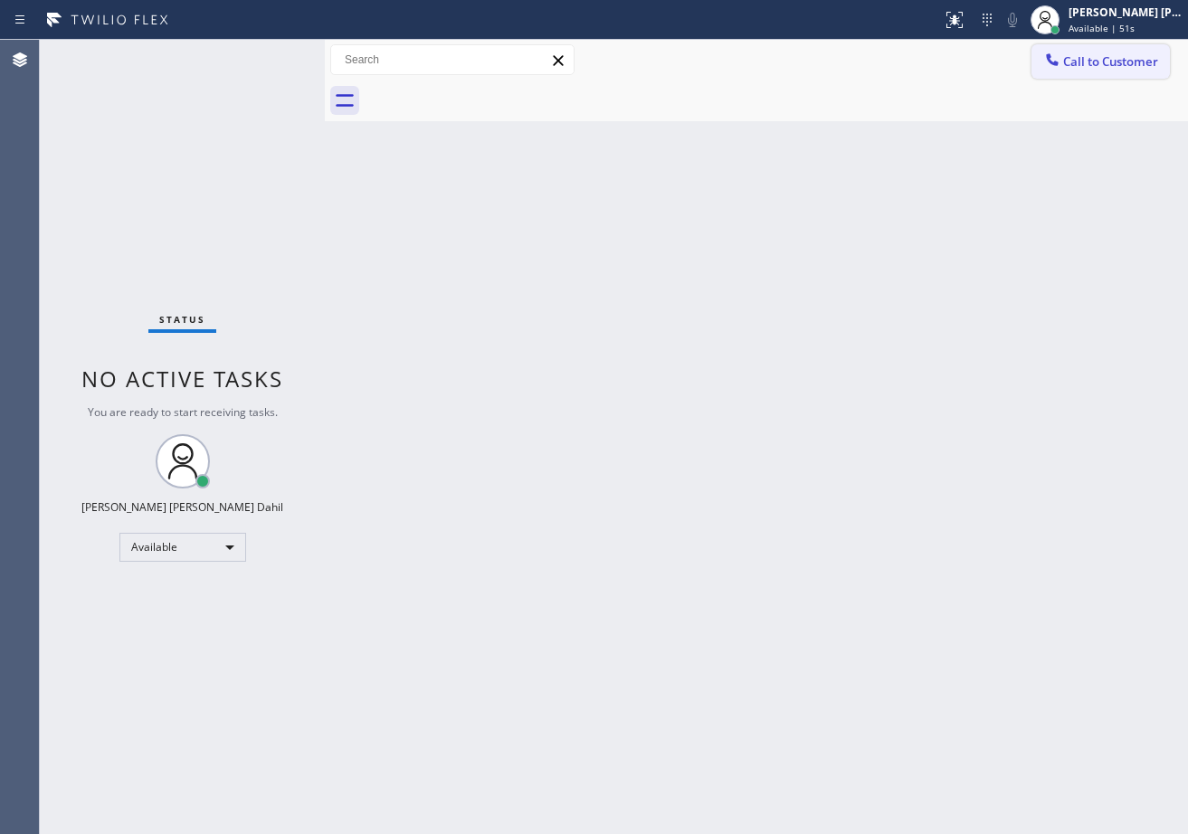
click at [1085, 70] on button "Call to Customer" at bounding box center [1100, 61] width 138 height 34
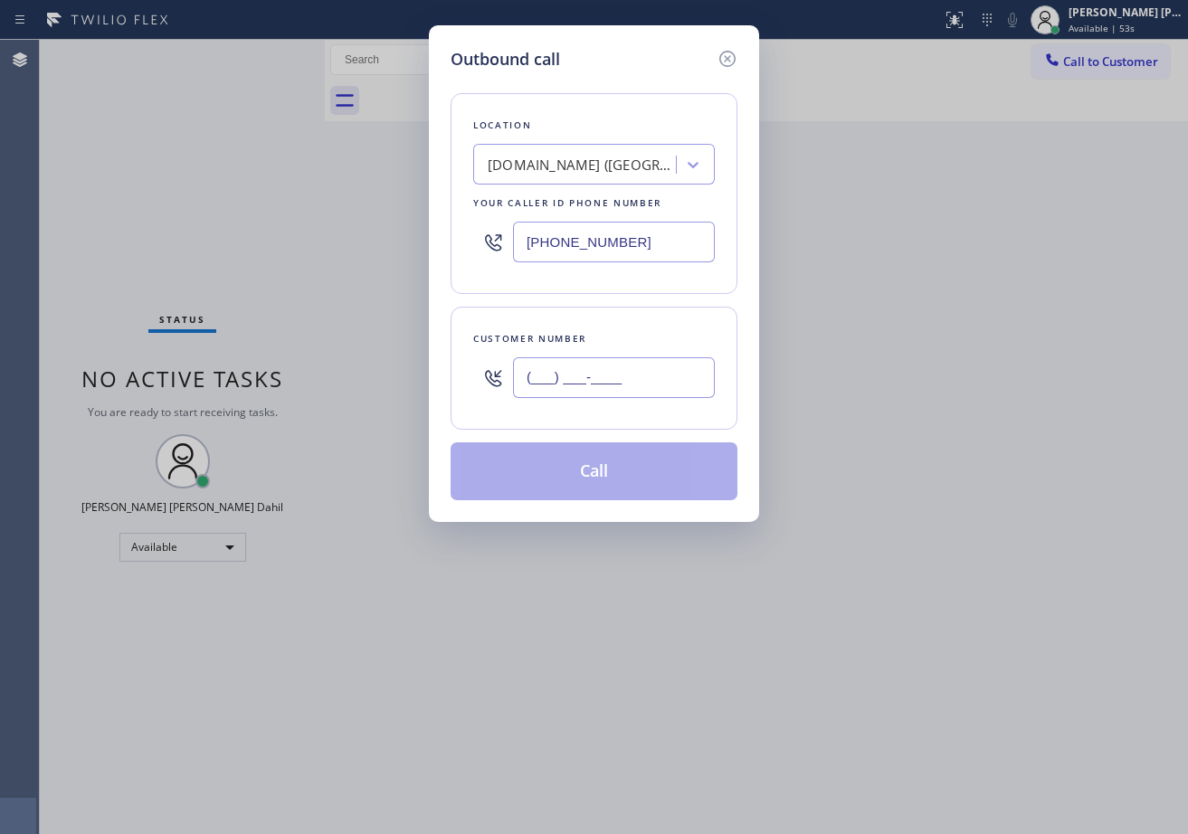
click at [663, 385] on input "(___) ___-____" at bounding box center [614, 377] width 202 height 41
paste input "480) 975-1369"
type input "[PHONE_NUMBER]"
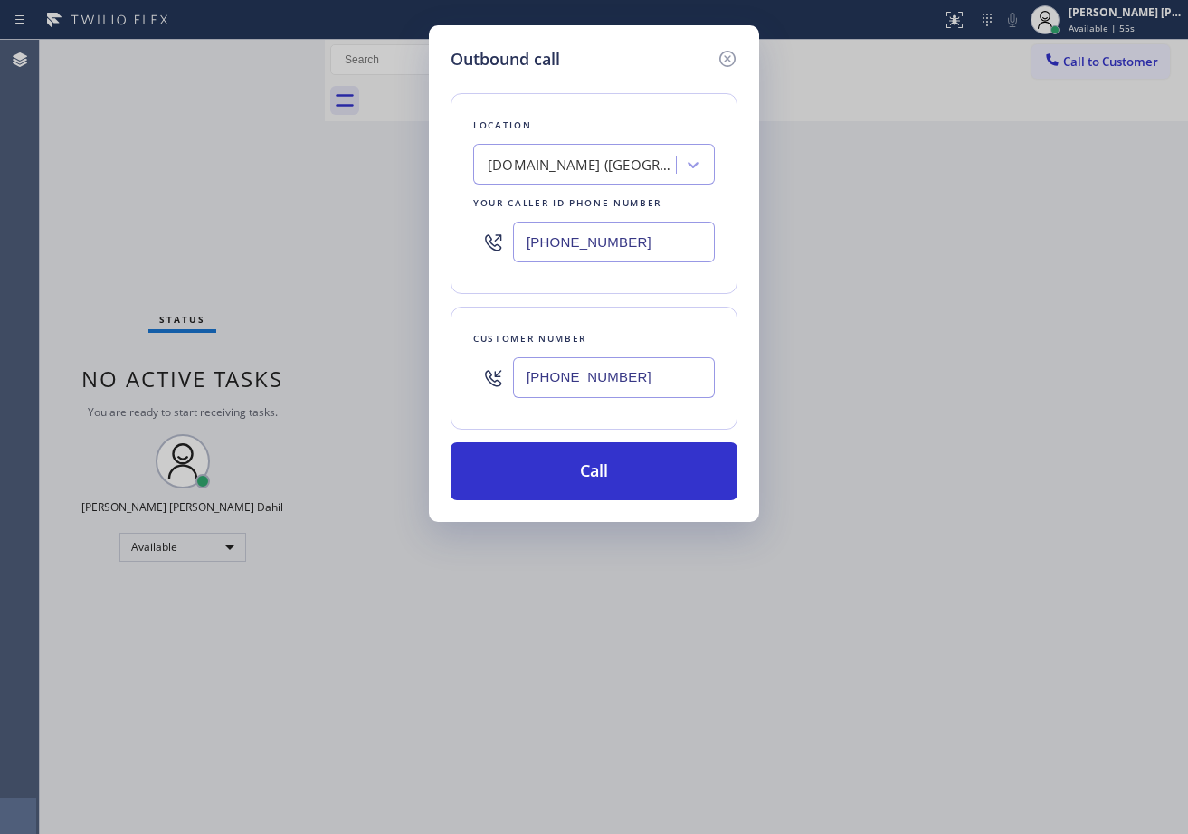
click at [646, 258] on input "[PHONE_NUMBER]" at bounding box center [614, 242] width 202 height 41
paste input "text"
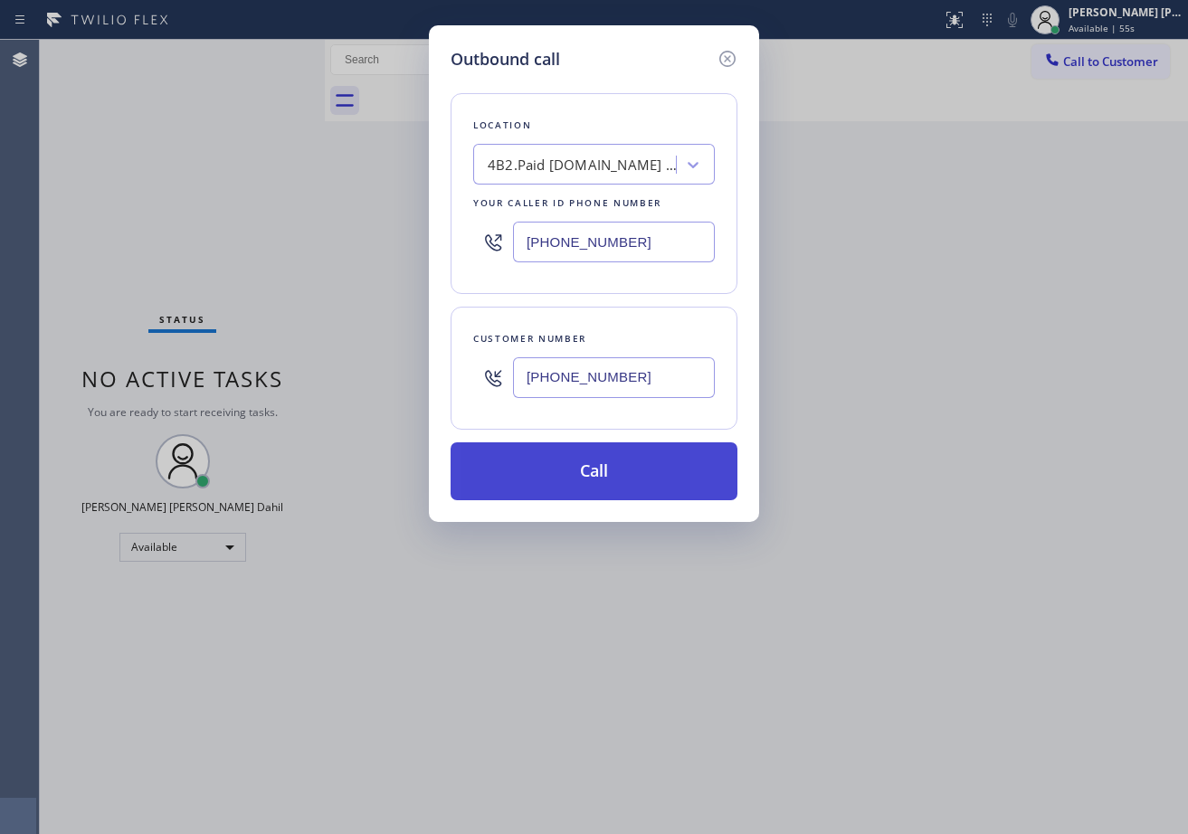
type input "[PHONE_NUMBER]"
click at [584, 474] on button "Call" at bounding box center [594, 471] width 287 height 58
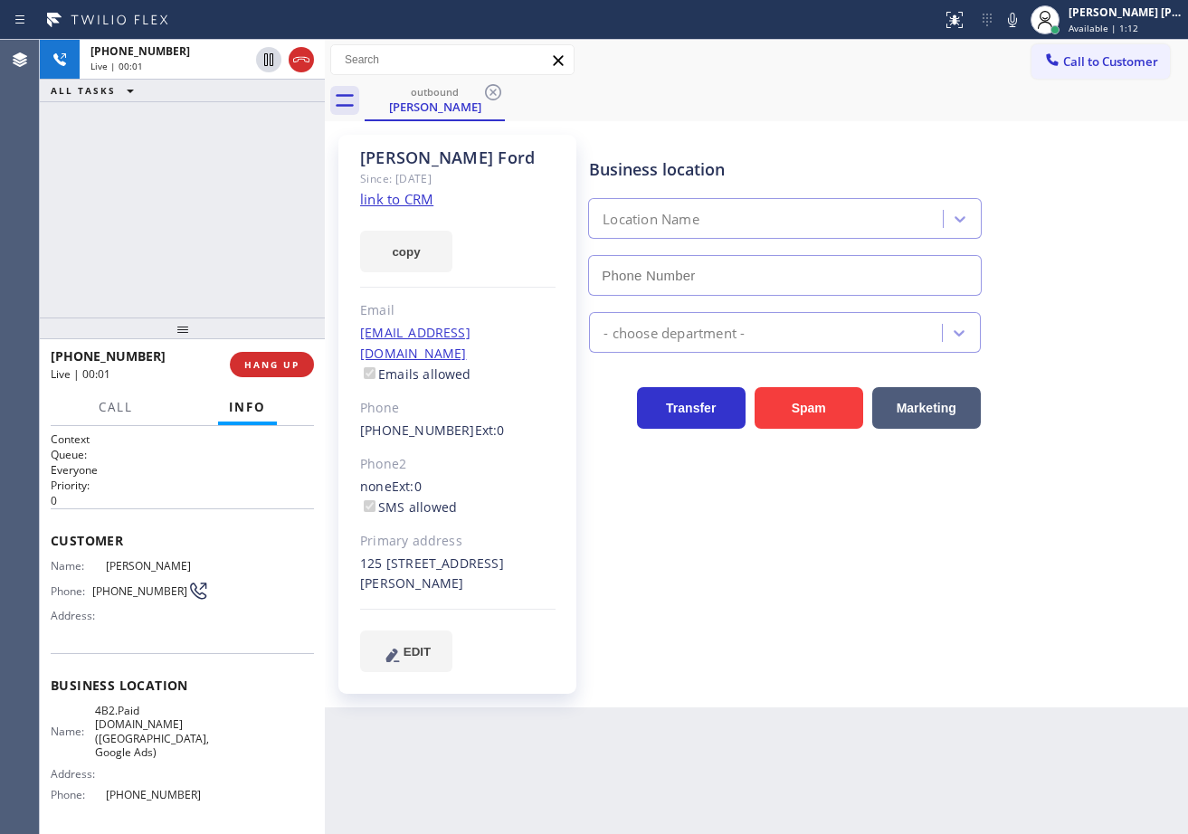
type input "[PHONE_NUMBER]"
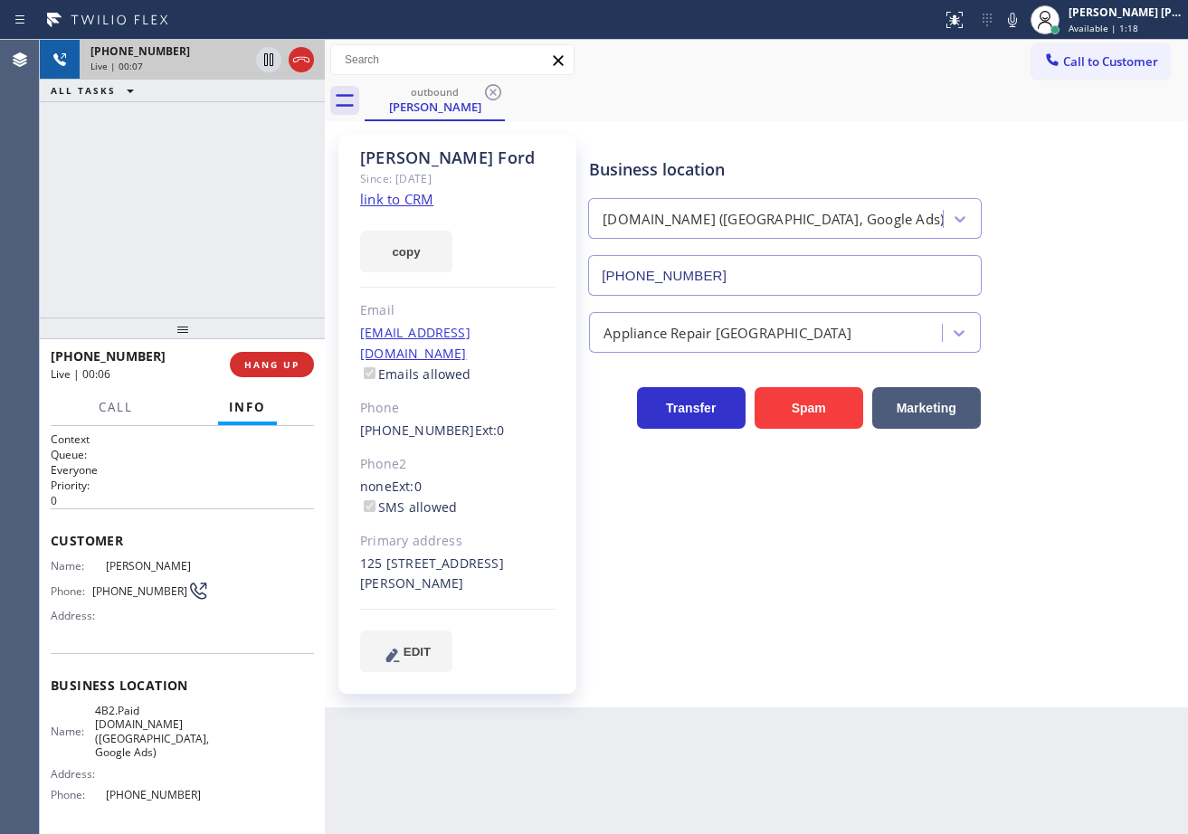
click at [299, 63] on icon at bounding box center [301, 60] width 22 height 22
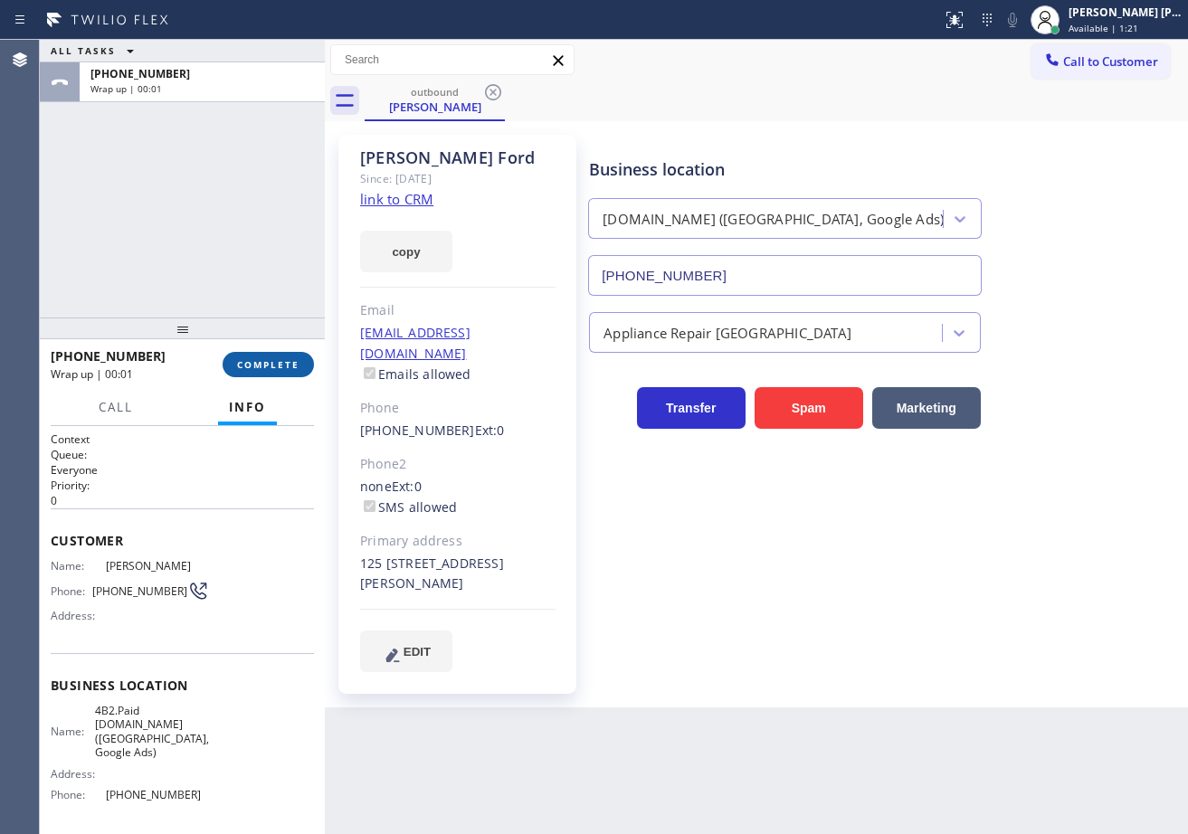
click at [253, 353] on button "COMPLETE" at bounding box center [268, 364] width 91 height 25
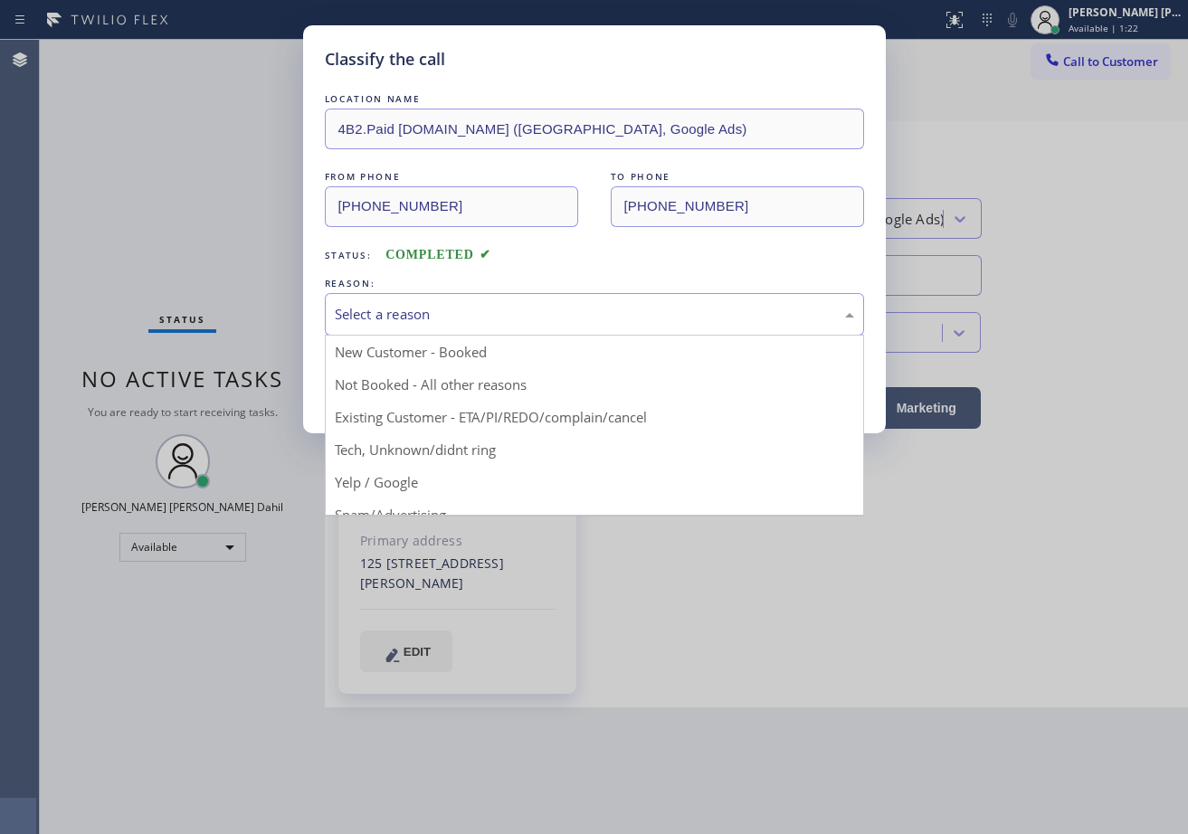
click at [402, 310] on div "Select a reason" at bounding box center [594, 314] width 519 height 21
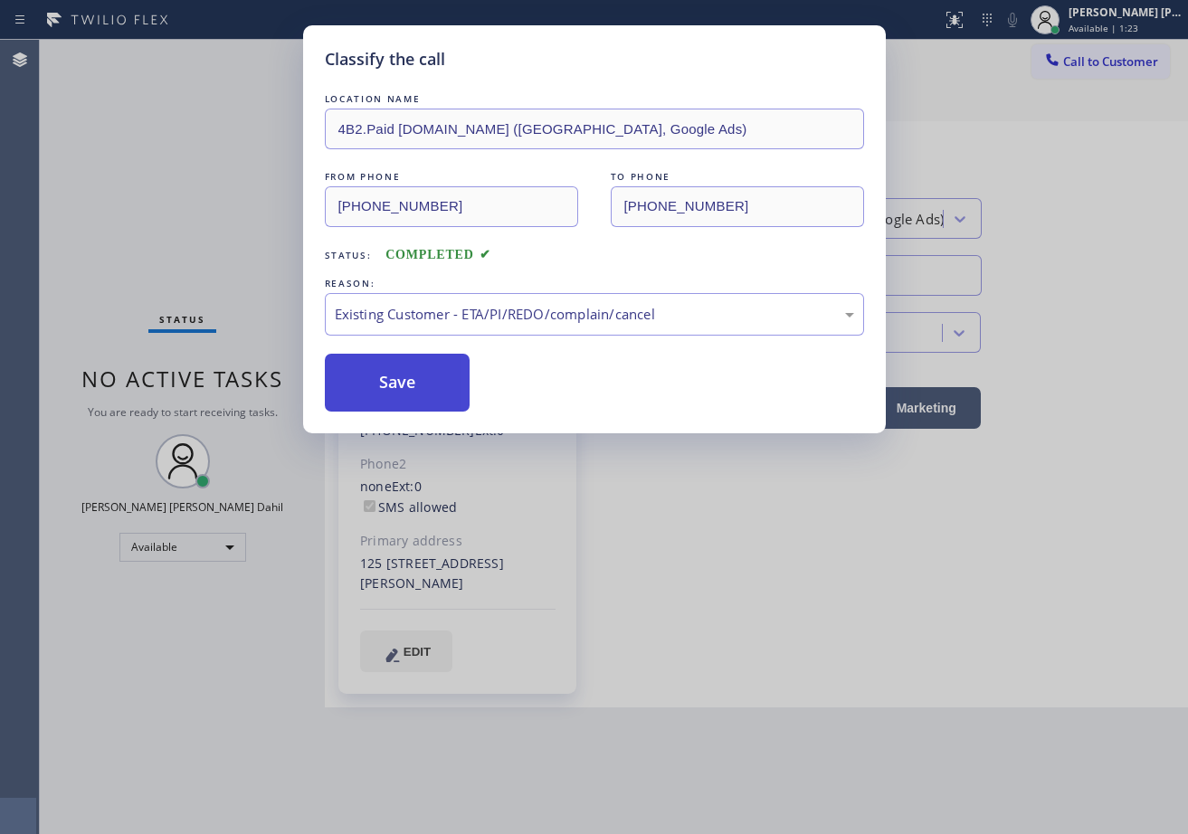
drag, startPoint x: 403, startPoint y: 423, endPoint x: 383, endPoint y: 405, distance: 26.3
click at [378, 397] on button "Save" at bounding box center [398, 383] width 146 height 58
click at [377, 397] on button "Save" at bounding box center [398, 383] width 146 height 58
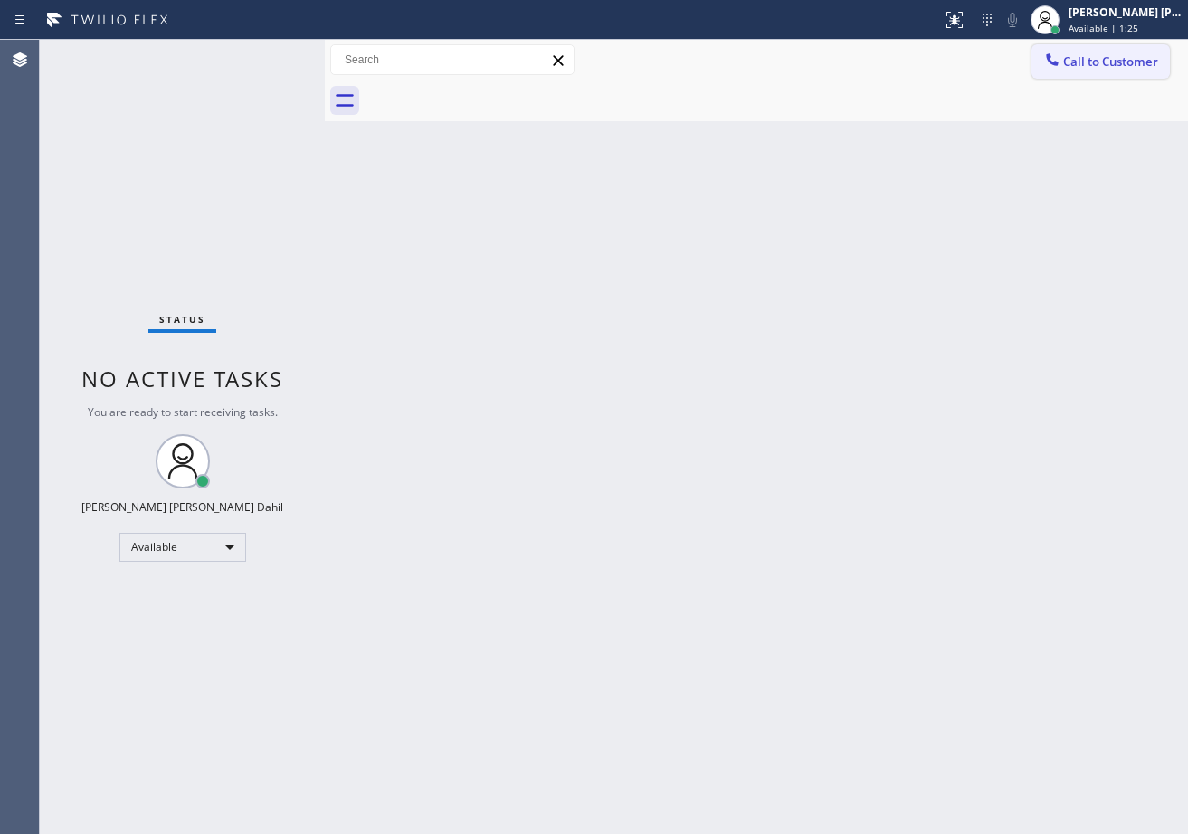
click at [1120, 62] on span "Call to Customer" at bounding box center [1110, 61] width 95 height 16
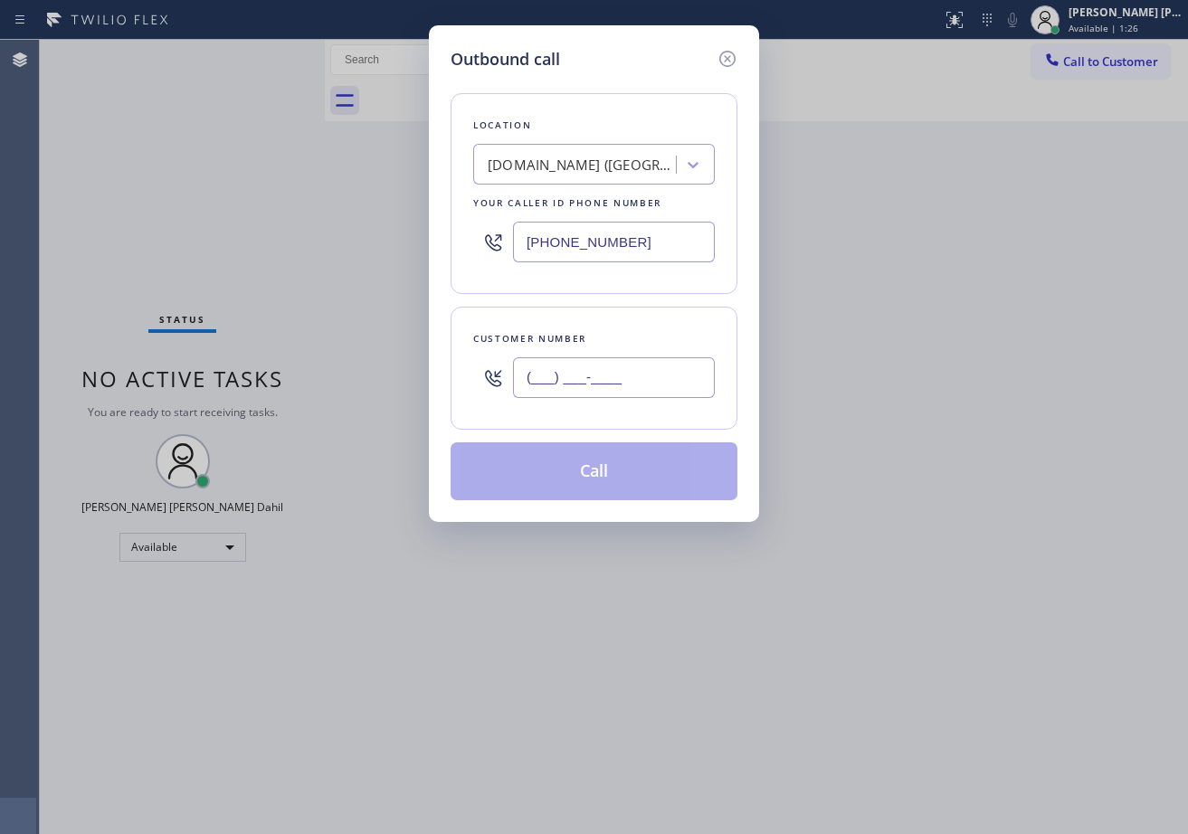
click at [613, 384] on input "(___) ___-____" at bounding box center [614, 377] width 202 height 41
paste input "480) 975-1369"
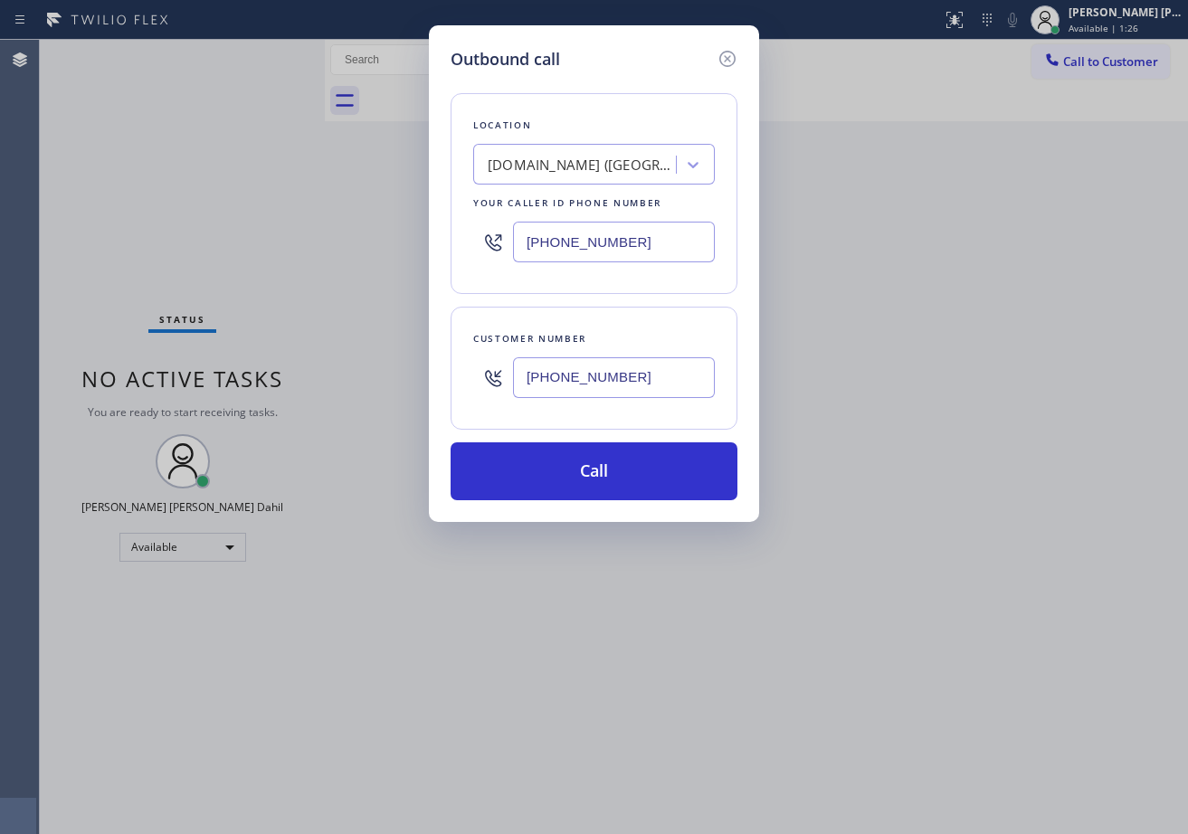
type input "[PHONE_NUMBER]"
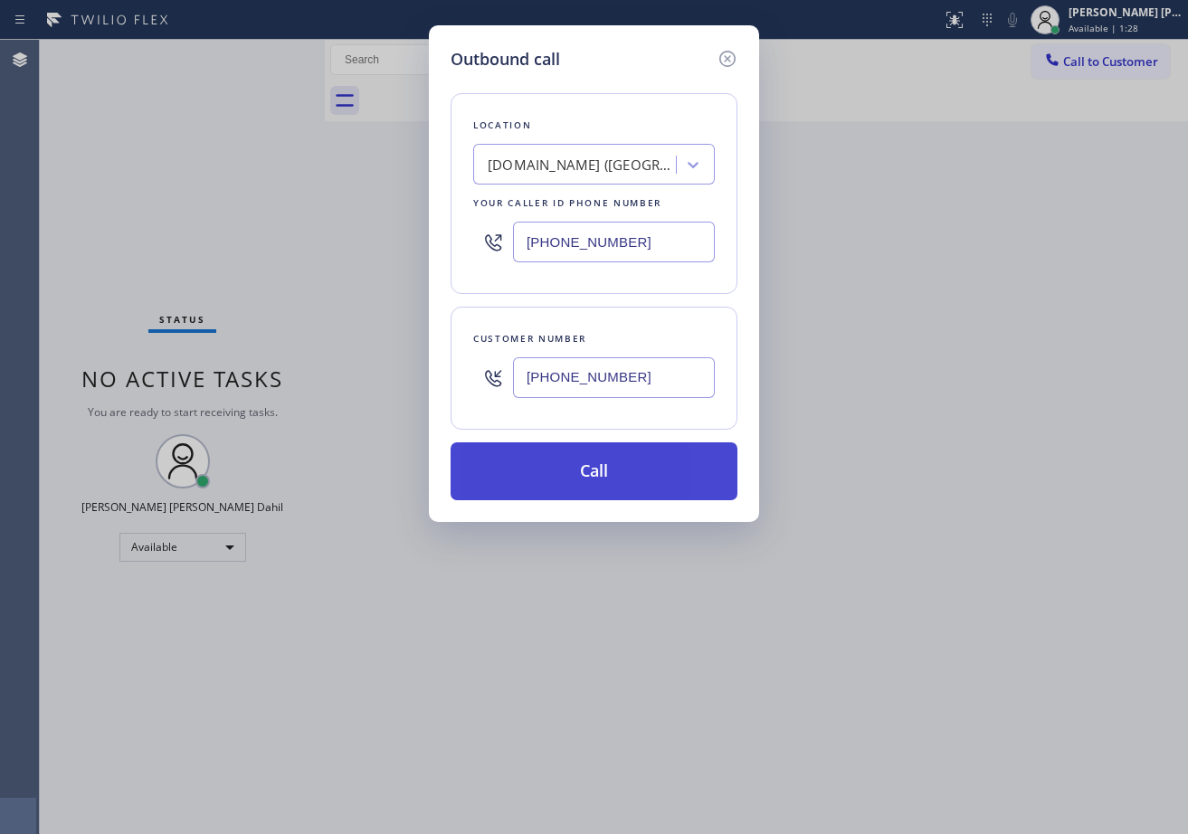
click at [535, 457] on button "Call" at bounding box center [594, 471] width 287 height 58
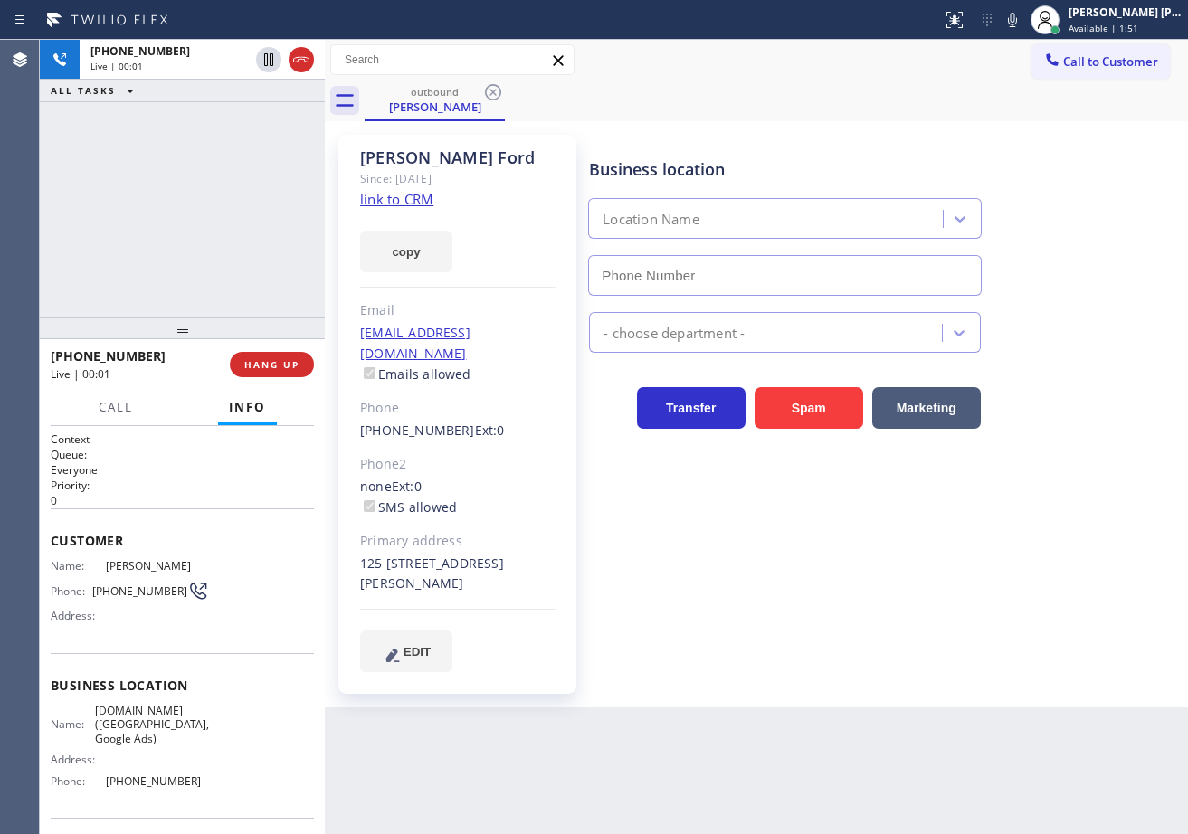
type input "[PHONE_NUMBER]"
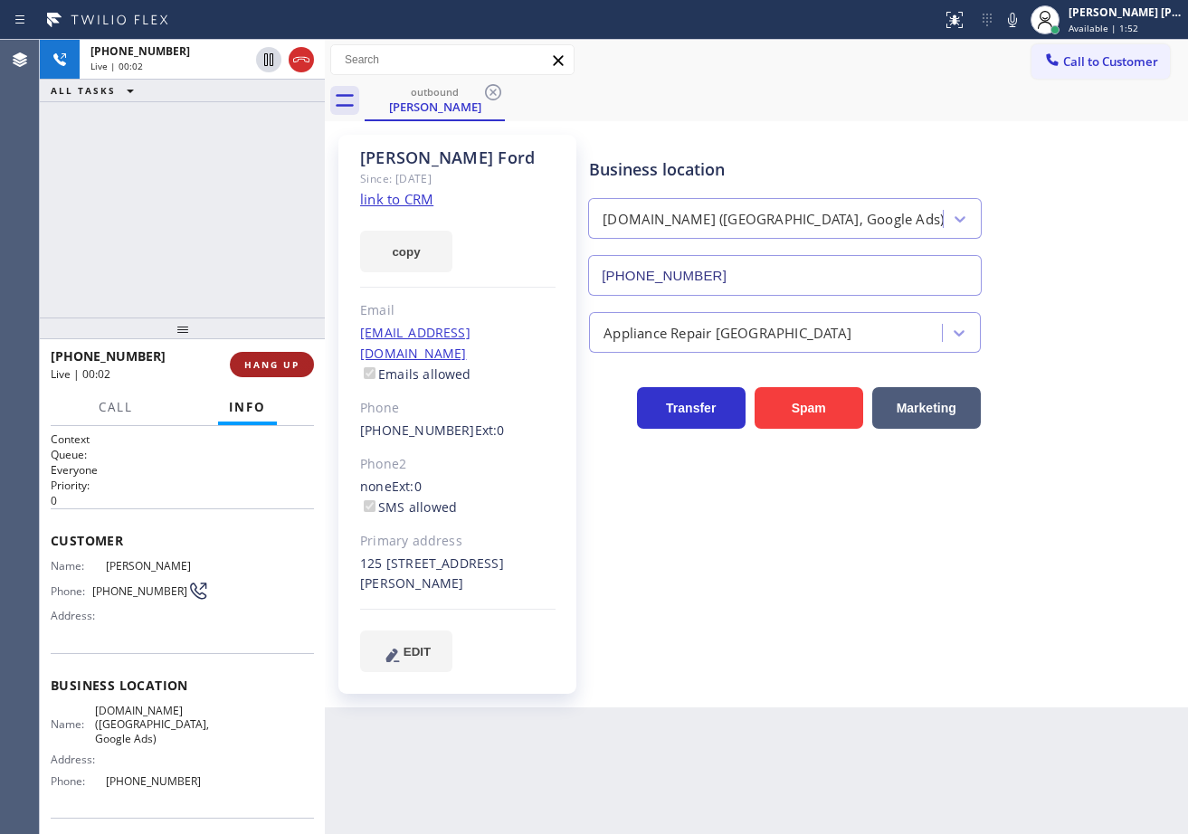
click at [290, 361] on span "HANG UP" at bounding box center [271, 364] width 55 height 13
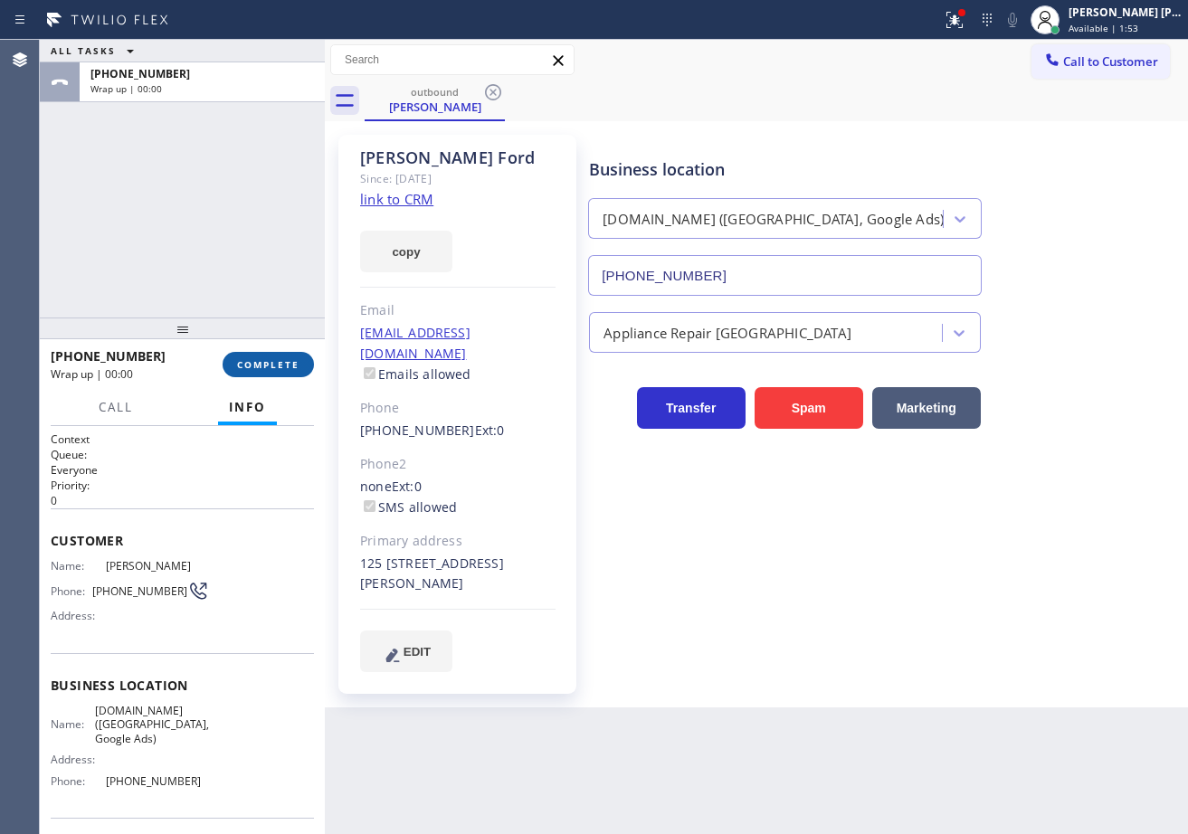
click at [289, 362] on span "COMPLETE" at bounding box center [268, 364] width 62 height 13
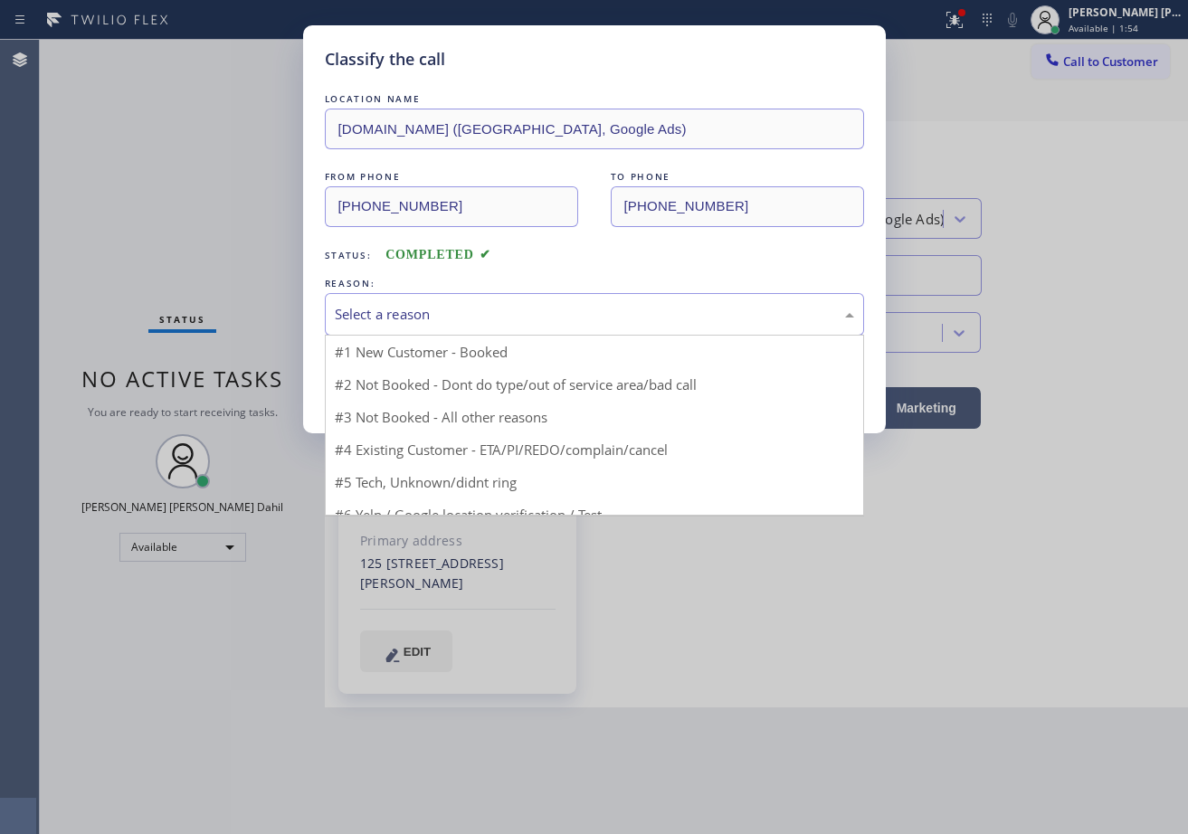
click at [447, 326] on div "Select a reason" at bounding box center [594, 314] width 539 height 43
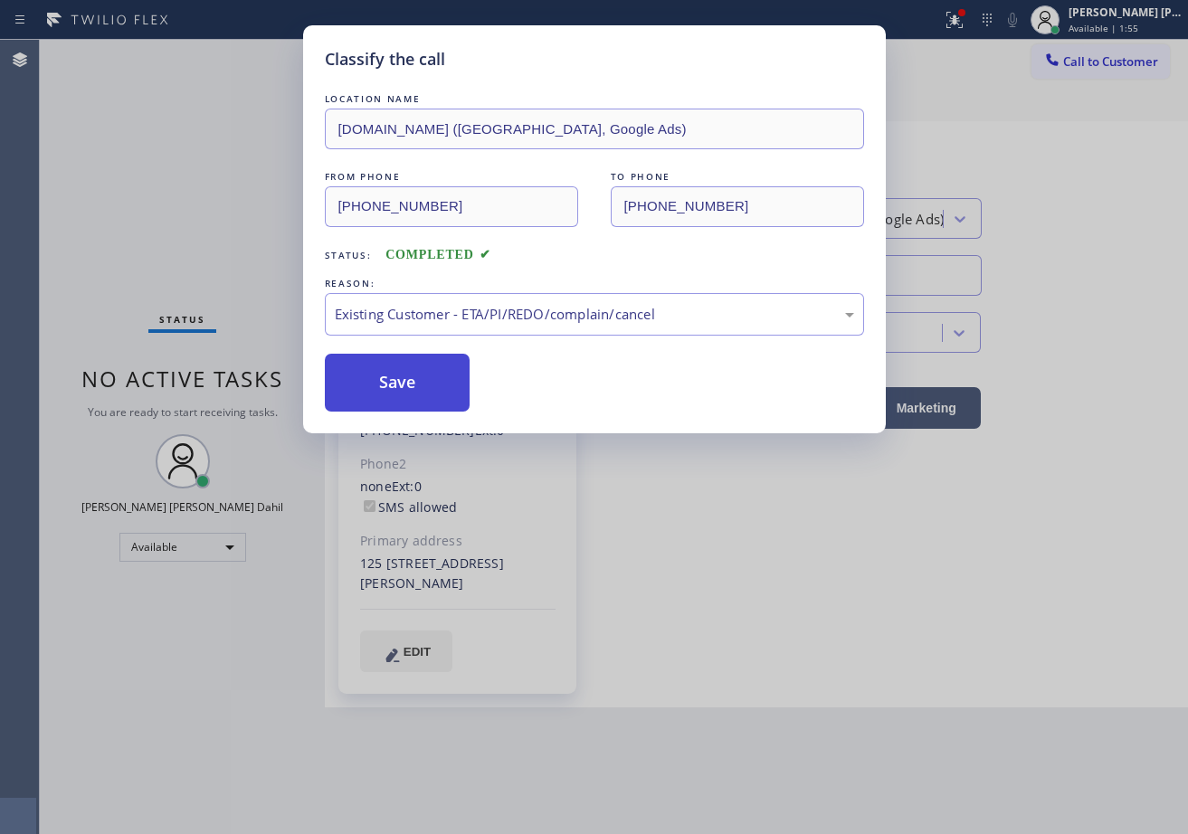
click at [406, 390] on button "Save" at bounding box center [398, 383] width 146 height 58
click at [407, 389] on button "Save" at bounding box center [398, 383] width 146 height 58
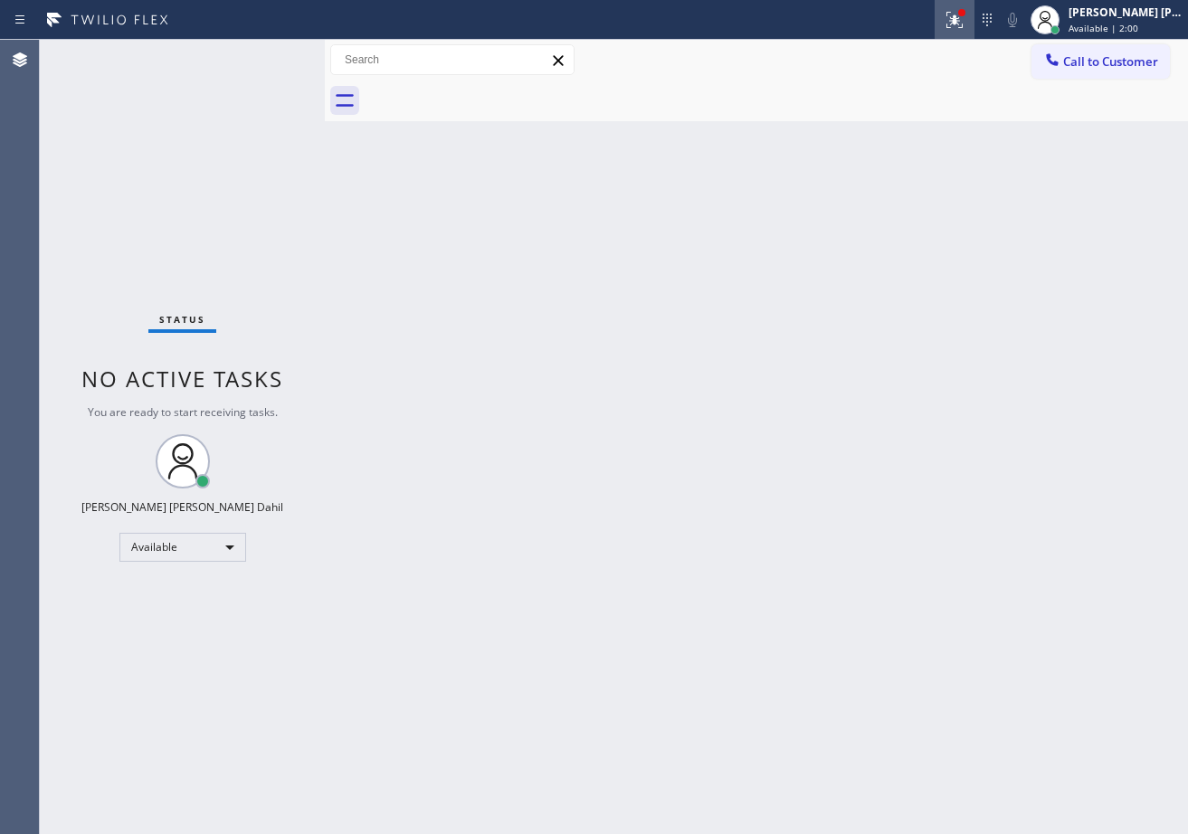
click at [965, 22] on icon at bounding box center [955, 20] width 22 height 22
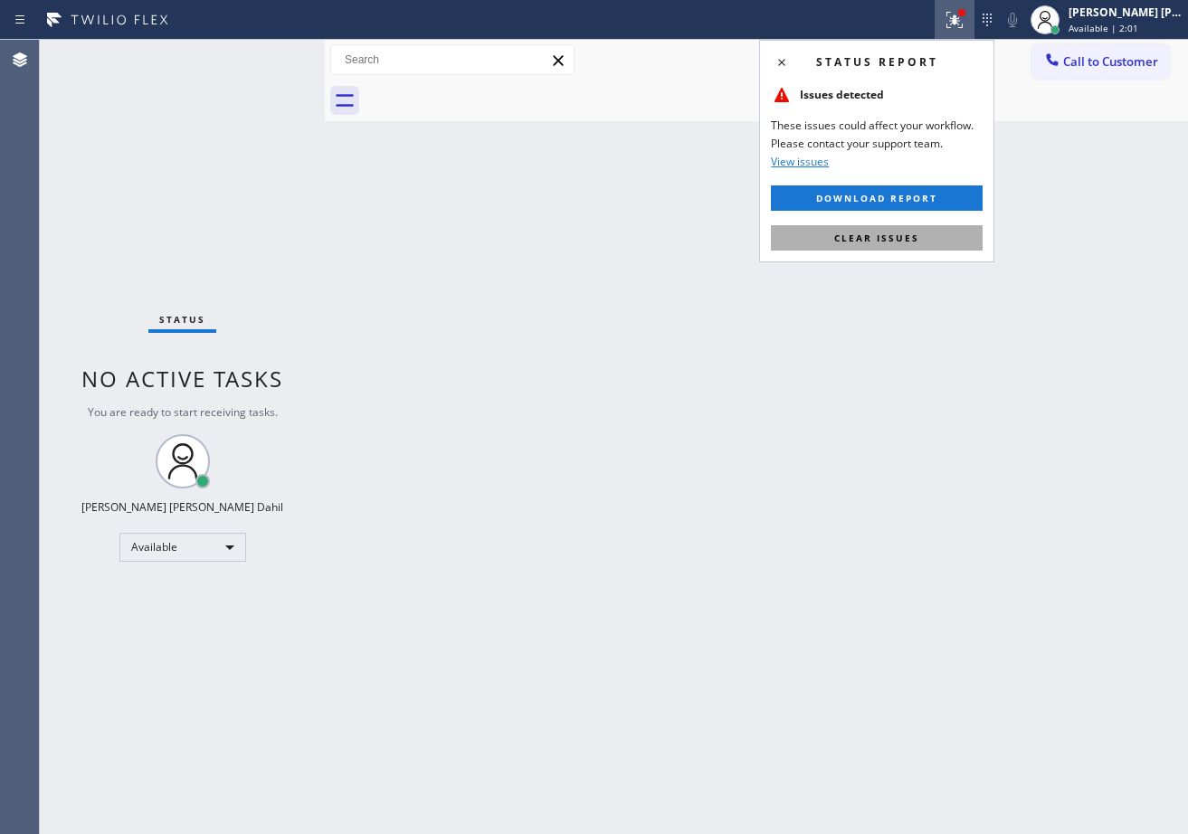
click at [906, 246] on button "Clear issues" at bounding box center [877, 237] width 212 height 25
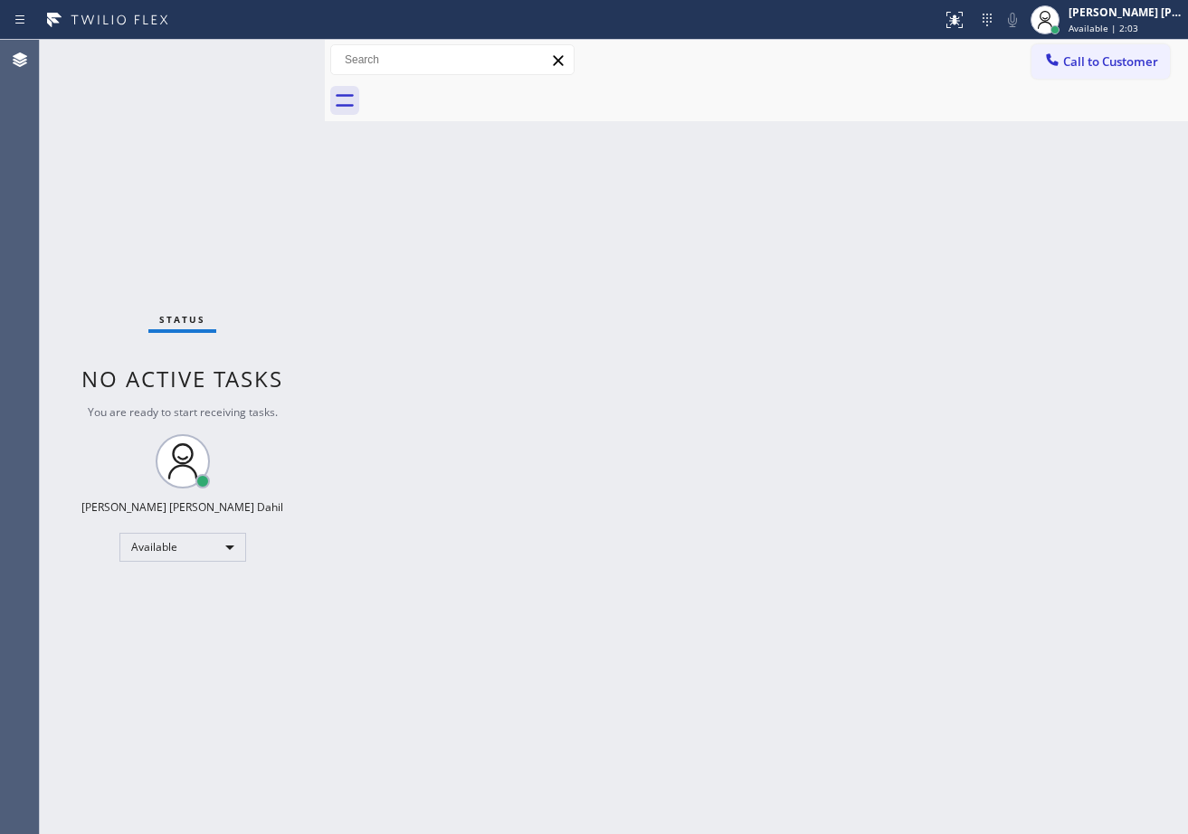
click at [538, 340] on div "Back to Dashboard Change Sender ID Customers Technicians Select a contact Outbo…" at bounding box center [756, 437] width 863 height 794
drag, startPoint x: 261, startPoint y: 115, endPoint x: 261, endPoint y: 81, distance: 33.5
click at [261, 114] on div "Status No active tasks You are ready to start receiving tasks. [PERSON_NAME] [P…" at bounding box center [182, 437] width 285 height 794
click at [743, 492] on div "Back to Dashboard Change Sender ID Customers Technicians Select a contact Outbo…" at bounding box center [756, 437] width 863 height 794
drag, startPoint x: 782, startPoint y: 623, endPoint x: 768, endPoint y: 656, distance: 35.3
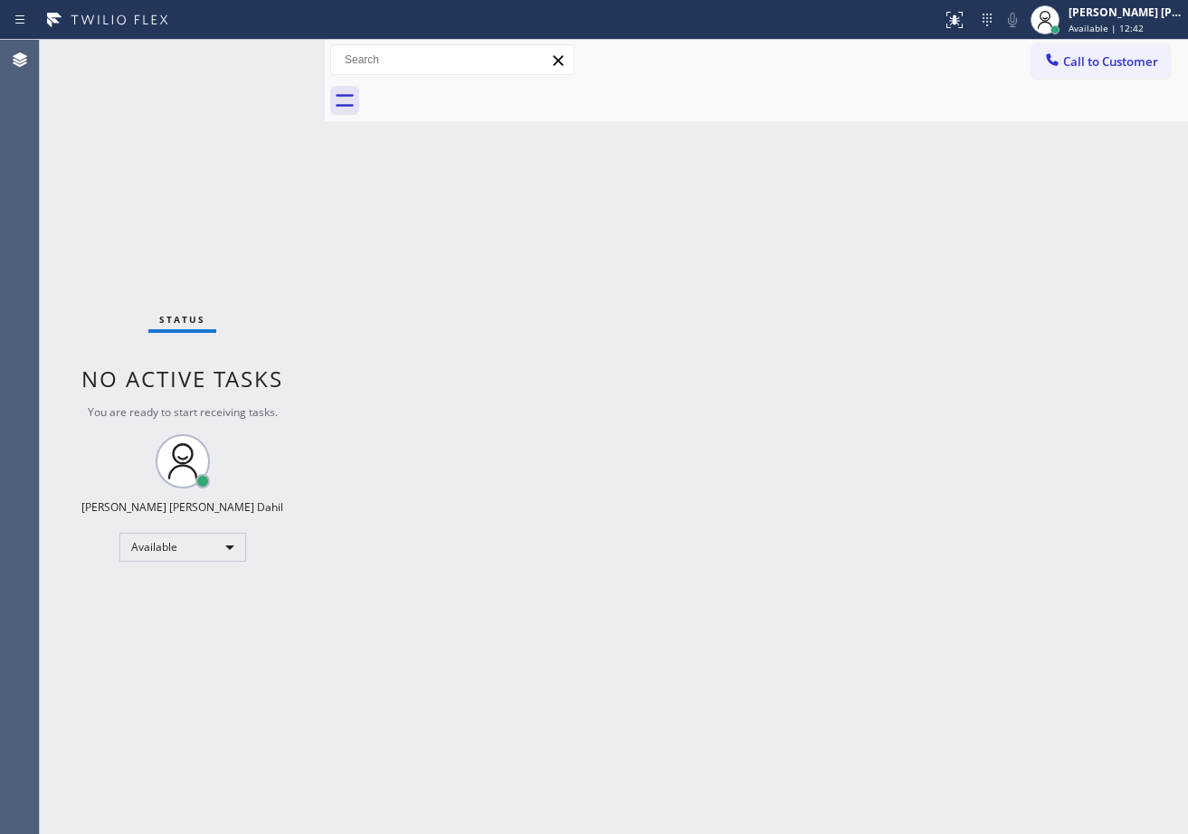
click at [759, 626] on div "Back to Dashboard Change Sender ID Customers Technicians Select a contact Outbo…" at bounding box center [756, 437] width 863 height 794
click at [635, 276] on div "Back to Dashboard Change Sender ID Customers Technicians Select a contact Outbo…" at bounding box center [756, 437] width 863 height 794
drag, startPoint x: 644, startPoint y: 271, endPoint x: 661, endPoint y: 264, distance: 18.7
click at [645, 271] on div "Back to Dashboard Change Sender ID Customers Technicians Select a contact Outbo…" at bounding box center [756, 437] width 863 height 794
click at [499, 351] on div "Back to Dashboard Change Sender ID Customers Technicians Select a contact Outbo…" at bounding box center [756, 437] width 863 height 794
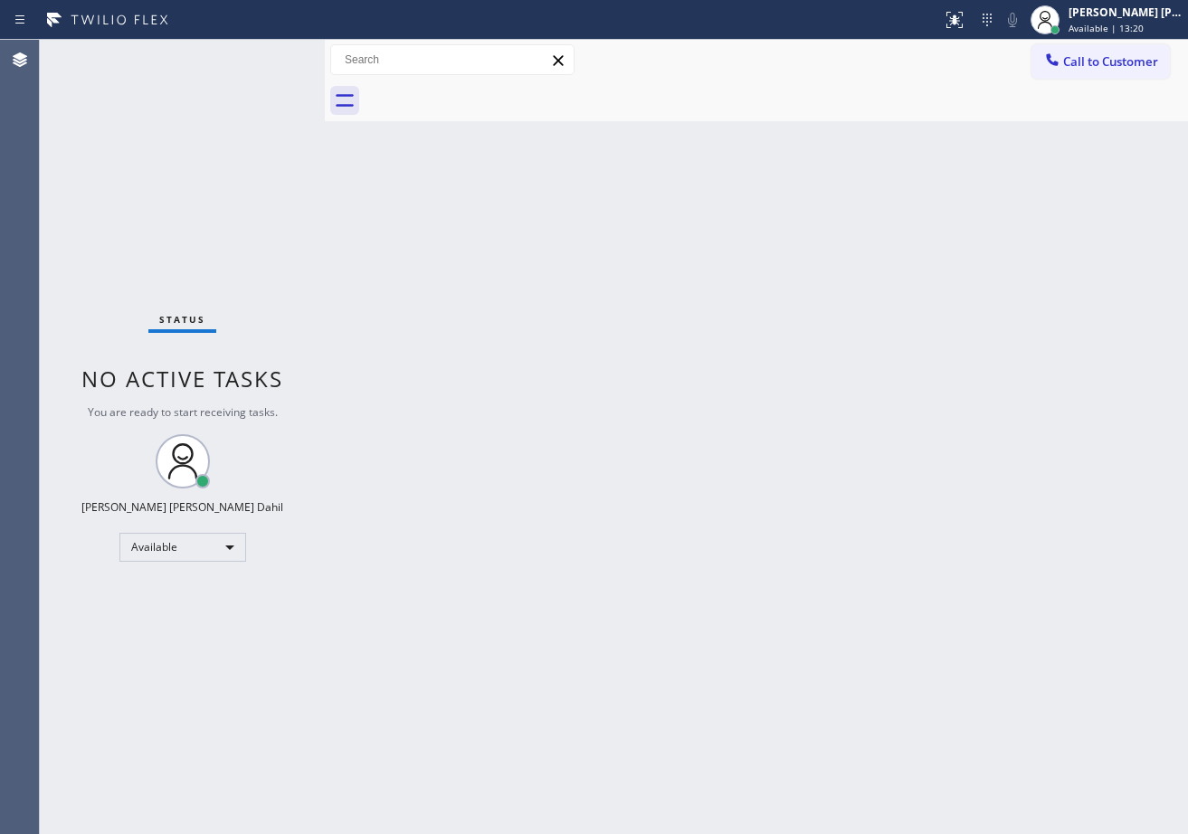
click at [518, 441] on div "Back to Dashboard Change Sender ID Customers Technicians Select a contact Outbo…" at bounding box center [756, 437] width 863 height 794
click at [853, 505] on div "Back to Dashboard Change Sender ID Customers Technicians Select a contact Outbo…" at bounding box center [756, 437] width 863 height 794
click at [799, 570] on div "Back to Dashboard Change Sender ID Customers Technicians Select a contact Outbo…" at bounding box center [756, 437] width 863 height 794
click at [614, 443] on div "Back to Dashboard Change Sender ID Customers Technicians Select a contact Outbo…" at bounding box center [756, 437] width 863 height 794
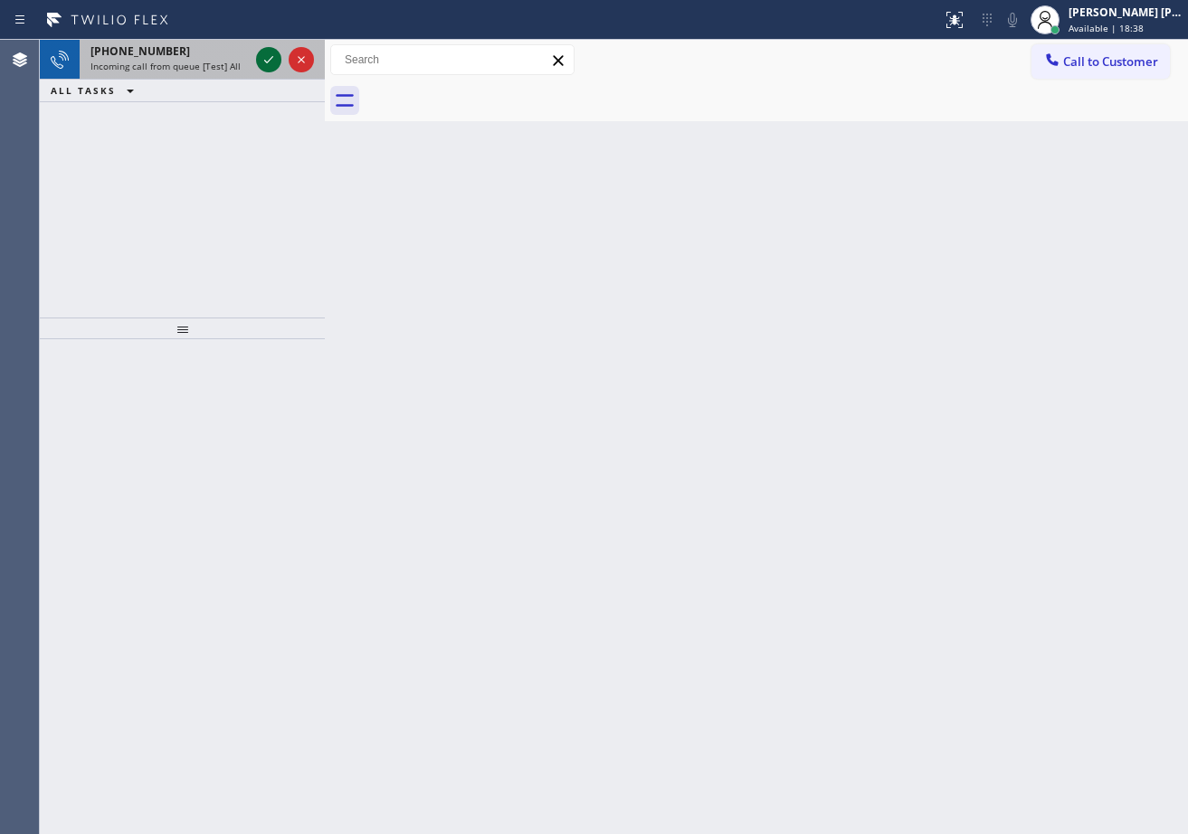
click at [273, 54] on icon at bounding box center [269, 60] width 22 height 22
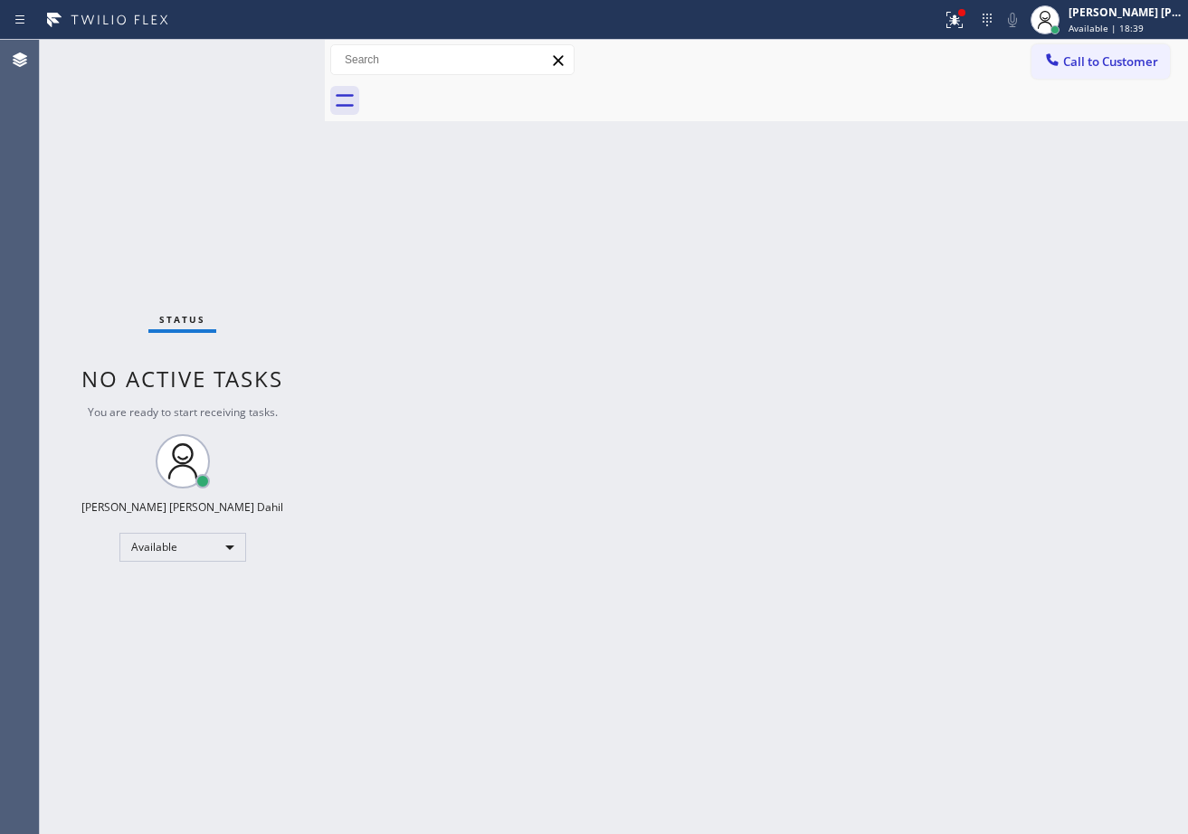
click at [273, 54] on div "Status No active tasks You are ready to start receiving tasks. [PERSON_NAME] [P…" at bounding box center [182, 437] width 285 height 794
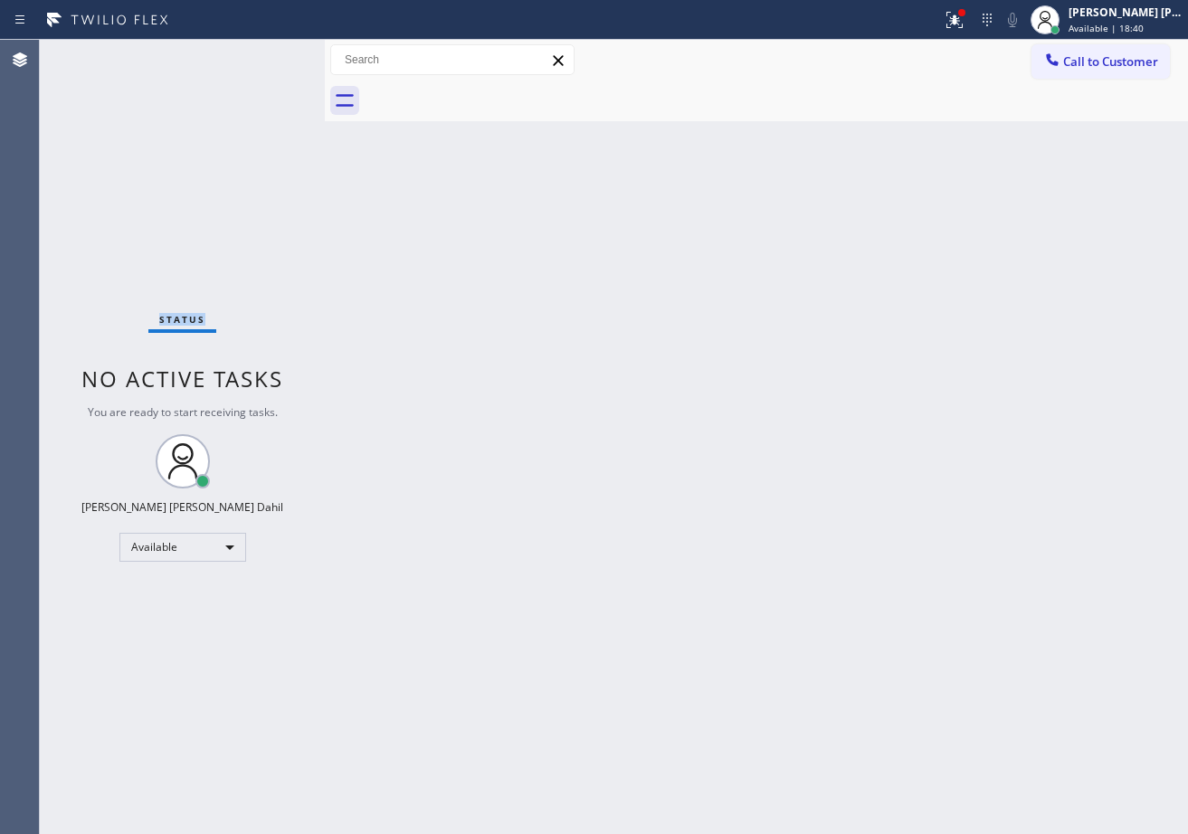
click at [273, 54] on div "Status No active tasks You are ready to start receiving tasks. [PERSON_NAME] [P…" at bounding box center [182, 437] width 285 height 794
click at [965, 15] on icon at bounding box center [955, 20] width 22 height 22
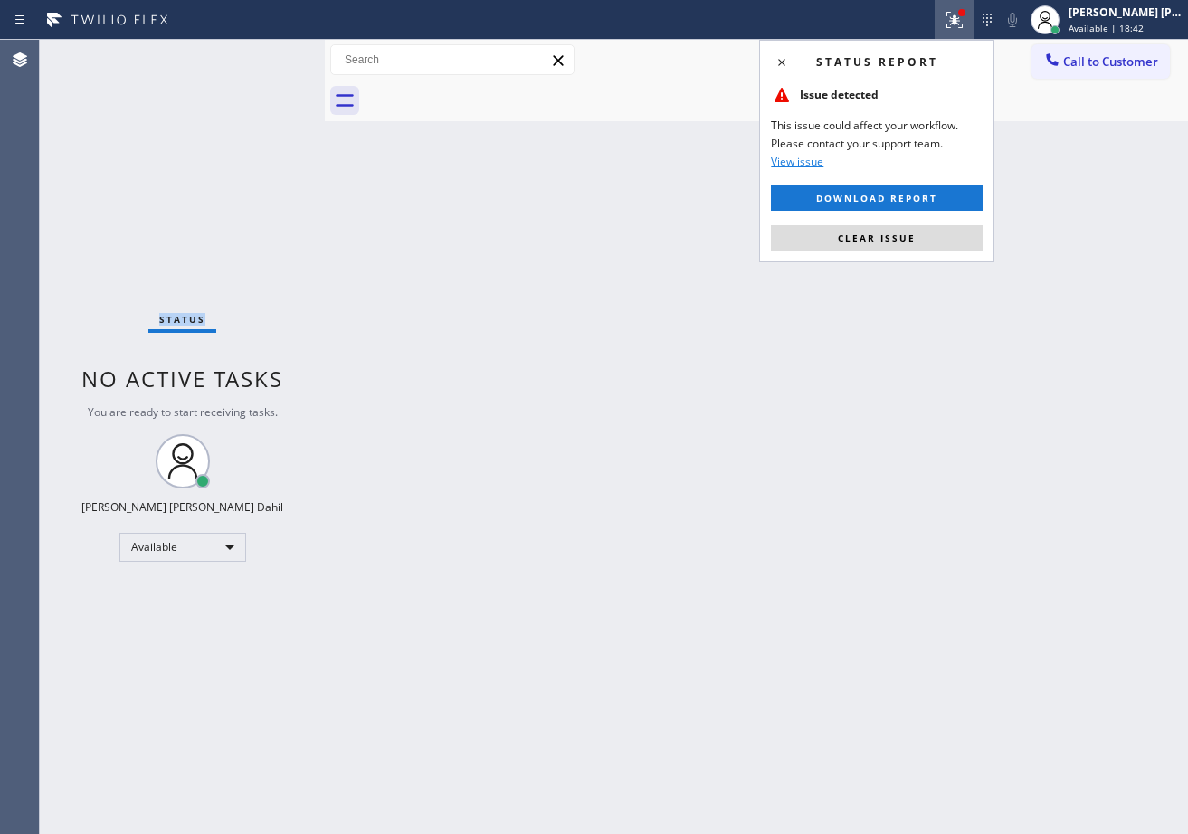
click at [884, 255] on div "Status report Issue detected This issue could affect your workflow. Please cont…" at bounding box center [876, 151] width 235 height 223
click at [887, 251] on div "Status report Issue detected This issue could affect your workflow. Please cont…" at bounding box center [876, 151] width 235 height 223
click at [887, 250] on button "Clear issue" at bounding box center [877, 237] width 212 height 25
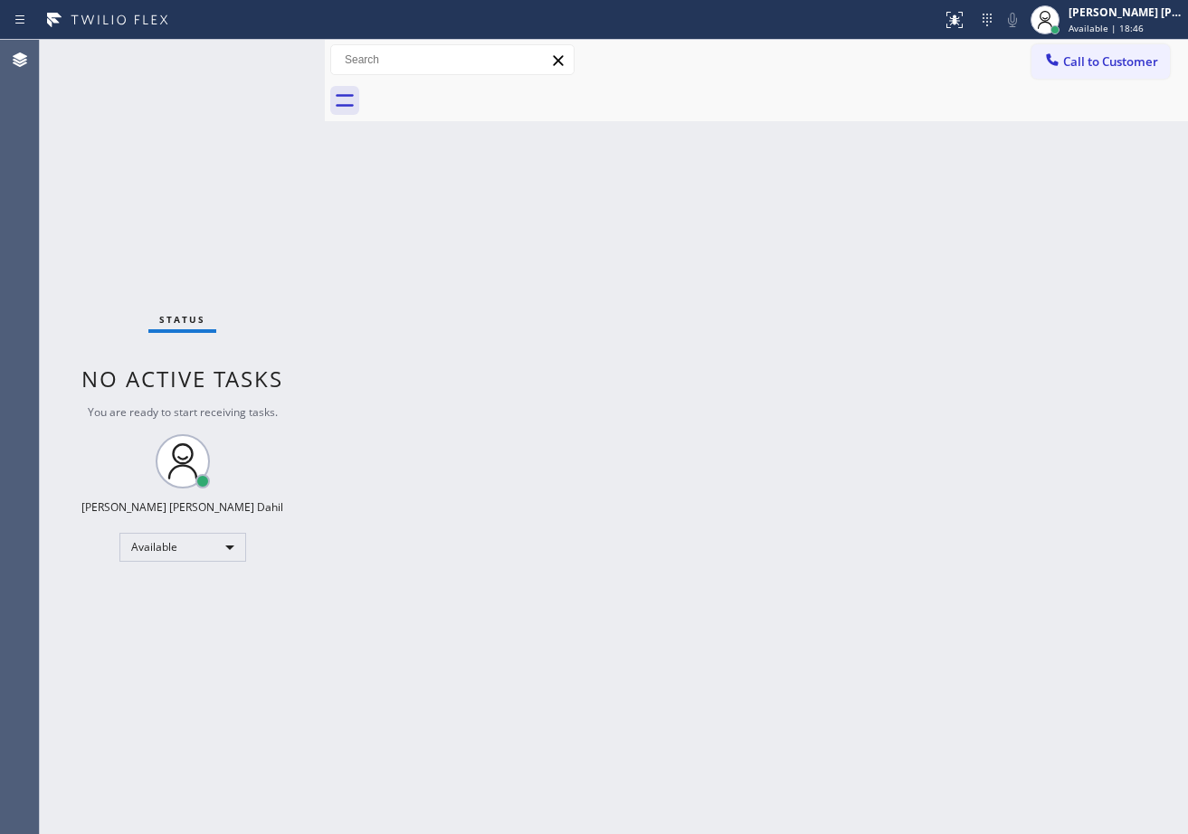
click at [767, 394] on div "Back to Dashboard Change Sender ID Customers Technicians Select a contact Outbo…" at bounding box center [756, 437] width 863 height 794
click at [594, 239] on div "Back to Dashboard Change Sender ID Customers Technicians Select a contact Outbo…" at bounding box center [756, 437] width 863 height 794
click at [257, 62] on div "Status No active tasks You are ready to start receiving tasks. [PERSON_NAME] [P…" at bounding box center [182, 437] width 285 height 794
click at [263, 57] on div "Status No active tasks You are ready to start receiving tasks. [PERSON_NAME] [P…" at bounding box center [182, 437] width 285 height 794
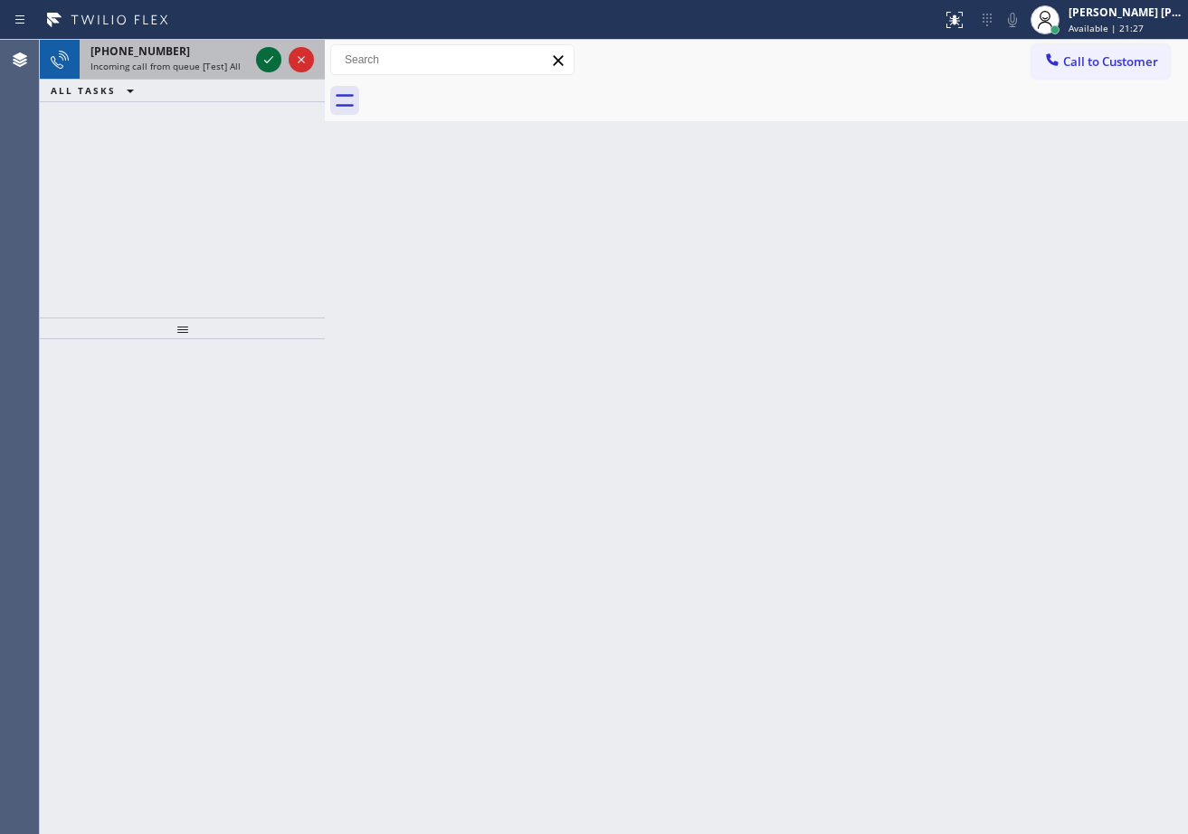
click at [273, 54] on icon at bounding box center [269, 60] width 22 height 22
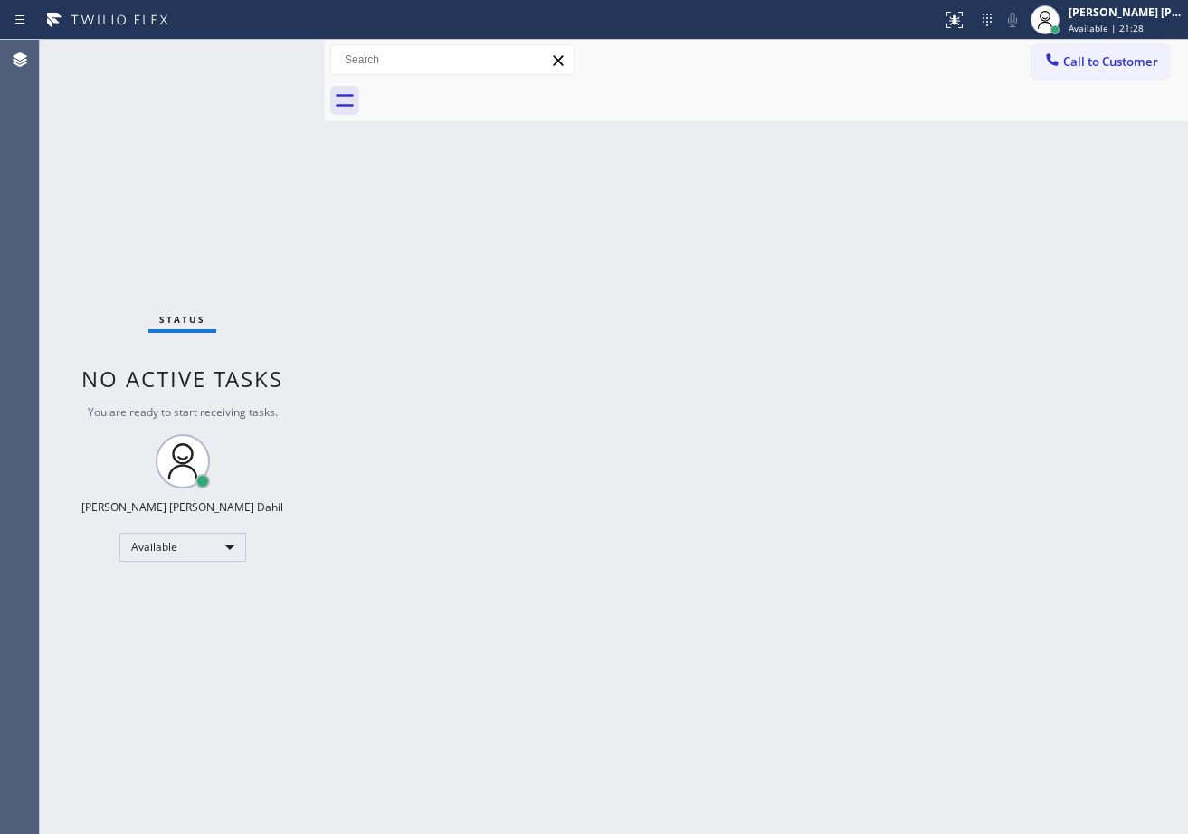
click at [273, 54] on div "Status No active tasks You are ready to start receiving tasks. [PERSON_NAME] [P…" at bounding box center [182, 437] width 285 height 794
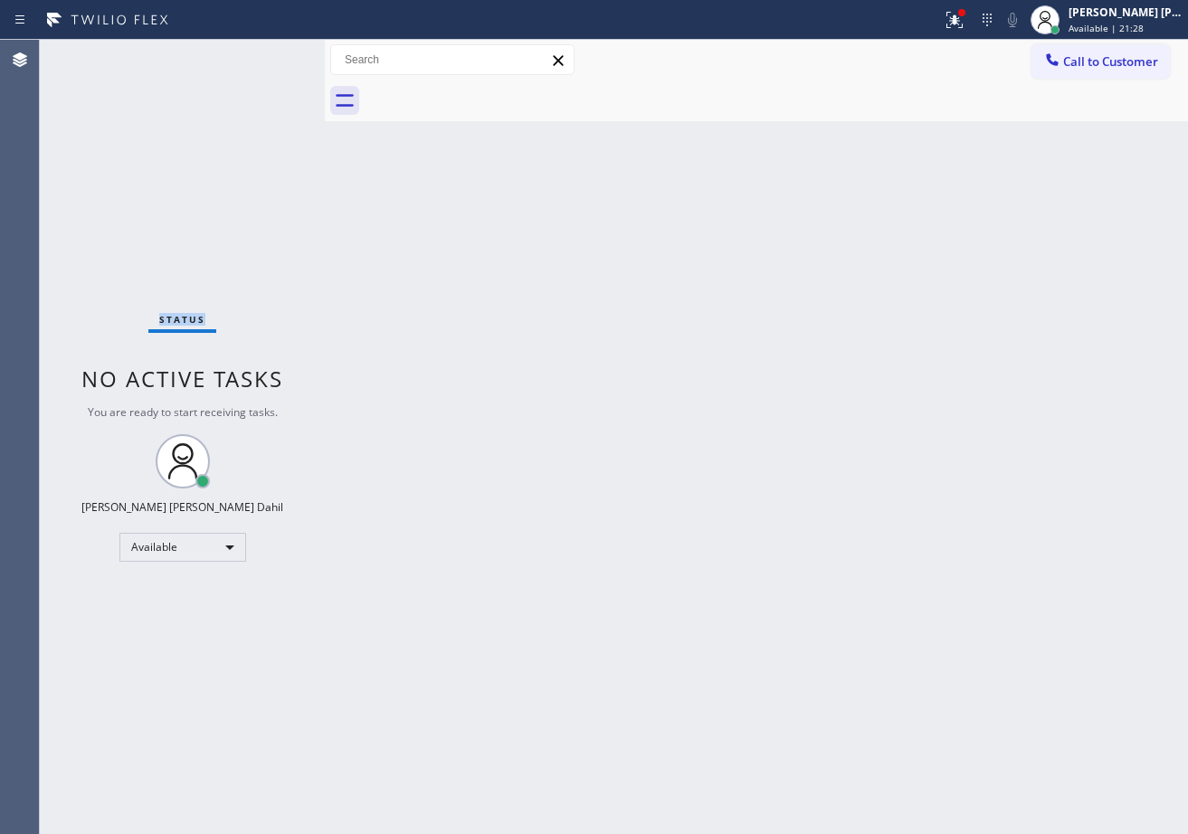
click at [273, 54] on div "Status No active tasks You are ready to start receiving tasks. [PERSON_NAME] [P…" at bounding box center [182, 437] width 285 height 794
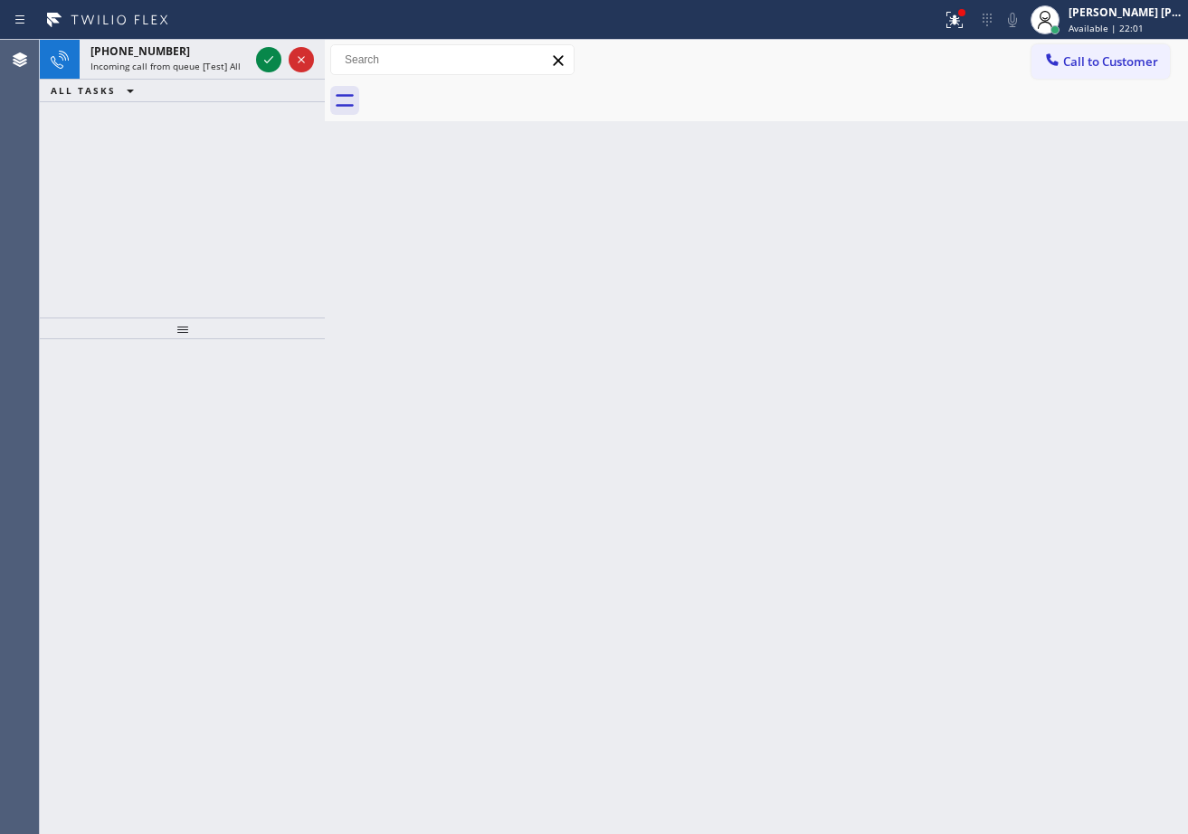
click at [273, 54] on icon at bounding box center [269, 60] width 22 height 22
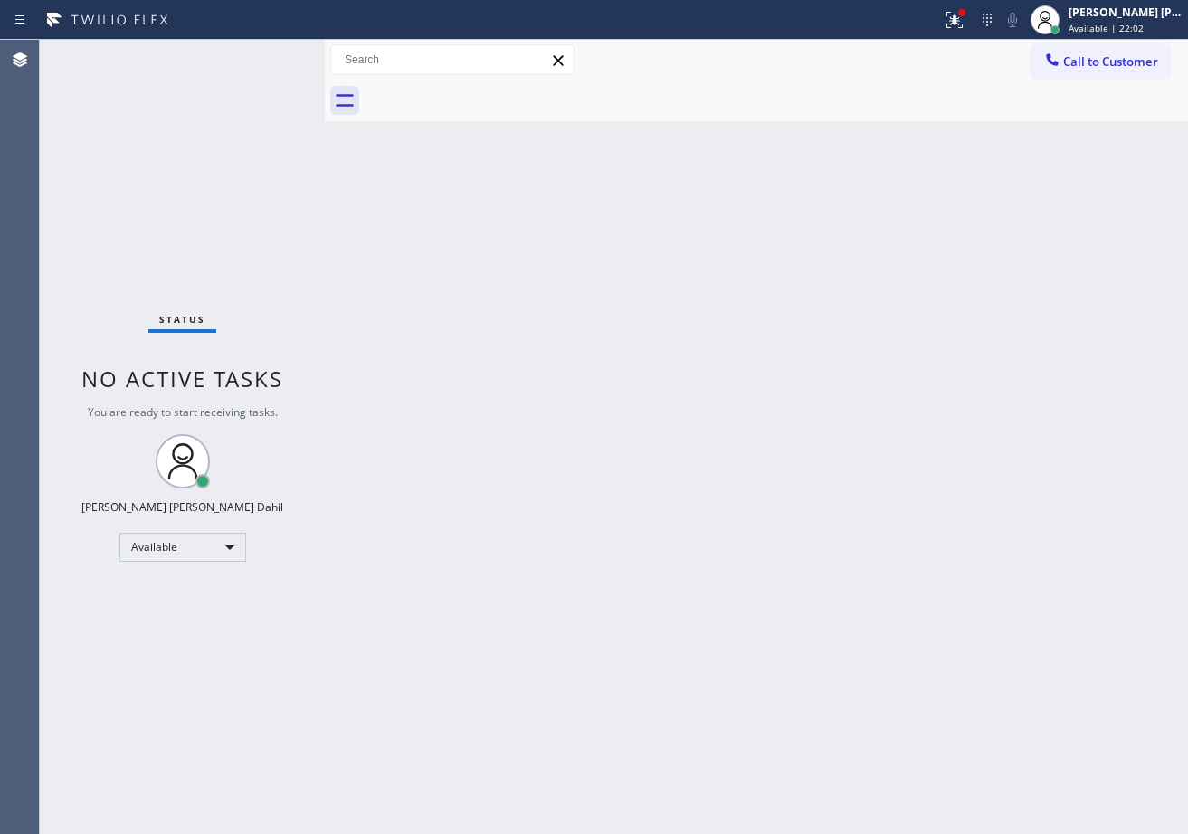
click at [273, 54] on div "Status No active tasks You are ready to start receiving tasks. [PERSON_NAME] [P…" at bounding box center [182, 437] width 285 height 794
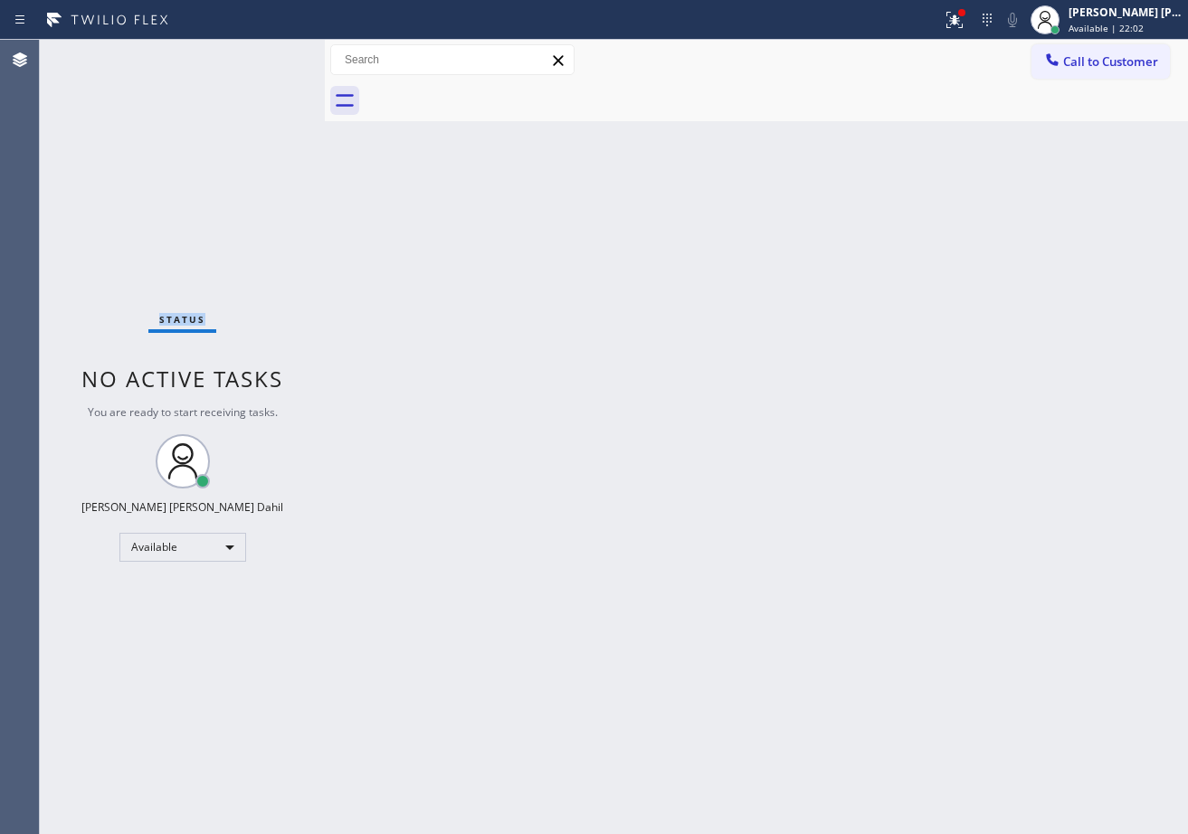
click at [273, 54] on div "Status No active tasks You are ready to start receiving tasks. [PERSON_NAME] [P…" at bounding box center [182, 437] width 285 height 794
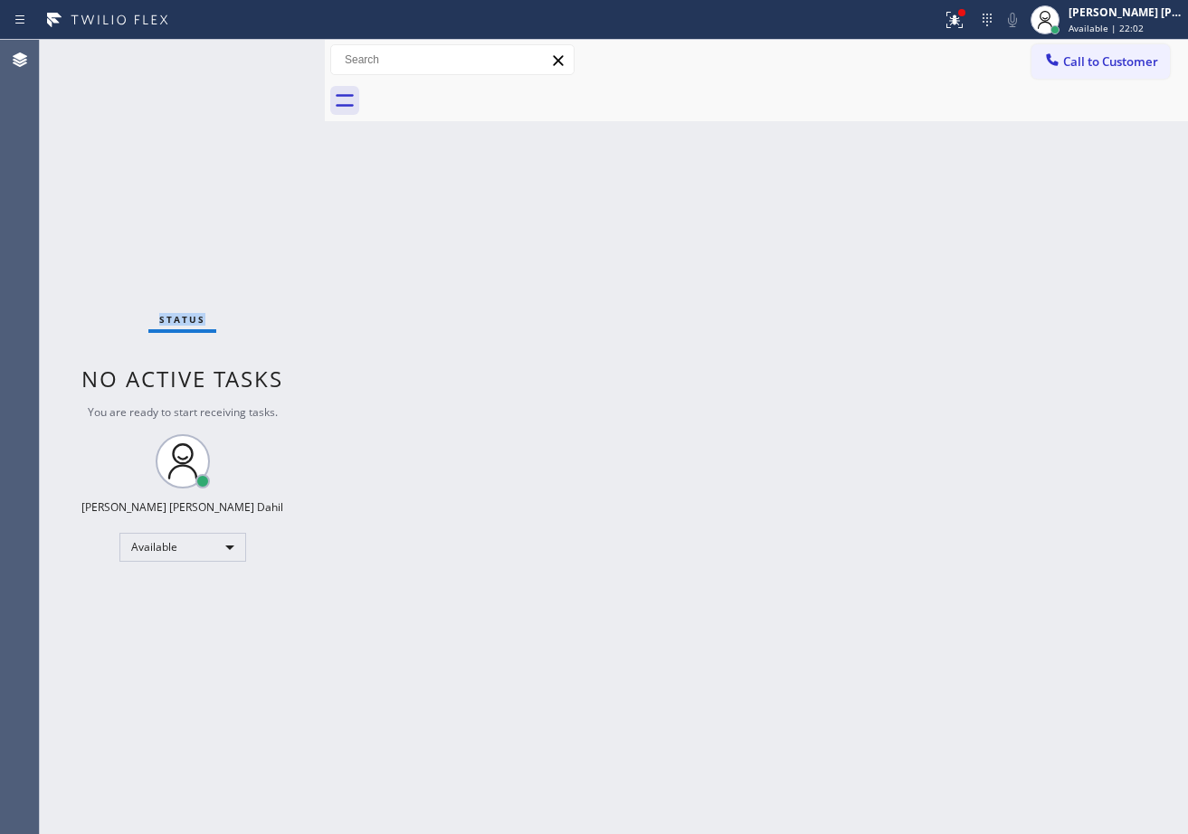
click at [273, 54] on div "Status No active tasks You are ready to start receiving tasks. [PERSON_NAME] [P…" at bounding box center [182, 437] width 285 height 794
click at [965, 29] on icon at bounding box center [955, 20] width 22 height 22
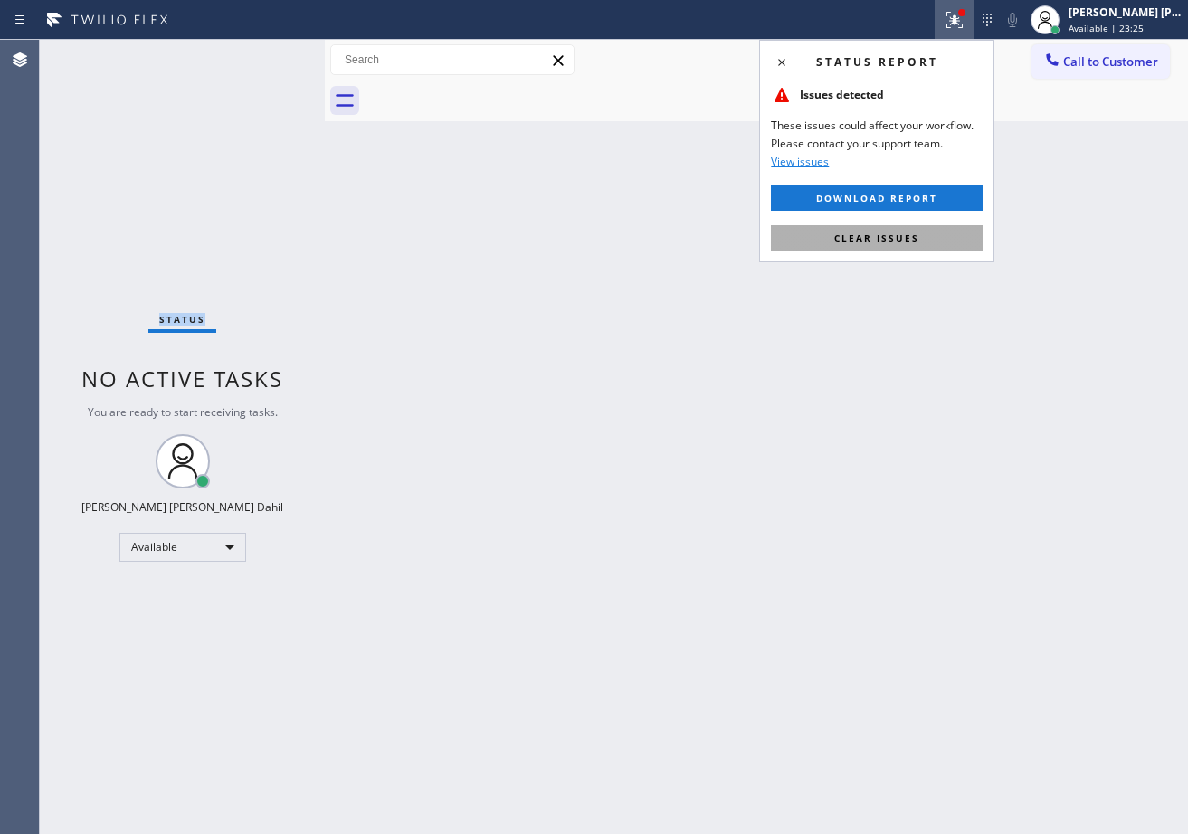
click at [913, 246] on button "Clear issues" at bounding box center [877, 237] width 212 height 25
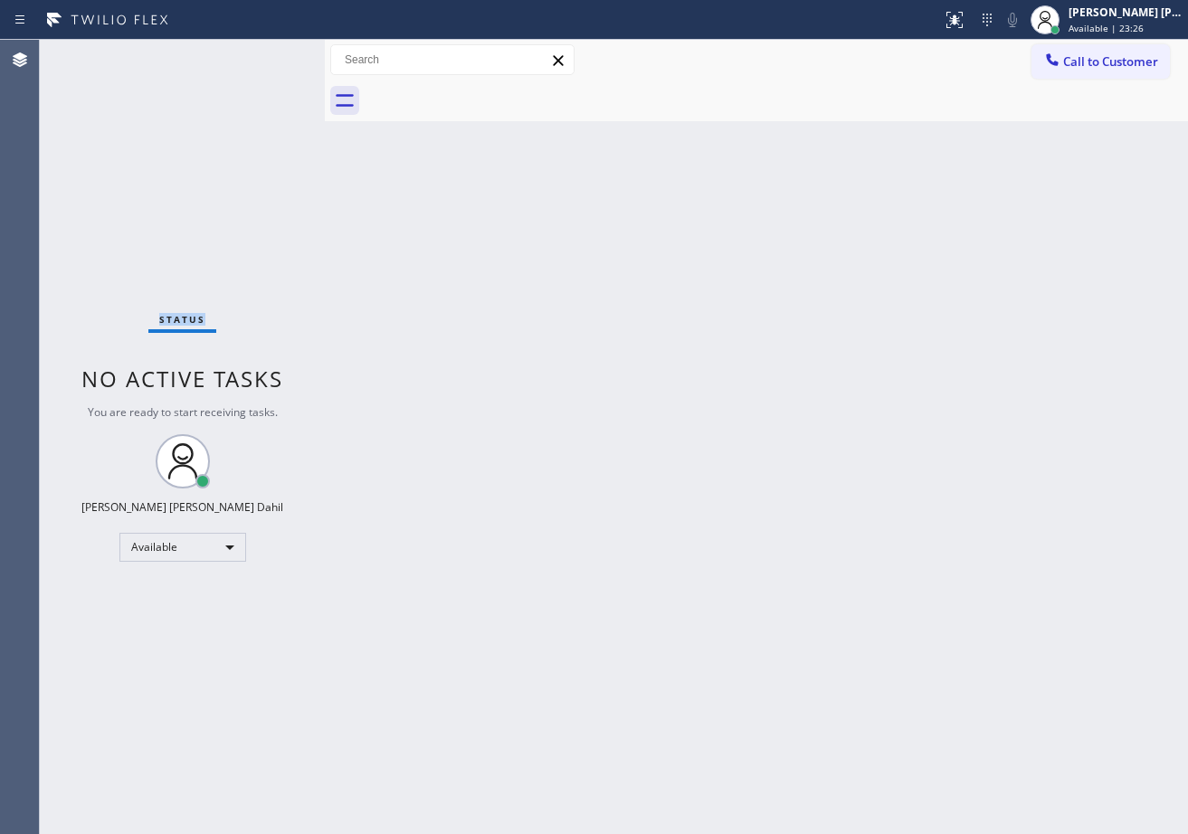
click at [913, 246] on div "Back to Dashboard Change Sender ID Customers Technicians Select a contact Outbo…" at bounding box center [756, 437] width 863 height 794
drag, startPoint x: 746, startPoint y: 616, endPoint x: 754, endPoint y: 621, distance: 9.3
click at [754, 621] on div "Back to Dashboard Change Sender ID Customers Technicians Select a contact Outbo…" at bounding box center [756, 437] width 863 height 794
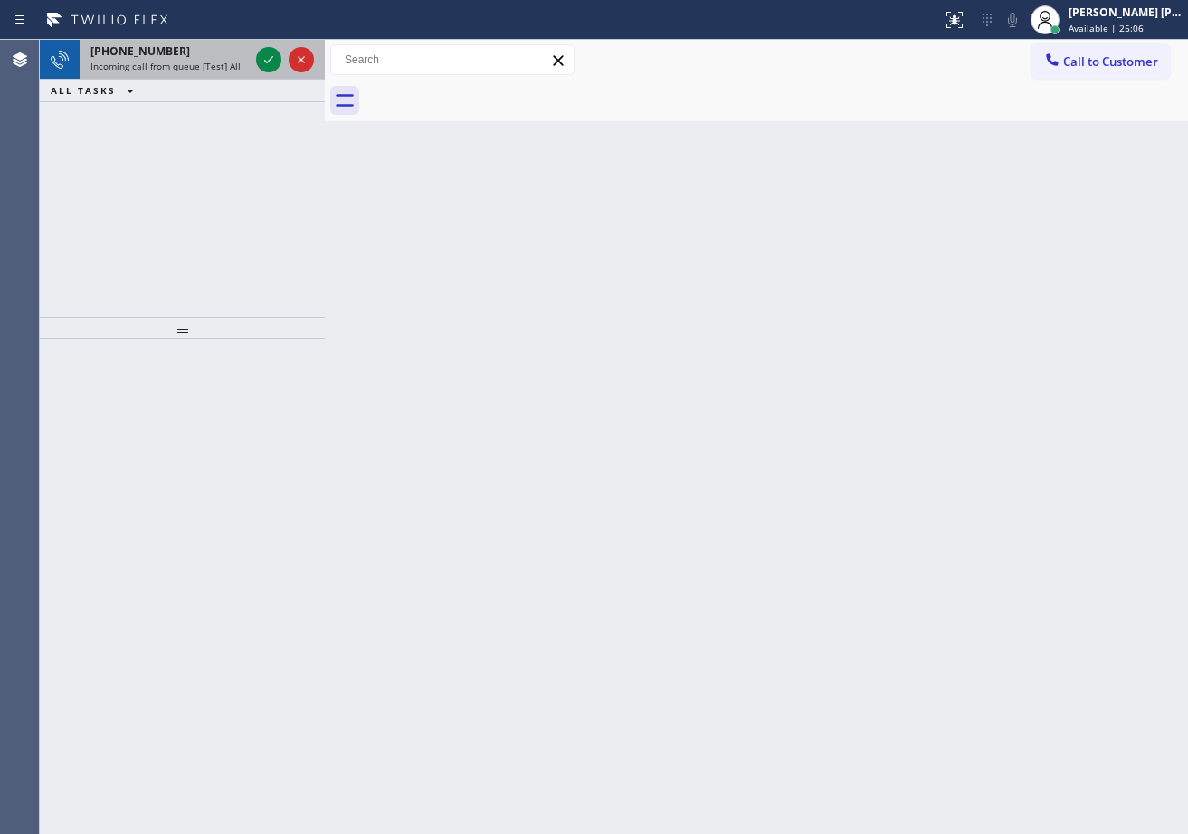
click at [224, 55] on div "[PHONE_NUMBER]" at bounding box center [169, 50] width 158 height 15
click at [223, 56] on div "[PHONE_NUMBER]" at bounding box center [169, 50] width 158 height 15
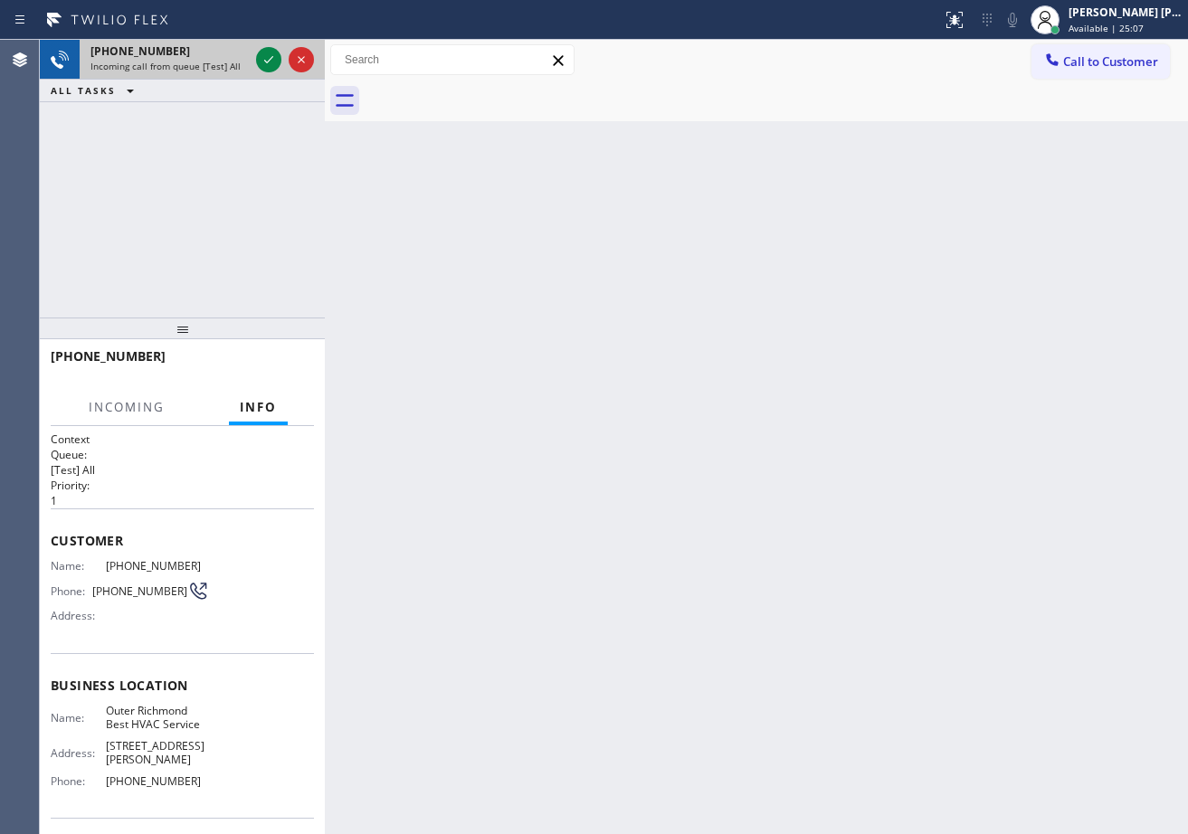
click at [223, 56] on div "[PHONE_NUMBER]" at bounding box center [169, 50] width 158 height 15
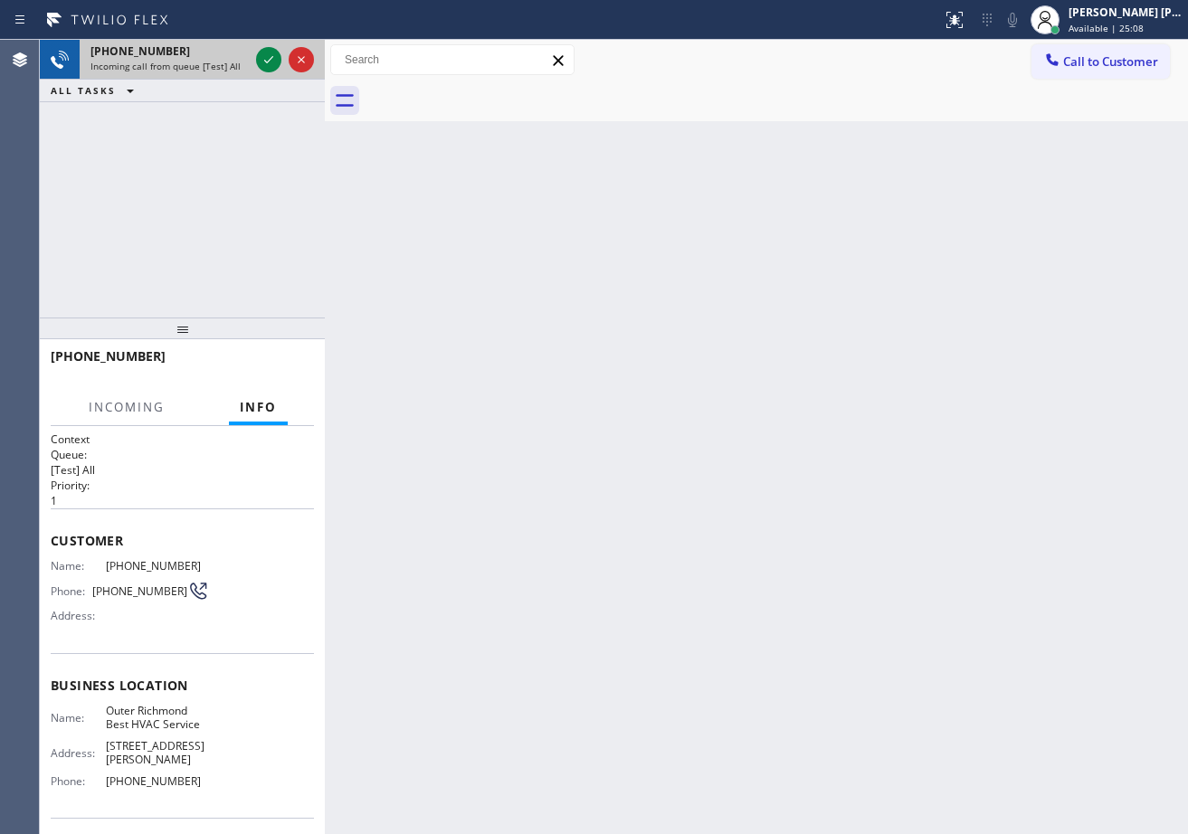
click at [223, 56] on div "[PHONE_NUMBER]" at bounding box center [169, 50] width 158 height 15
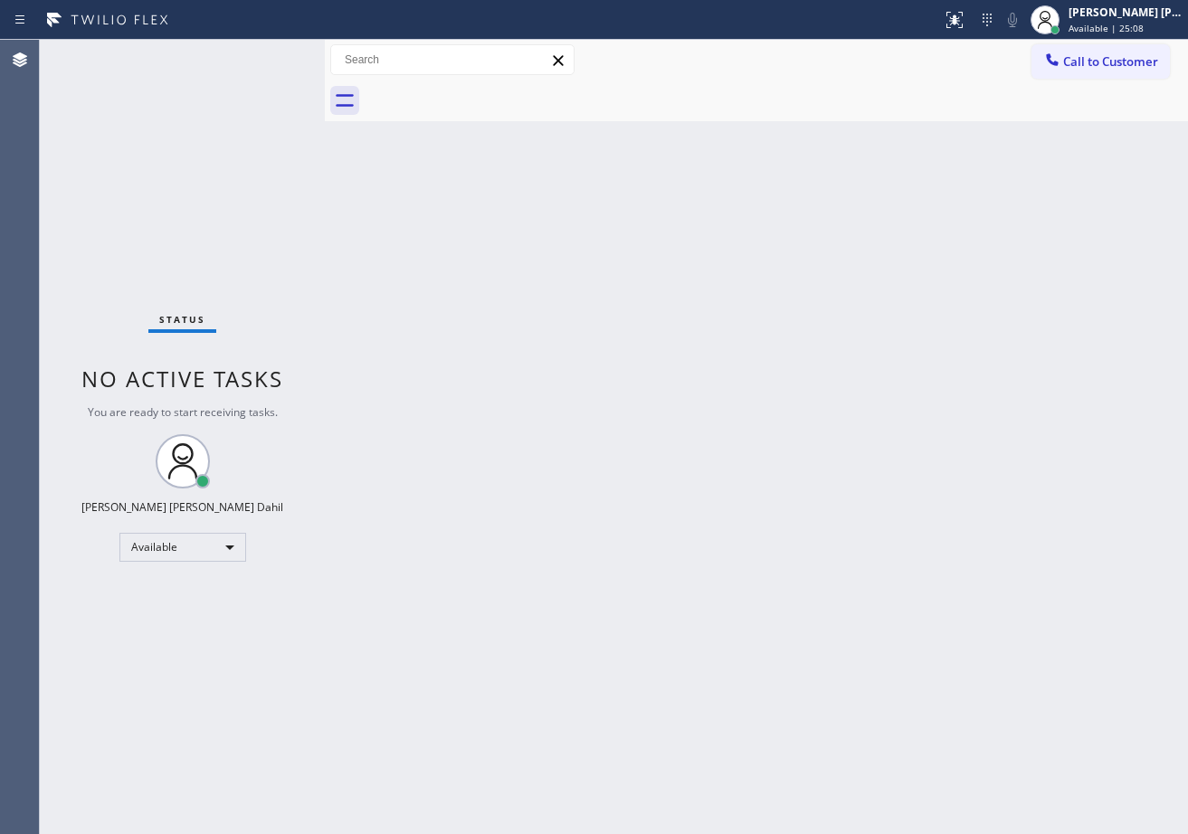
click at [258, 65] on div "Status No active tasks You are ready to start receiving tasks. [PERSON_NAME] [P…" at bounding box center [182, 437] width 285 height 794
click at [252, 64] on div "Status No active tasks You are ready to start receiving tasks. [PERSON_NAME] [P…" at bounding box center [182, 437] width 285 height 794
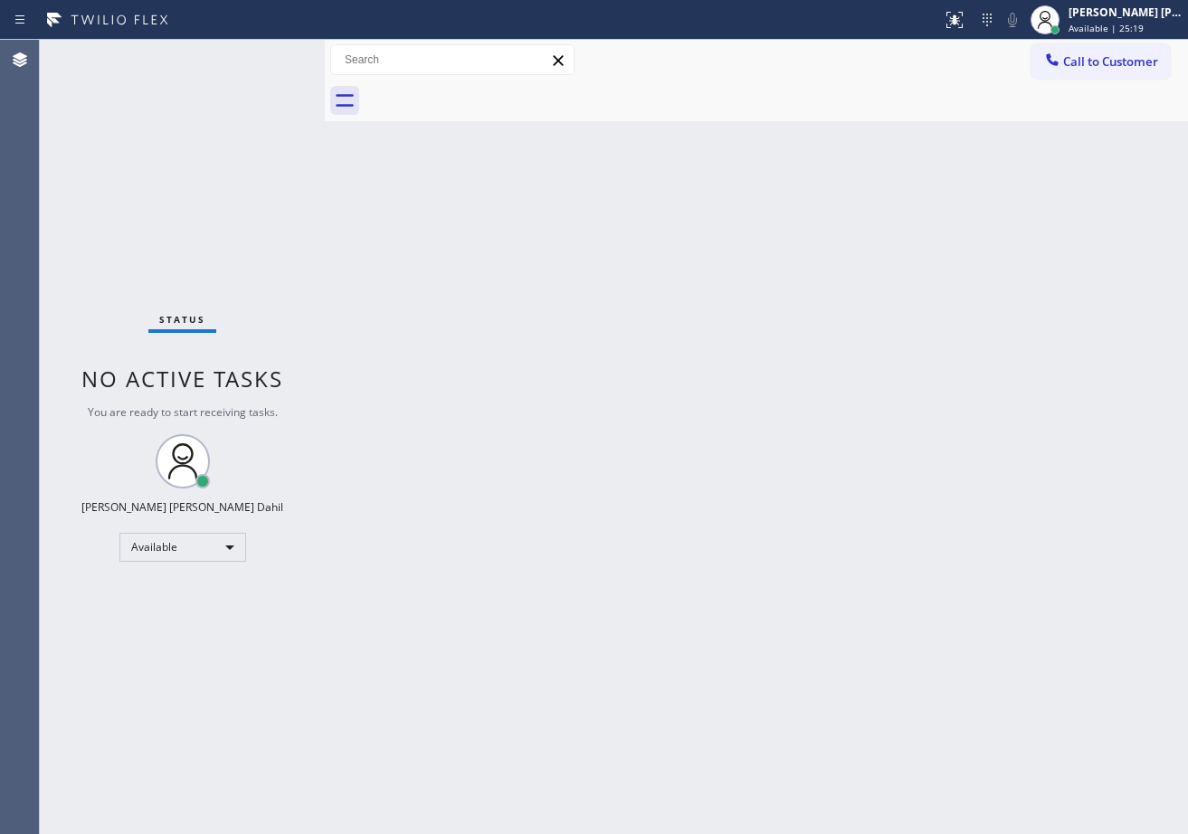
click at [438, 437] on div "Back to Dashboard Change Sender ID Customers Technicians Select a contact Outbo…" at bounding box center [756, 437] width 863 height 794
click at [273, 54] on div "Status No active tasks You are ready to start receiving tasks. [PERSON_NAME] [P…" at bounding box center [182, 437] width 285 height 794
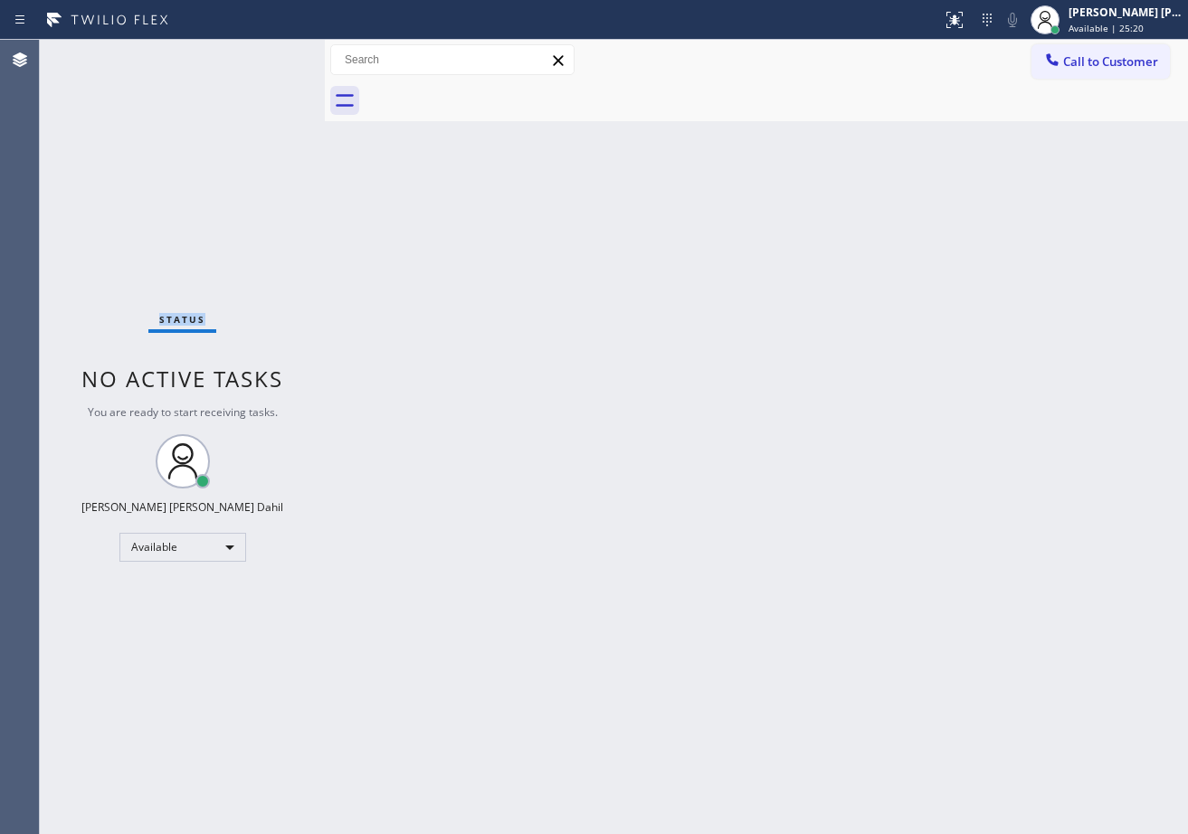
click at [273, 54] on div "Status No active tasks You are ready to start receiving tasks. [PERSON_NAME] [P…" at bounding box center [182, 437] width 285 height 794
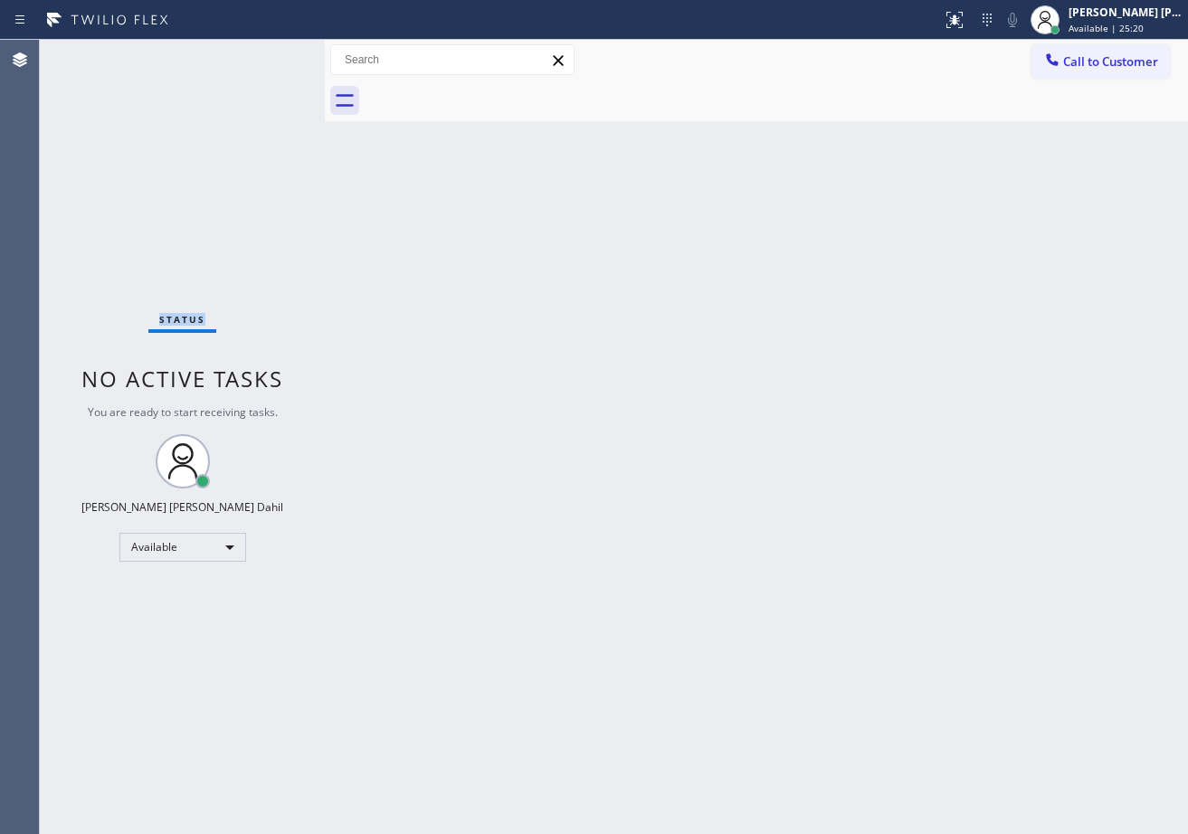
click at [273, 54] on div "Status No active tasks You are ready to start receiving tasks. [PERSON_NAME] [P…" at bounding box center [182, 437] width 285 height 794
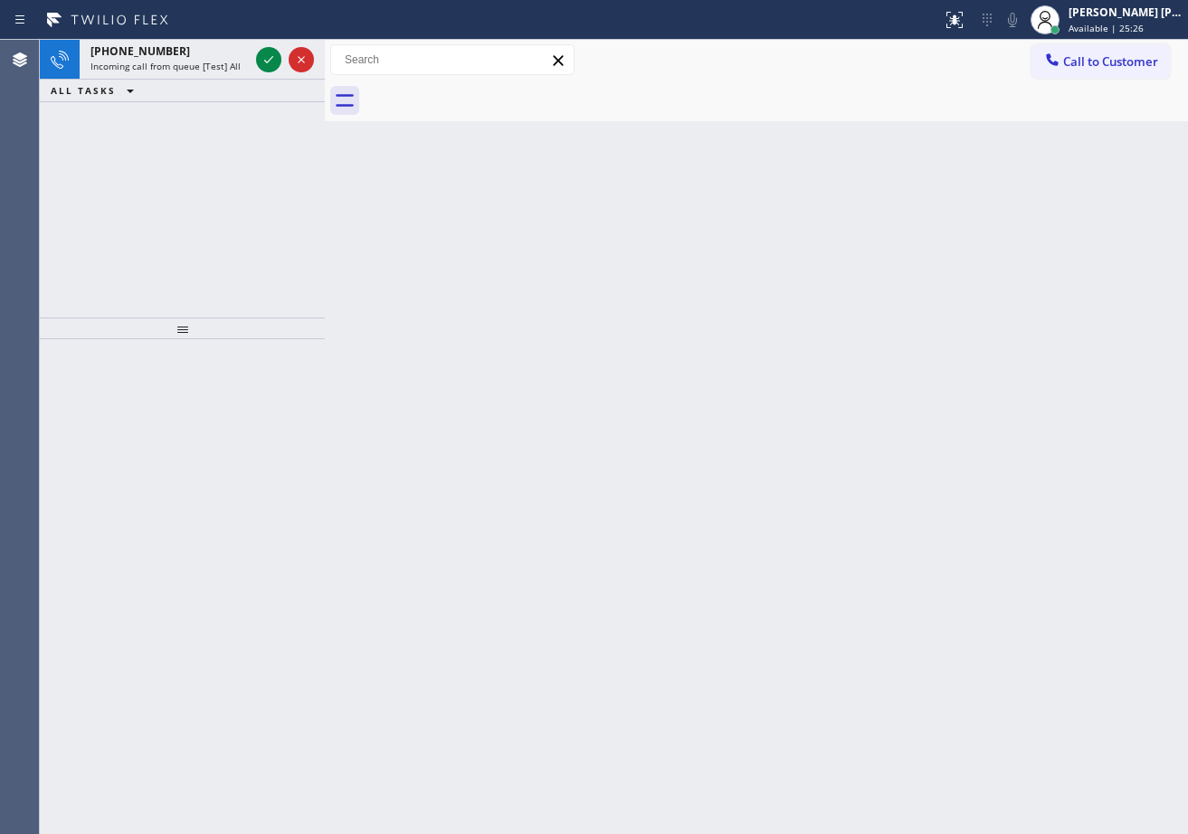
click at [273, 54] on icon at bounding box center [269, 60] width 22 height 22
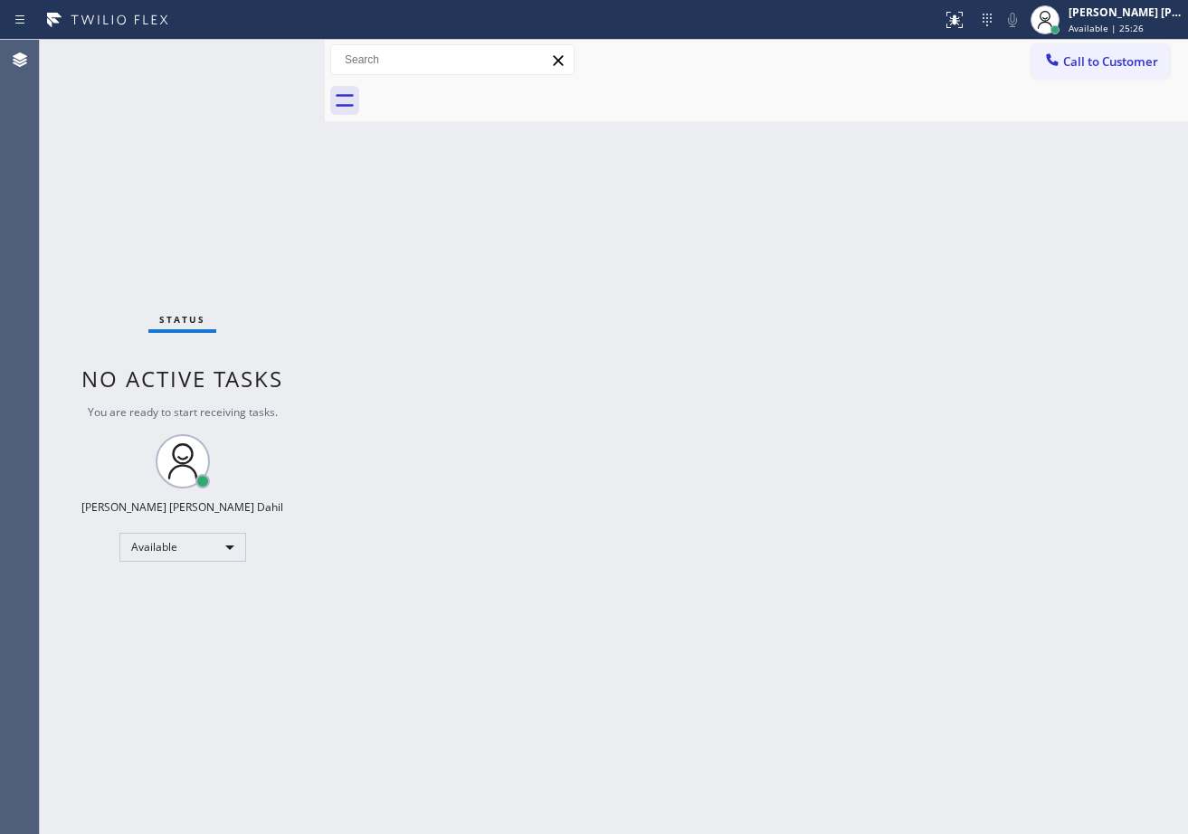
click at [273, 54] on div "Status No active tasks You are ready to start receiving tasks. [PERSON_NAME] [P…" at bounding box center [182, 437] width 285 height 794
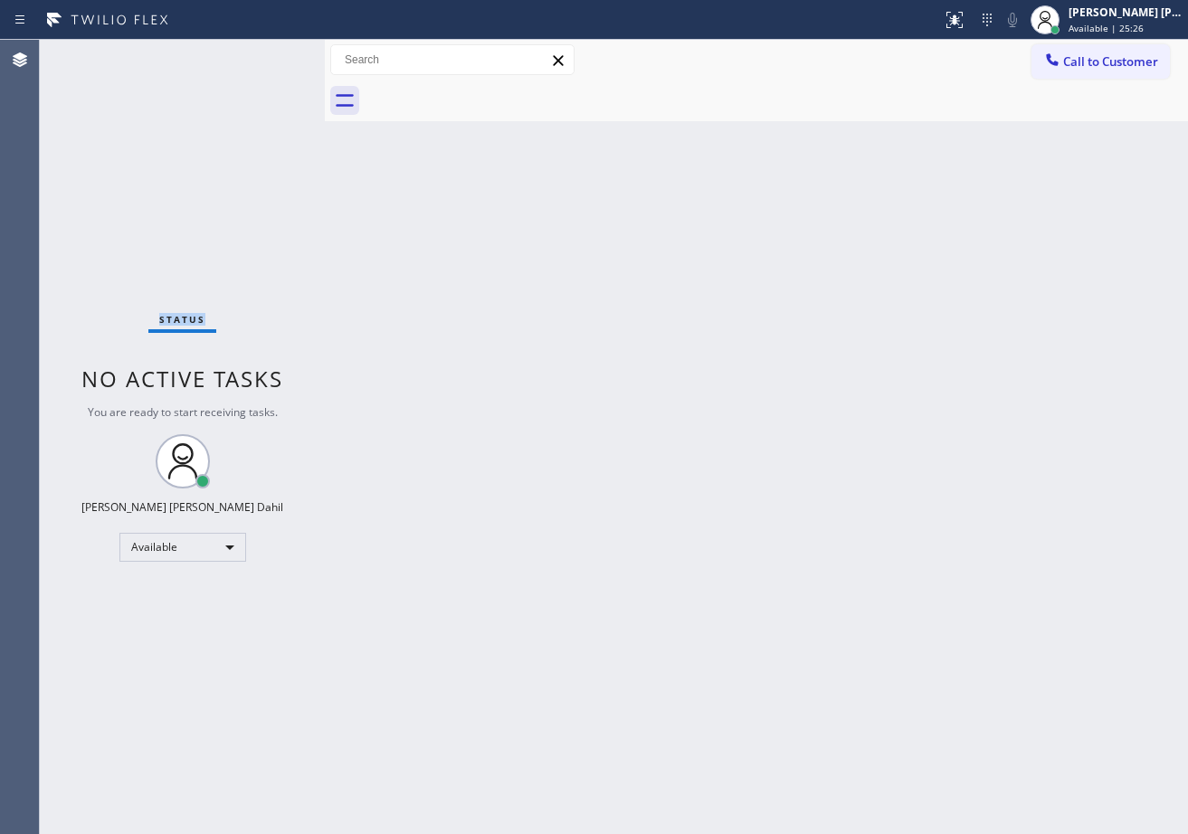
click at [273, 54] on div "Status No active tasks You are ready to start receiving tasks. [PERSON_NAME] [P…" at bounding box center [182, 437] width 285 height 794
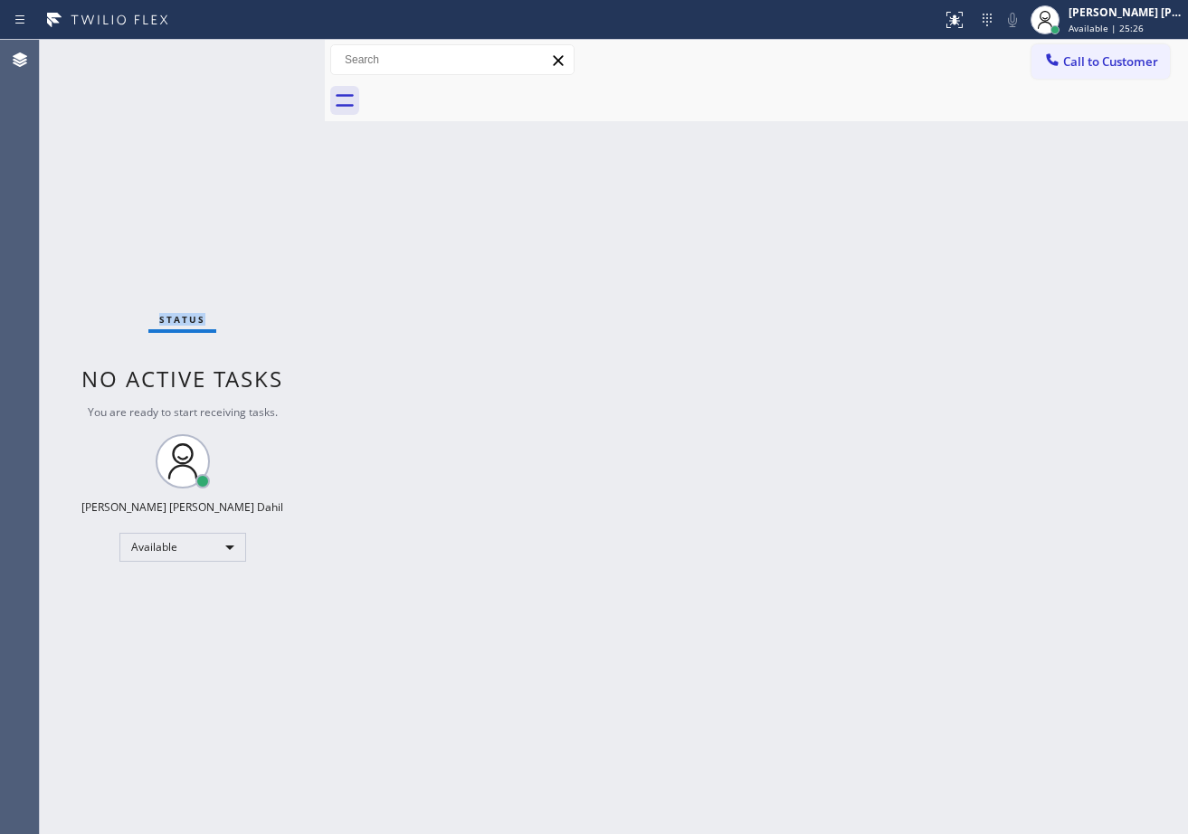
click at [273, 54] on div "Status No active tasks You are ready to start receiving tasks. [PERSON_NAME] [P…" at bounding box center [182, 437] width 285 height 794
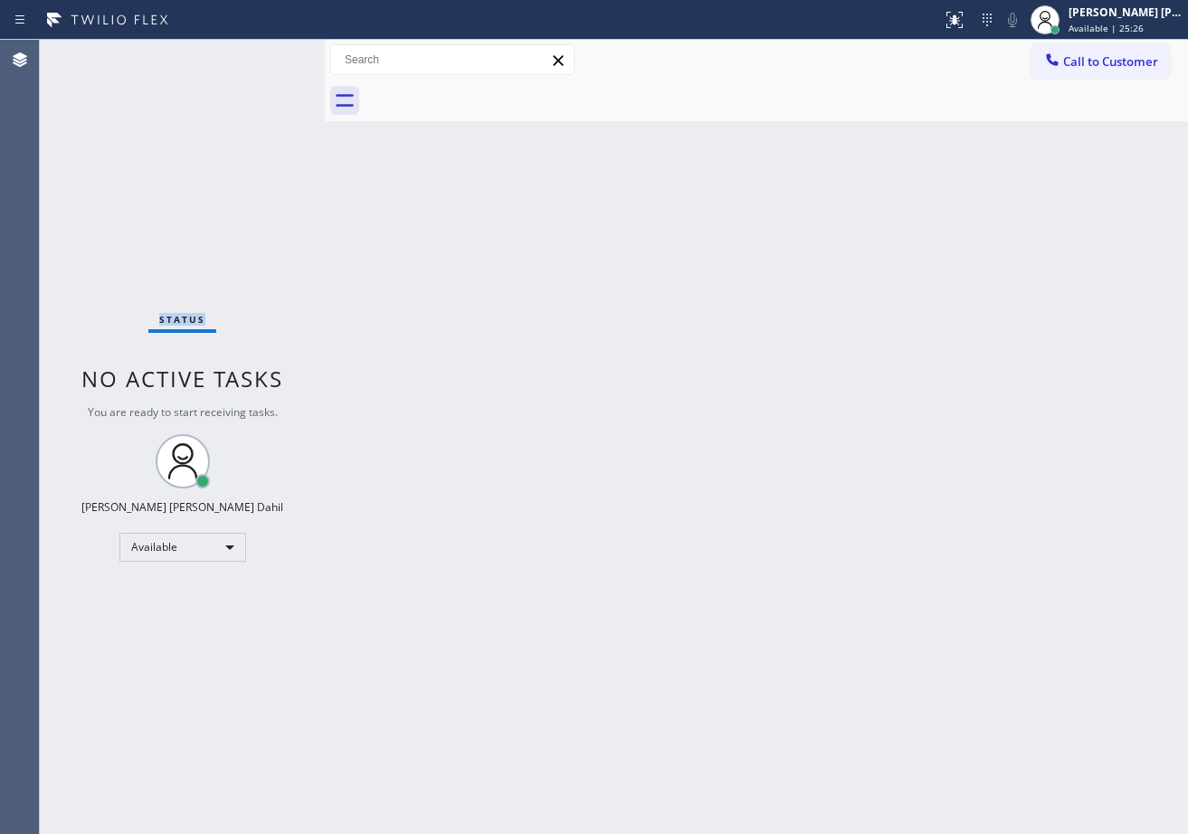
click at [273, 54] on div "Status No active tasks You are ready to start receiving tasks. [PERSON_NAME] [P…" at bounding box center [182, 437] width 285 height 794
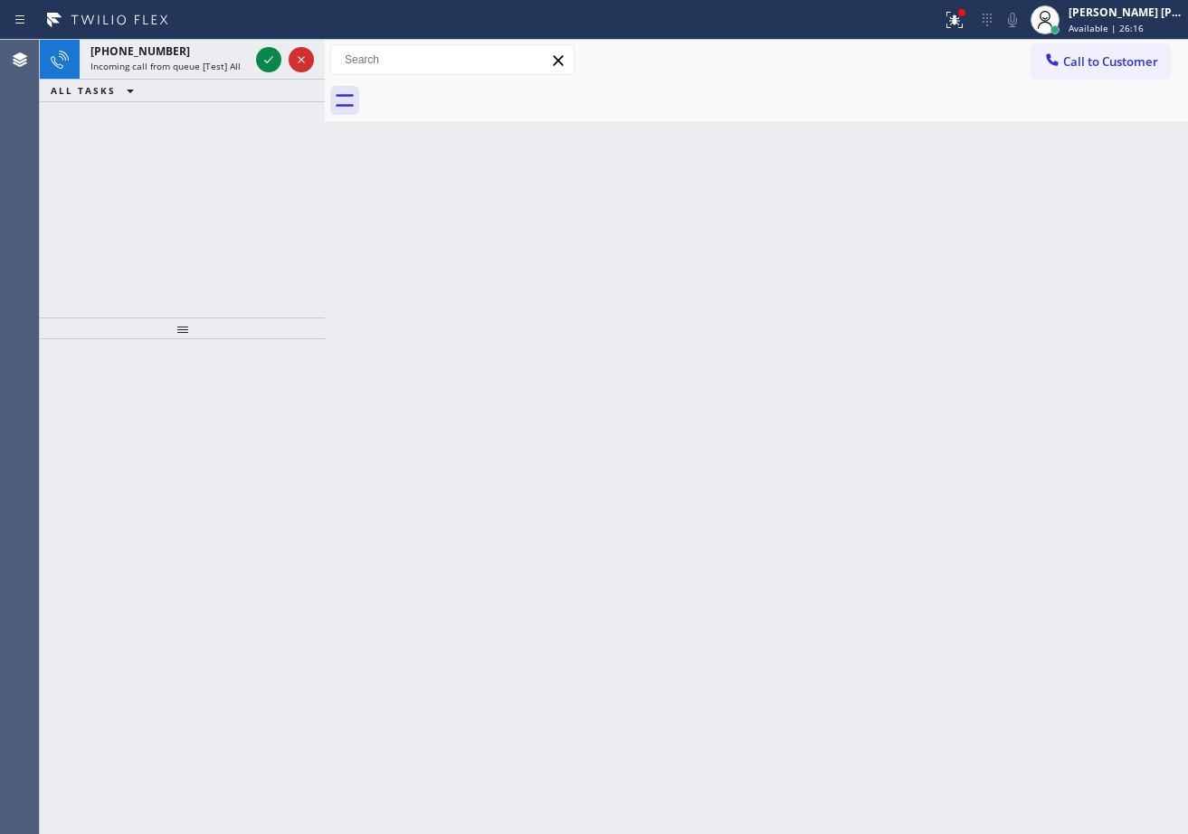
click at [273, 54] on icon at bounding box center [269, 60] width 22 height 22
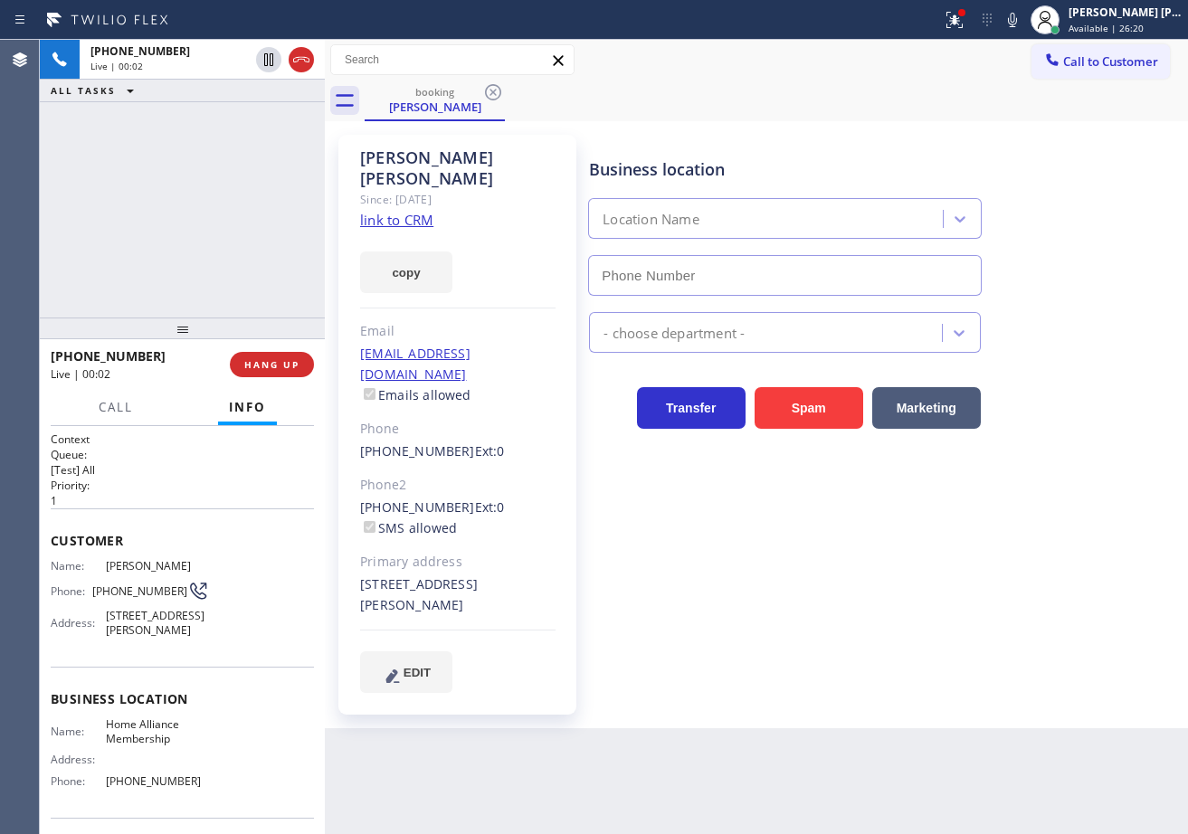
type input "[PHONE_NUMBER]"
click at [424, 211] on link "link to CRM" at bounding box center [396, 220] width 73 height 18
click at [230, 145] on div "[PHONE_NUMBER] Live | 00:51 ALL TASKS ALL TASKS ACTIVE TASKS TASKS IN WRAP UP" at bounding box center [182, 179] width 285 height 278
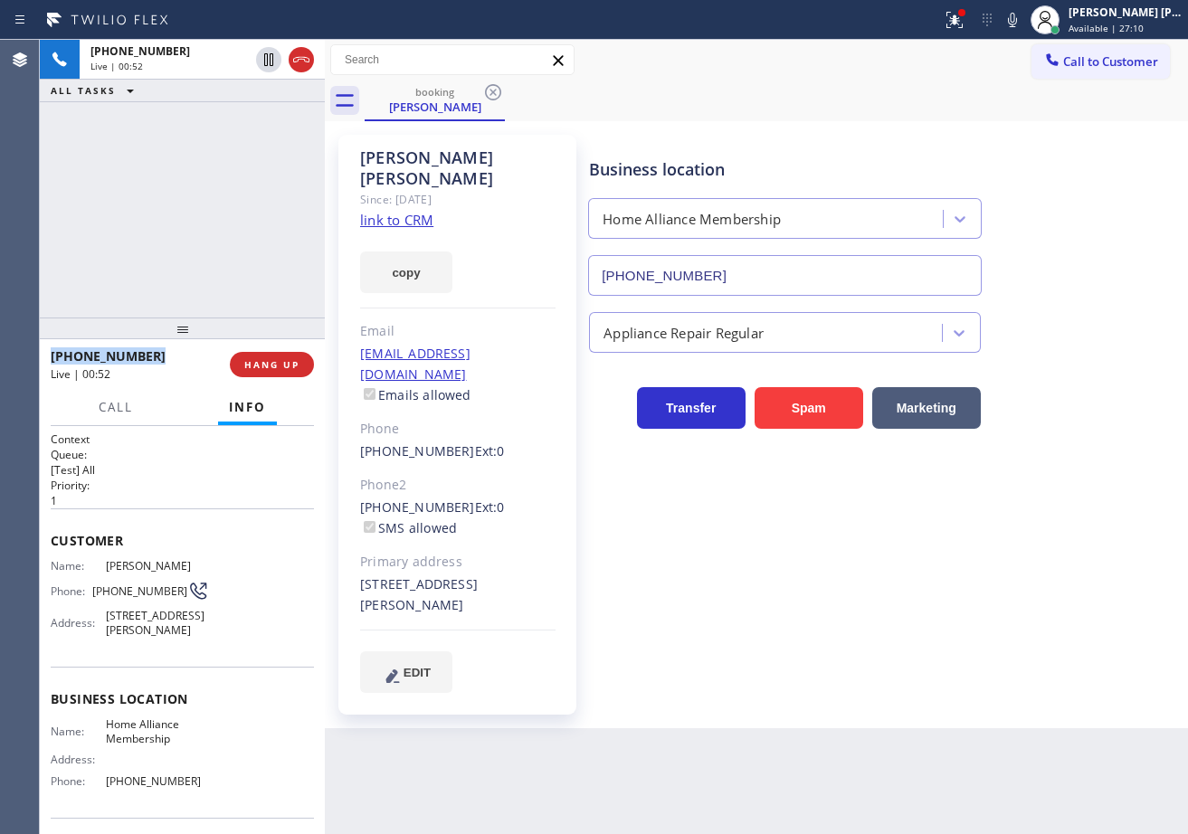
click at [226, 146] on div "[PHONE_NUMBER] Live | 00:52 ALL TASKS ALL TASKS ACTIVE TASKS TASKS IN WRAP UP" at bounding box center [182, 179] width 285 height 278
click at [225, 146] on div "[PHONE_NUMBER] Live | 00:52 ALL TASKS ALL TASKS ACTIVE TASKS TASKS IN WRAP UP" at bounding box center [182, 179] width 285 height 278
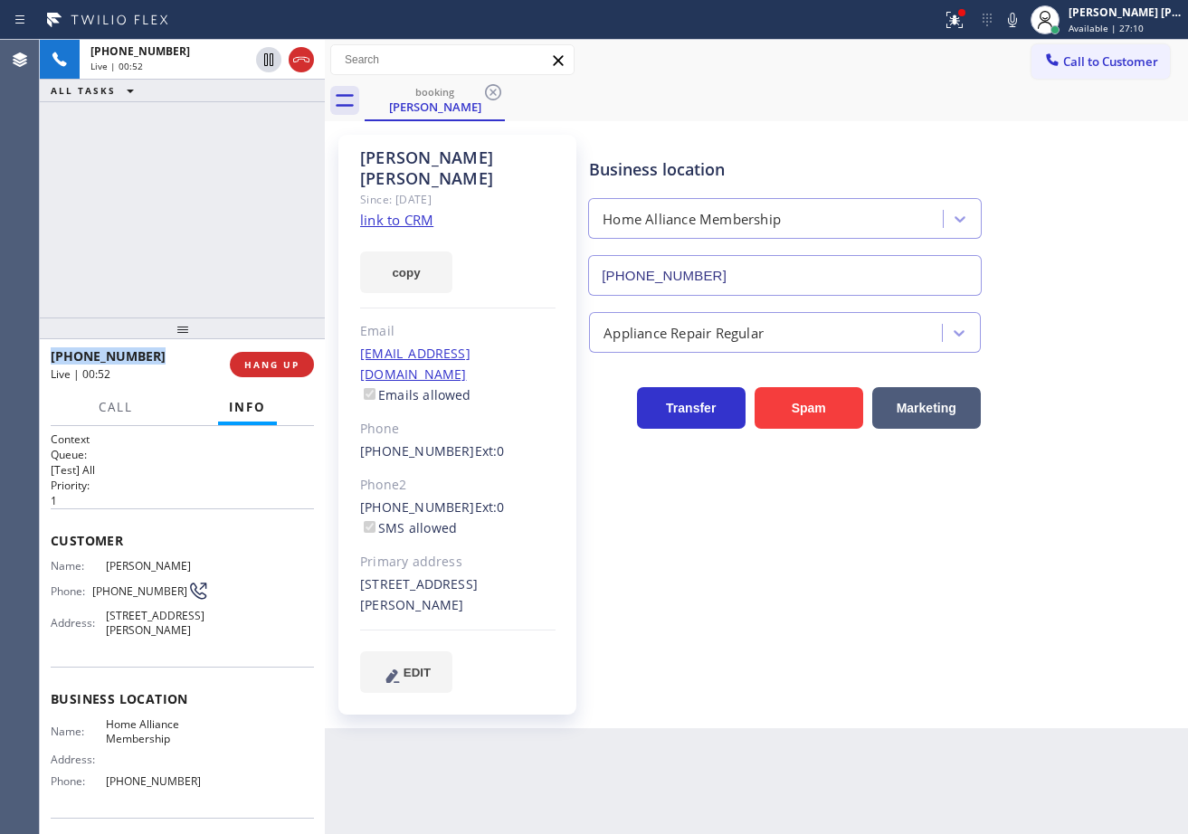
click at [225, 146] on div "[PHONE_NUMBER] Live | 00:52 ALL TASKS ALL TASKS ACTIVE TASKS TASKS IN WRAP UP" at bounding box center [182, 179] width 285 height 278
click at [225, 149] on div "[PHONE_NUMBER] Live | 00:53 ALL TASKS ALL TASKS ACTIVE TASKS TASKS IN WRAP UP" at bounding box center [182, 179] width 285 height 278
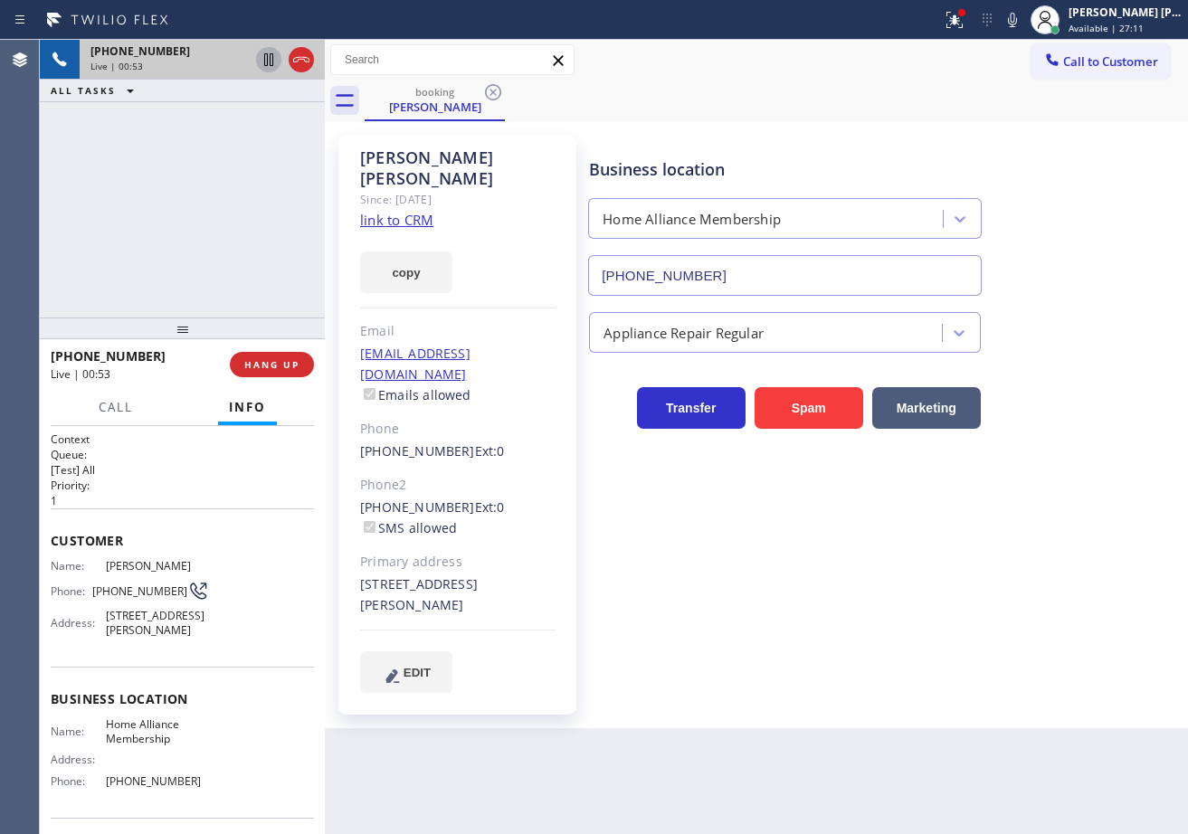
click at [272, 63] on icon at bounding box center [268, 59] width 9 height 13
click at [259, 118] on div "[PHONE_NUMBER] Live | 00:54 ALL TASKS ALL TASKS ACTIVE TASKS TASKS IN WRAP UP" at bounding box center [182, 179] width 285 height 278
click at [1017, 19] on icon at bounding box center [1012, 20] width 9 height 14
click at [940, 126] on div "[PERSON_NAME] Since: [DATE] link to CRM copy Email [EMAIL_ADDRESS][DOMAIN_NAME]…" at bounding box center [756, 425] width 854 height 598
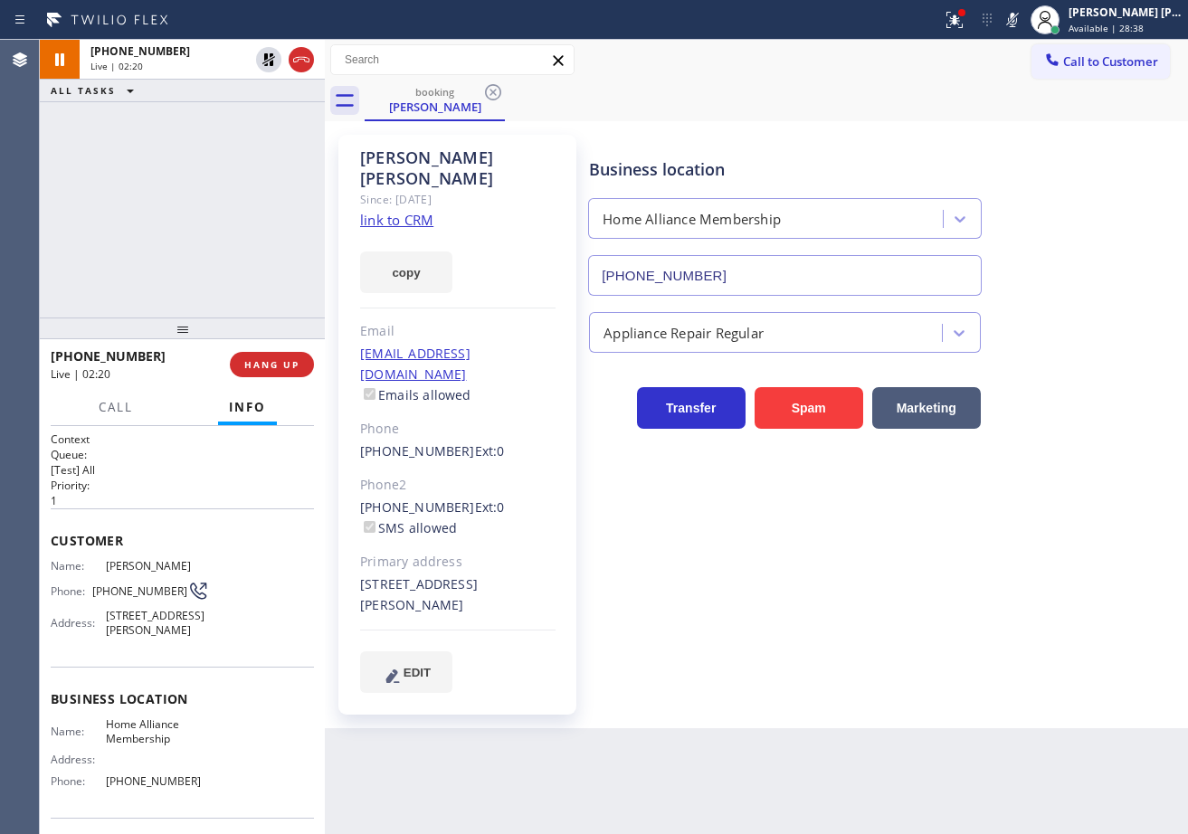
drag, startPoint x: 263, startPoint y: 55, endPoint x: 916, endPoint y: 173, distance: 662.9
click at [264, 55] on icon at bounding box center [269, 60] width 22 height 22
drag, startPoint x: 1023, startPoint y: 20, endPoint x: 1012, endPoint y: 45, distance: 27.9
click at [1023, 21] on icon at bounding box center [1013, 20] width 22 height 22
click at [1005, 56] on div "Call to Customer Outbound call Location [DOMAIN_NAME] ([GEOGRAPHIC_DATA], Googl…" at bounding box center [756, 60] width 863 height 32
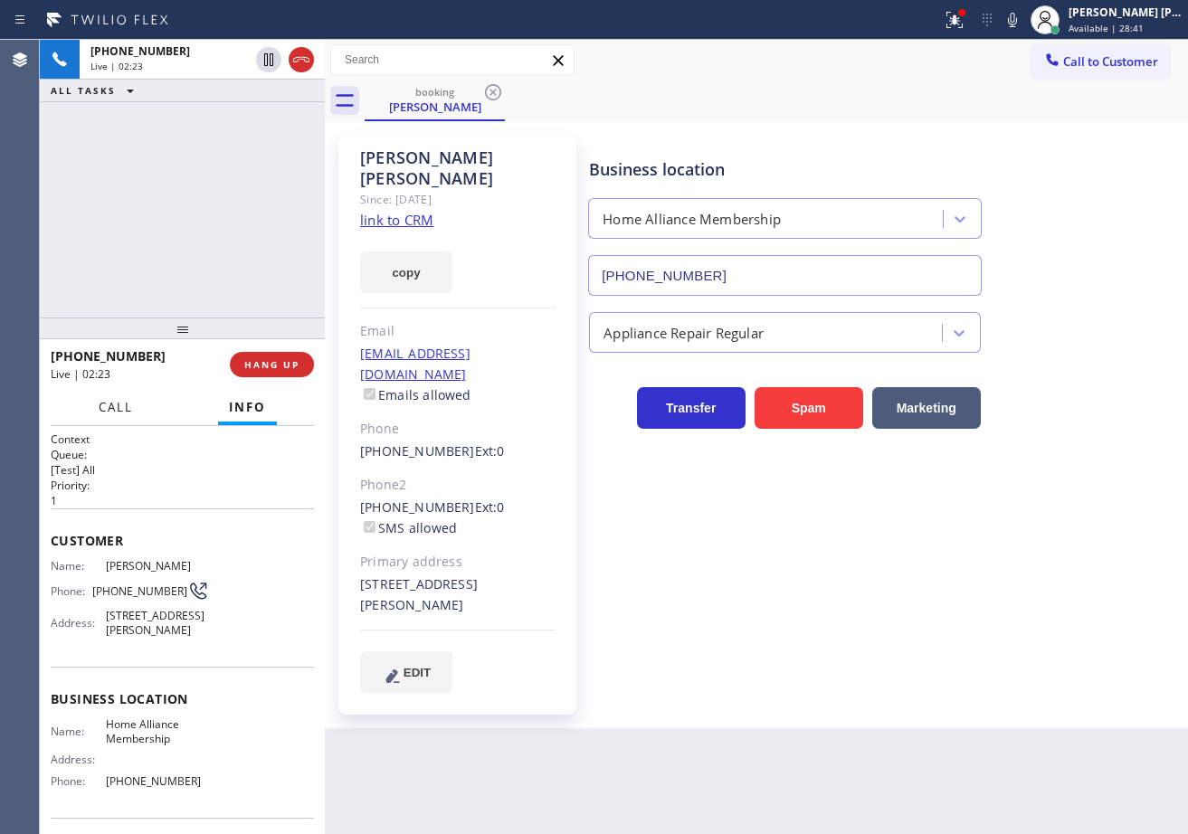
click at [99, 413] on span "Call" at bounding box center [116, 407] width 34 height 16
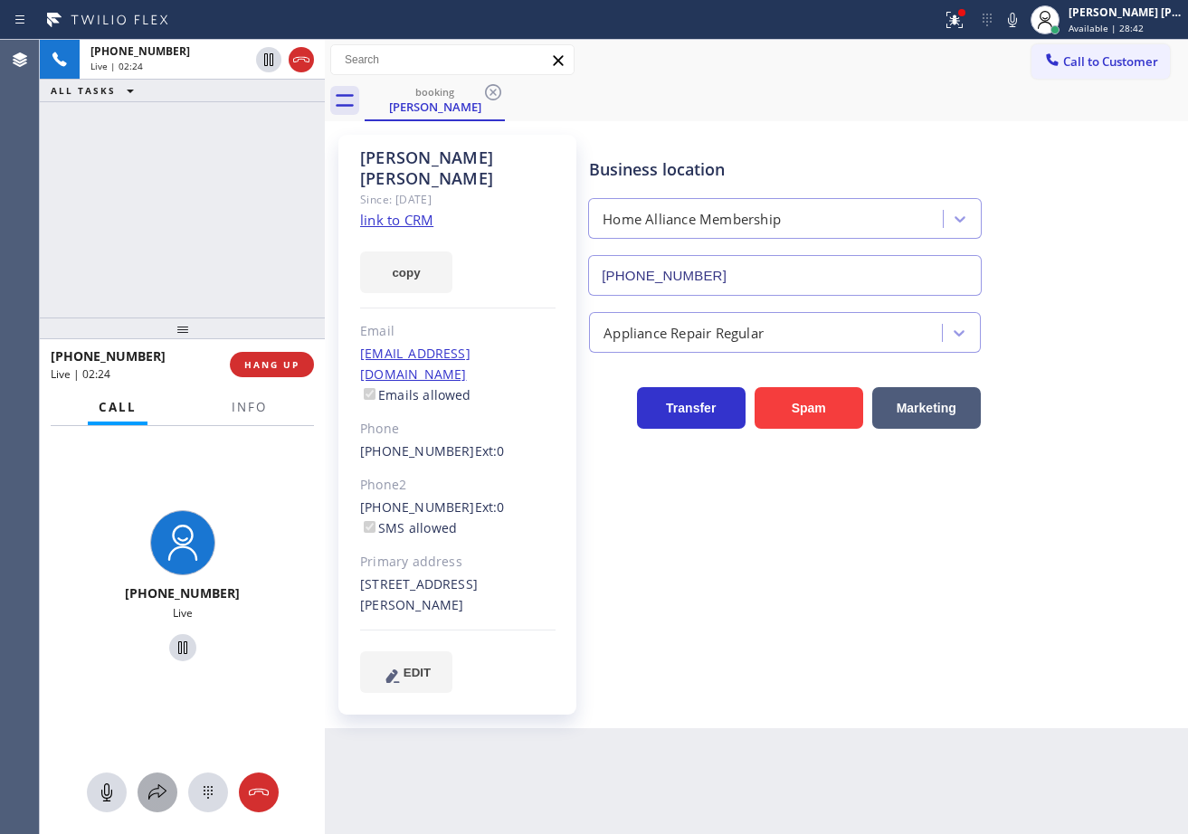
click at [158, 807] on button at bounding box center [158, 793] width 40 height 40
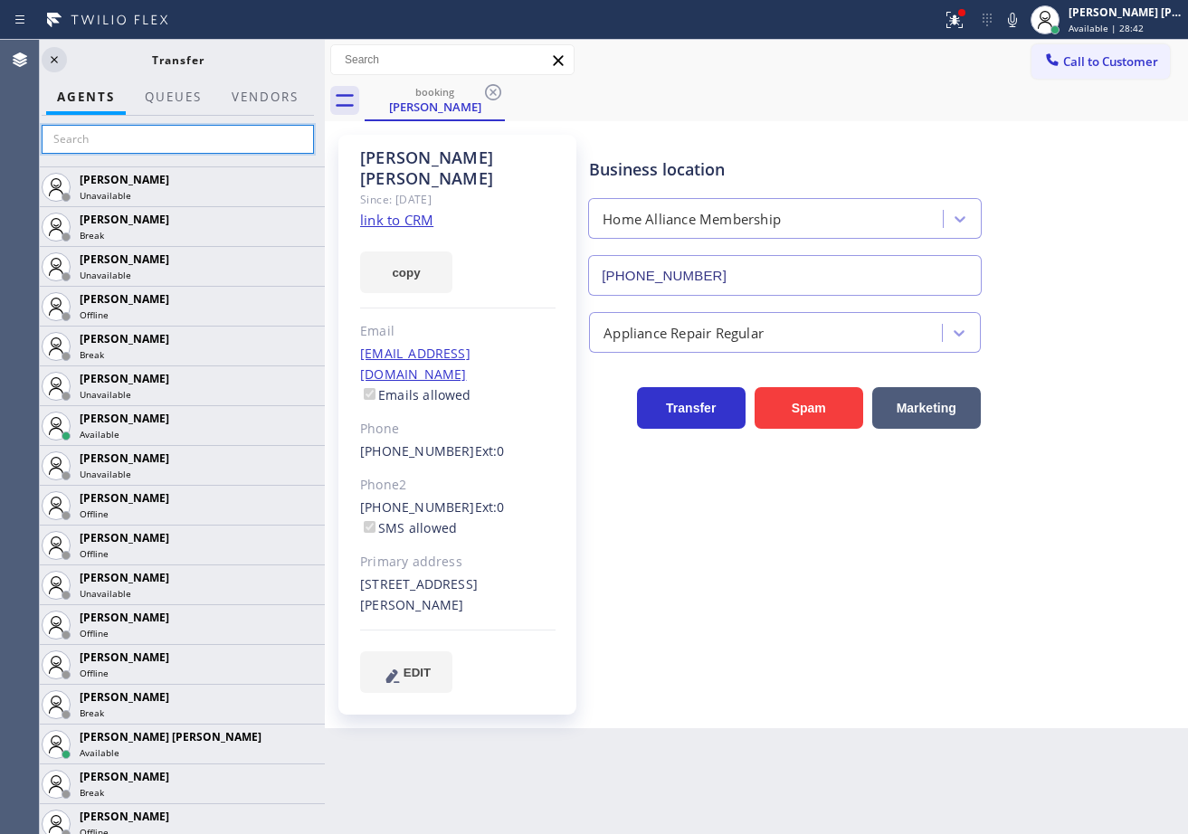
click at [134, 148] on input "text" at bounding box center [178, 139] width 272 height 29
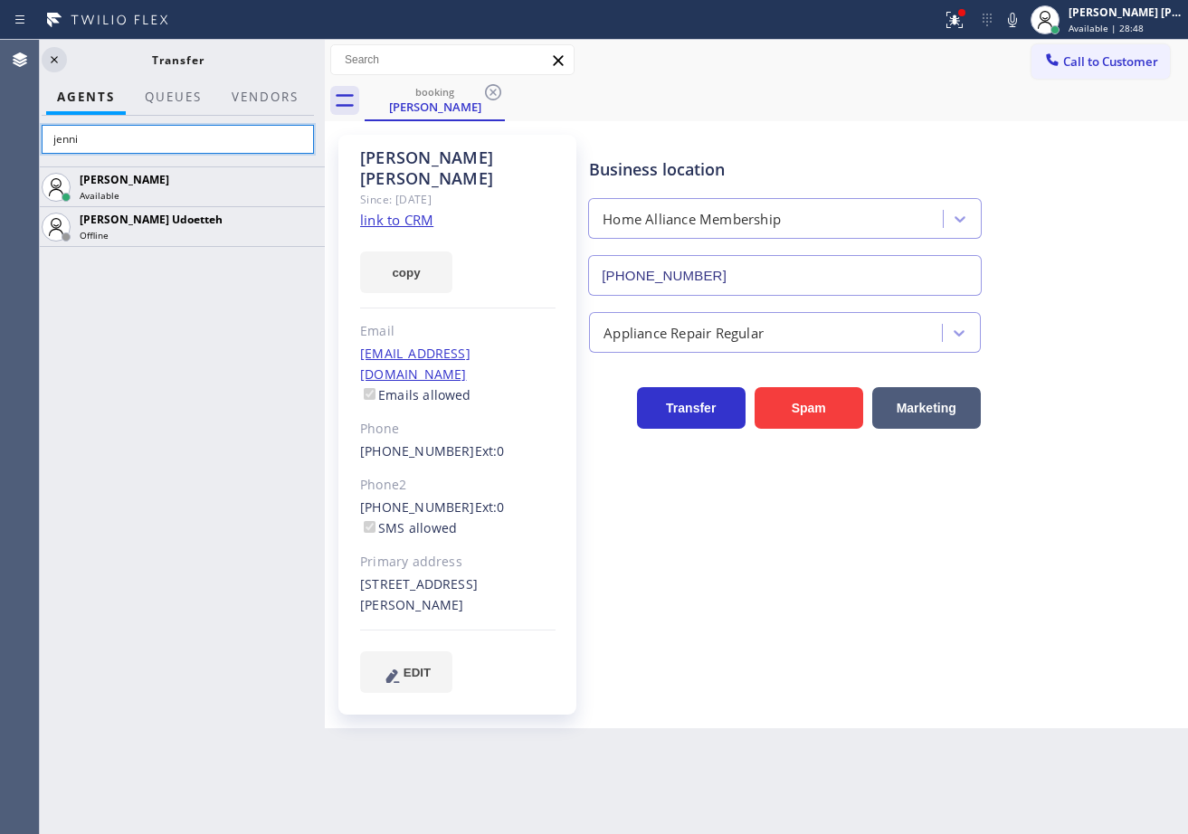
type input "jenni"
click at [238, 336] on div "[PERSON_NAME] Available [PERSON_NAME] [PERSON_NAME]" at bounding box center [178, 500] width 294 height 668
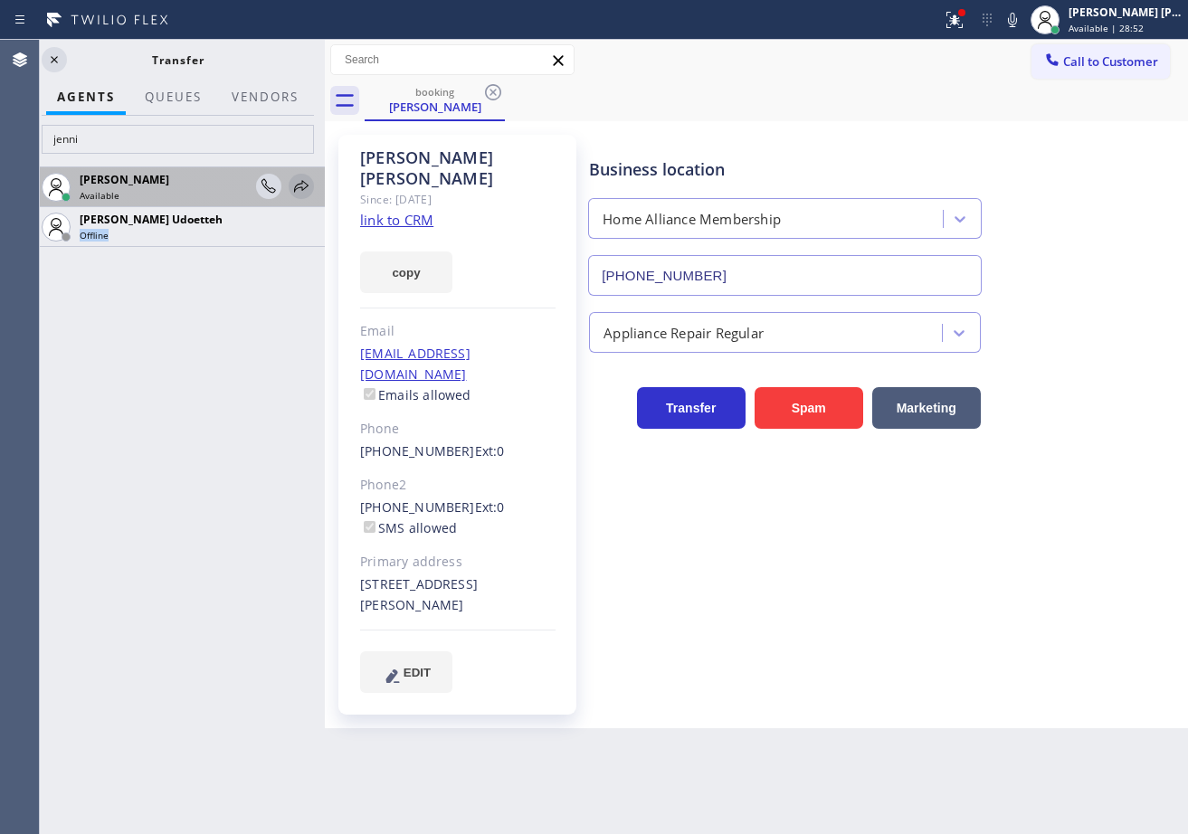
click at [300, 186] on icon at bounding box center [301, 187] width 22 height 22
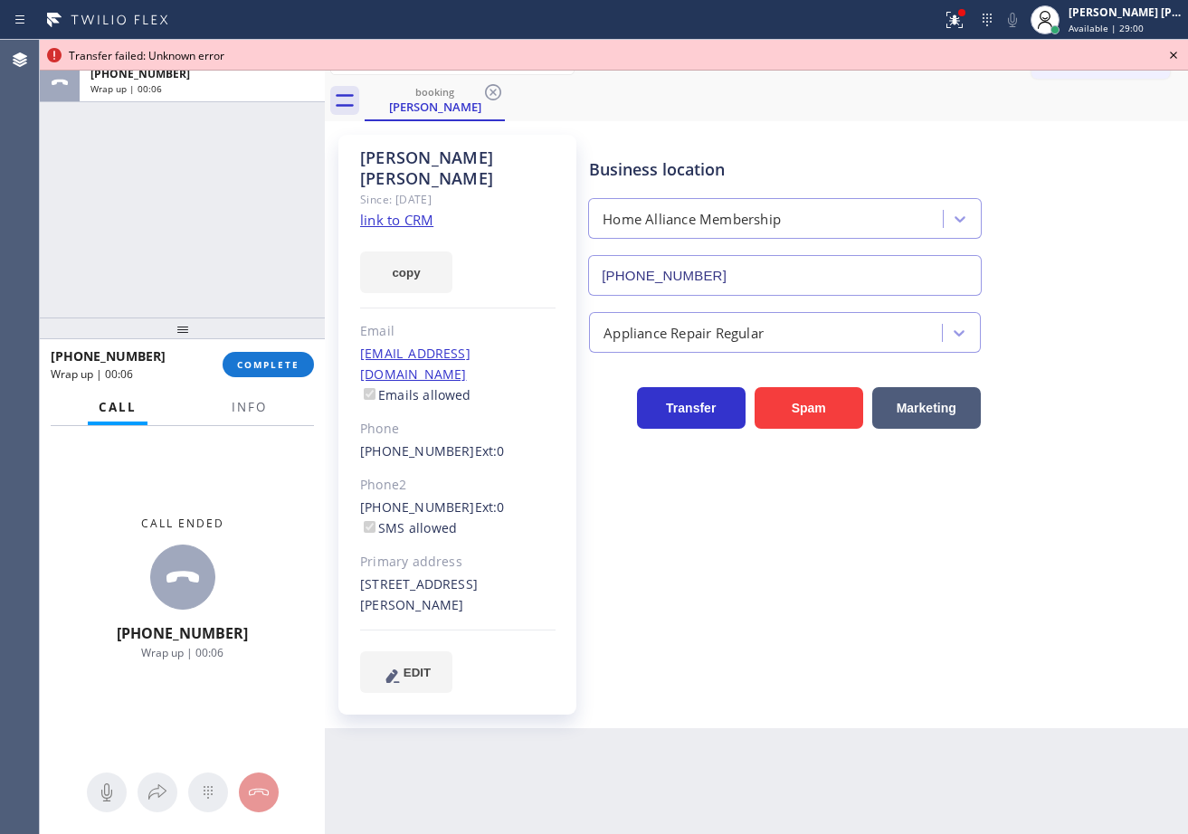
click at [197, 203] on div "ALL TASKS ALL TASKS ACTIVE TASKS TASKS IN WRAP UP [PHONE_NUMBER] Wrap up | 00:06" at bounding box center [182, 179] width 285 height 278
click at [1172, 52] on icon at bounding box center [1174, 55] width 22 height 22
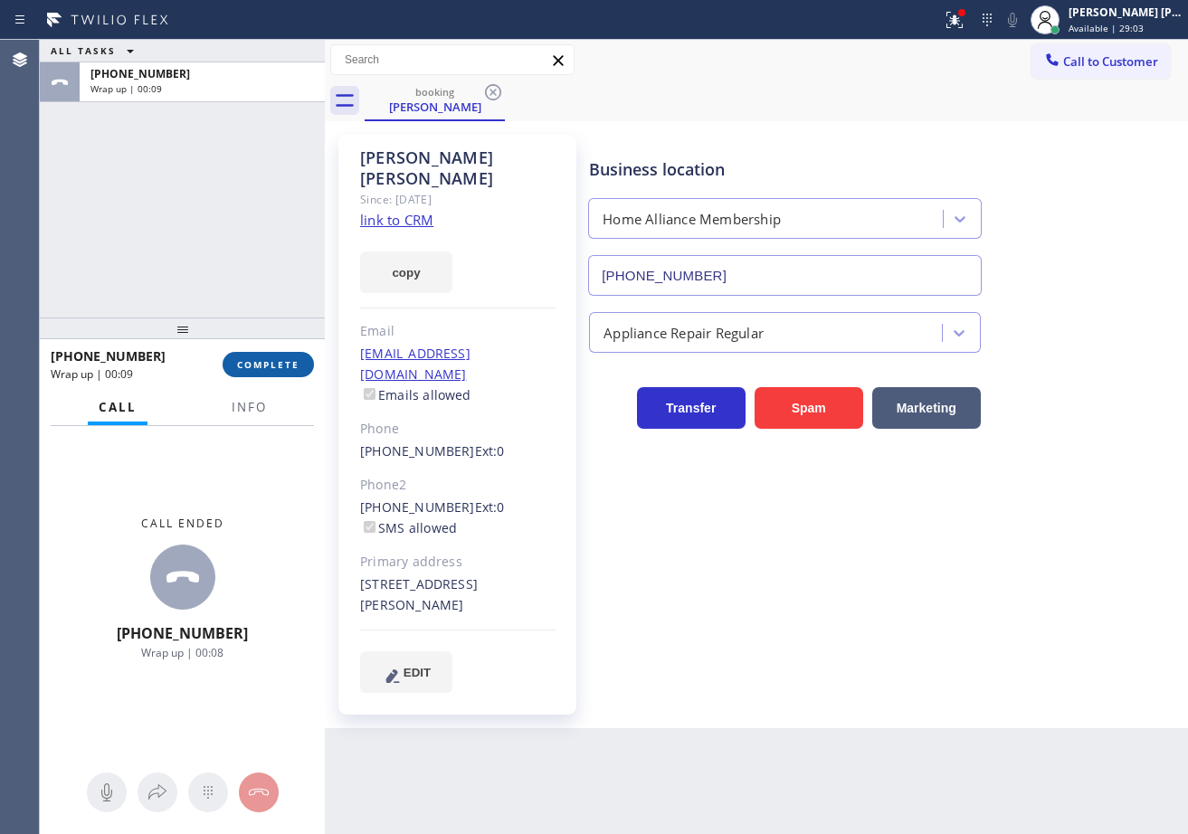
click at [296, 361] on span "COMPLETE" at bounding box center [268, 364] width 62 height 13
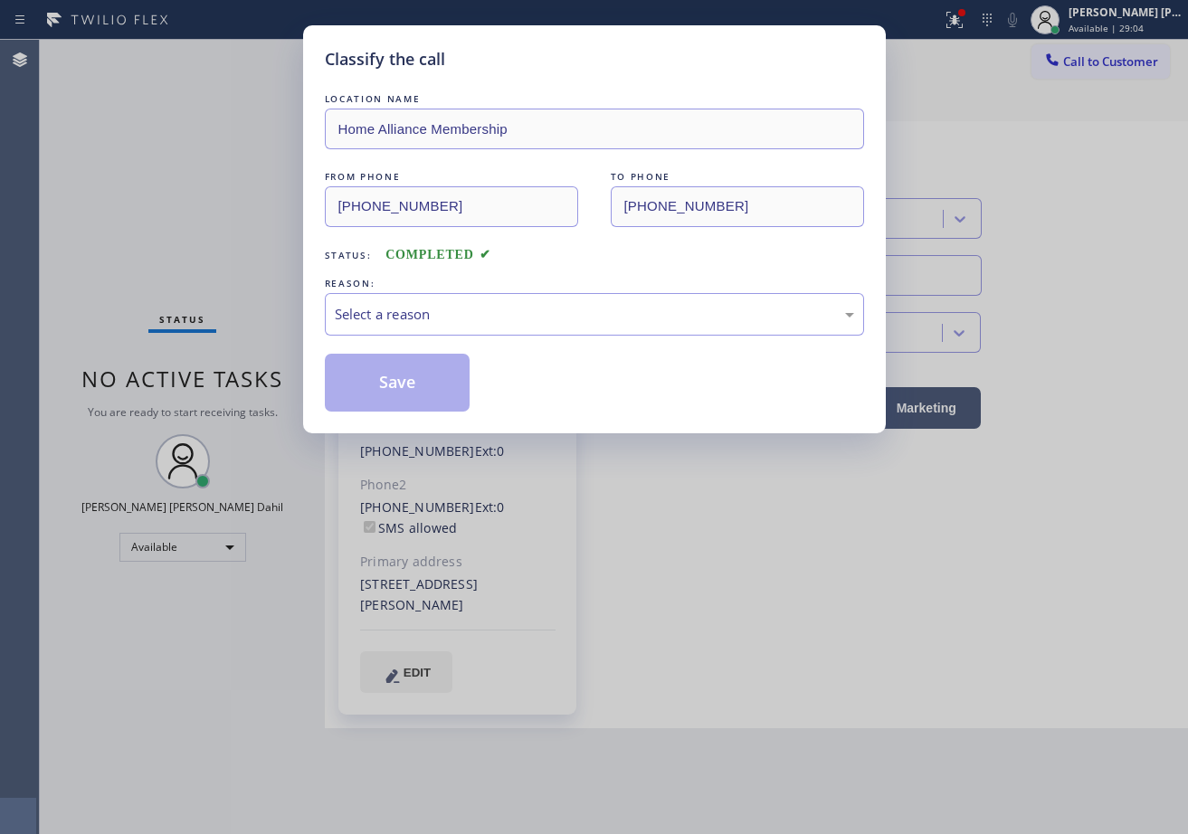
click at [439, 284] on div "REASON:" at bounding box center [594, 283] width 539 height 19
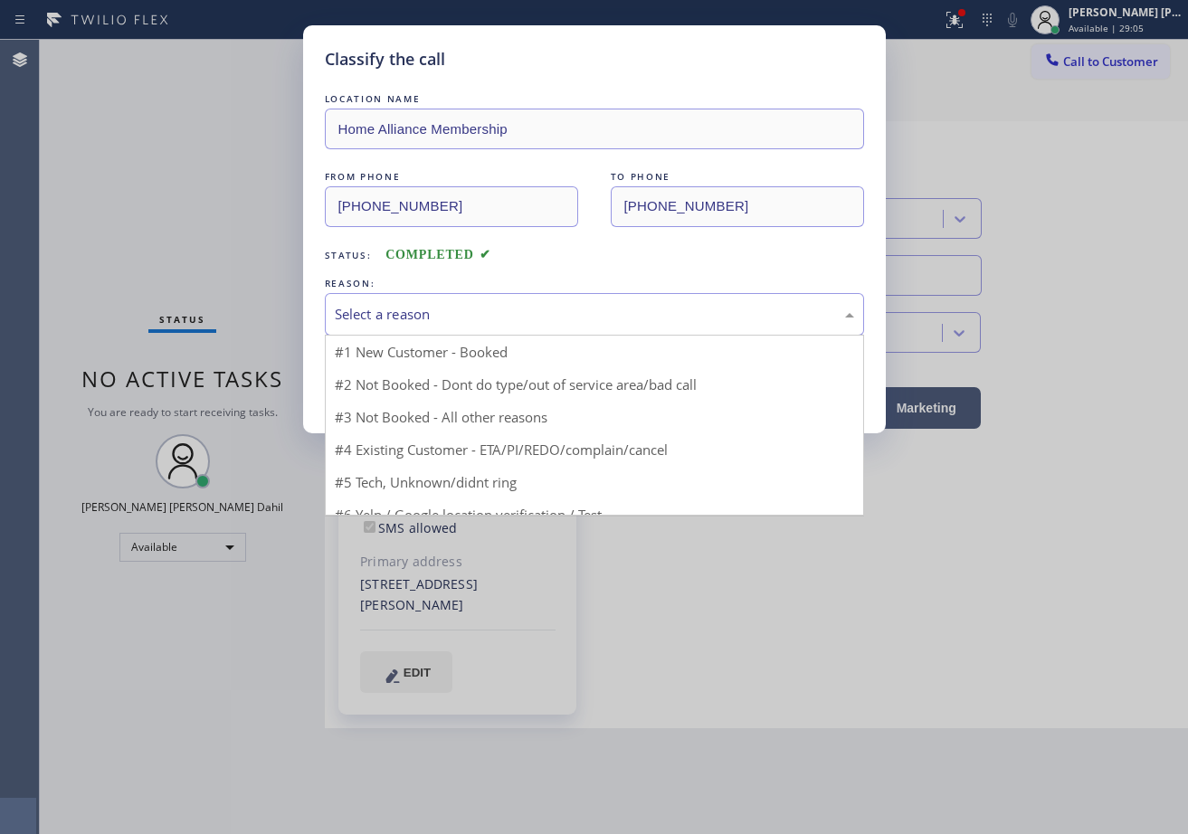
click at [438, 310] on div "Select a reason" at bounding box center [594, 314] width 519 height 21
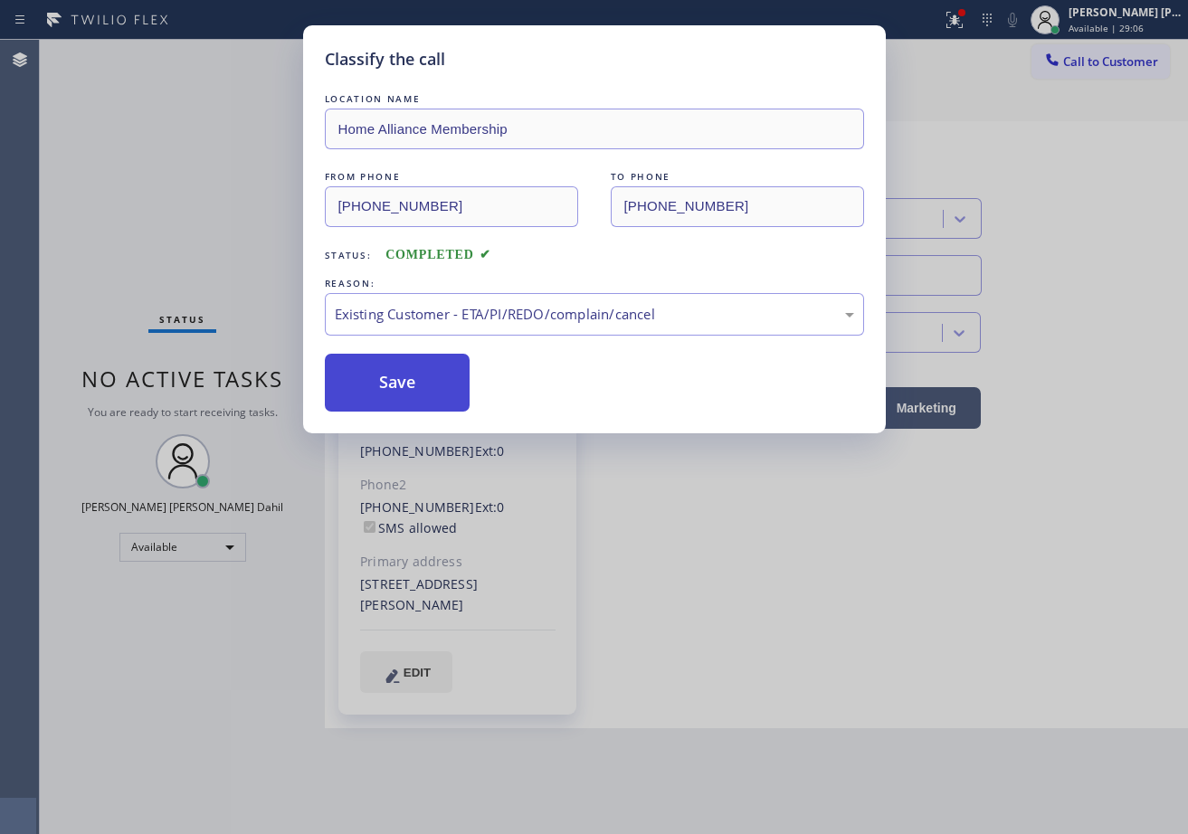
click at [416, 408] on button "Save" at bounding box center [398, 383] width 146 height 58
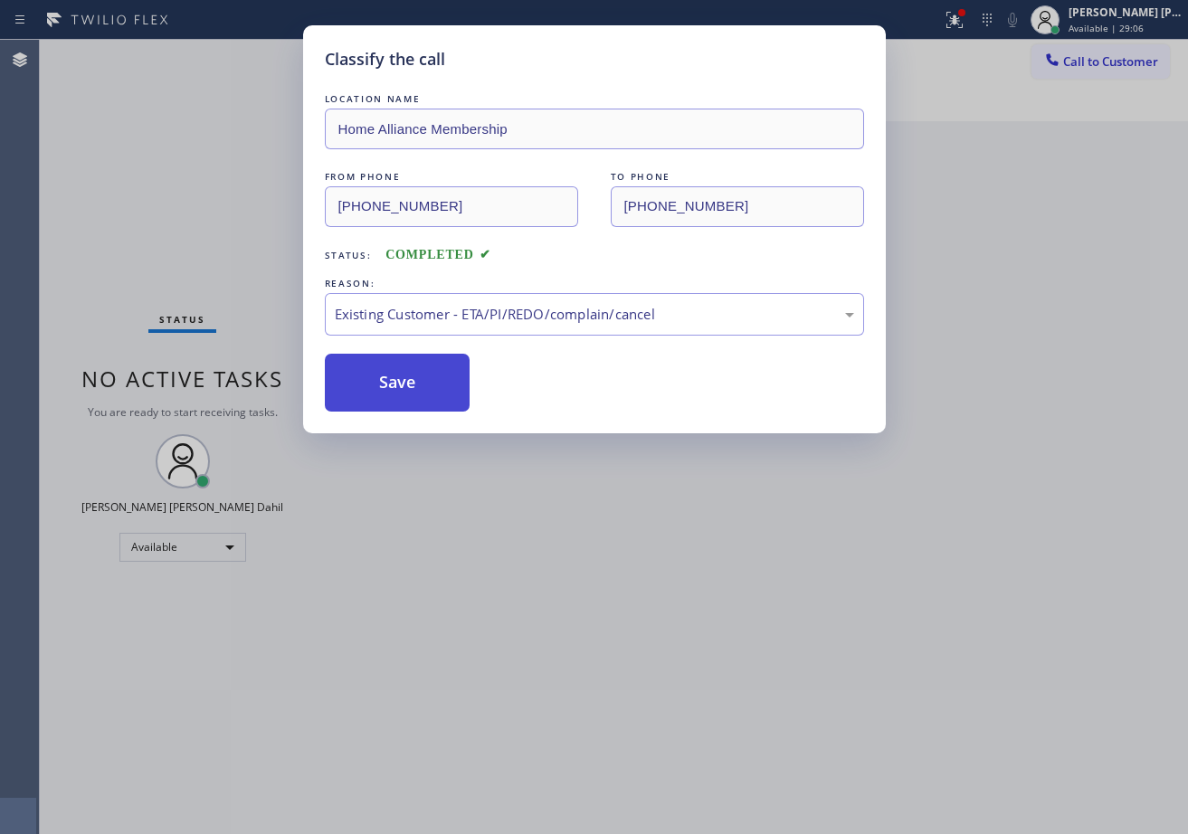
click at [411, 389] on button "Save" at bounding box center [398, 383] width 146 height 58
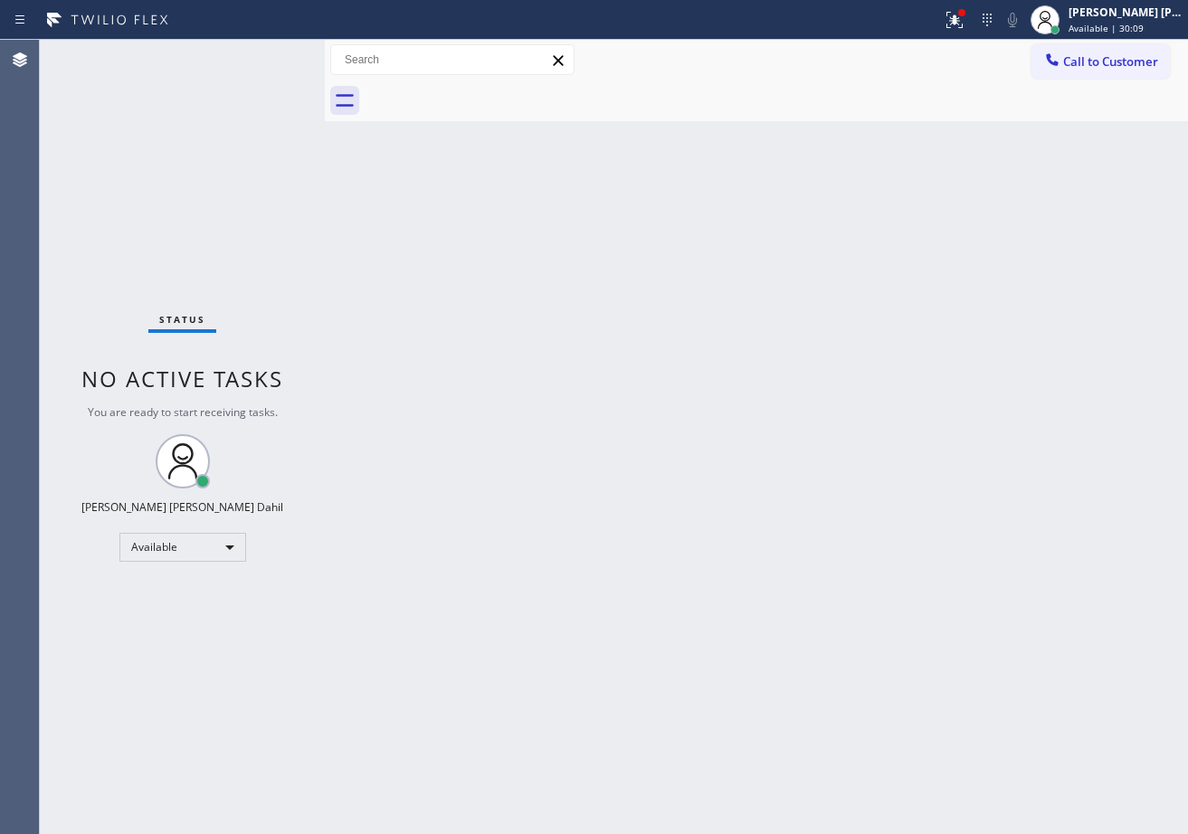
click at [140, 666] on div "Status No active tasks You are ready to start receiving tasks. [PERSON_NAME] [P…" at bounding box center [182, 437] width 285 height 794
click at [337, 592] on div "Back to Dashboard Change Sender ID Customers Technicians Select a contact Outbo…" at bounding box center [756, 437] width 863 height 794
click at [338, 589] on div "Back to Dashboard Change Sender ID Customers Technicians Select a contact Outbo…" at bounding box center [756, 437] width 863 height 794
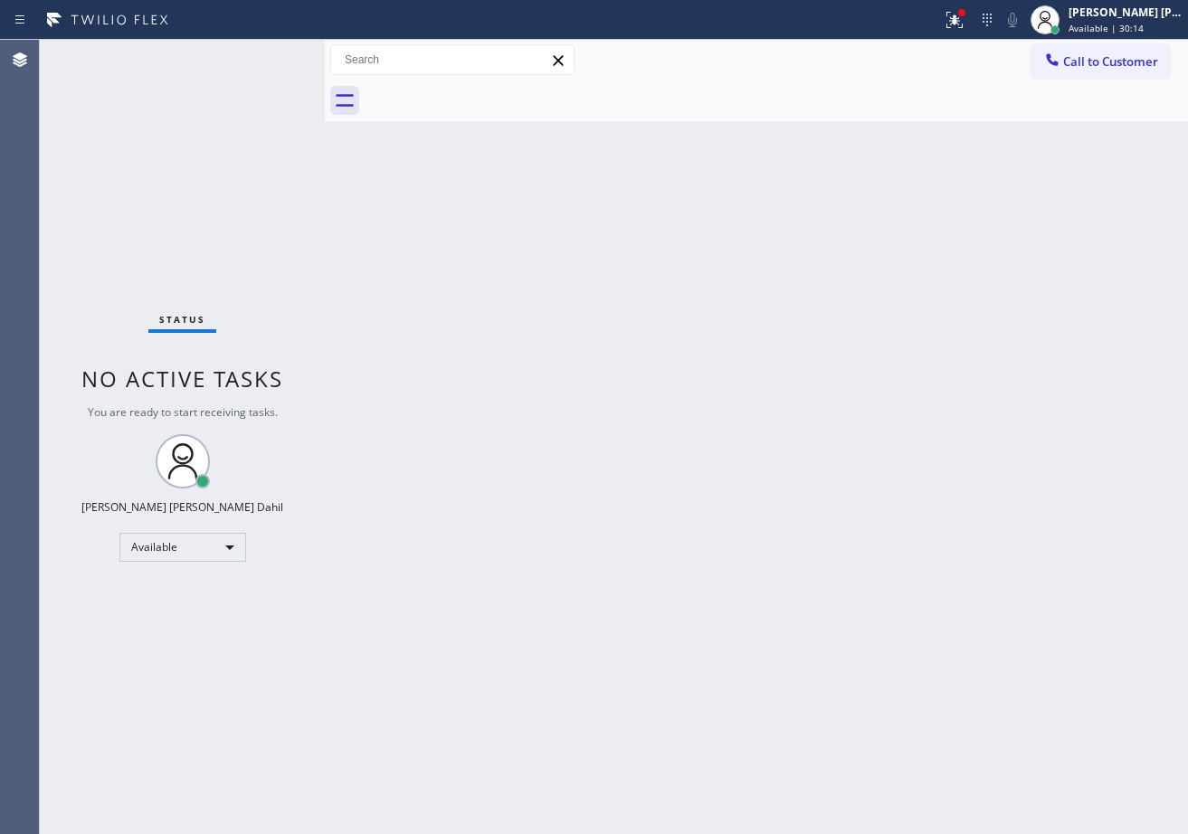
click at [764, 581] on div "Back to Dashboard Change Sender ID Customers Technicians Select a contact Outbo…" at bounding box center [756, 437] width 863 height 794
click at [686, 501] on div "Back to Dashboard Change Sender ID Customers Technicians Select a contact Outbo…" at bounding box center [756, 437] width 863 height 794
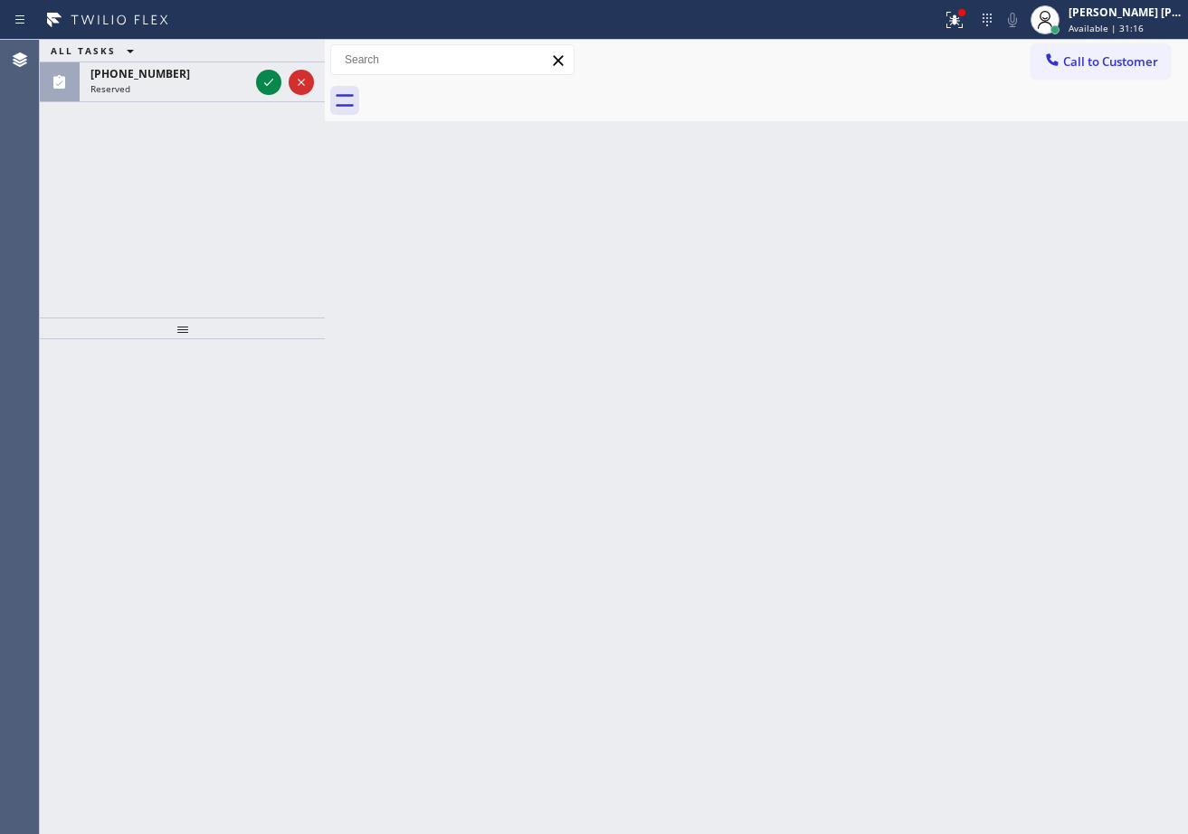
click at [273, 54] on div "ALL TASKS ALL TASKS ACTIVE TASKS TASKS IN WRAP UP" at bounding box center [182, 51] width 285 height 23
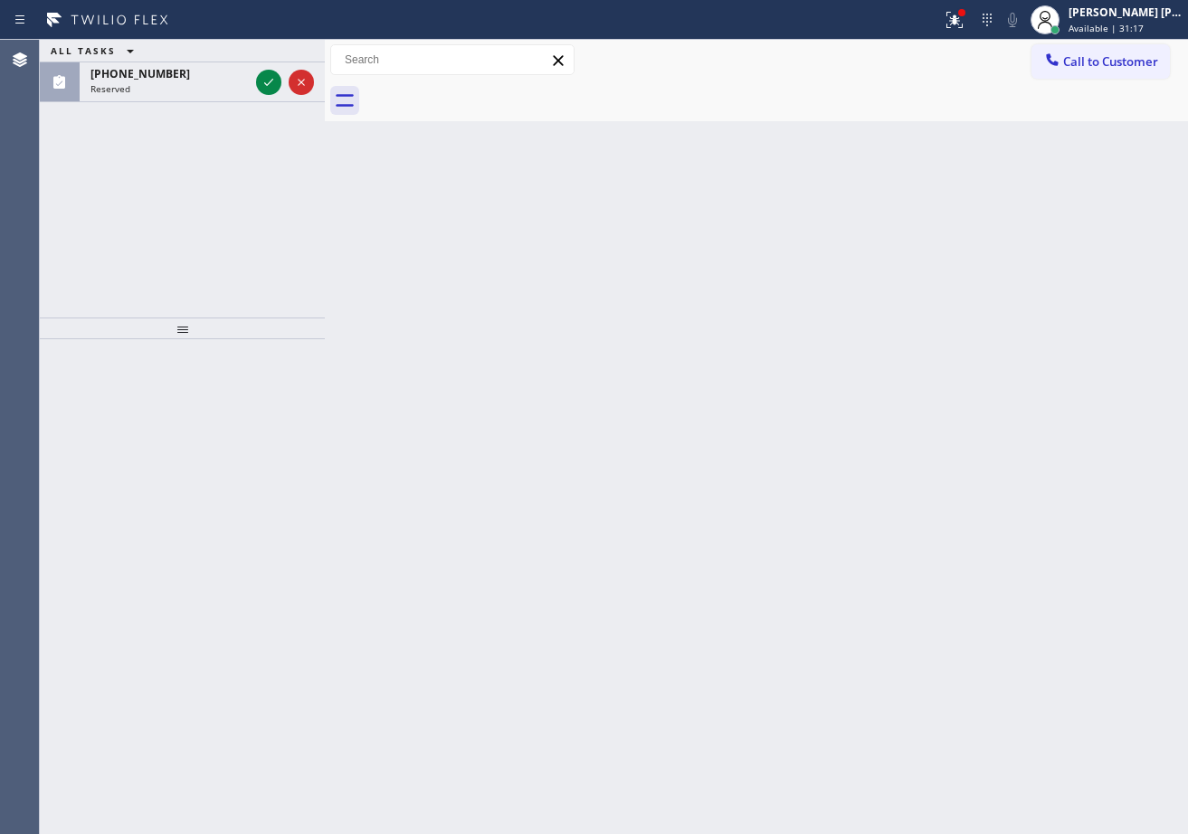
click at [273, 54] on div "ALL TASKS ALL TASKS ACTIVE TASKS TASKS IN WRAP UP" at bounding box center [182, 51] width 285 height 23
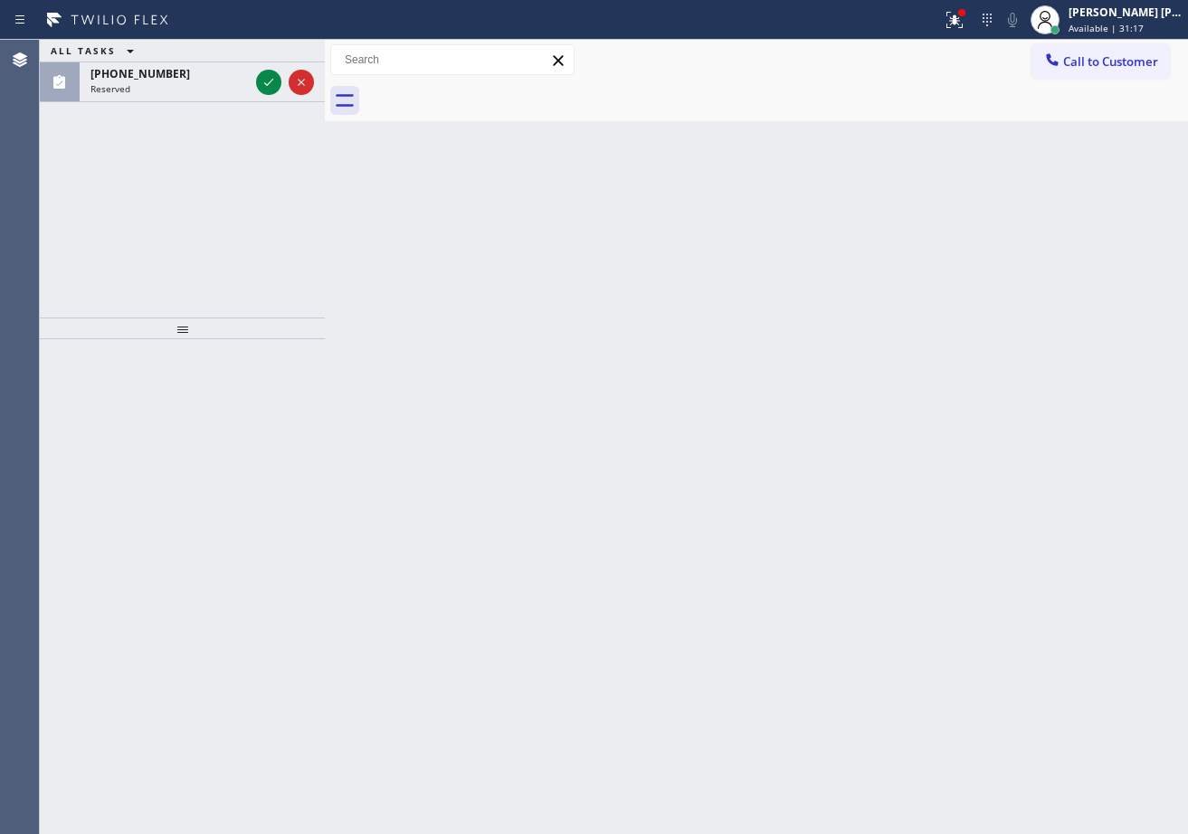
click at [273, 54] on div "ALL TASKS ALL TASKS ACTIVE TASKS TASKS IN WRAP UP" at bounding box center [182, 51] width 285 height 23
click at [274, 52] on div "ALL TASKS ALL TASKS ACTIVE TASKS TASKS IN WRAP UP" at bounding box center [182, 51] width 285 height 23
click at [273, 54] on div "ALL TASKS ALL TASKS ACTIVE TASKS TASKS IN WRAP UP" at bounding box center [182, 51] width 285 height 23
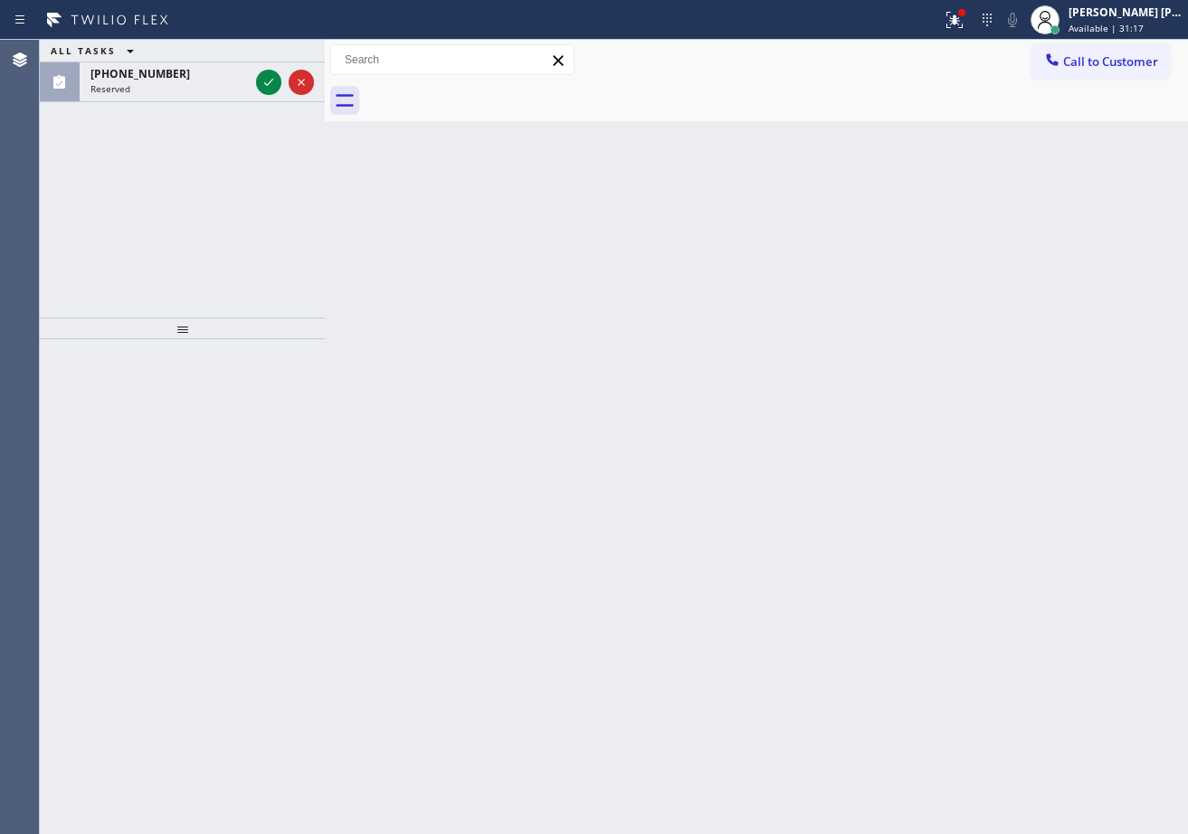
click at [273, 54] on div "ALL TASKS ALL TASKS ACTIVE TASKS TASKS IN WRAP UP" at bounding box center [182, 51] width 285 height 23
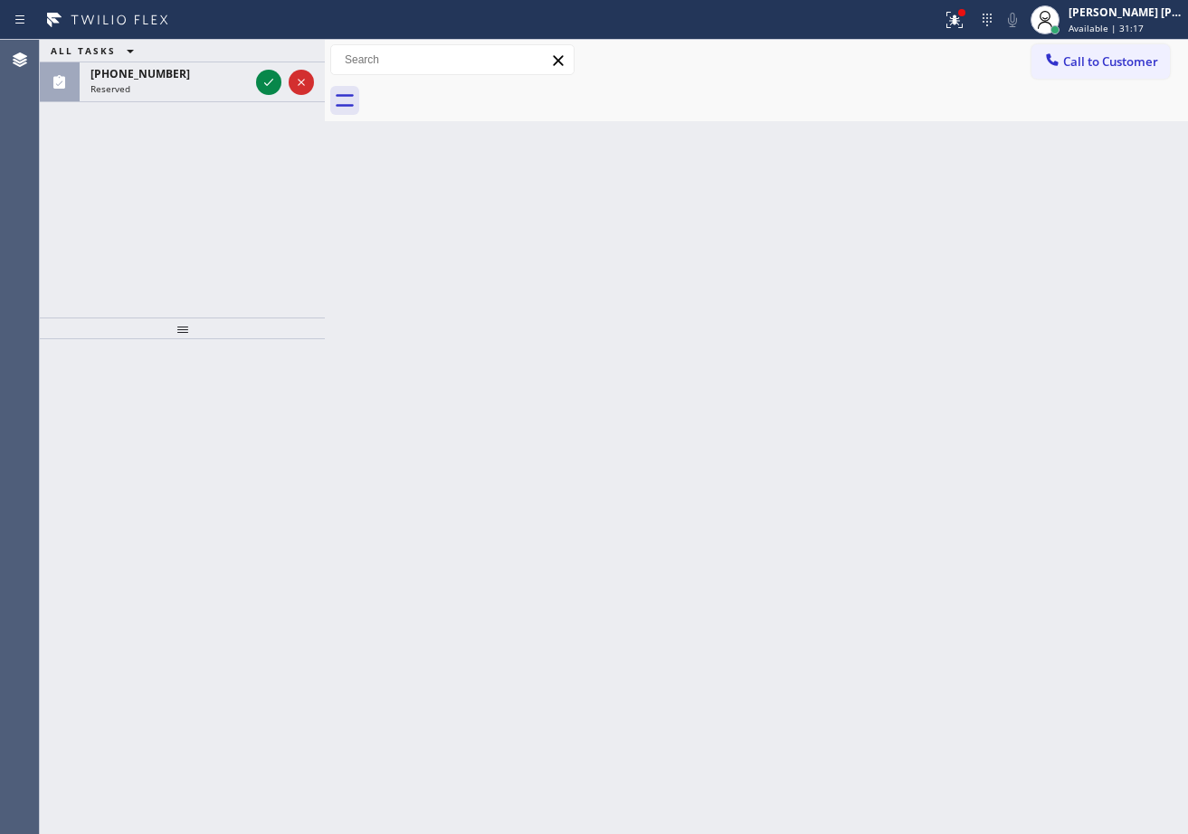
click at [273, 54] on div "ALL TASKS ALL TASKS ACTIVE TASKS TASKS IN WRAP UP" at bounding box center [182, 51] width 285 height 23
click at [285, 62] on div "ALL TASKS ALL TASKS ACTIVE TASKS TASKS IN WRAP UP [PHONE_NUMBER] Reserved" at bounding box center [182, 71] width 285 height 62
click at [272, 64] on div "ALL TASKS ALL TASKS ACTIVE TASKS TASKS IN WRAP UP [PHONE_NUMBER] Reserved" at bounding box center [182, 71] width 285 height 62
click at [271, 55] on div "ALL TASKS ALL TASKS ACTIVE TASKS TASKS IN WRAP UP" at bounding box center [182, 51] width 285 height 23
click at [273, 54] on div "ALL TASKS ALL TASKS ACTIVE TASKS TASKS IN WRAP UP" at bounding box center [182, 51] width 285 height 23
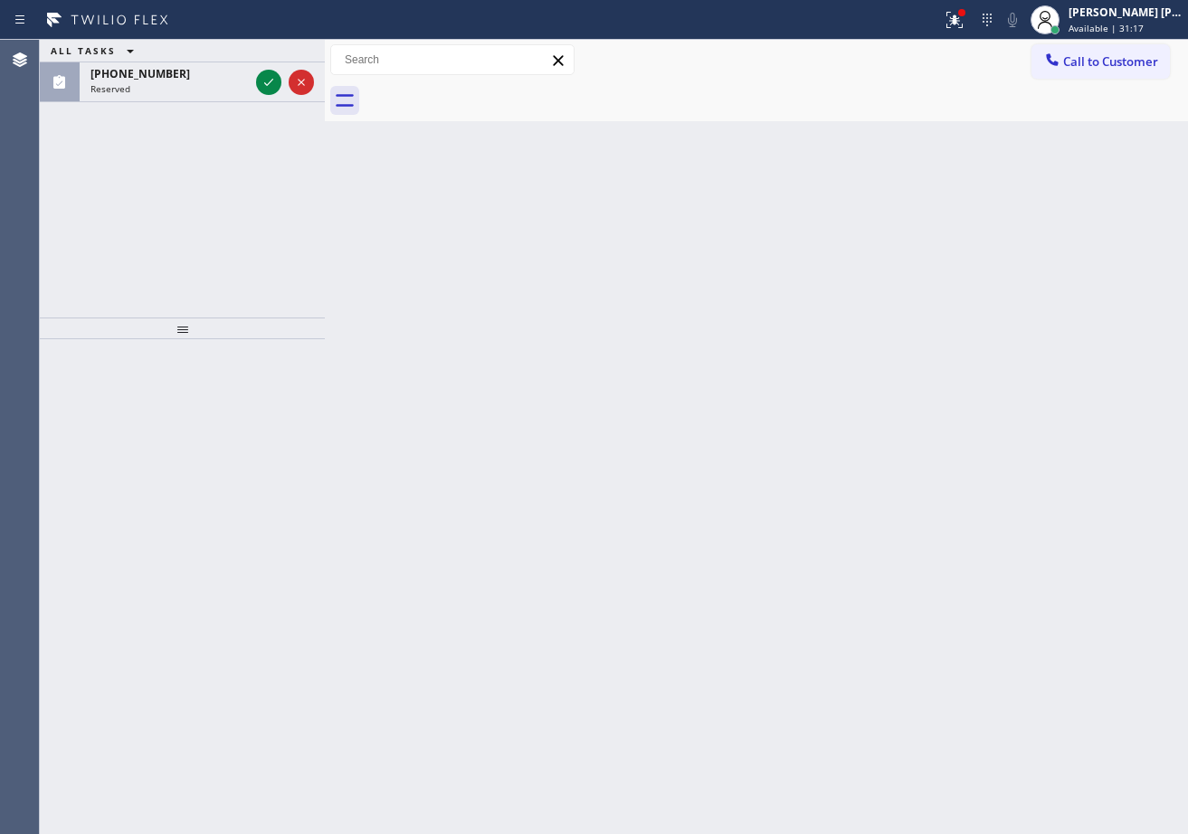
click at [273, 54] on div "ALL TASKS ALL TASKS ACTIVE TASKS TASKS IN WRAP UP" at bounding box center [182, 51] width 285 height 23
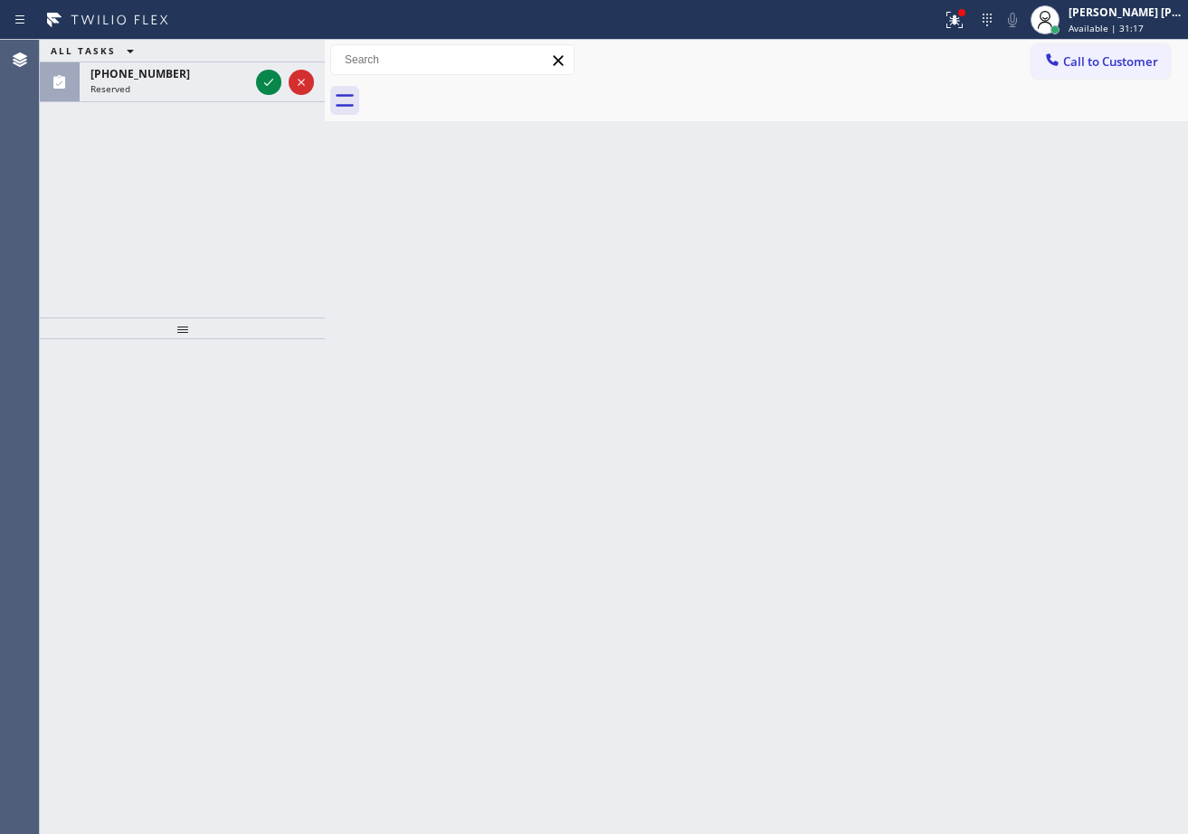
click at [272, 54] on div "ALL TASKS ALL TASKS ACTIVE TASKS TASKS IN WRAP UP" at bounding box center [182, 51] width 285 height 23
click at [271, 55] on div "ALL TASKS ALL TASKS ACTIVE TASKS TASKS IN WRAP UP" at bounding box center [182, 51] width 285 height 23
click at [273, 54] on div "ALL TASKS ALL TASKS ACTIVE TASKS TASKS IN WRAP UP" at bounding box center [182, 51] width 285 height 23
click at [272, 54] on div "ALL TASKS ALL TASKS ACTIVE TASKS TASKS IN WRAP UP" at bounding box center [182, 51] width 285 height 23
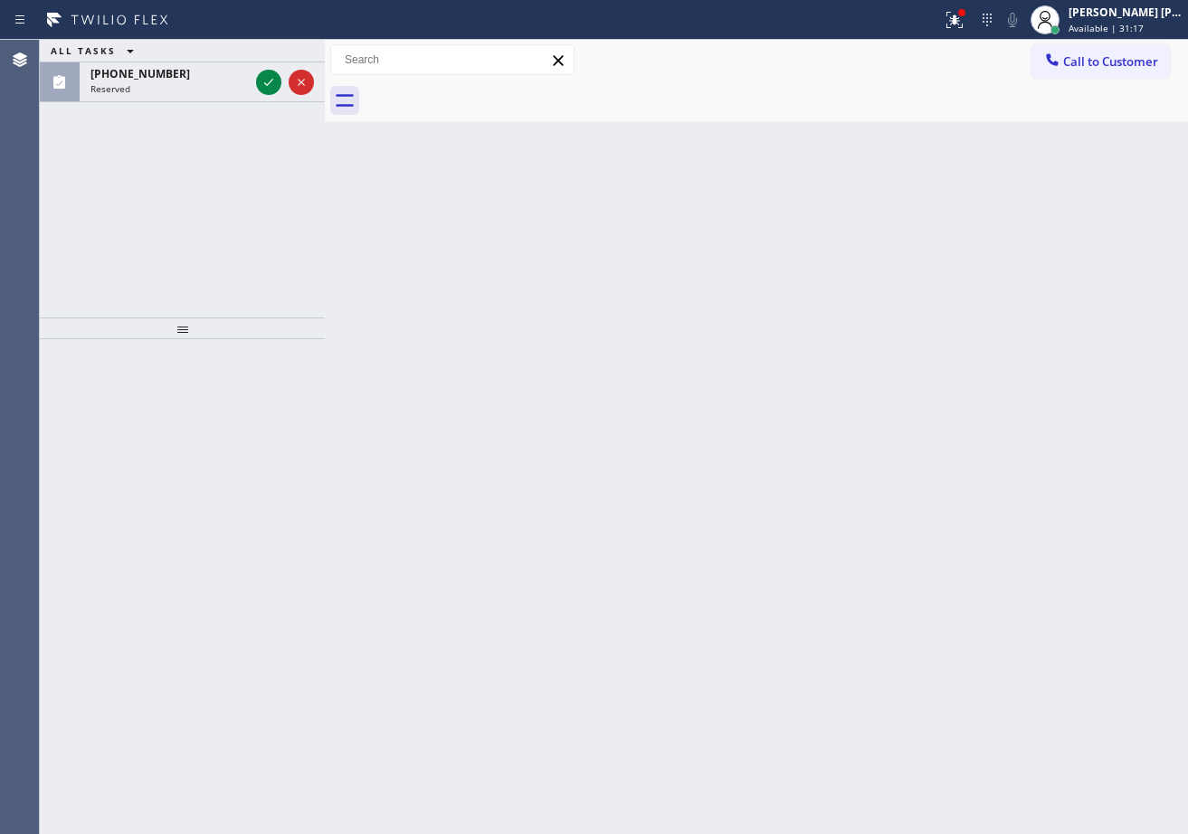
click at [273, 54] on div "ALL TASKS ALL TASKS ACTIVE TASKS TASKS IN WRAP UP" at bounding box center [182, 51] width 285 height 23
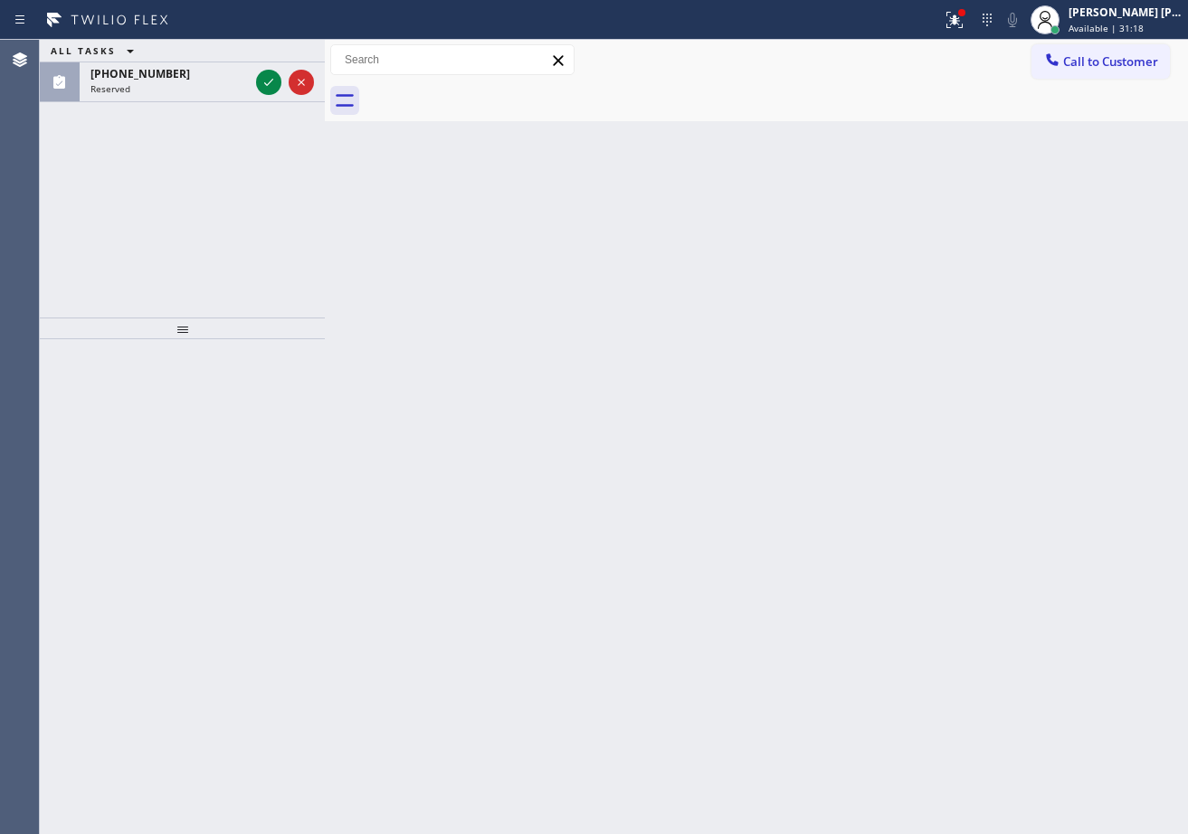
click at [273, 54] on div "ALL TASKS ALL TASKS ACTIVE TASKS TASKS IN WRAP UP" at bounding box center [182, 51] width 285 height 23
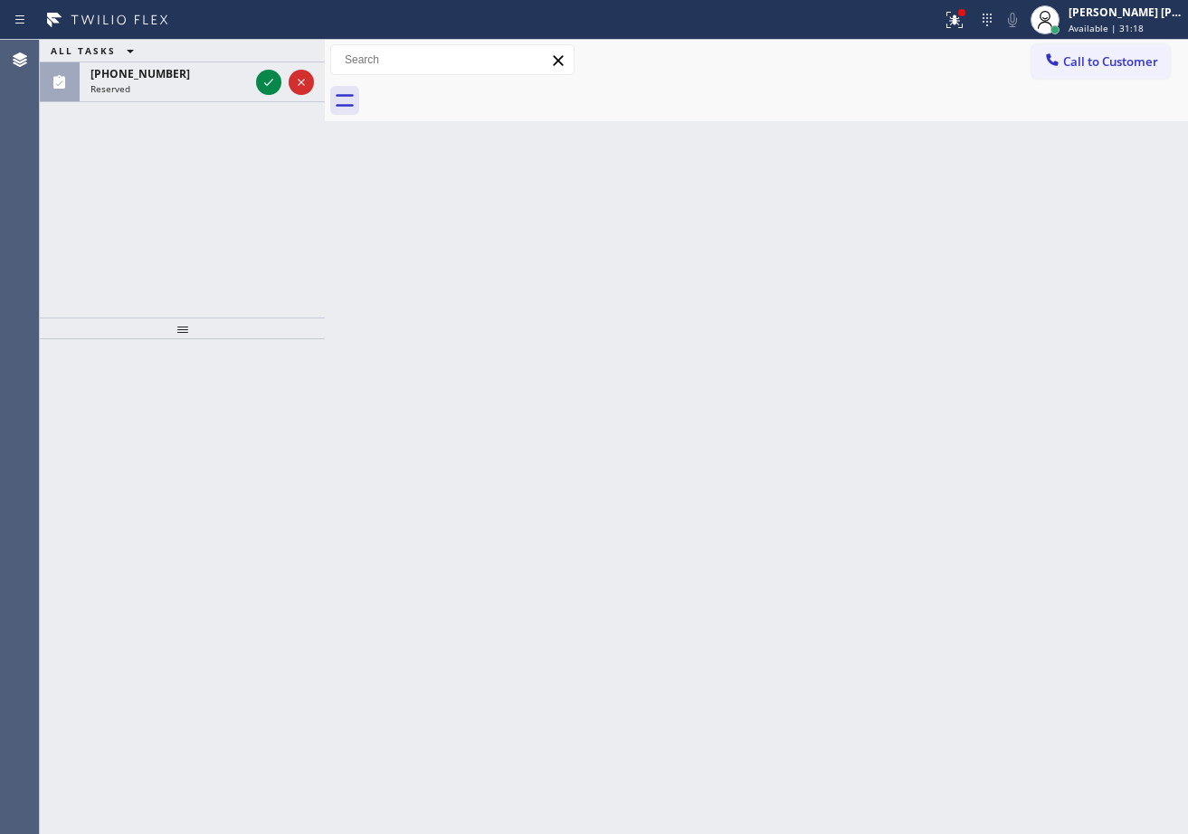
click at [273, 54] on div "ALL TASKS ALL TASKS ACTIVE TASKS TASKS IN WRAP UP" at bounding box center [182, 51] width 285 height 23
click at [274, 86] on icon at bounding box center [269, 82] width 22 height 22
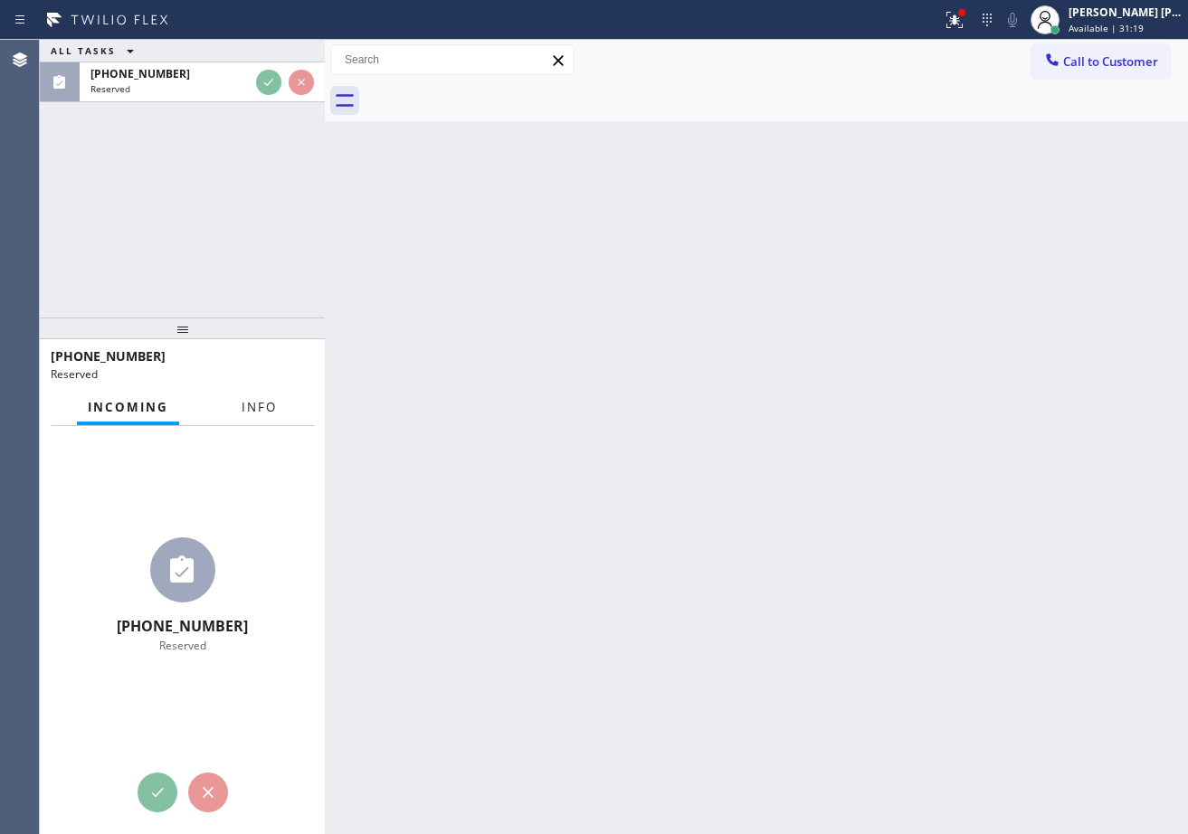
click at [238, 413] on div "Incoming Info" at bounding box center [182, 408] width 263 height 36
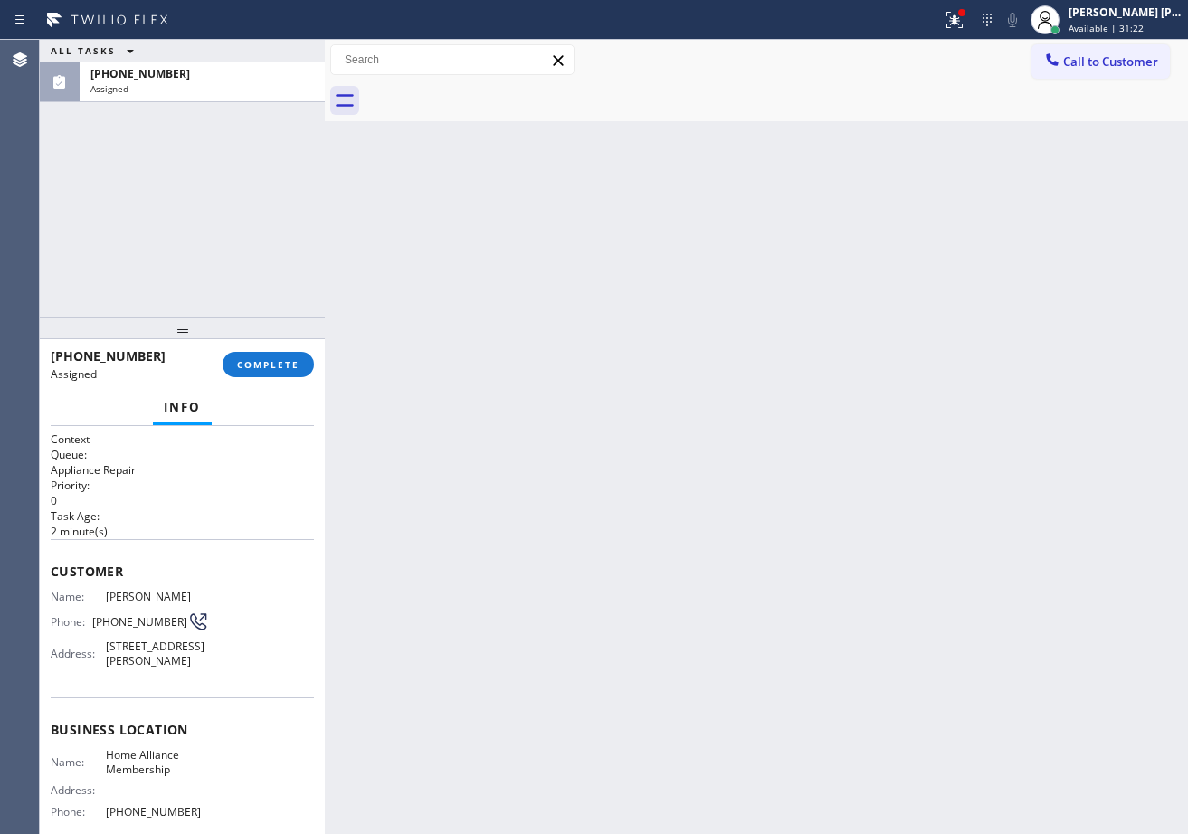
click at [44, 568] on div "Context Queue: Appliance Repair Priority: 0 Task Age: [DEMOGRAPHIC_DATA] minute…" at bounding box center [182, 630] width 285 height 408
click at [254, 361] on span "COMPLETE" at bounding box center [268, 364] width 62 height 13
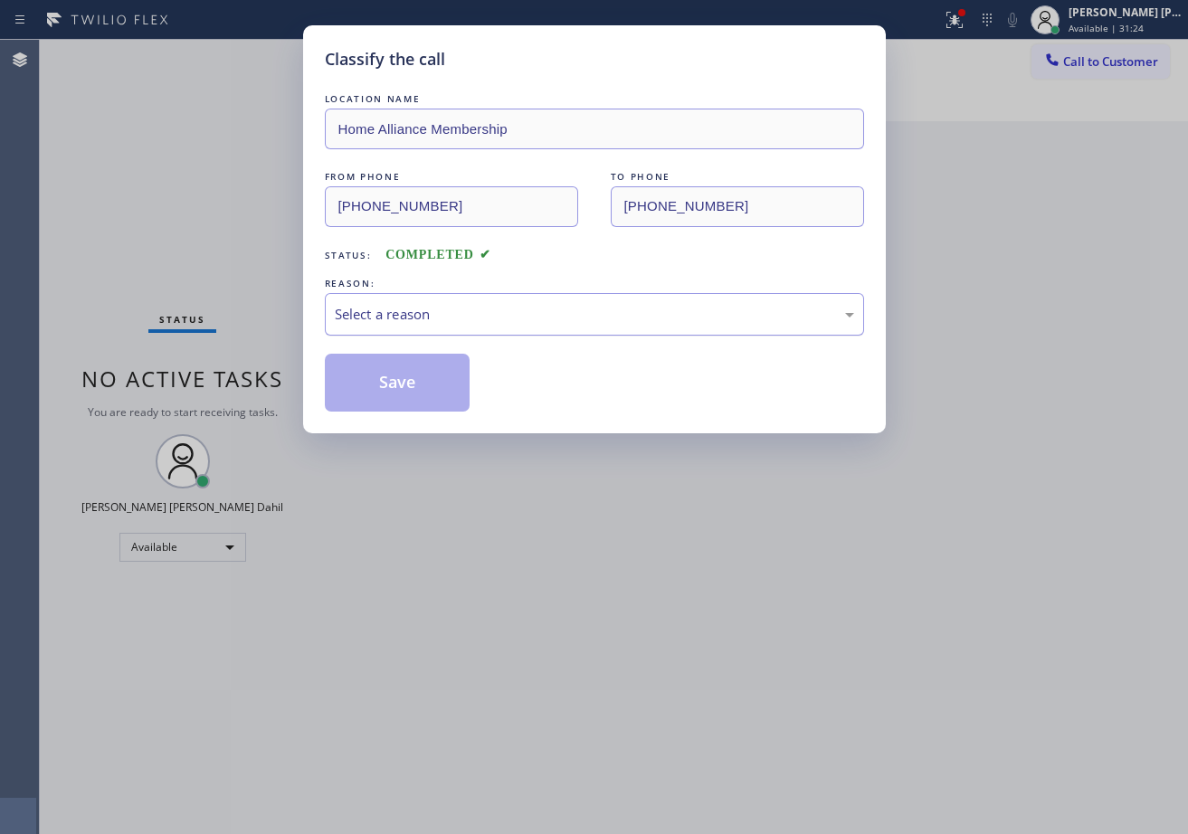
click at [400, 298] on div "Select a reason" at bounding box center [594, 314] width 539 height 43
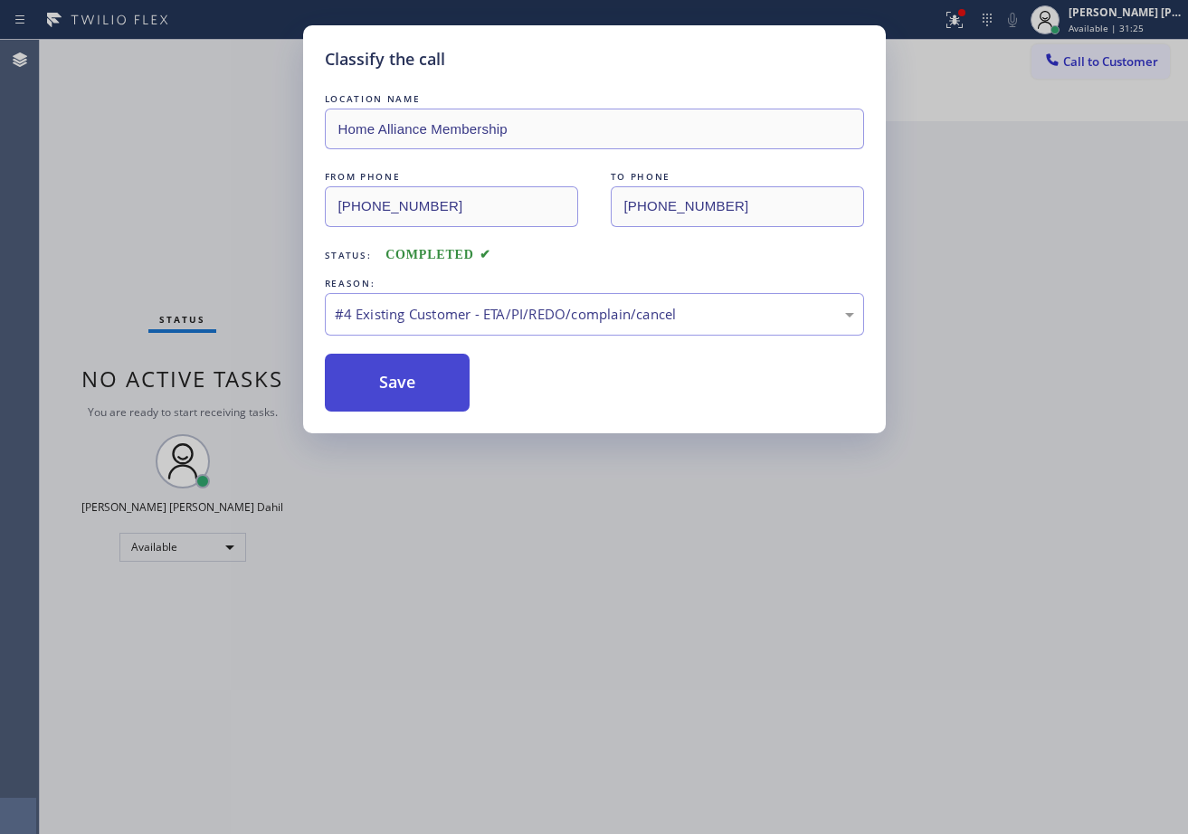
click at [404, 400] on button "Save" at bounding box center [398, 383] width 146 height 58
click at [399, 393] on button "Save" at bounding box center [398, 383] width 146 height 58
click at [646, 89] on div "LOCATION NAME Home Alliance Membership FROM PHONE [PHONE_NUMBER] TO PHONE [PHON…" at bounding box center [594, 241] width 539 height 340
click at [432, 375] on button "Save" at bounding box center [398, 383] width 146 height 58
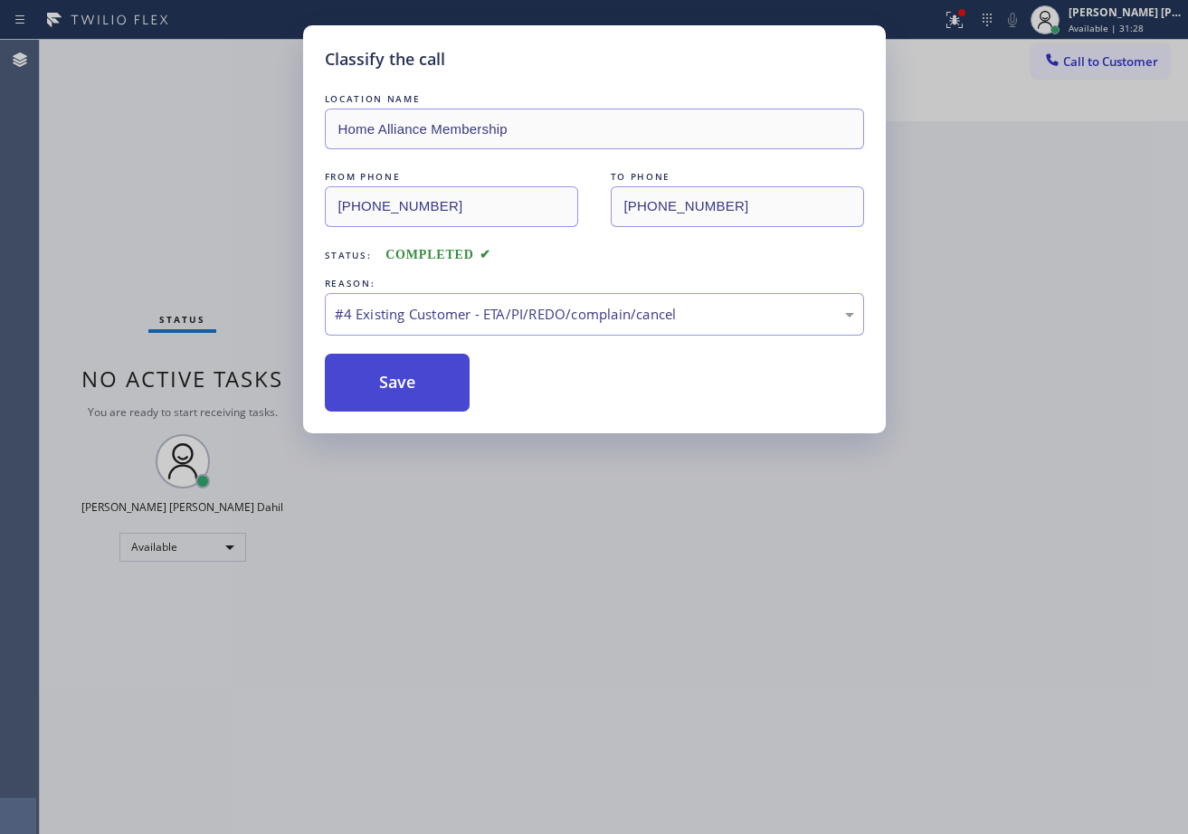
click at [432, 375] on button "Save" at bounding box center [398, 383] width 146 height 58
click at [876, 787] on div "Classify the call LOCATION NAME Home Alliance Membership FROM PHONE [PHONE_NUMB…" at bounding box center [594, 417] width 1188 height 834
click at [1002, 336] on div "Classify the call LOCATION NAME Home Alliance Membership FROM PHONE [PHONE_NUMB…" at bounding box center [594, 417] width 1188 height 834
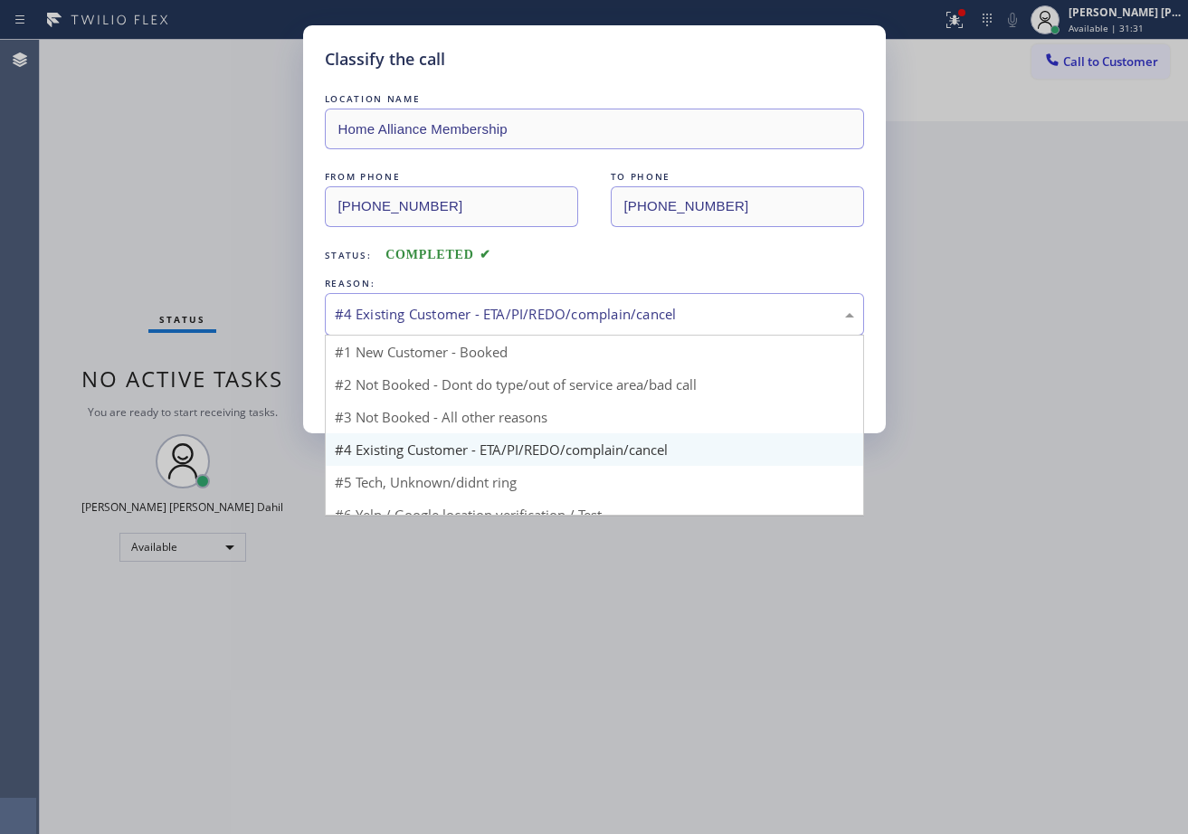
click at [519, 310] on div "#4 Existing Customer - ETA/PI/REDO/complain/cancel" at bounding box center [594, 314] width 519 height 21
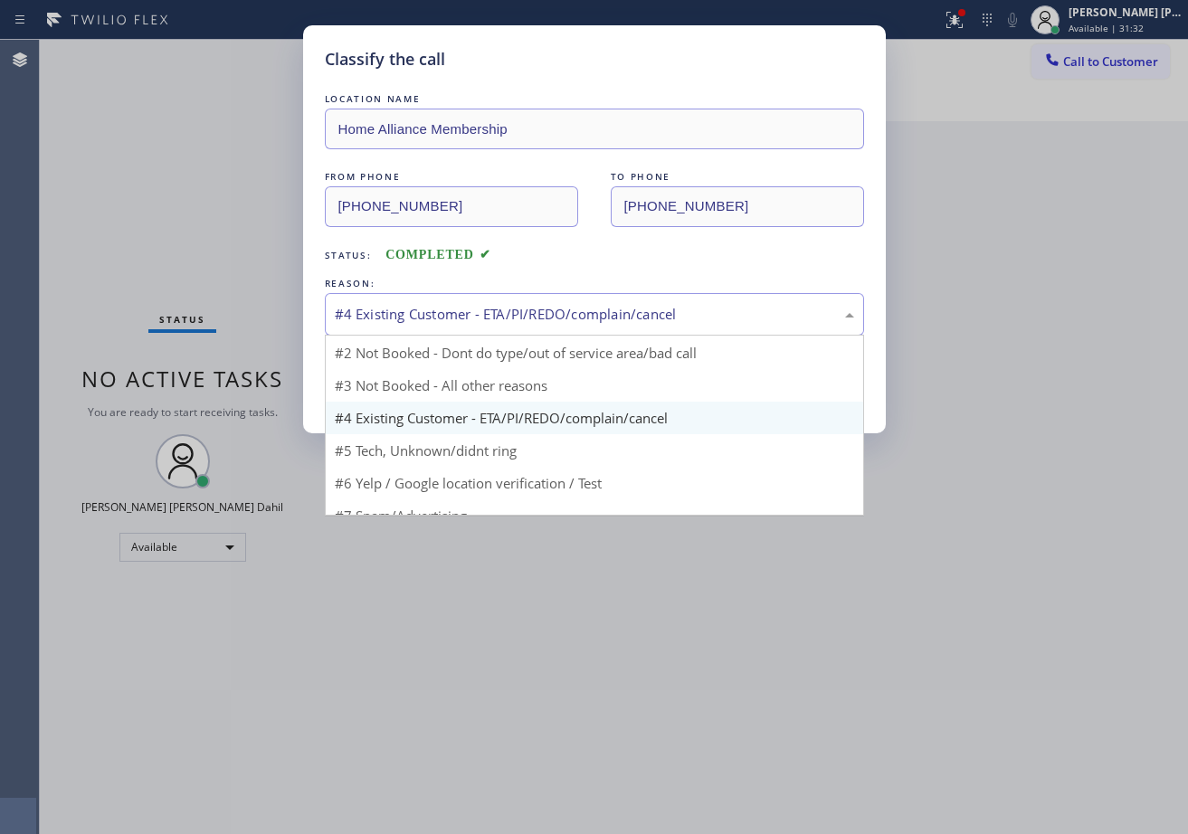
scroll to position [49, 0]
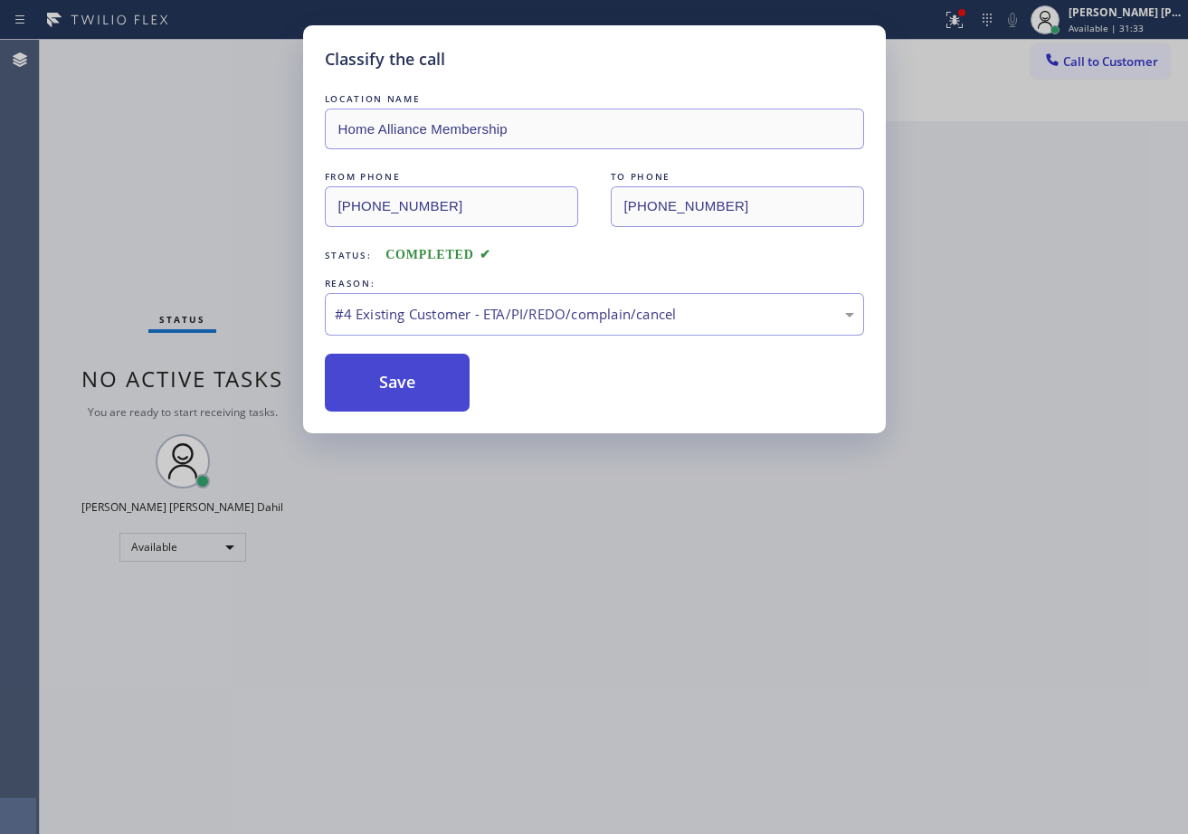
click at [435, 388] on button "Save" at bounding box center [398, 383] width 146 height 58
drag, startPoint x: 440, startPoint y: 404, endPoint x: 476, endPoint y: 414, distance: 37.5
click at [475, 427] on div "Classify the call LOCATION NAME Home Alliance Membership FROM PHONE [PHONE_NUMB…" at bounding box center [594, 229] width 583 height 408
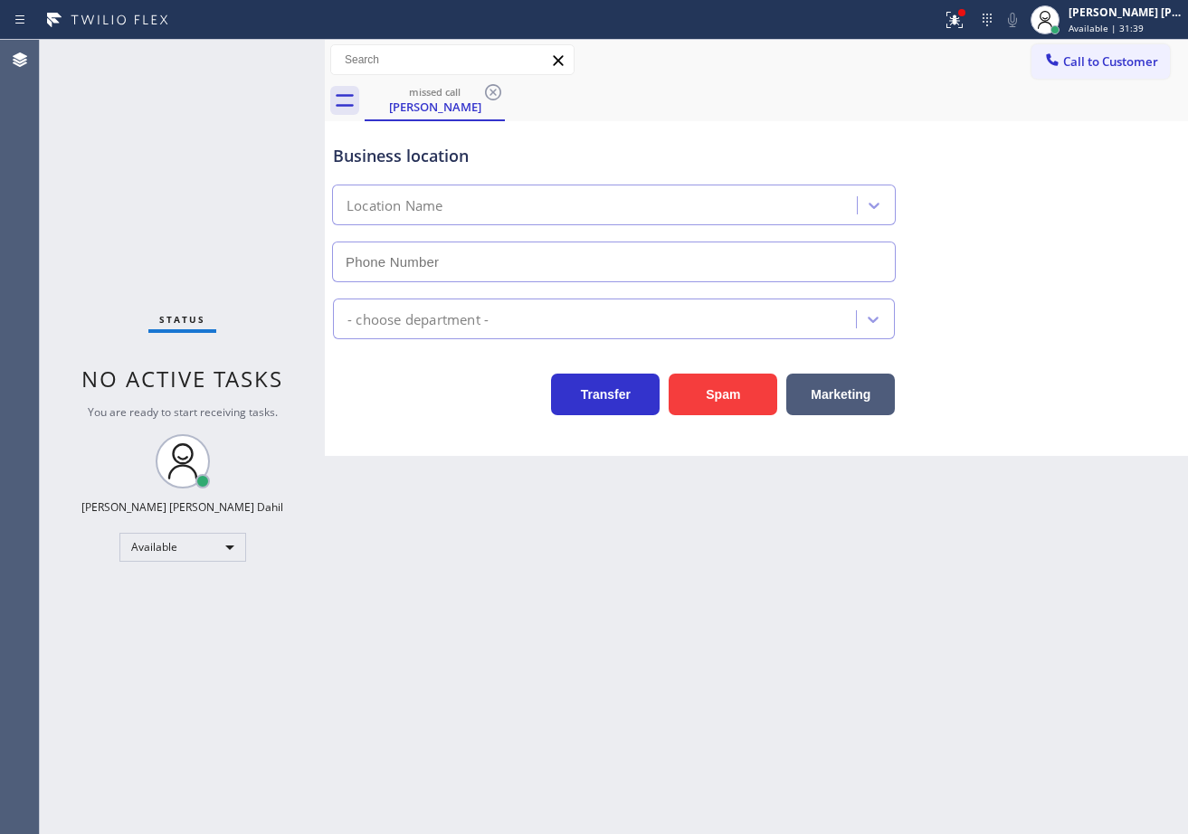
type input "[PHONE_NUMBER]"
click at [489, 92] on icon at bounding box center [493, 92] width 22 height 22
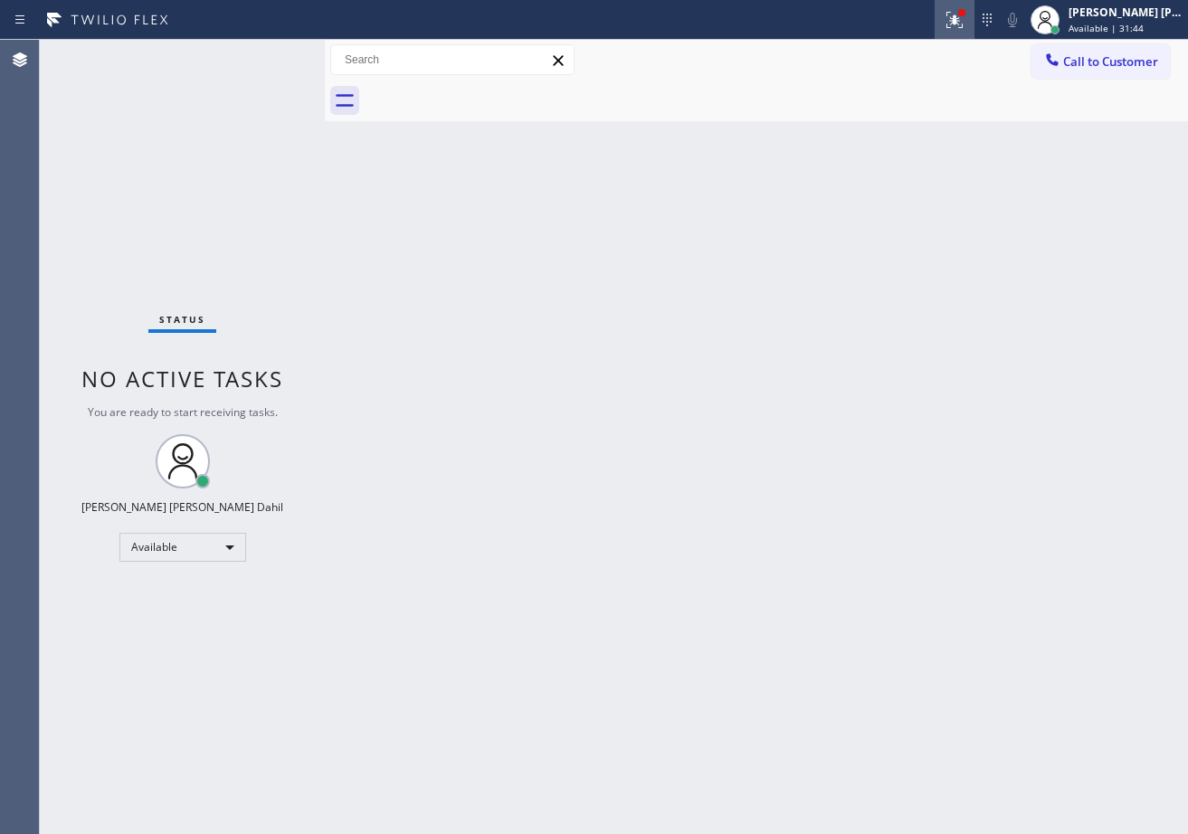
click at [957, 20] on icon at bounding box center [951, 18] width 11 height 13
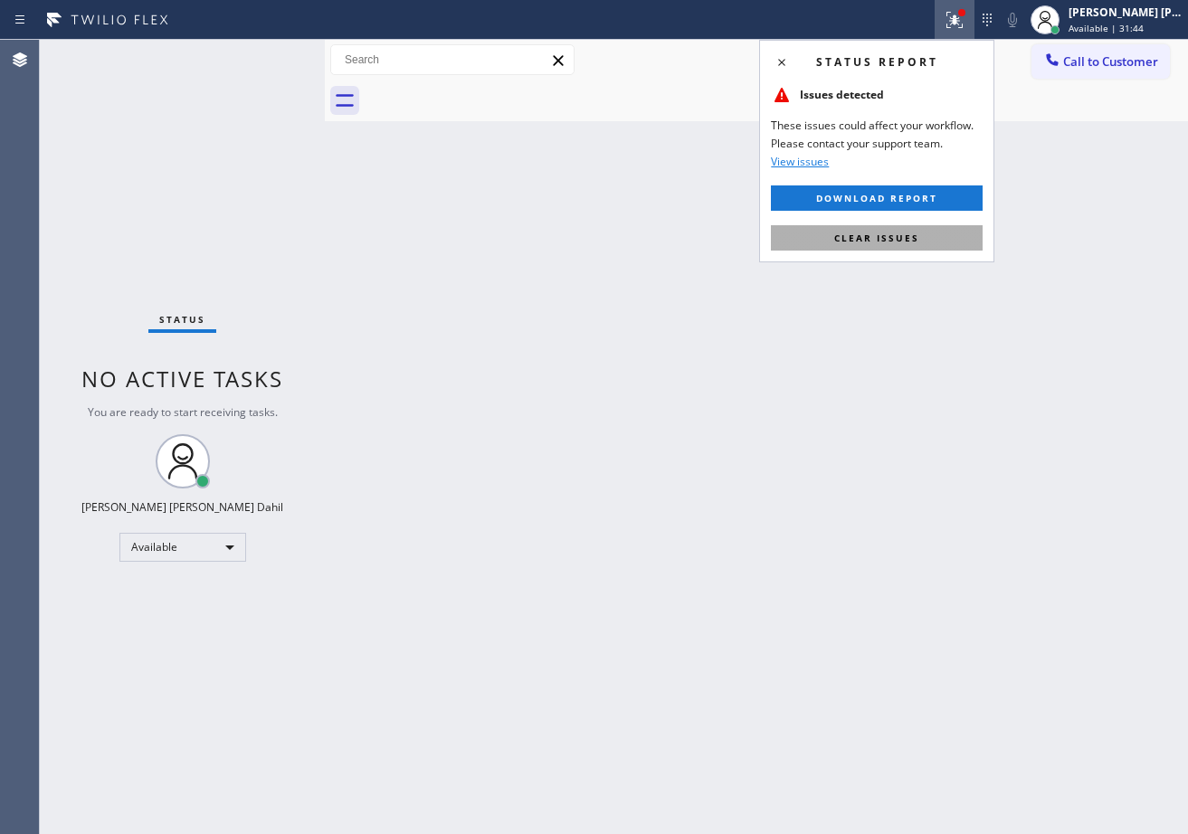
click at [917, 249] on button "Clear issues" at bounding box center [877, 237] width 212 height 25
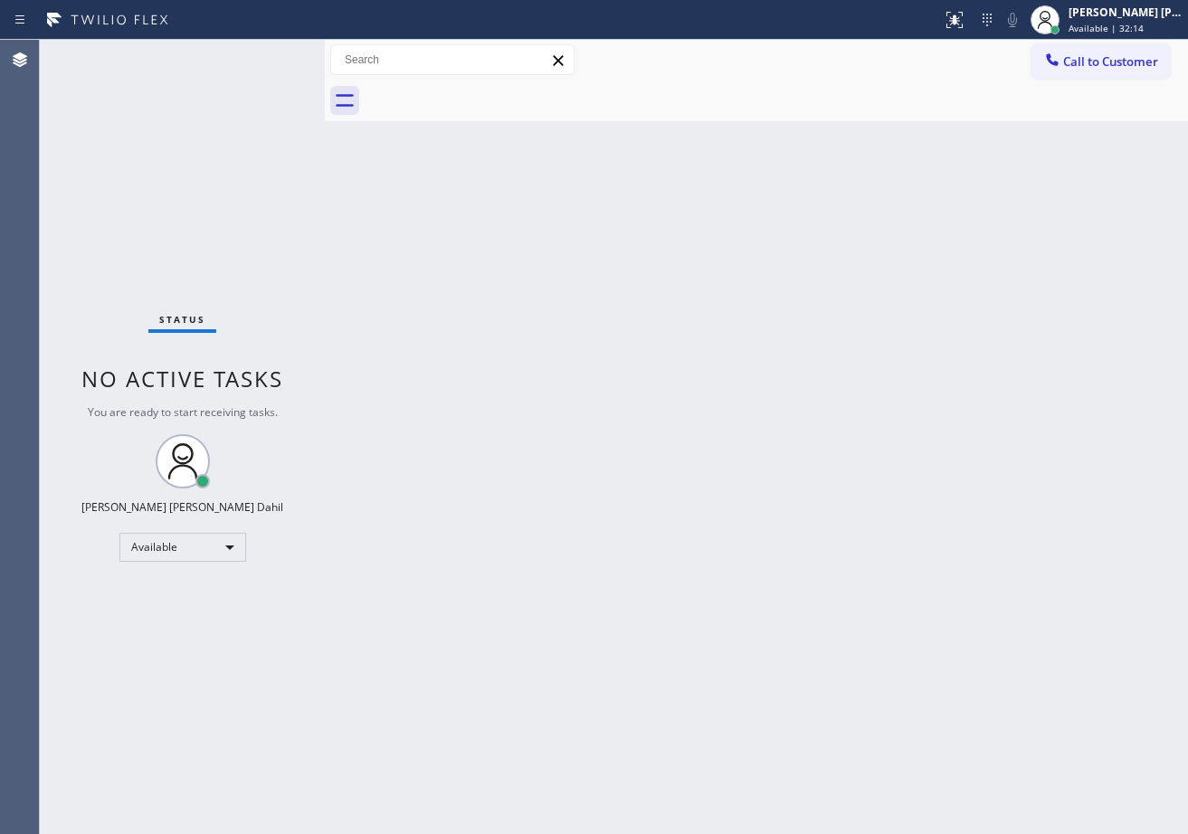
drag, startPoint x: 874, startPoint y: 110, endPoint x: 914, endPoint y: 147, distance: 53.8
click at [874, 110] on div at bounding box center [776, 101] width 823 height 41
click at [1005, 676] on div "Back to Dashboard Change Sender ID Customers Technicians Select a contact Outbo…" at bounding box center [756, 437] width 863 height 794
click at [991, 617] on div "Back to Dashboard Change Sender ID Customers Technicians Select a contact Outbo…" at bounding box center [756, 437] width 863 height 794
click at [541, 166] on div "Back to Dashboard Change Sender ID Customers Technicians Select a contact Outbo…" at bounding box center [756, 437] width 863 height 794
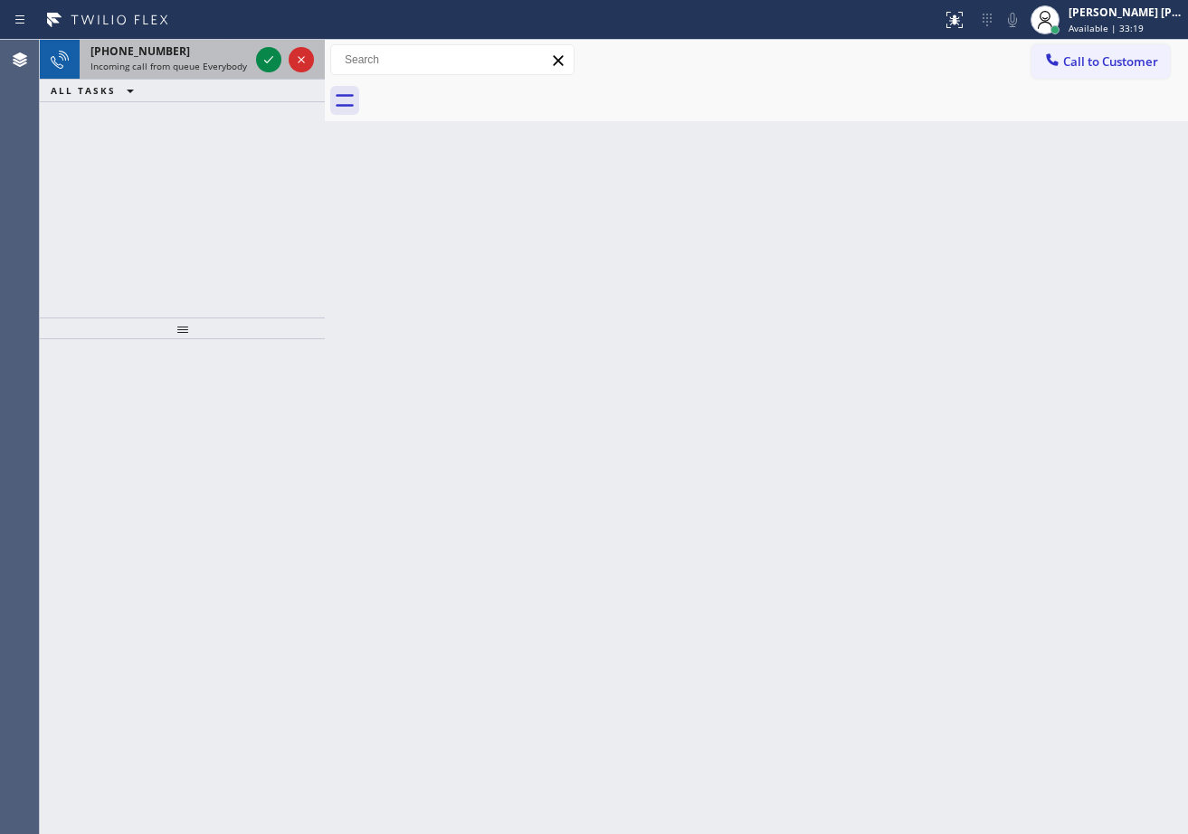
click at [233, 53] on div "[PHONE_NUMBER]" at bounding box center [169, 50] width 158 height 15
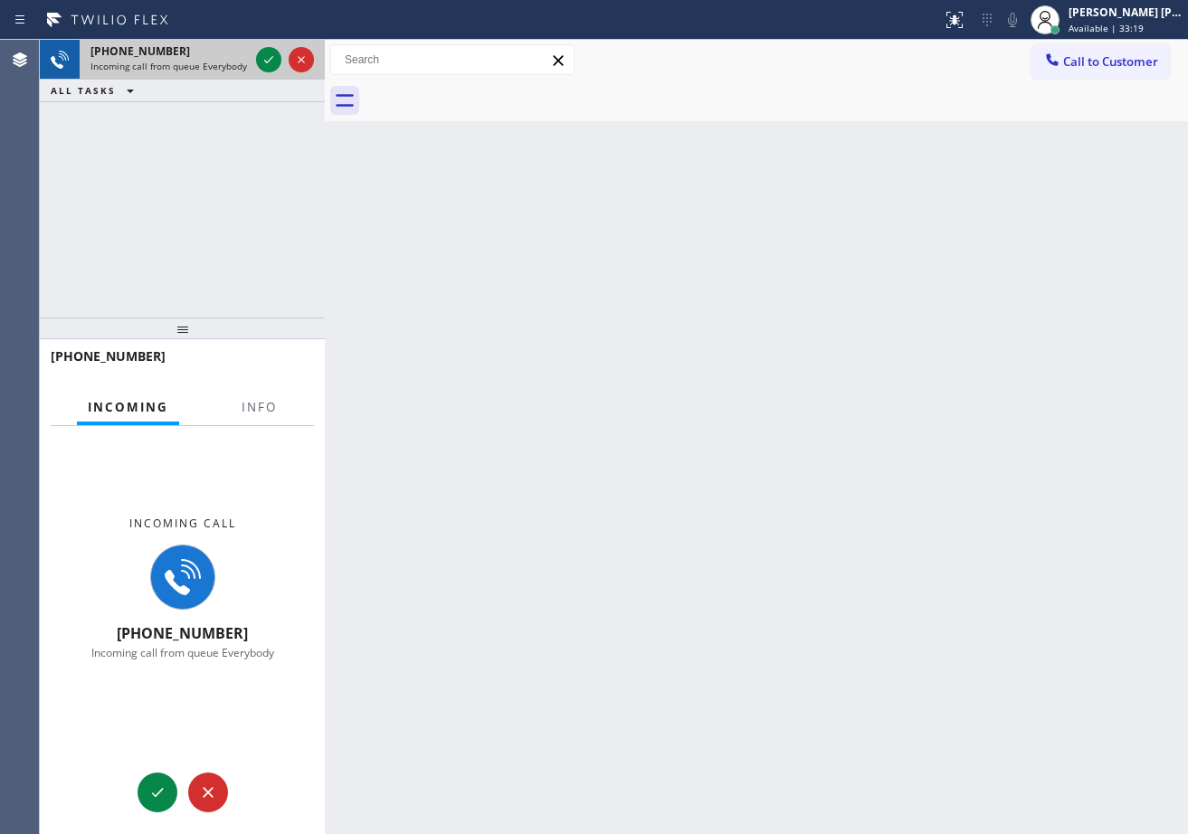
click at [233, 53] on div "[PHONE_NUMBER]" at bounding box center [169, 50] width 158 height 15
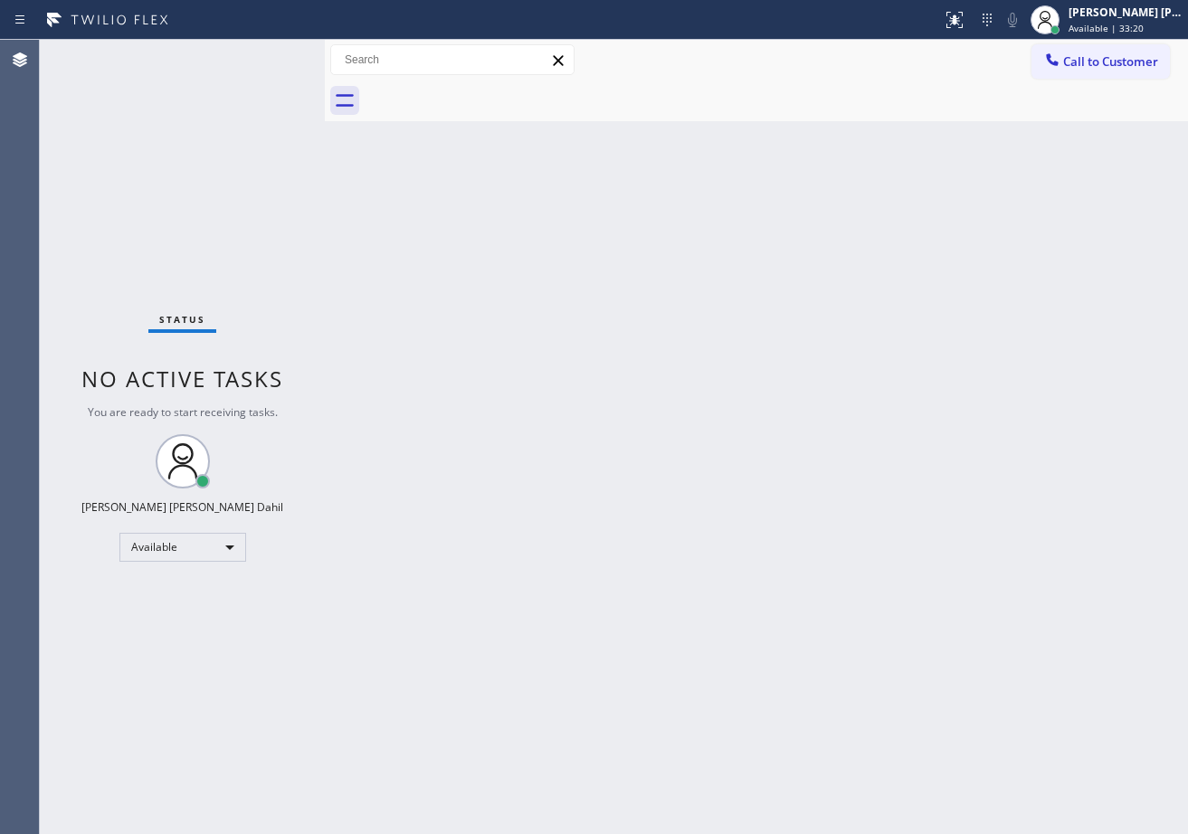
click at [271, 411] on span "You are ready to start receiving tasks." at bounding box center [183, 411] width 190 height 15
click at [778, 691] on div "Back to Dashboard Change Sender ID Customers Technicians Select a contact Outbo…" at bounding box center [756, 437] width 863 height 794
click at [267, 63] on div "Status No active tasks You are ready to start receiving tasks. [PERSON_NAME] [P…" at bounding box center [182, 437] width 285 height 794
click at [267, 62] on div "Status No active tasks You are ready to start receiving tasks. [PERSON_NAME] [P…" at bounding box center [182, 437] width 285 height 794
click at [267, 60] on div "Status No active tasks You are ready to start receiving tasks. [PERSON_NAME] [P…" at bounding box center [182, 437] width 285 height 794
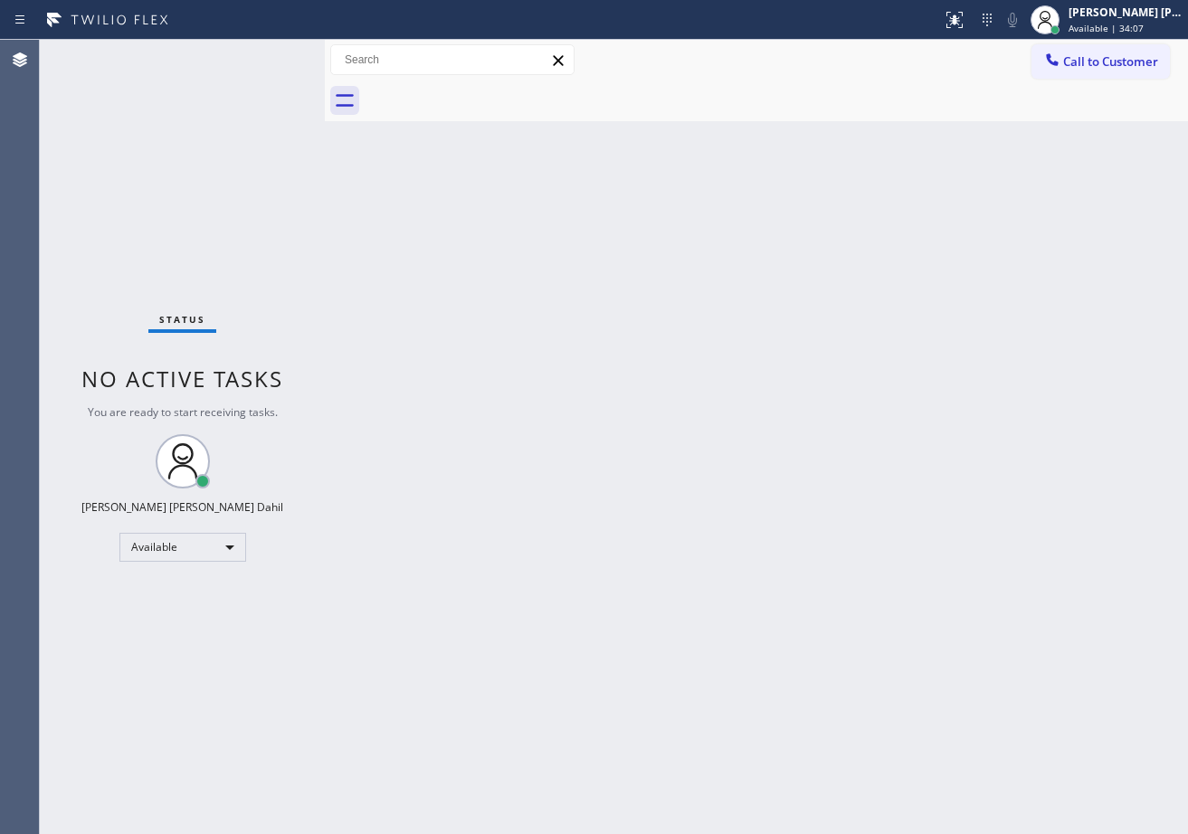
click at [267, 60] on div "Status No active tasks You are ready to start receiving tasks. [PERSON_NAME] [P…" at bounding box center [182, 437] width 285 height 794
click at [400, 263] on div "Back to Dashboard Change Sender ID Customers Technicians Select a contact Outbo…" at bounding box center [756, 437] width 863 height 794
click at [627, 464] on div "Back to Dashboard Change Sender ID Customers Technicians Select a contact Outbo…" at bounding box center [756, 437] width 863 height 794
click at [261, 52] on div "Status No active tasks You are ready to start receiving tasks. [PERSON_NAME] [P…" at bounding box center [182, 437] width 285 height 794
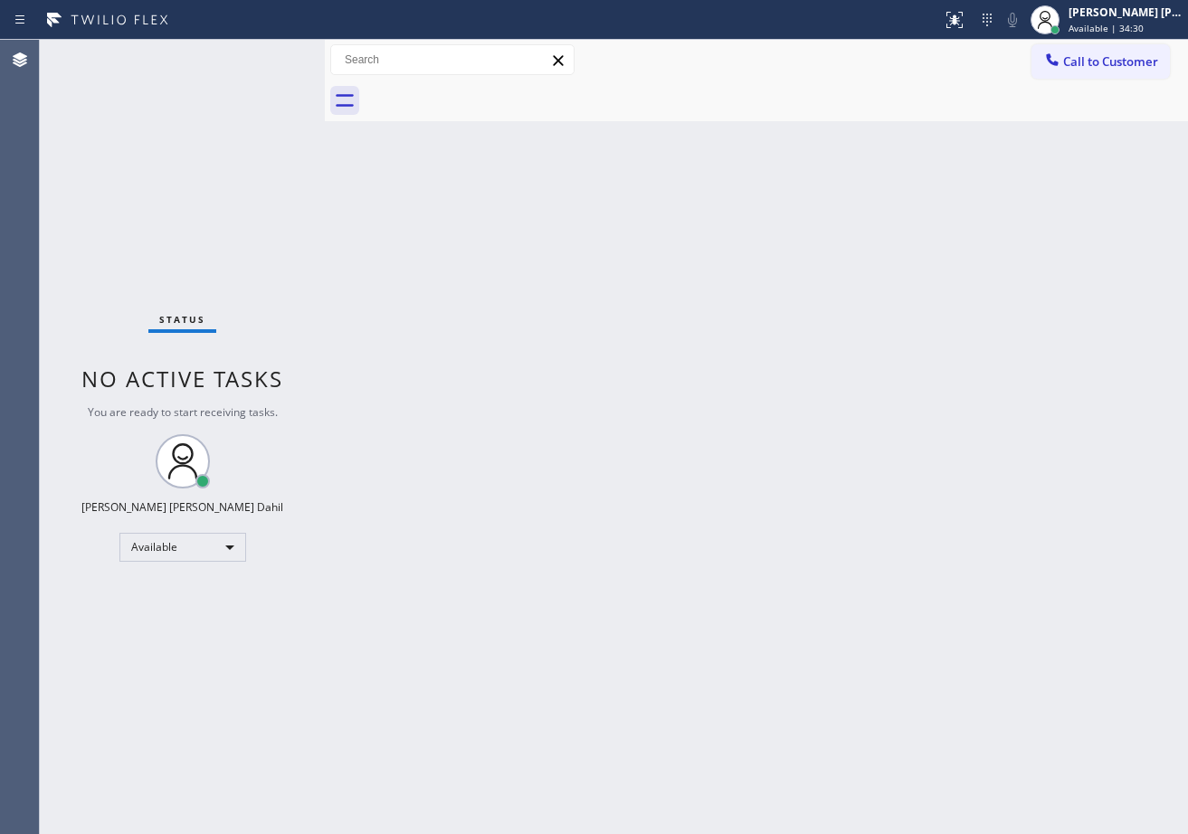
click at [265, 60] on div "Status No active tasks You are ready to start receiving tasks. [PERSON_NAME] [P…" at bounding box center [182, 437] width 285 height 794
click at [267, 54] on div "Status No active tasks You are ready to start receiving tasks. [PERSON_NAME] [P…" at bounding box center [182, 437] width 285 height 794
click at [794, 543] on div "Back to Dashboard Change Sender ID Customers Technicians Select a contact Outbo…" at bounding box center [756, 437] width 863 height 794
click at [273, 54] on div "Status No active tasks You are ready to start receiving tasks. [PERSON_NAME] [P…" at bounding box center [182, 437] width 285 height 794
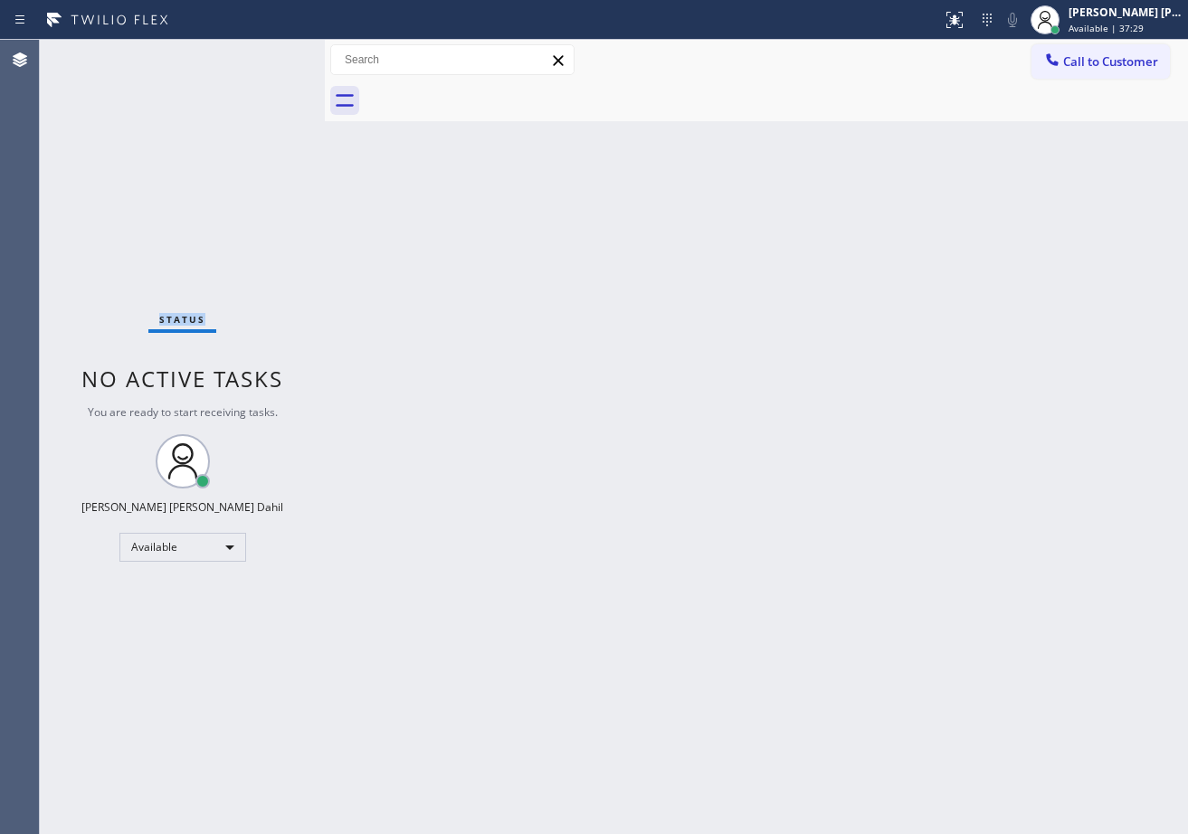
click at [273, 54] on div "Status No active tasks You are ready to start receiving tasks. [PERSON_NAME] [P…" at bounding box center [182, 437] width 285 height 794
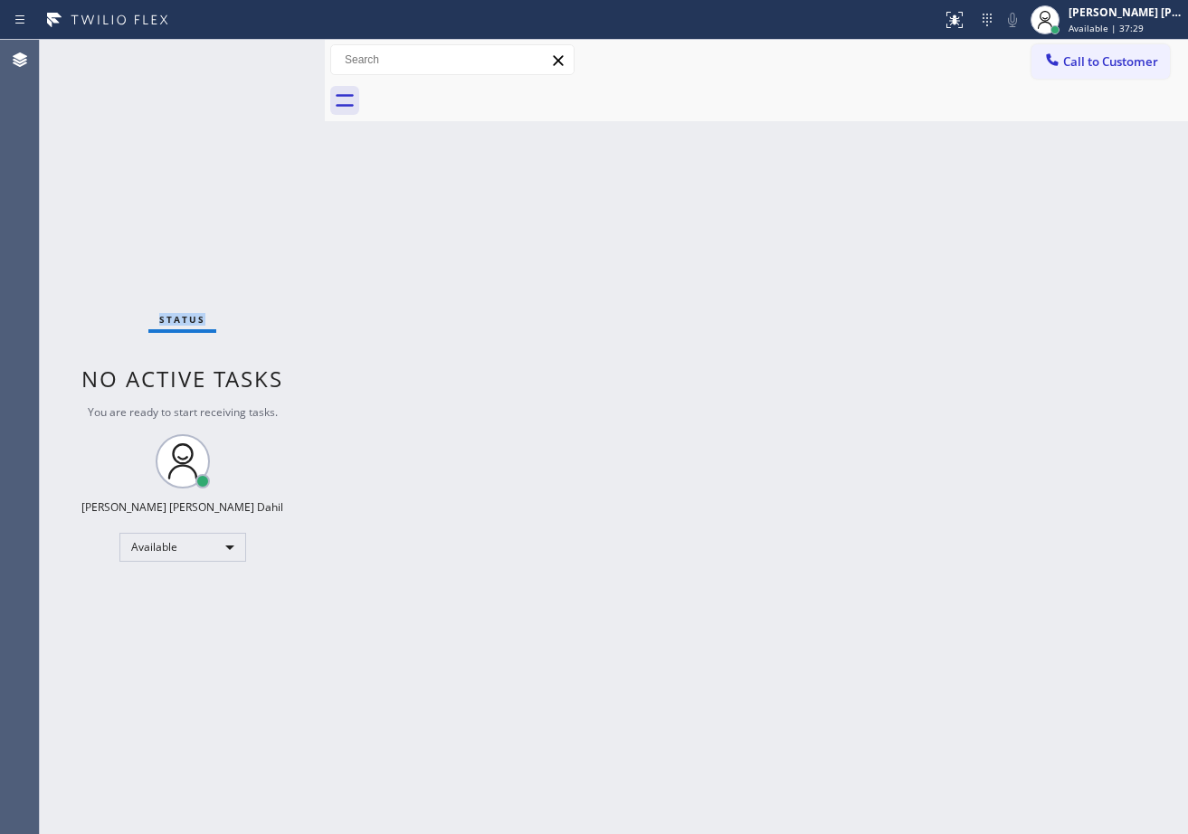
click at [273, 54] on div "Status No active tasks You are ready to start receiving tasks. [PERSON_NAME] [P…" at bounding box center [182, 437] width 285 height 794
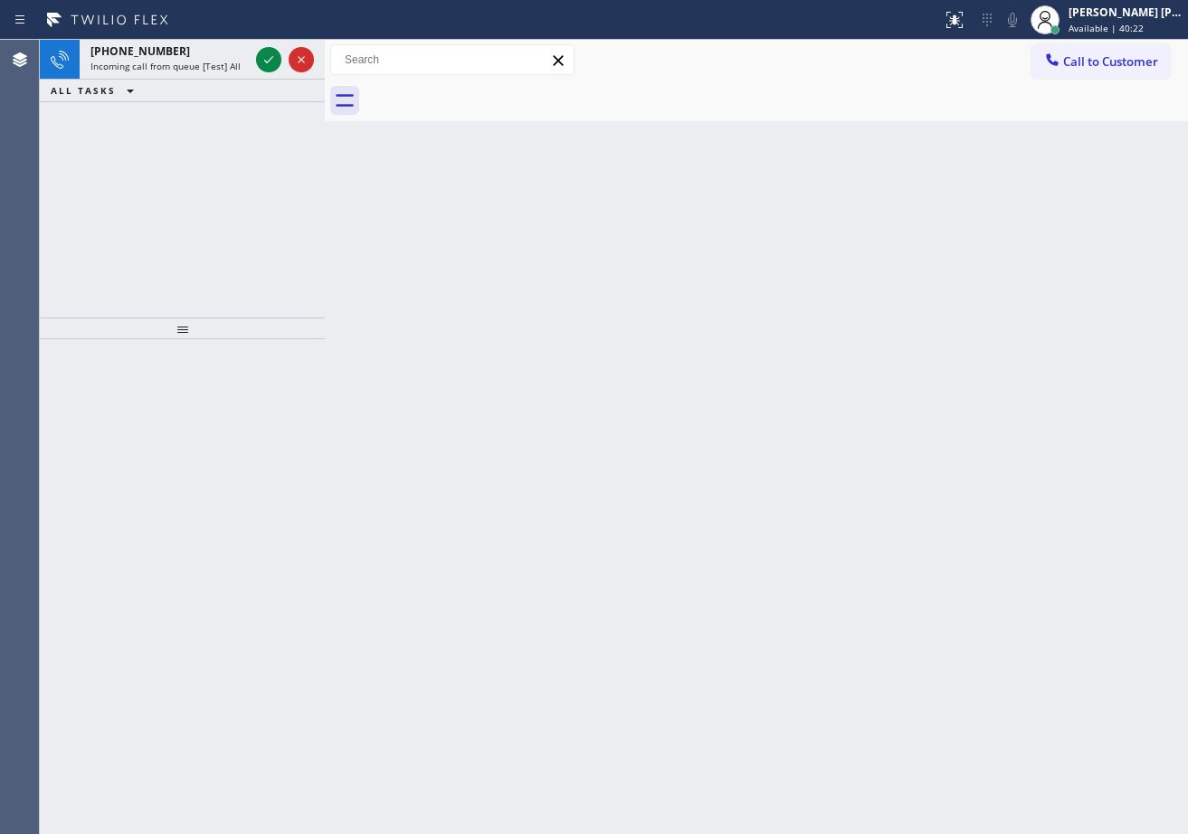
click at [273, 54] on icon at bounding box center [269, 60] width 22 height 22
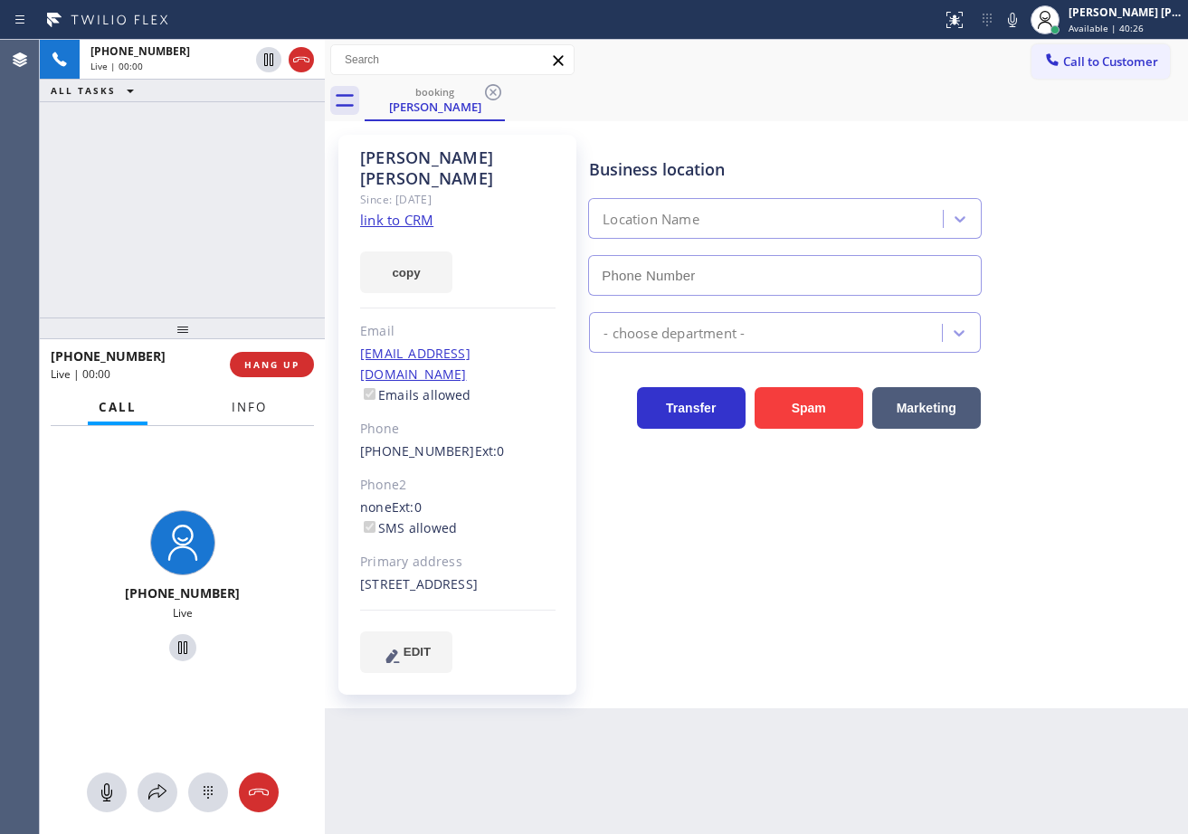
click at [244, 405] on span "Info" at bounding box center [249, 407] width 35 height 16
type input "[PHONE_NUMBER]"
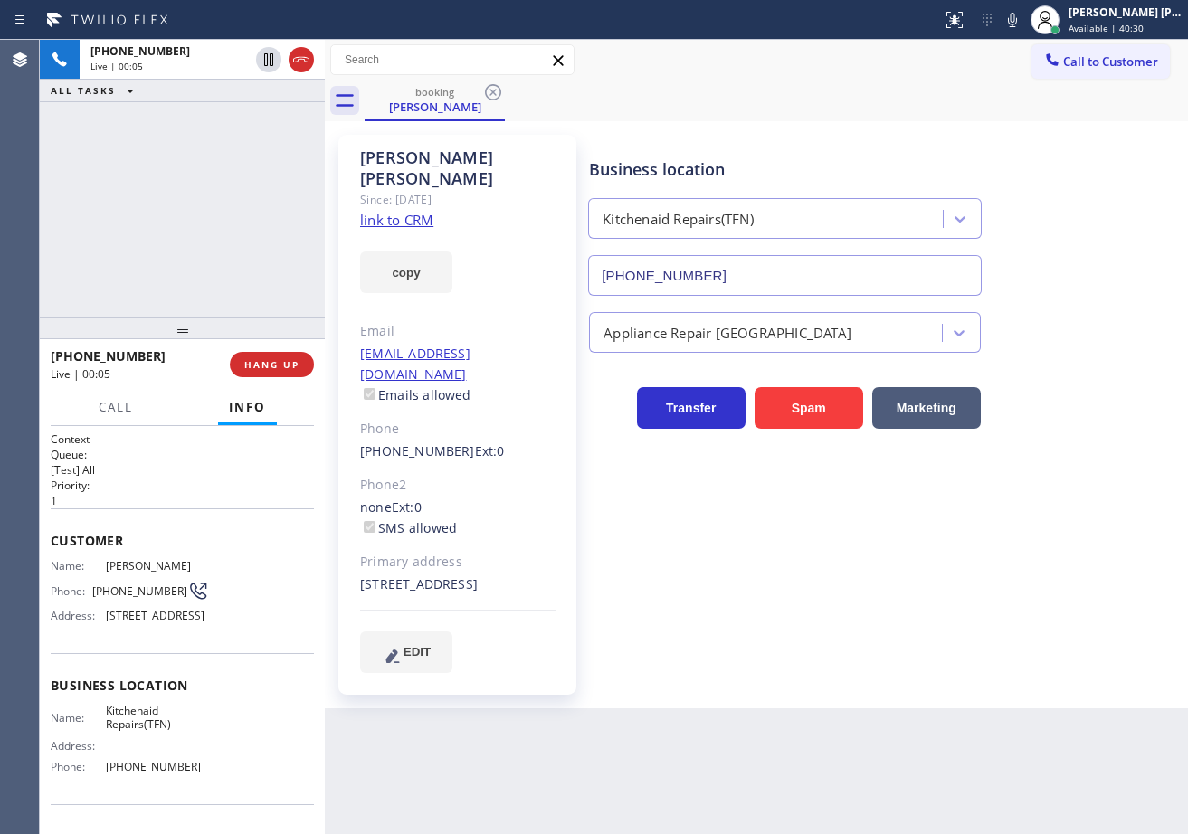
click at [380, 211] on link "link to CRM" at bounding box center [396, 220] width 73 height 18
click at [1069, 62] on span "Call to Customer" at bounding box center [1110, 61] width 95 height 16
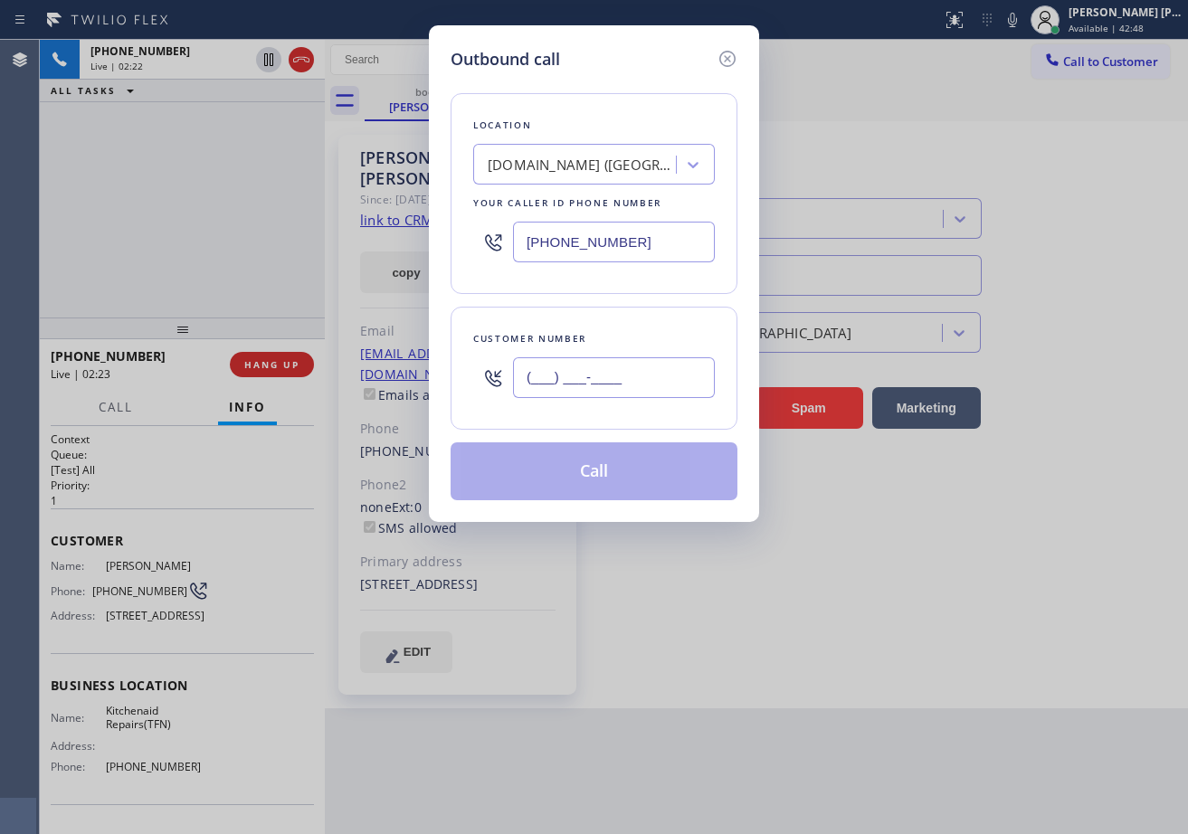
click at [668, 373] on input "(___) ___-____" at bounding box center [614, 377] width 202 height 41
paste input "5"
type input "(5__) ___-____"
click at [607, 163] on div "[DOMAIN_NAME] ([GEOGRAPHIC_DATA], Google Ads)" at bounding box center [583, 165] width 190 height 21
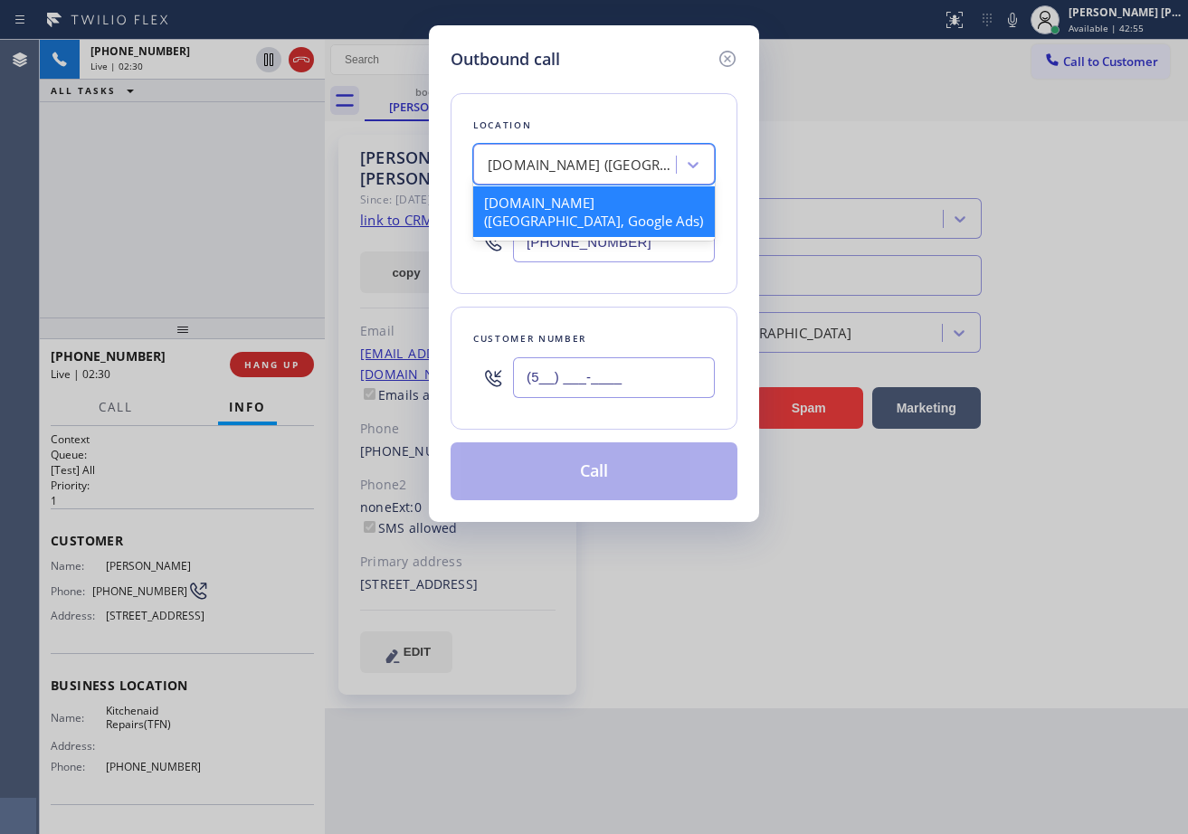
paste input "5 Star Appliance Repair"
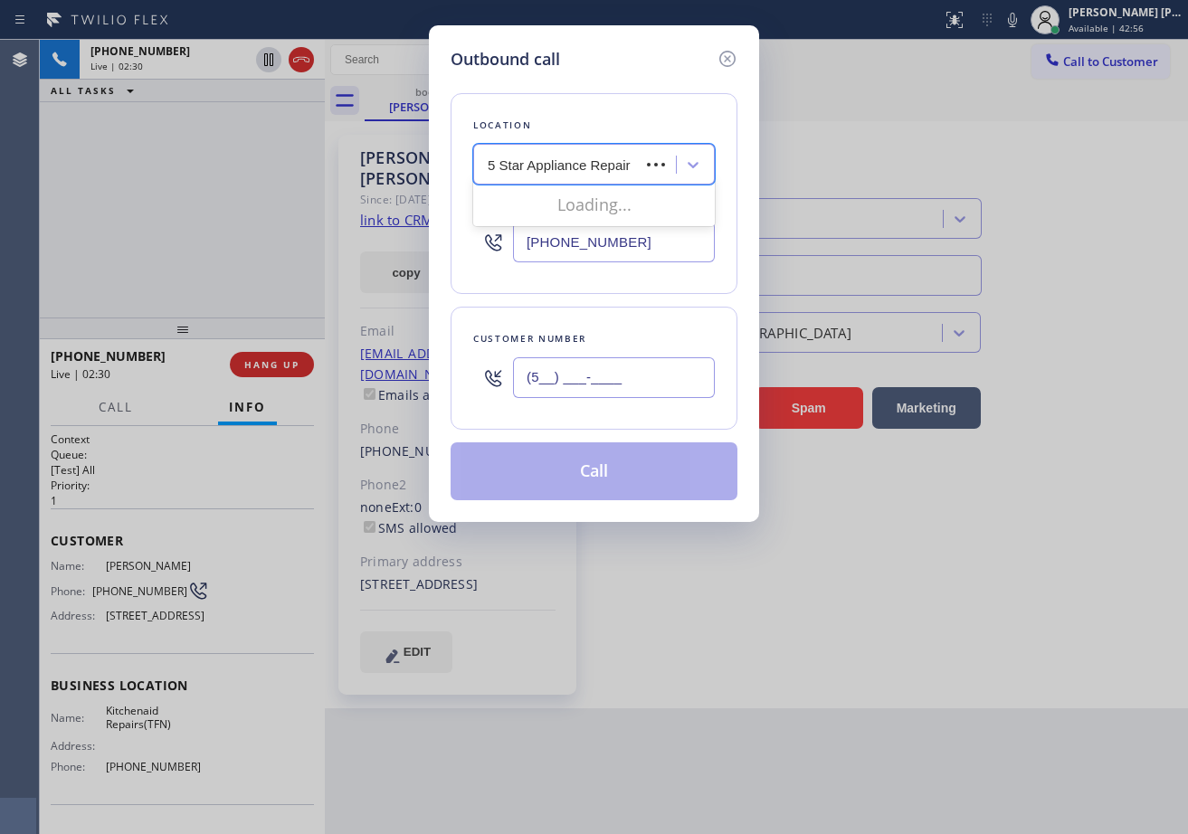
type input "5 Star Appliance Repair"
click at [635, 98] on div "Location 0 results available for search term 5 Star Appliance Repair. Use Up an…" at bounding box center [594, 193] width 287 height 201
click at [598, 166] on div "Search location" at bounding box center [577, 165] width 197 height 32
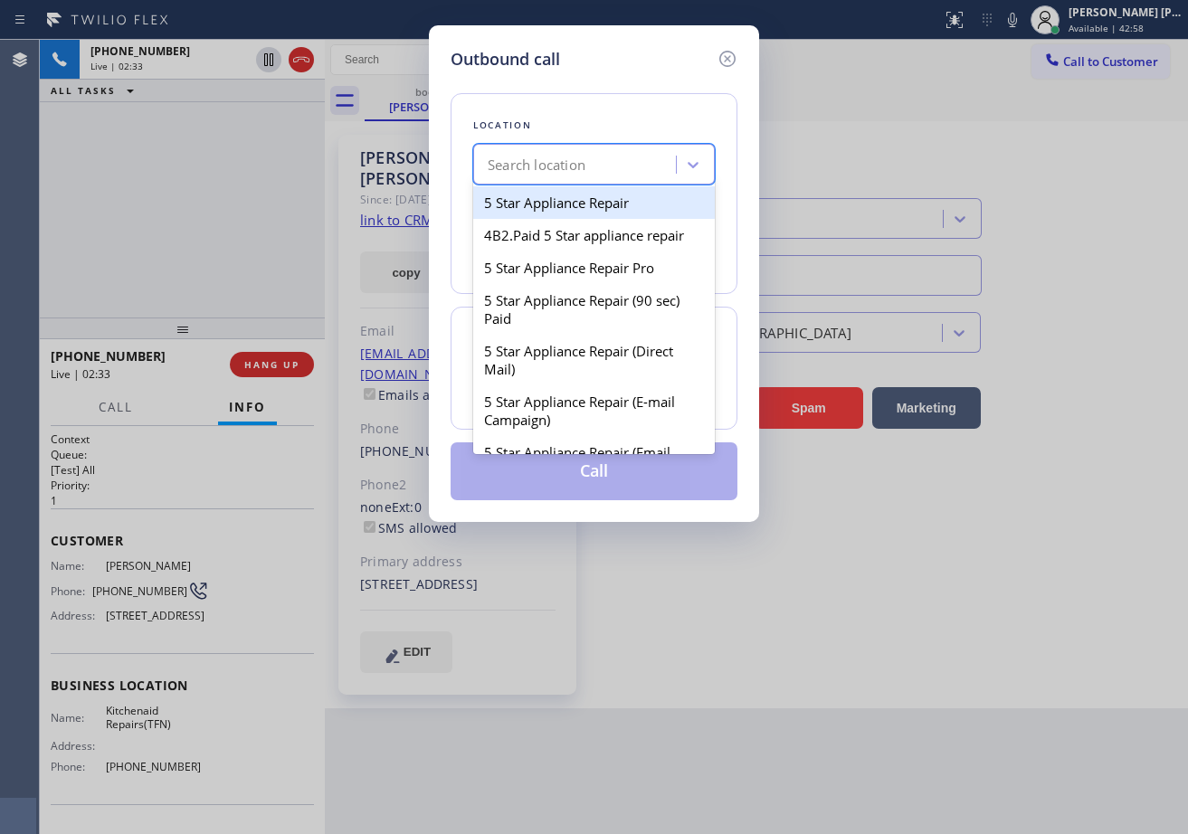
paste input "5 Star Appliance Repair"
type input "5 Star Appliance Repair"
click at [576, 213] on div "5 Star Appliance Repair" at bounding box center [594, 202] width 242 height 33
type input "[PHONE_NUMBER]"
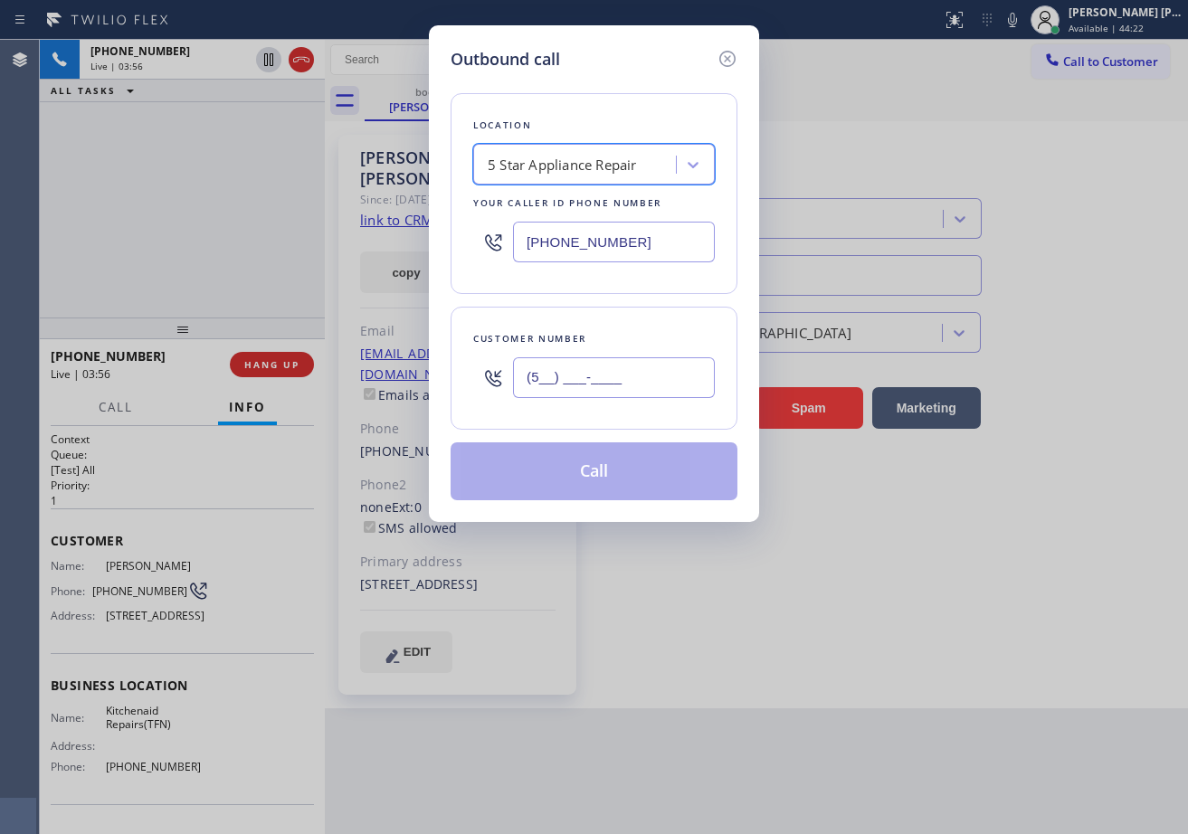
click at [727, 59] on icon at bounding box center [727, 59] width 16 height 16
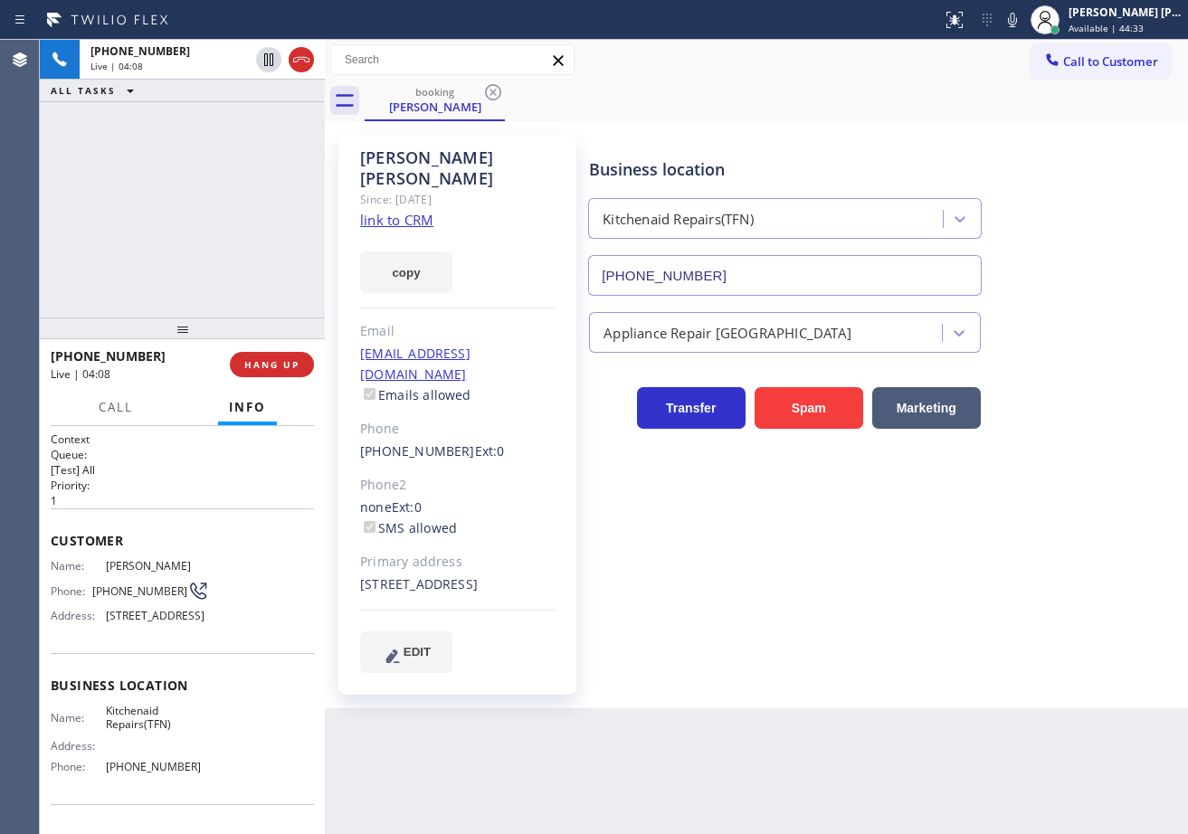
click at [252, 156] on div "[PHONE_NUMBER] Live | 04:08 ALL TASKS ALL TASKS ACTIVE TASKS TASKS IN WRAP UP" at bounding box center [182, 179] width 285 height 278
click at [199, 185] on div "[PHONE_NUMBER] Live | 04:09 ALL TASKS ALL TASKS ACTIVE TASKS TASKS IN WRAP UP" at bounding box center [182, 179] width 285 height 278
click at [198, 185] on div "[PHONE_NUMBER] Live | 04:09 ALL TASKS ALL TASKS ACTIVE TASKS TASKS IN WRAP UP" at bounding box center [182, 179] width 285 height 278
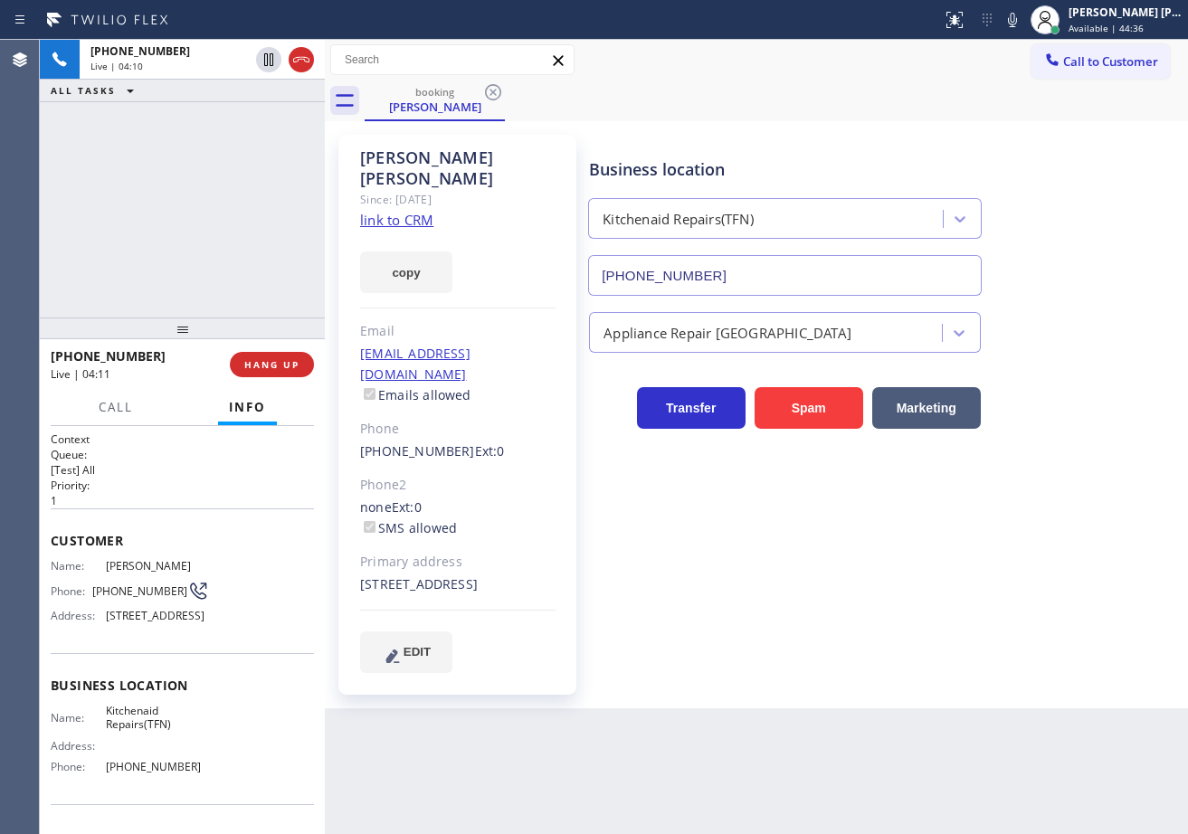
drag, startPoint x: 153, startPoint y: 255, endPoint x: 185, endPoint y: 211, distance: 54.5
click at [153, 254] on div "[PHONE_NUMBER] Live | 04:10 ALL TASKS ALL TASKS ACTIVE TASKS TASKS IN WRAP UP" at bounding box center [182, 179] width 285 height 278
drag, startPoint x: 270, startPoint y: 191, endPoint x: 288, endPoint y: 188, distance: 18.3
click at [288, 188] on div "[PHONE_NUMBER] Live | 04:11 ALL TASKS ALL TASKS ACTIVE TASKS TASKS IN WRAP UP" at bounding box center [182, 179] width 285 height 278
drag, startPoint x: 231, startPoint y: 195, endPoint x: 175, endPoint y: 228, distance: 65.3
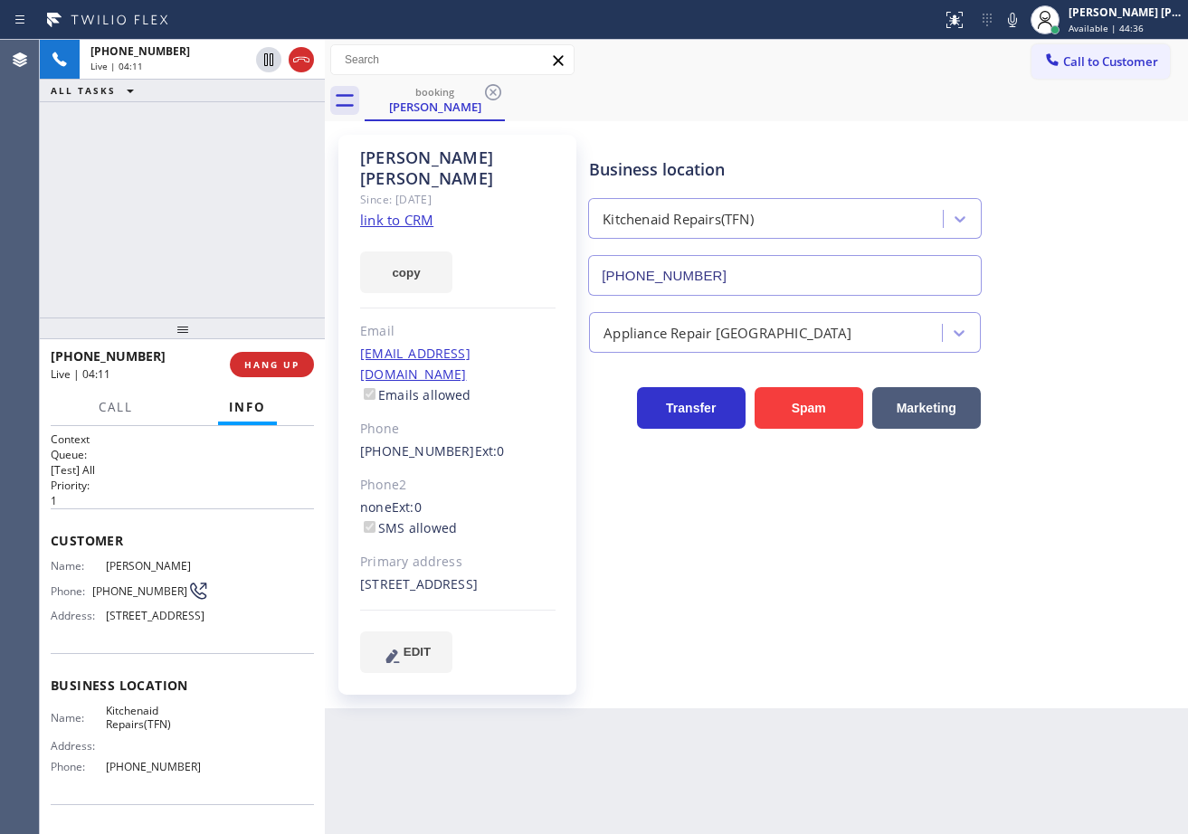
click at [199, 206] on div "[PHONE_NUMBER] Live | 04:11 ALL TASKS ALL TASKS ACTIVE TASKS TASKS IN WRAP UP" at bounding box center [182, 179] width 285 height 278
click at [166, 251] on div "[PHONE_NUMBER] Live | 04:11 ALL TASKS ALL TASKS ACTIVE TASKS TASKS IN WRAP UP" at bounding box center [182, 179] width 285 height 278
click at [165, 252] on div "[PHONE_NUMBER] Live | 04:11 ALL TASKS ALL TASKS ACTIVE TASKS TASKS IN WRAP UP" at bounding box center [182, 179] width 285 height 278
click at [225, 201] on div "[PHONE_NUMBER] Live | 04:11 ALL TASKS ALL TASKS ACTIVE TASKS TASKS IN WRAP UP" at bounding box center [182, 179] width 285 height 278
click at [172, 232] on div "[PHONE_NUMBER] Live | 04:12 ALL TASKS ALL TASKS ACTIVE TASKS TASKS IN WRAP UP" at bounding box center [182, 179] width 285 height 278
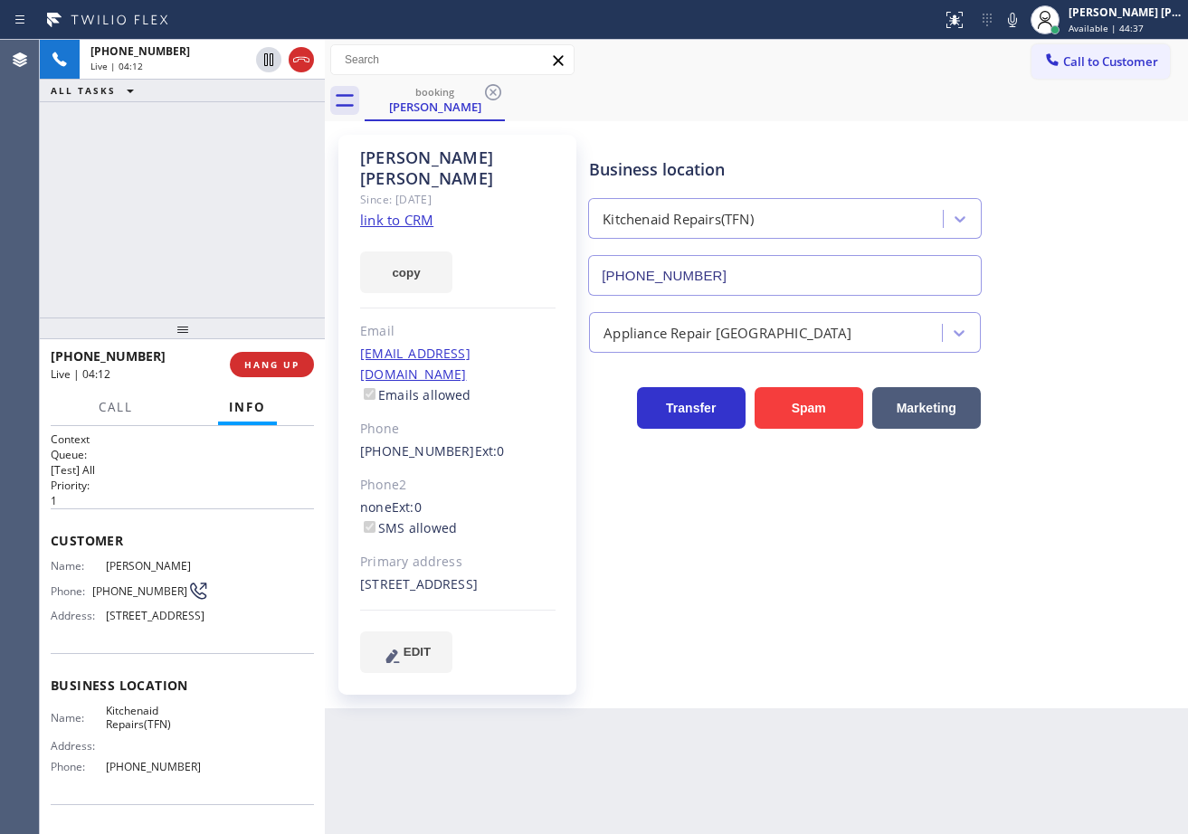
click at [169, 232] on div "[PHONE_NUMBER] Live | 04:12 ALL TASKS ALL TASKS ACTIVE TASKS TASKS IN WRAP UP" at bounding box center [182, 179] width 285 height 278
click at [175, 212] on div "[PHONE_NUMBER] Live | 04:12 ALL TASKS ALL TASKS ACTIVE TASKS TASKS IN WRAP UP" at bounding box center [182, 179] width 285 height 278
click at [699, 517] on div "Business location Kitchenaid Repairs(TFN) [PHONE_NUMBER] Appliance Repair High …" at bounding box center [884, 403] width 598 height 528
click at [698, 518] on div "Business location Kitchenaid Repairs(TFN) [PHONE_NUMBER] Appliance Repair High …" at bounding box center [884, 403] width 598 height 528
drag, startPoint x: 698, startPoint y: 521, endPoint x: 698, endPoint y: 531, distance: 10.0
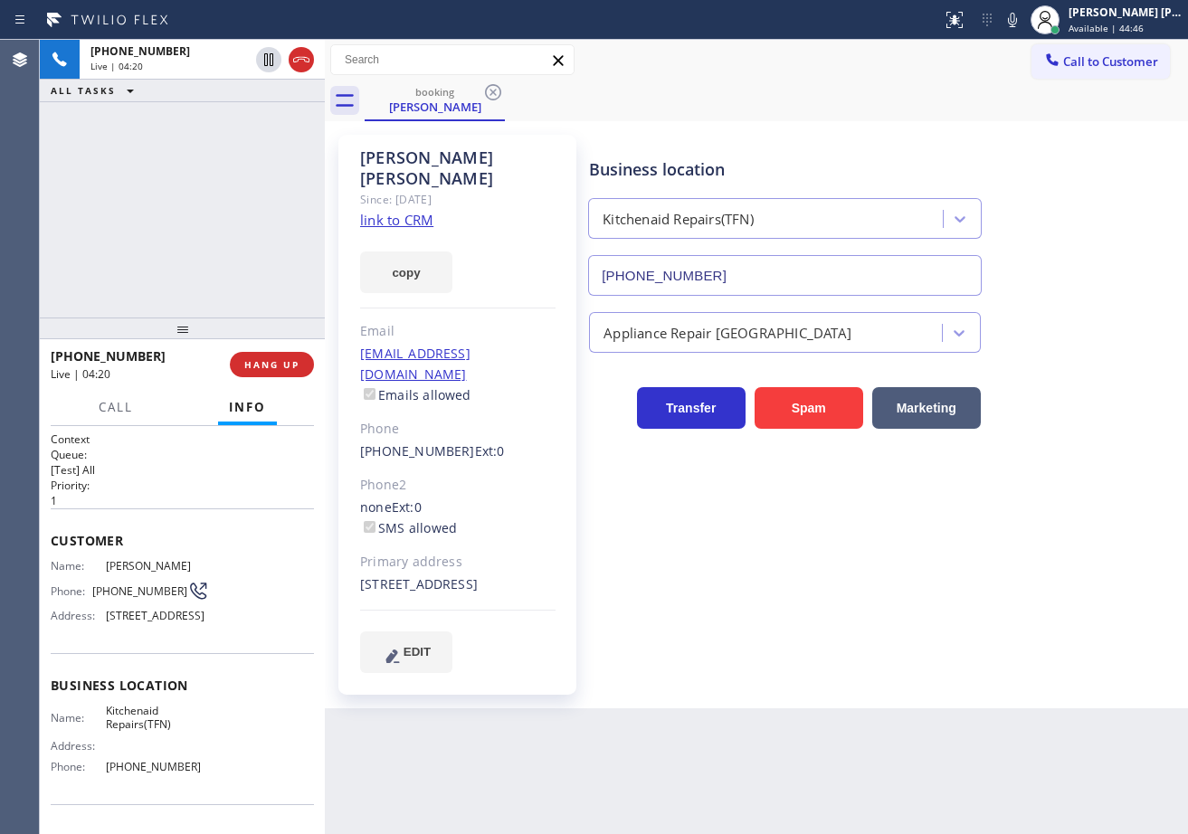
click at [698, 530] on div "Business location Kitchenaid Repairs(TFN) [PHONE_NUMBER] Appliance Repair High …" at bounding box center [884, 403] width 598 height 528
drag, startPoint x: 698, startPoint y: 531, endPoint x: 711, endPoint y: 561, distance: 32.8
click at [698, 534] on div "Business location Kitchenaid Repairs(TFN) [PHONE_NUMBER] Appliance Repair High …" at bounding box center [884, 403] width 598 height 528
click at [714, 565] on div "Business location Kitchenaid Repairs(TFN) [PHONE_NUMBER] Appliance Repair High …" at bounding box center [884, 403] width 598 height 528
click at [715, 583] on div "Business location Kitchenaid Repairs(TFN) [PHONE_NUMBER] Appliance Repair High …" at bounding box center [884, 403] width 598 height 528
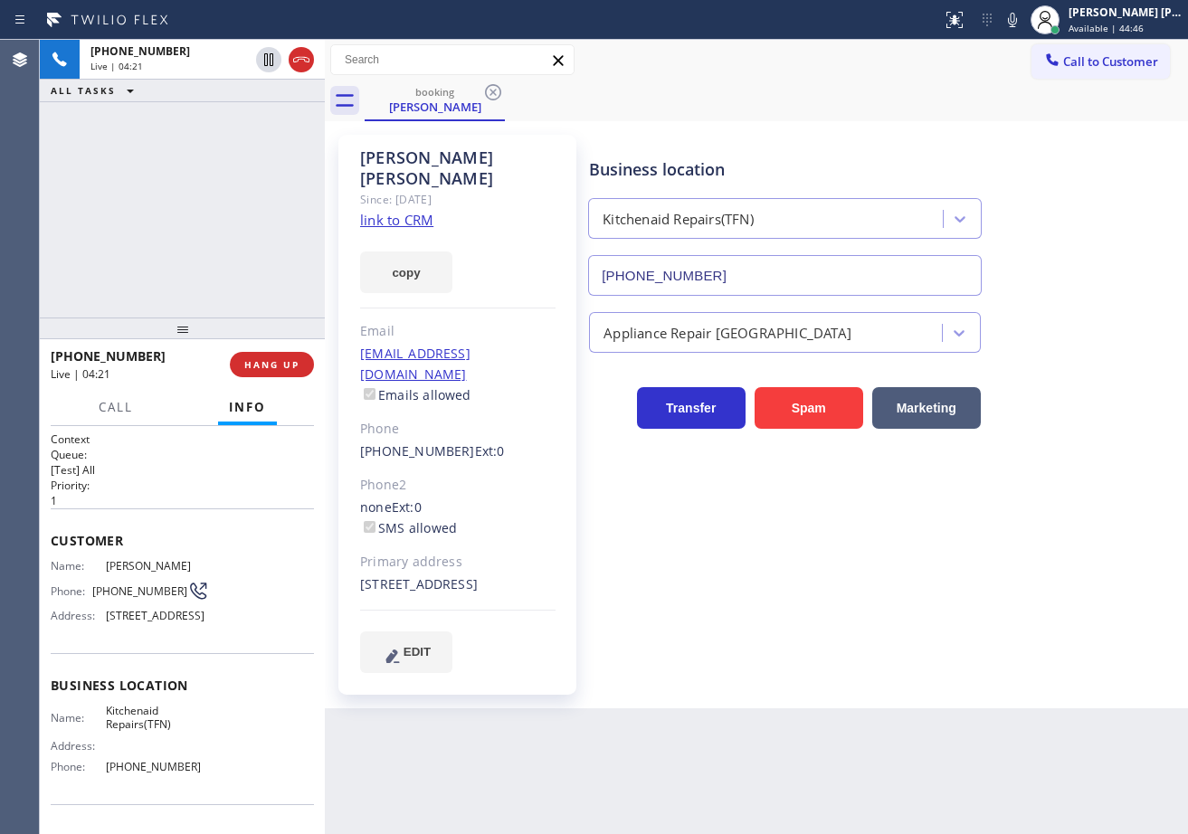
click at [719, 582] on div "Business location Kitchenaid Repairs(TFN) [PHONE_NUMBER] Appliance Repair High …" at bounding box center [884, 403] width 598 height 528
click at [723, 576] on div "Business location Kitchenaid Repairs(TFN) [PHONE_NUMBER] Appliance Repair High …" at bounding box center [884, 403] width 598 height 528
click at [723, 575] on div "Business location Kitchenaid Repairs(TFN) [PHONE_NUMBER] Appliance Repair High …" at bounding box center [884, 403] width 598 height 528
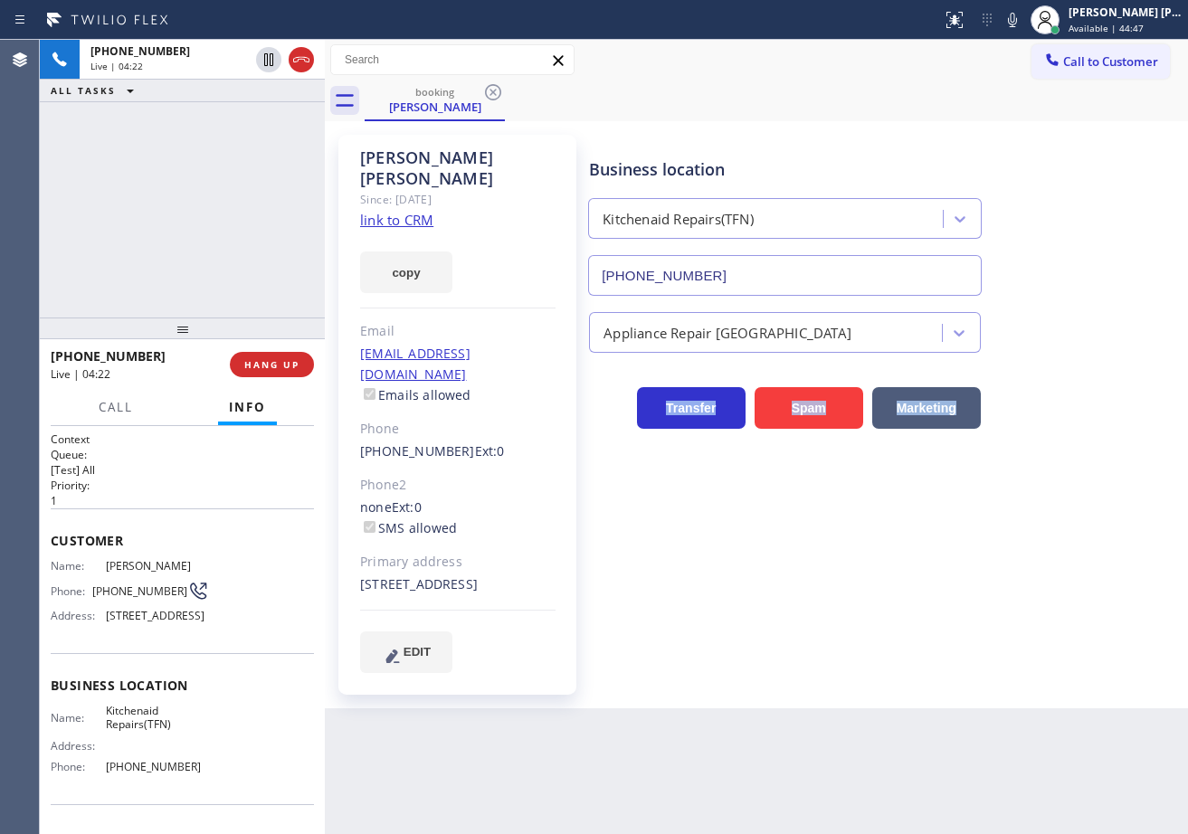
click at [724, 575] on div "Business location Kitchenaid Repairs(TFN) [PHONE_NUMBER] Appliance Repair High …" at bounding box center [884, 403] width 598 height 528
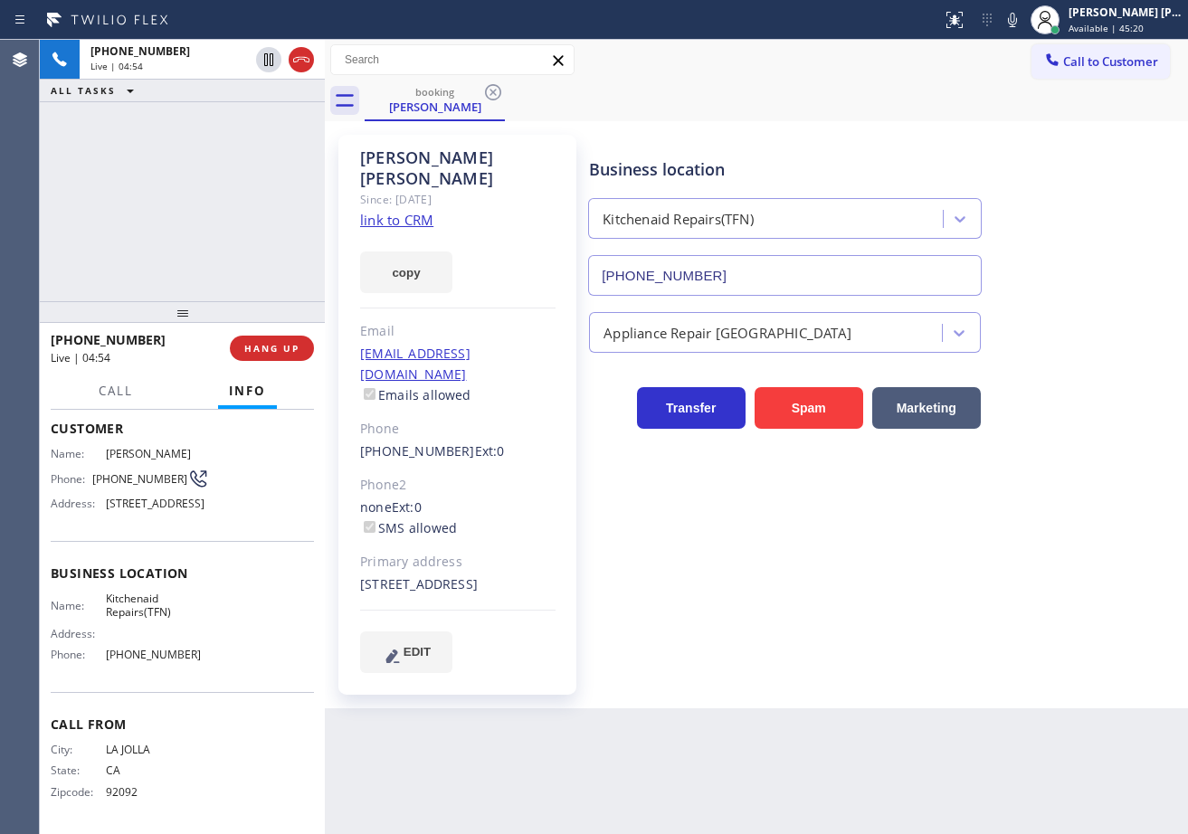
scroll to position [138, 0]
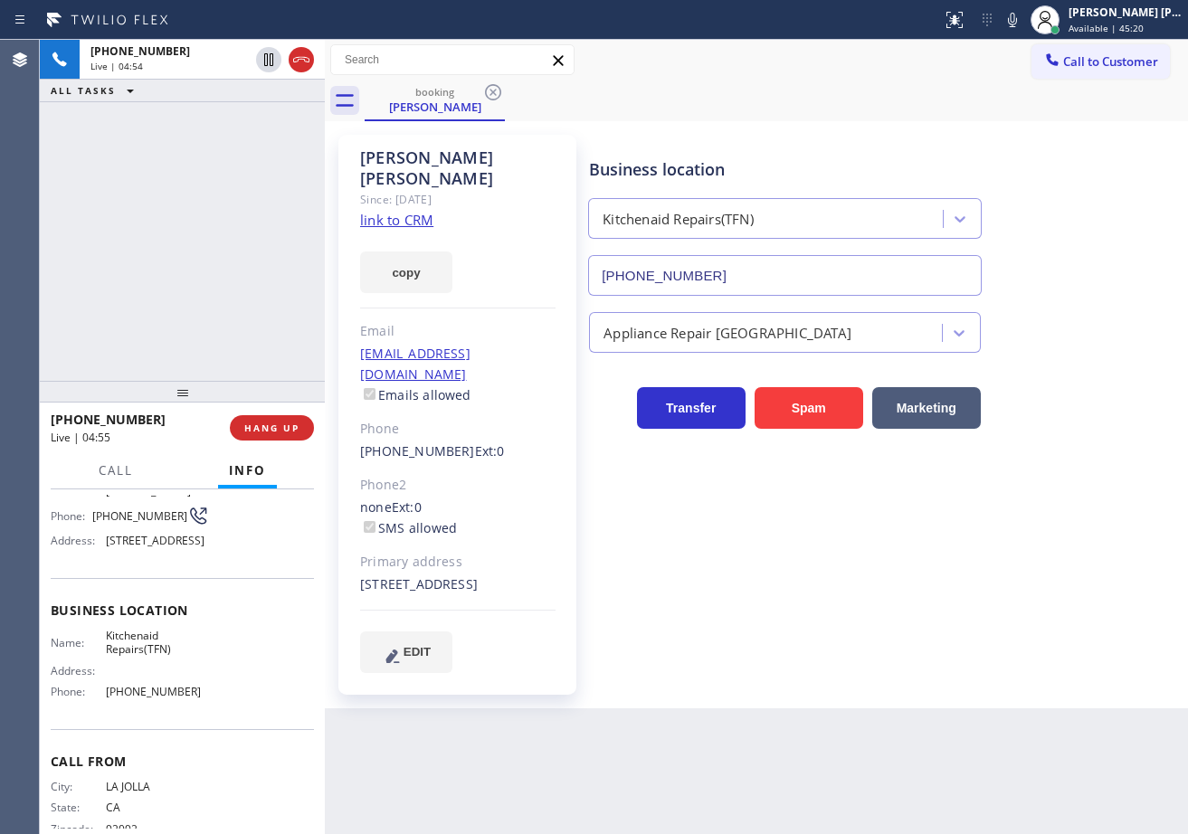
drag, startPoint x: 185, startPoint y: 325, endPoint x: 191, endPoint y: 303, distance: 22.4
click at [201, 381] on div at bounding box center [182, 392] width 285 height 22
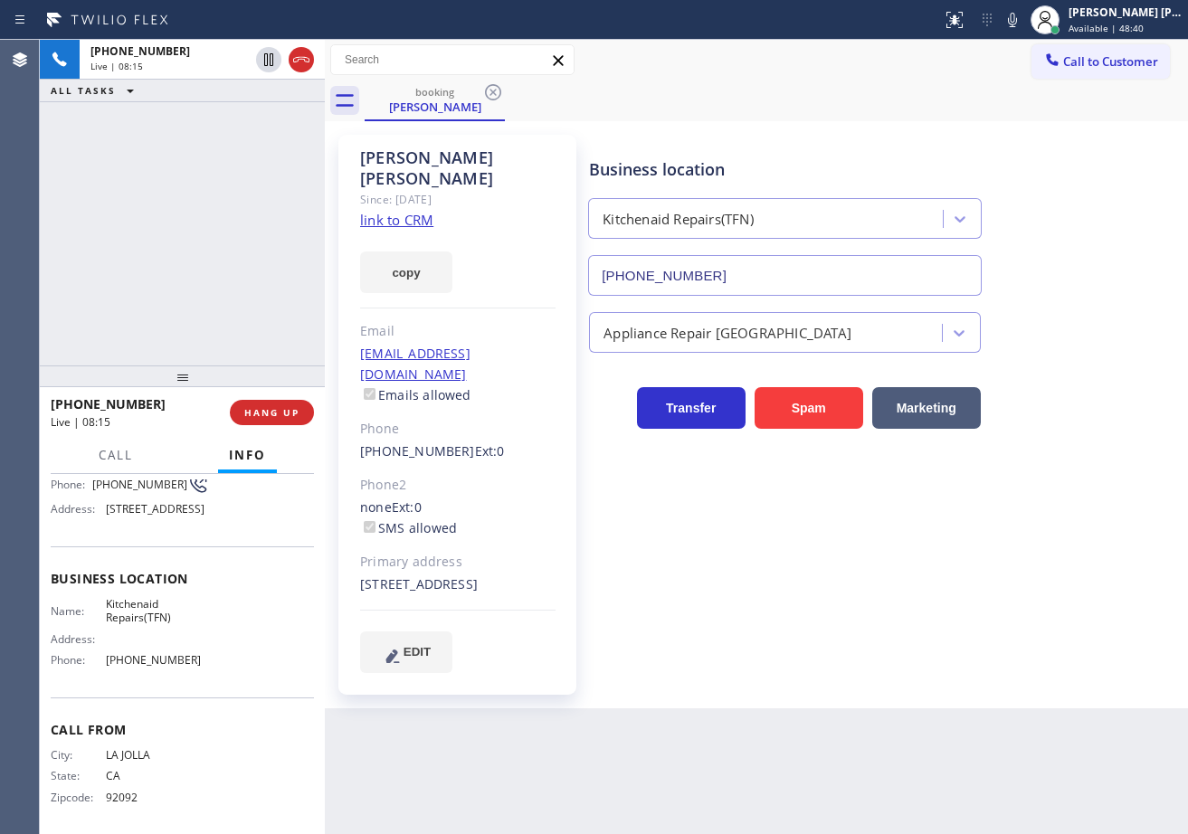
scroll to position [0, 0]
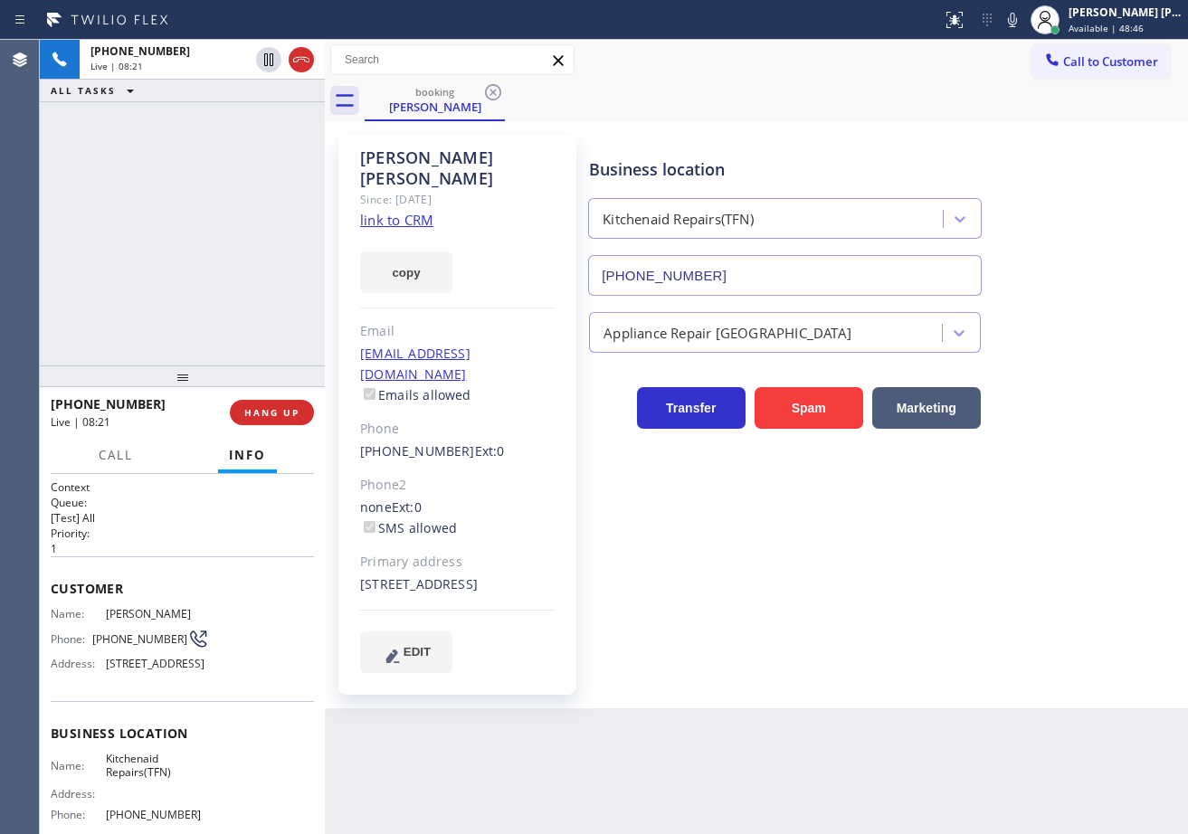
click at [582, 675] on div "[PERSON_NAME] Since: [DATE] link to CRM copy Email [EMAIL_ADDRESS][DOMAIN_NAME]…" at bounding box center [457, 415] width 256 height 578
click at [1017, 26] on icon at bounding box center [1012, 20] width 9 height 14
click at [1021, 133] on div "Business location Kitchenaid Repairs(TFN) [PHONE_NUMBER]" at bounding box center [884, 214] width 598 height 164
click at [1017, 14] on icon at bounding box center [1012, 20] width 9 height 14
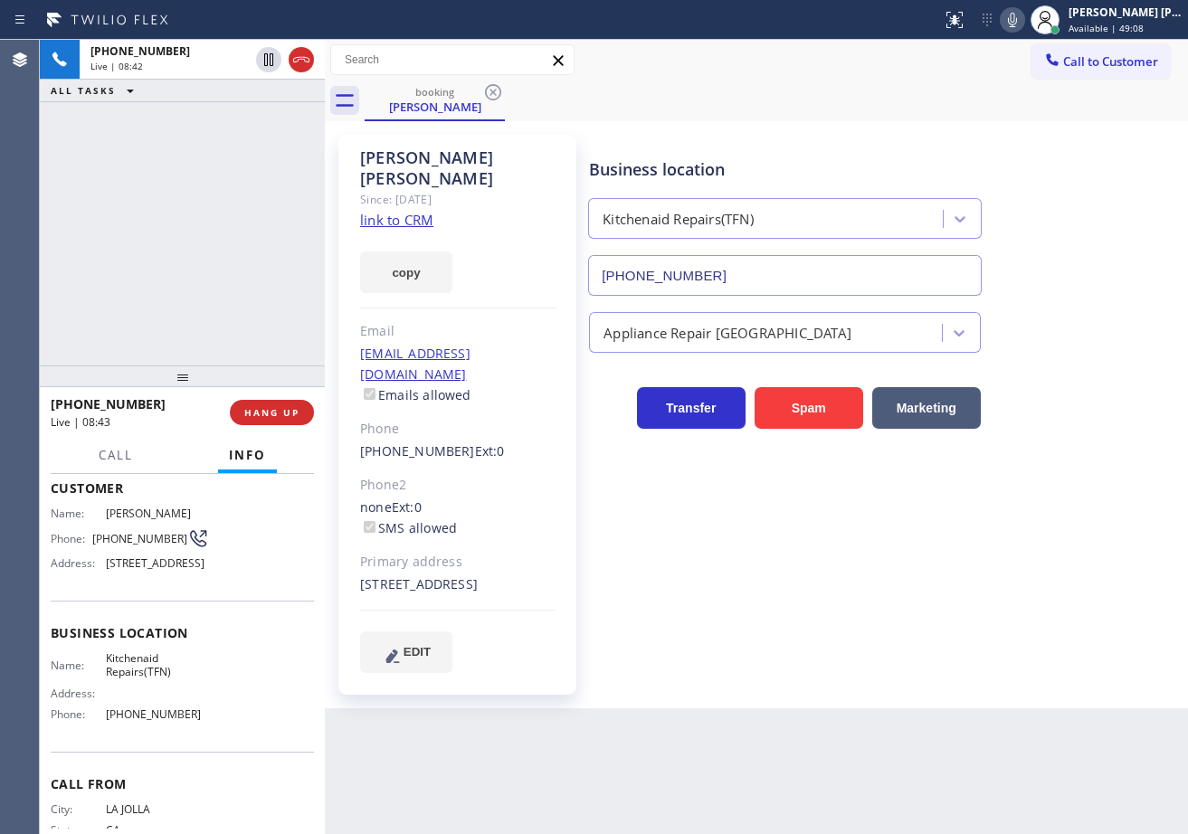
scroll to position [203, 0]
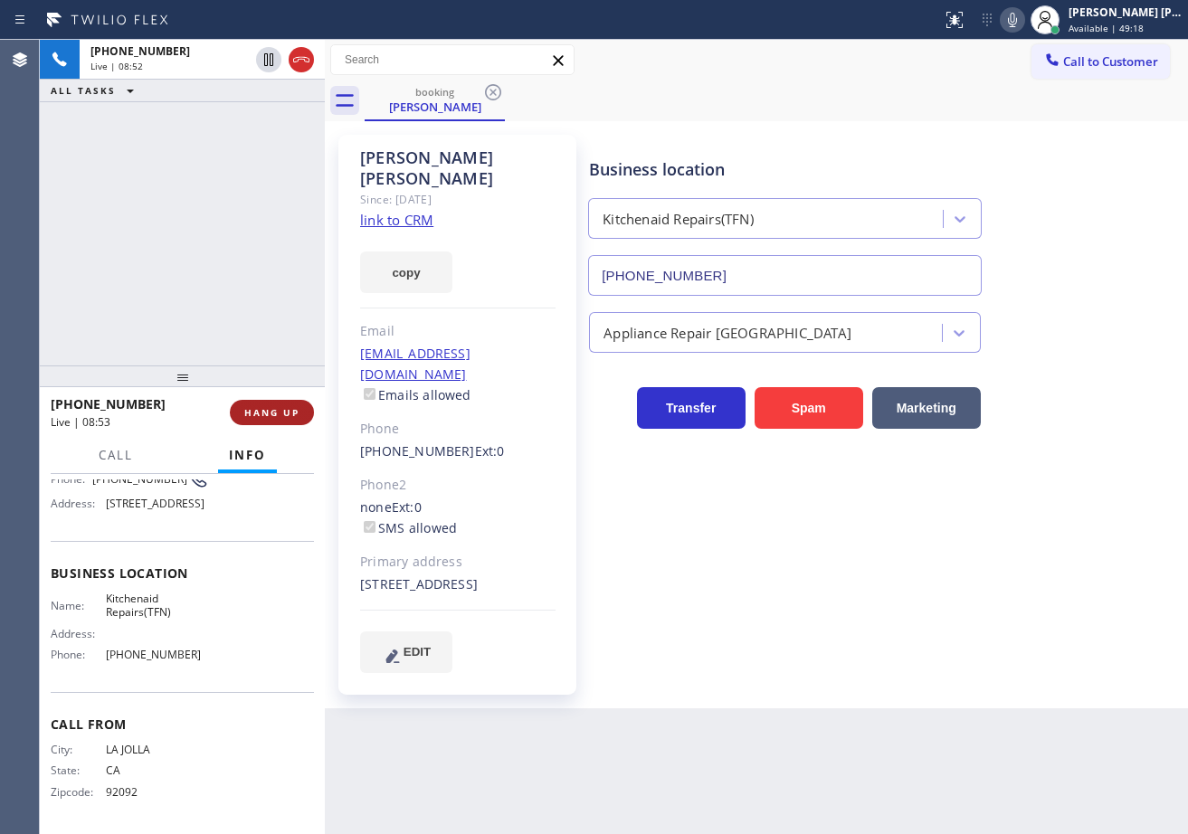
click at [280, 417] on span "HANG UP" at bounding box center [271, 412] width 55 height 13
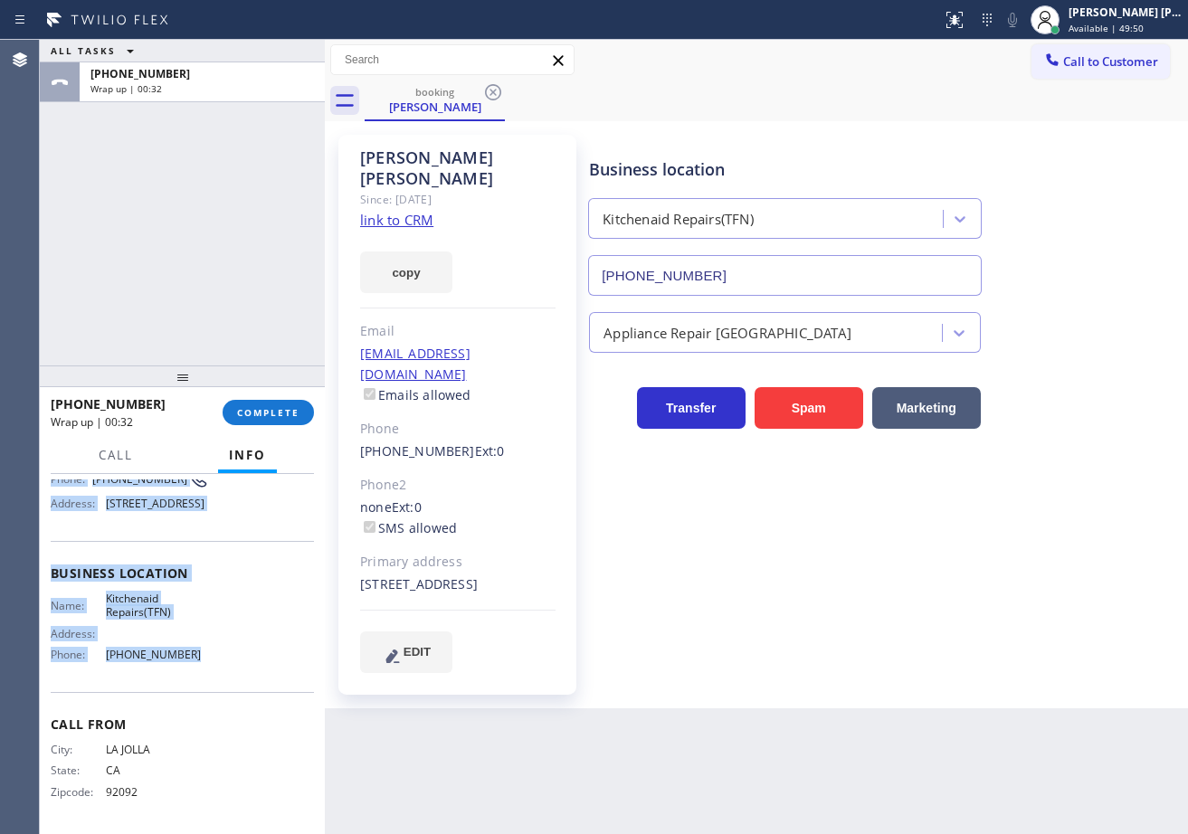
drag, startPoint x: 51, startPoint y: 568, endPoint x: 328, endPoint y: 732, distance: 322.4
click at [208, 678] on div "Context Queue: [Test] All Priority: 1 Customer Name: [PERSON_NAME] Phone: [PHON…" at bounding box center [182, 654] width 285 height 360
copy div "Customer Name: [PERSON_NAME] Phone: [PHONE_NUMBER] Address: [STREET_ADDRESS] Bu…"
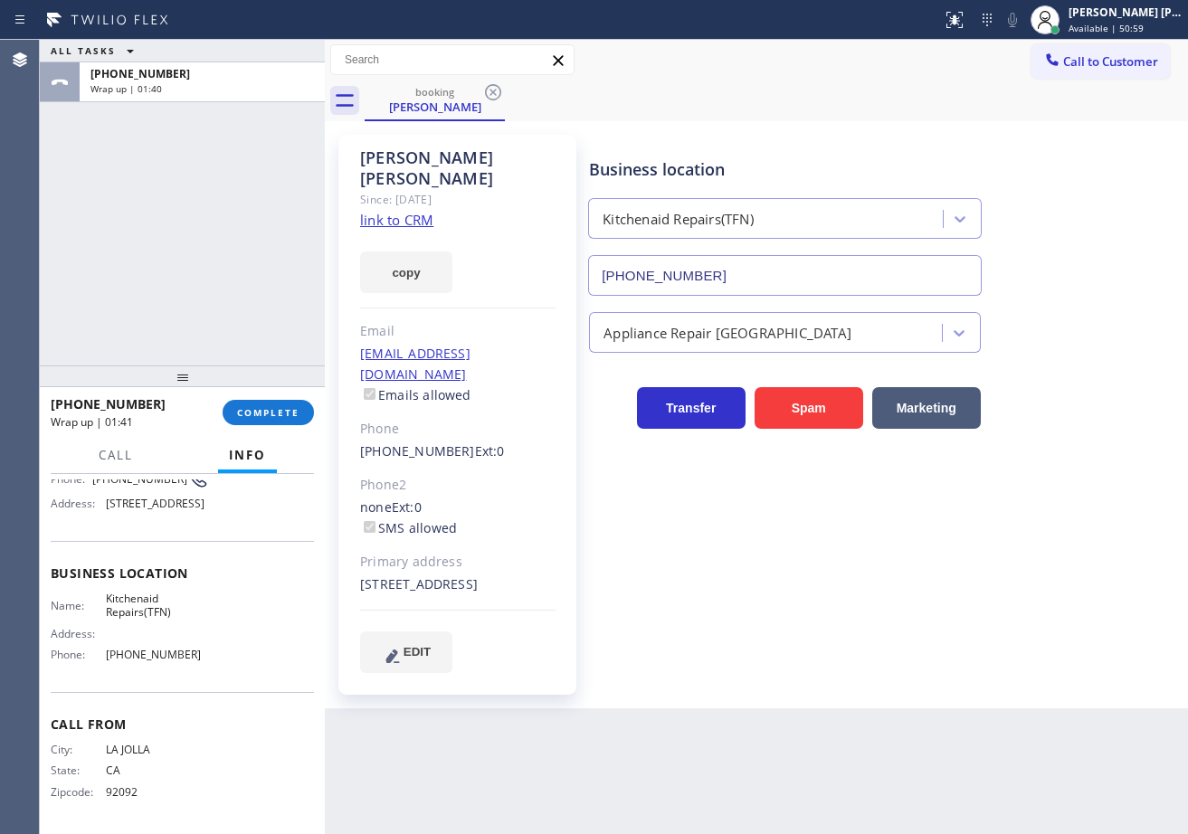
drag, startPoint x: 177, startPoint y: 195, endPoint x: 214, endPoint y: 267, distance: 80.1
click at [177, 195] on div "ALL TASKS ALL TASKS ACTIVE TASKS TASKS IN WRAP UP [PHONE_NUMBER] Wrap up | 01:40" at bounding box center [182, 203] width 285 height 326
click at [265, 413] on span "COMPLETE" at bounding box center [268, 412] width 62 height 13
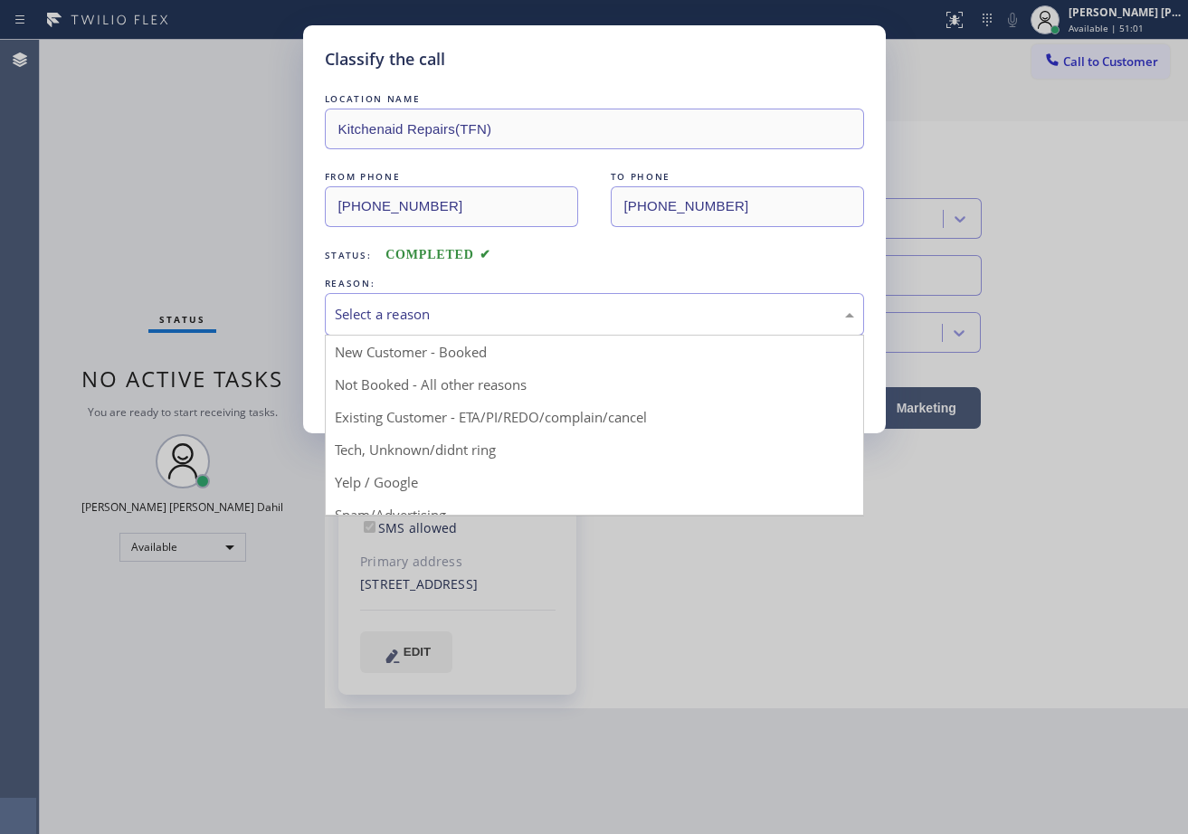
click at [462, 335] on div "Select a reason New Customer - Booked Not Booked - All other reasons Existing C…" at bounding box center [594, 314] width 539 height 43
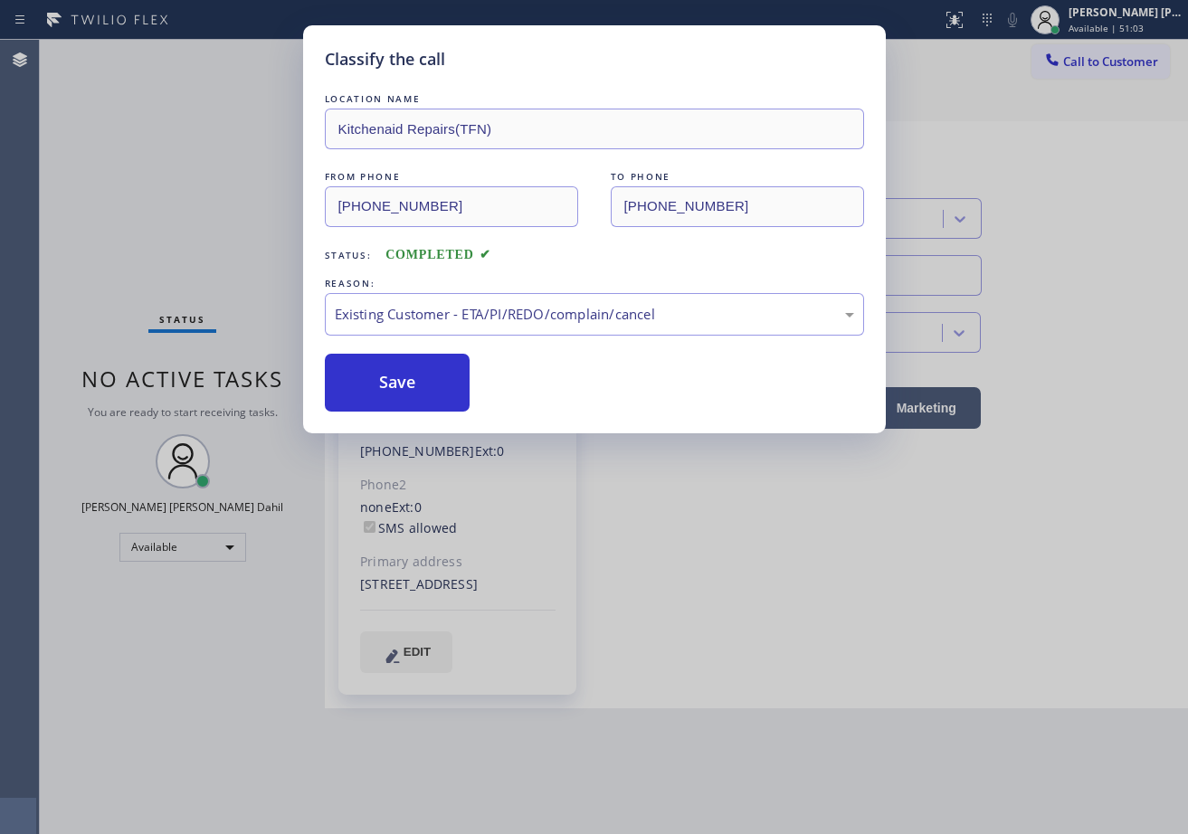
drag, startPoint x: 491, startPoint y: 416, endPoint x: 483, endPoint y: 404, distance: 15.1
click at [414, 379] on button "Save" at bounding box center [398, 383] width 146 height 58
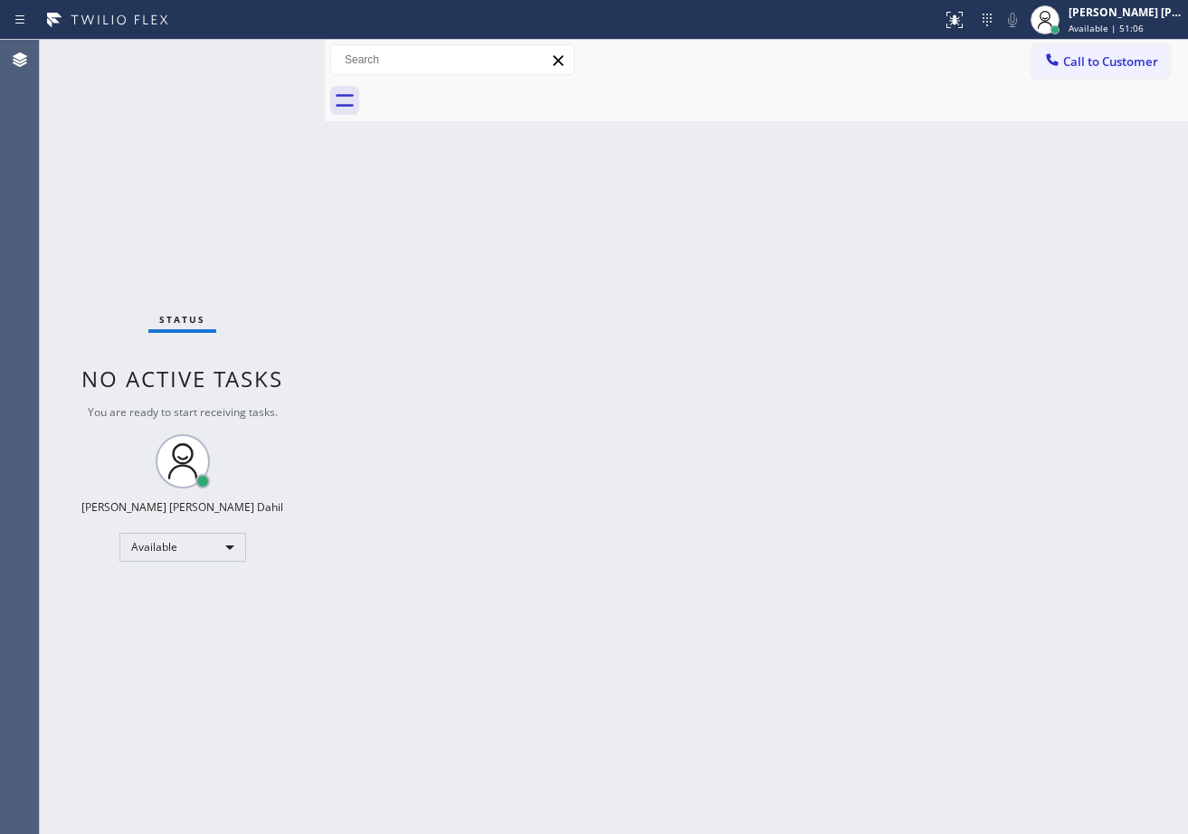
click at [234, 75] on div "Status No active tasks You are ready to start receiving tasks. [PERSON_NAME] [P…" at bounding box center [182, 437] width 285 height 794
click at [752, 578] on div "Back to Dashboard Change Sender ID Customers Technicians Select a contact Outbo…" at bounding box center [756, 437] width 863 height 794
click at [704, 484] on div "Back to Dashboard Change Sender ID Customers Technicians Select a contact Outbo…" at bounding box center [756, 437] width 863 height 794
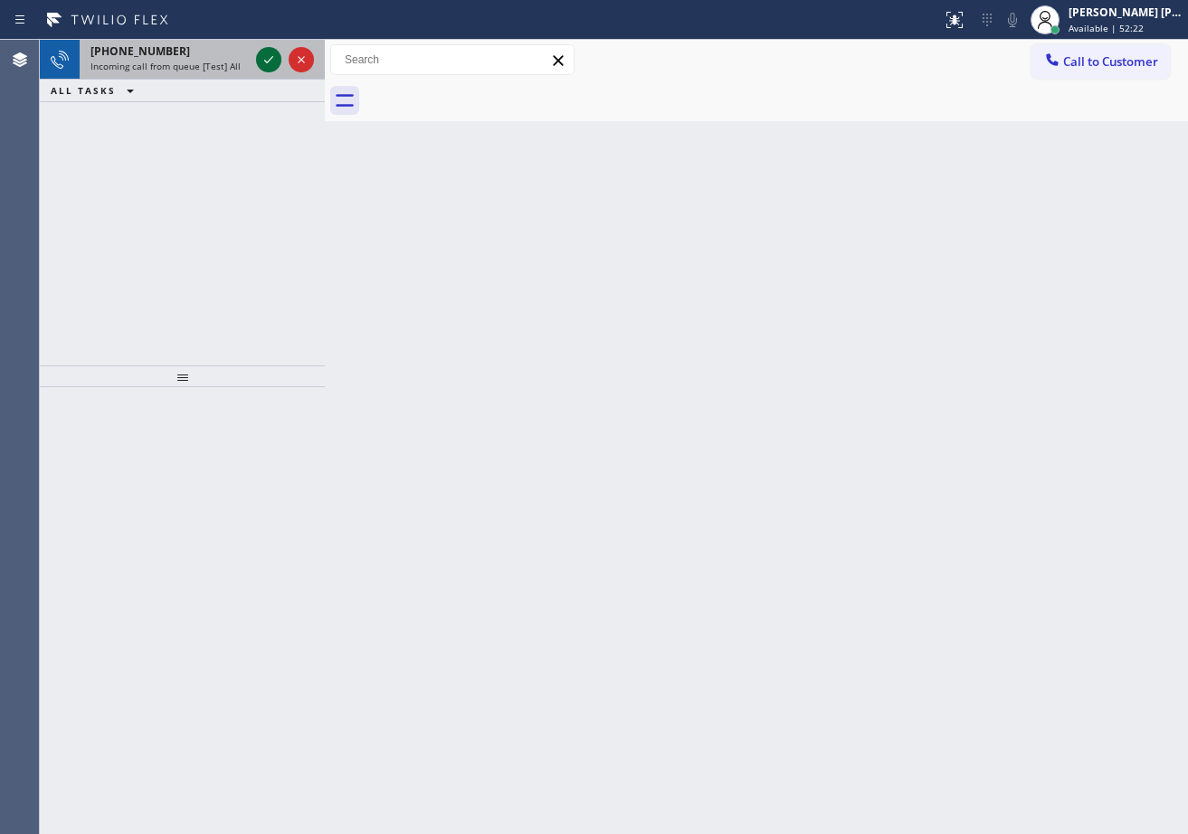
click at [273, 54] on icon at bounding box center [269, 60] width 22 height 22
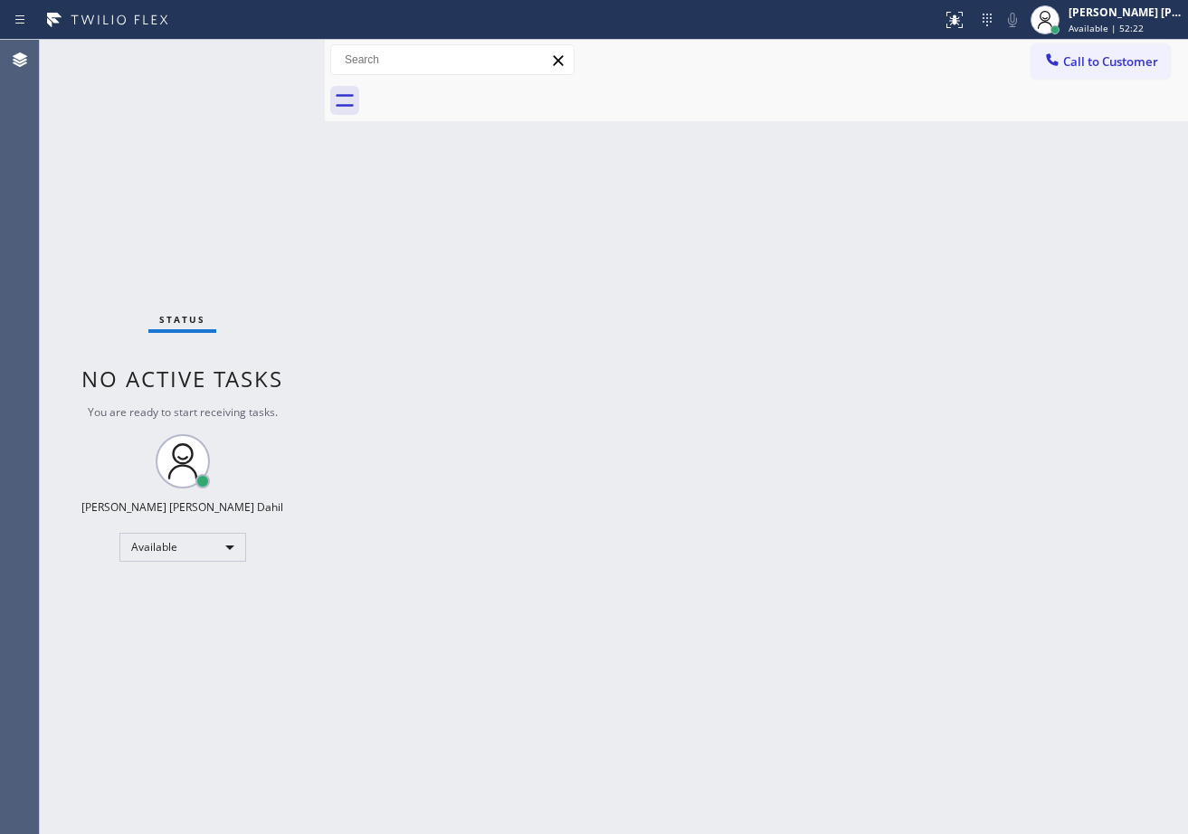
click at [273, 54] on div "Status No active tasks You are ready to start receiving tasks. [PERSON_NAME] [P…" at bounding box center [182, 437] width 285 height 794
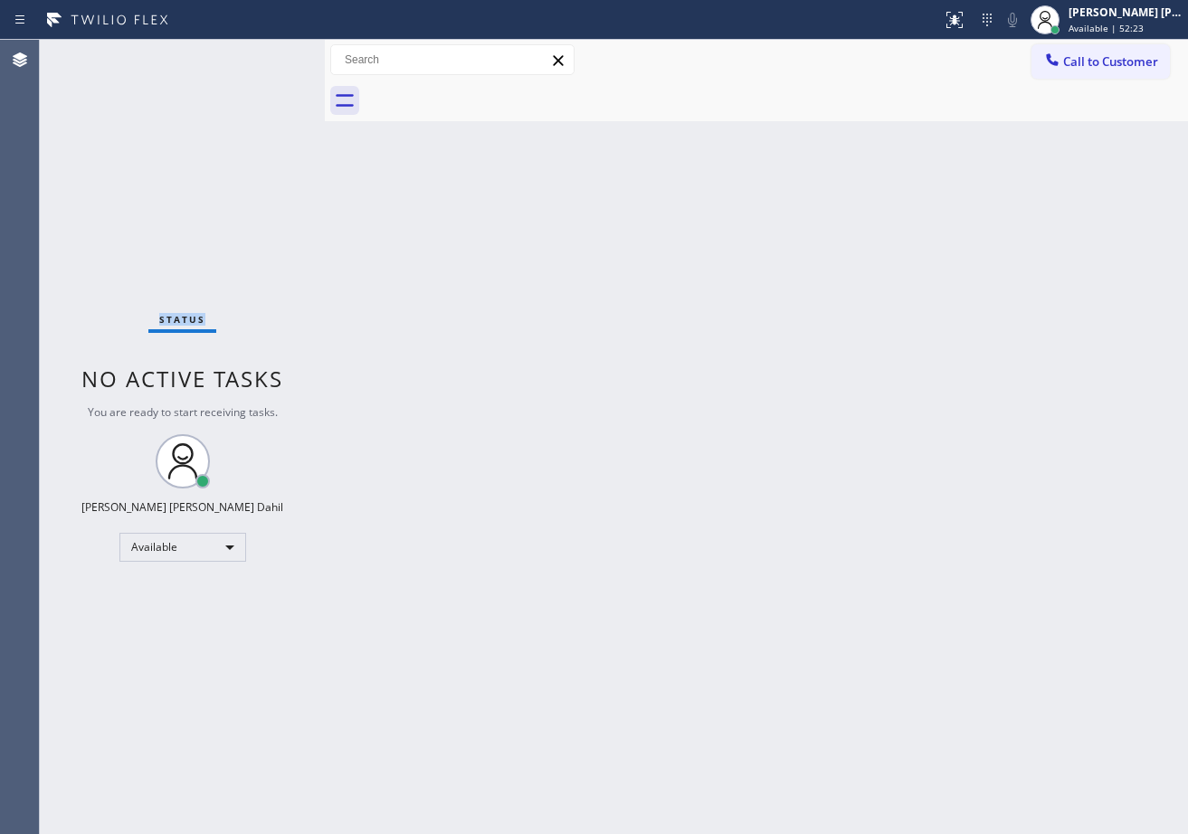
click at [273, 54] on div "Status No active tasks You are ready to start receiving tasks. [PERSON_NAME] [P…" at bounding box center [182, 437] width 285 height 794
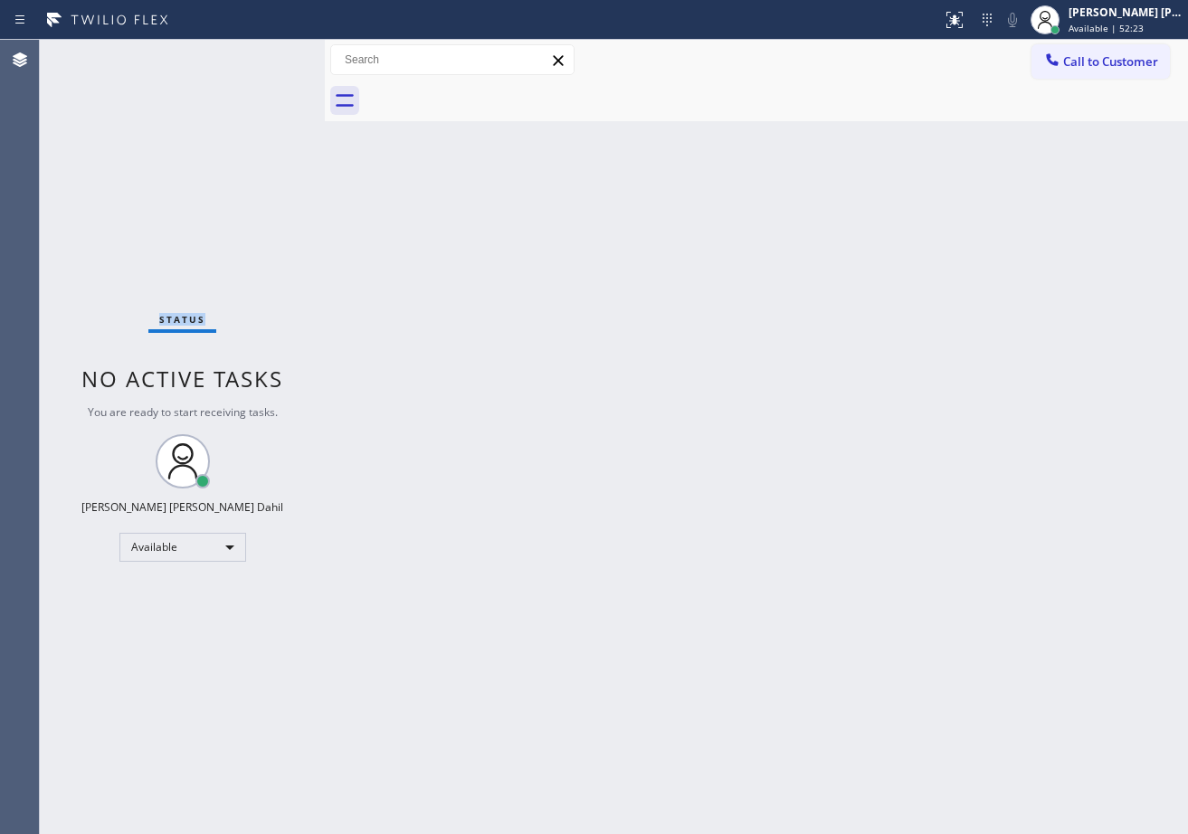
click at [273, 54] on div "Status No active tasks You are ready to start receiving tasks. [PERSON_NAME] [P…" at bounding box center [182, 437] width 285 height 794
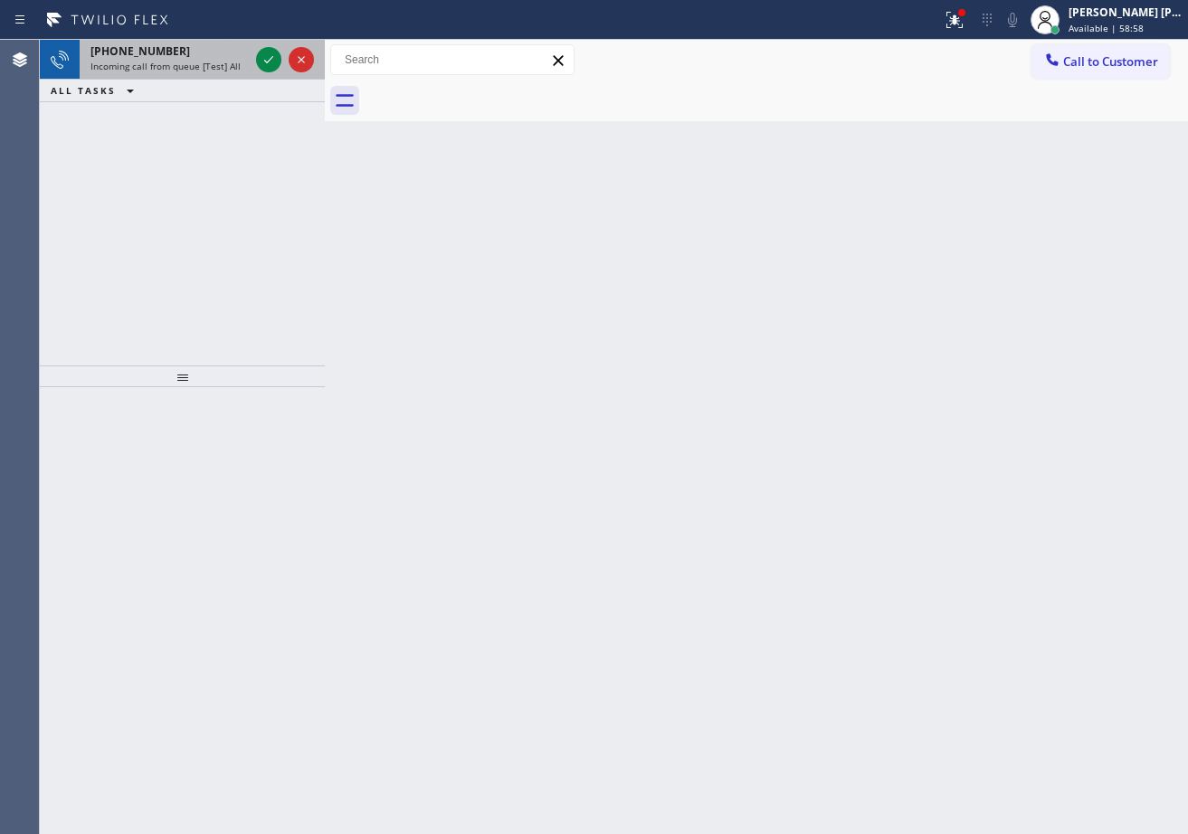
click at [183, 66] on span "Incoming call from queue [Test] All" at bounding box center [165, 66] width 150 height 13
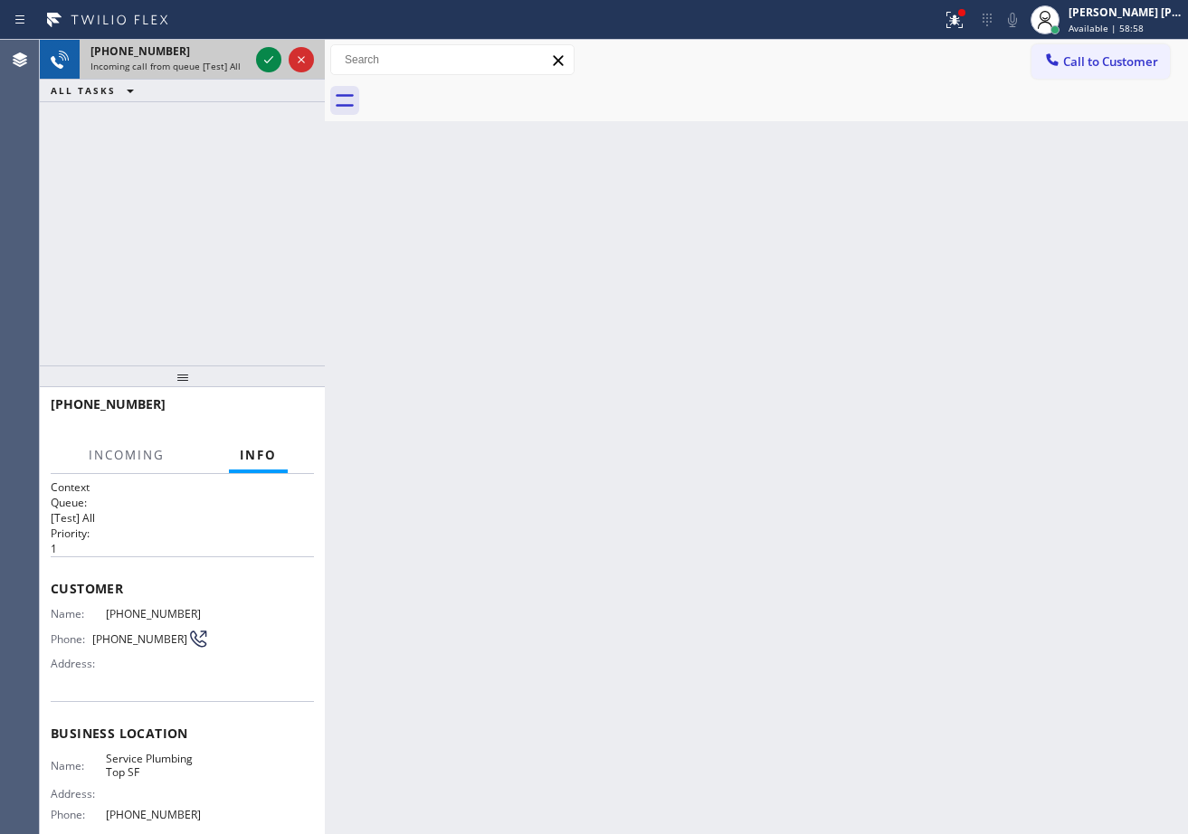
click at [183, 66] on span "Incoming call from queue [Test] All" at bounding box center [165, 66] width 150 height 13
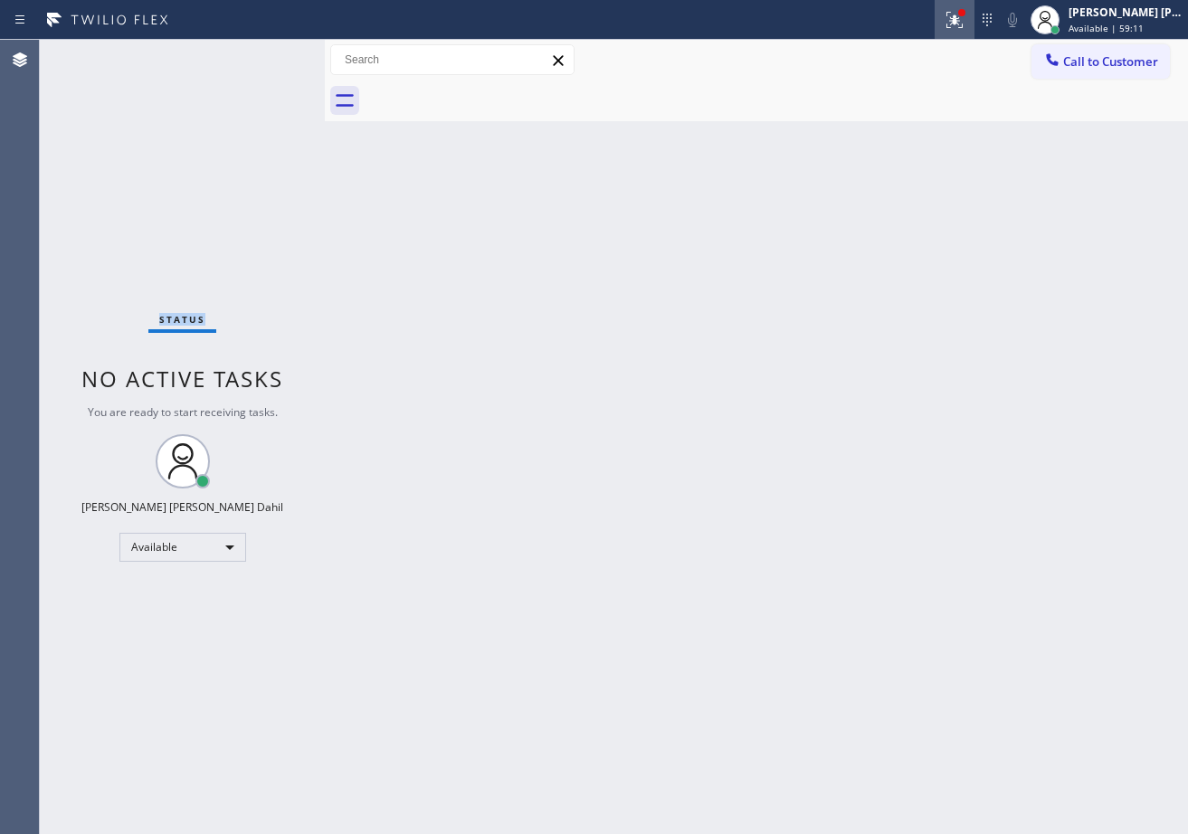
click at [964, 14] on icon at bounding box center [955, 20] width 22 height 22
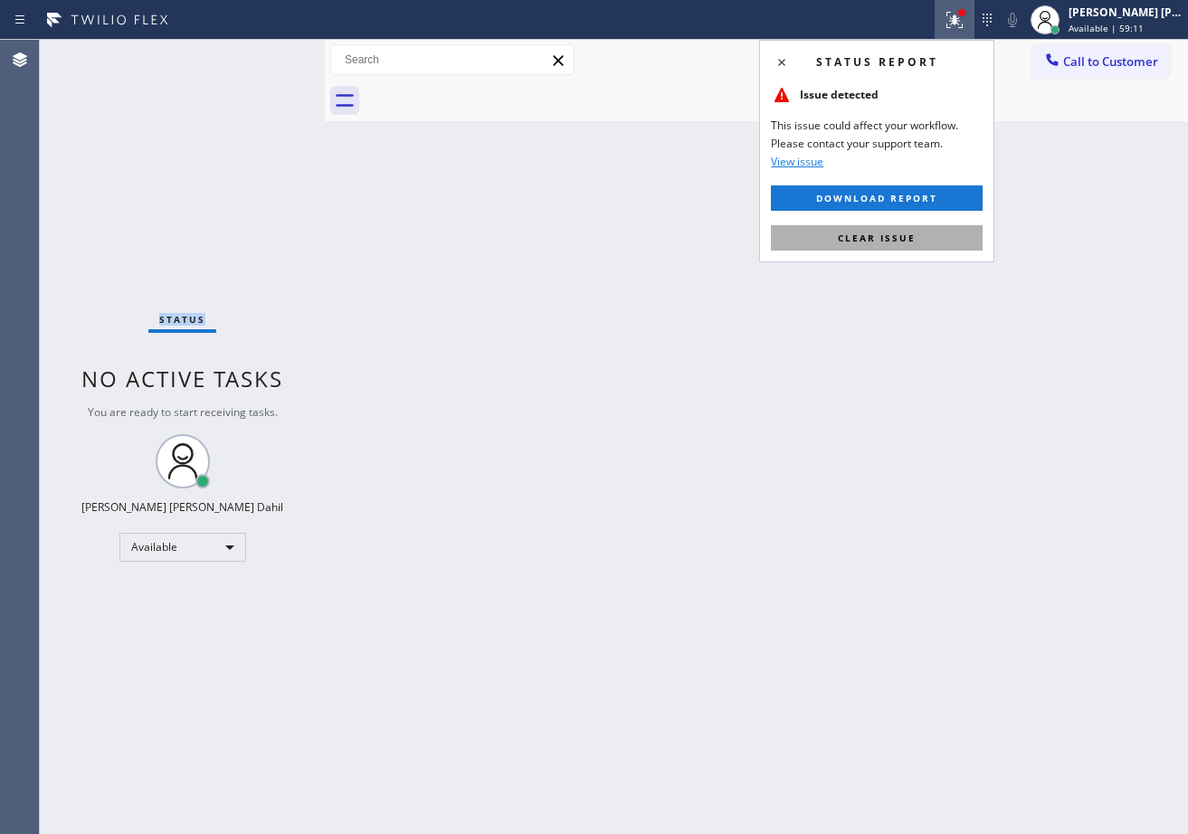
click at [950, 243] on button "Clear issue" at bounding box center [877, 237] width 212 height 25
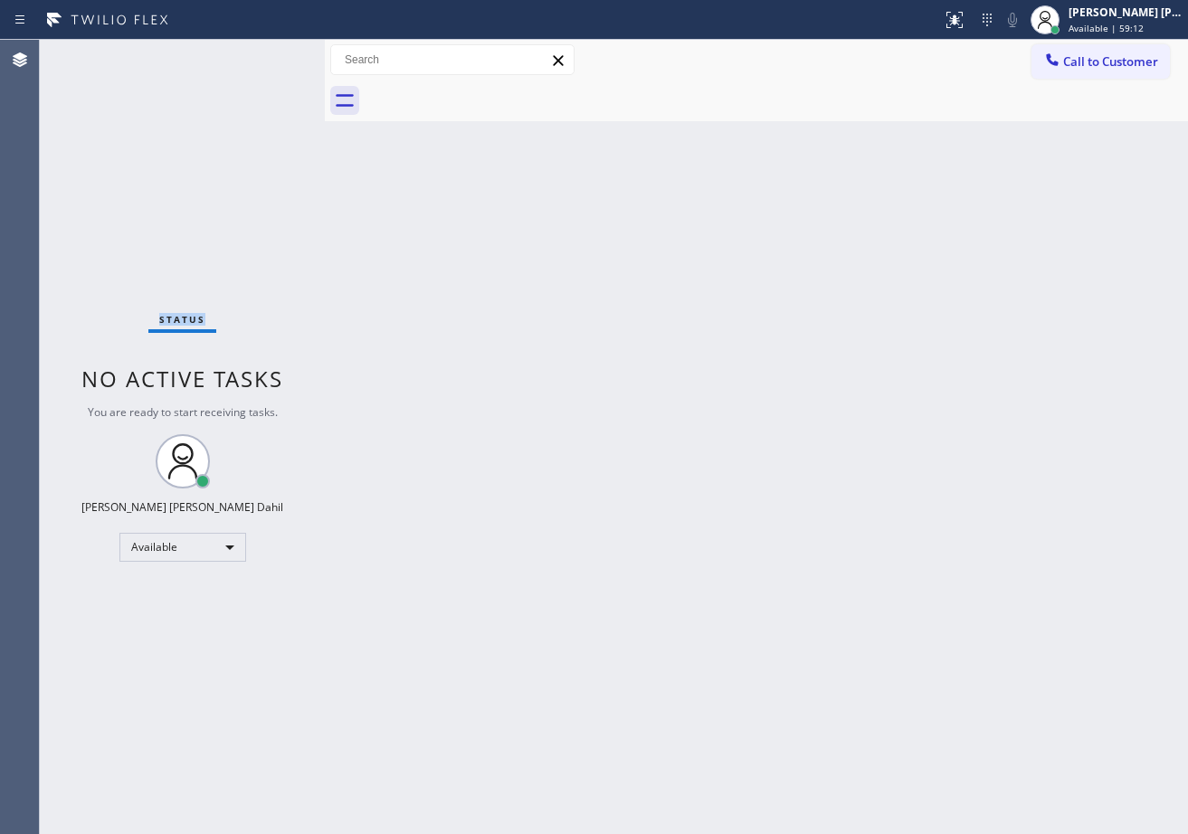
click at [950, 243] on div "Back to Dashboard Change Sender ID Customers Technicians Select a contact Outbo…" at bounding box center [756, 437] width 863 height 794
click at [960, 267] on div "Back to Dashboard Change Sender ID Customers Technicians Select a contact Outbo…" at bounding box center [756, 437] width 863 height 794
click at [273, 54] on div "Status No active tasks You are ready to start receiving tasks. [PERSON_NAME] [P…" at bounding box center [182, 437] width 285 height 794
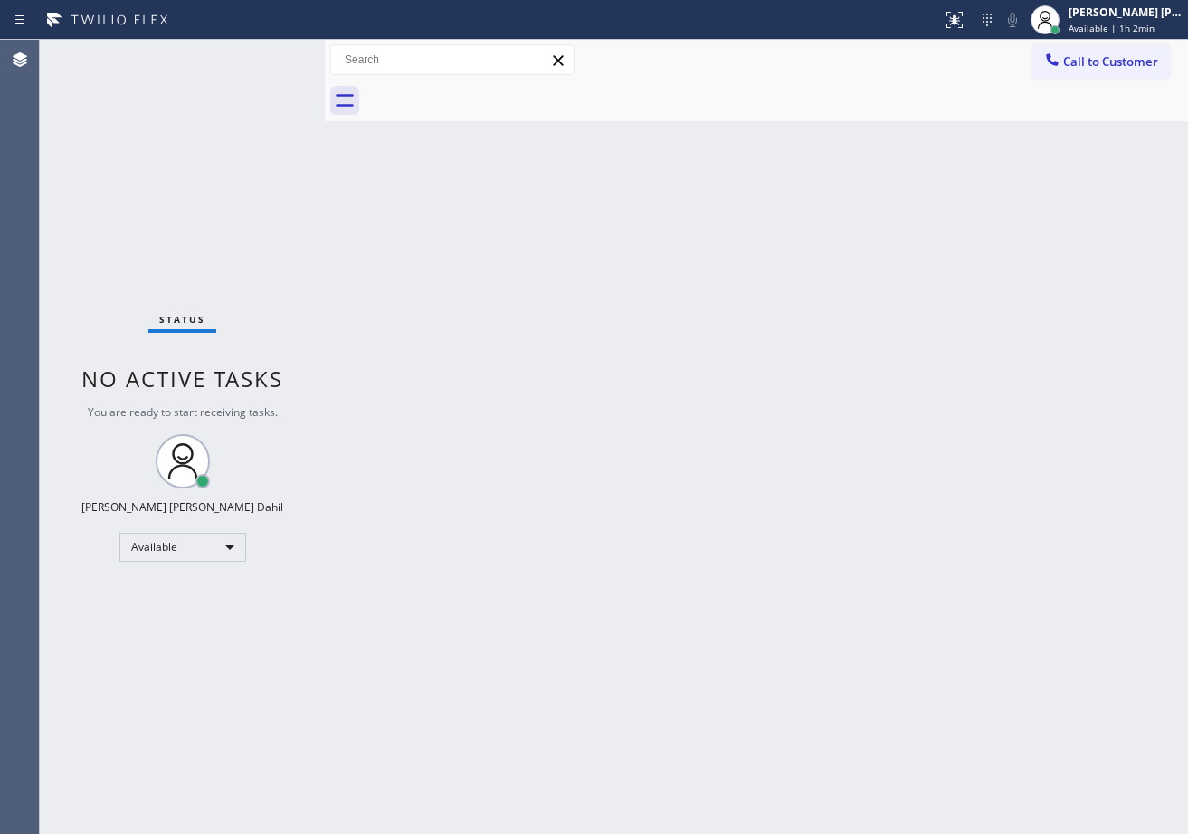
click at [273, 54] on div "Status No active tasks You are ready to start receiving tasks. [PERSON_NAME] [P…" at bounding box center [182, 437] width 285 height 794
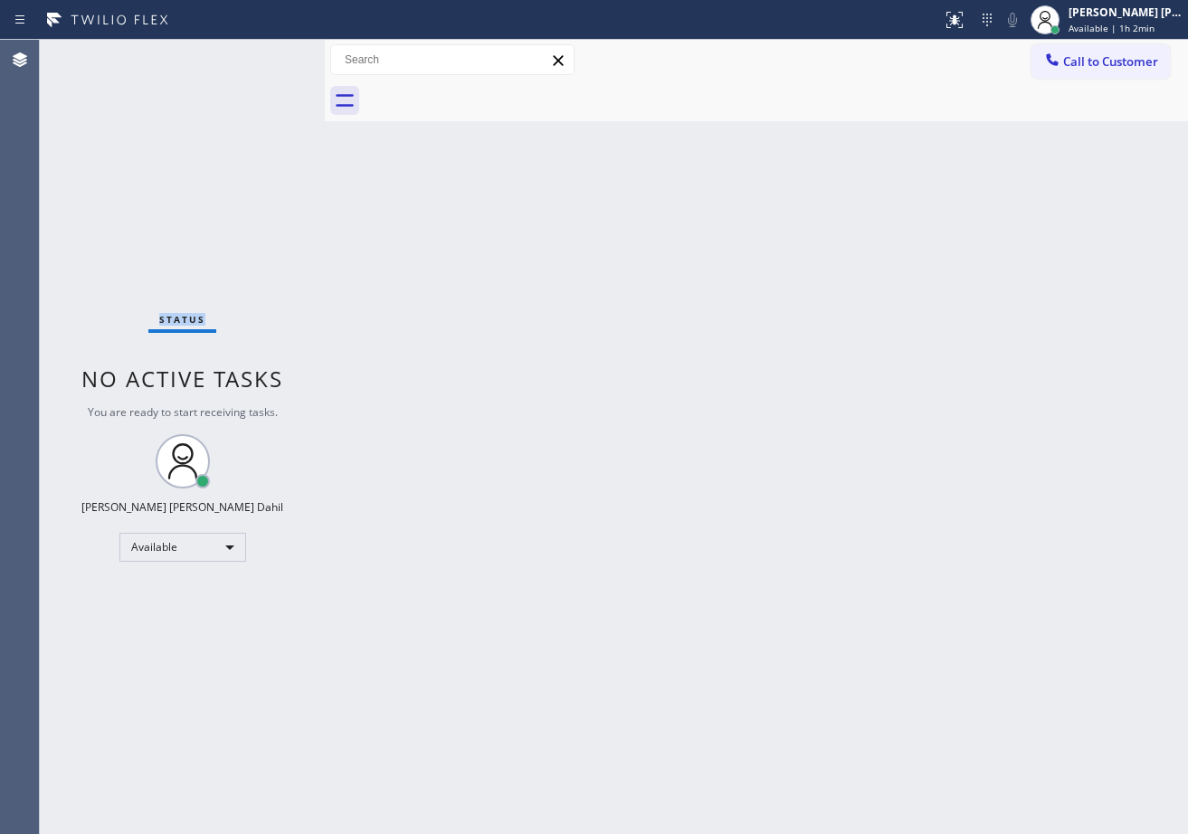
click at [273, 54] on div "Status No active tasks You are ready to start receiving tasks. [PERSON_NAME] [P…" at bounding box center [182, 437] width 285 height 794
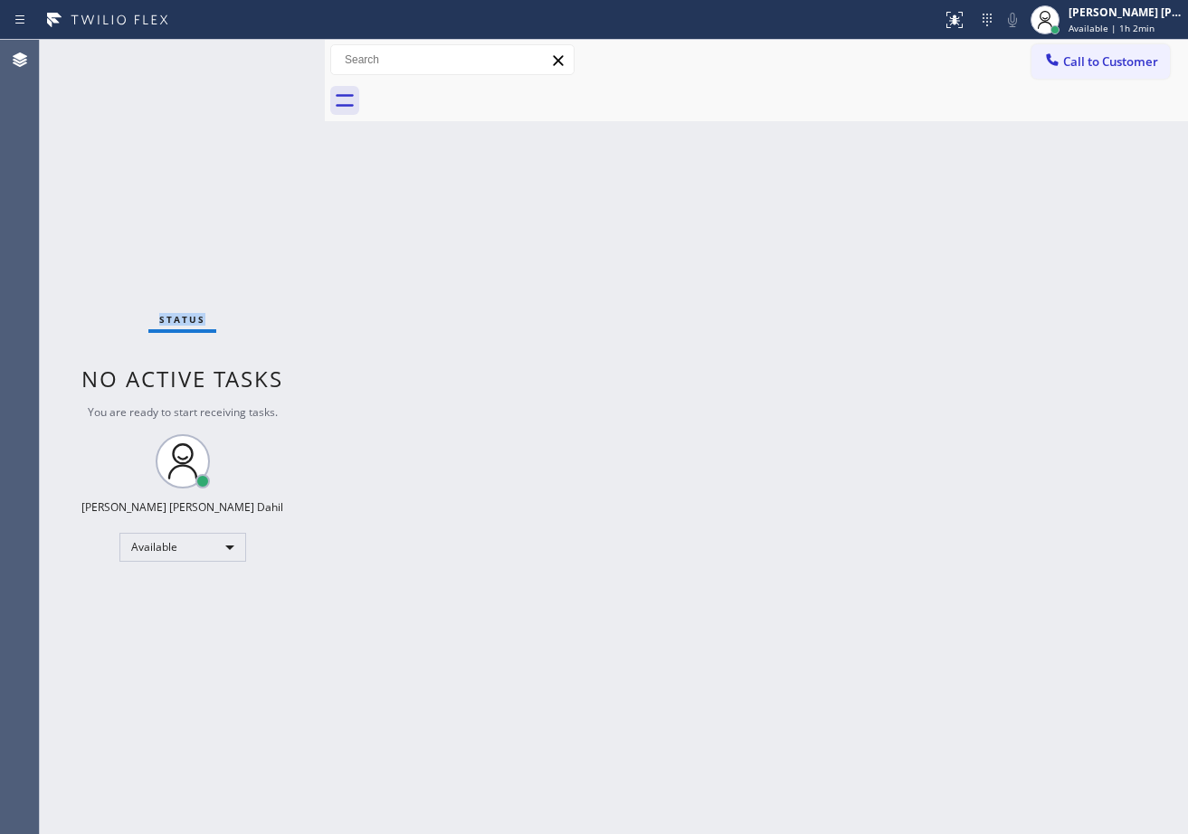
click at [273, 54] on div "Status No active tasks You are ready to start receiving tasks. [PERSON_NAME] [P…" at bounding box center [182, 437] width 285 height 794
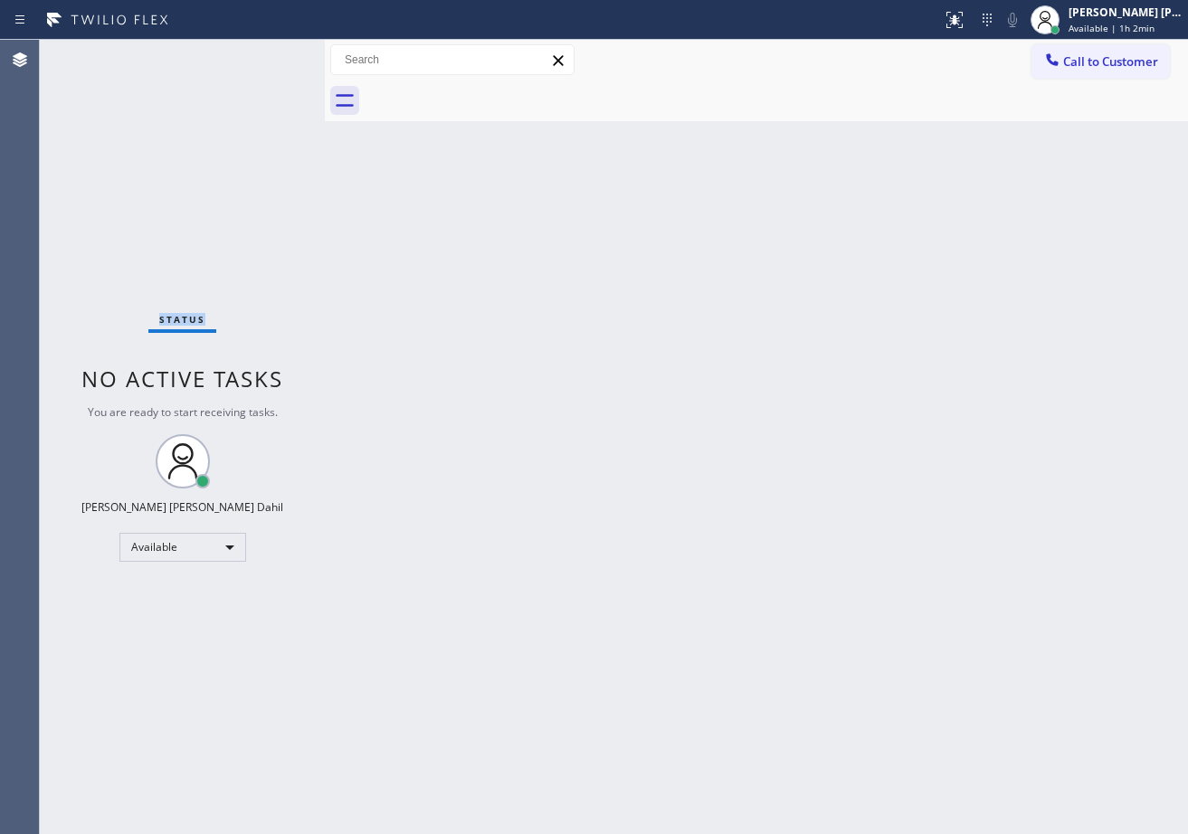
click at [273, 54] on div "Status No active tasks You are ready to start receiving tasks. [PERSON_NAME] [P…" at bounding box center [182, 437] width 285 height 794
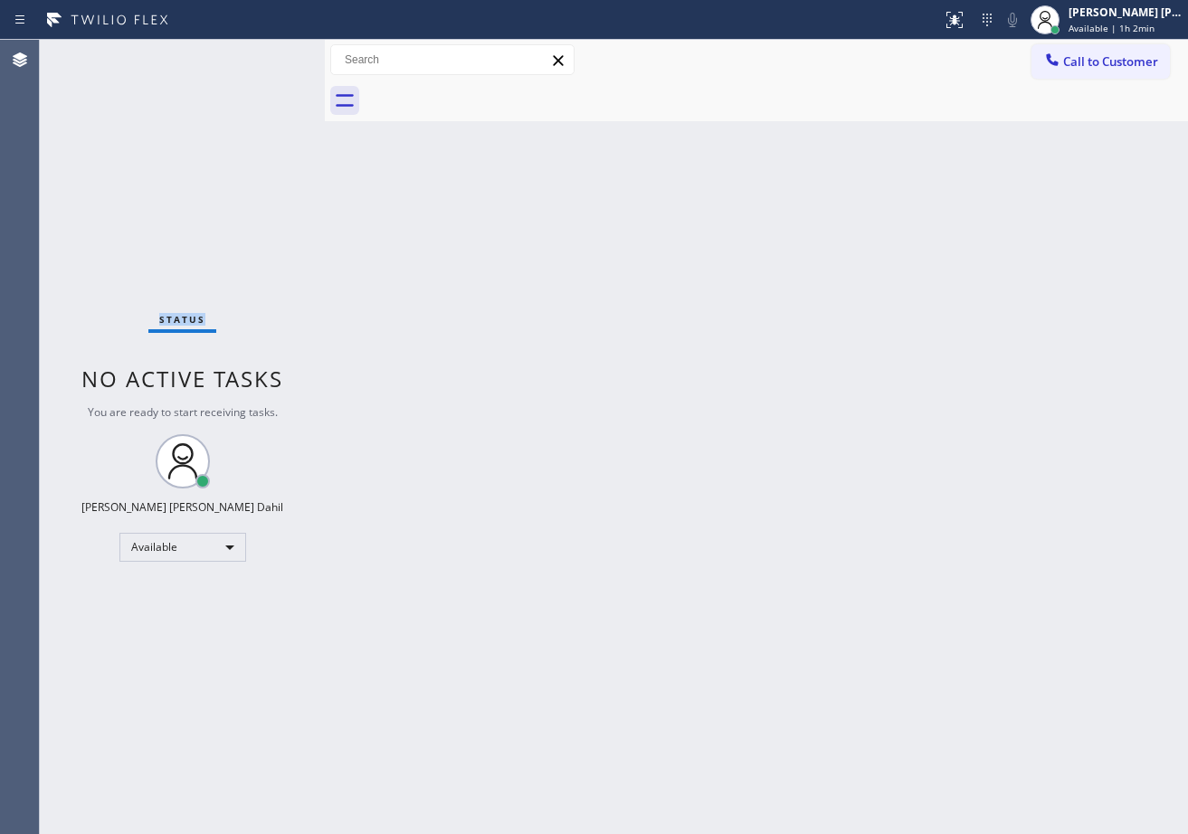
click at [273, 54] on div "Status No active tasks You are ready to start receiving tasks. [PERSON_NAME] [P…" at bounding box center [182, 437] width 285 height 794
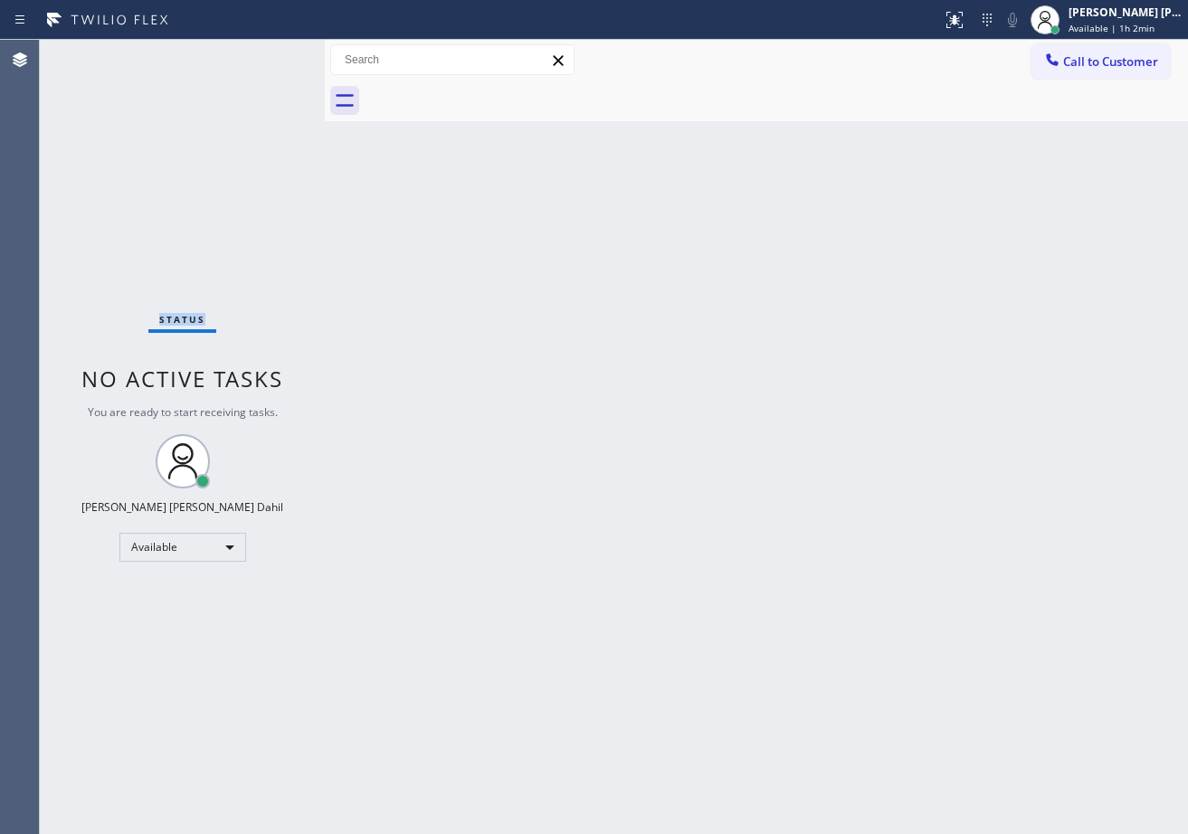
click at [273, 54] on div "Status No active tasks You are ready to start receiving tasks. [PERSON_NAME] [P…" at bounding box center [182, 437] width 285 height 794
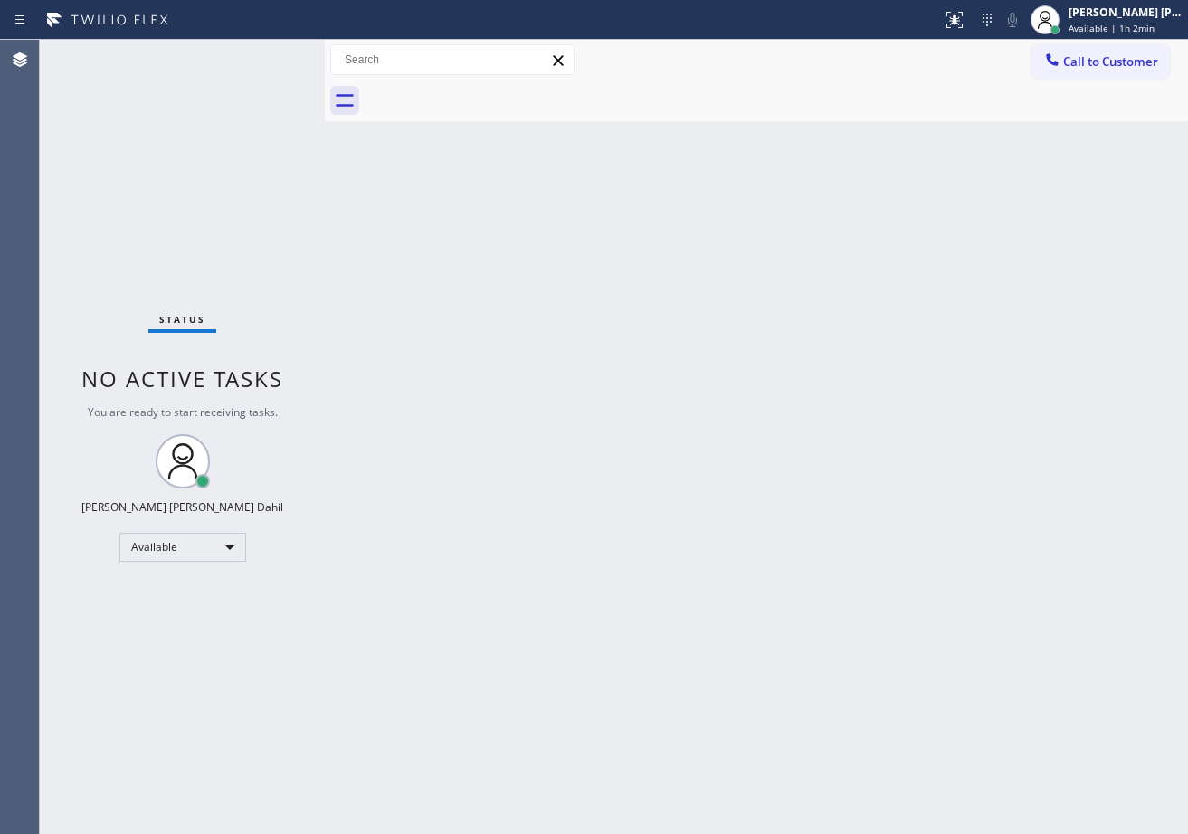
click at [737, 513] on div "Back to Dashboard Change Sender ID Customers Technicians Select a contact Outbo…" at bounding box center [756, 437] width 863 height 794
click at [734, 508] on div "Back to Dashboard Change Sender ID Customers Technicians Select a contact Outbo…" at bounding box center [756, 437] width 863 height 794
click at [784, 586] on div "Back to Dashboard Change Sender ID Customers Technicians Select a contact Outbo…" at bounding box center [756, 437] width 863 height 794
click at [280, 60] on div "Status No active tasks You are ready to start receiving tasks. [PERSON_NAME] [P…" at bounding box center [182, 437] width 285 height 794
click at [271, 54] on div "Status No active tasks You are ready to start receiving tasks. [PERSON_NAME] [P…" at bounding box center [182, 437] width 285 height 794
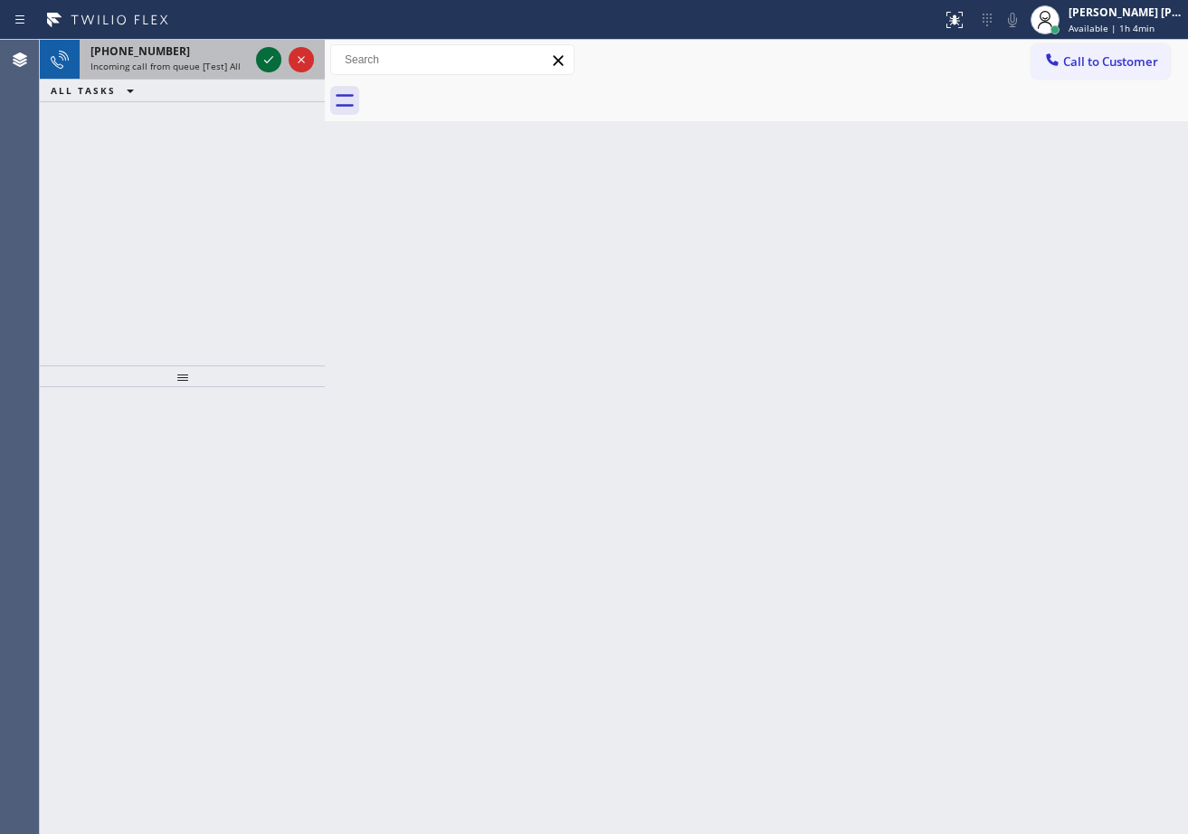
click at [273, 54] on icon at bounding box center [269, 60] width 22 height 22
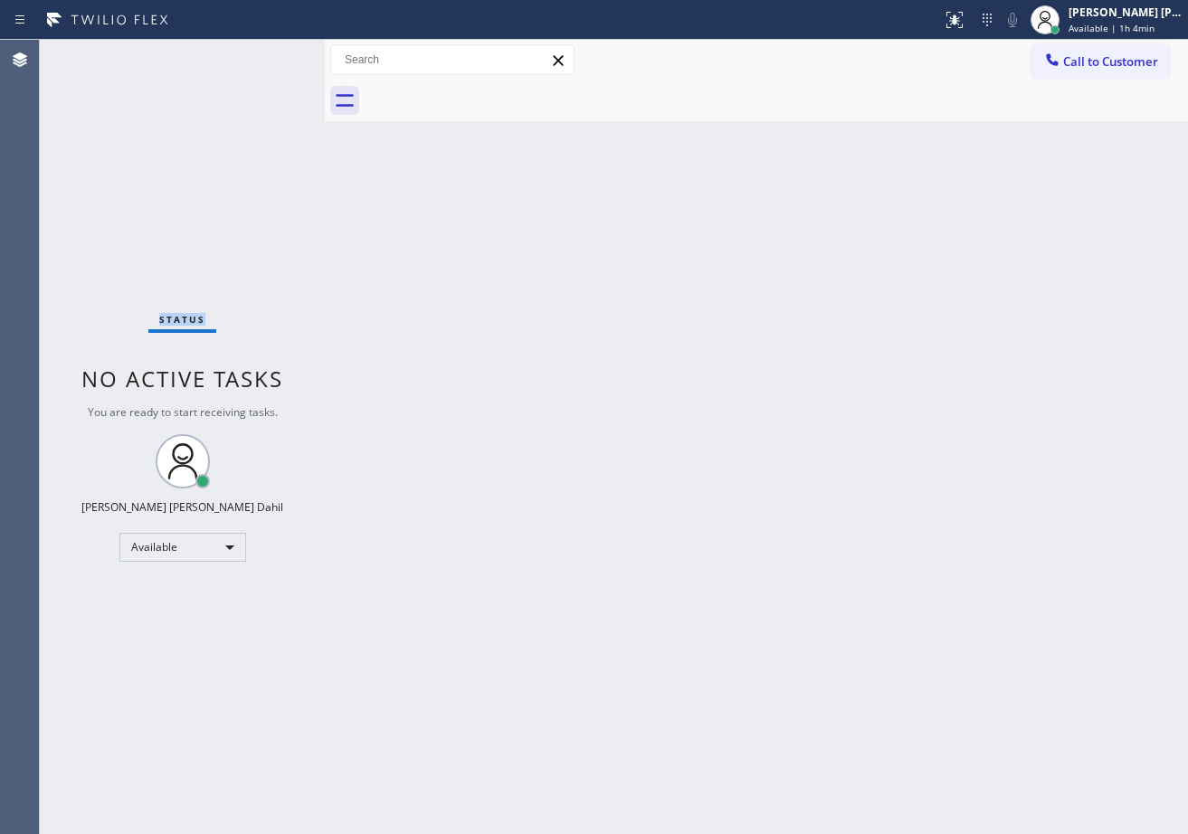
click at [273, 54] on div "Status No active tasks You are ready to start receiving tasks. [PERSON_NAME] [P…" at bounding box center [182, 437] width 285 height 794
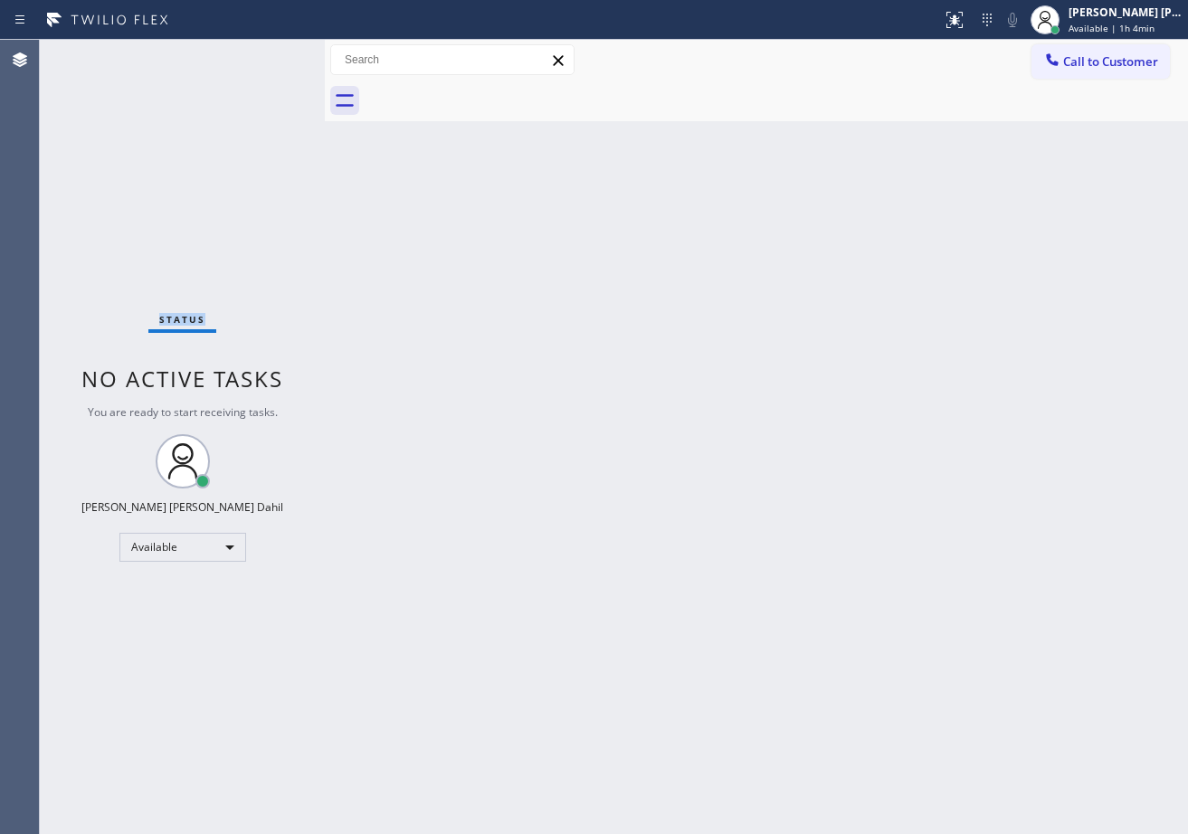
click at [273, 54] on div "Status No active tasks You are ready to start receiving tasks. [PERSON_NAME] [P…" at bounding box center [182, 437] width 285 height 794
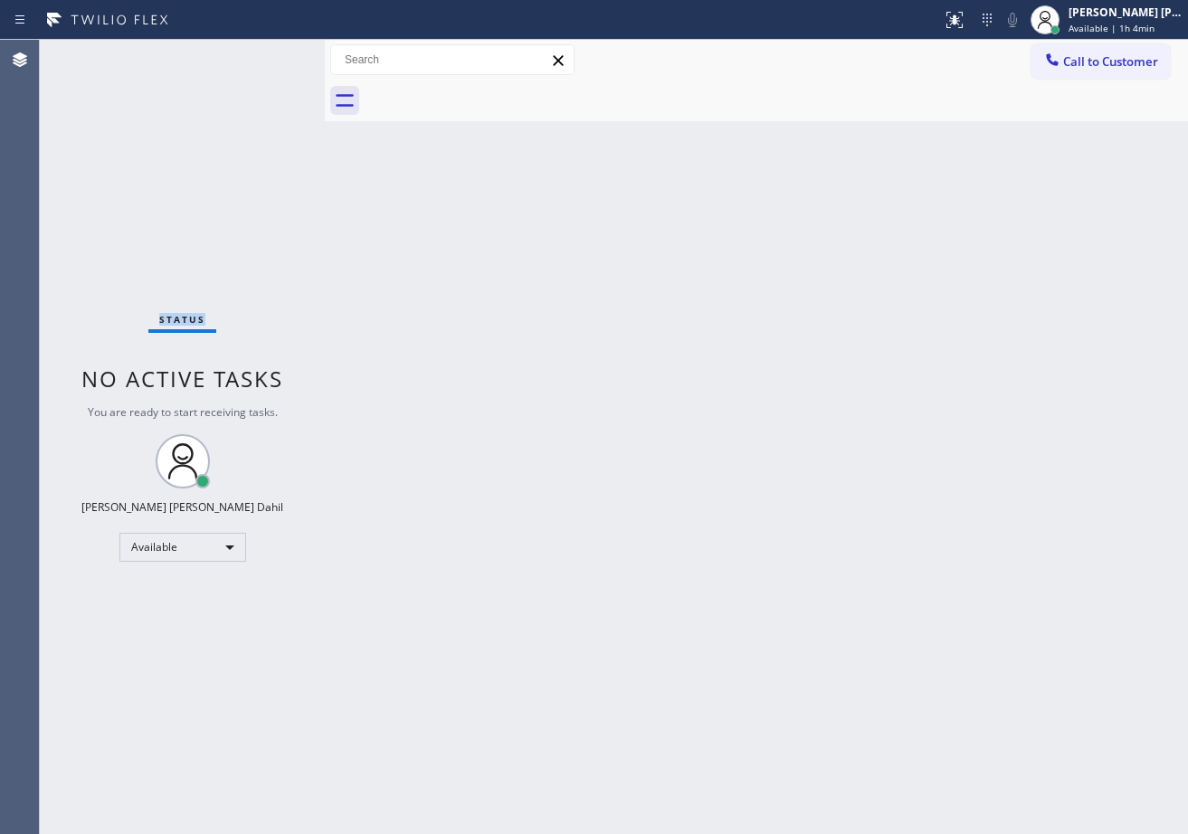
click at [273, 54] on div "Status No active tasks You are ready to start receiving tasks. [PERSON_NAME] [P…" at bounding box center [182, 437] width 285 height 794
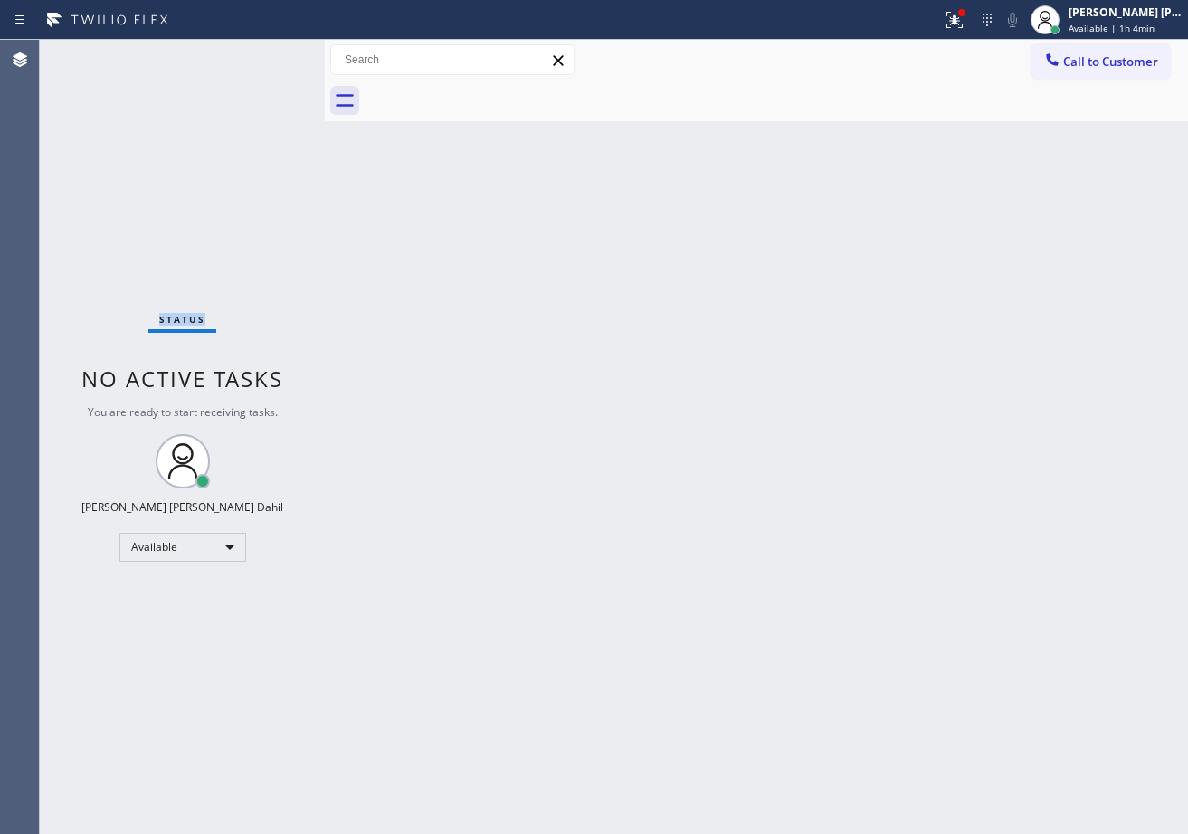
click at [273, 54] on div "Status No active tasks You are ready to start receiving tasks. [PERSON_NAME] [P…" at bounding box center [182, 437] width 285 height 794
drag, startPoint x: 492, startPoint y: 238, endPoint x: 508, endPoint y: 240, distance: 16.4
click at [508, 240] on div "Back to Dashboard Change Sender ID Customers Technicians Select a contact Outbo…" at bounding box center [756, 437] width 863 height 794
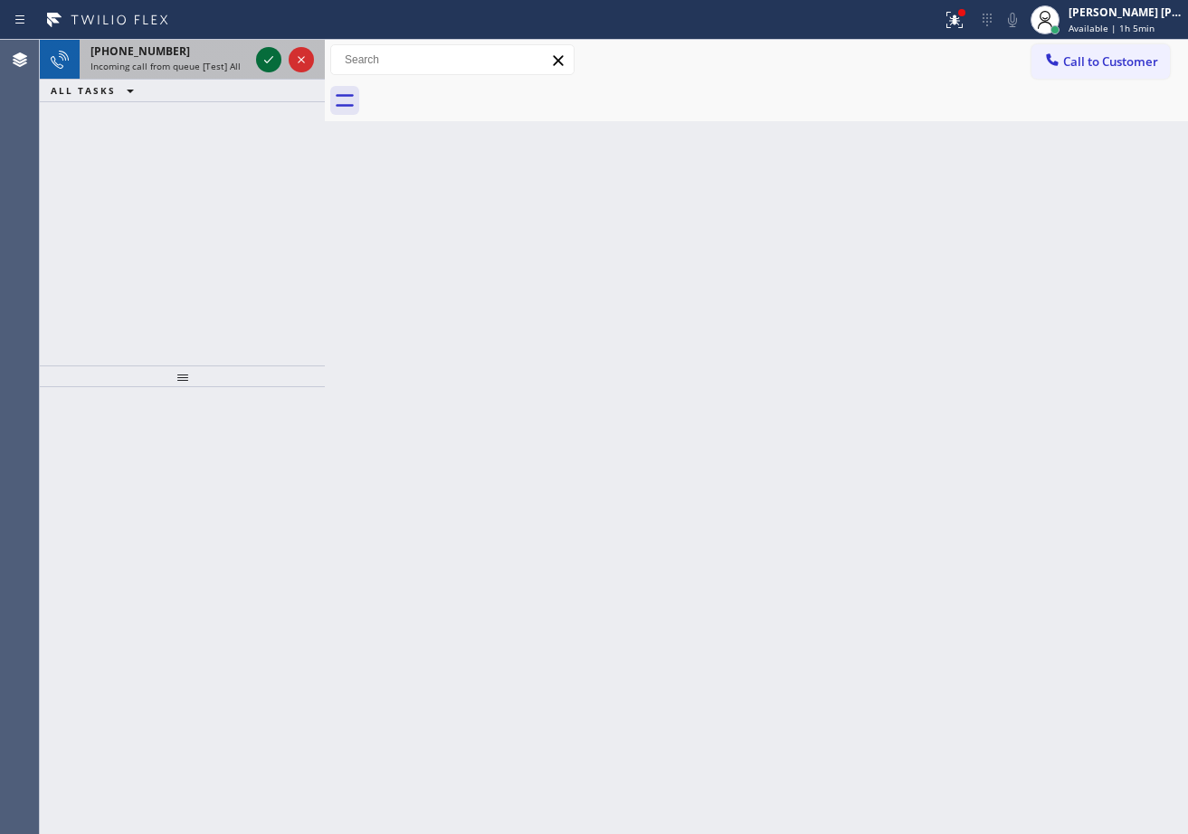
click at [273, 54] on icon at bounding box center [269, 60] width 22 height 22
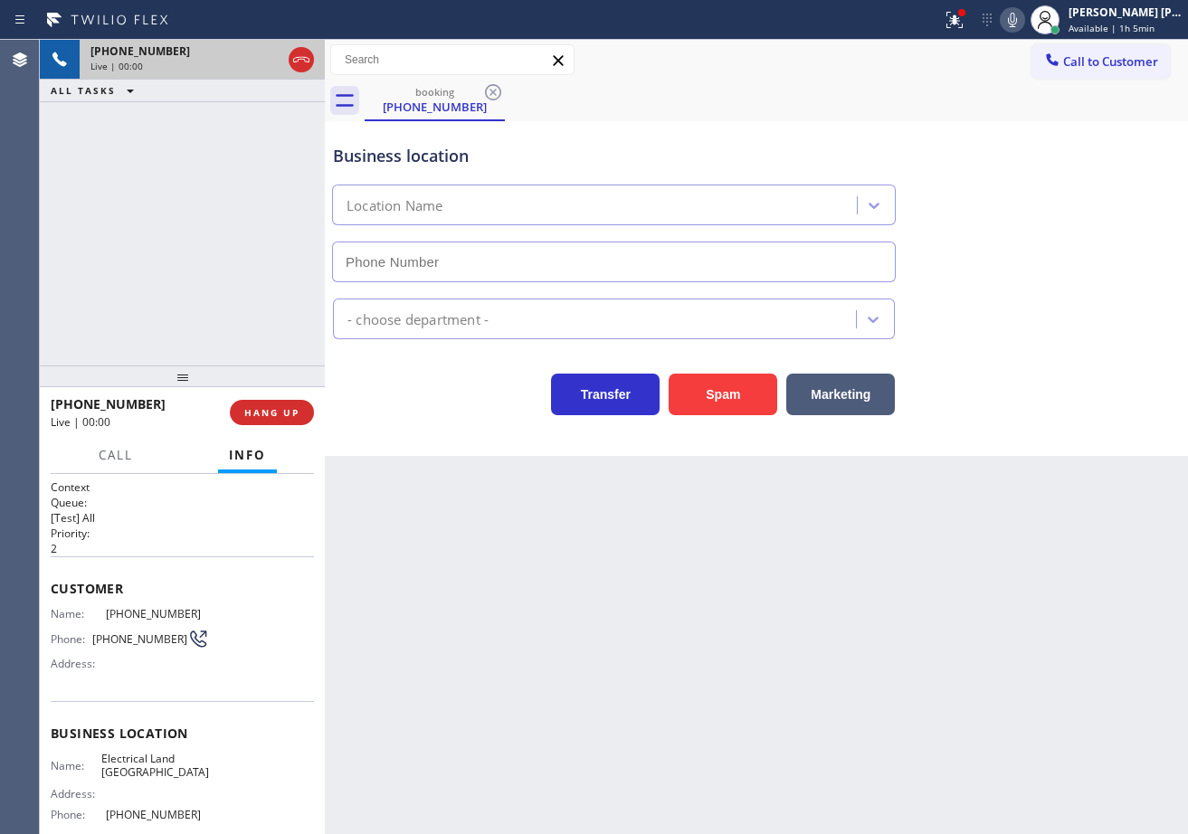
type input "[PHONE_NUMBER]"
click at [637, 621] on div "Back to Dashboard Change Sender ID Customers Technicians Select a contact Outbo…" at bounding box center [756, 437] width 863 height 794
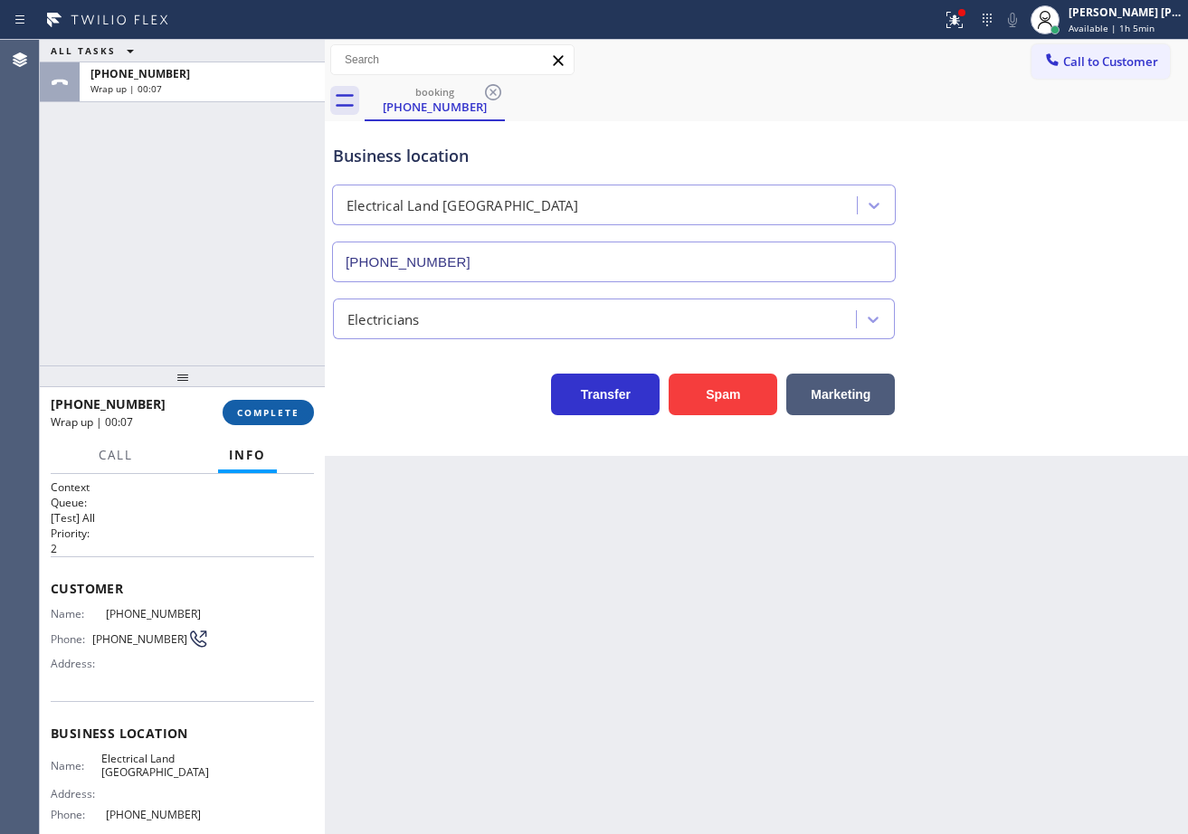
click at [284, 418] on span "COMPLETE" at bounding box center [268, 412] width 62 height 13
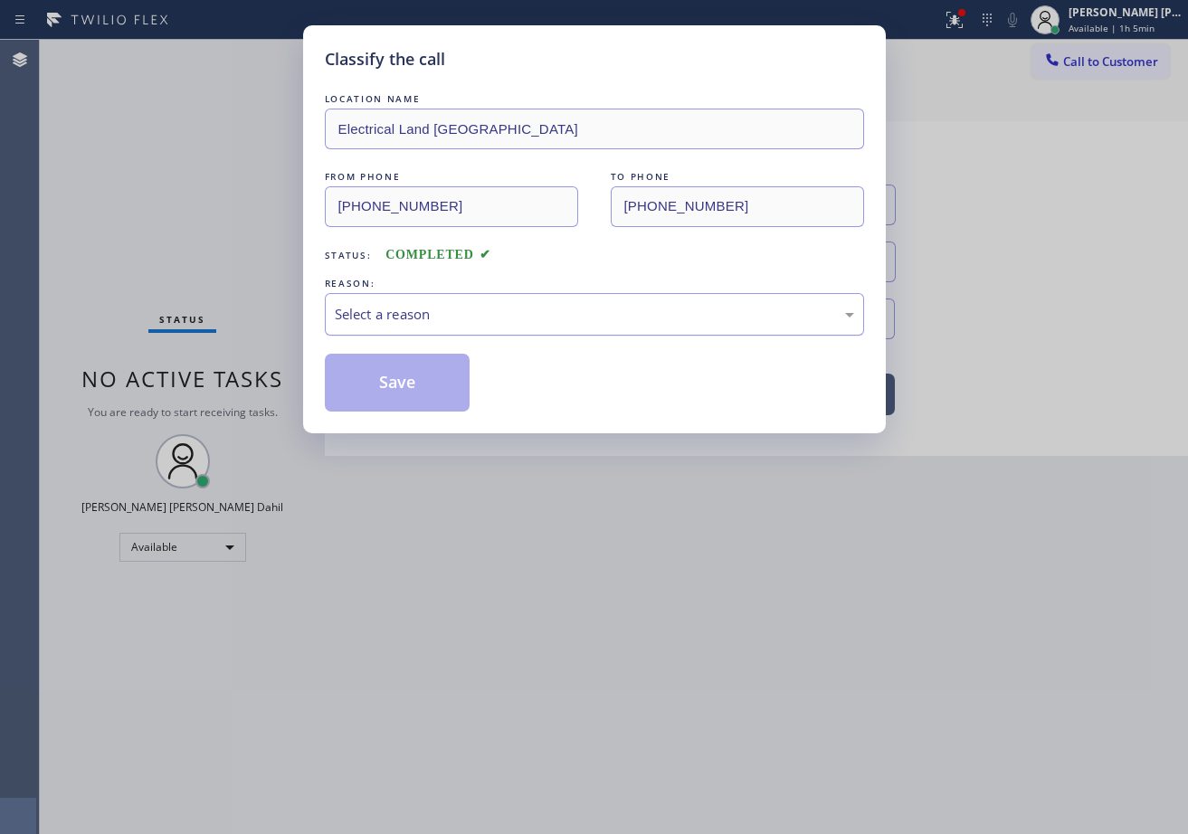
click at [429, 308] on div "Select a reason" at bounding box center [594, 314] width 519 height 21
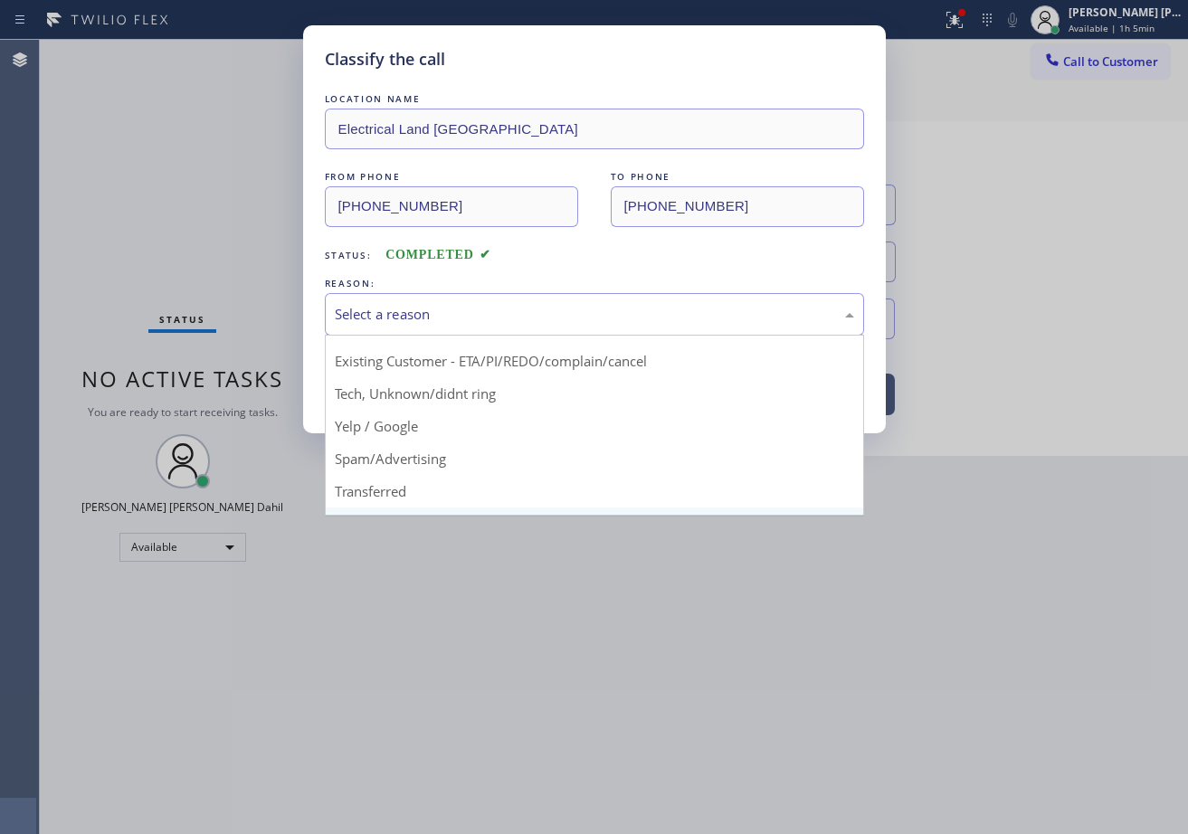
scroll to position [114, 0]
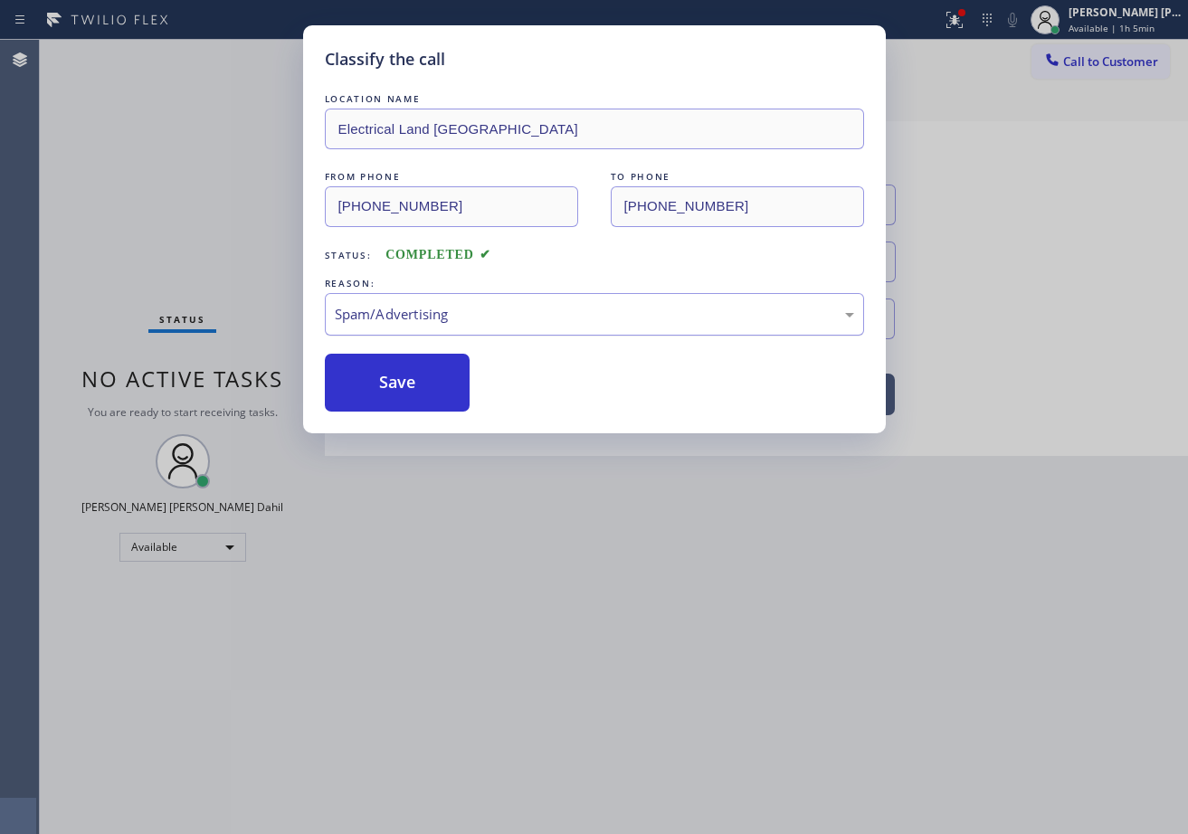
click at [409, 316] on div "Spam/Advertising" at bounding box center [594, 314] width 519 height 21
click at [388, 371] on button "Save" at bounding box center [398, 383] width 146 height 58
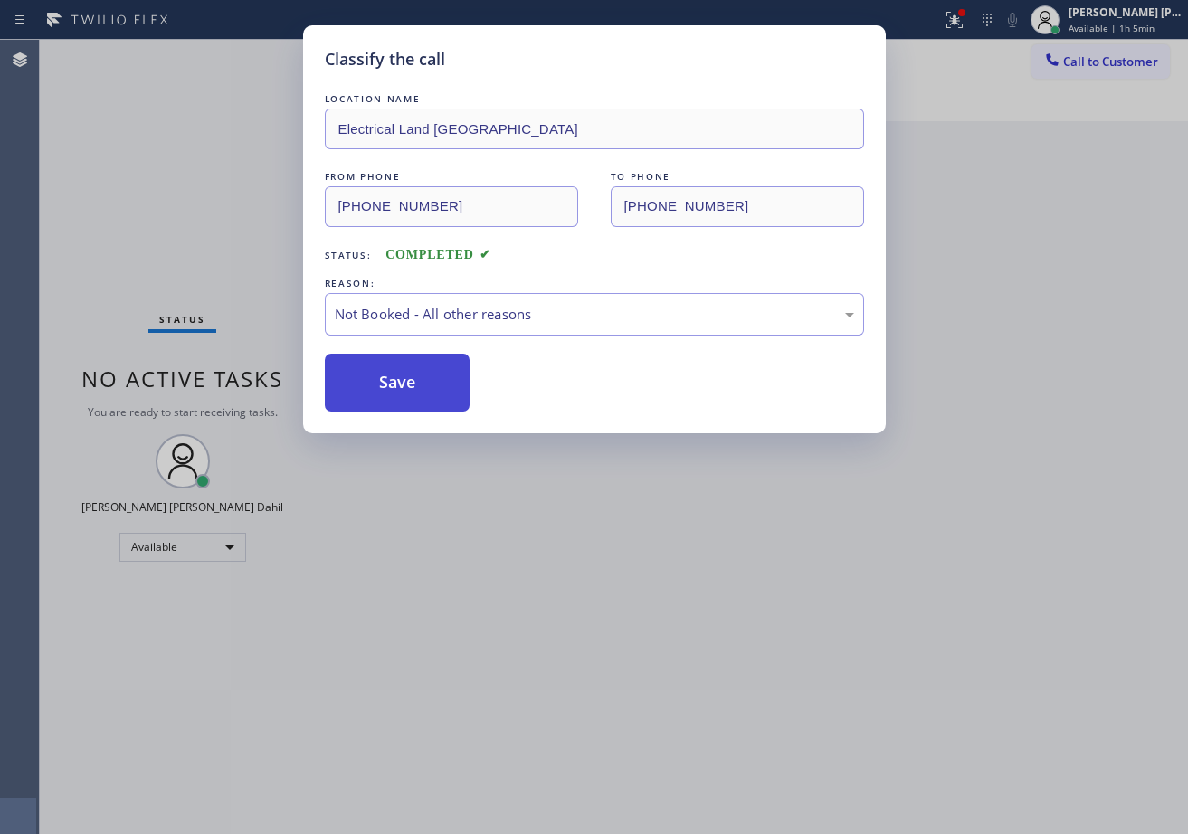
click at [388, 371] on button "Save" at bounding box center [398, 383] width 146 height 58
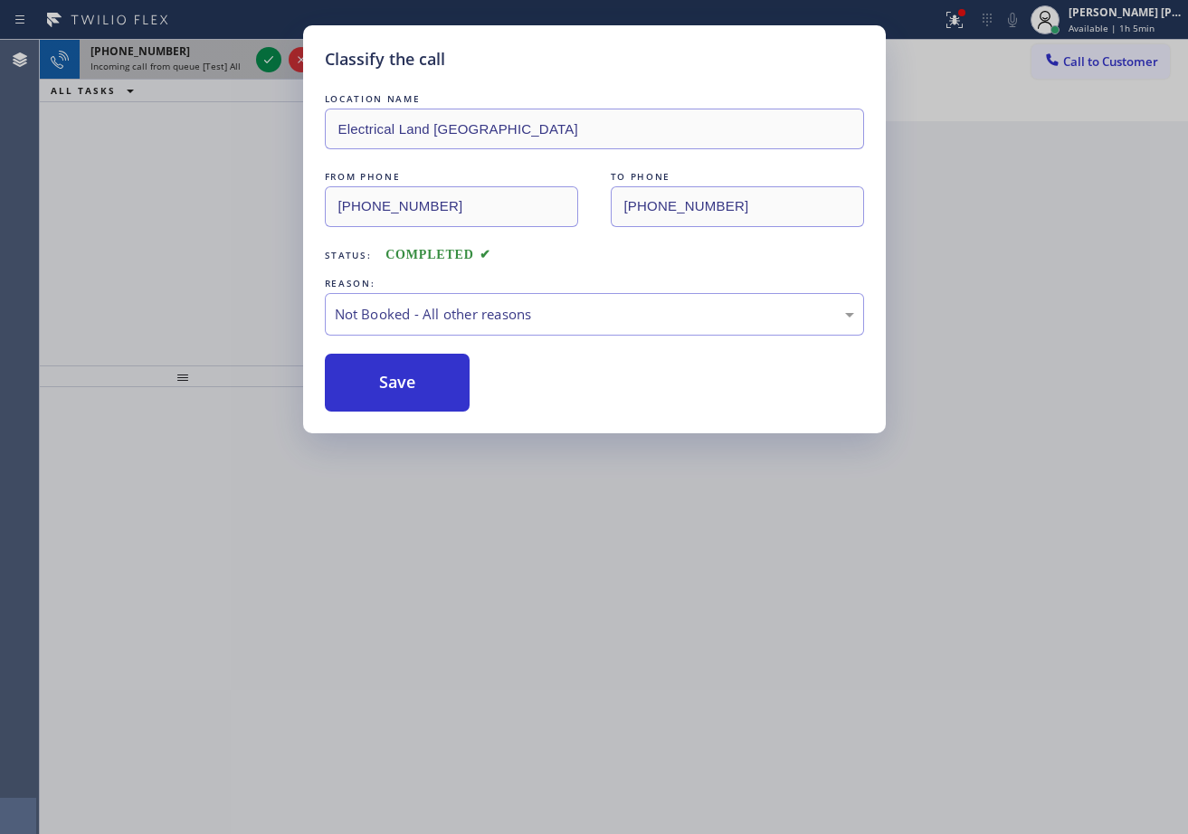
click at [192, 95] on div "ALL TASKS ALL TASKS ACTIVE TASKS TASKS IN WRAP UP" at bounding box center [182, 91] width 285 height 23
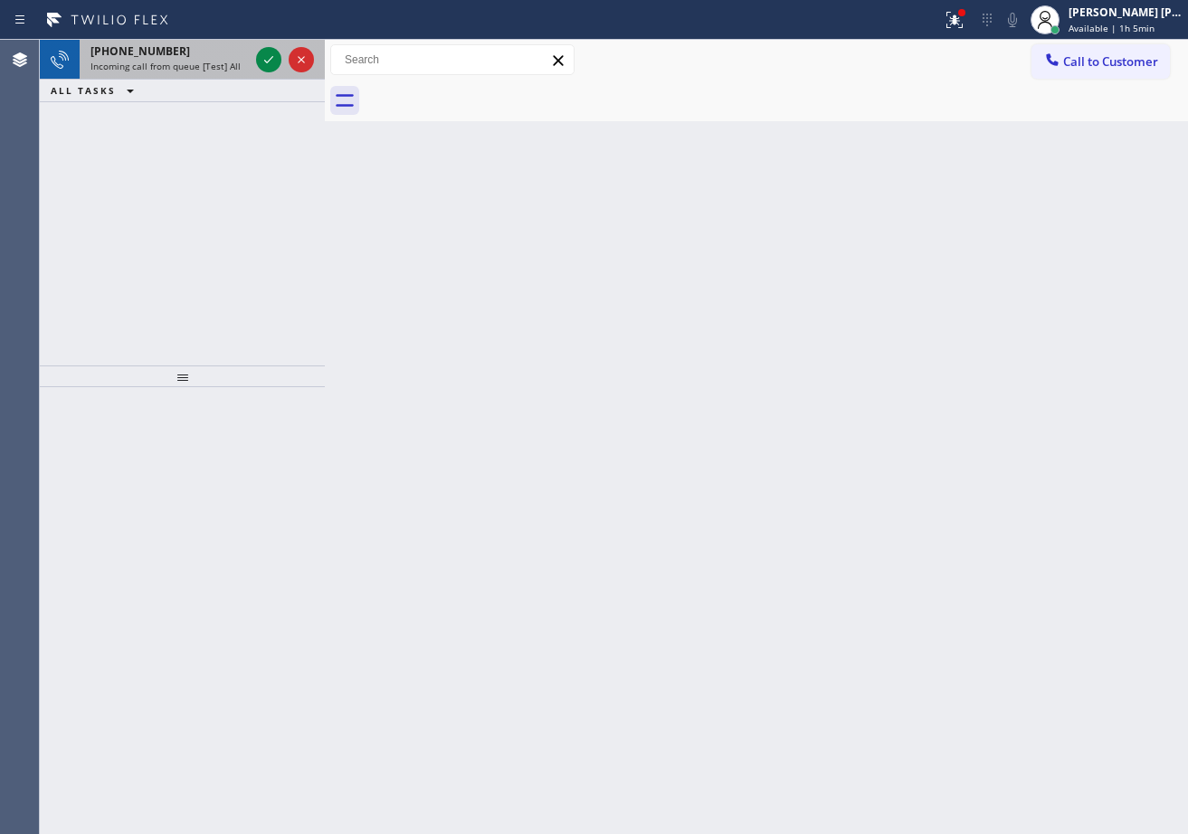
click at [204, 68] on span "Incoming call from queue [Test] All" at bounding box center [165, 66] width 150 height 13
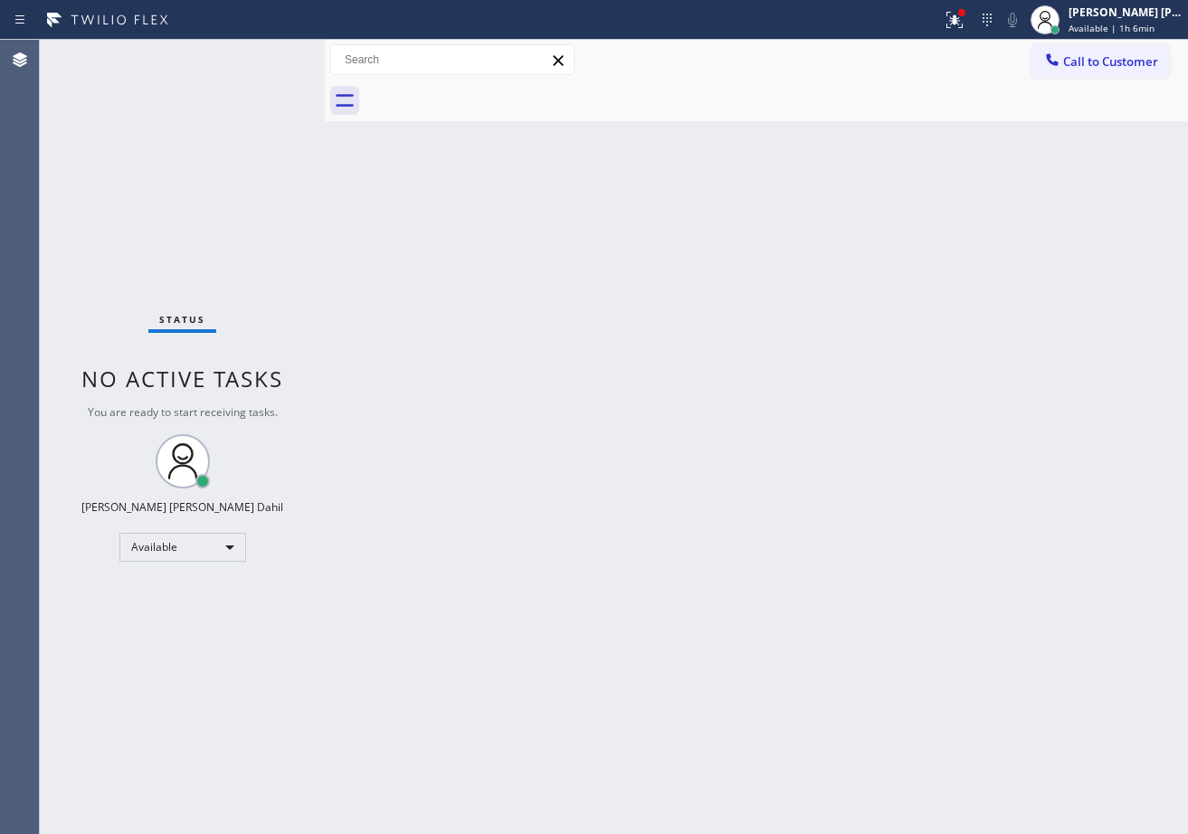
click at [201, 67] on div "Status No active tasks You are ready to start receiving tasks. [PERSON_NAME] [P…" at bounding box center [182, 437] width 285 height 794
click at [793, 613] on div "Back to Dashboard Change Sender ID Customers Technicians Select a contact Outbo…" at bounding box center [756, 437] width 863 height 794
click at [783, 496] on div "Back to Dashboard Change Sender ID Customers Technicians Select a contact Outbo…" at bounding box center [756, 437] width 863 height 794
click at [668, 367] on div "Back to Dashboard Change Sender ID Customers Technicians Select a contact Outbo…" at bounding box center [756, 437] width 863 height 794
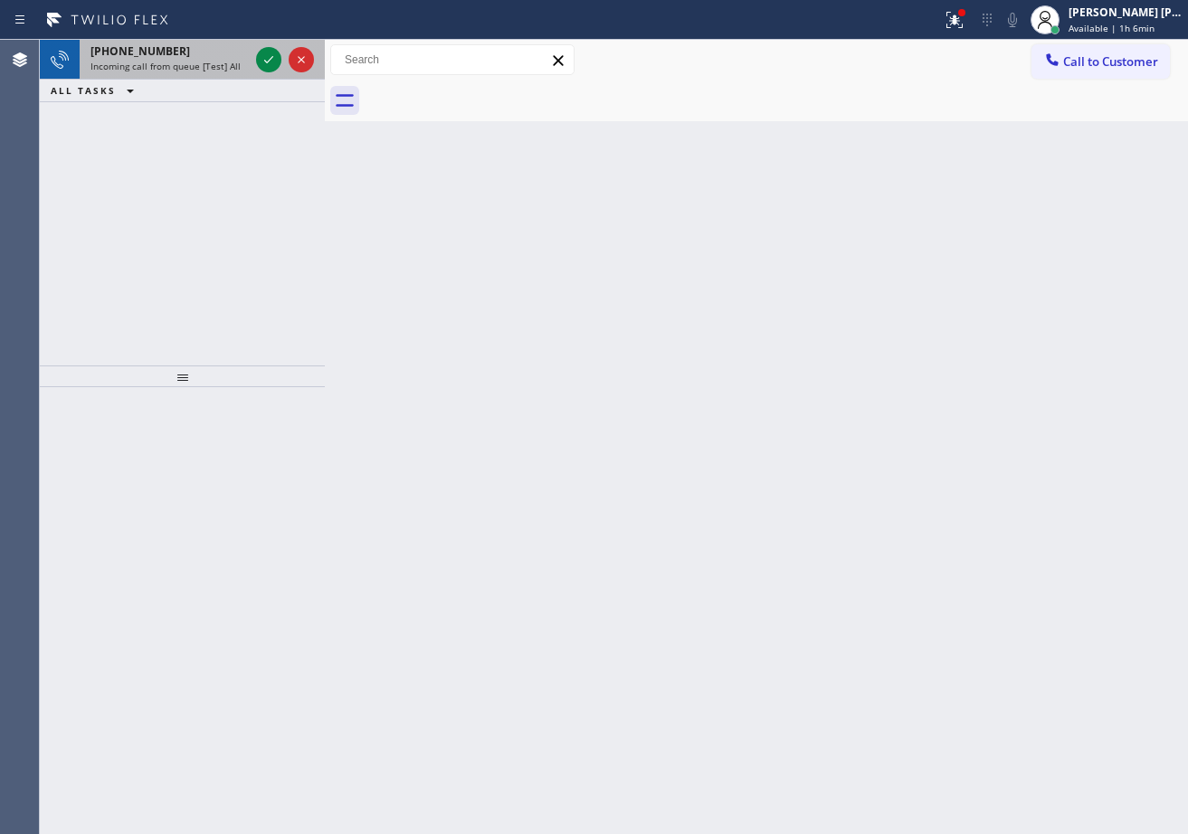
click at [182, 64] on span "Incoming call from queue [Test] All" at bounding box center [165, 66] width 150 height 13
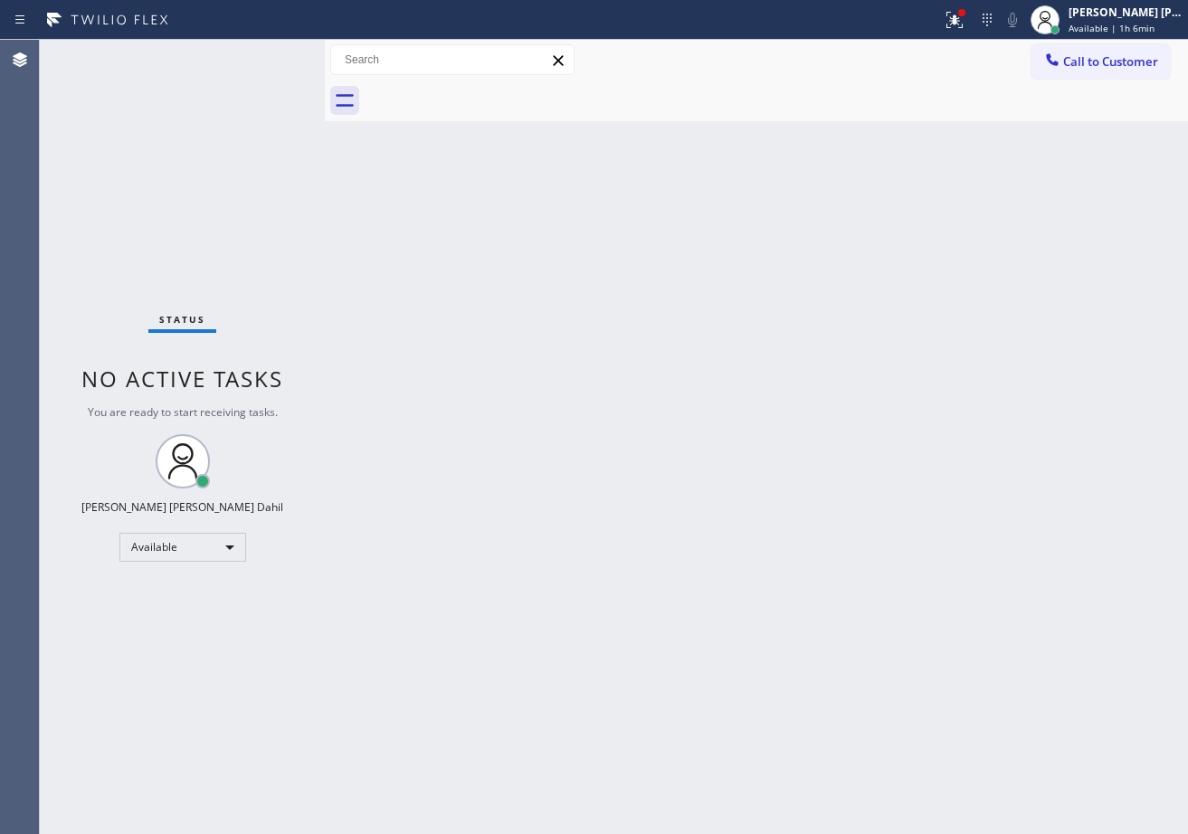
click at [716, 295] on div "Back to Dashboard Change Sender ID Customers Technicians Select a contact Outbo…" at bounding box center [756, 437] width 863 height 794
click at [654, 214] on div "Back to Dashboard Change Sender ID Customers Technicians Select a contact Outbo…" at bounding box center [756, 437] width 863 height 794
drag, startPoint x: 778, startPoint y: 635, endPoint x: 768, endPoint y: 631, distance: 10.9
click at [768, 632] on div "Back to Dashboard Change Sender ID Customers Technicians Select a contact Outbo…" at bounding box center [756, 437] width 863 height 794
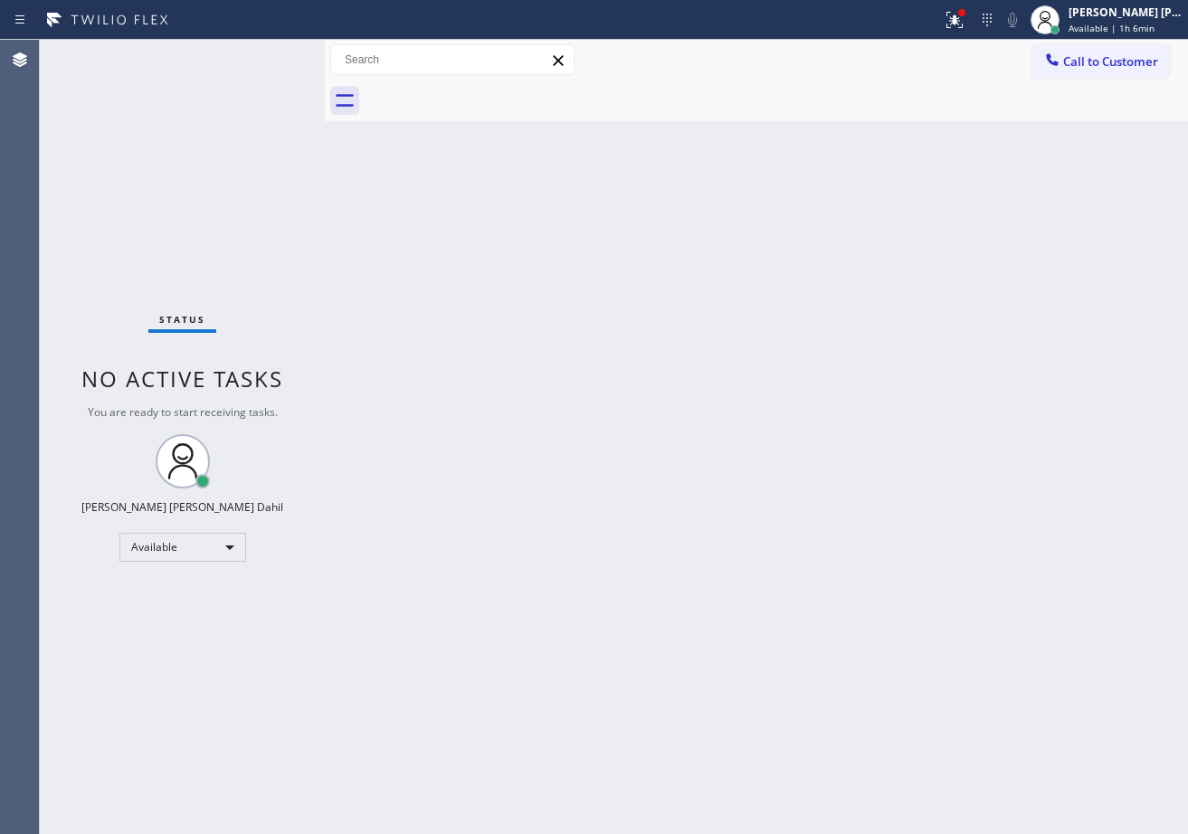
click at [227, 75] on div "Status No active tasks You are ready to start receiving tasks. [PERSON_NAME] [P…" at bounding box center [182, 437] width 285 height 794
click at [271, 62] on div "Status No active tasks You are ready to start receiving tasks. [PERSON_NAME] [P…" at bounding box center [182, 437] width 285 height 794
click at [265, 58] on div "Status No active tasks You are ready to start receiving tasks. [PERSON_NAME] [P…" at bounding box center [182, 437] width 285 height 794
drag, startPoint x: 904, startPoint y: 476, endPoint x: 972, endPoint y: 535, distance: 89.8
click at [905, 481] on div "Back to Dashboard Change Sender ID Customers Technicians Select a contact Outbo…" at bounding box center [756, 437] width 863 height 794
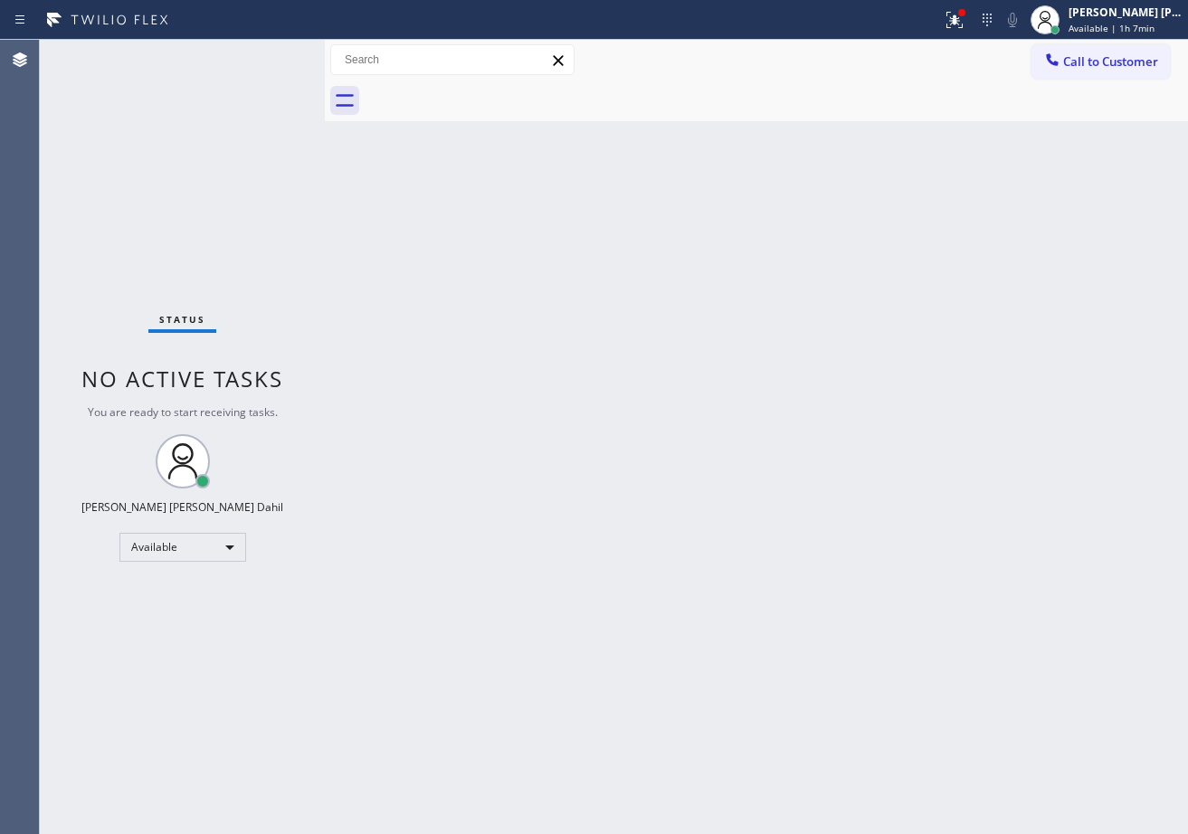
click at [854, 568] on div "Back to Dashboard Change Sender ID Customers Technicians Select a contact Outbo…" at bounding box center [756, 437] width 863 height 794
click at [266, 84] on div "Status No active tasks You are ready to start receiving tasks. [PERSON_NAME] [P…" at bounding box center [182, 437] width 285 height 794
click at [266, 58] on div "Status No active tasks You are ready to start receiving tasks. [PERSON_NAME] [P…" at bounding box center [182, 437] width 285 height 794
click at [222, 51] on div "Status No active tasks You are ready to start receiving tasks. [PERSON_NAME] [P…" at bounding box center [182, 437] width 285 height 794
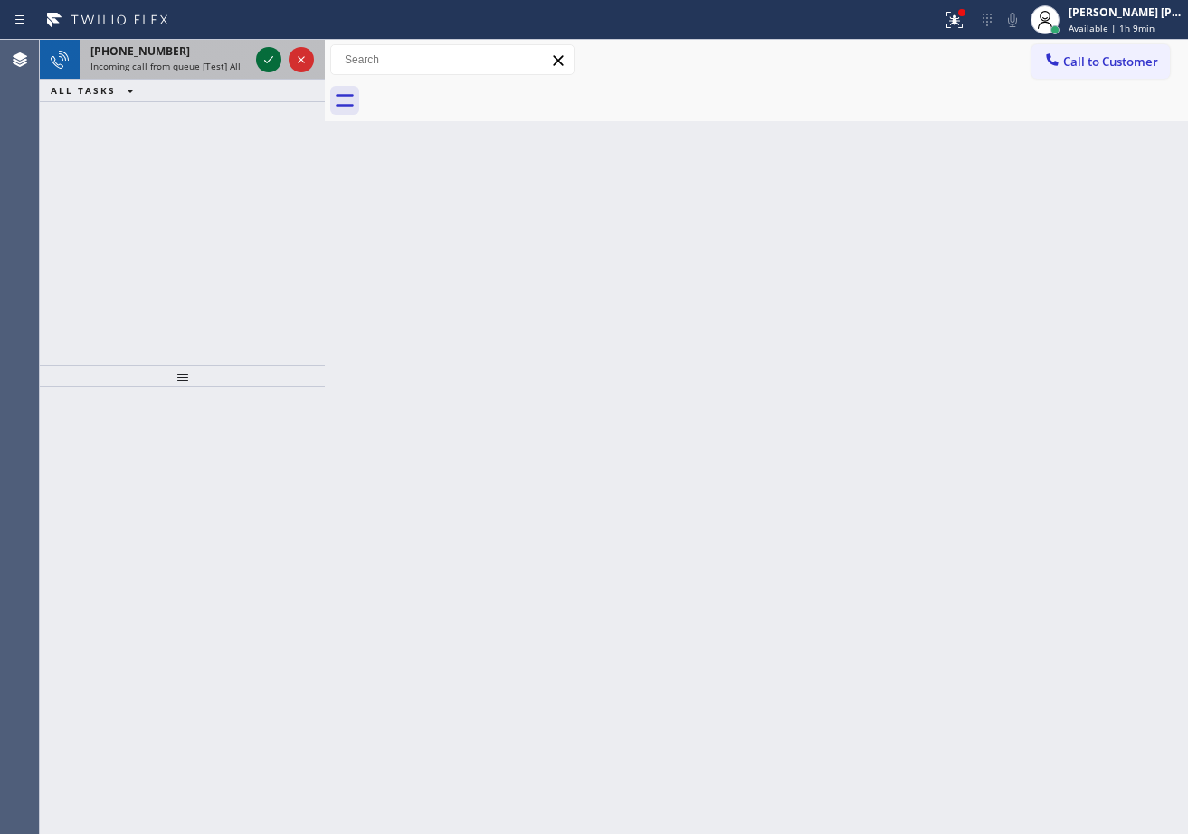
click at [273, 54] on icon at bounding box center [269, 60] width 22 height 22
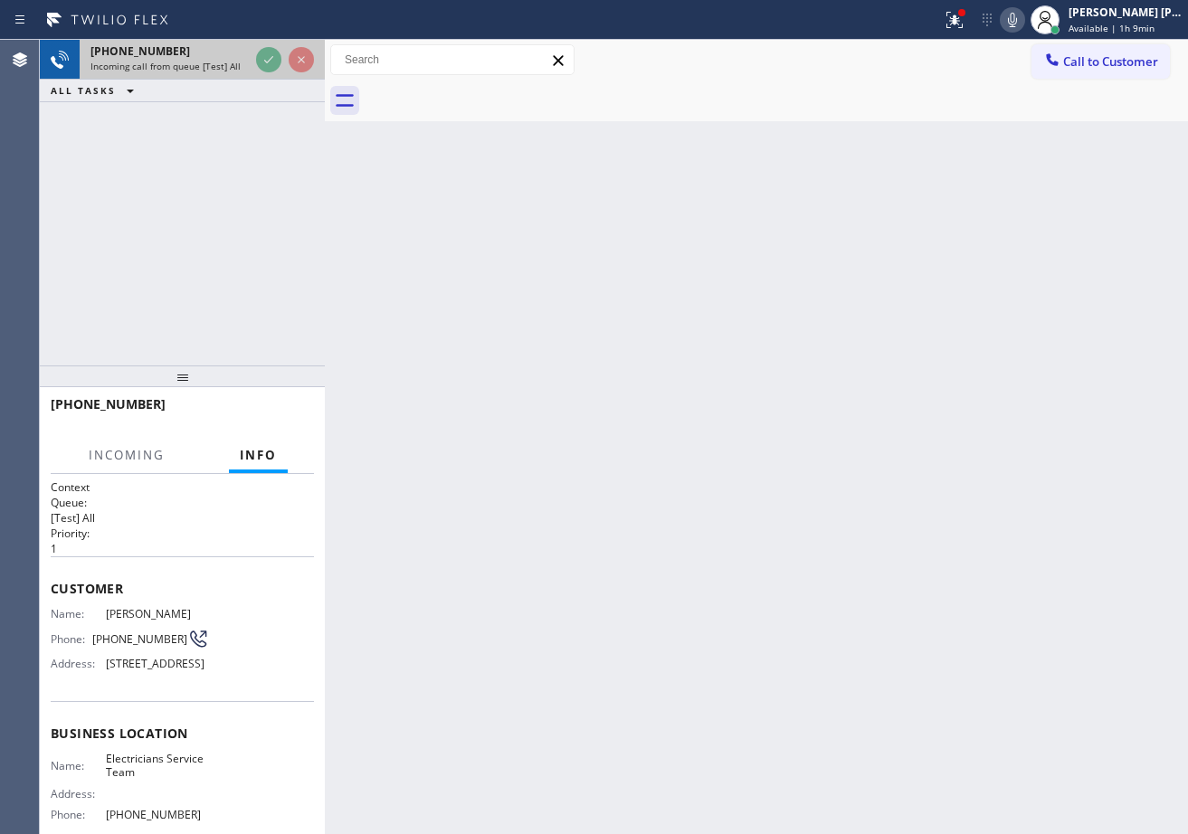
click at [150, 73] on div "[PHONE_NUMBER] Incoming call from queue [Test] All" at bounding box center [166, 60] width 173 height 40
click at [162, 44] on div "[PHONE_NUMBER]" at bounding box center [169, 50] width 158 height 15
click at [297, 31] on div "Status report Issue detected This issue could affect your workflow. Please cont…" at bounding box center [594, 417] width 1188 height 834
click at [700, 0] on html "Status report Issue detected This issue could affect your workflow. Please cont…" at bounding box center [594, 417] width 1188 height 834
click at [332, 126] on div "[PHONE_NUMBER] Incoming call from queue [Test] All ALL TASKS ALL TASKS ACTIVE T…" at bounding box center [614, 437] width 1148 height 794
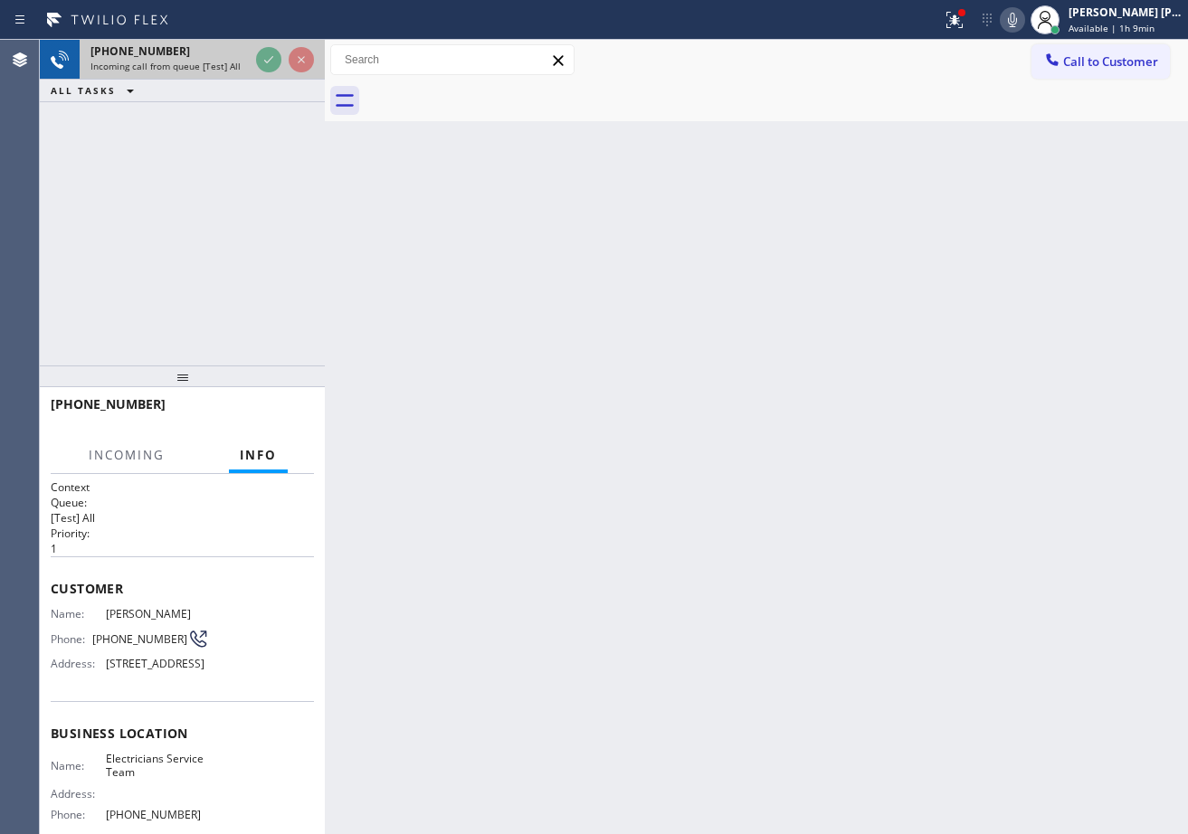
click at [278, 195] on div "[PHONE_NUMBER] Incoming call from queue [Test] All ALL TASKS ALL TASKS ACTIVE T…" at bounding box center [182, 203] width 285 height 326
click at [286, 79] on div "[PHONE_NUMBER] Incoming call from queue [Test] All" at bounding box center [182, 60] width 285 height 40
click at [338, 85] on div "[PHONE_NUMBER] Incoming call from queue [Test] All ALL TASKS ALL TASKS ACTIVE T…" at bounding box center [614, 437] width 1148 height 794
click at [387, 121] on div "[PHONE_NUMBER] Incoming call from queue [Test] All ALL TASKS ALL TASKS ACTIVE T…" at bounding box center [614, 437] width 1148 height 794
click at [319, 77] on div "[PHONE_NUMBER] Incoming call from queue [Test] All" at bounding box center [182, 60] width 285 height 40
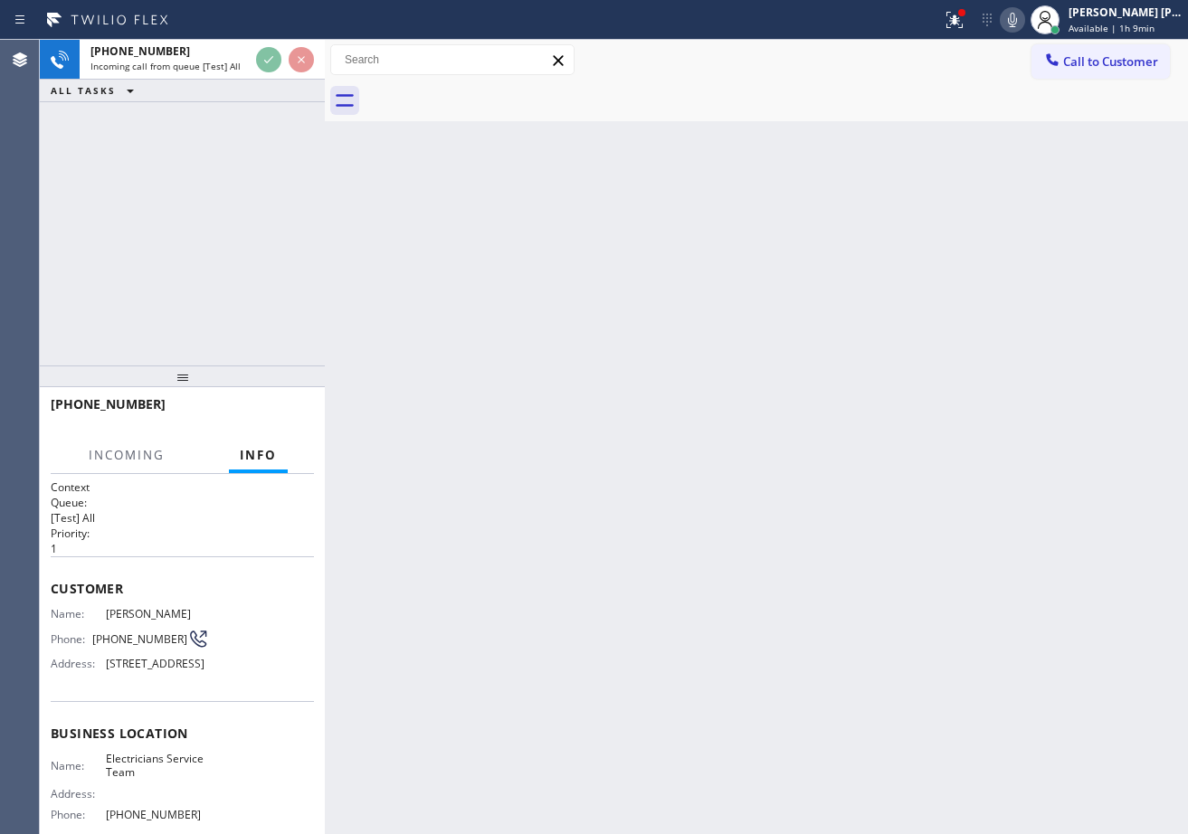
click at [273, 54] on icon at bounding box center [269, 60] width 22 height 22
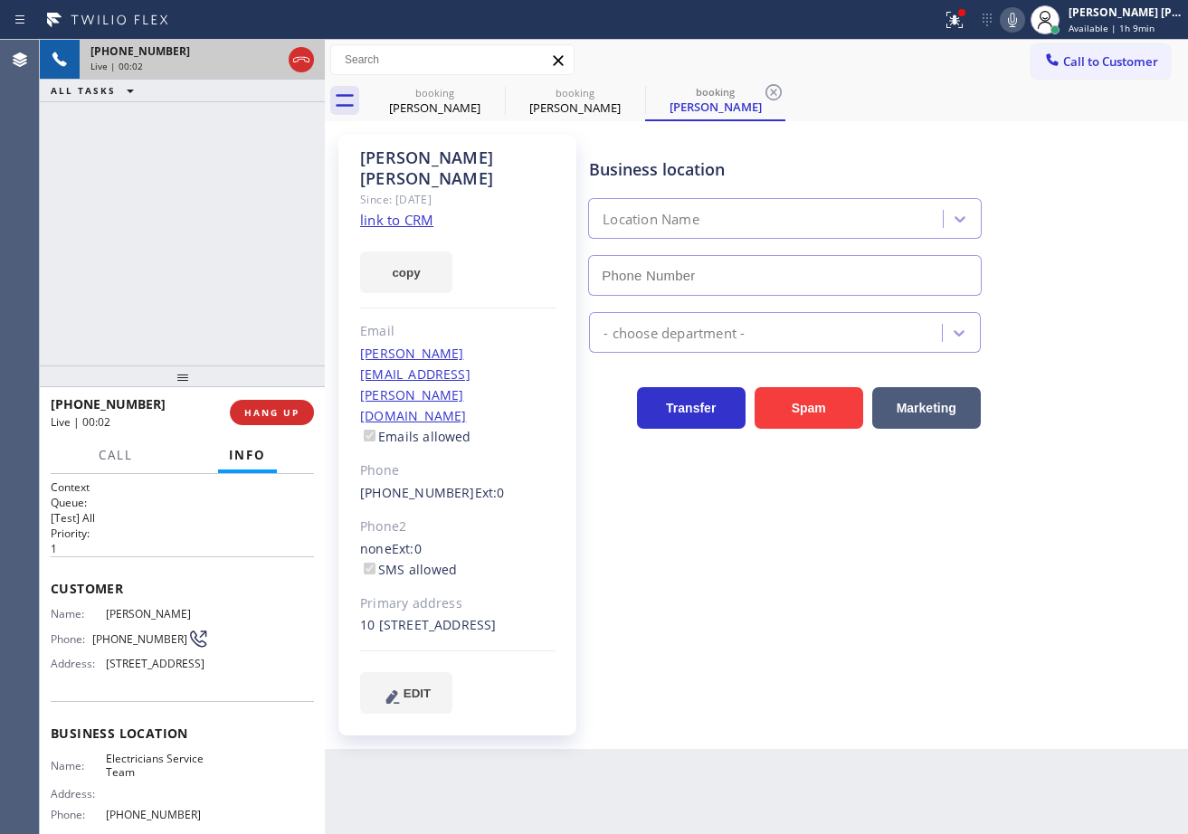
click at [204, 72] on div "[PHONE_NUMBER] Live | 00:02" at bounding box center [182, 60] width 205 height 40
click at [262, 60] on icon at bounding box center [269, 60] width 22 height 22
type input "[PHONE_NUMBER]"
click at [269, 60] on icon at bounding box center [269, 60] width 22 height 22
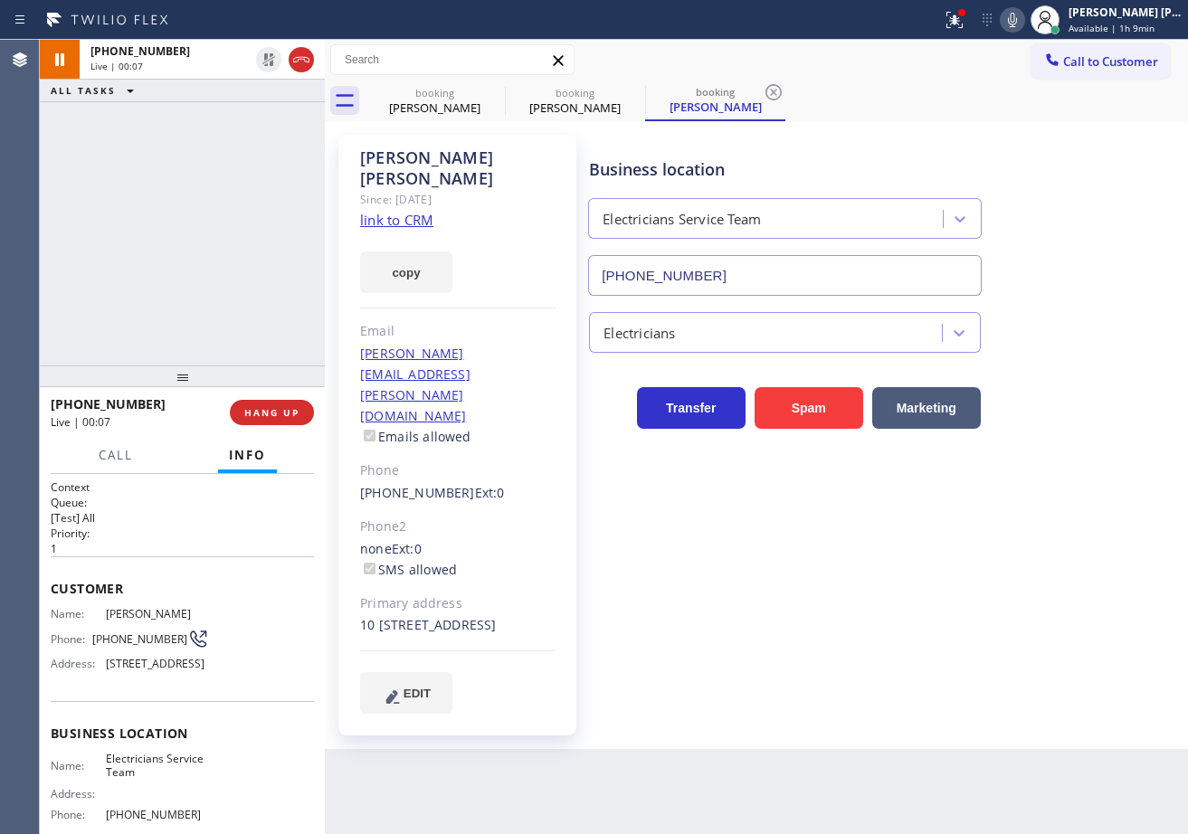
click at [232, 211] on div "[PHONE_NUMBER] Live | 00:07 ALL TASKS ALL TASKS ACTIVE TASKS TASKS IN WRAP UP" at bounding box center [182, 203] width 285 height 326
click at [436, 100] on div "[PERSON_NAME]" at bounding box center [434, 108] width 137 height 16
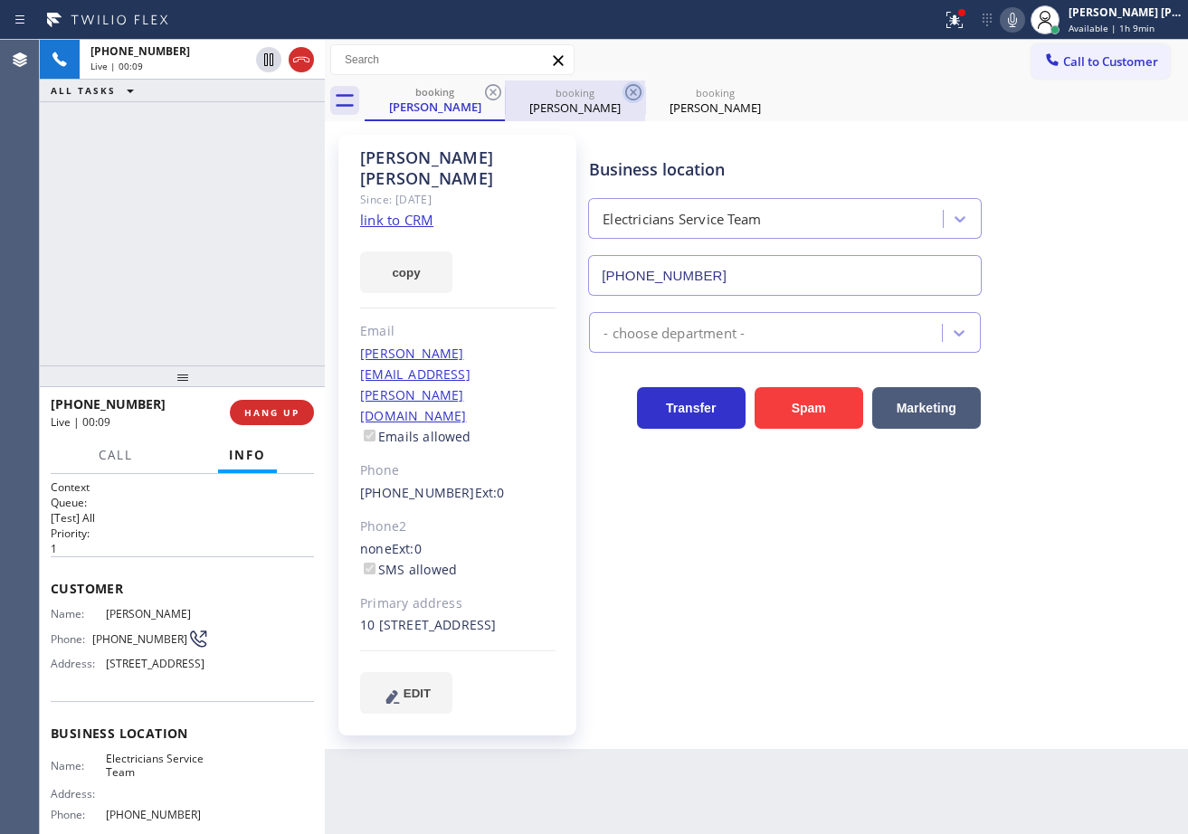
click at [491, 93] on icon at bounding box center [493, 92] width 16 height 16
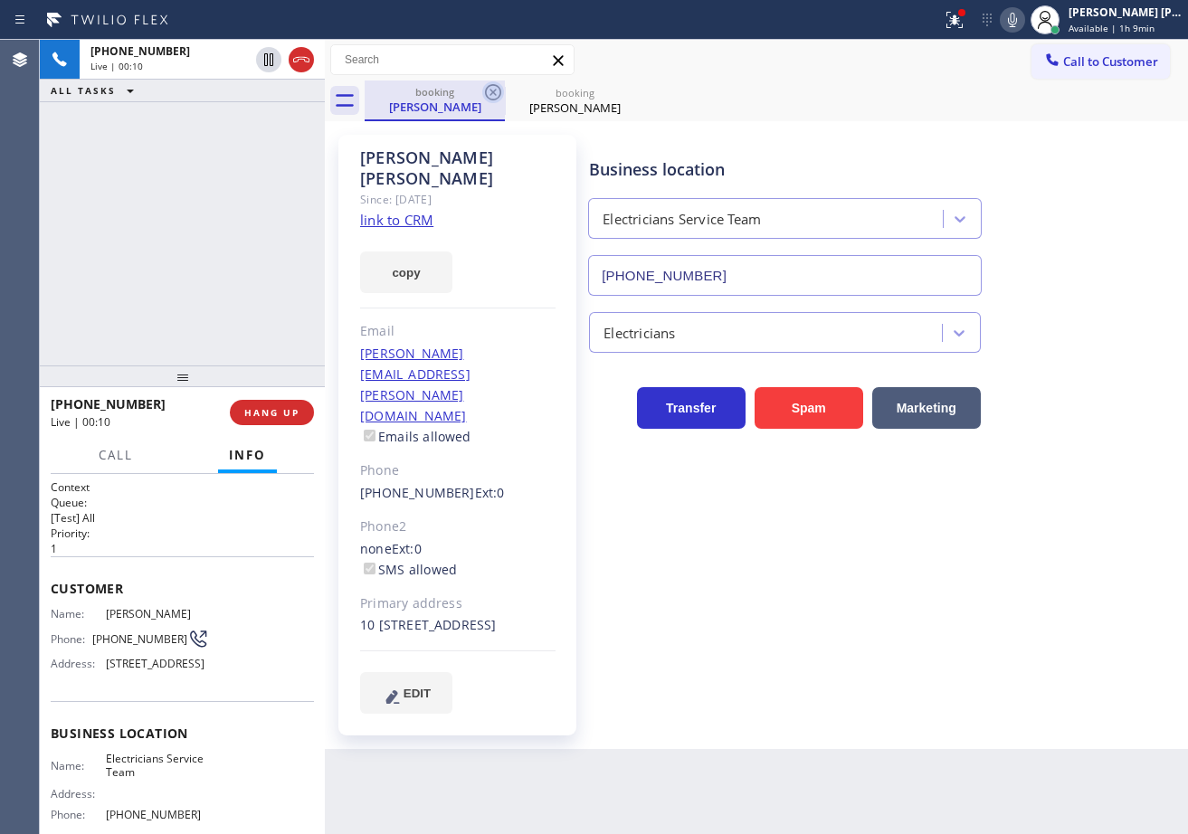
click at [491, 93] on icon at bounding box center [493, 92] width 16 height 16
click at [398, 211] on link "link to CRM" at bounding box center [396, 220] width 73 height 18
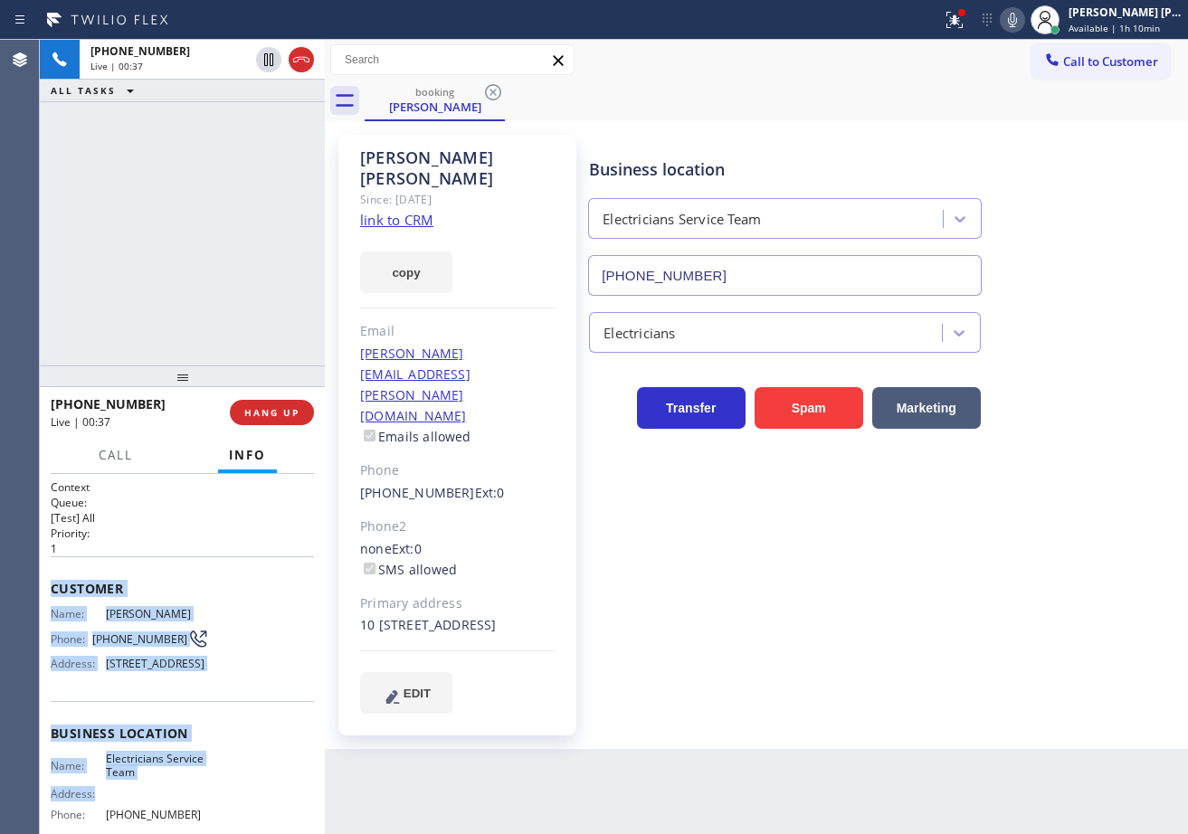
scroll to position [188, 0]
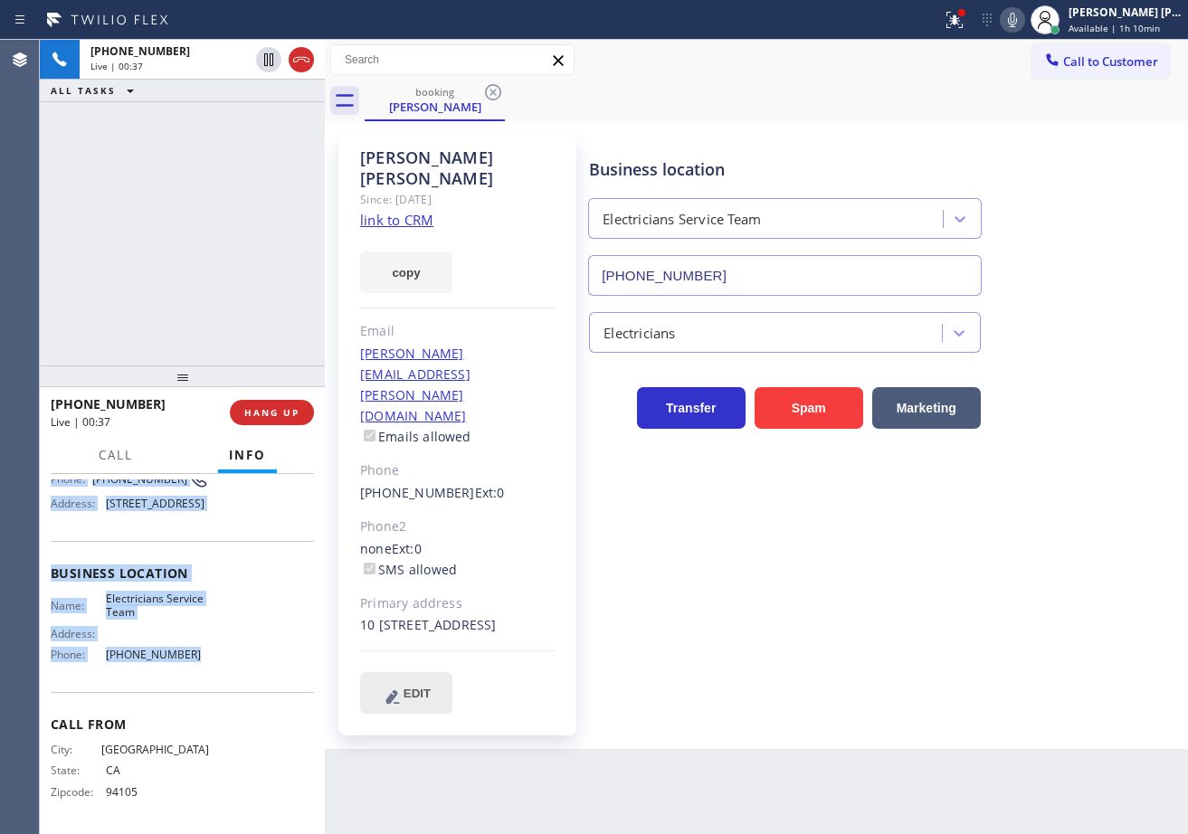
drag, startPoint x: 57, startPoint y: 586, endPoint x: 435, endPoint y: 633, distance: 381.1
click at [219, 676] on div "Context Queue: [Test] All Priority: 1 Customer Name: [PERSON_NAME] Phone: [PHON…" at bounding box center [182, 654] width 285 height 360
copy div "Customer Name: [PERSON_NAME] Phone: [PHONE_NUMBER] Address: [STREET_ADDRESS] Bu…"
click at [561, 98] on div "booking [PERSON_NAME]" at bounding box center [776, 101] width 823 height 41
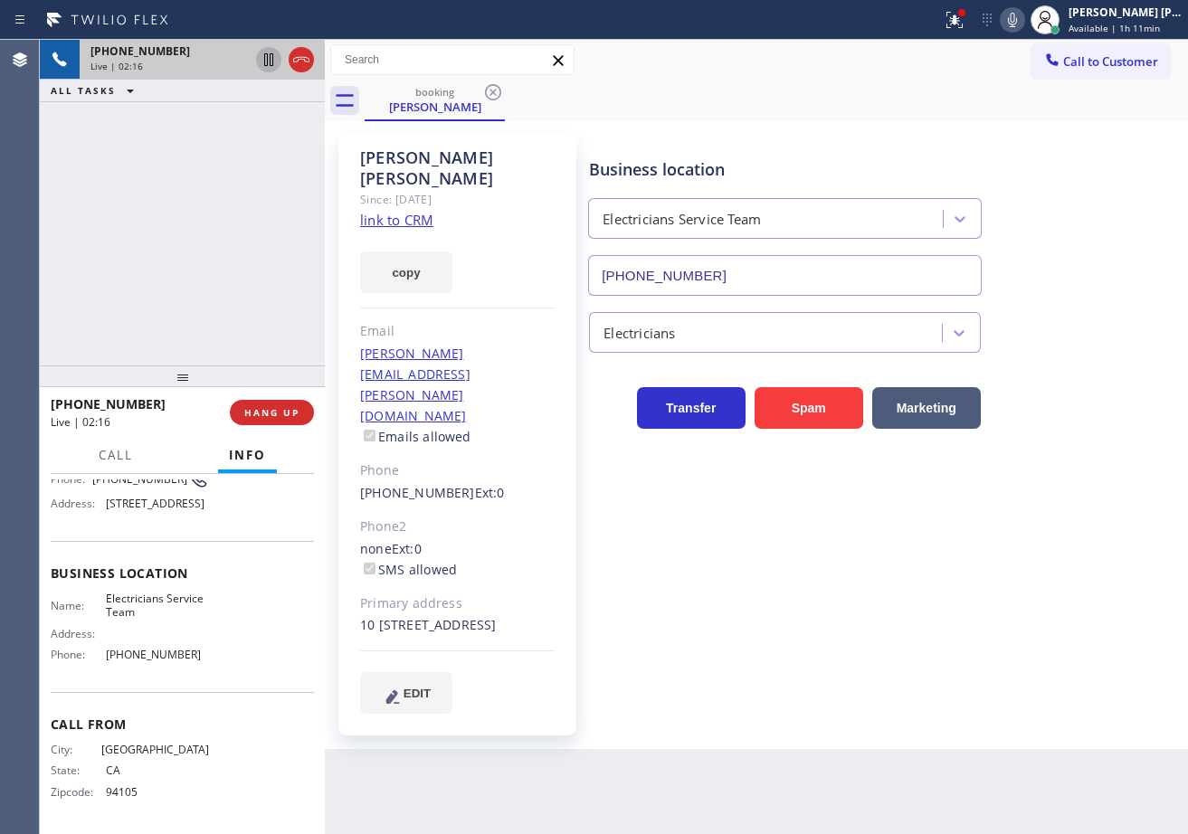
click at [272, 60] on icon at bounding box center [268, 59] width 9 height 13
click at [1023, 19] on icon at bounding box center [1013, 20] width 22 height 22
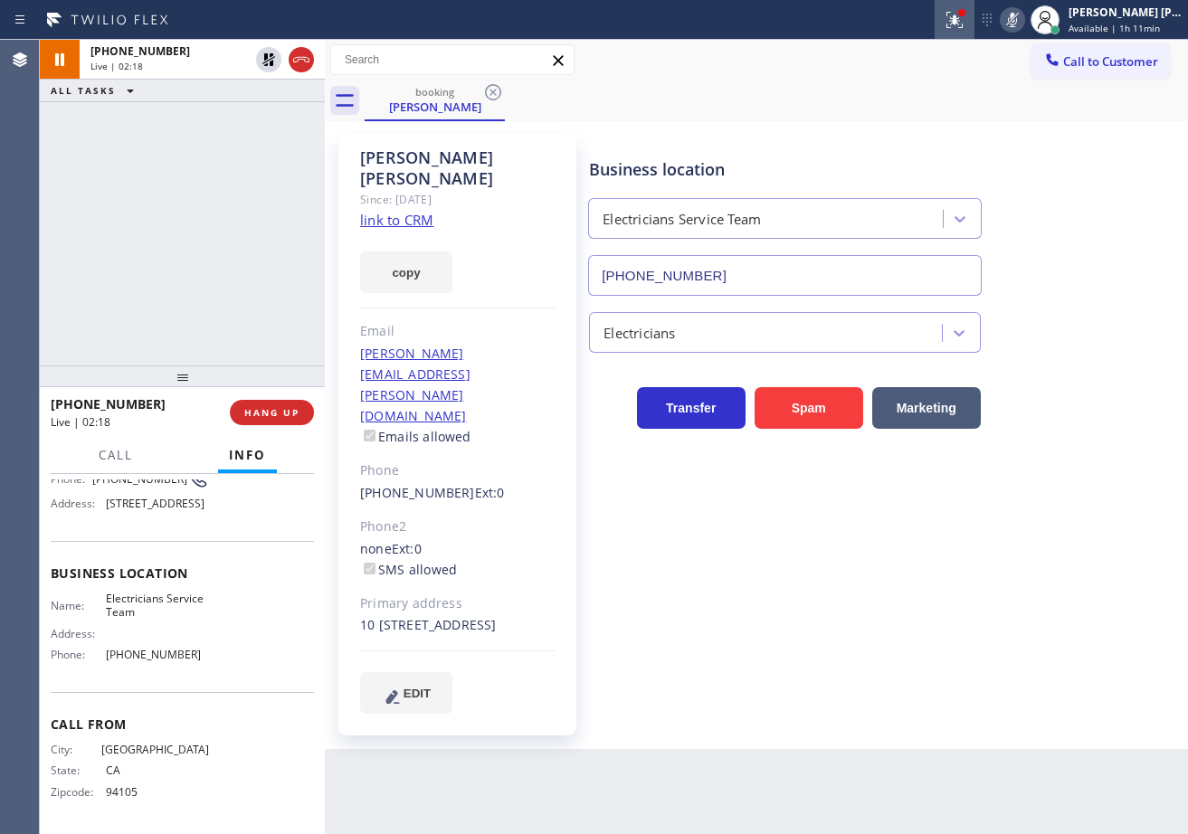
click at [964, 14] on icon at bounding box center [955, 20] width 22 height 22
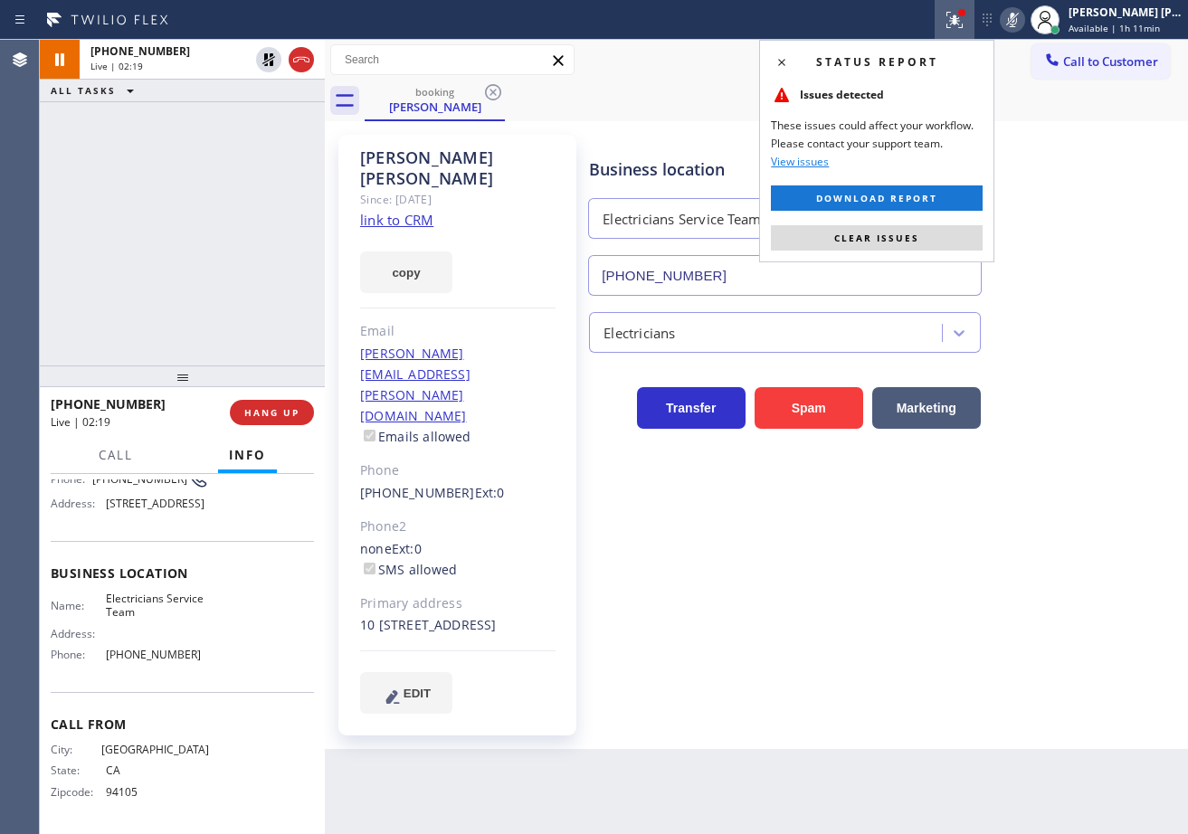
drag, startPoint x: 963, startPoint y: 239, endPoint x: 974, endPoint y: 238, distance: 10.9
click at [964, 238] on button "Clear issues" at bounding box center [877, 237] width 212 height 25
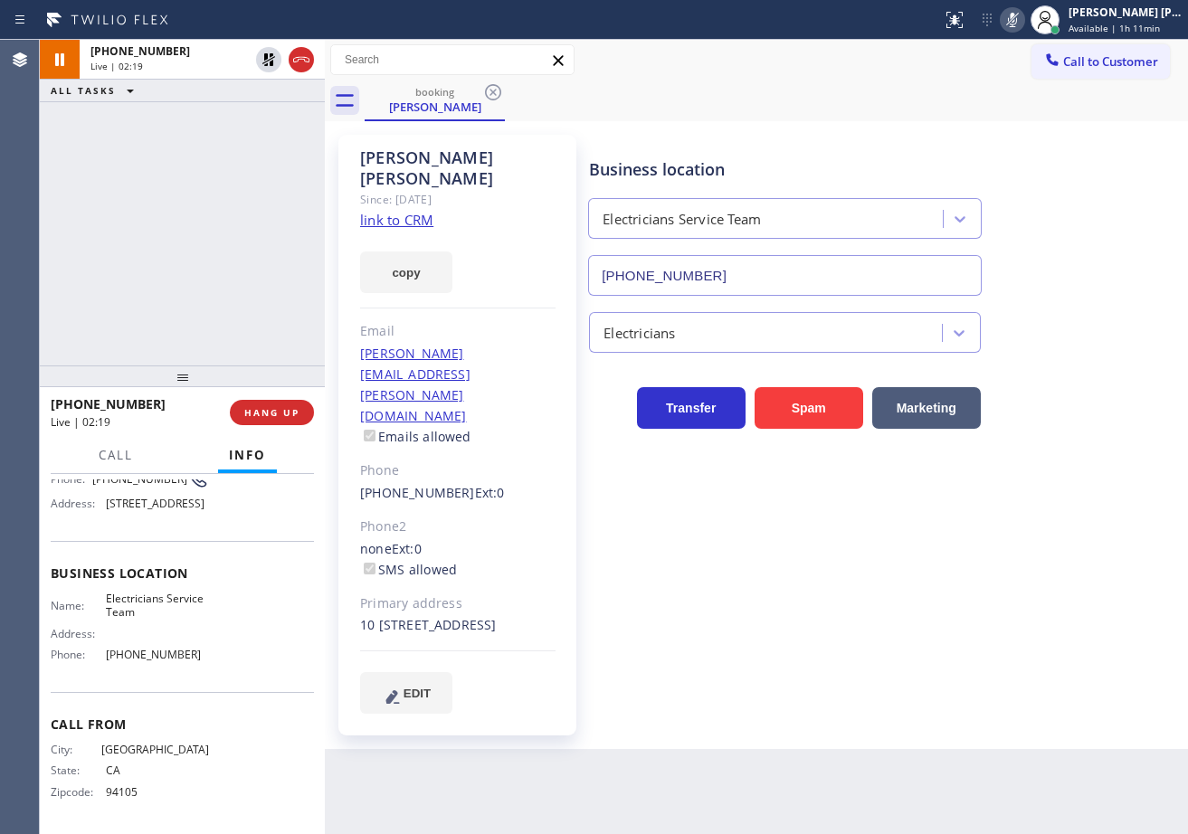
drag, startPoint x: 1116, startPoint y: 268, endPoint x: 1172, endPoint y: 318, distance: 75.6
click at [1116, 269] on div "Business location Electricians Service Team [PHONE_NUMBER]" at bounding box center [884, 214] width 598 height 164
click at [272, 61] on icon at bounding box center [268, 59] width 13 height 13
click at [1023, 19] on icon at bounding box center [1013, 20] width 22 height 22
click at [968, 54] on div "Call to Customer Outbound call Location 5 Star Appliance Repair Your caller id …" at bounding box center [756, 60] width 863 height 32
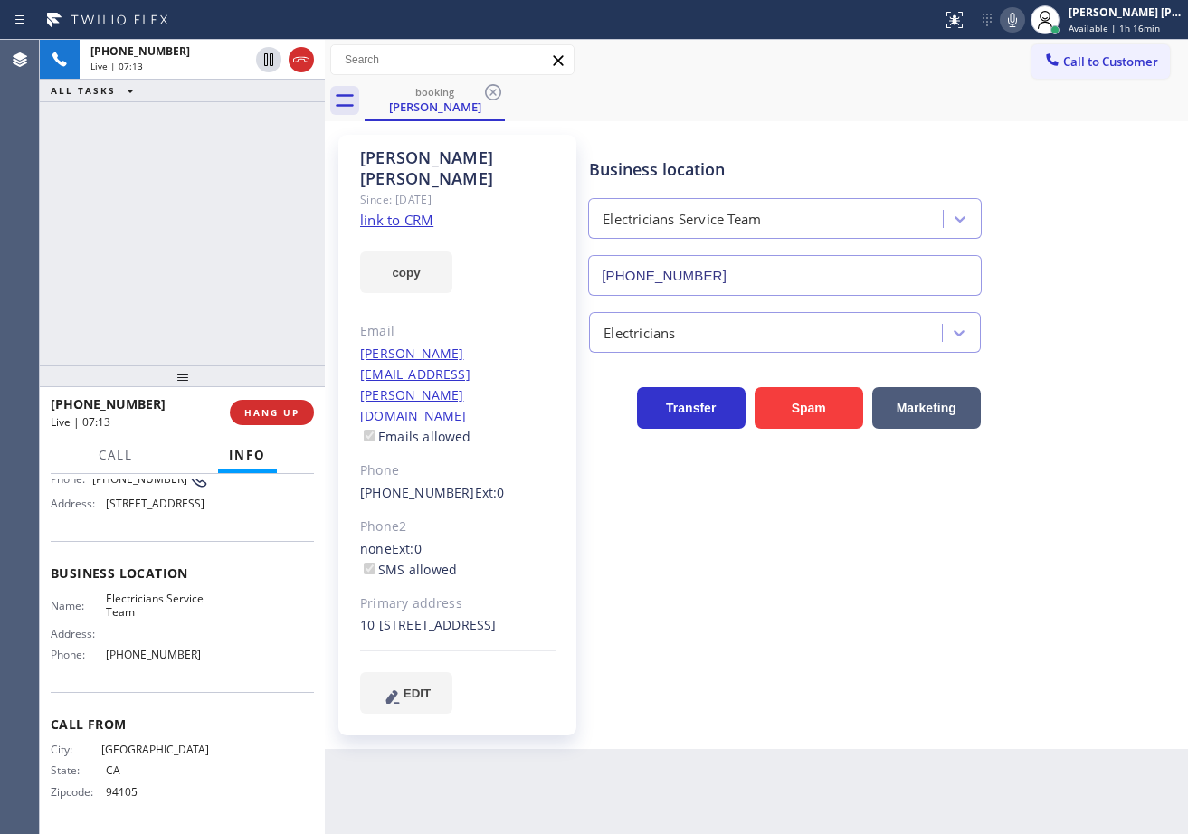
click at [1023, 25] on icon at bounding box center [1013, 20] width 22 height 22
click at [218, 138] on div "[PHONE_NUMBER] Reserved" at bounding box center [166, 122] width 173 height 40
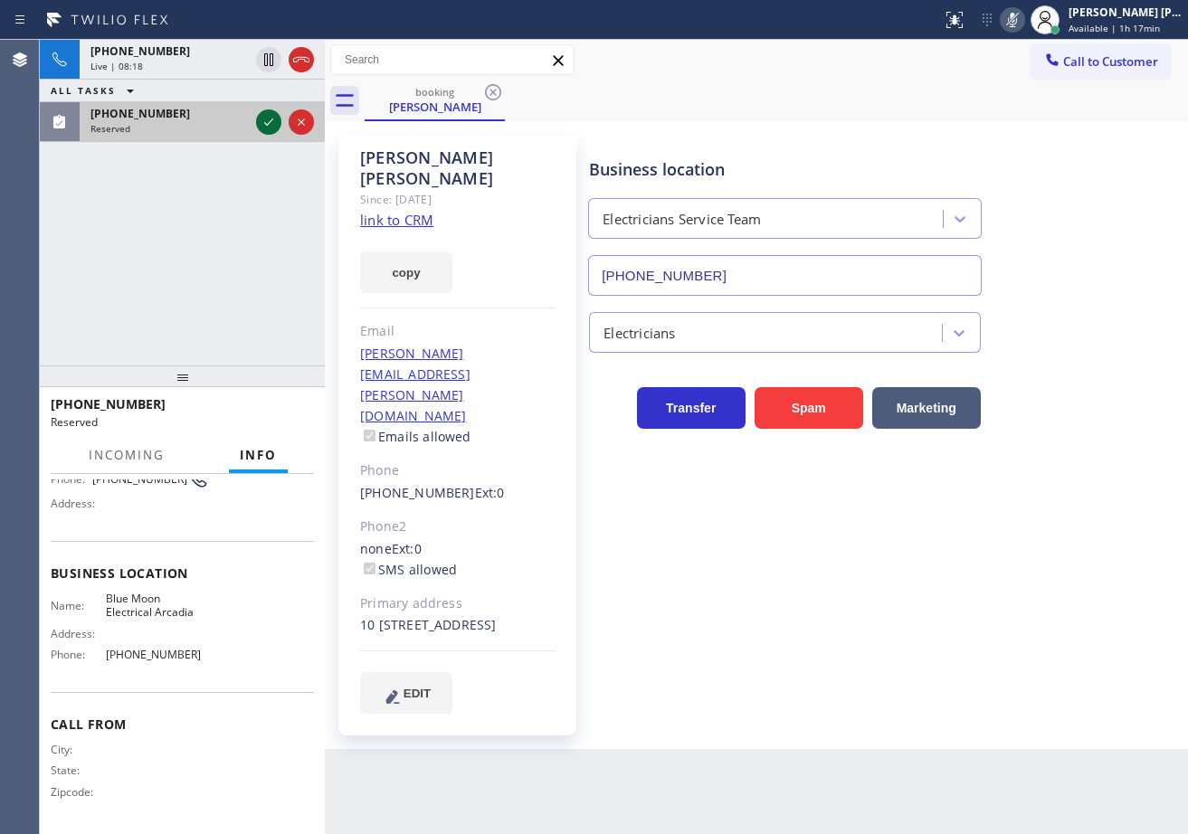
click at [270, 120] on icon at bounding box center [269, 122] width 22 height 22
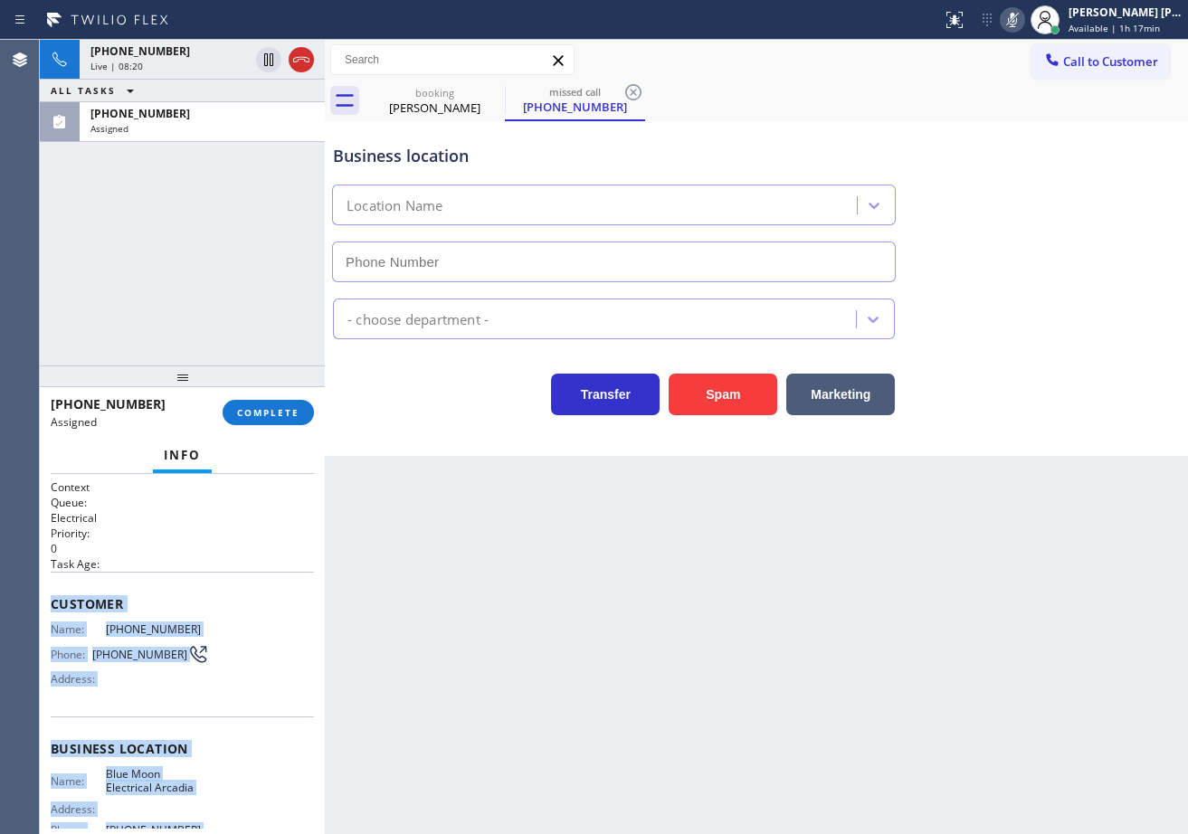
scroll to position [176, 0]
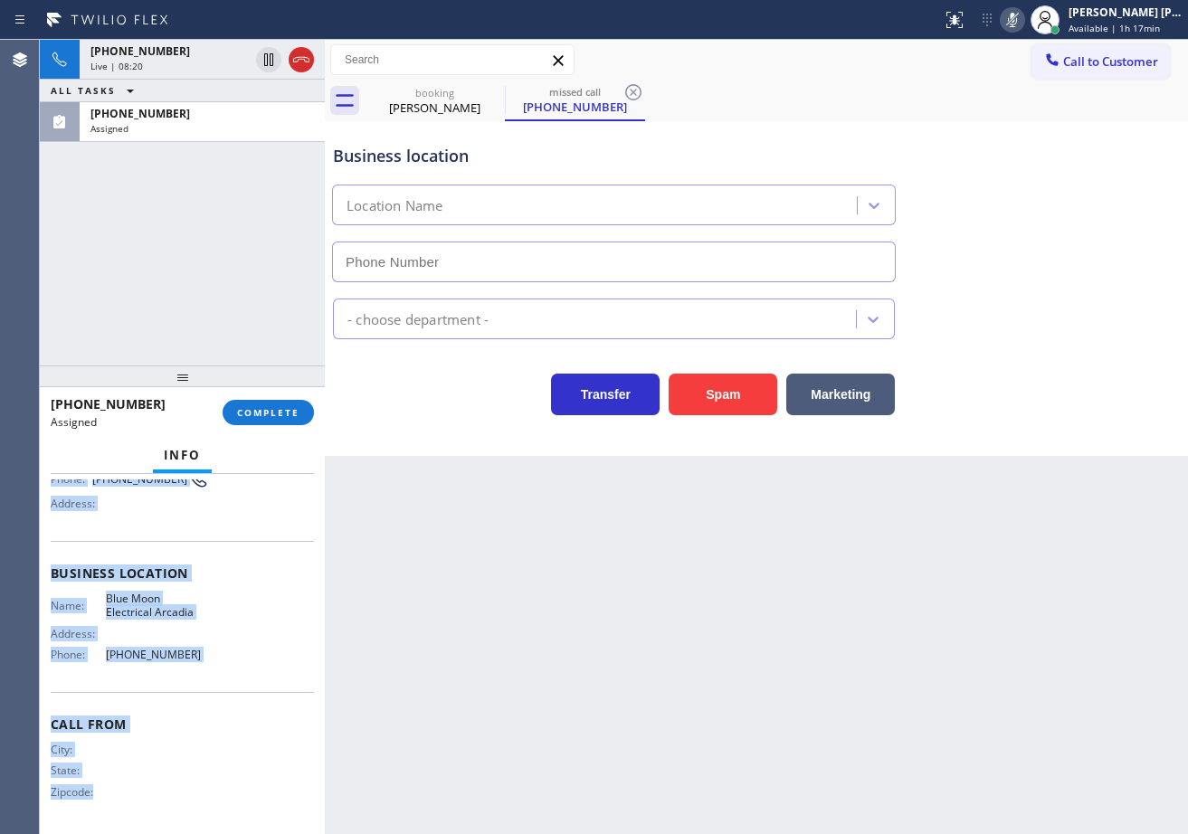
type input "[PHONE_NUMBER]"
drag, startPoint x: 180, startPoint y: 870, endPoint x: 229, endPoint y: 567, distance: 307.0
click at [232, 665] on div "Context Queue: Electrical Priority: 0 Task Age: Customer Name: [PHONE_NUMBER] P…" at bounding box center [182, 566] width 263 height 525
click at [268, 421] on button "COMPLETE" at bounding box center [268, 412] width 91 height 25
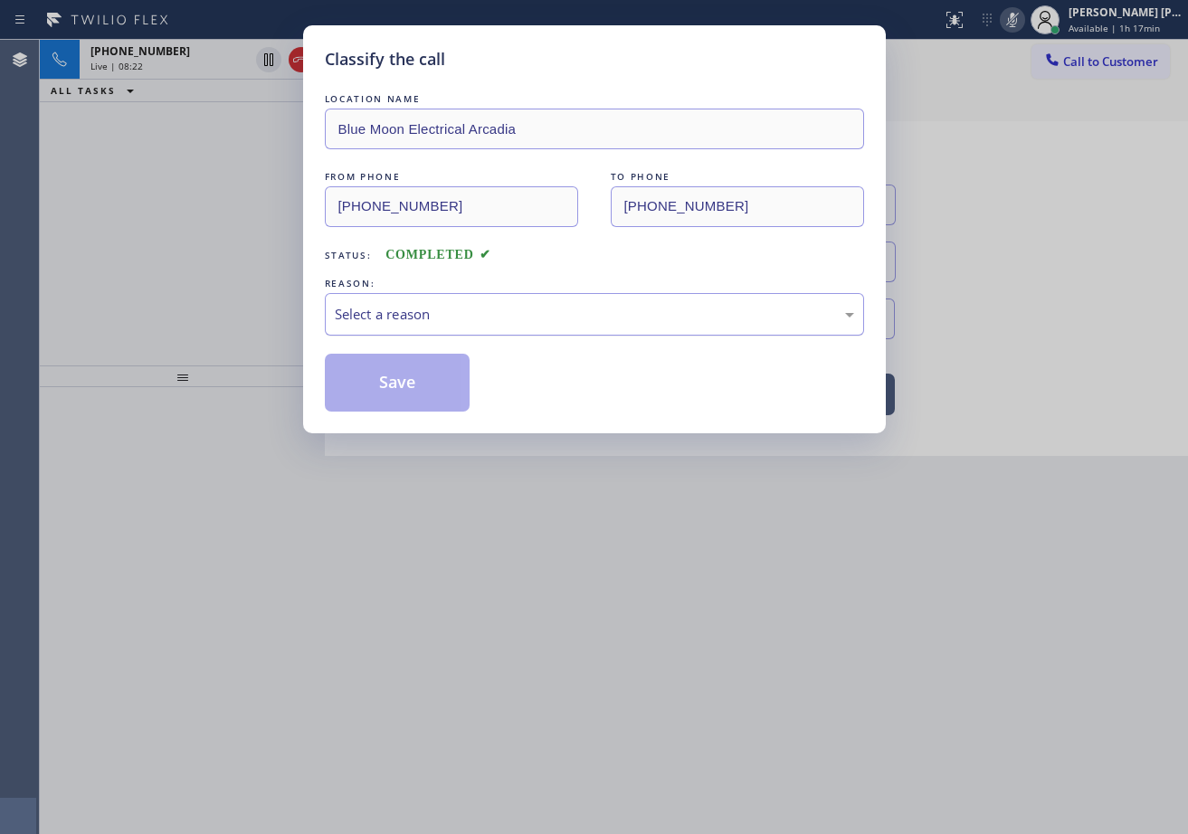
click at [380, 304] on div "Select a reason" at bounding box center [594, 314] width 519 height 21
click at [394, 378] on button "Save" at bounding box center [398, 383] width 146 height 58
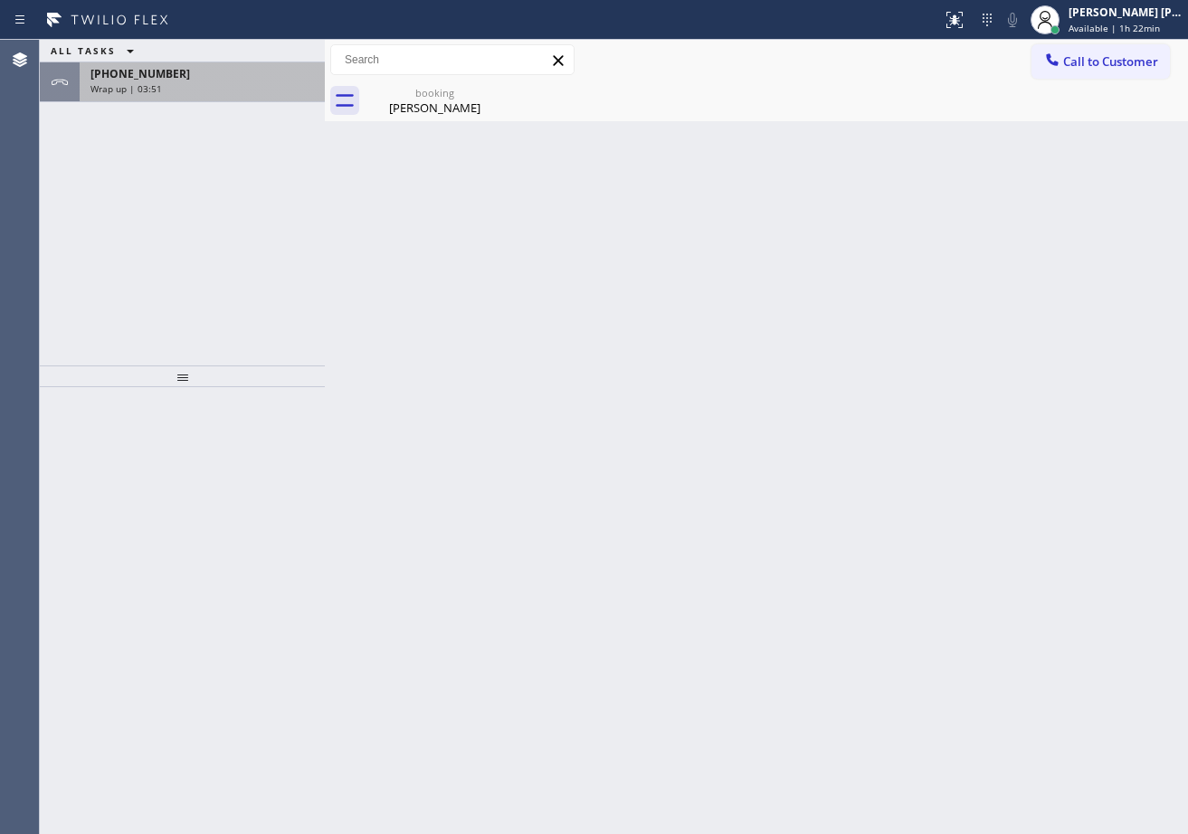
click at [199, 87] on div "Wrap up | 03:51" at bounding box center [201, 88] width 223 height 13
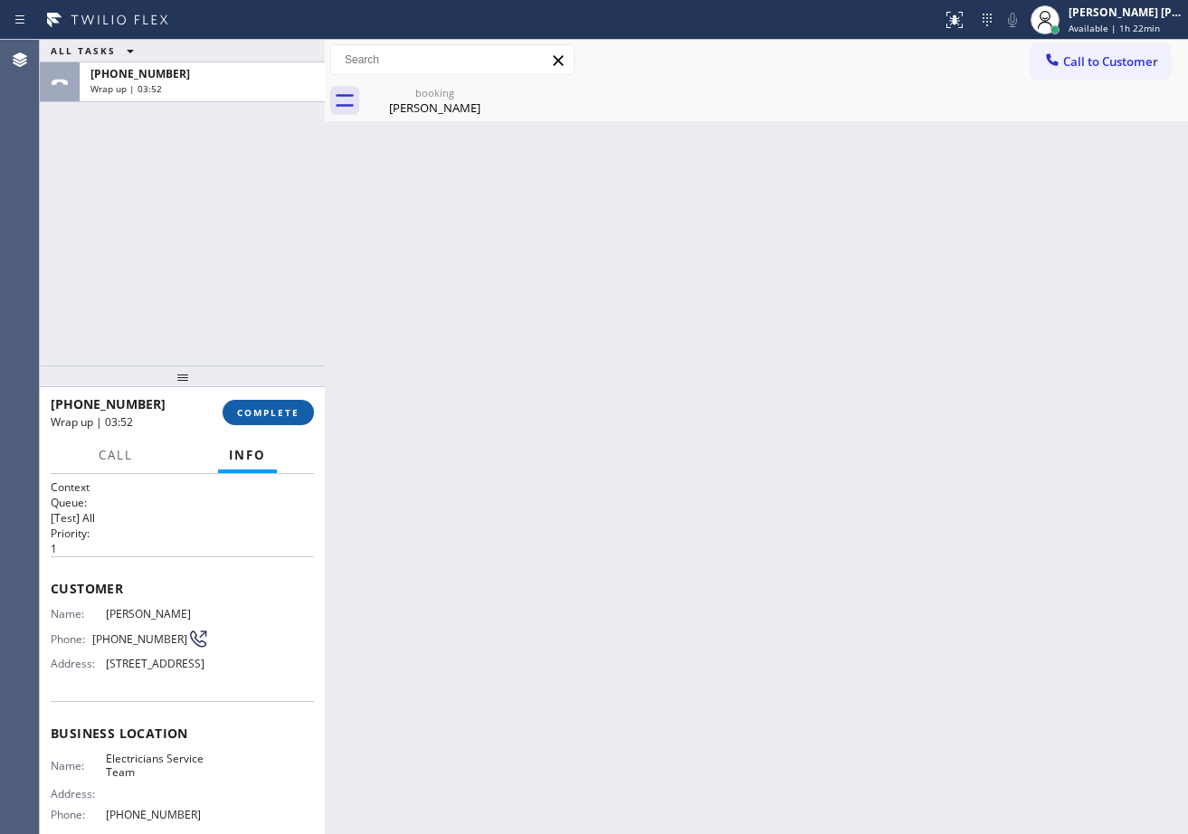
click at [269, 397] on div "[PHONE_NUMBER] Wrap up | 03:52 COMPLETE" at bounding box center [182, 412] width 263 height 47
drag, startPoint x: 271, startPoint y: 403, endPoint x: 274, endPoint y: 413, distance: 11.4
click at [272, 411] on button "COMPLETE" at bounding box center [268, 412] width 91 height 25
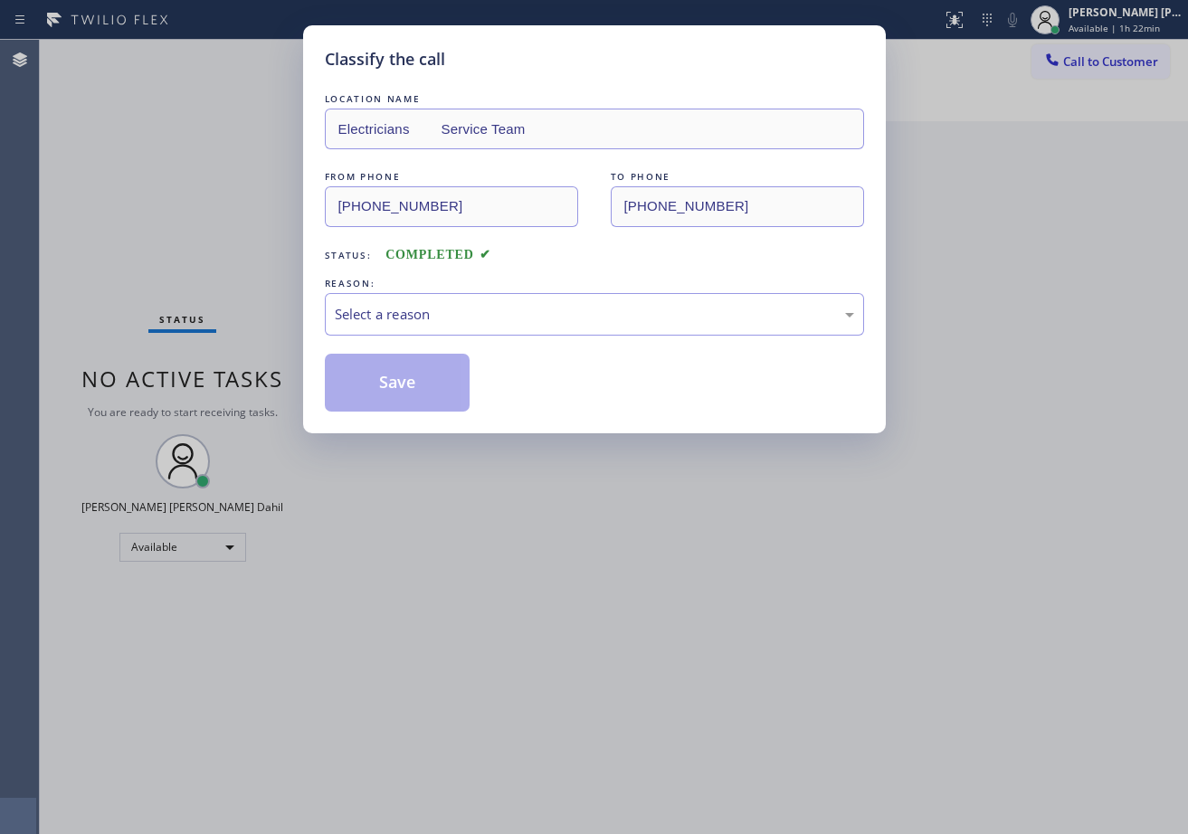
click at [401, 339] on div "LOCATION NAME Electricians Service Team FROM PHONE [PHONE_NUMBER] TO PHONE [PHO…" at bounding box center [594, 251] width 539 height 322
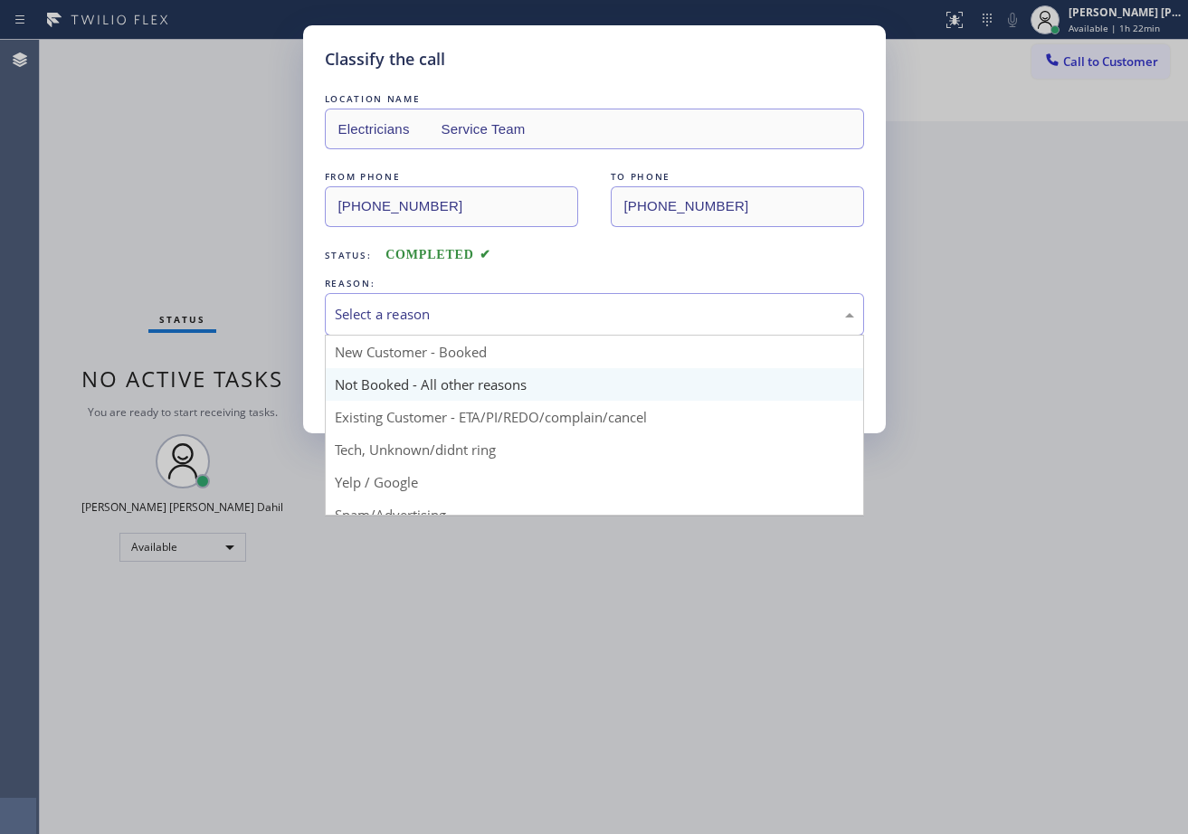
drag, startPoint x: 432, startPoint y: 318, endPoint x: 404, endPoint y: 377, distance: 66.0
click at [432, 322] on div "Select a reason" at bounding box center [594, 314] width 519 height 21
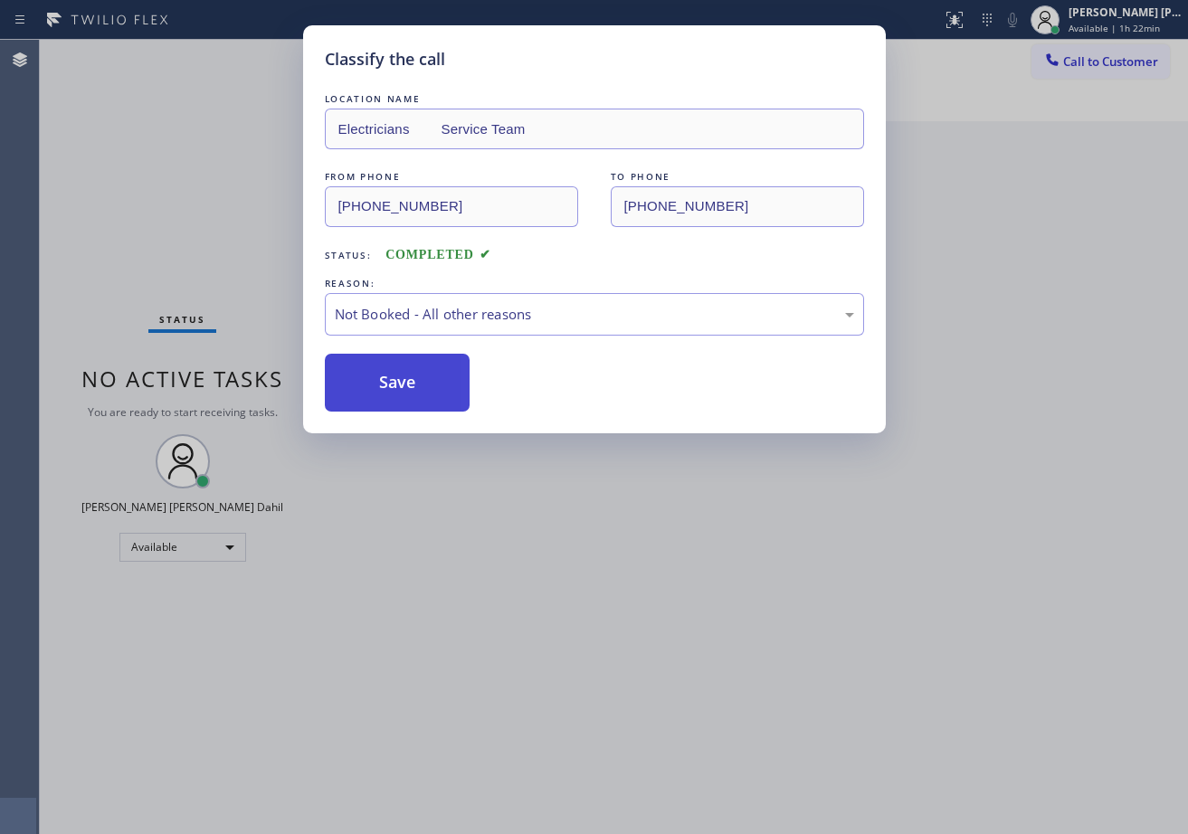
click at [398, 389] on button "Save" at bounding box center [398, 383] width 146 height 58
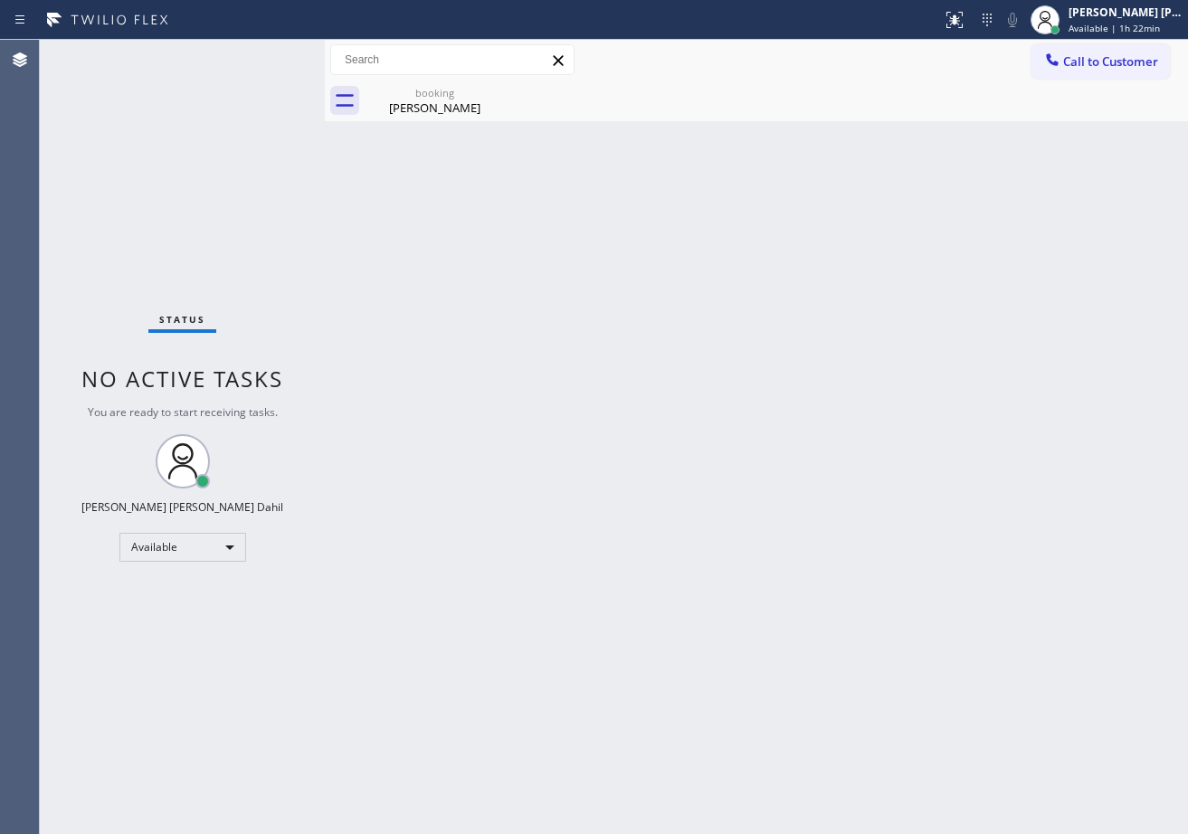
click at [838, 482] on div "Back to Dashboard Change Sender ID Customers Technicians Select a contact Outbo…" at bounding box center [756, 437] width 863 height 794
drag, startPoint x: 927, startPoint y: 709, endPoint x: 949, endPoint y: 738, distance: 36.2
click at [936, 718] on div "Back to Dashboard Change Sender ID Customers Technicians Select a contact Outbo…" at bounding box center [756, 437] width 863 height 794
click at [406, 367] on div "Back to Dashboard Change Sender ID Customers Technicians Select a contact Outbo…" at bounding box center [756, 437] width 863 height 794
drag, startPoint x: 375, startPoint y: 371, endPoint x: 376, endPoint y: 355, distance: 16.3
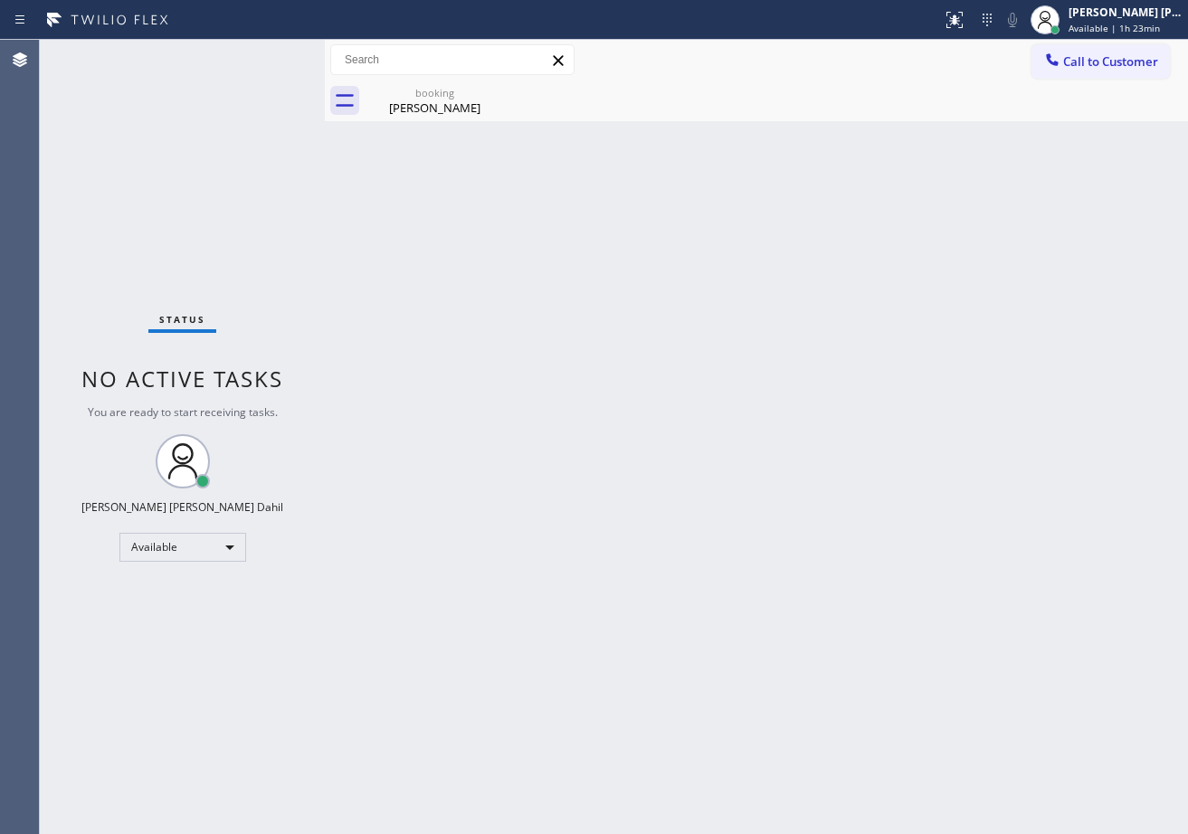
click at [375, 371] on div "Back to Dashboard Change Sender ID Customers Technicians Select a contact Outbo…" at bounding box center [756, 437] width 863 height 794
click at [450, 102] on div "[PERSON_NAME]" at bounding box center [434, 108] width 137 height 16
click at [233, 85] on div "Status No active tasks You are ready to start receiving tasks. [PERSON_NAME] [P…" at bounding box center [182, 437] width 285 height 794
drag, startPoint x: 940, startPoint y: 578, endPoint x: 959, endPoint y: 582, distance: 19.3
click at [959, 582] on div "Back to Dashboard Change Sender ID Customers Technicians Select a contact Outbo…" at bounding box center [756, 437] width 863 height 794
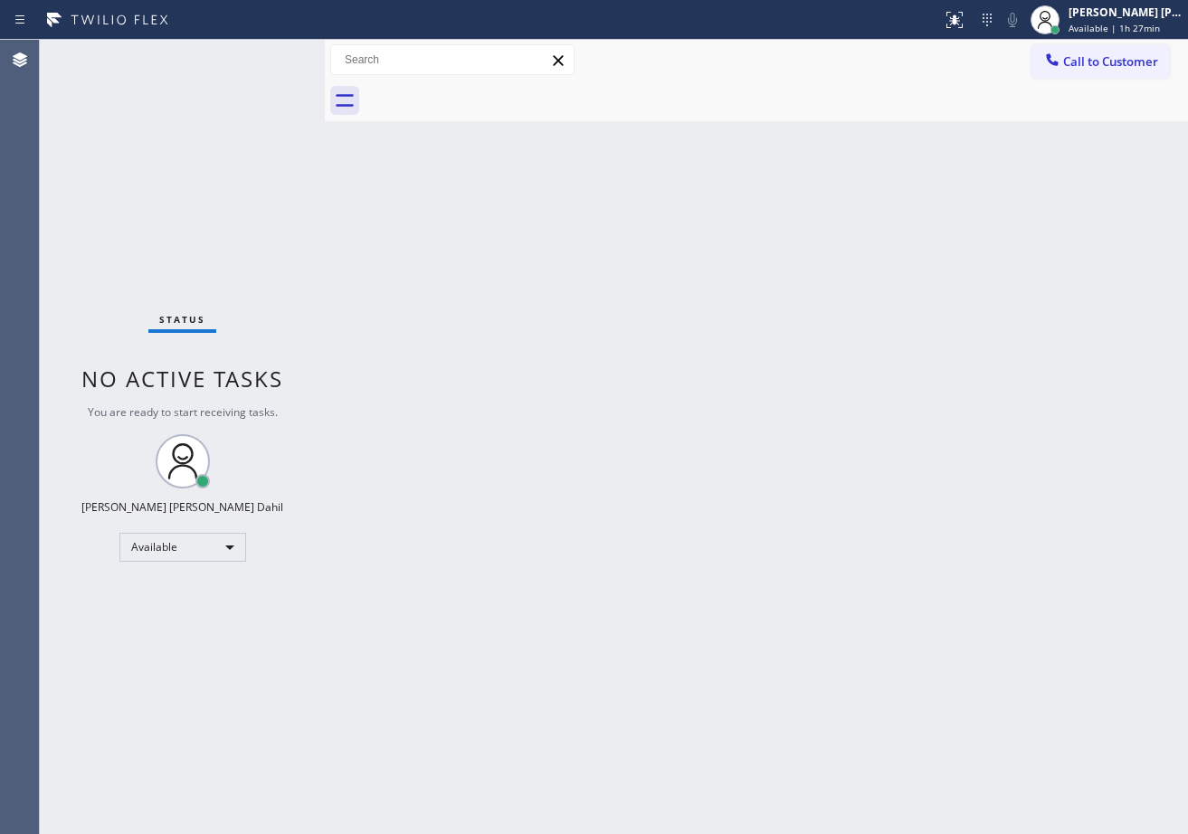
click at [993, 552] on div "Back to Dashboard Change Sender ID Customers Technicians Select a contact Outbo…" at bounding box center [756, 437] width 863 height 794
click at [229, 172] on div "Status No active tasks You are ready to start receiving tasks. [PERSON_NAME] [P…" at bounding box center [182, 437] width 285 height 794
click at [285, 95] on div "Status No active tasks You are ready to start receiving tasks. [PERSON_NAME] [P…" at bounding box center [182, 437] width 285 height 794
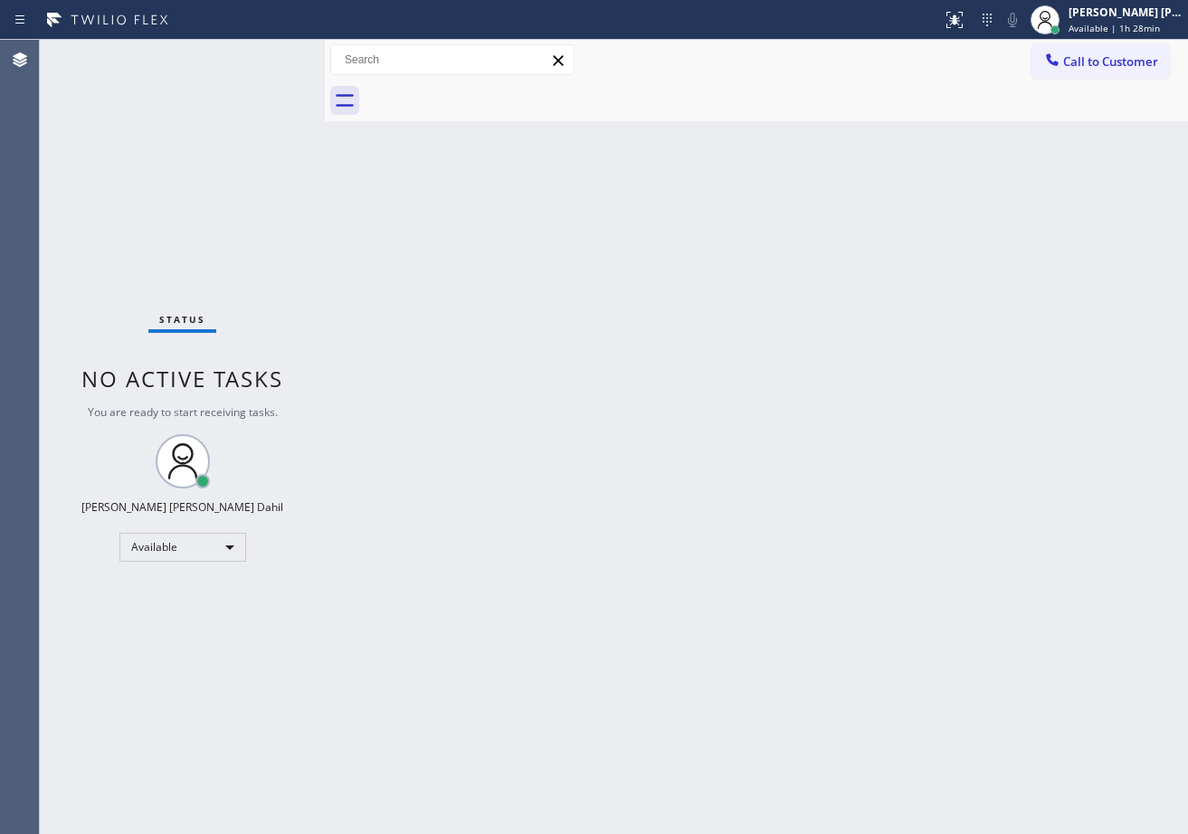
click at [252, 70] on div "Status No active tasks You are ready to start receiving tasks. [PERSON_NAME] [P…" at bounding box center [182, 437] width 285 height 794
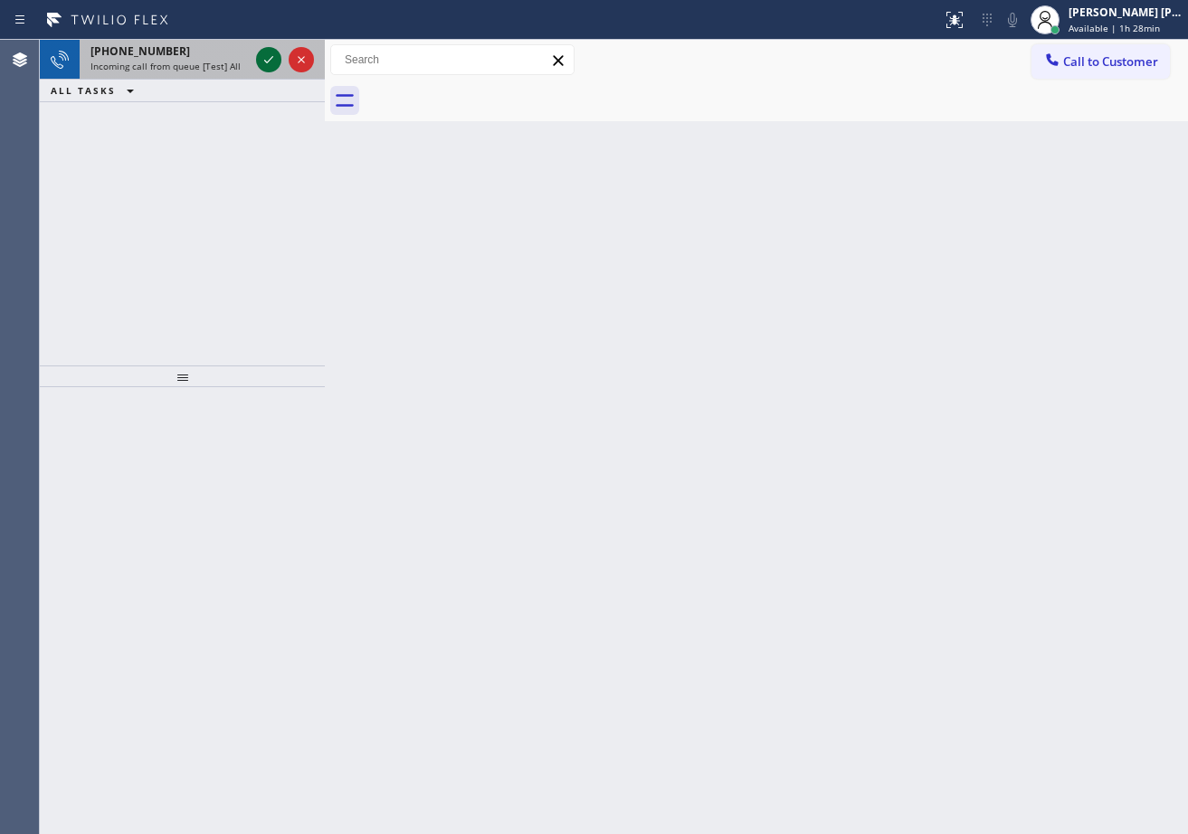
click at [273, 54] on icon at bounding box center [269, 60] width 22 height 22
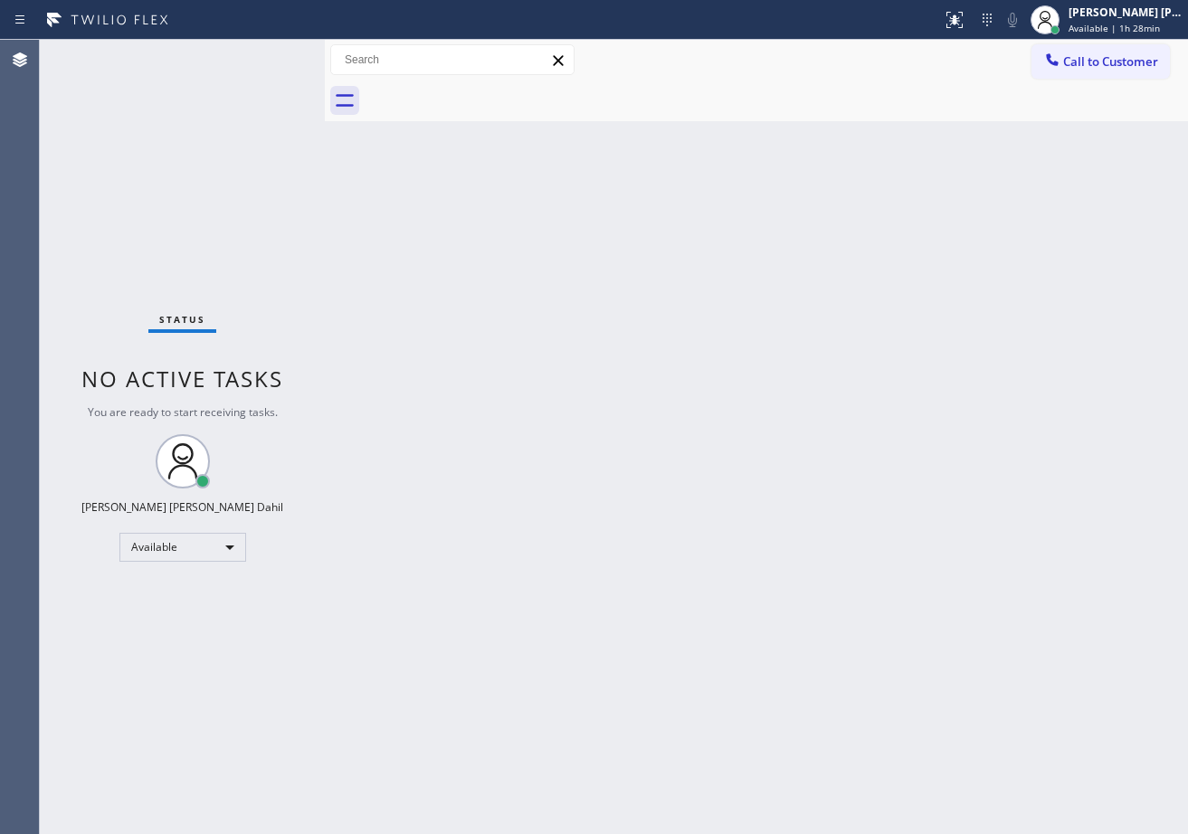
click at [273, 54] on div "Status No active tasks You are ready to start receiving tasks. [PERSON_NAME] [P…" at bounding box center [182, 437] width 285 height 794
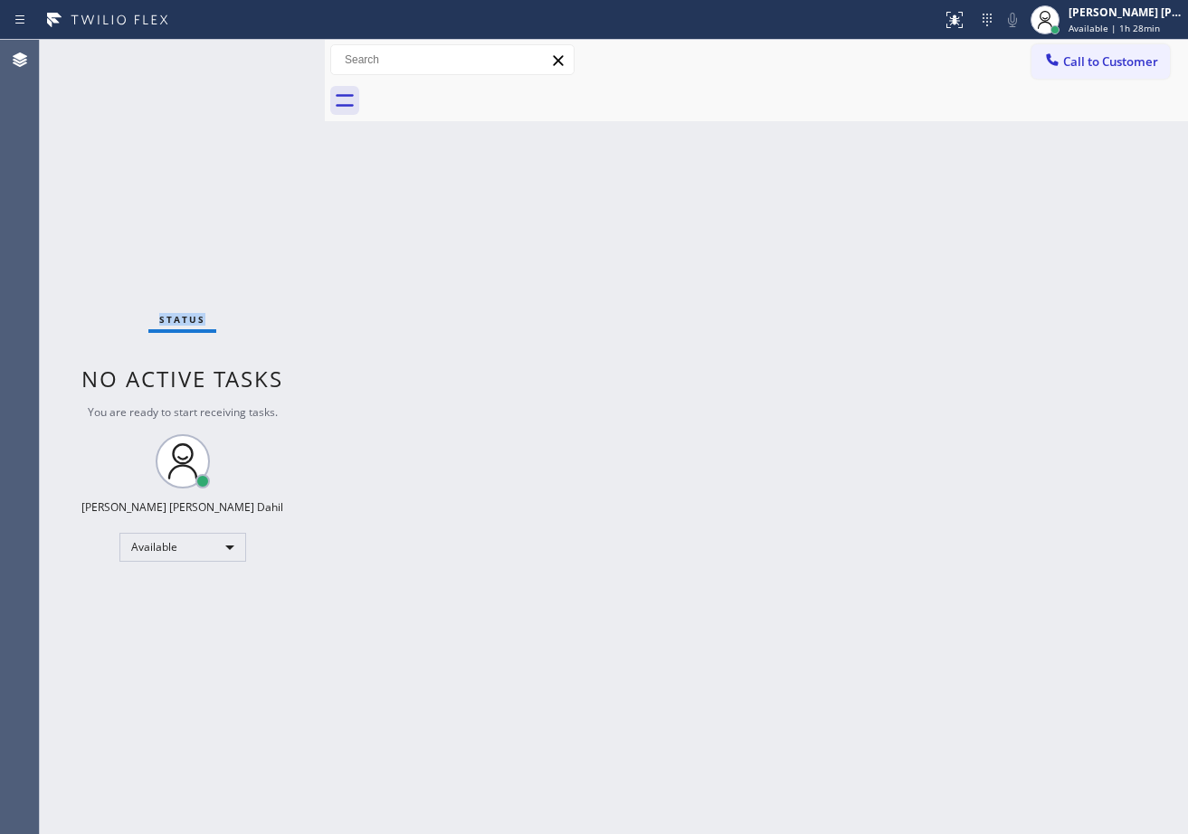
click at [273, 54] on div "Status No active tasks You are ready to start receiving tasks. [PERSON_NAME] [P…" at bounding box center [182, 437] width 285 height 794
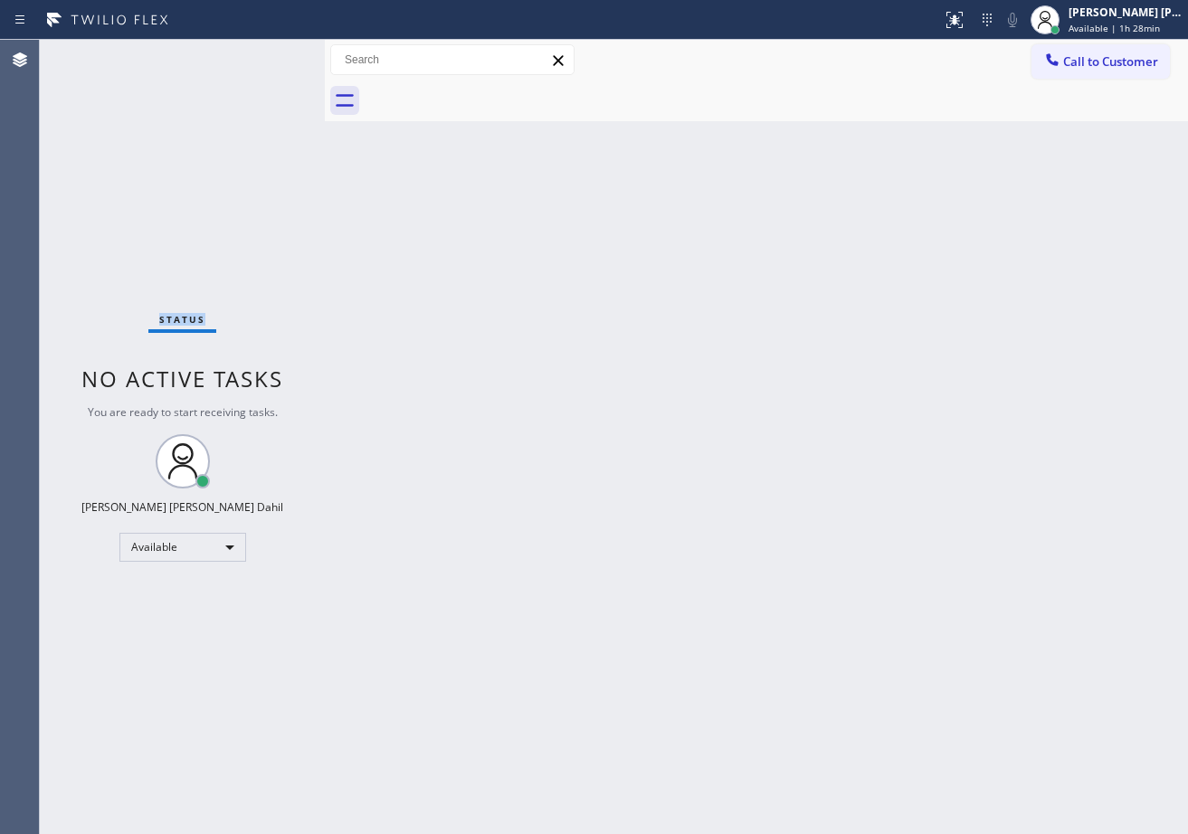
click at [273, 54] on div "Status No active tasks You are ready to start receiving tasks. [PERSON_NAME] [P…" at bounding box center [182, 437] width 285 height 794
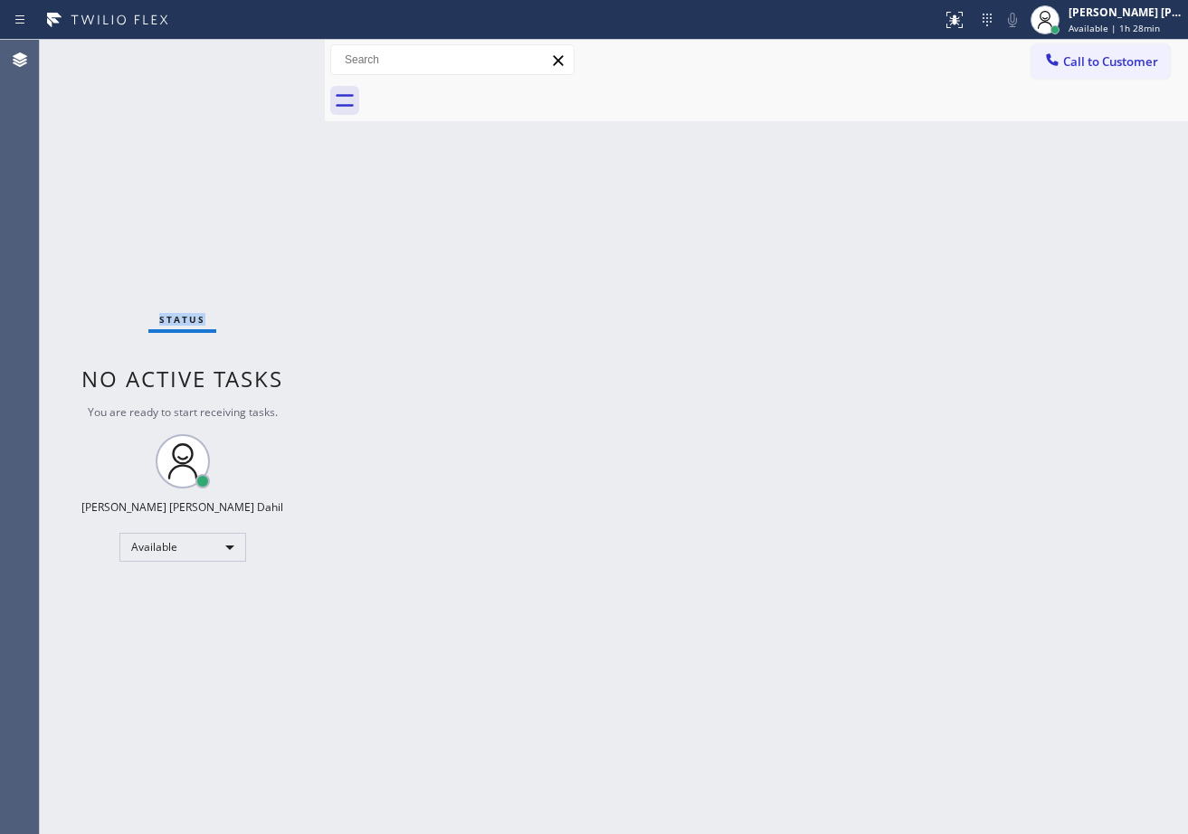
click at [273, 54] on div "Status No active tasks You are ready to start receiving tasks. [PERSON_NAME] [P…" at bounding box center [182, 437] width 285 height 794
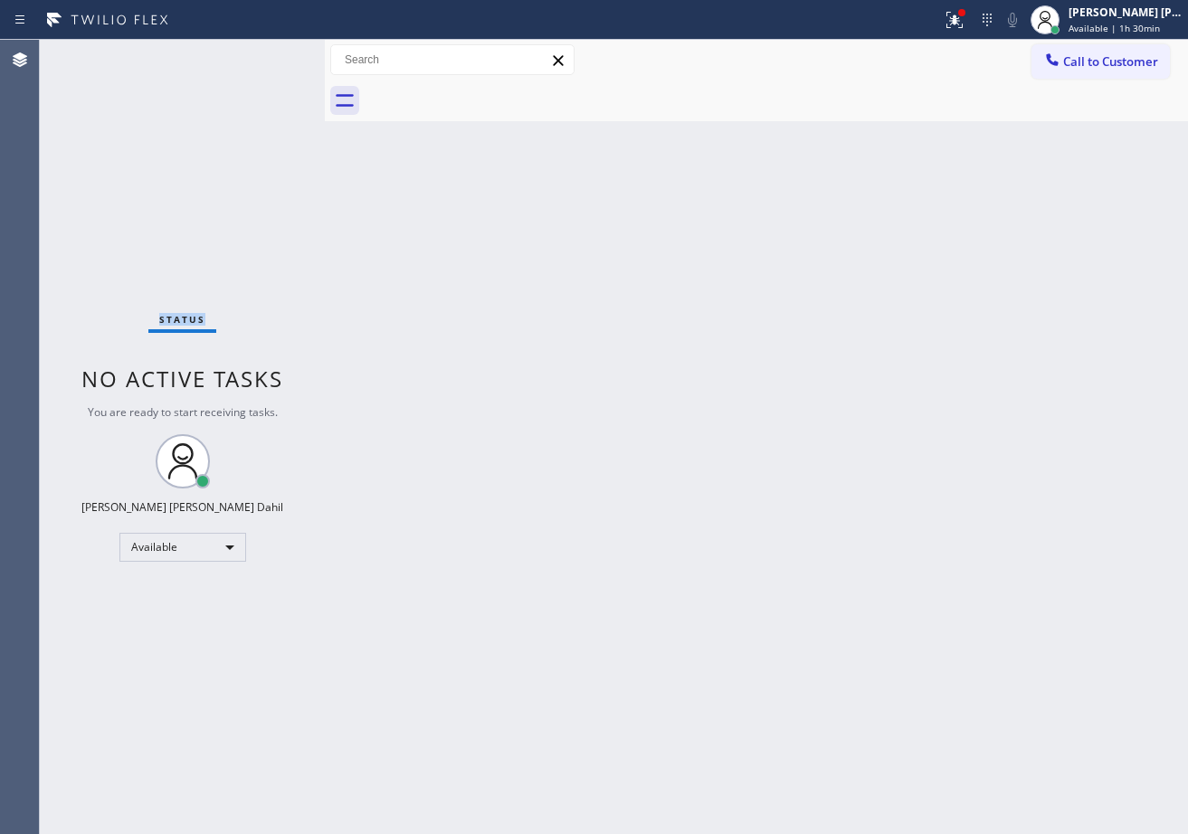
click at [259, 46] on div "Status No active tasks You are ready to start receiving tasks. [PERSON_NAME] [P…" at bounding box center [182, 437] width 285 height 794
click at [269, 54] on div "Status No active tasks You are ready to start receiving tasks. [PERSON_NAME] [P…" at bounding box center [182, 437] width 285 height 794
click at [273, 54] on div "Status No active tasks You are ready to start receiving tasks. [PERSON_NAME] [P…" at bounding box center [182, 437] width 285 height 794
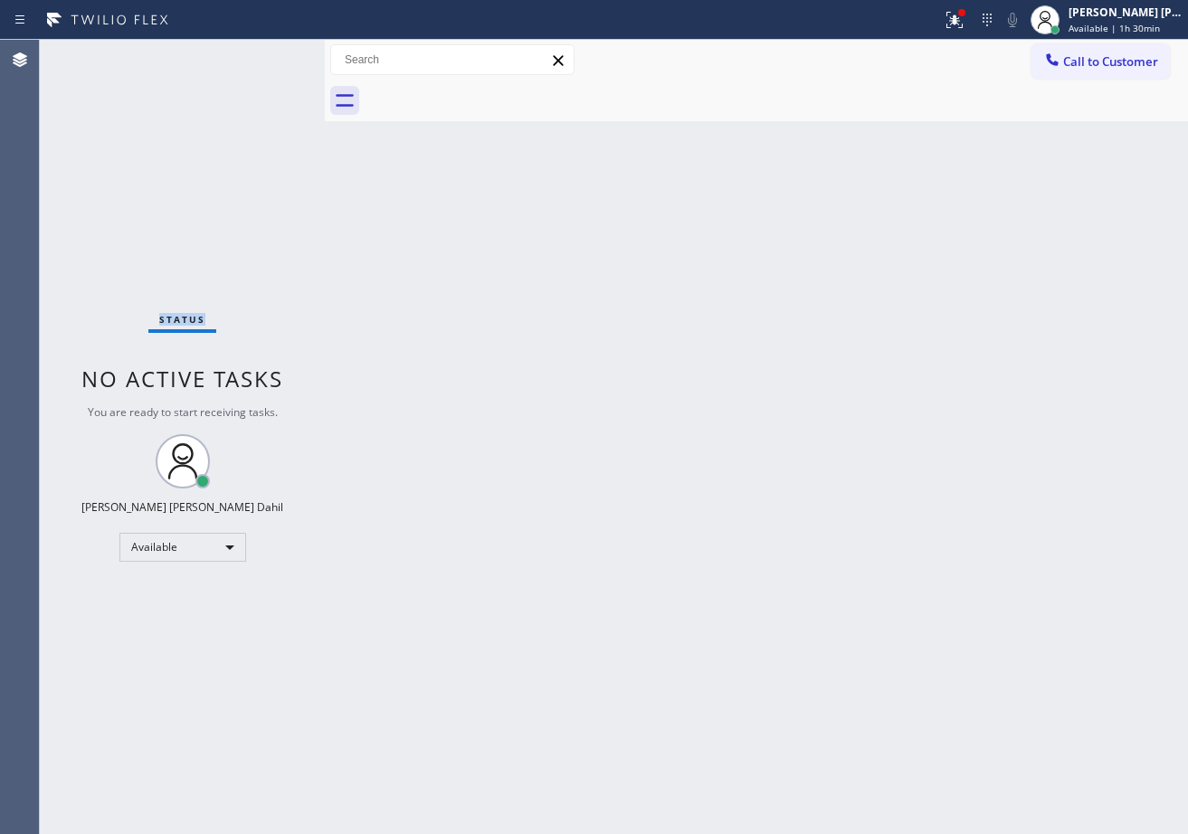
click at [273, 54] on div "Status No active tasks You are ready to start receiving tasks. [PERSON_NAME] [P…" at bounding box center [182, 437] width 285 height 794
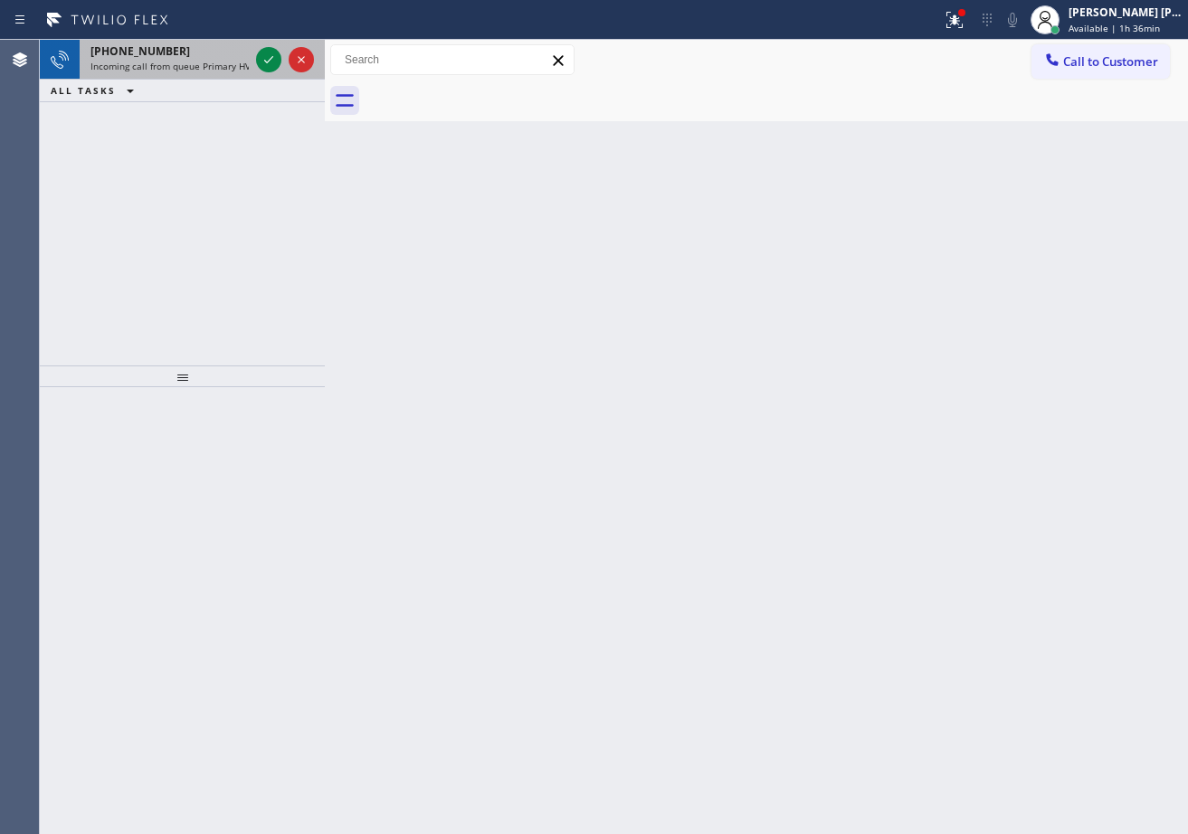
click at [222, 40] on div "[PHONE_NUMBER] Incoming call from queue Primary HVAC" at bounding box center [166, 60] width 173 height 40
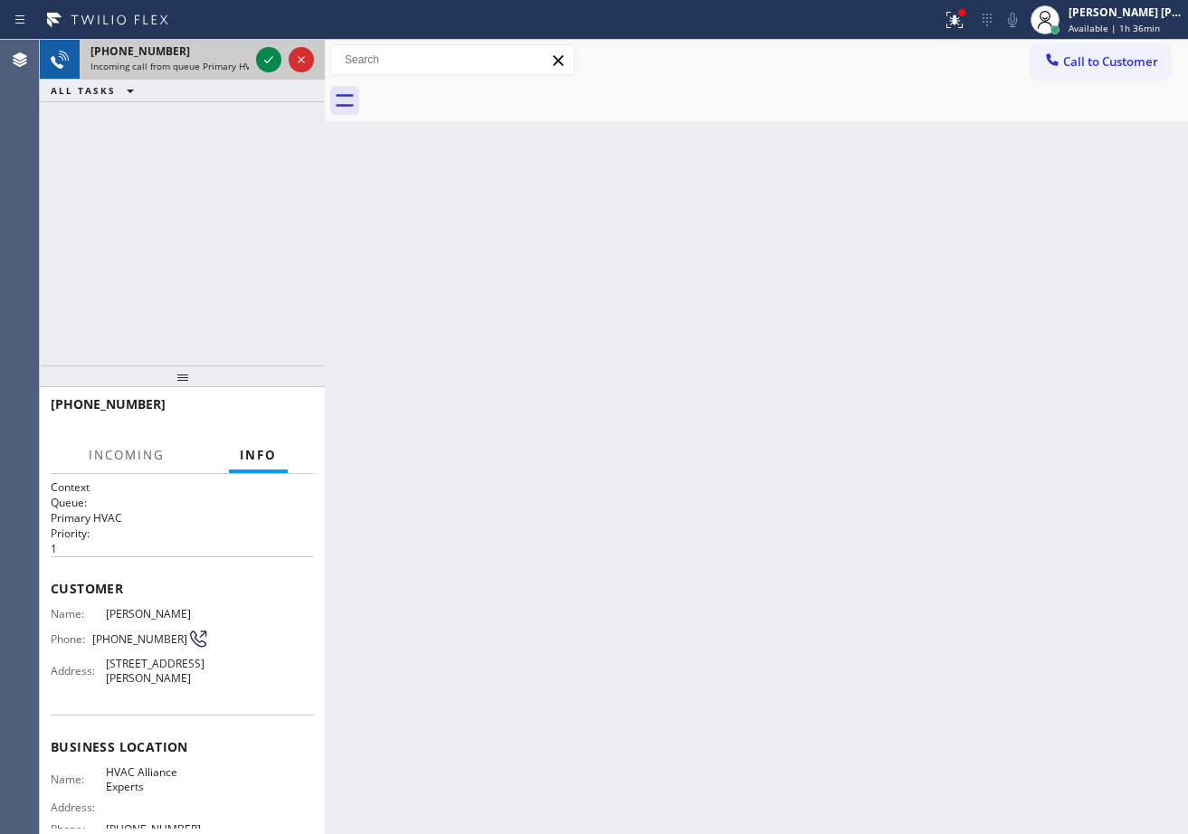
click at [229, 52] on div "[PHONE_NUMBER]" at bounding box center [169, 50] width 158 height 15
click at [233, 59] on div "[PHONE_NUMBER] Incoming call from queue Primary HVAC" at bounding box center [166, 60] width 173 height 40
click at [263, 54] on icon at bounding box center [269, 60] width 22 height 22
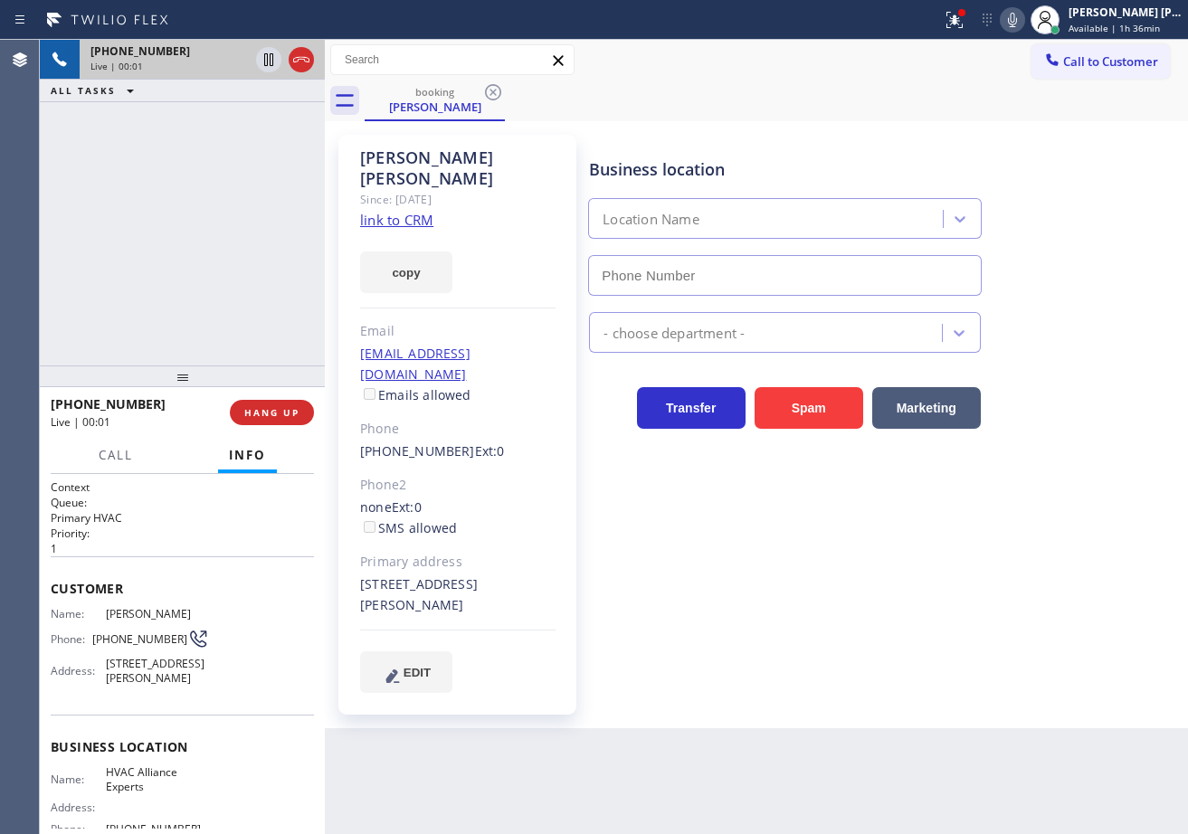
type input "[PHONE_NUMBER]"
click at [425, 211] on link "link to CRM" at bounding box center [396, 220] width 73 height 18
click at [258, 222] on div "[PHONE_NUMBER] Live | 00:39 ALL TASKS ALL TASKS ACTIVE TASKS TASKS IN WRAP UP" at bounding box center [182, 203] width 285 height 326
drag, startPoint x: 922, startPoint y: 360, endPoint x: 855, endPoint y: 535, distance: 187.0
click at [855, 535] on div "Business location HVAC Alliance Experts [PHONE_NUMBER] HVAC Transfer Spam Marke…" at bounding box center [884, 413] width 598 height 548
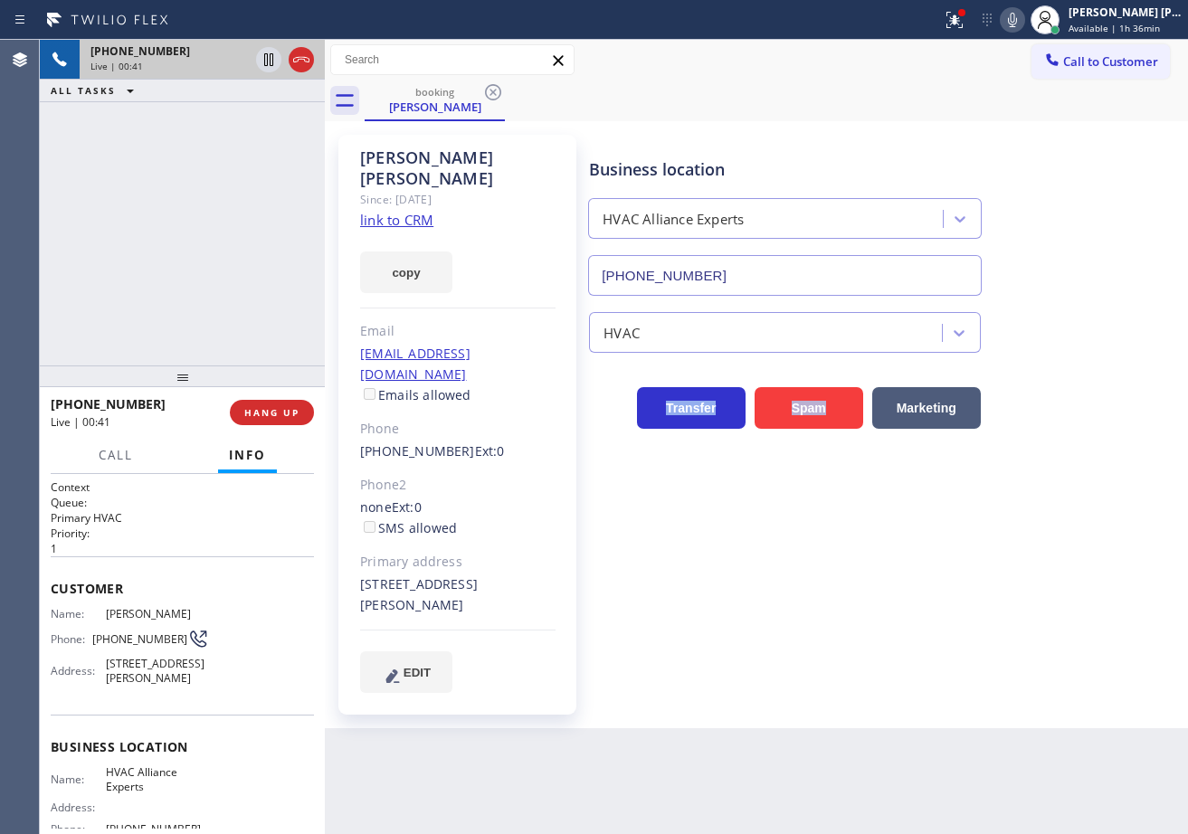
click at [1023, 27] on icon at bounding box center [1013, 20] width 22 height 22
click at [264, 62] on icon at bounding box center [268, 59] width 9 height 13
click at [965, 24] on icon at bounding box center [955, 20] width 22 height 22
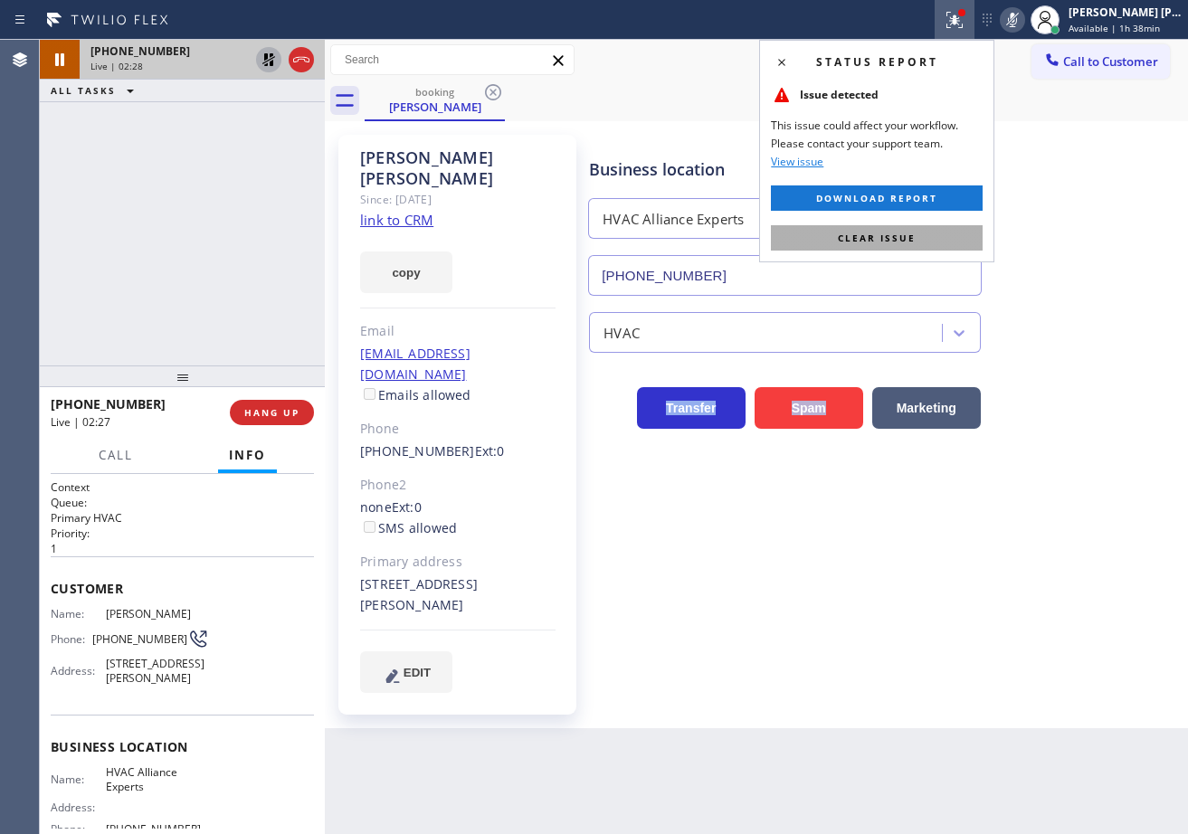
click at [890, 230] on button "Clear issue" at bounding box center [877, 237] width 212 height 25
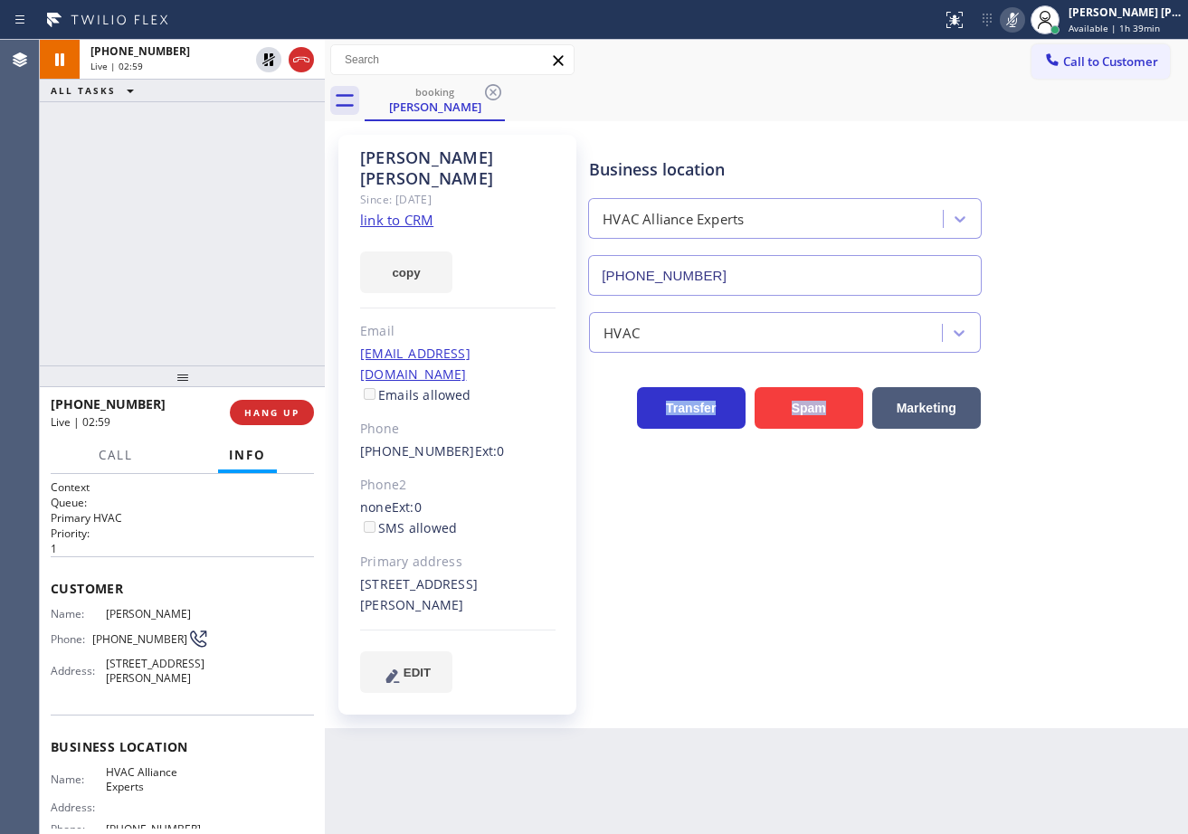
drag, startPoint x: 269, startPoint y: 56, endPoint x: 1179, endPoint y: 250, distance: 930.6
click at [269, 57] on icon at bounding box center [269, 60] width 22 height 22
drag, startPoint x: 1034, startPoint y: 23, endPoint x: 1075, endPoint y: 123, distance: 108.4
click at [1023, 23] on icon at bounding box center [1013, 20] width 22 height 22
click at [820, 707] on div "Back to Dashboard Change Sender ID Customers Technicians Select a contact Outbo…" at bounding box center [756, 437] width 863 height 794
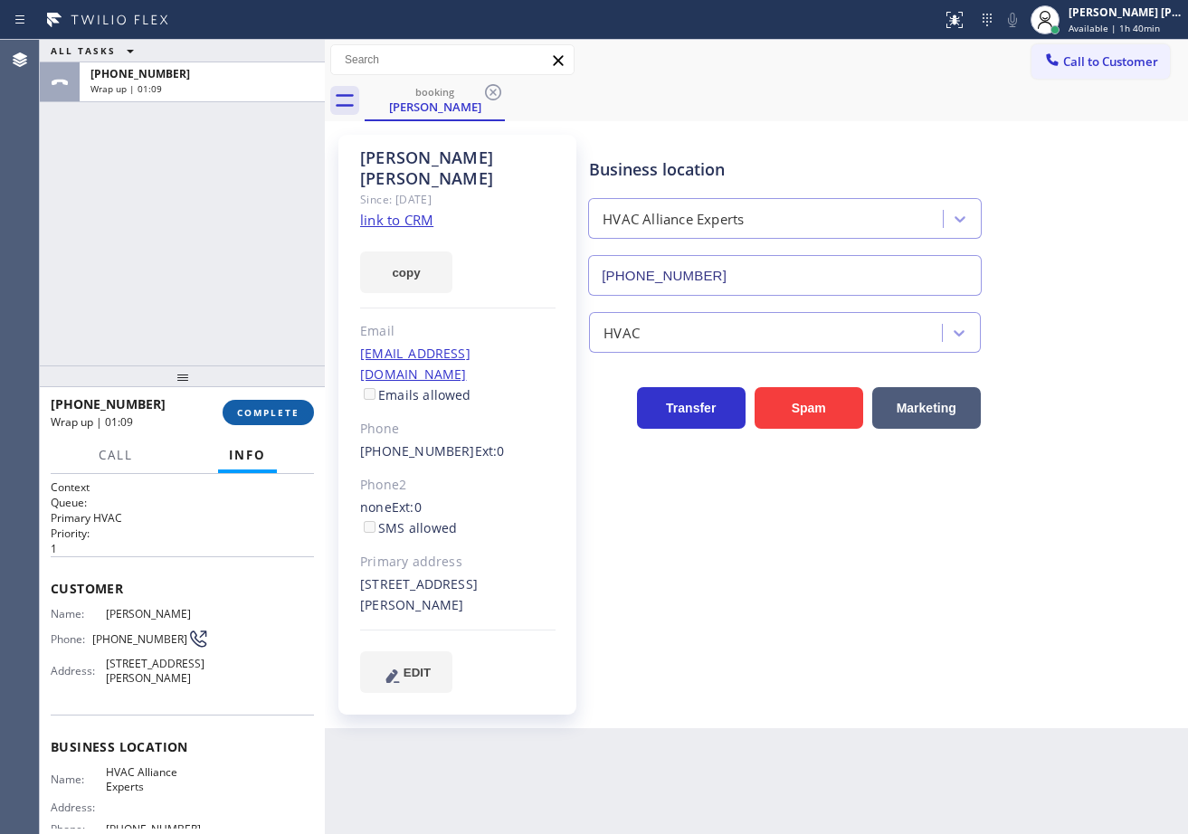
click at [280, 408] on span "COMPLETE" at bounding box center [268, 412] width 62 height 13
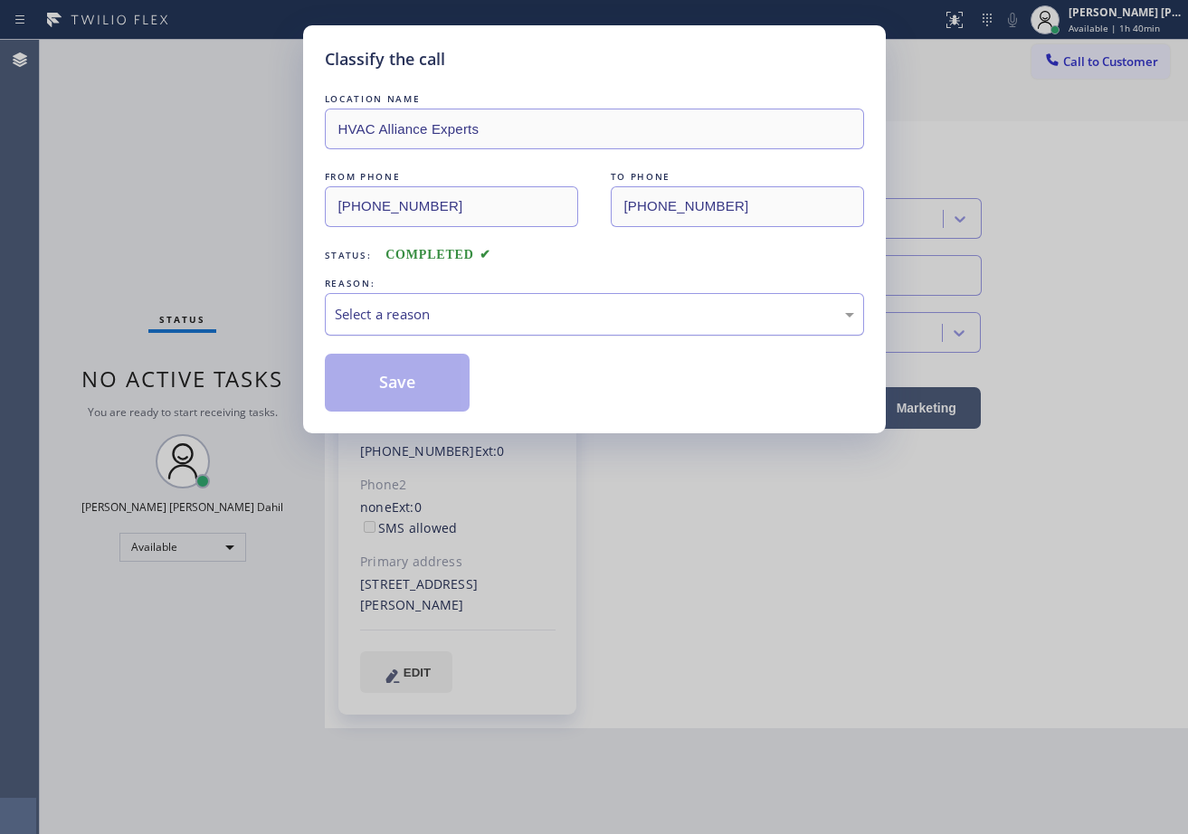
click at [426, 312] on div "Select a reason" at bounding box center [594, 314] width 519 height 21
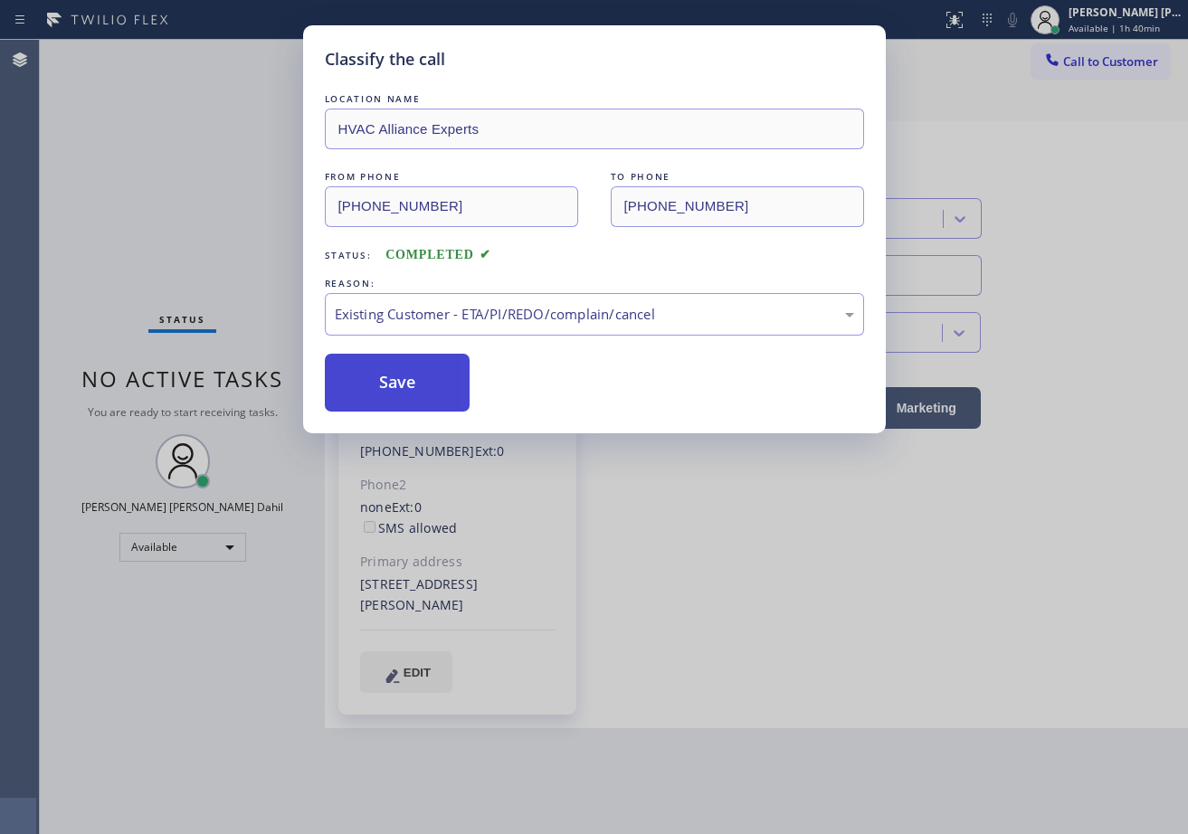
click at [375, 379] on button "Save" at bounding box center [398, 383] width 146 height 58
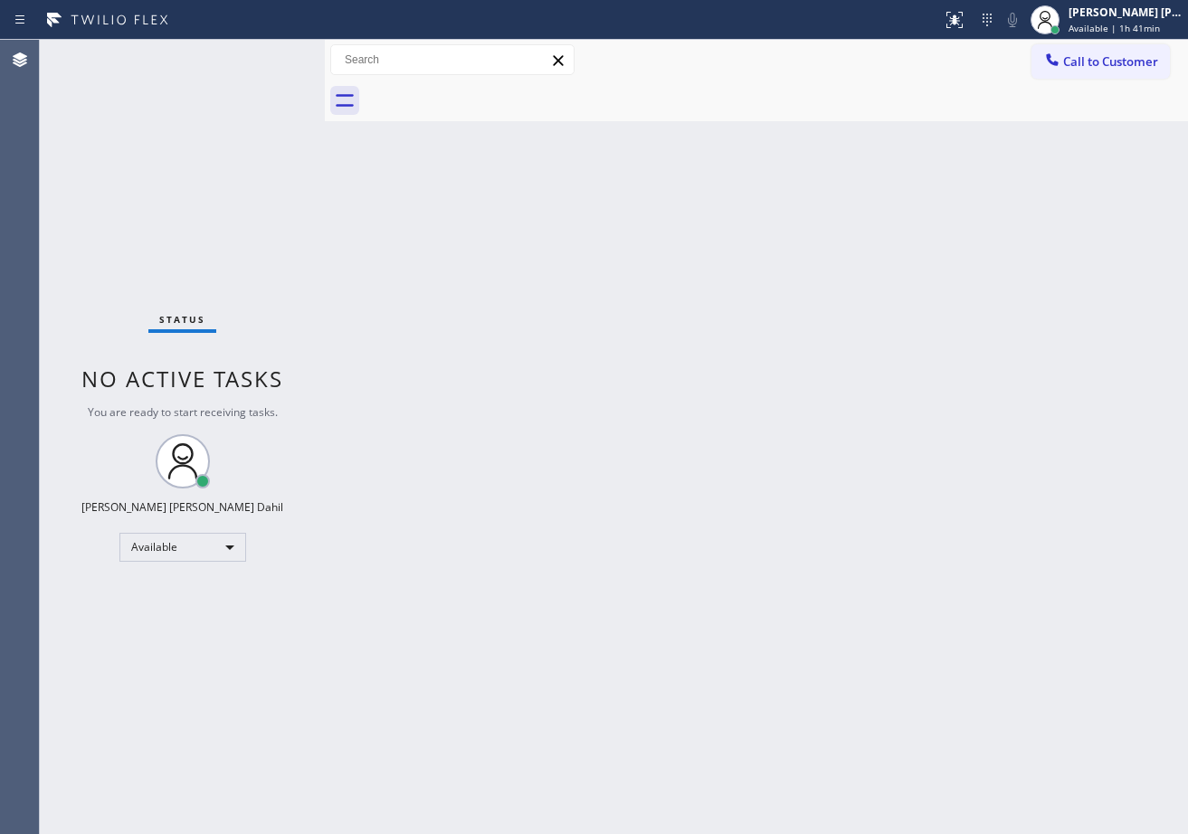
click at [223, 155] on div "Status No active tasks You are ready to start receiving tasks. [PERSON_NAME] [P…" at bounding box center [182, 437] width 285 height 794
click at [262, 79] on div "Status No active tasks You are ready to start receiving tasks. [PERSON_NAME] [P…" at bounding box center [182, 437] width 285 height 794
click at [246, 80] on div "Status No active tasks You are ready to start receiving tasks. [PERSON_NAME] [P…" at bounding box center [182, 437] width 285 height 794
click at [269, 56] on div "Status No active tasks You are ready to start receiving tasks. [PERSON_NAME] [P…" at bounding box center [182, 437] width 285 height 794
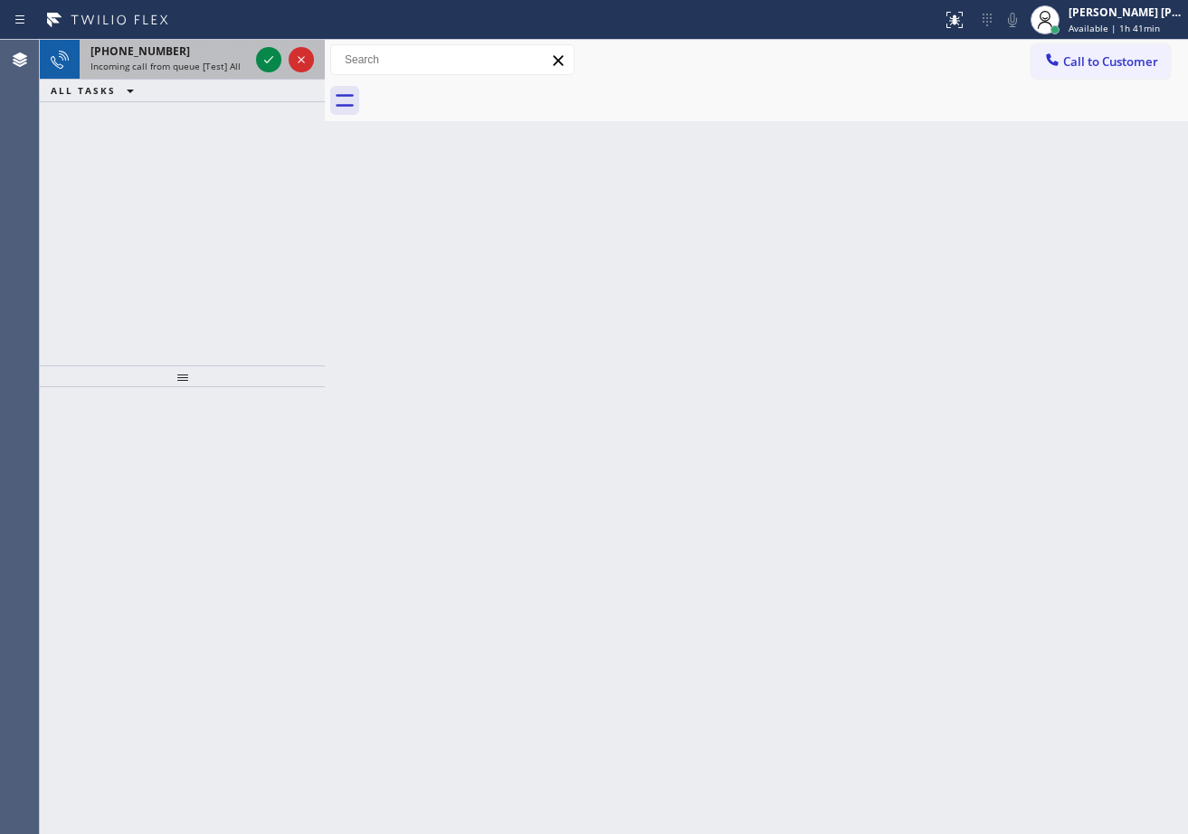
click at [242, 57] on div "[PHONE_NUMBER]" at bounding box center [169, 50] width 158 height 15
click at [242, 52] on div "[PHONE_NUMBER]" at bounding box center [169, 50] width 158 height 15
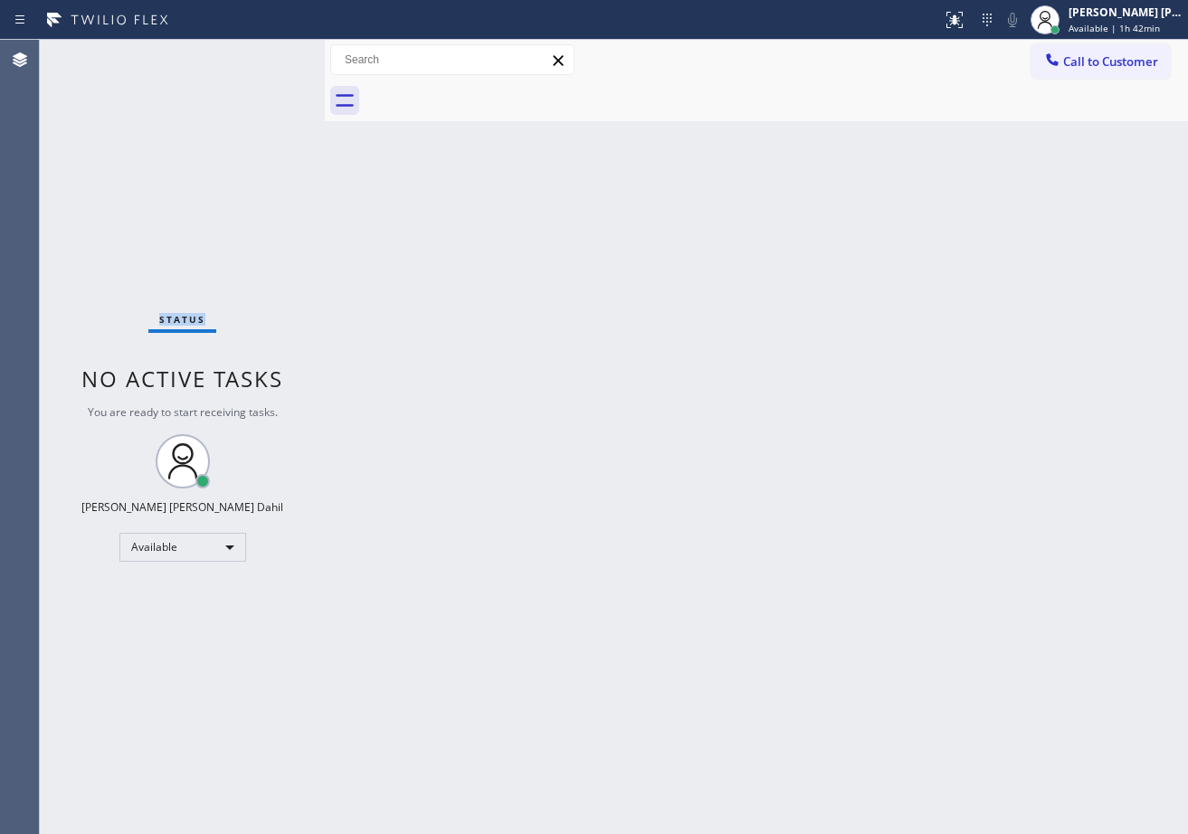
click at [242, 52] on div "Status No active tasks You are ready to start receiving tasks. [PERSON_NAME] [P…" at bounding box center [182, 437] width 285 height 794
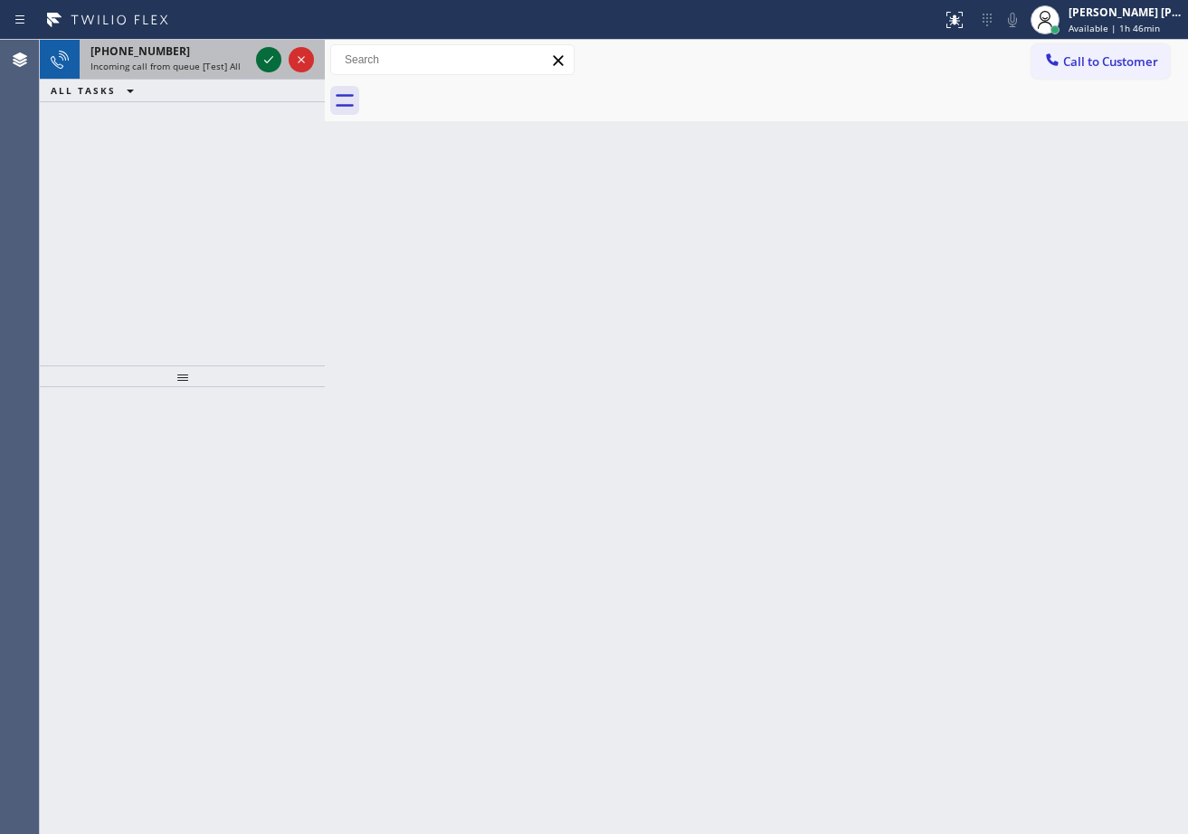
click at [273, 54] on icon at bounding box center [269, 60] width 22 height 22
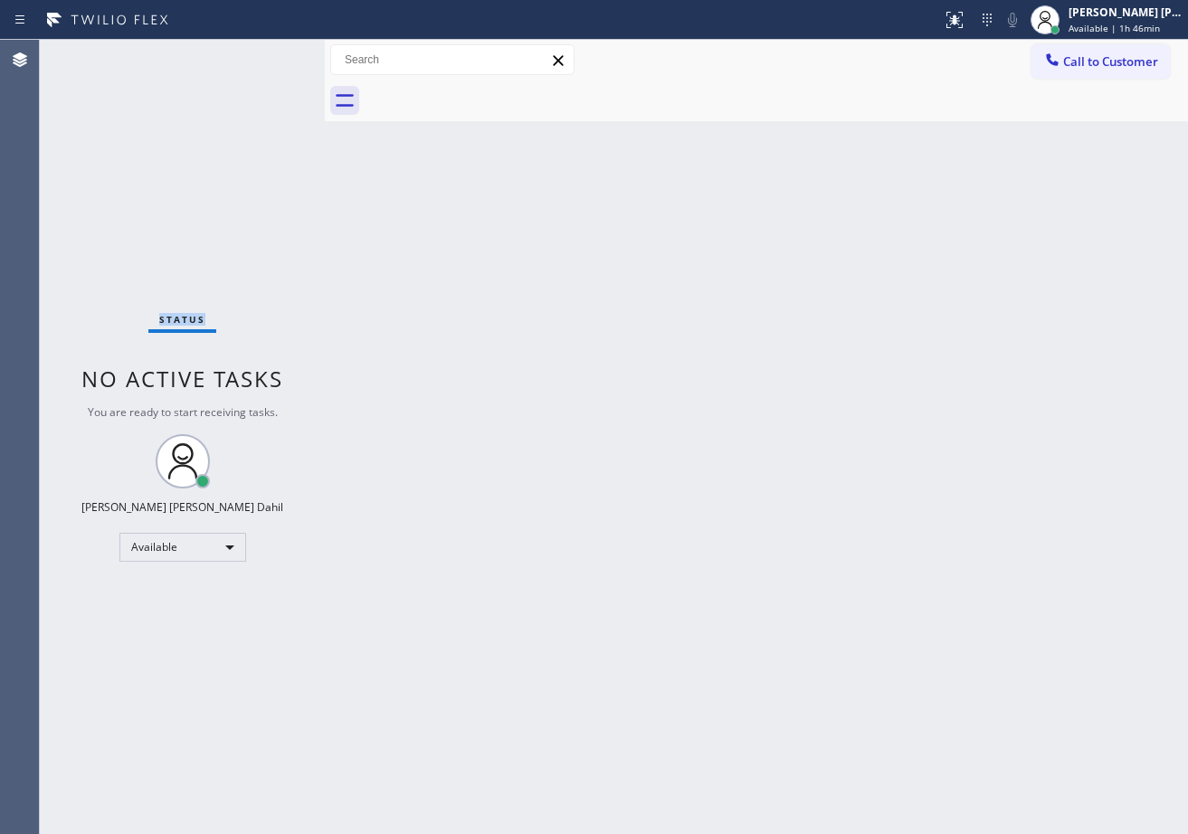
click at [273, 54] on div "Status No active tasks You are ready to start receiving tasks. [PERSON_NAME] [P…" at bounding box center [182, 437] width 285 height 794
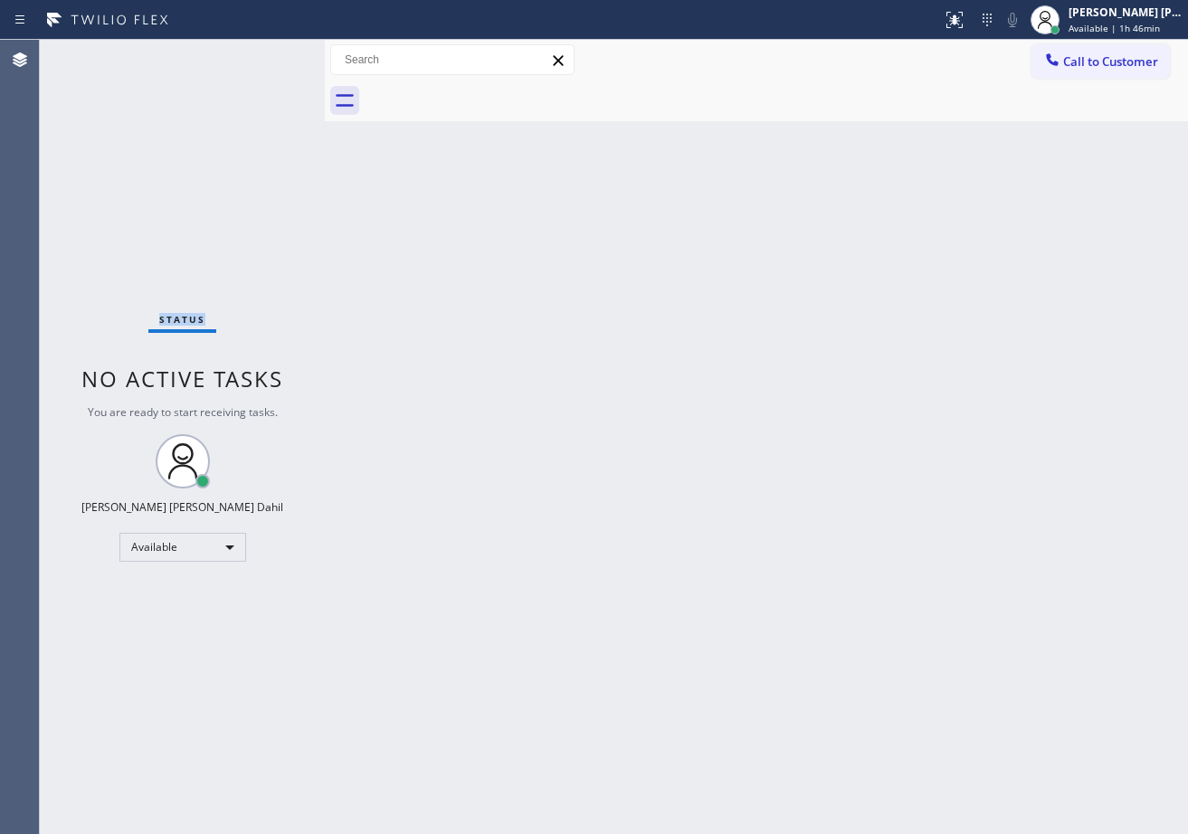
click at [273, 54] on div "Status No active tasks You are ready to start receiving tasks. [PERSON_NAME] [P…" at bounding box center [182, 437] width 285 height 794
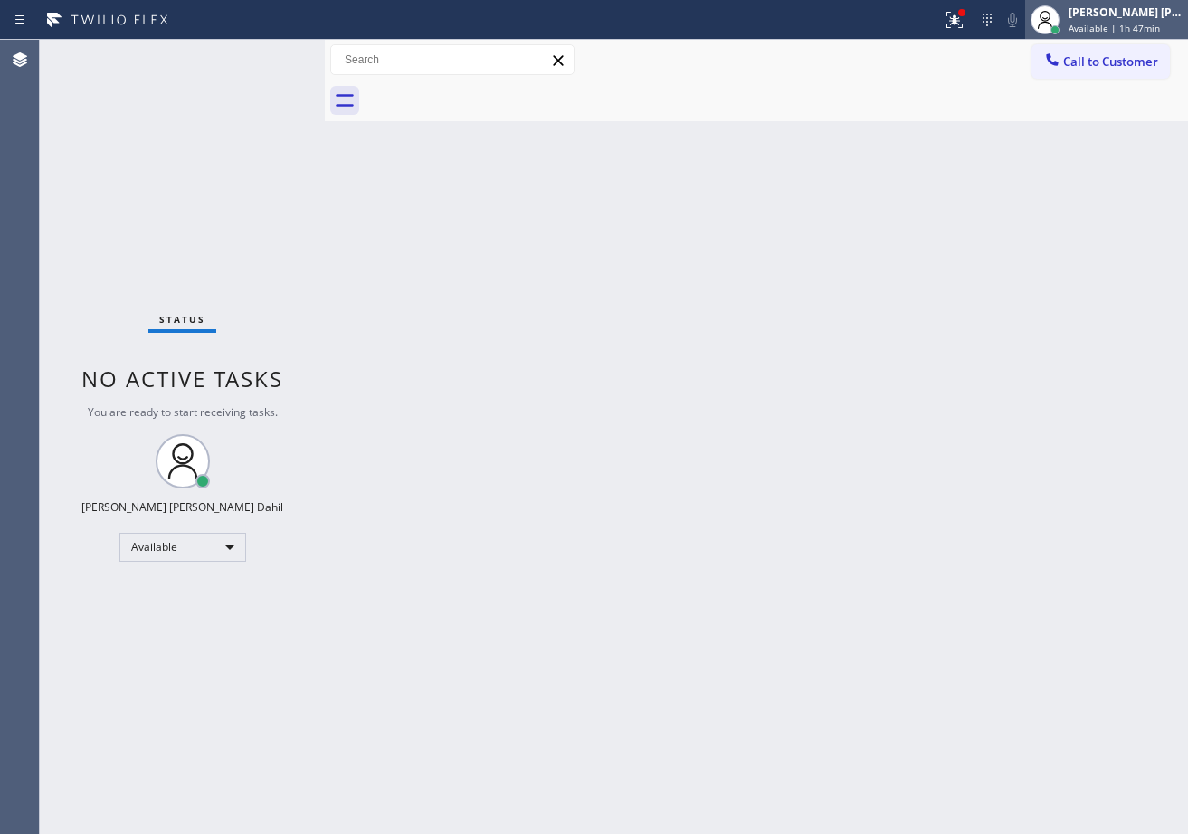
click at [1114, 26] on span "Available | 1h 47min" at bounding box center [1114, 28] width 91 height 13
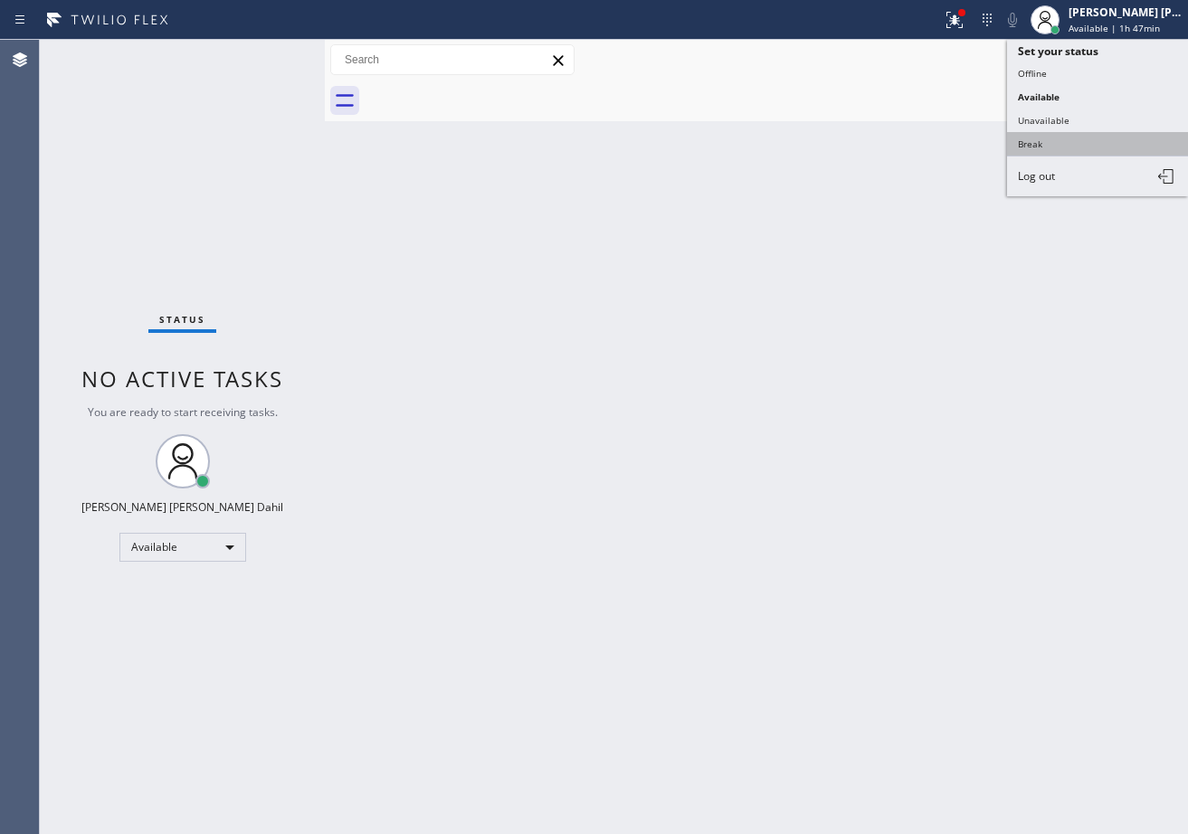
click at [1059, 142] on button "Break" at bounding box center [1097, 144] width 181 height 24
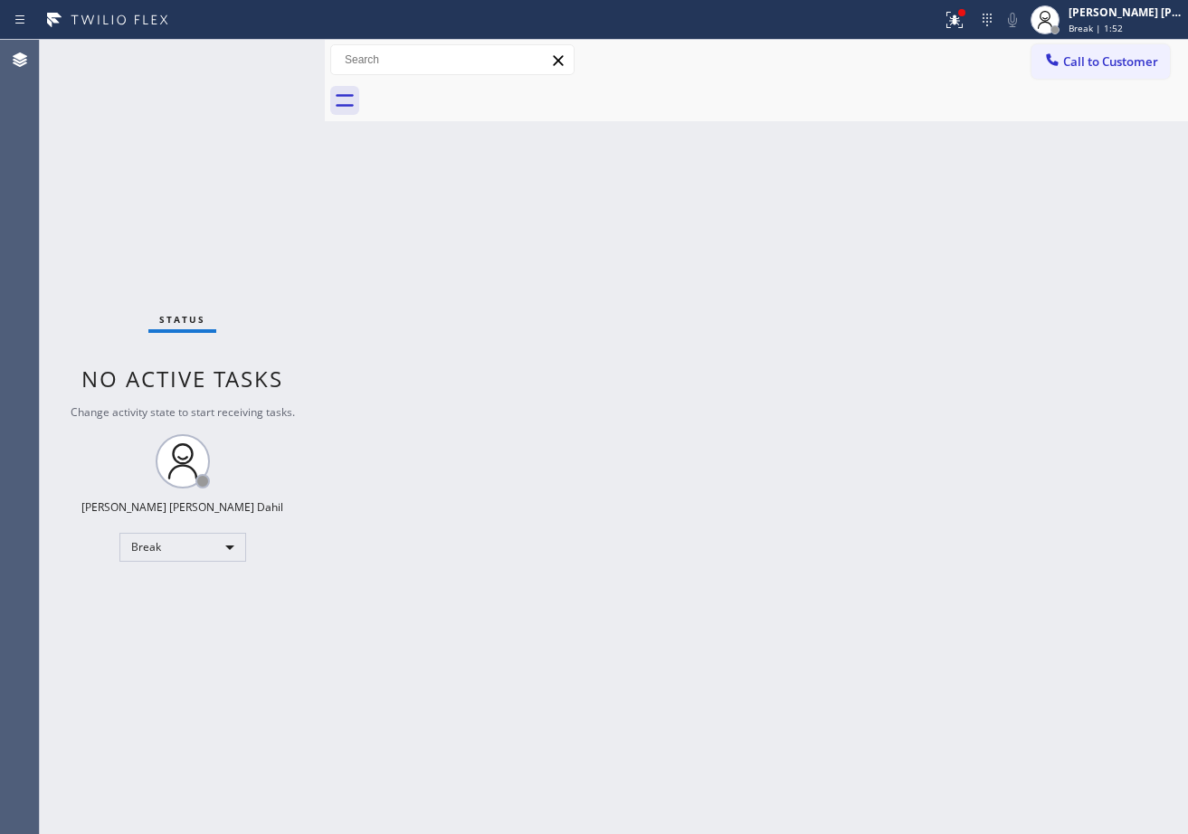
drag, startPoint x: 1124, startPoint y: 14, endPoint x: 1088, endPoint y: 69, distance: 66.0
click at [1124, 14] on div "[PERSON_NAME] [PERSON_NAME] Dahil" at bounding box center [1126, 12] width 114 height 15
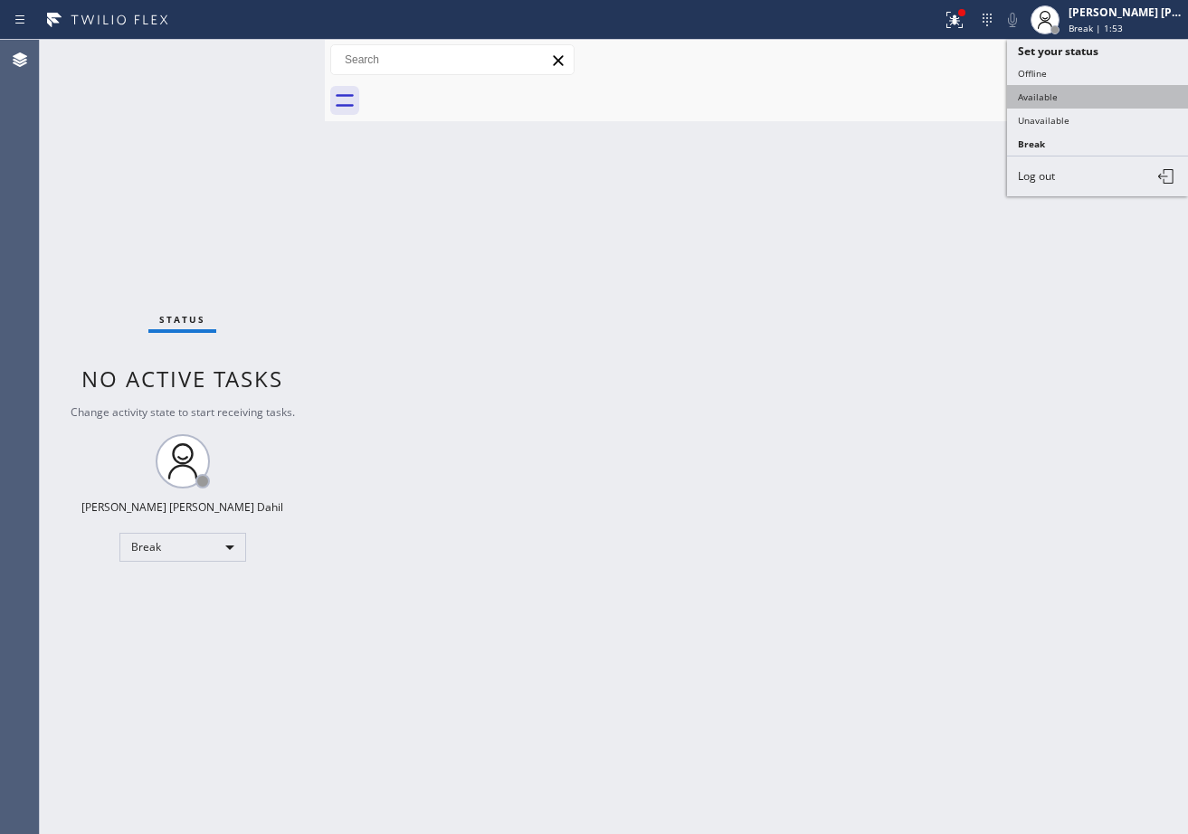
click at [1067, 93] on button "Available" at bounding box center [1097, 97] width 181 height 24
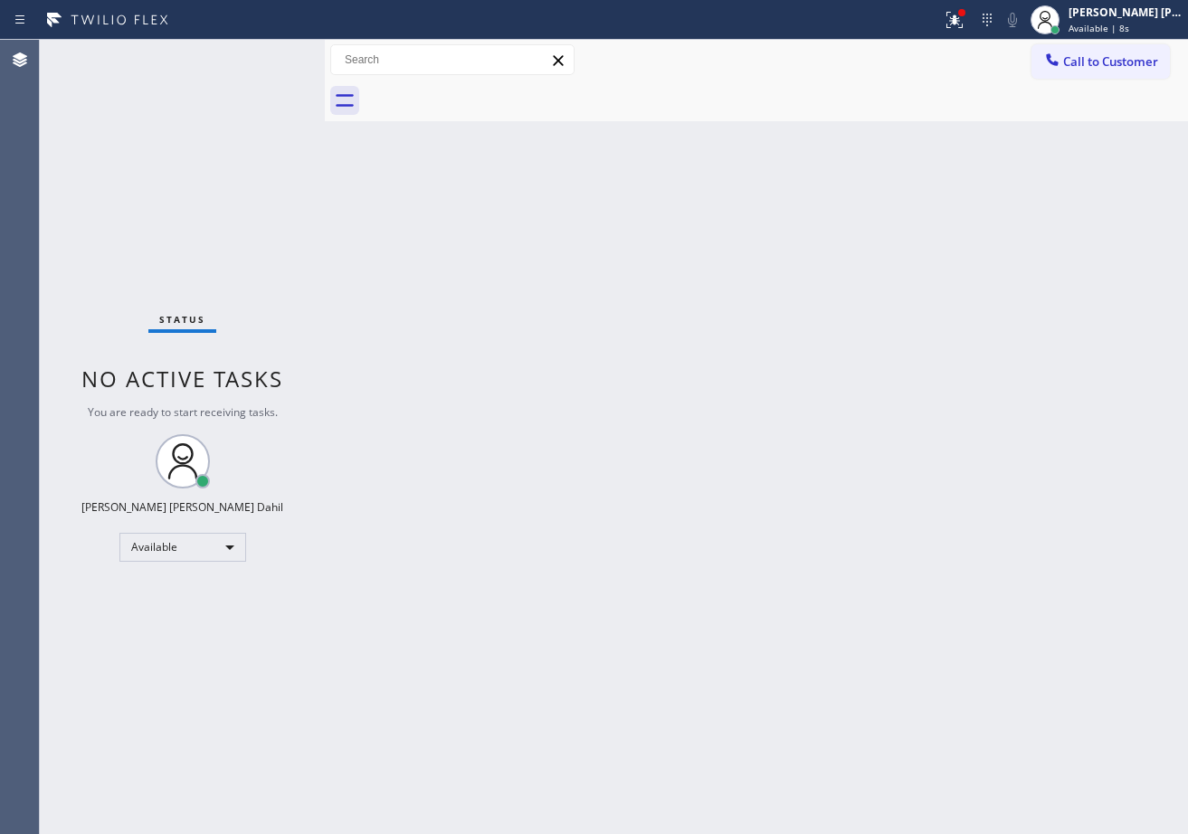
click at [247, 104] on div "Status No active tasks You are ready to start receiving tasks. [PERSON_NAME] [P…" at bounding box center [182, 437] width 285 height 794
click at [414, 329] on div "Back to Dashboard Change Sender ID Customers Technicians Select a contact Outbo…" at bounding box center [756, 437] width 863 height 794
click at [955, 26] on div at bounding box center [955, 20] width 40 height 22
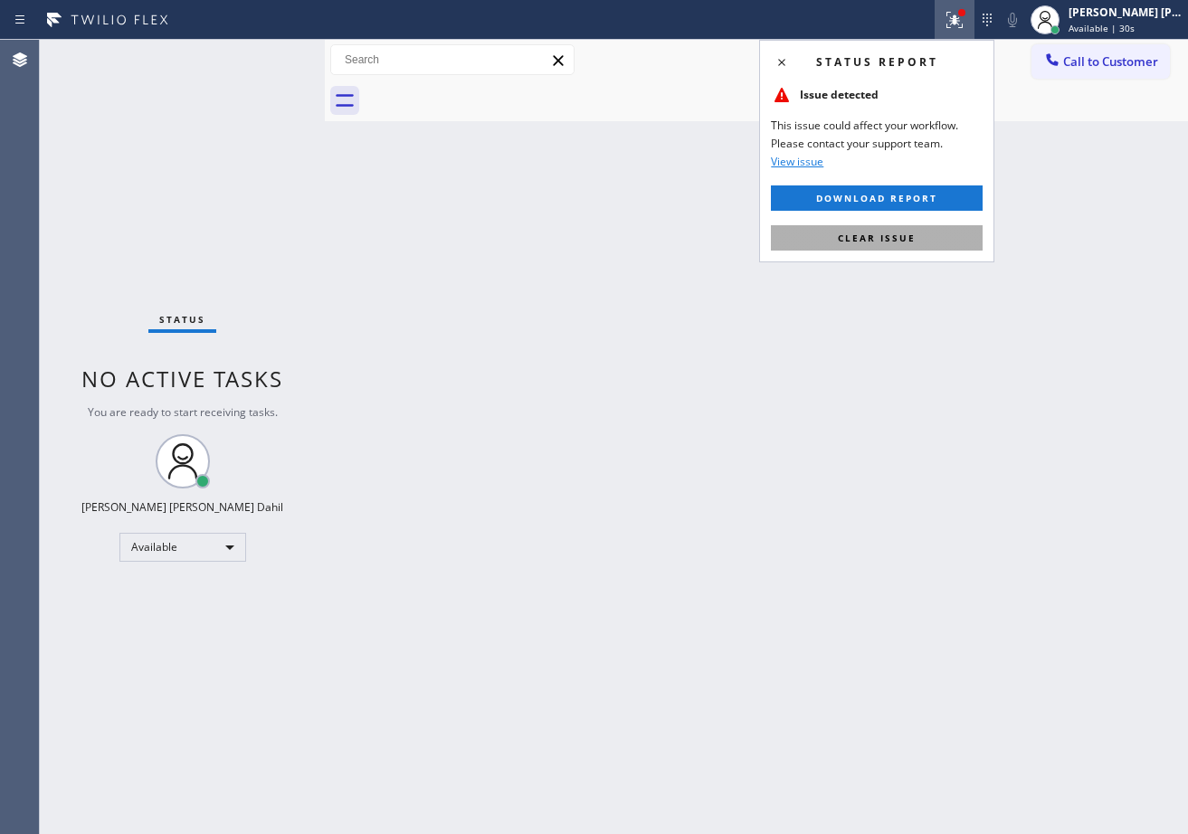
click at [924, 248] on button "Clear issue" at bounding box center [877, 237] width 212 height 25
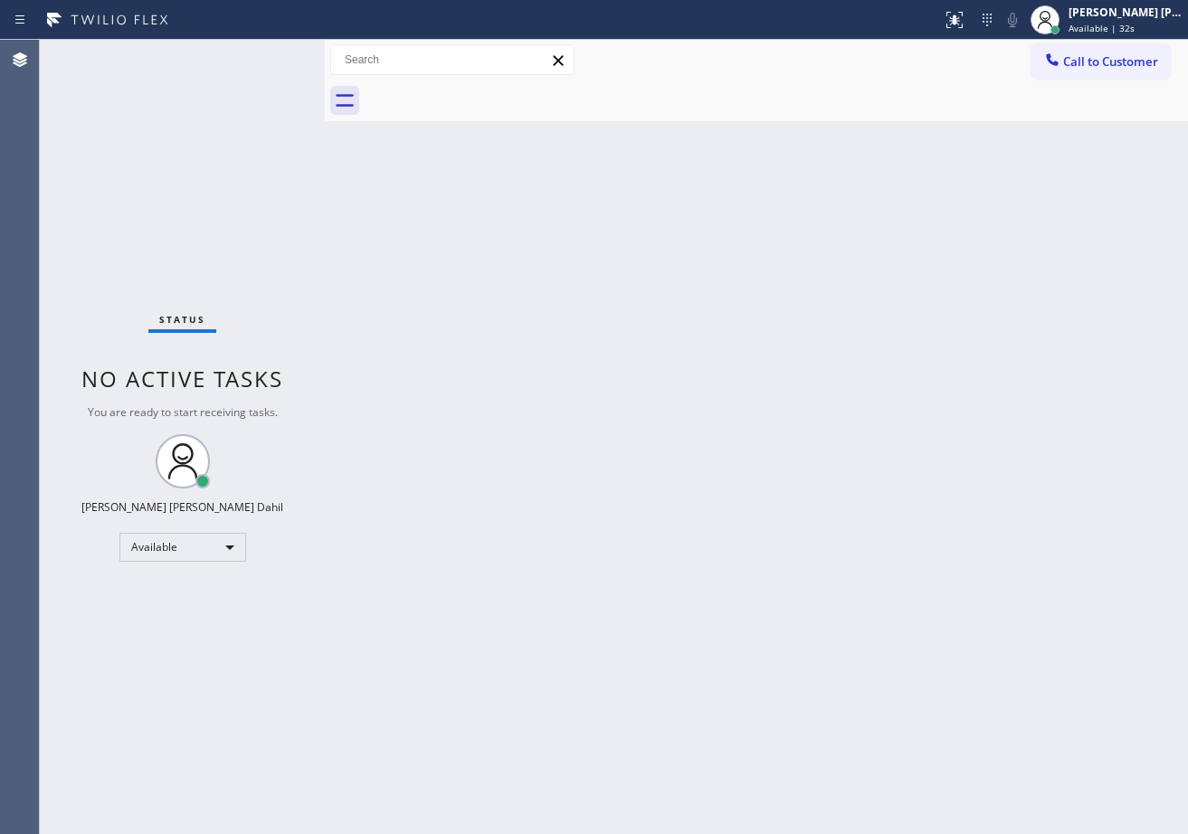
click at [655, 538] on div "Back to Dashboard Change Sender ID Customers Technicians Select a contact Outbo…" at bounding box center [756, 437] width 863 height 794
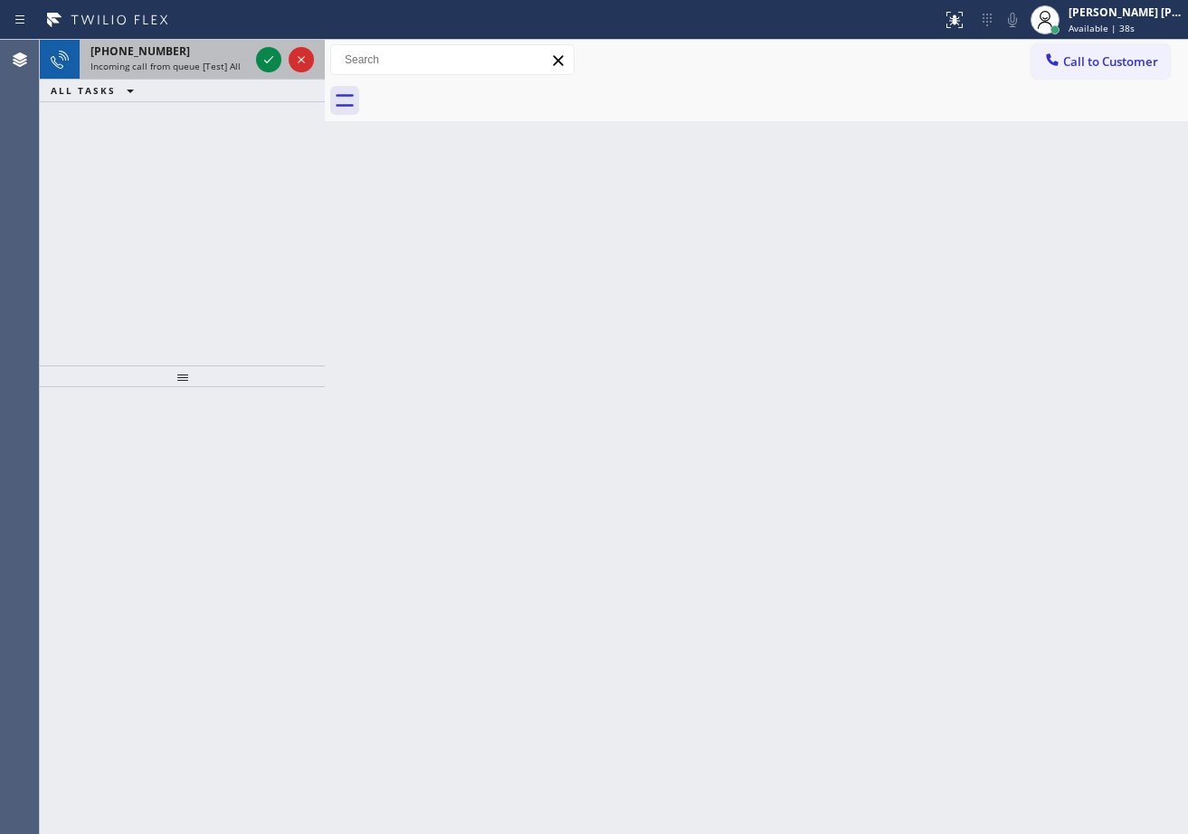
drag, startPoint x: 217, startPoint y: 58, endPoint x: 246, endPoint y: 58, distance: 29.0
click at [217, 58] on div "[PHONE_NUMBER]" at bounding box center [169, 50] width 158 height 15
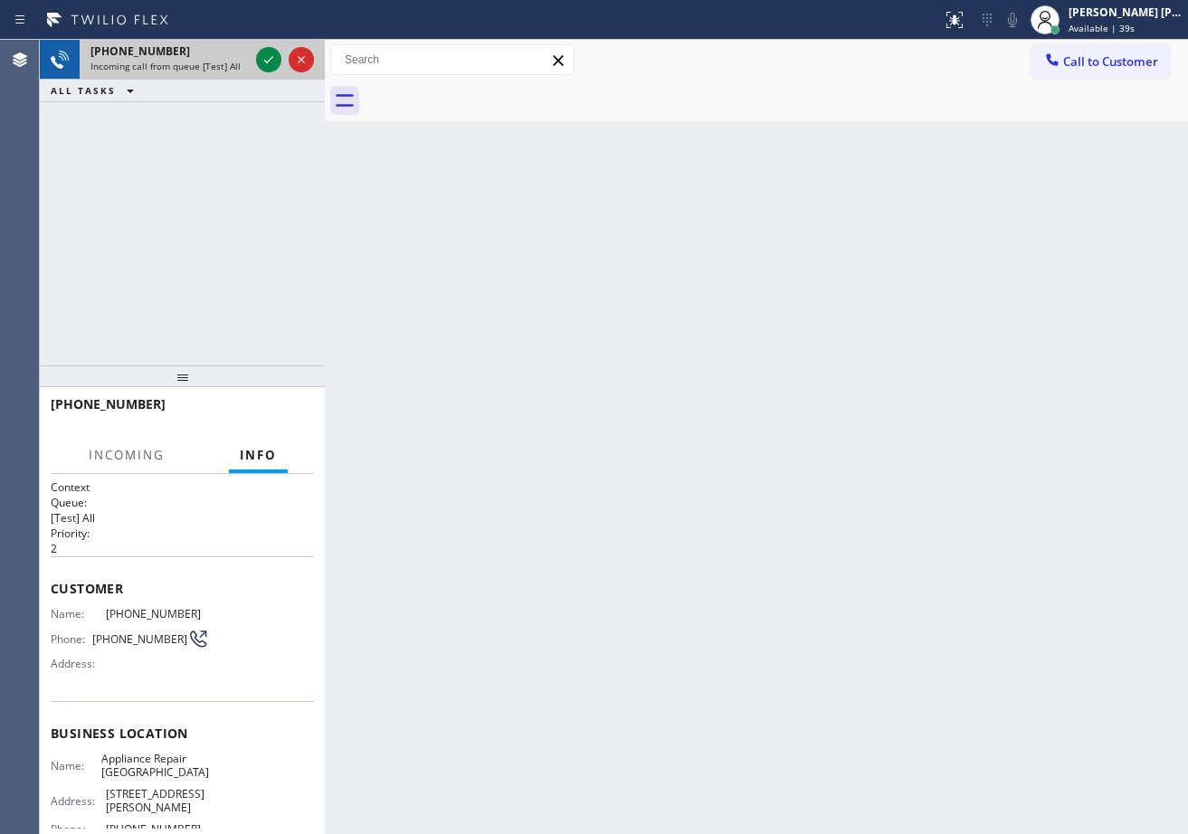
click at [236, 54] on div "[PHONE_NUMBER]" at bounding box center [169, 50] width 158 height 15
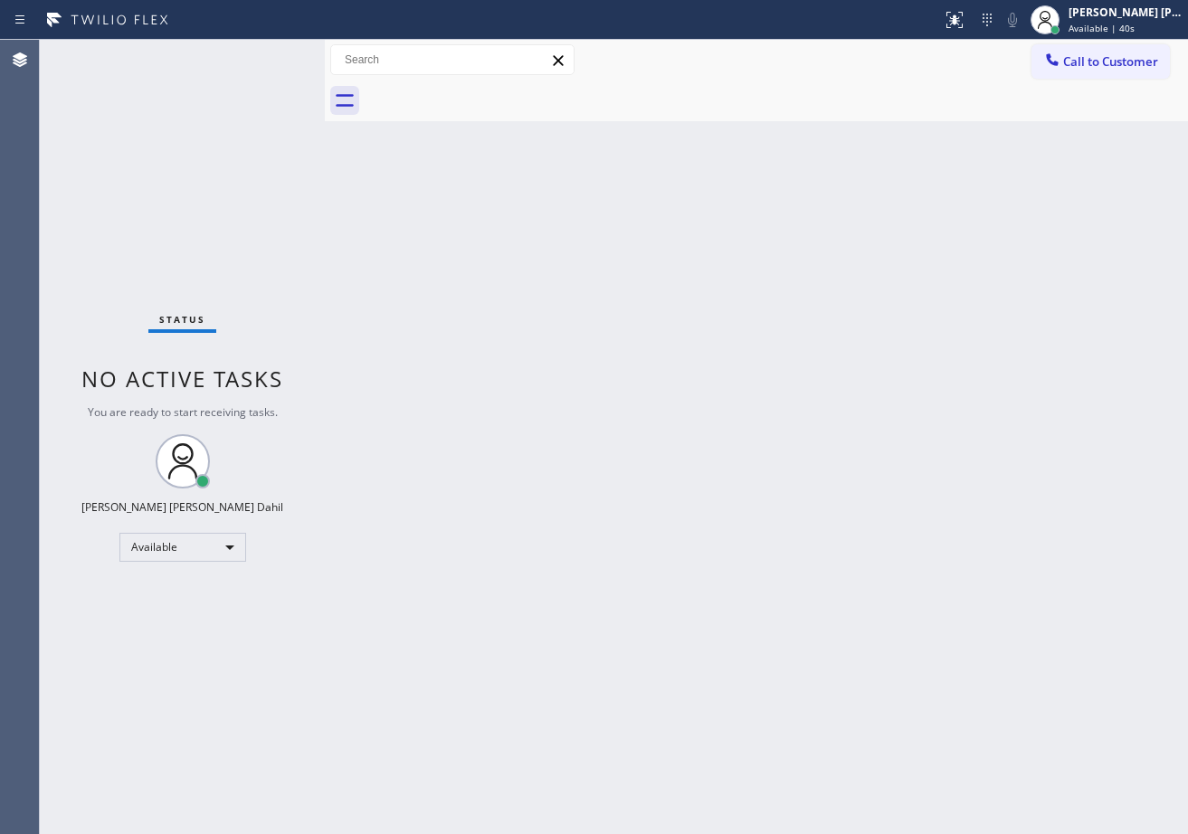
click at [260, 70] on div "Status No active tasks You are ready to start receiving tasks. [PERSON_NAME] [P…" at bounding box center [182, 437] width 285 height 794
drag, startPoint x: 249, startPoint y: 70, endPoint x: 259, endPoint y: 71, distance: 10.0
click at [259, 70] on div "Status No active tasks You are ready to start receiving tasks. [PERSON_NAME] [P…" at bounding box center [182, 437] width 285 height 794
click at [259, 71] on div "Status No active tasks You are ready to start receiving tasks. [PERSON_NAME] [P…" at bounding box center [182, 437] width 285 height 794
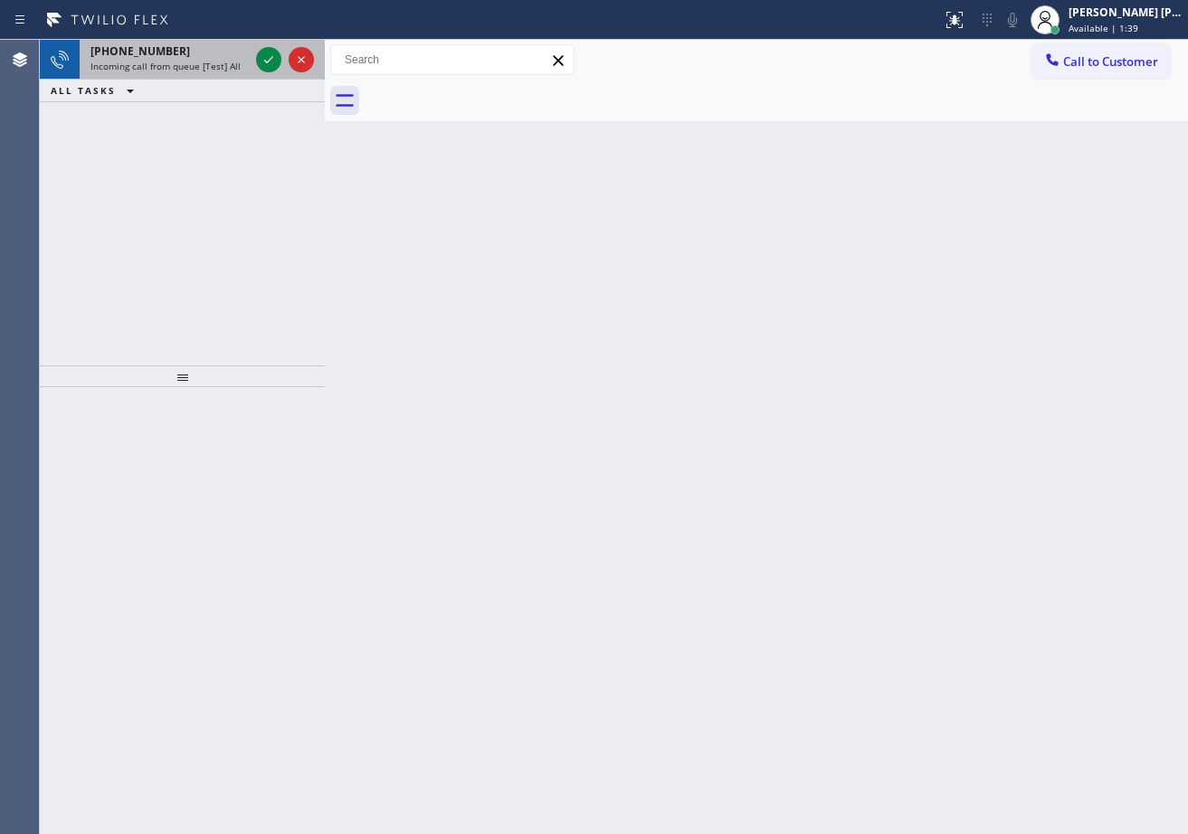
click at [214, 45] on div "[PHONE_NUMBER]" at bounding box center [169, 50] width 158 height 15
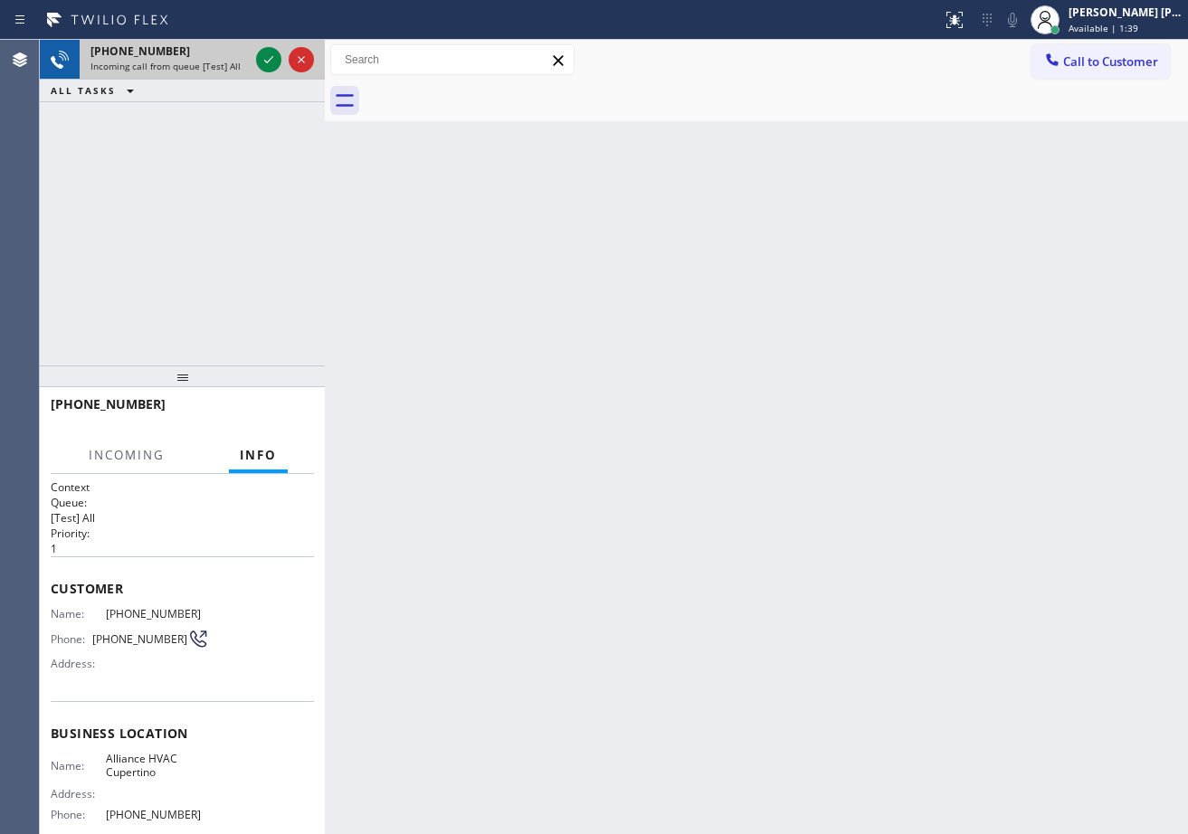
click at [214, 45] on div "[PHONE_NUMBER]" at bounding box center [169, 50] width 158 height 15
click at [261, 57] on icon at bounding box center [269, 60] width 22 height 22
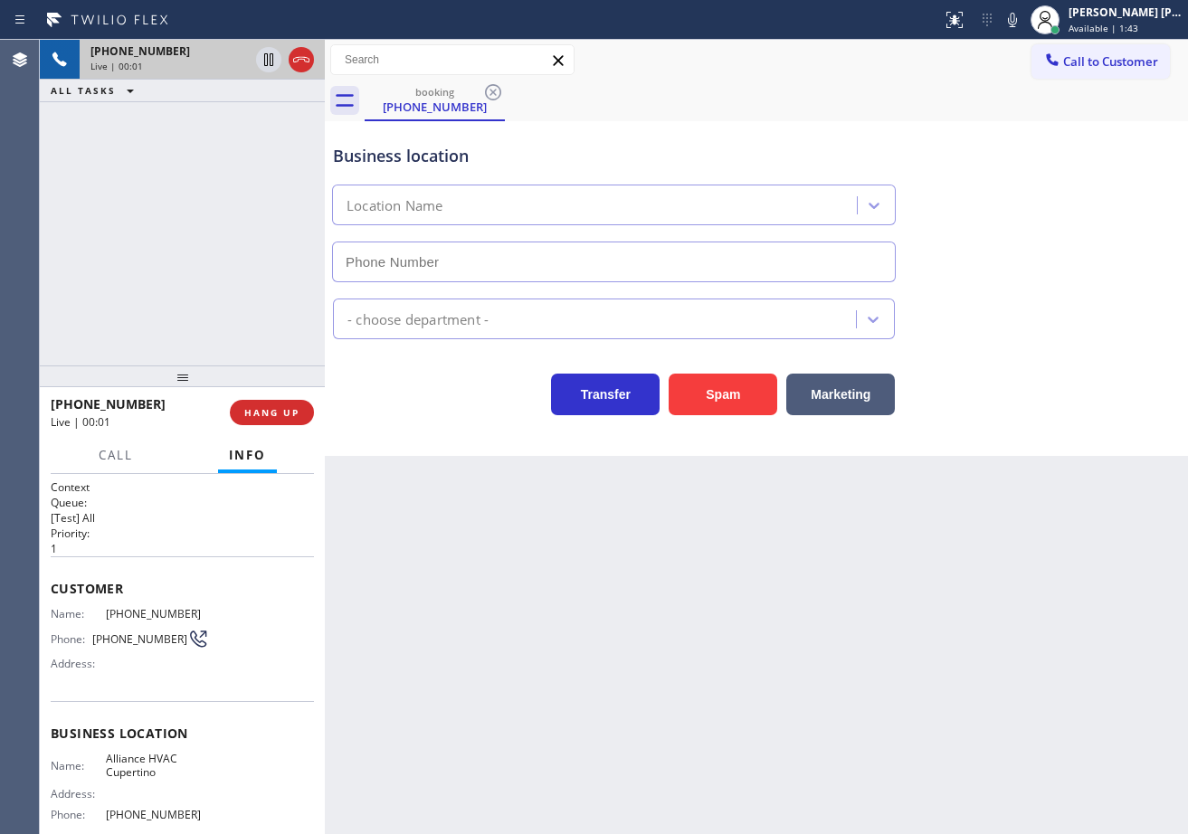
type input "[PHONE_NUMBER]"
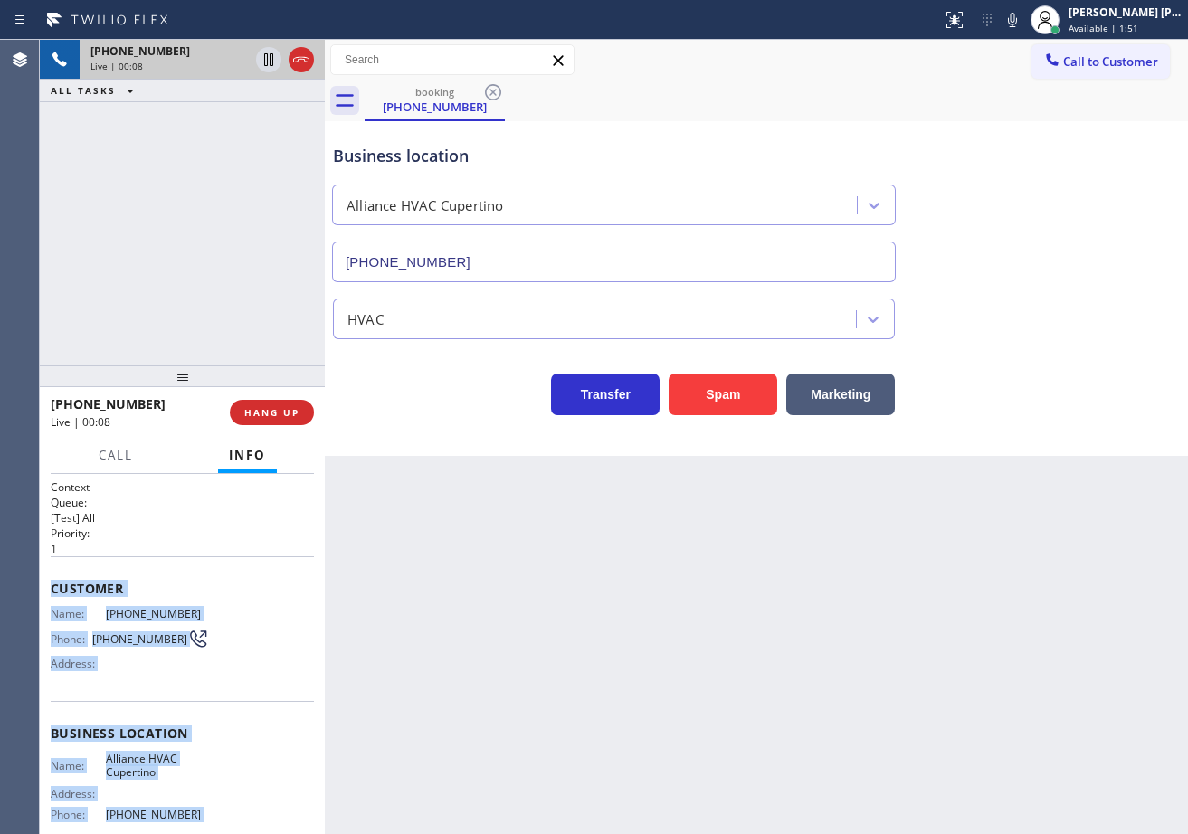
scroll to position [160, 0]
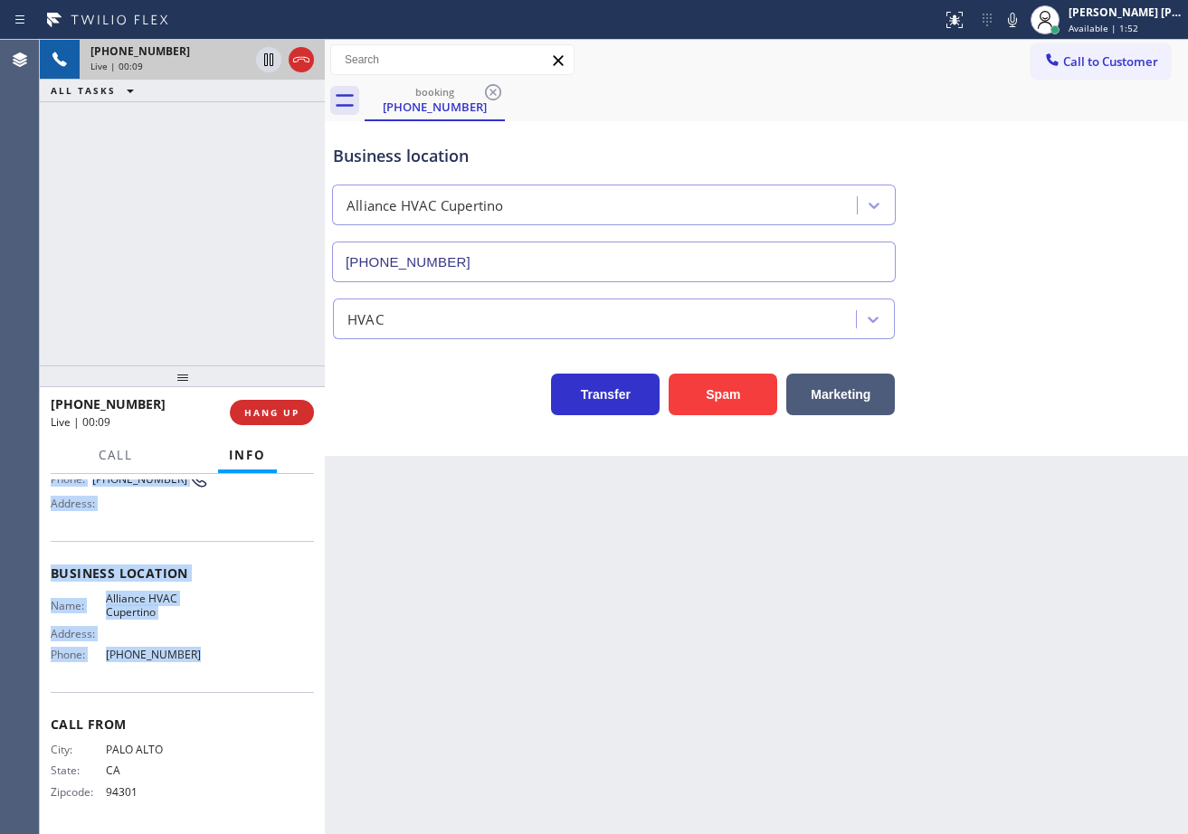
drag, startPoint x: 50, startPoint y: 584, endPoint x: 233, endPoint y: 670, distance: 202.4
click at [233, 670] on div "Context Queue: [Test] All Priority: 1 Customer Name: [PHONE_NUMBER] Phone: [PHO…" at bounding box center [182, 654] width 285 height 360
copy div "Customer Name: [PHONE_NUMBER] Phone: [PHONE_NUMBER] Address: Business location …"
click at [868, 118] on div "booking [PHONE_NUMBER]" at bounding box center [776, 101] width 823 height 41
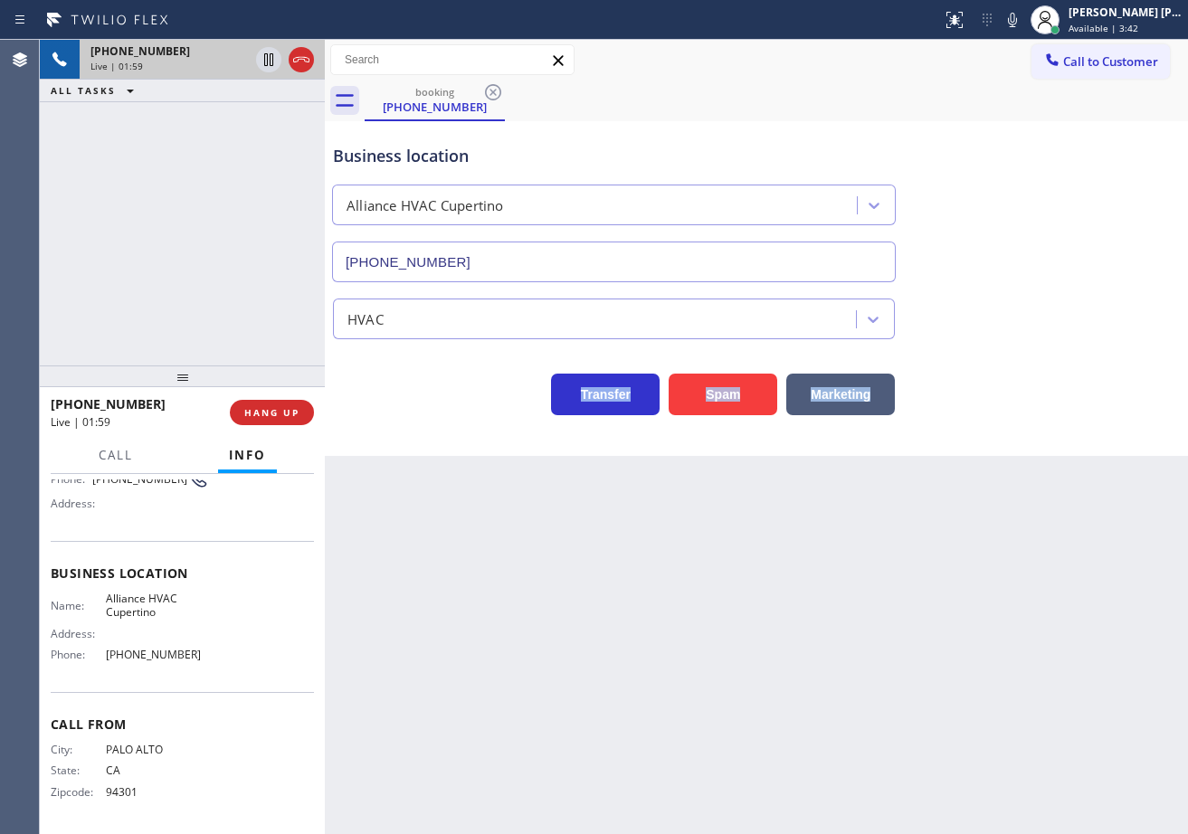
click at [951, 337] on div "Business location Alliance HVAC Cupertino [PHONE_NUMBER] HVAC Transfer Spam Mar…" at bounding box center [756, 271] width 854 height 290
click at [952, 337] on div "HVAC" at bounding box center [756, 315] width 854 height 48
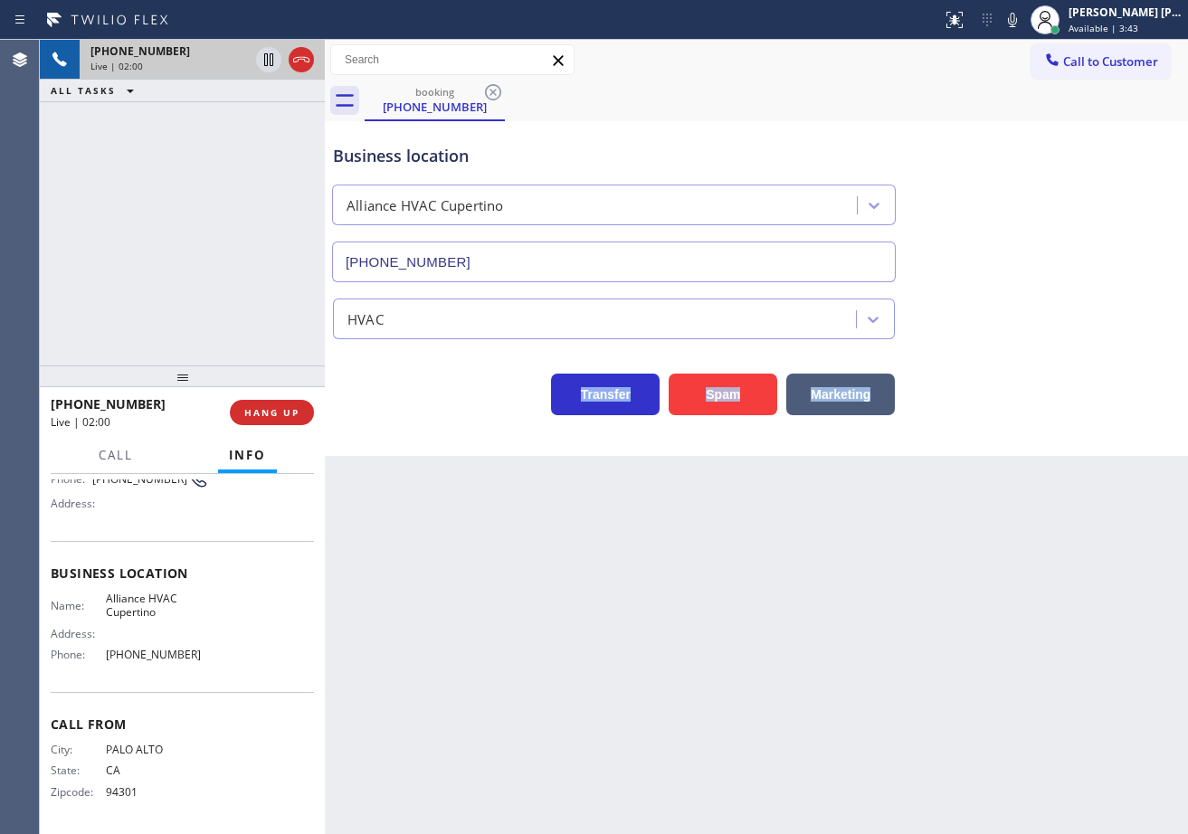
click at [952, 337] on div "HVAC" at bounding box center [756, 315] width 854 height 48
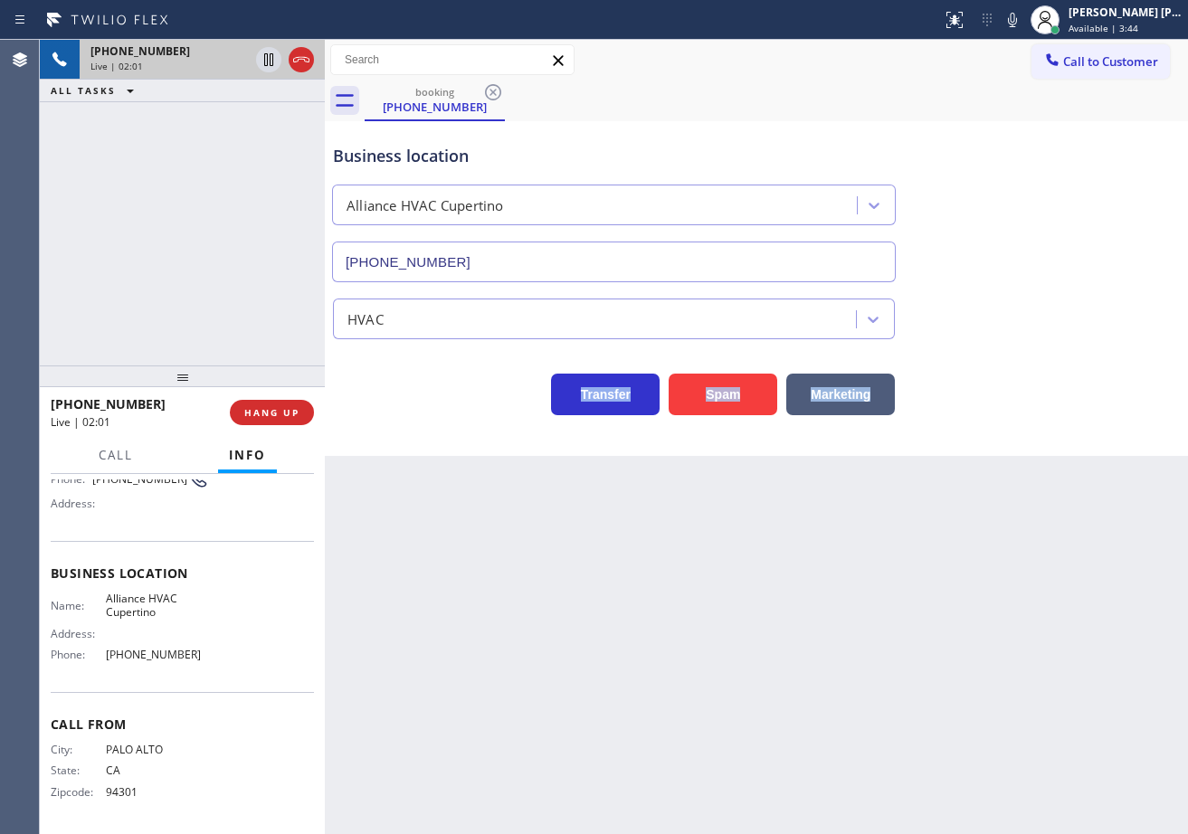
click at [952, 337] on div "HVAC" at bounding box center [756, 315] width 854 height 48
click at [1023, 24] on icon at bounding box center [1013, 20] width 22 height 22
drag, startPoint x: 1030, startPoint y: 128, endPoint x: 835, endPoint y: 196, distance: 206.3
click at [1027, 156] on div "Business location Alliance HVAC Cupertino [PHONE_NUMBER]" at bounding box center [756, 201] width 854 height 164
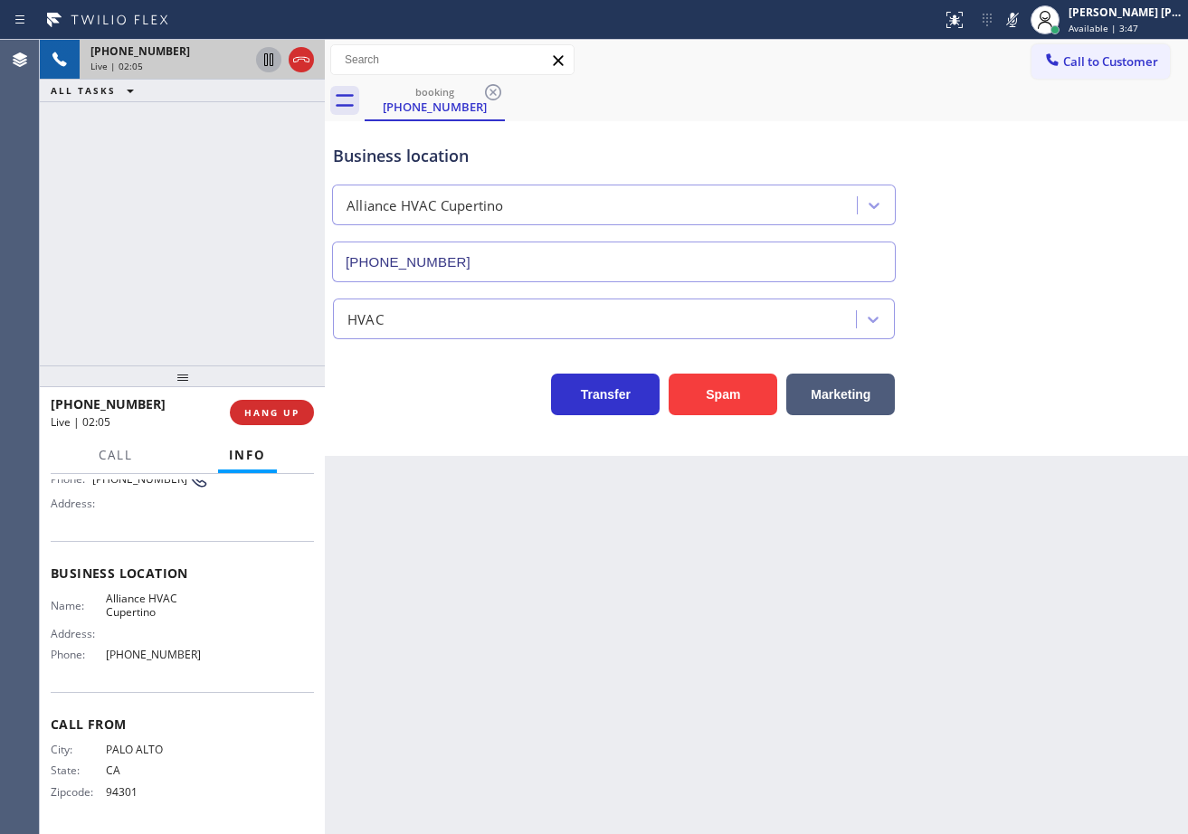
click at [263, 61] on icon at bounding box center [269, 60] width 22 height 22
click at [241, 109] on div "[PHONE_NUMBER] Live | 02:05 ALL TASKS ALL TASKS ACTIVE TASKS TASKS IN WRAP UP" at bounding box center [182, 203] width 285 height 326
click at [261, 58] on icon at bounding box center [269, 60] width 22 height 22
drag, startPoint x: 1033, startPoint y: 16, endPoint x: 1043, endPoint y: 156, distance: 139.7
click at [1023, 18] on icon at bounding box center [1013, 20] width 22 height 22
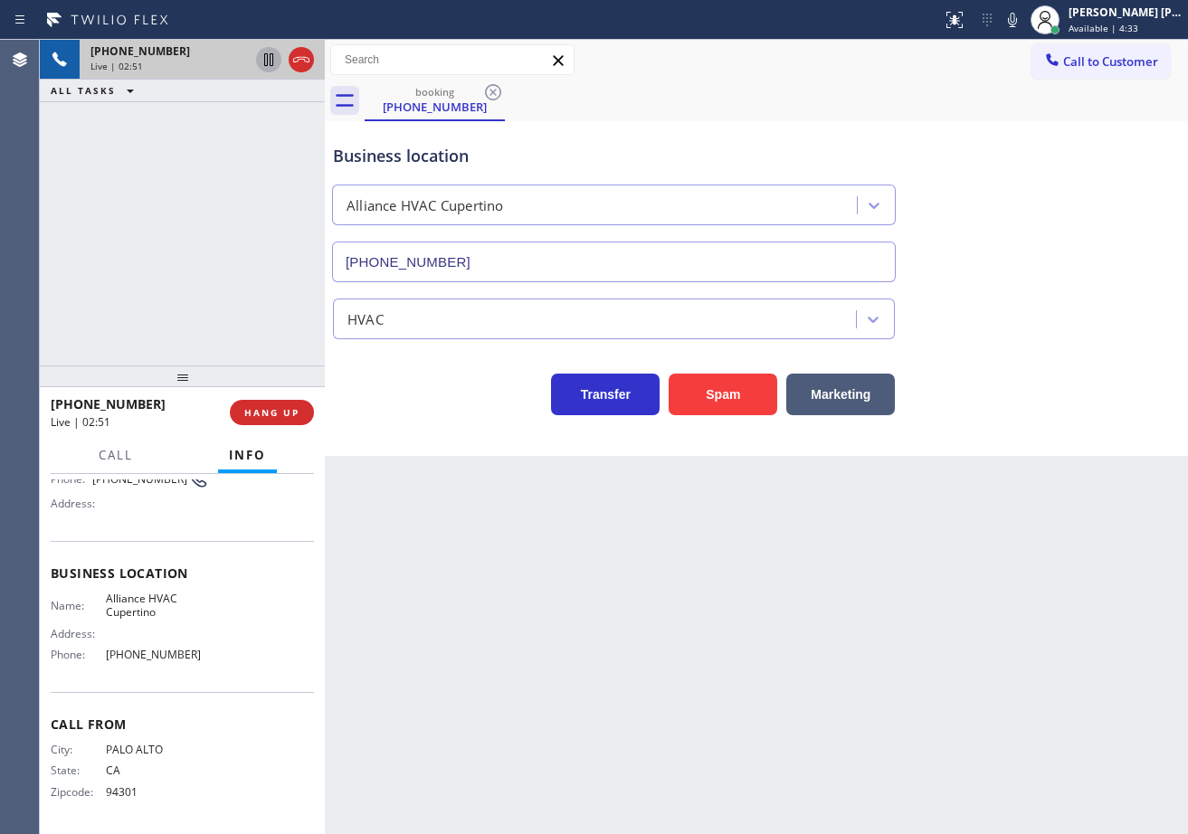
click at [1048, 170] on div "Business location Alliance HVAC Cupertino [PHONE_NUMBER]" at bounding box center [756, 201] width 854 height 164
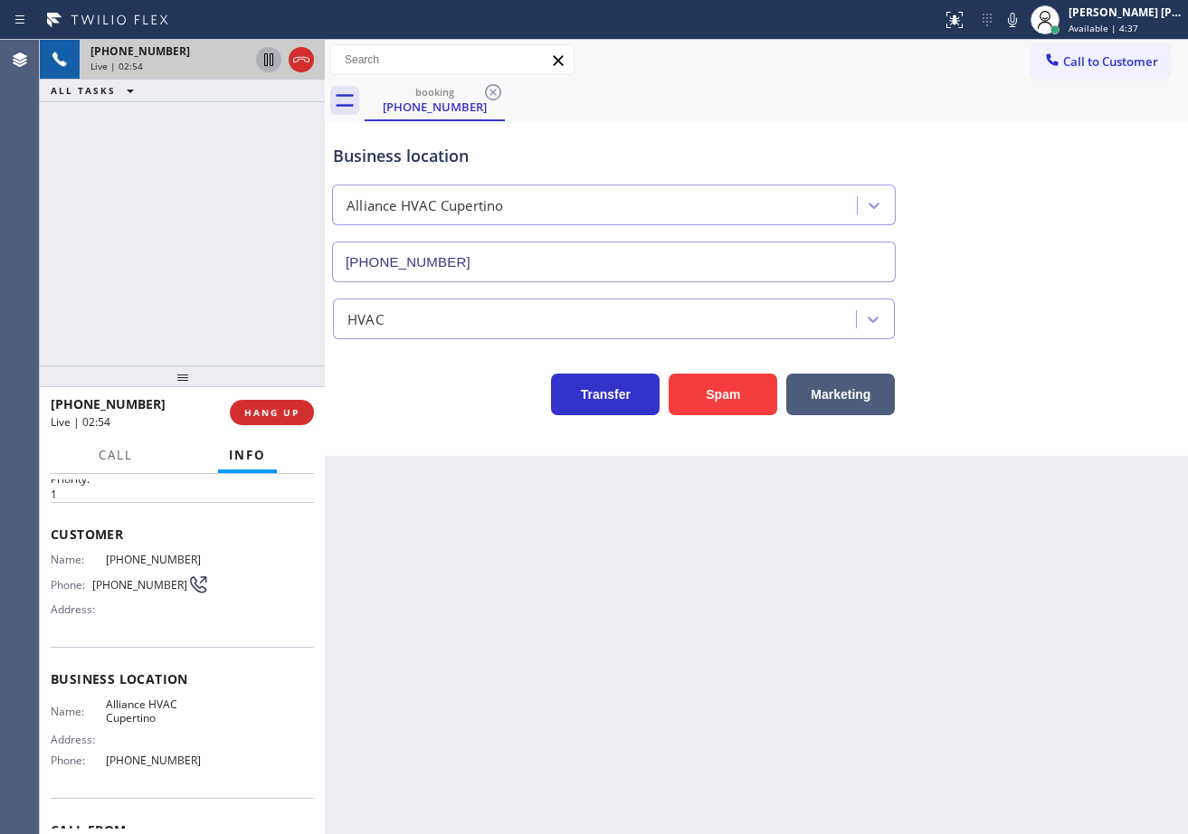
scroll to position [0, 0]
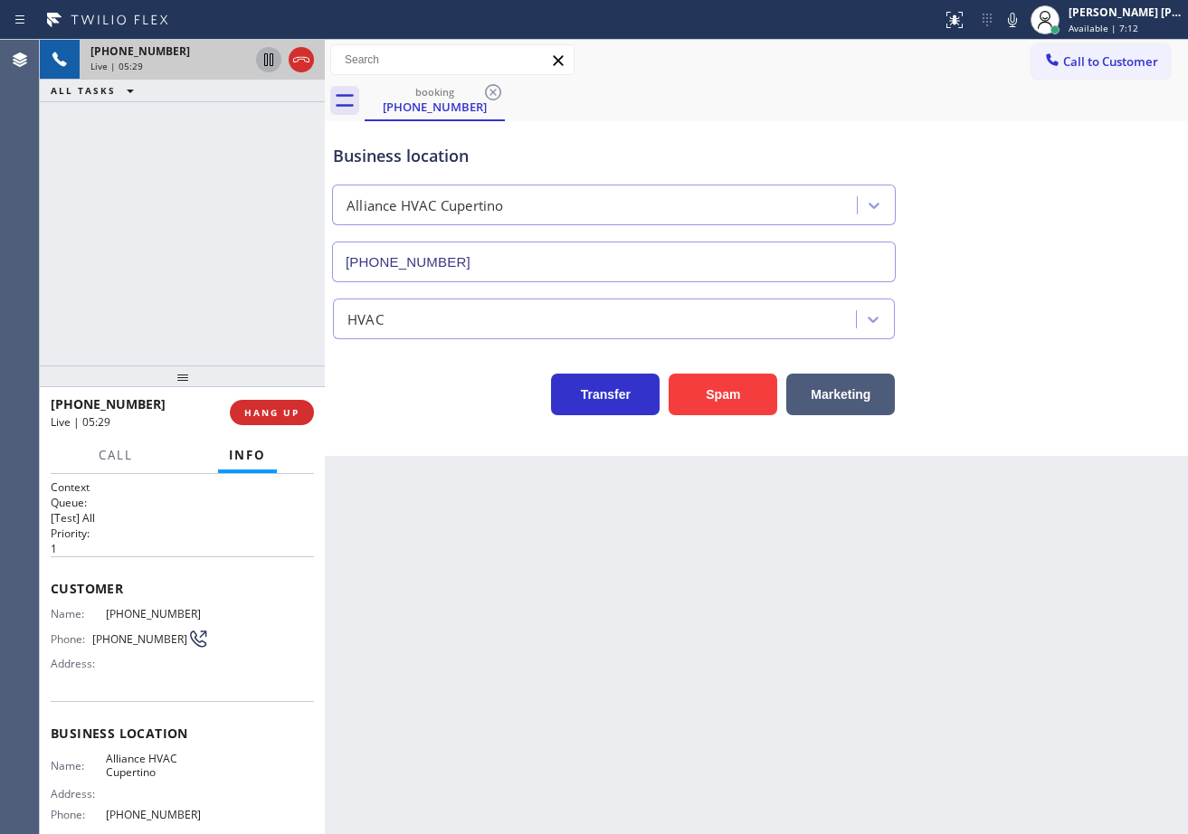
click at [157, 213] on div "[PHONE_NUMBER] Live | 05:29 ALL TASKS ALL TASKS ACTIVE TASKS TASKS IN WRAP UP" at bounding box center [182, 203] width 285 height 326
click at [158, 213] on div "[PHONE_NUMBER] Live | 05:30 ALL TASKS ALL TASKS ACTIVE TASKS TASKS IN WRAP UP" at bounding box center [182, 203] width 285 height 326
drag, startPoint x: 1047, startPoint y: 357, endPoint x: 1048, endPoint y: 344, distance: 13.6
click at [1048, 357] on div "Transfer Spam Marketing" at bounding box center [756, 386] width 854 height 58
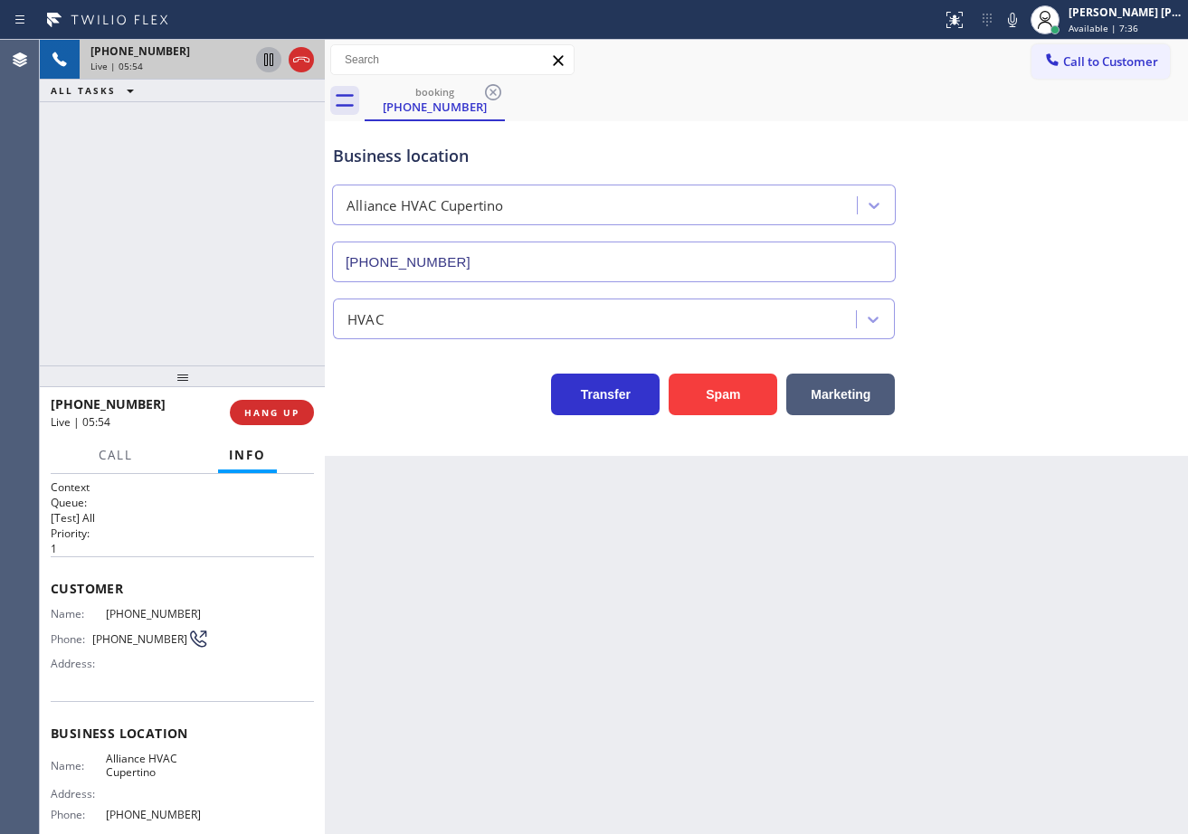
click at [1108, 335] on div "HVAC" at bounding box center [756, 315] width 854 height 48
click at [1069, 284] on div "HVAC" at bounding box center [756, 310] width 854 height 57
click at [1069, 282] on div "HVAC" at bounding box center [756, 310] width 854 height 57
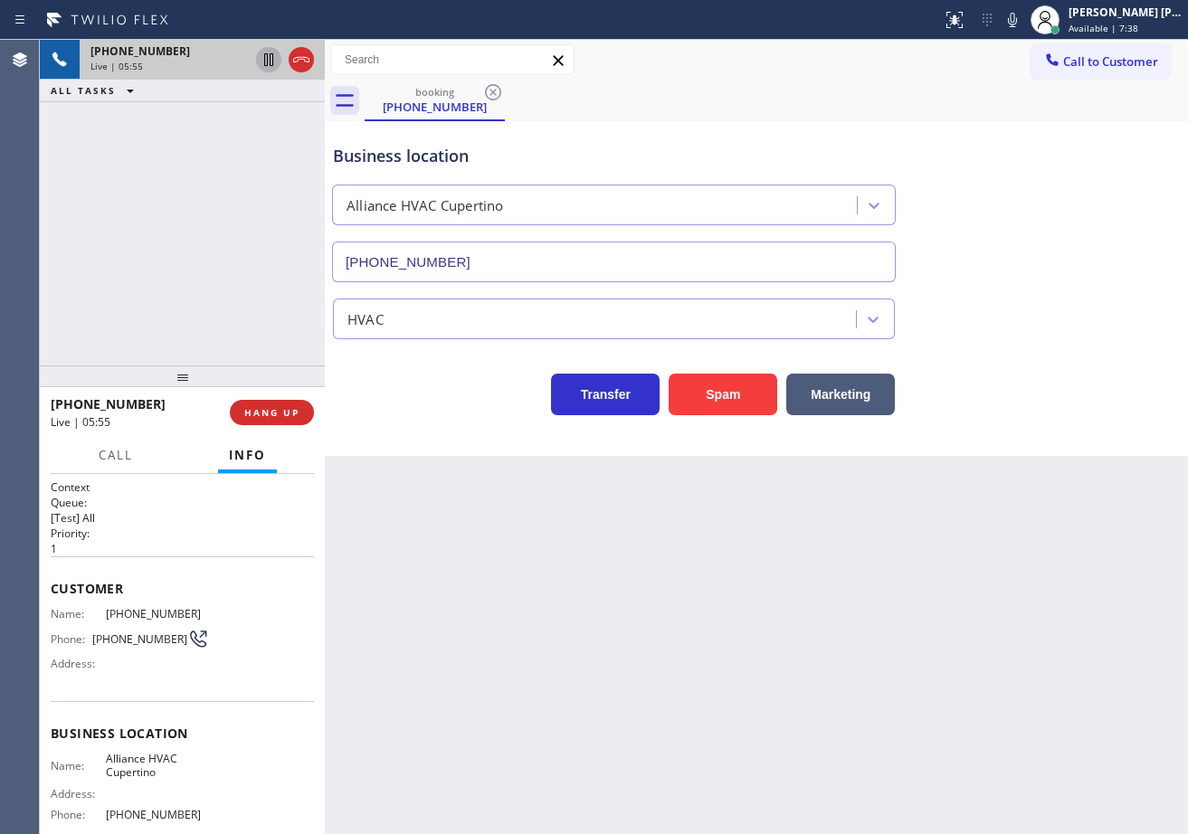
click at [1019, 277] on div "Business location Alliance HVAC Cupertino [PHONE_NUMBER]" at bounding box center [756, 201] width 854 height 164
click at [1011, 286] on div "HVAC" at bounding box center [756, 310] width 854 height 57
click at [1023, 25] on icon at bounding box center [1013, 20] width 22 height 22
click at [1025, 157] on div "Business location Alliance HVAC Cupertino [PHONE_NUMBER]" at bounding box center [756, 201] width 854 height 164
drag, startPoint x: 204, startPoint y: 164, endPoint x: 237, endPoint y: 105, distance: 67.7
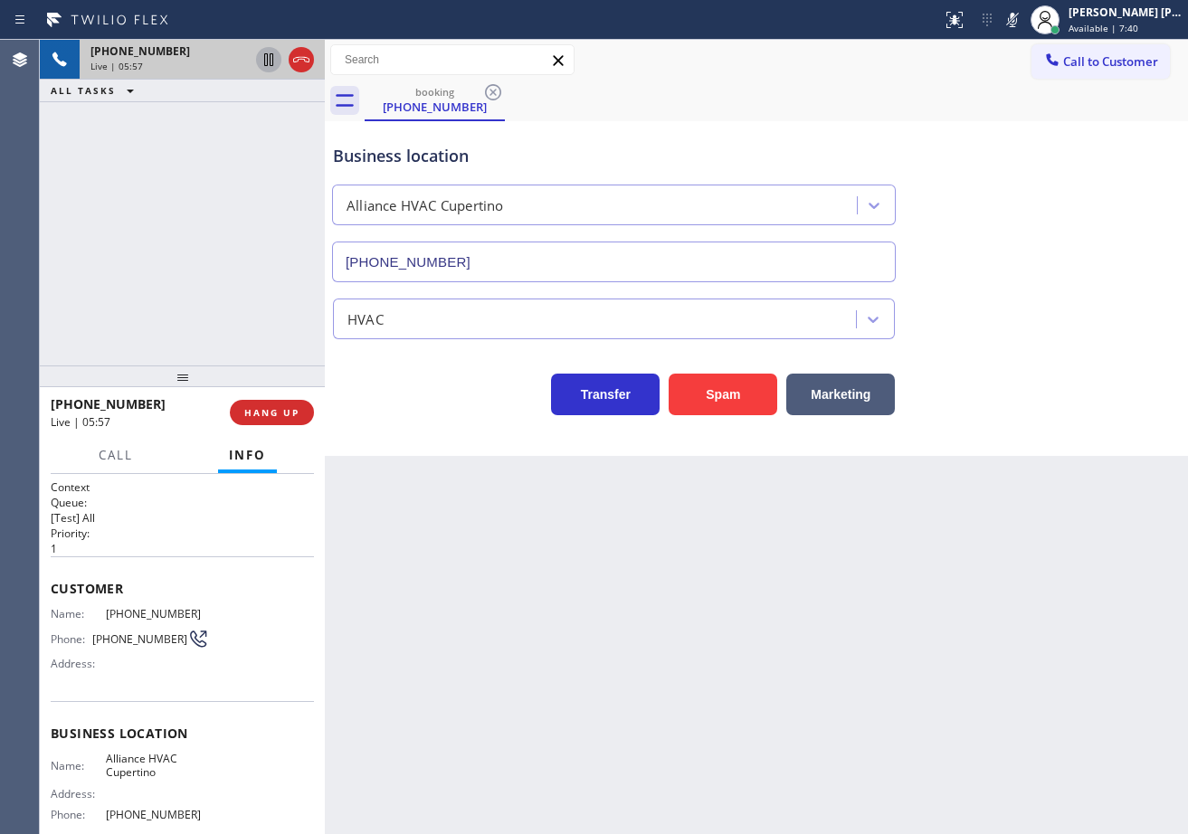
click at [205, 163] on div "[PHONE_NUMBER] Live | 05:57 ALL TASKS ALL TASKS ACTIVE TASKS TASKS IN WRAP UP" at bounding box center [182, 203] width 285 height 326
click at [262, 62] on icon at bounding box center [269, 60] width 22 height 22
click at [244, 163] on div "[PHONE_NUMBER] Live | 05:59 ALL TASKS ALL TASKS ACTIVE TASKS TASKS IN WRAP UP" at bounding box center [182, 203] width 285 height 326
click at [271, 61] on icon at bounding box center [269, 60] width 22 height 22
click at [1021, 16] on icon at bounding box center [1013, 20] width 22 height 22
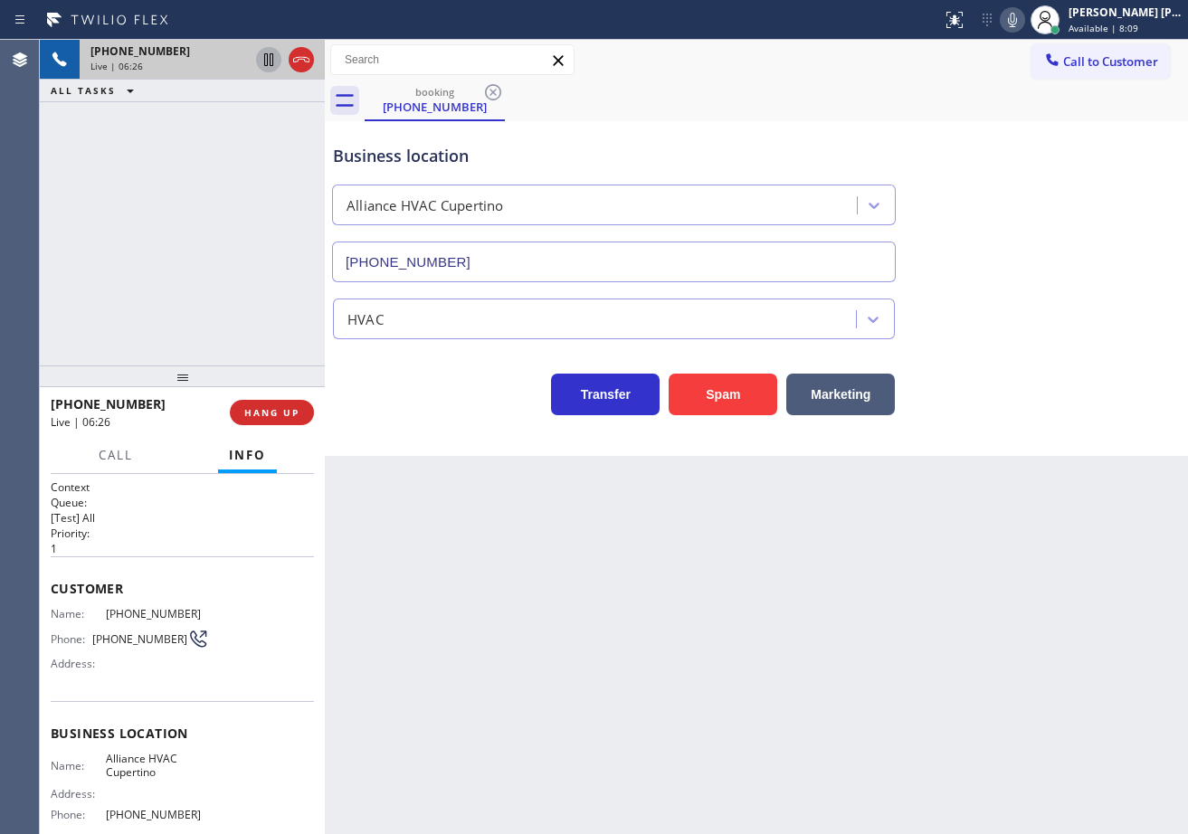
click at [252, 239] on div "[PHONE_NUMBER] Live | 06:26 ALL TASKS ALL TASKS ACTIVE TASKS TASKS IN WRAP UP" at bounding box center [182, 203] width 285 height 326
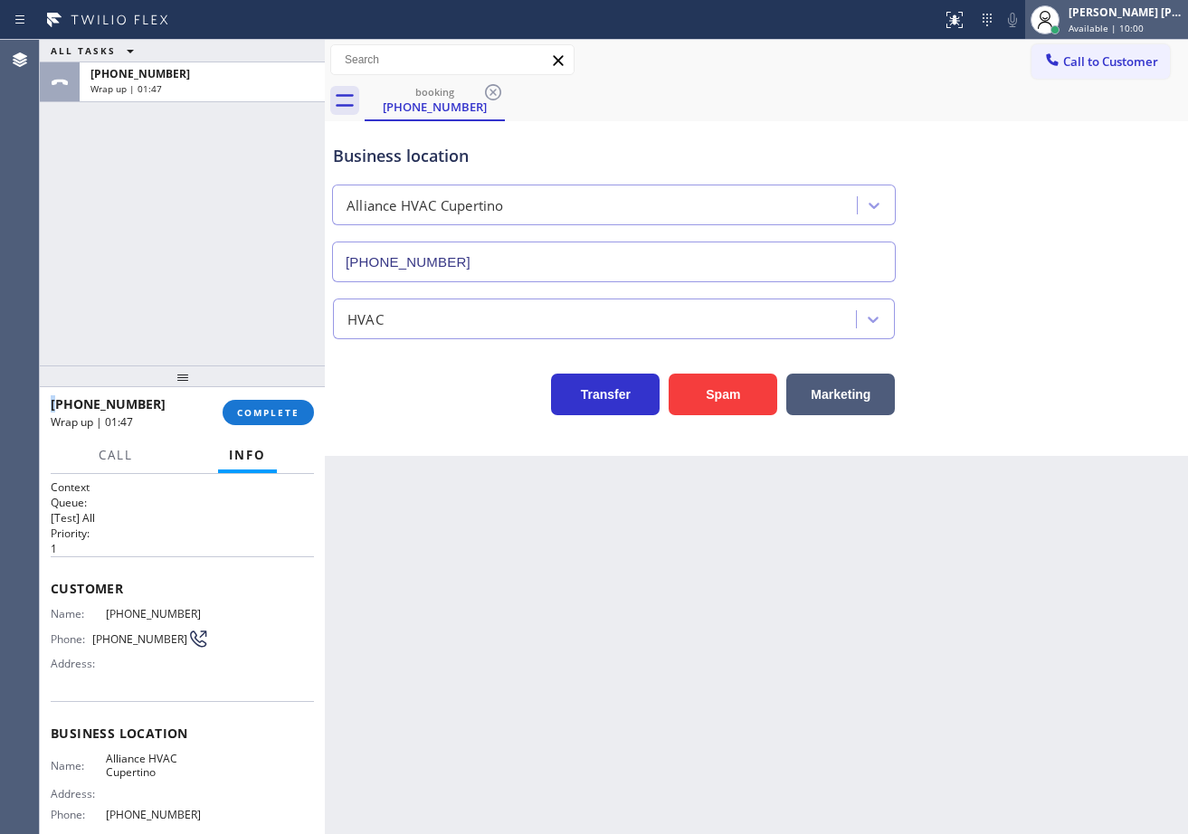
click at [1103, 19] on div "[PERSON_NAME] [PERSON_NAME] Dahil" at bounding box center [1126, 12] width 114 height 15
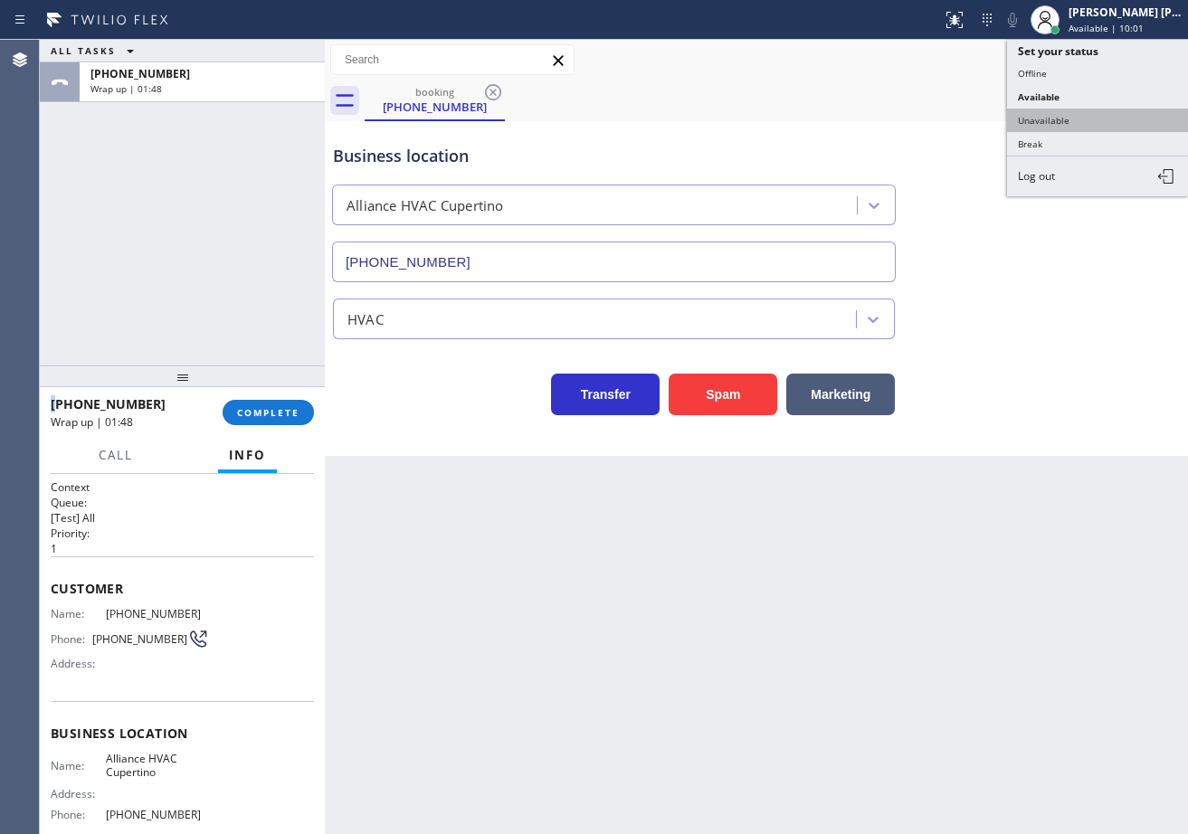
click at [1048, 121] on button "Unavailable" at bounding box center [1097, 121] width 181 height 24
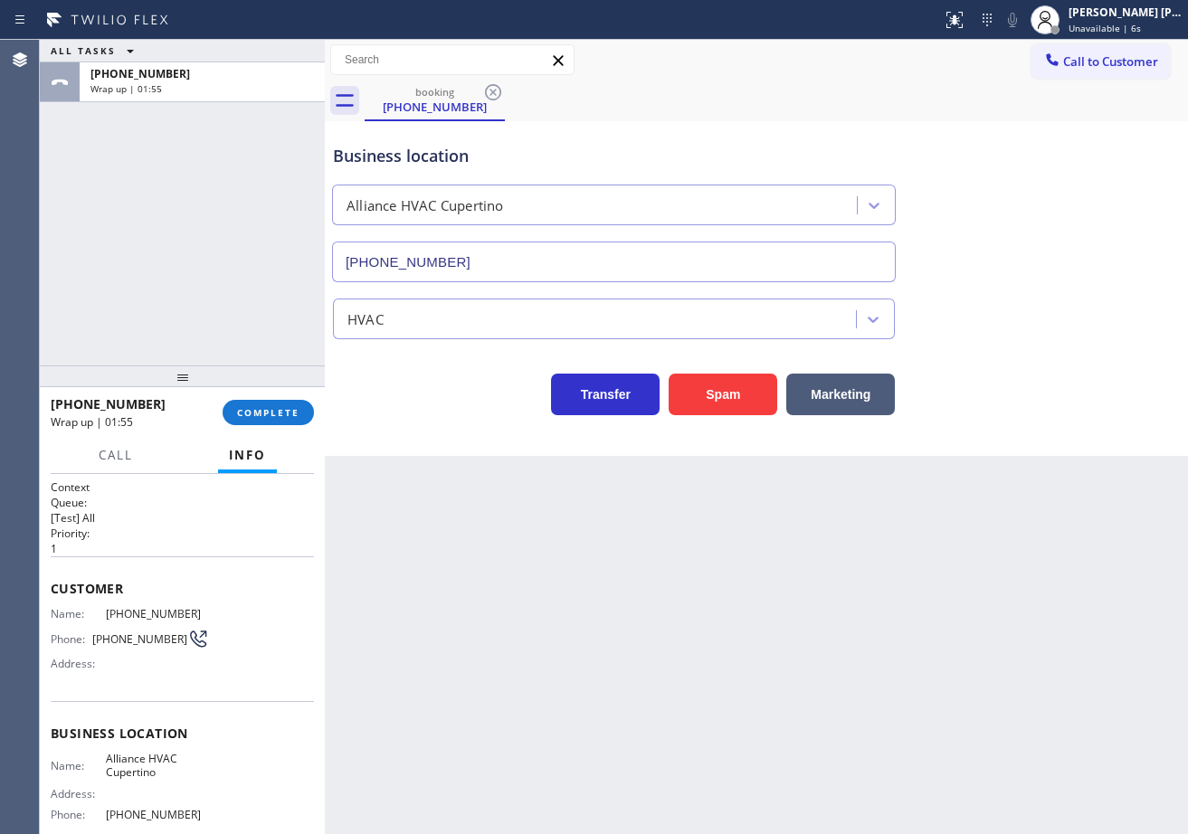
click at [178, 258] on div "ALL TASKS ALL TASKS ACTIVE TASKS TASKS IN WRAP UP [PHONE_NUMBER] Wrap up | 01:55" at bounding box center [182, 203] width 285 height 326
click at [274, 411] on span "COMPLETE" at bounding box center [268, 412] width 62 height 13
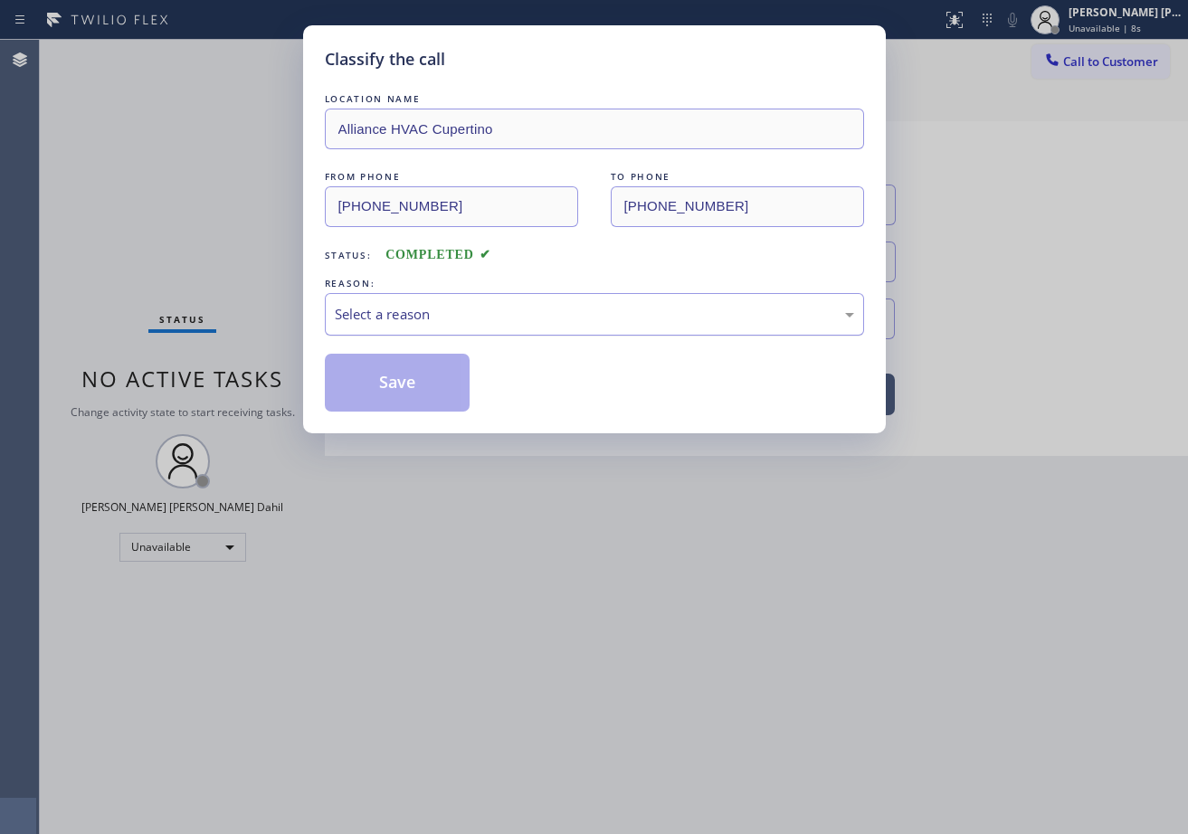
click at [391, 321] on div "Select a reason" at bounding box center [594, 314] width 519 height 21
click at [398, 384] on button "Save" at bounding box center [398, 383] width 146 height 58
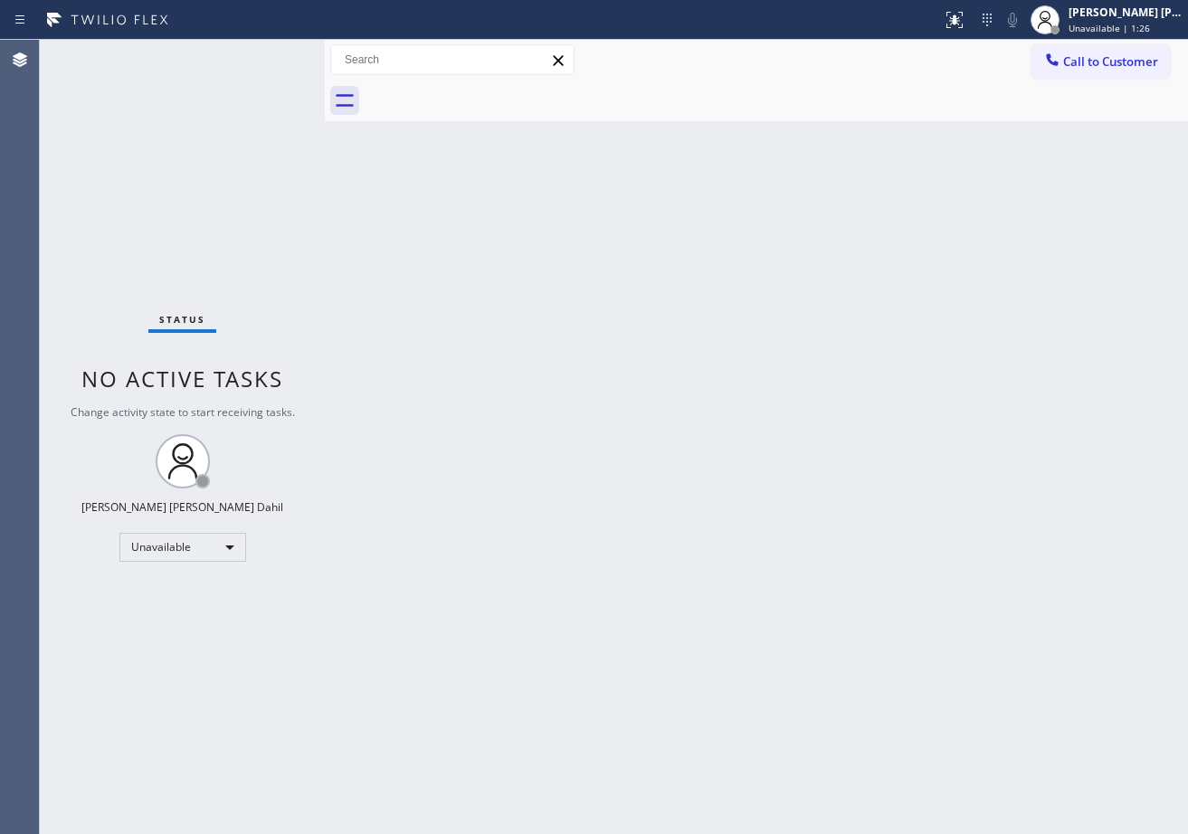
drag, startPoint x: 1091, startPoint y: 60, endPoint x: 1176, endPoint y: 115, distance: 101.4
click at [1091, 59] on span "Call to Customer" at bounding box center [1110, 61] width 95 height 16
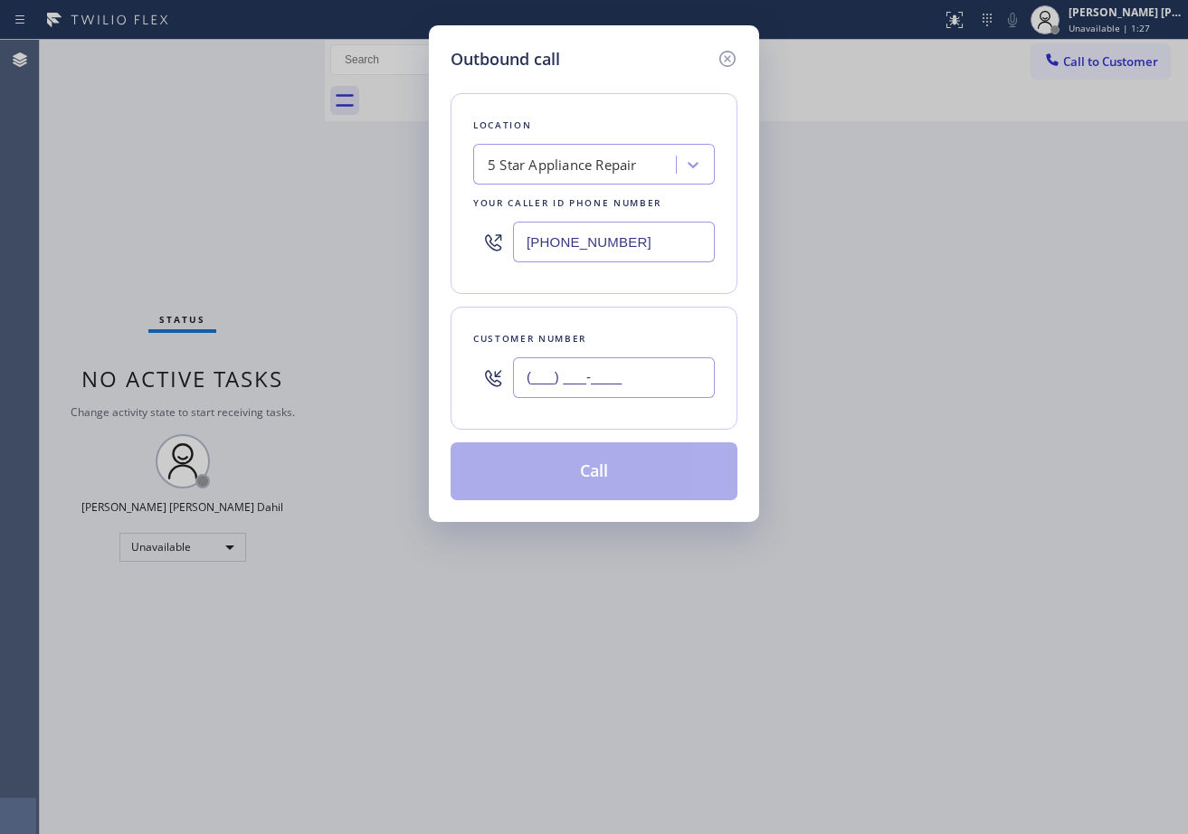
click at [641, 375] on input "(___) ___-____" at bounding box center [614, 377] width 202 height 41
paste input "650) 798-9365"
type input "[PHONE_NUMBER]"
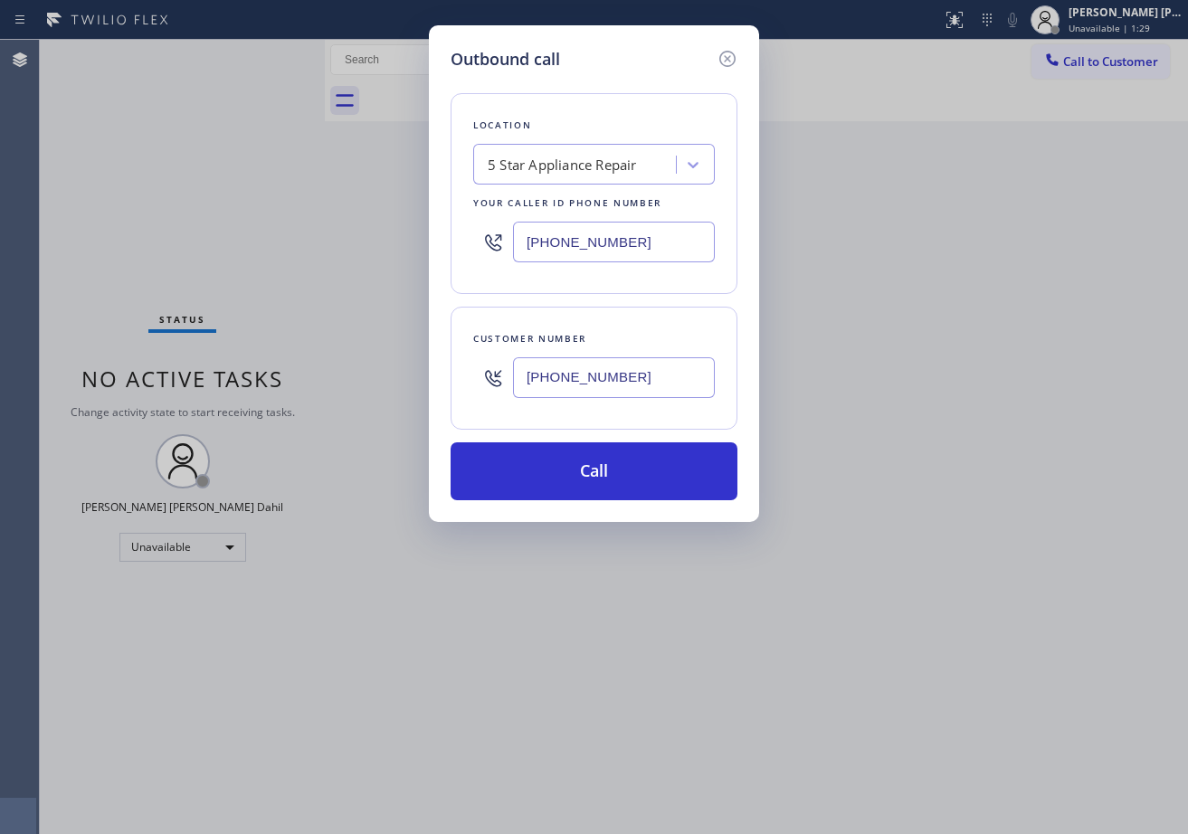
click at [620, 243] on input "[PHONE_NUMBER]" at bounding box center [614, 242] width 202 height 41
paste input "408) 692-9424"
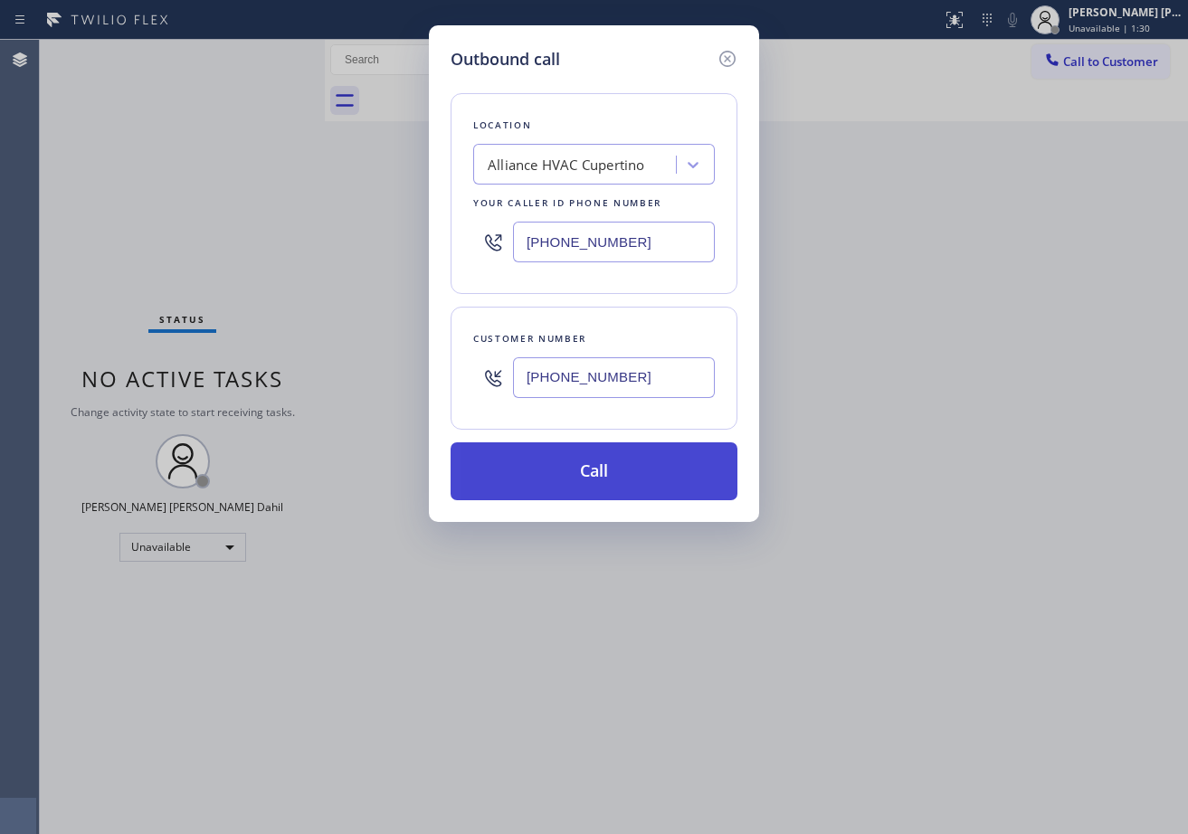
type input "[PHONE_NUMBER]"
click at [588, 484] on button "Call" at bounding box center [594, 471] width 287 height 58
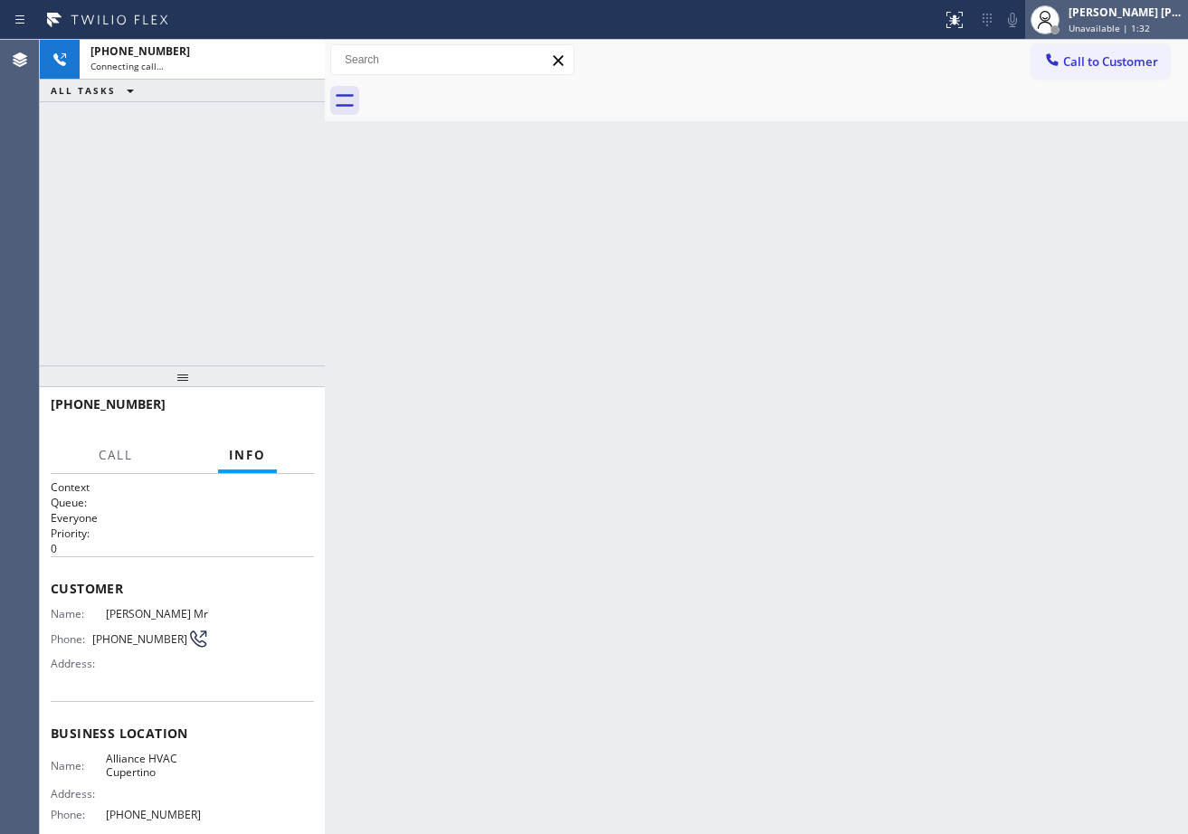
click at [1107, 22] on span "Unavailable | 1:32" at bounding box center [1109, 28] width 81 height 13
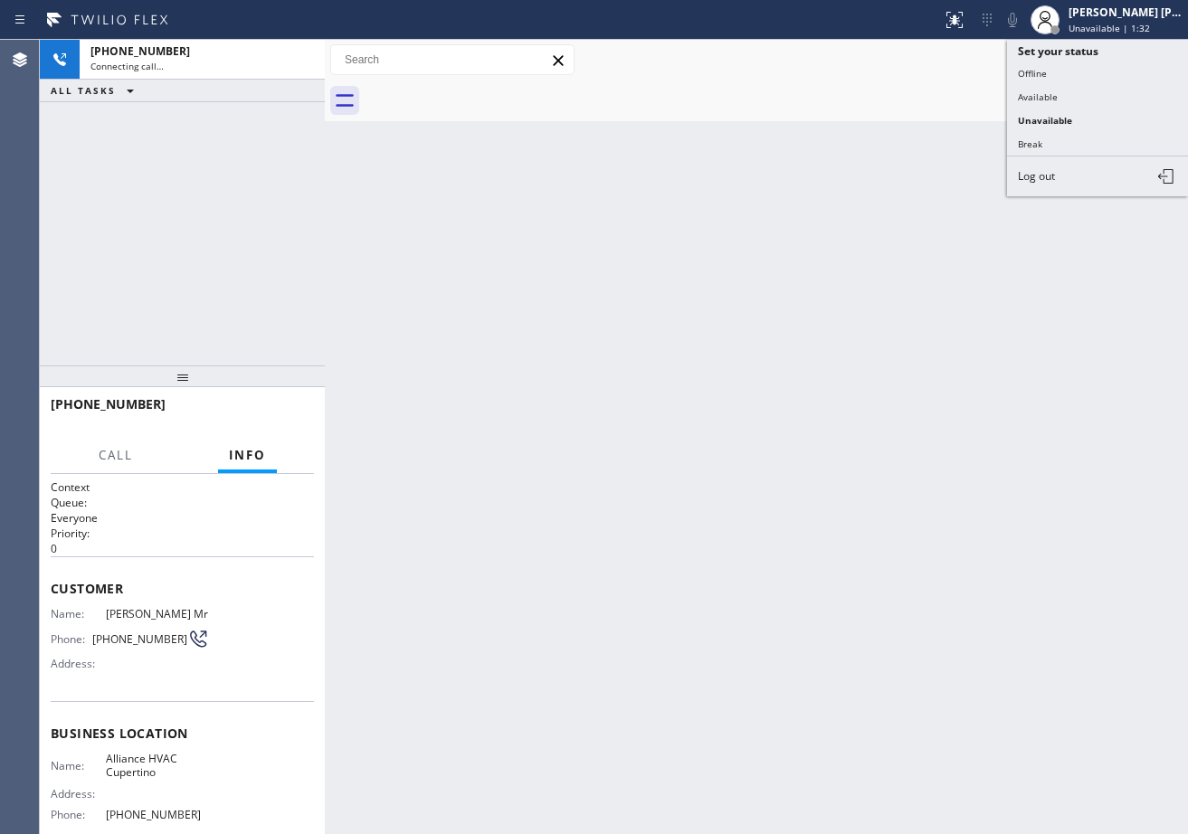
click at [1067, 95] on button "Available" at bounding box center [1097, 97] width 181 height 24
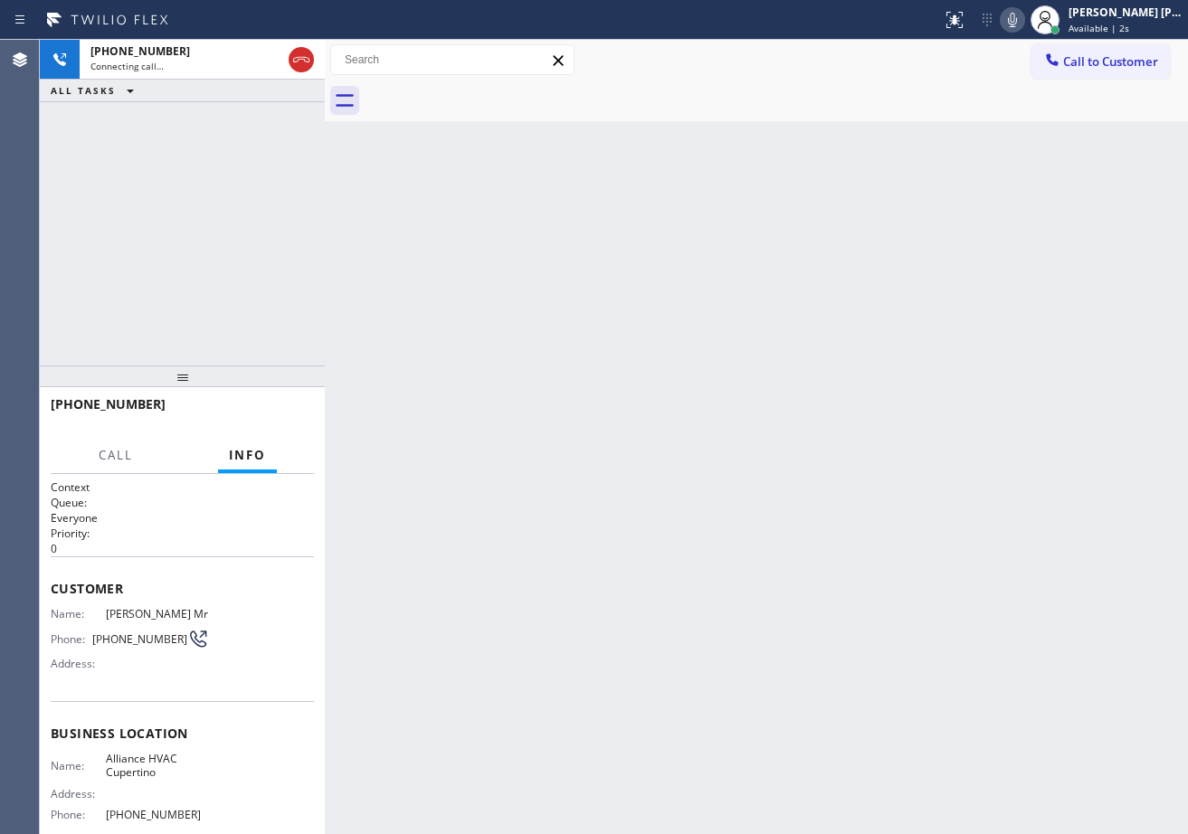
click at [1023, 25] on icon at bounding box center [1013, 20] width 22 height 22
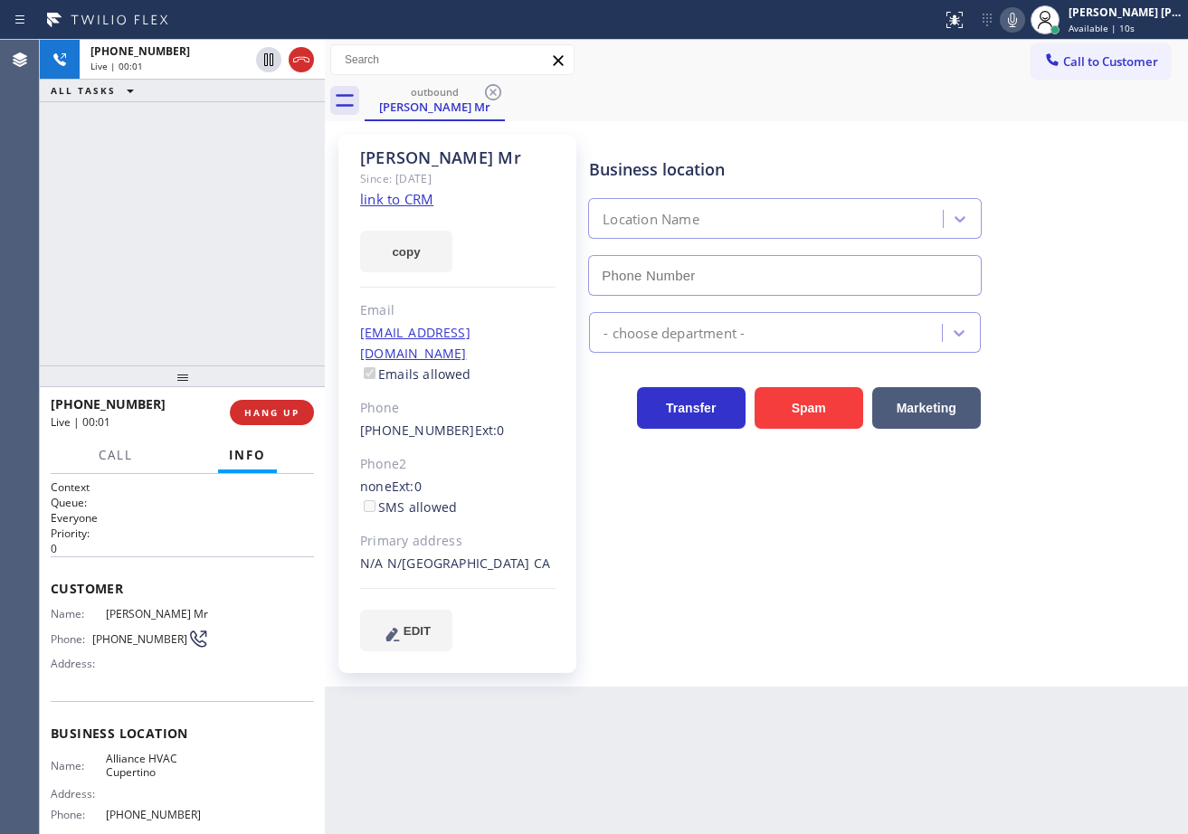
type input "[PHONE_NUMBER]"
click at [216, 120] on div "[PHONE_NUMBER] Live | 01:01 ALL TASKS ALL TASKS ACTIVE TASKS TASKS IN WRAP UP" at bounding box center [182, 203] width 285 height 326
click at [229, 223] on div "[PHONE_NUMBER] Live | 01:01 ALL TASKS ALL TASKS ACTIVE TASKS TASKS IN WRAP UP" at bounding box center [182, 203] width 285 height 326
click at [224, 136] on div "[PHONE_NUMBER] Live | 01:01 ALL TASKS ALL TASKS ACTIVE TASKS TASKS IN WRAP UP" at bounding box center [182, 203] width 285 height 326
click at [865, 648] on div "Business location Alliance HVAC Cupertino [PHONE_NUMBER] HVAC Transfer Spam Mar…" at bounding box center [884, 410] width 598 height 543
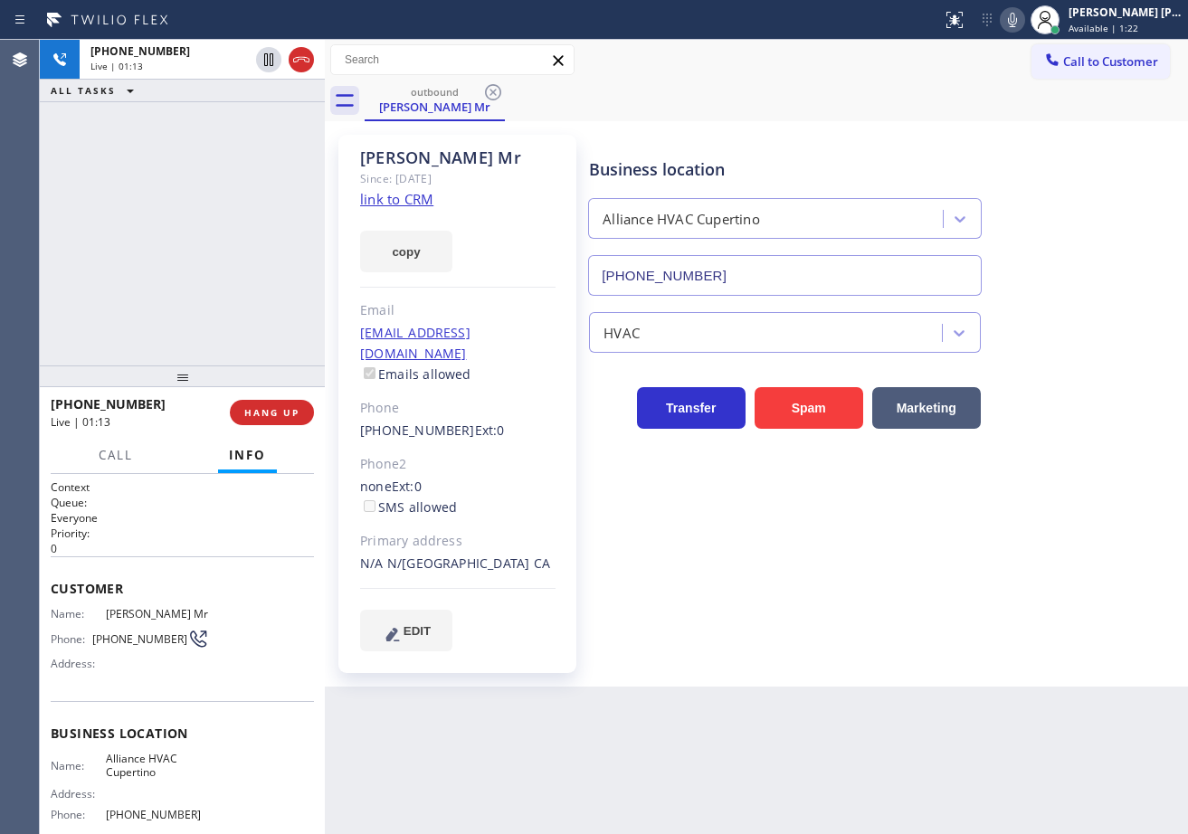
click at [207, 307] on div "[PHONE_NUMBER] Live | 01:13 ALL TASKS ALL TASKS ACTIVE TASKS TASKS IN WRAP UP" at bounding box center [182, 203] width 285 height 326
click at [159, 312] on div "[PHONE_NUMBER] Live | 01:14 ALL TASKS ALL TASKS ACTIVE TASKS TASKS IN WRAP UP" at bounding box center [182, 203] width 285 height 326
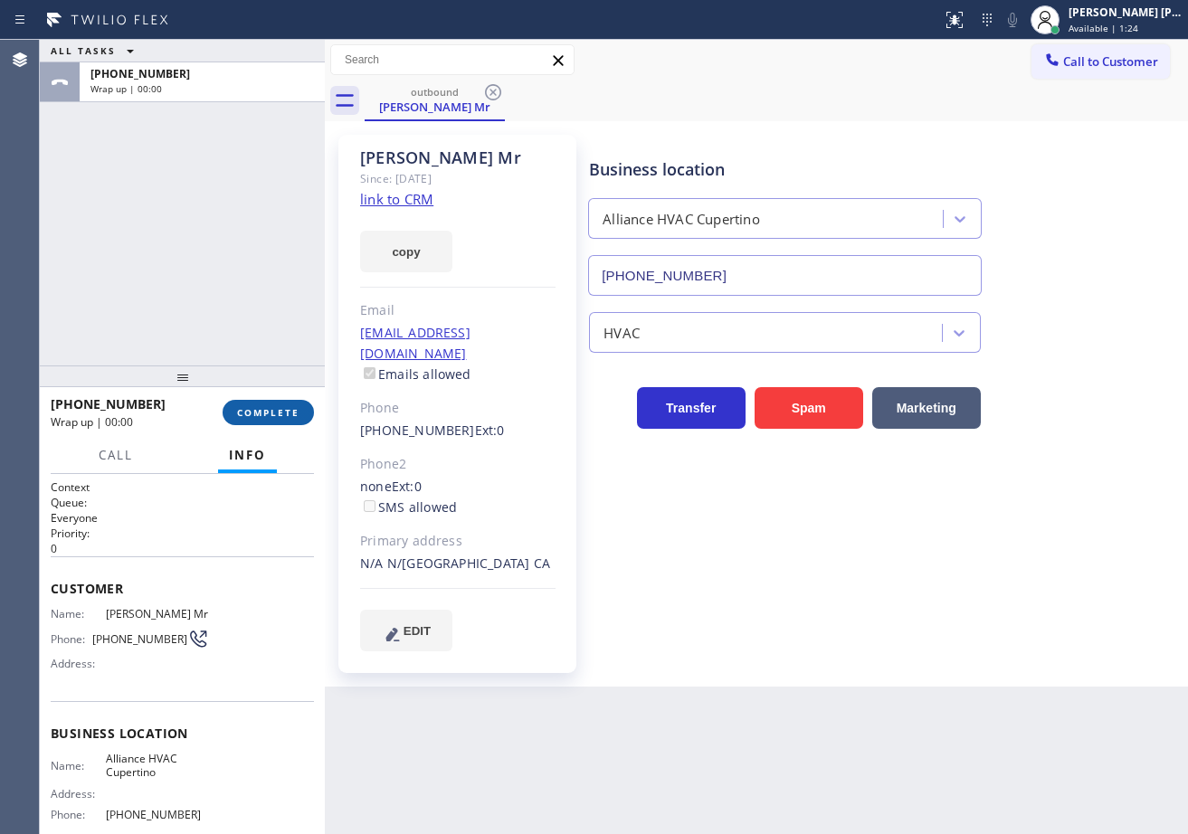
click at [263, 413] on span "COMPLETE" at bounding box center [268, 412] width 62 height 13
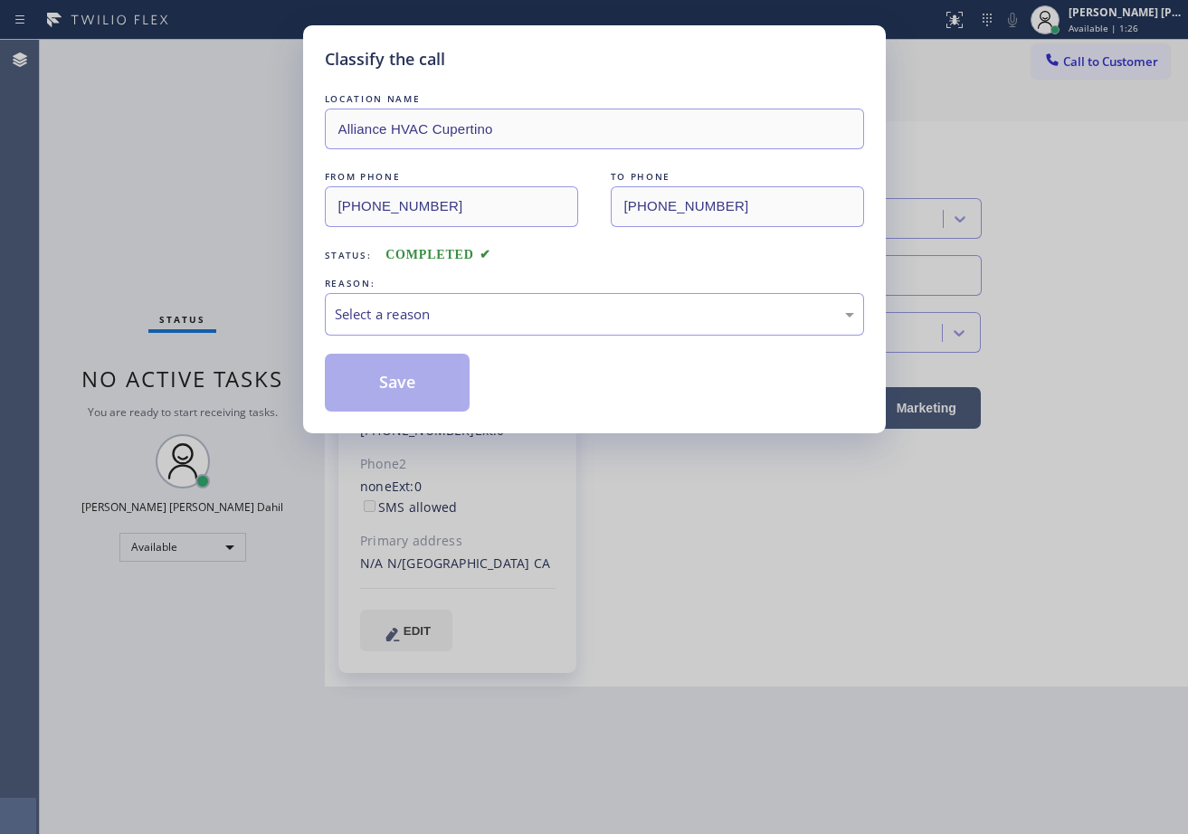
click at [819, 51] on div "Classify the call" at bounding box center [594, 59] width 539 height 24
click at [771, 318] on div "Select a reason" at bounding box center [594, 314] width 519 height 21
click at [427, 380] on button "Save" at bounding box center [398, 383] width 146 height 58
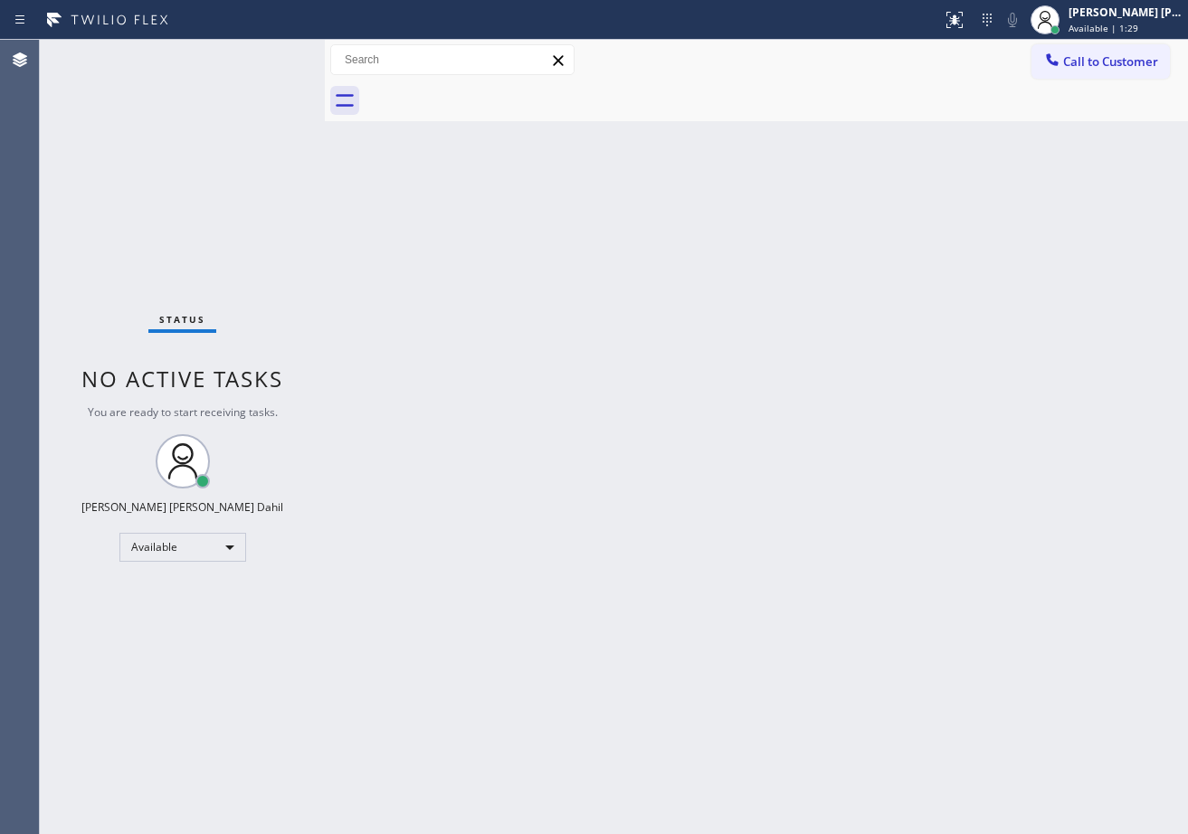
click at [1113, 24] on span "Available | 1:29" at bounding box center [1104, 28] width 70 height 13
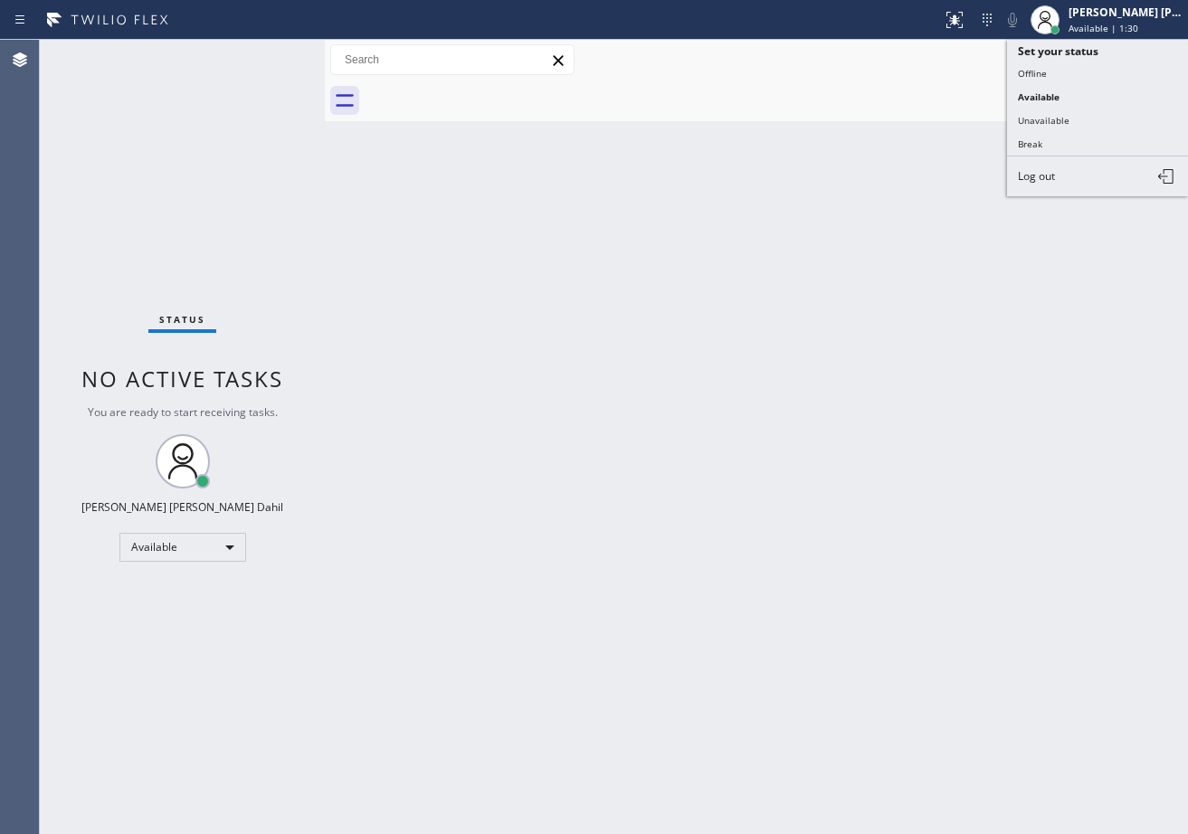
drag, startPoint x: 1086, startPoint y: 110, endPoint x: 543, endPoint y: 7, distance: 552.6
click at [1084, 112] on button "Unavailable" at bounding box center [1097, 121] width 181 height 24
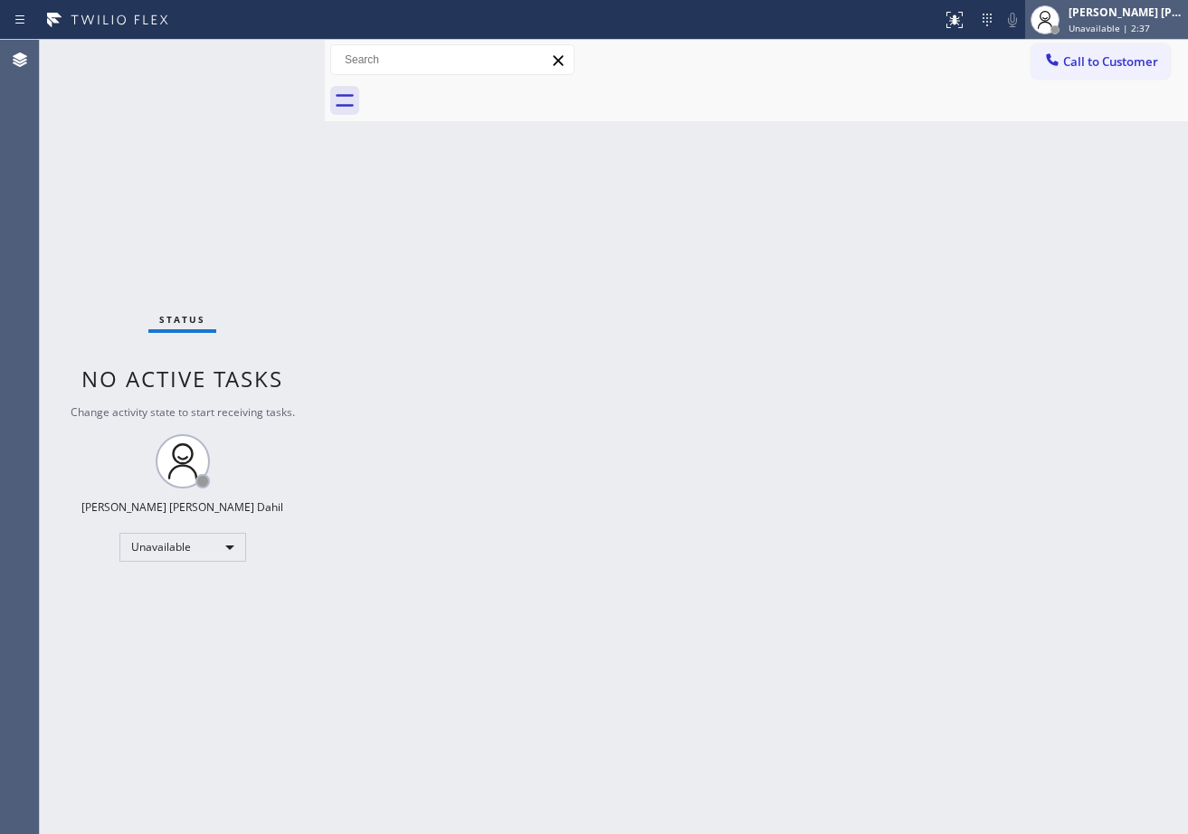
click at [1131, 24] on span "Unavailable | 2:37" at bounding box center [1109, 28] width 81 height 13
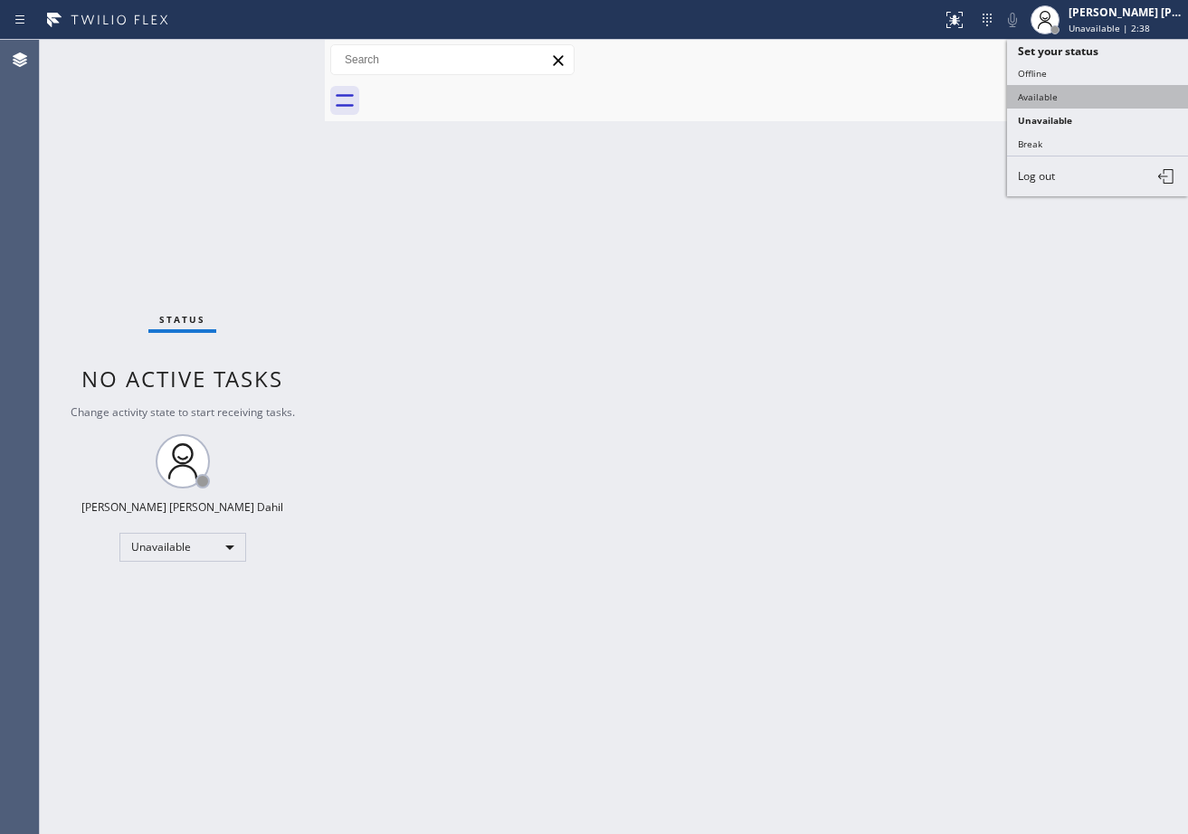
click at [1085, 89] on button "Available" at bounding box center [1097, 97] width 181 height 24
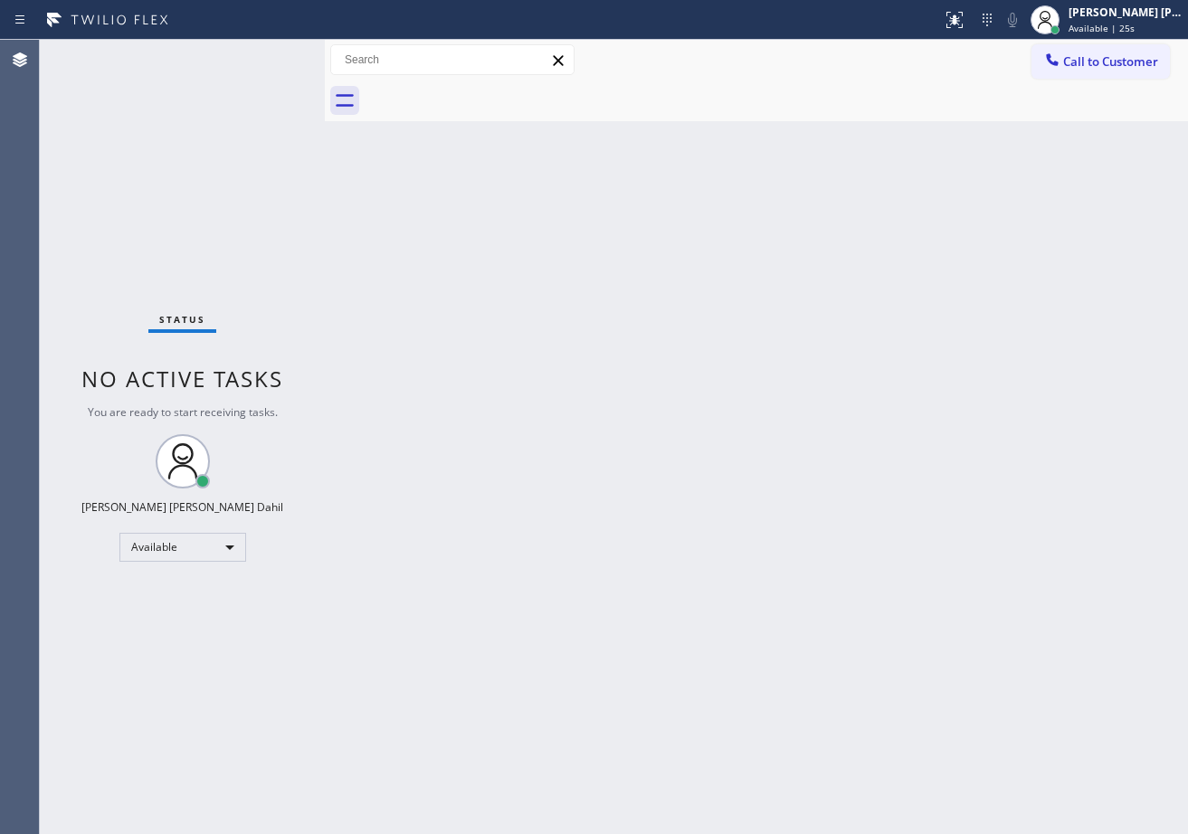
click at [251, 123] on div "Status No active tasks You are ready to start receiving tasks. [PERSON_NAME] [P…" at bounding box center [182, 437] width 285 height 794
click at [860, 333] on div "Back to Dashboard Change Sender ID Customers Technicians Select a contact Outbo…" at bounding box center [756, 437] width 863 height 794
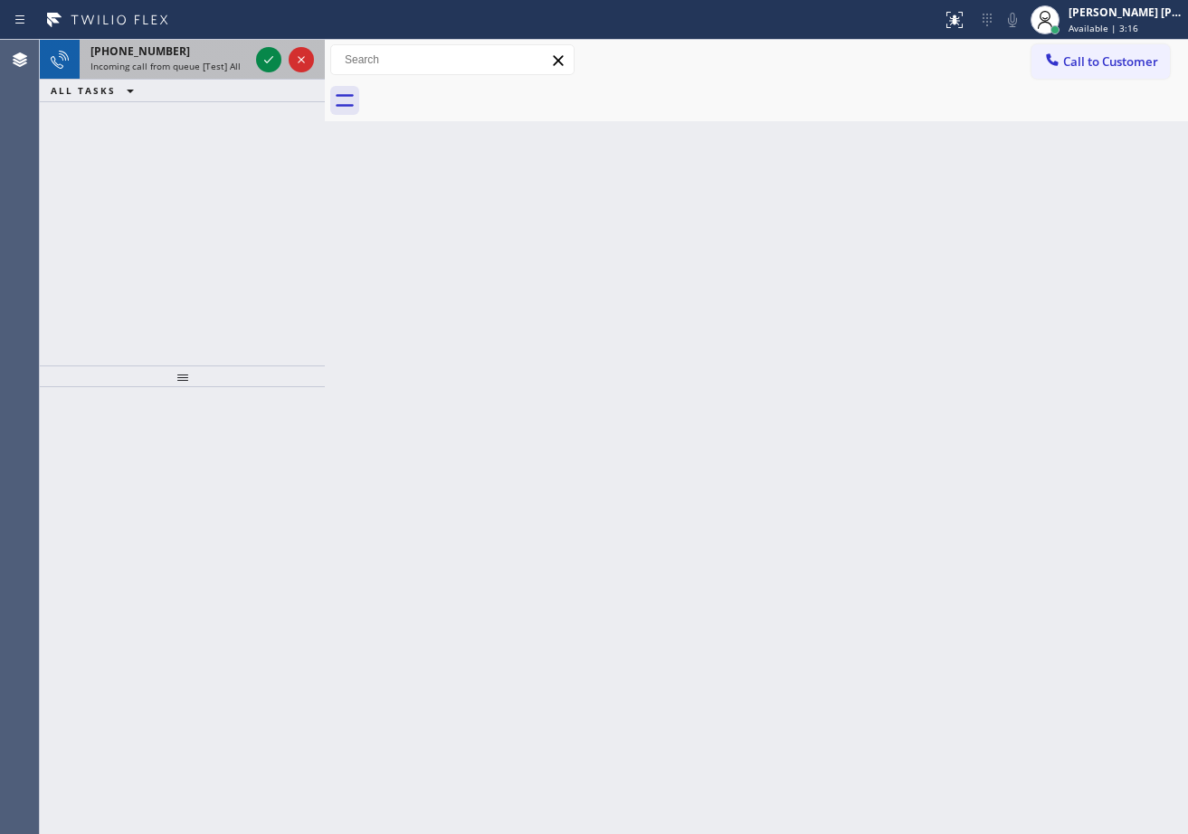
click at [181, 65] on span "Incoming call from queue [Test] All" at bounding box center [165, 66] width 150 height 13
click at [180, 64] on span "Incoming call from queue [Test] All" at bounding box center [165, 66] width 150 height 13
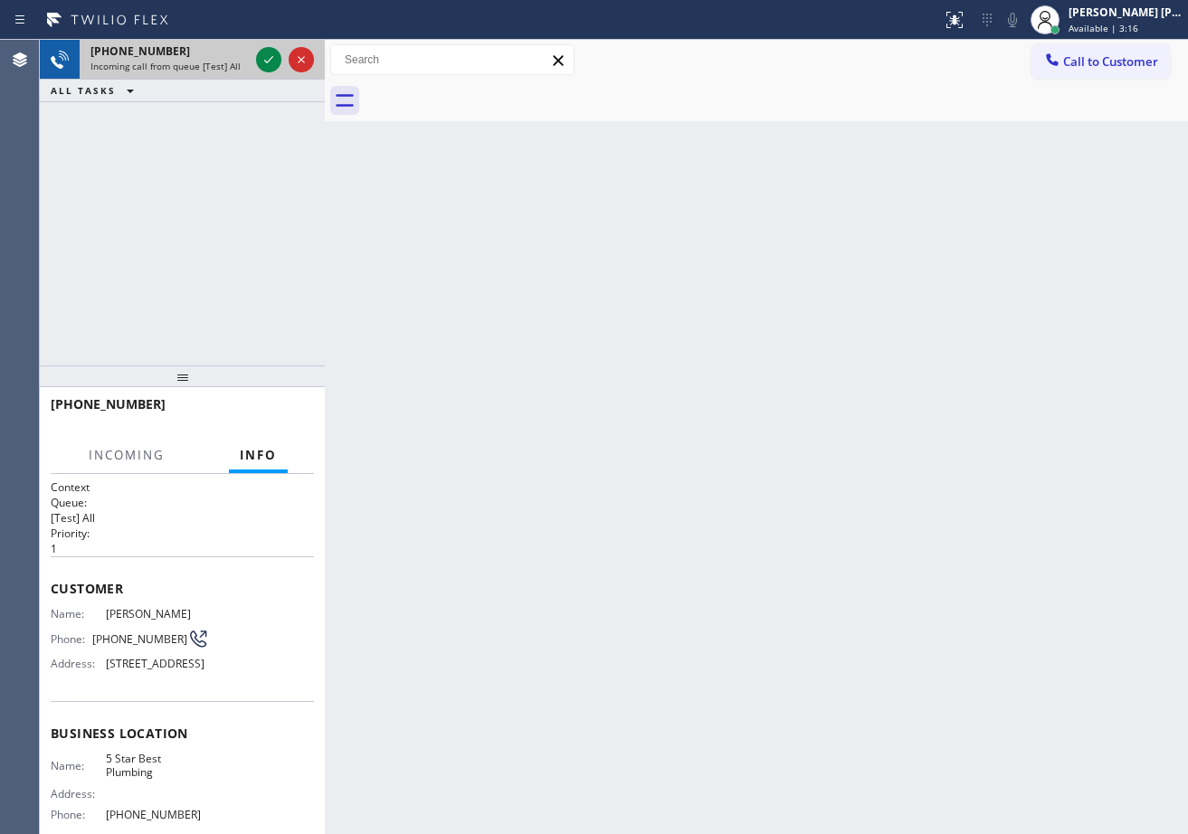
click at [180, 64] on span "Incoming call from queue [Test] All" at bounding box center [165, 66] width 150 height 13
drag, startPoint x: 194, startPoint y: 63, endPoint x: 204, endPoint y: 62, distance: 10.1
click at [195, 63] on span "Incoming call from queue [Test] All" at bounding box center [165, 66] width 150 height 13
drag, startPoint x: 204, startPoint y: 62, endPoint x: 217, endPoint y: 61, distance: 13.6
click at [207, 62] on span "Incoming call from queue [Test] All" at bounding box center [165, 66] width 150 height 13
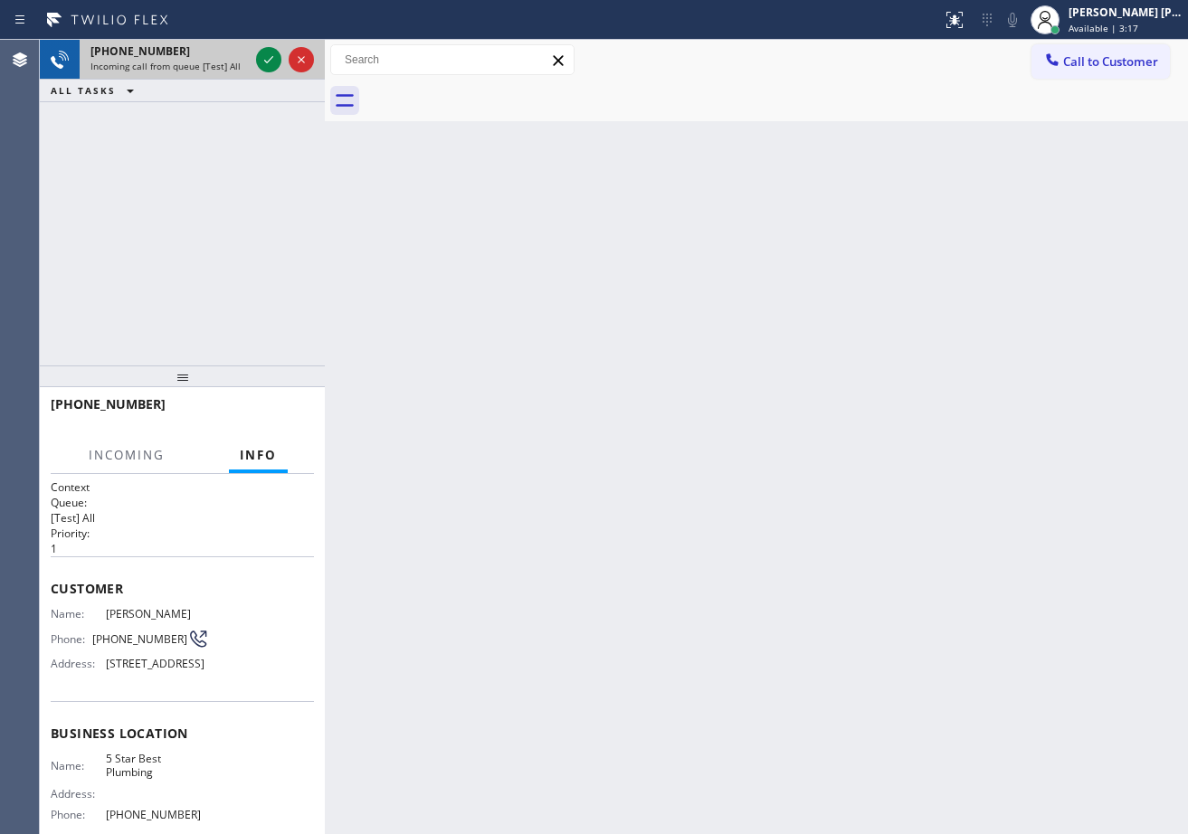
click at [218, 61] on span "Incoming call from queue [Test] All" at bounding box center [165, 66] width 150 height 13
click at [218, 60] on span "Incoming call from queue [Test] All" at bounding box center [165, 66] width 150 height 13
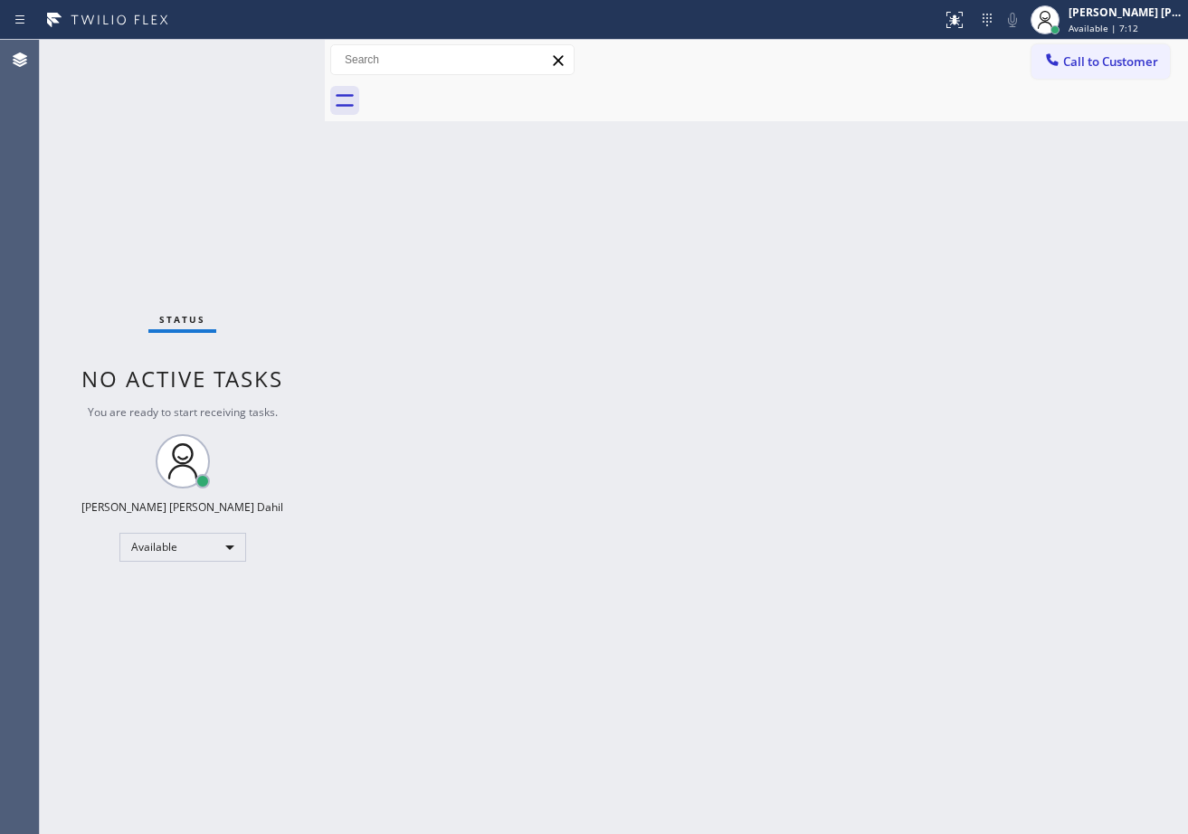
click at [241, 146] on div "Status No active tasks You are ready to start receiving tasks. [PERSON_NAME] [P…" at bounding box center [182, 437] width 285 height 794
drag, startPoint x: 1115, startPoint y: 12, endPoint x: 1080, endPoint y: 76, distance: 72.9
click at [1113, 14] on div "[PERSON_NAME] [PERSON_NAME] Dahil" at bounding box center [1126, 12] width 114 height 15
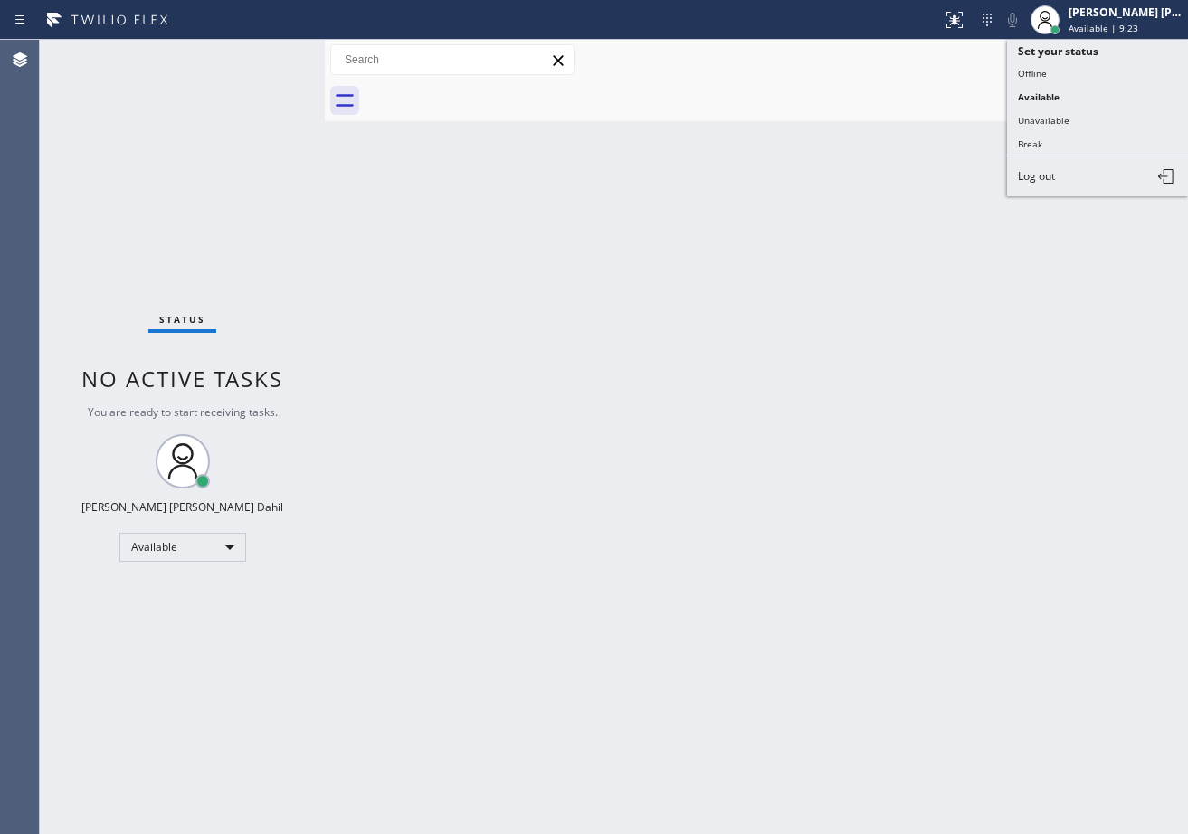
click at [1059, 119] on button "Unavailable" at bounding box center [1097, 121] width 181 height 24
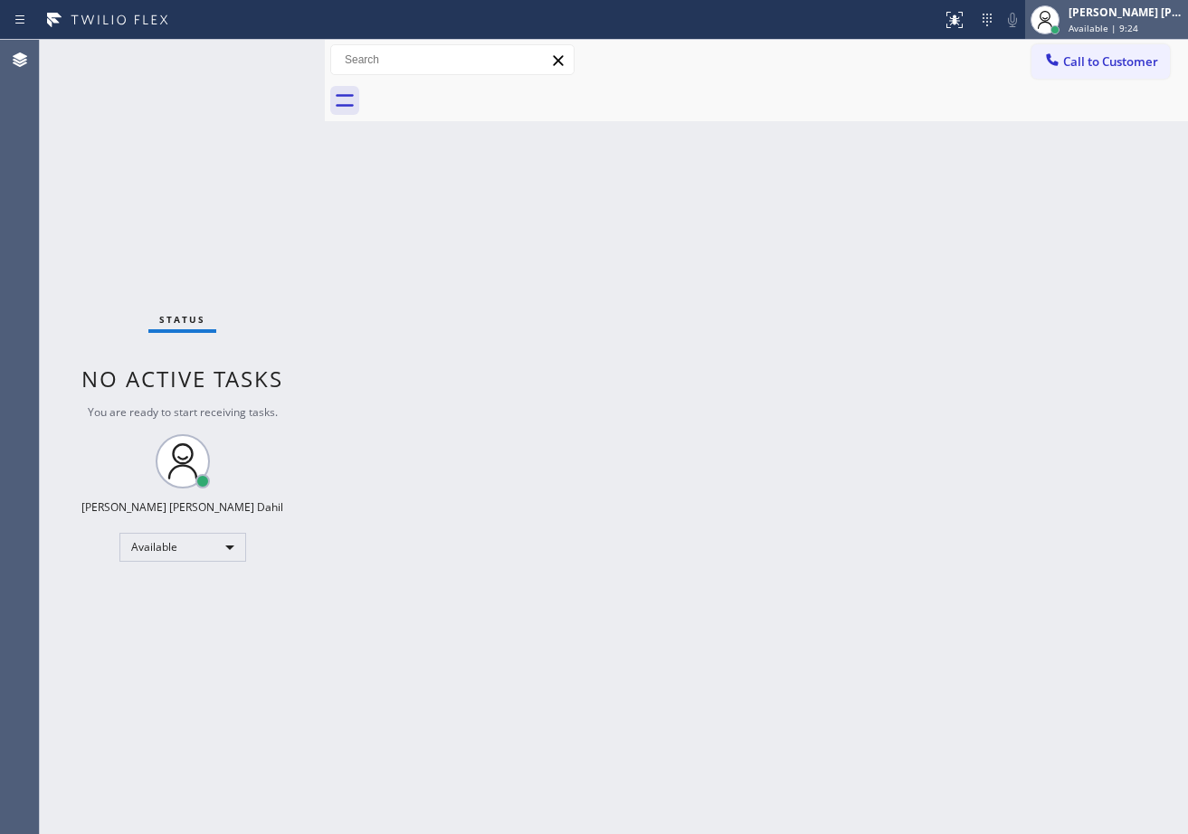
click at [1114, 20] on div "[PERSON_NAME] [PERSON_NAME] Dahil Available | 9:24" at bounding box center [1126, 20] width 123 height 32
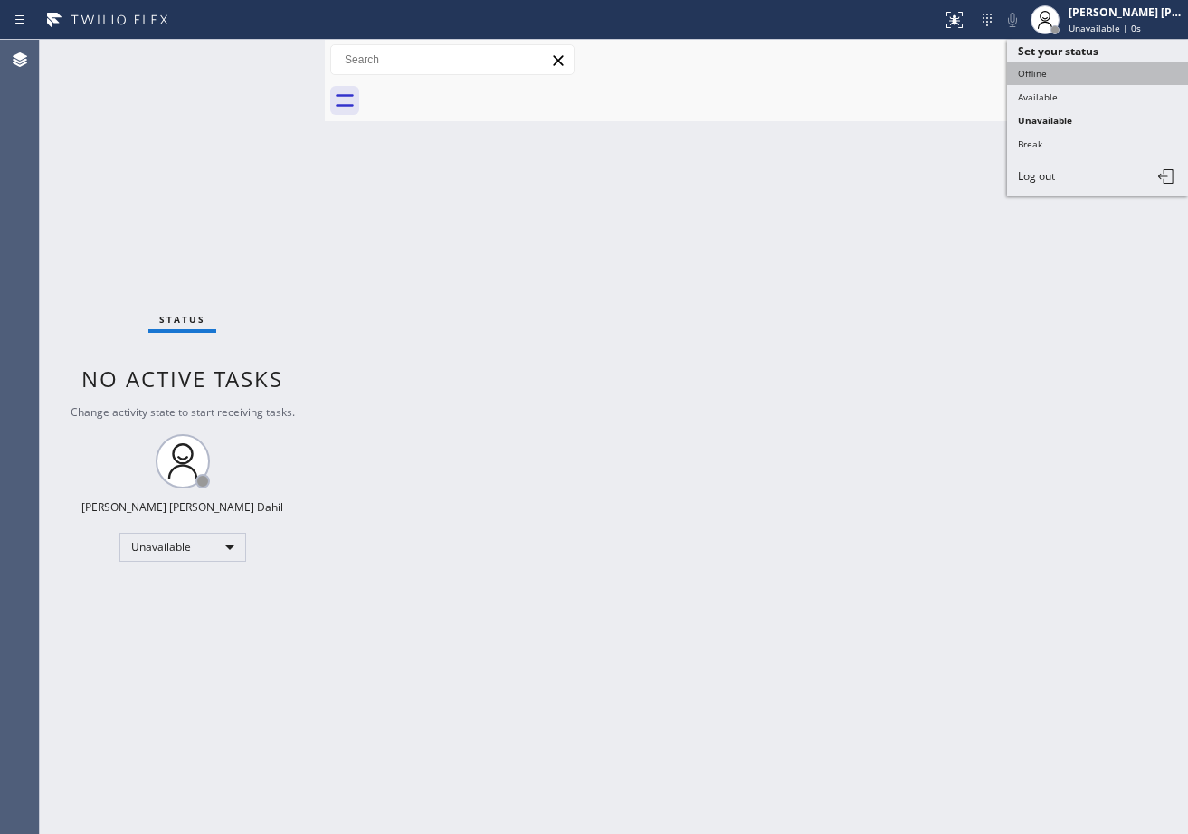
click at [1081, 71] on button "Offline" at bounding box center [1097, 74] width 181 height 24
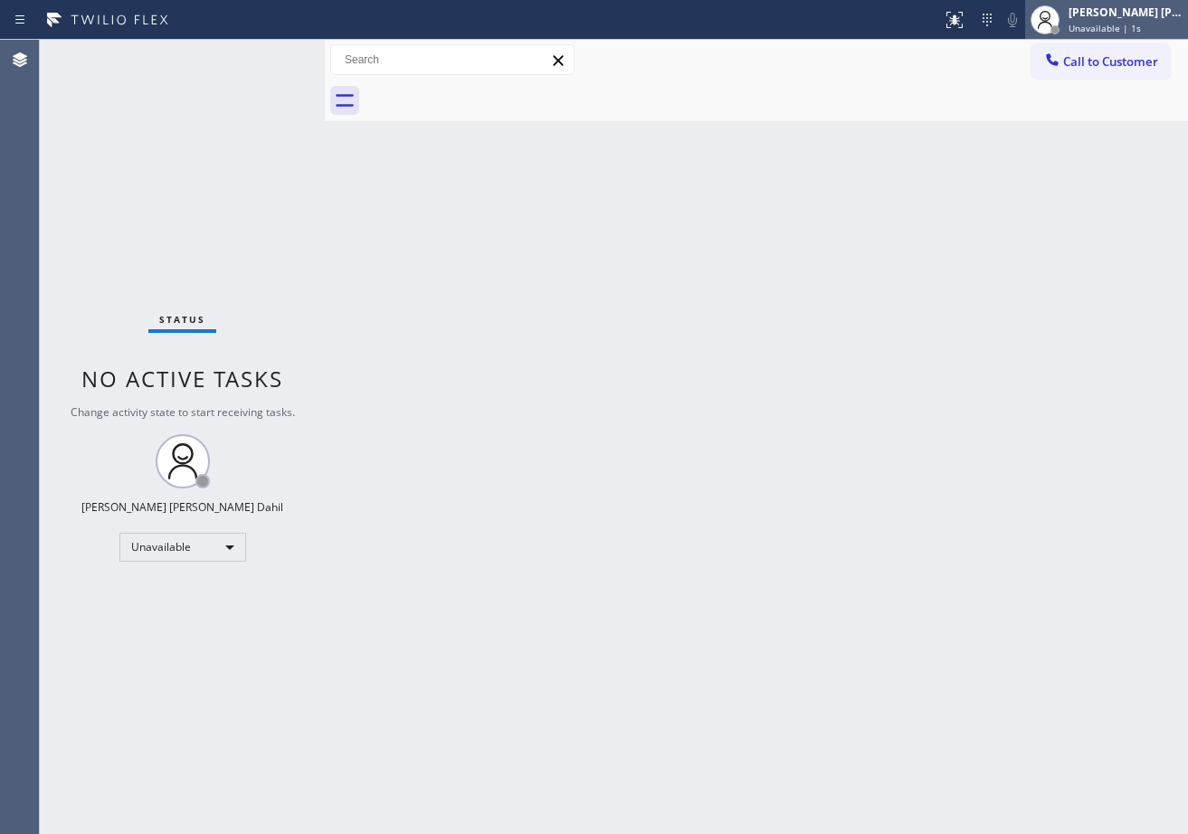
click at [1097, 2] on div "[PERSON_NAME] [PERSON_NAME] Dahil Unavailable | 1s" at bounding box center [1106, 20] width 163 height 40
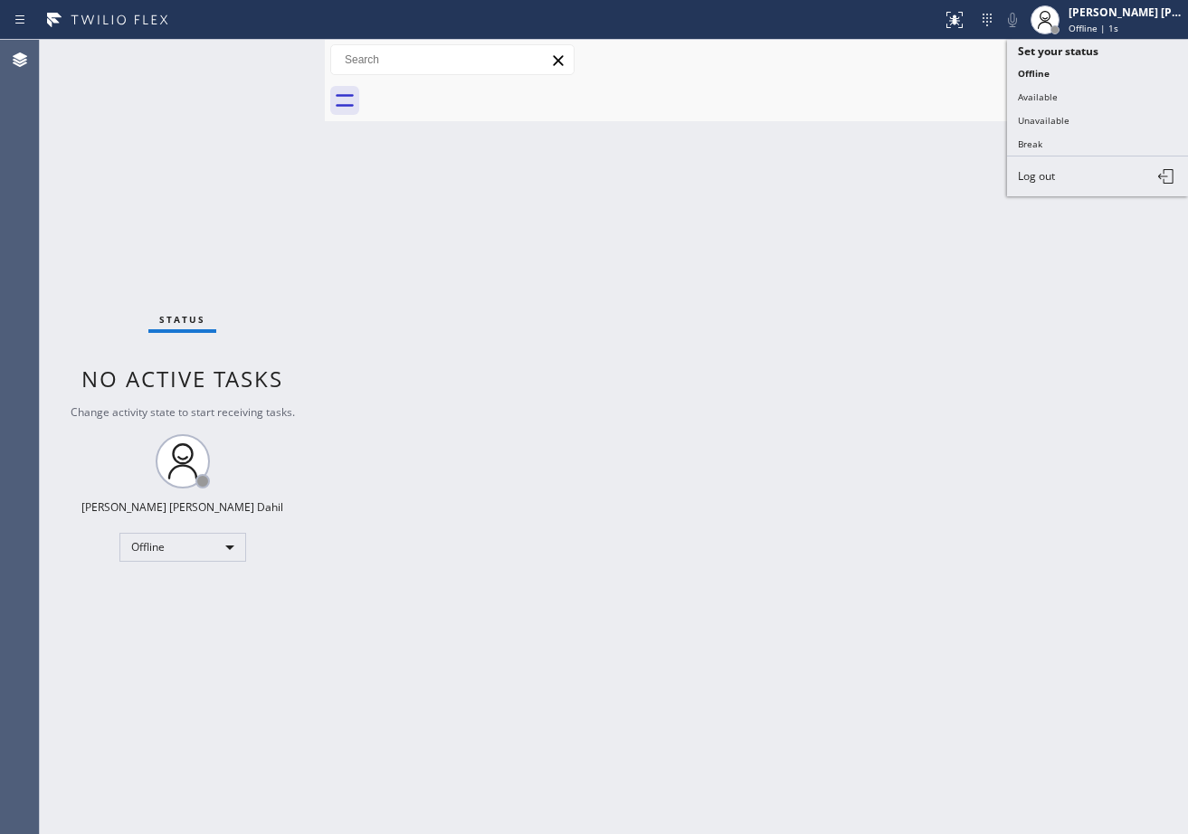
click at [1036, 173] on span "Log out" at bounding box center [1036, 175] width 37 height 15
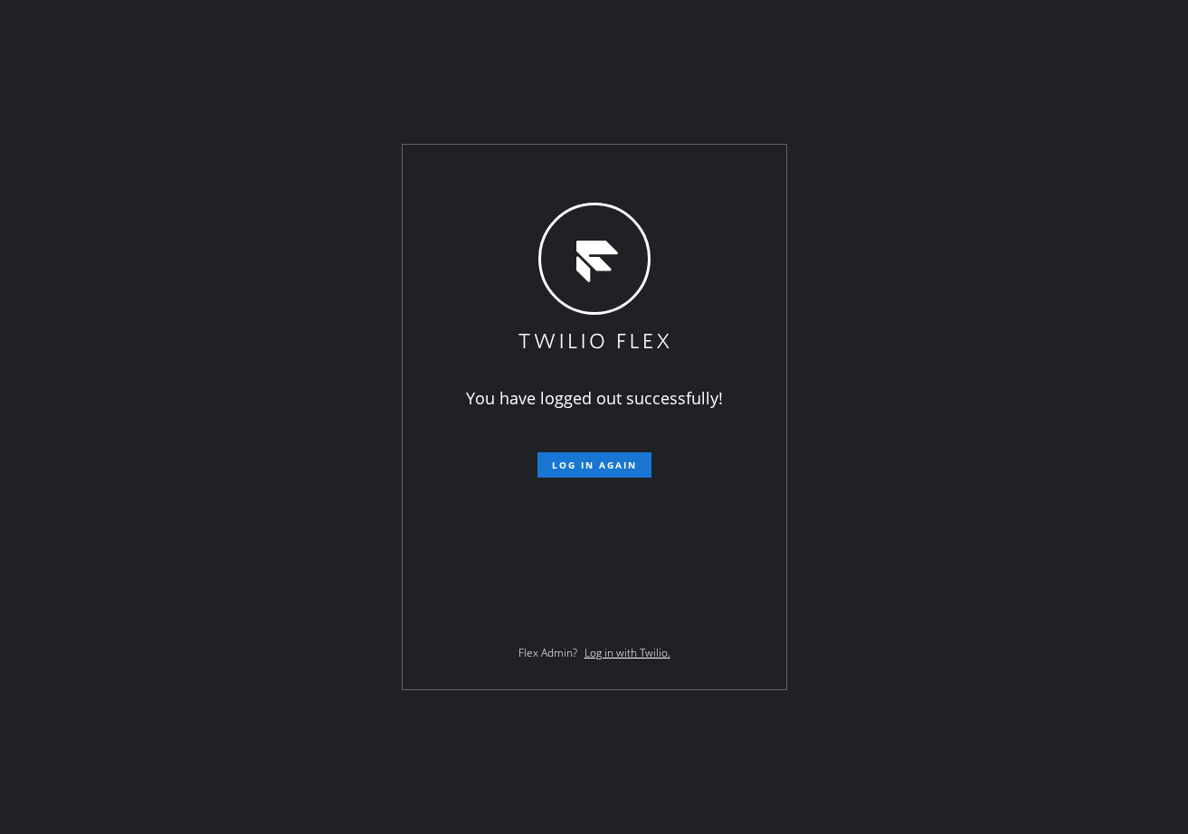
click at [300, 362] on div "You have logged out successfully! Log in again Flex Admin? Log in with Twilio." at bounding box center [594, 417] width 1188 height 834
